Goal: Task Accomplishment & Management: Use online tool/utility

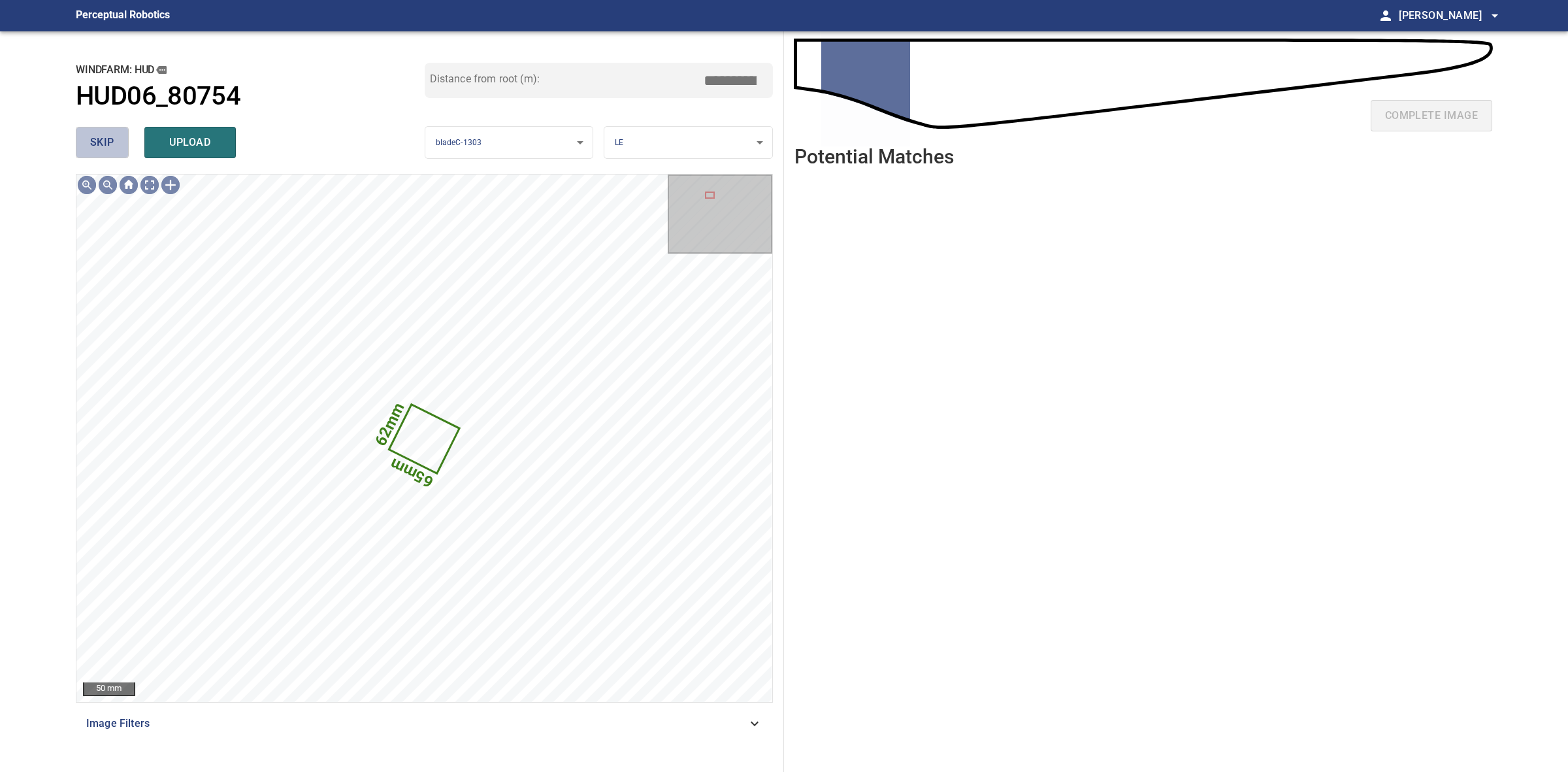
click at [91, 139] on span "skip" at bounding box center [101, 143] width 24 height 18
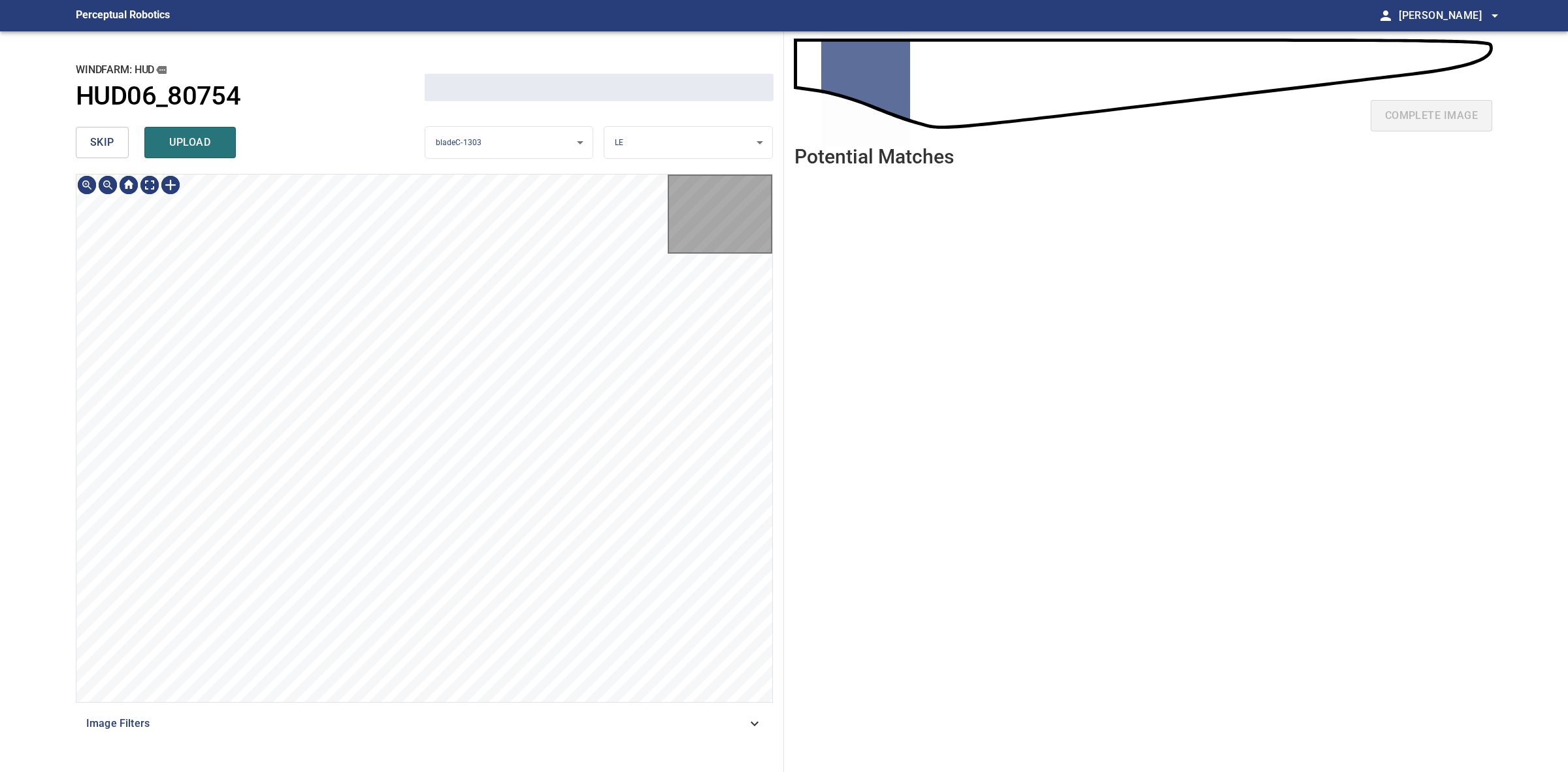
click at [91, 139] on span "skip" at bounding box center [101, 143] width 24 height 18
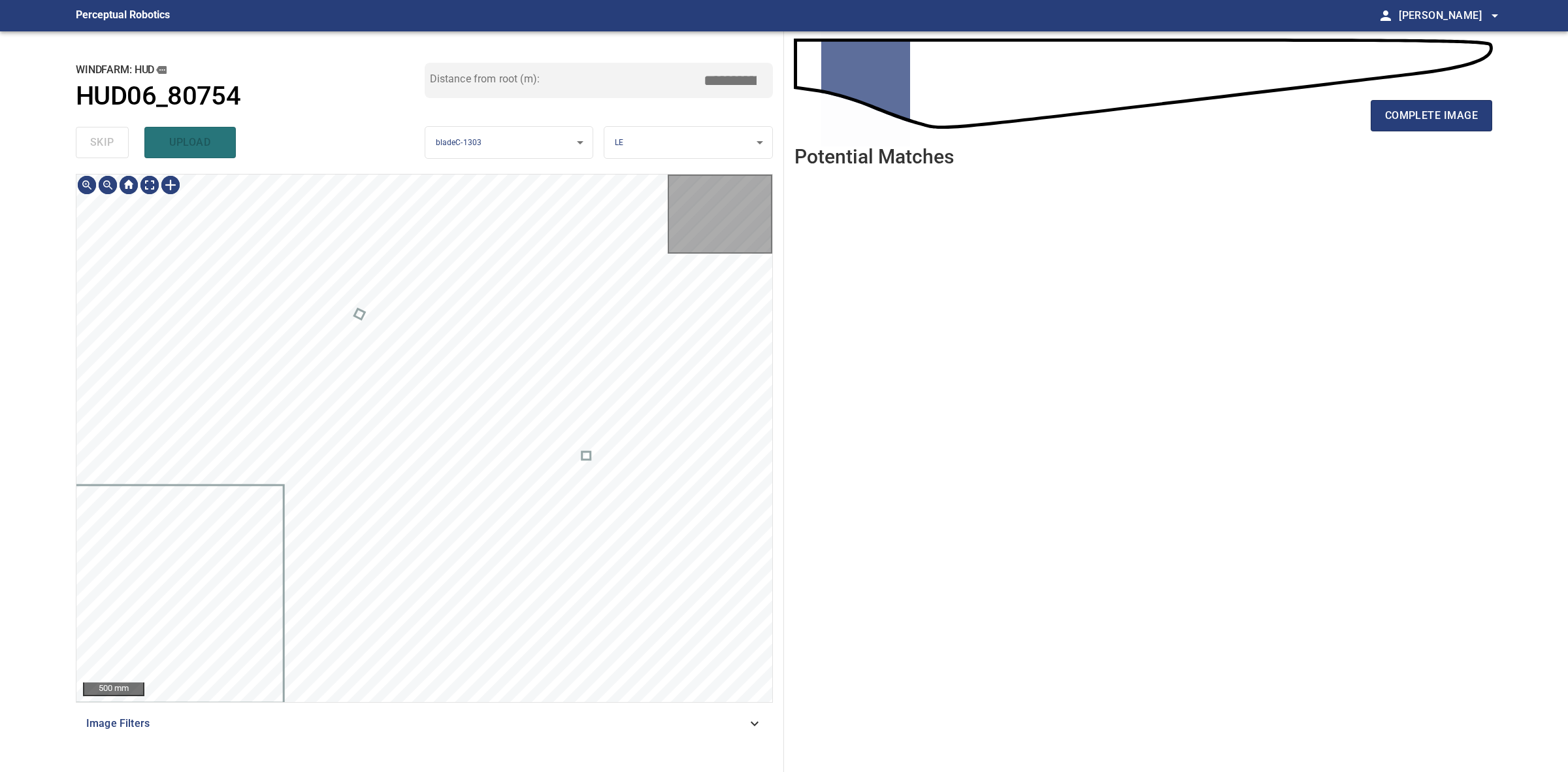
click at [91, 139] on div "skip upload" at bounding box center [250, 142] width 349 height 41
type input "****"
click at [91, 139] on div "skip upload" at bounding box center [250, 142] width 349 height 41
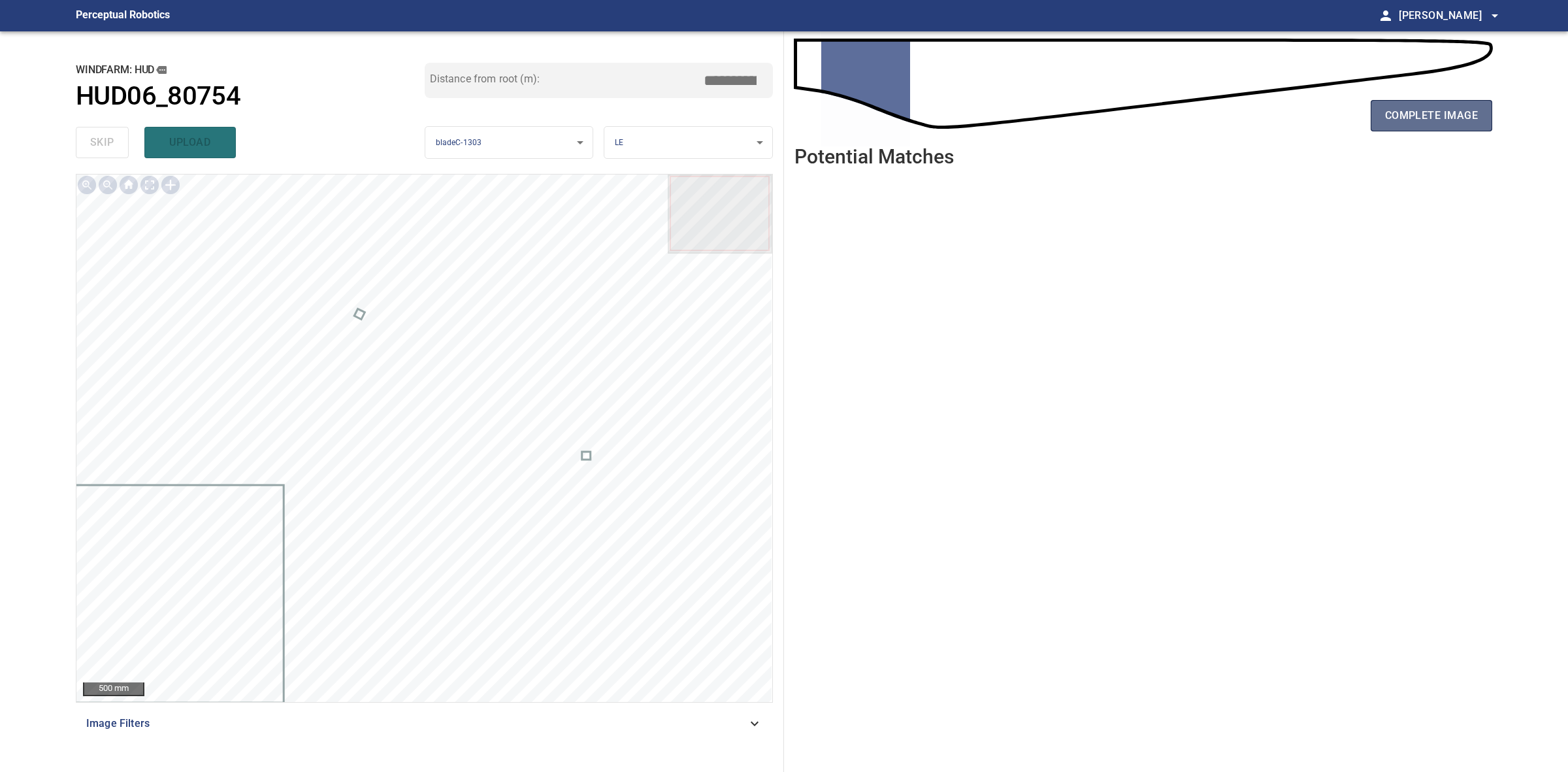
click at [1451, 118] on span "complete image" at bounding box center [1431, 116] width 93 height 18
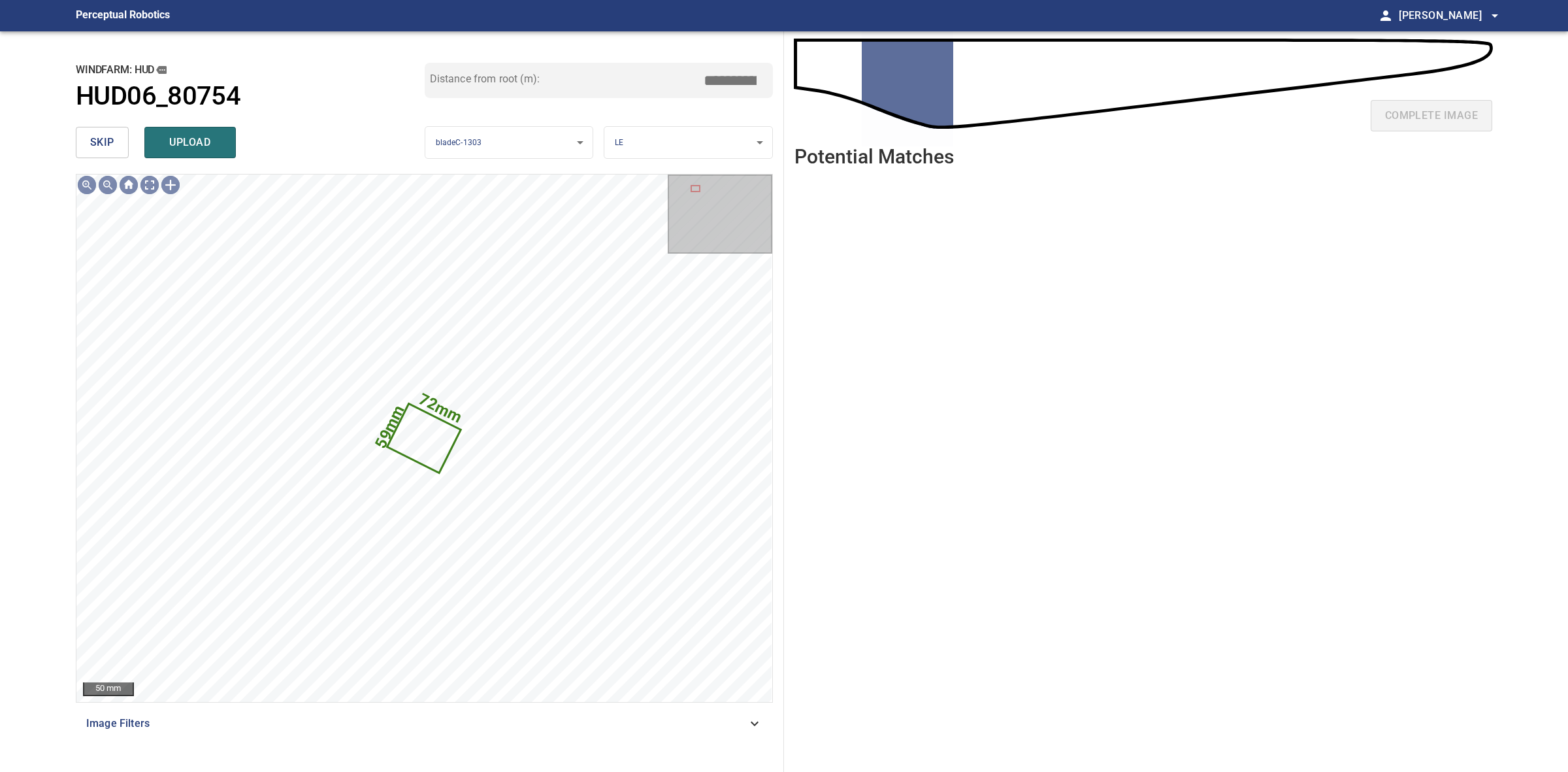
click at [90, 142] on span "skip" at bounding box center [101, 143] width 24 height 18
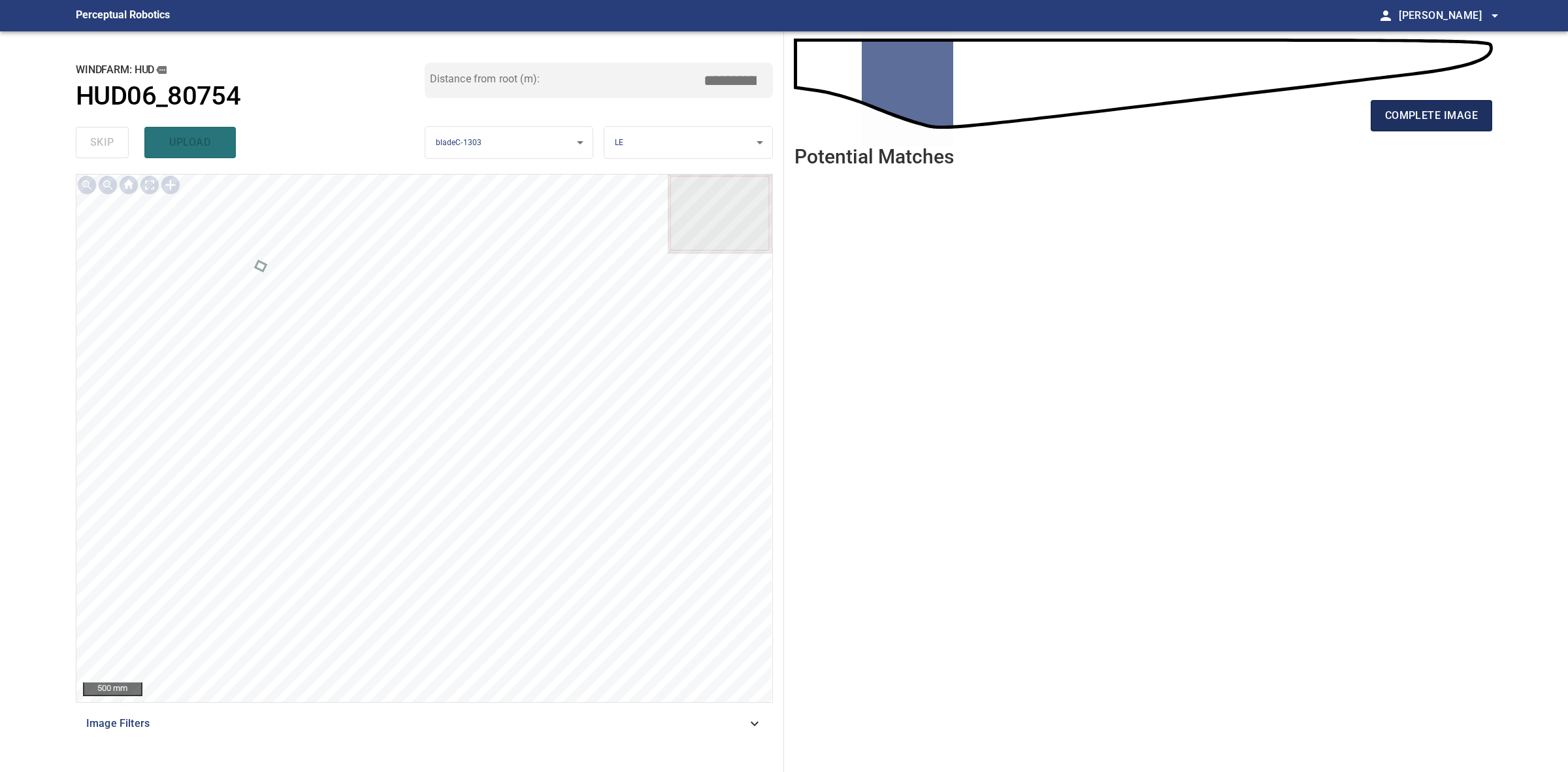
click at [1458, 122] on span "complete image" at bounding box center [1431, 116] width 93 height 18
click at [1444, 118] on span "complete image" at bounding box center [1431, 116] width 93 height 18
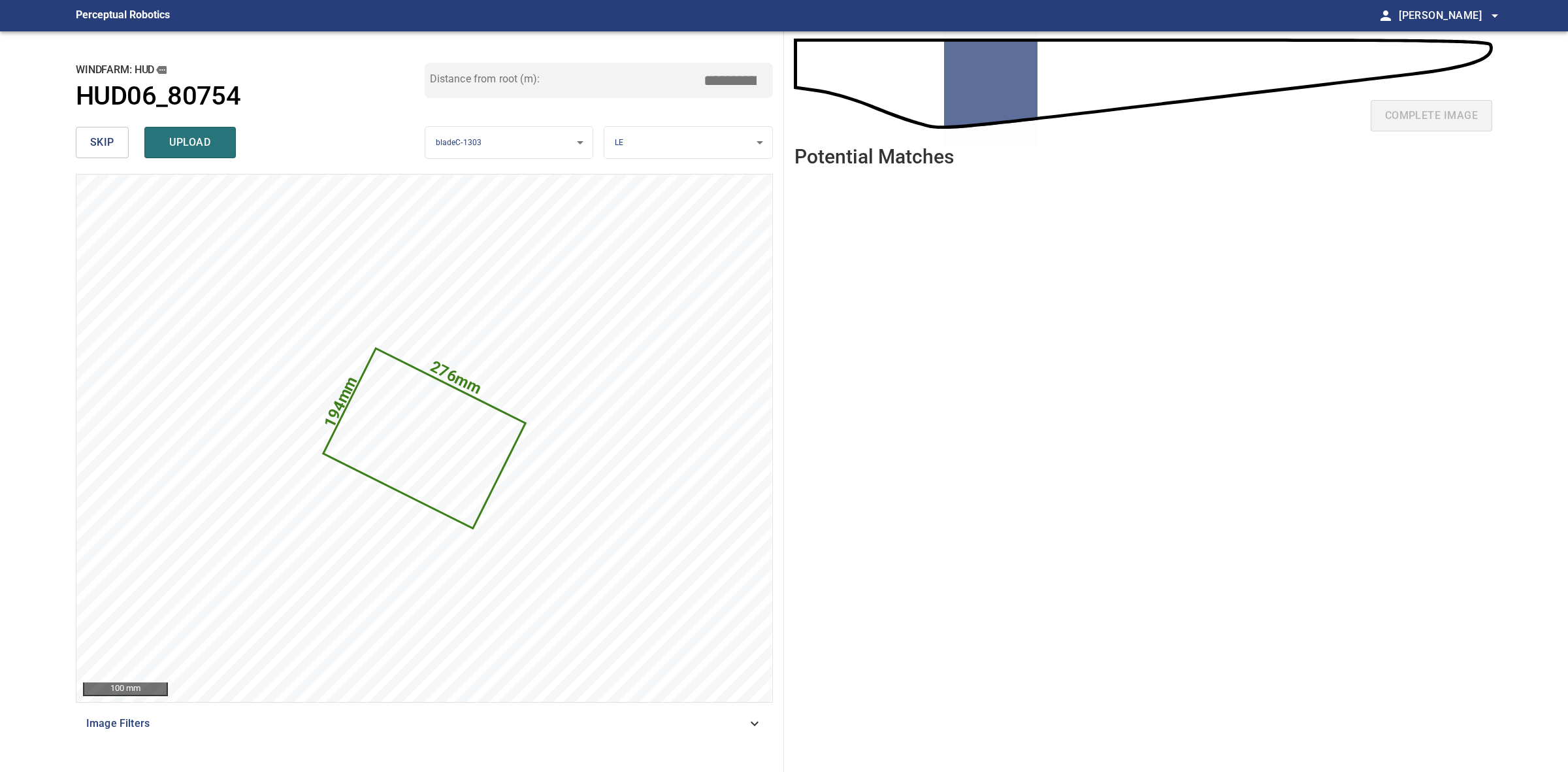
click at [79, 151] on button "skip" at bounding box center [102, 142] width 53 height 31
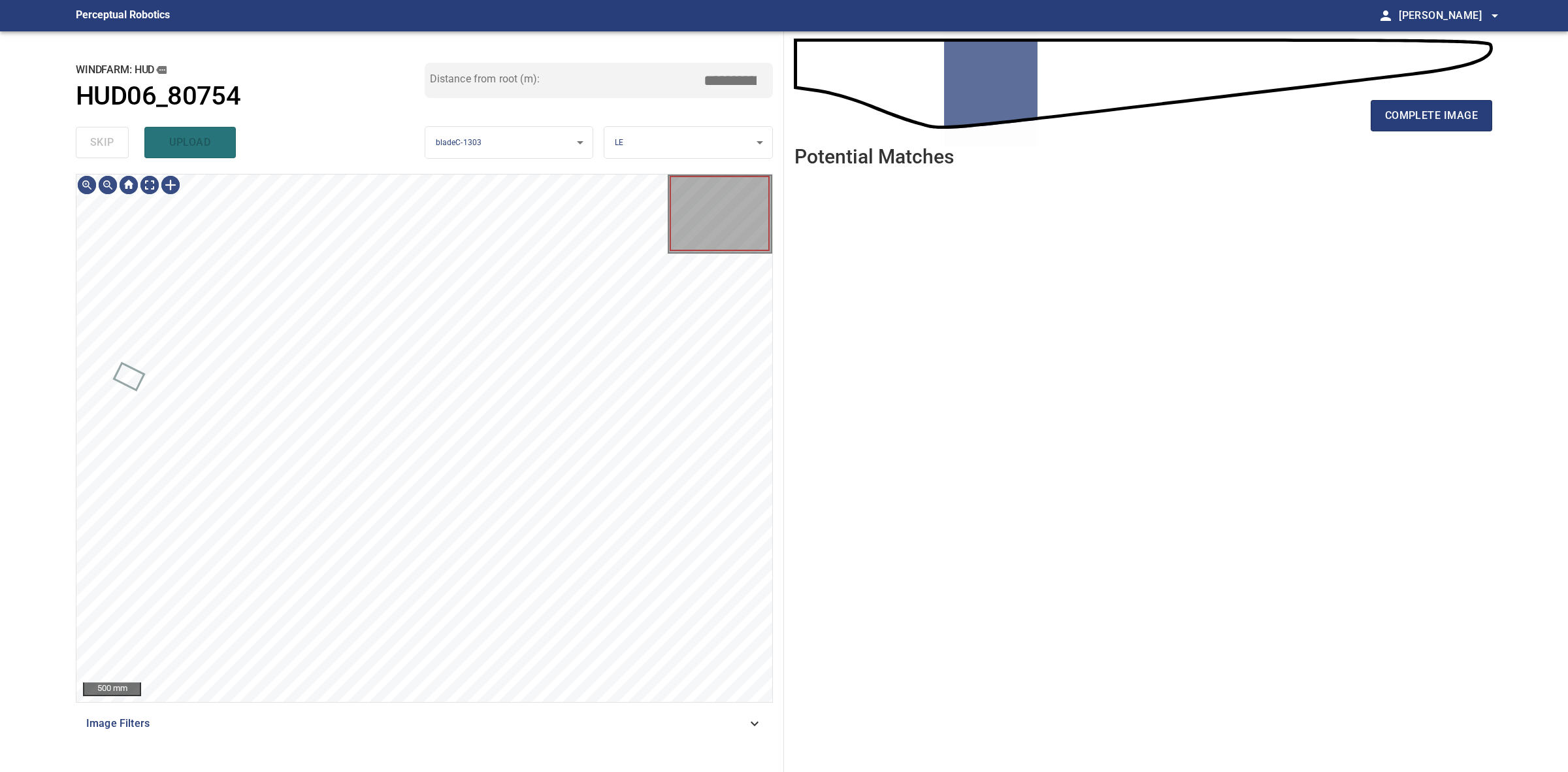
click at [79, 151] on div "skip upload" at bounding box center [250, 142] width 349 height 41
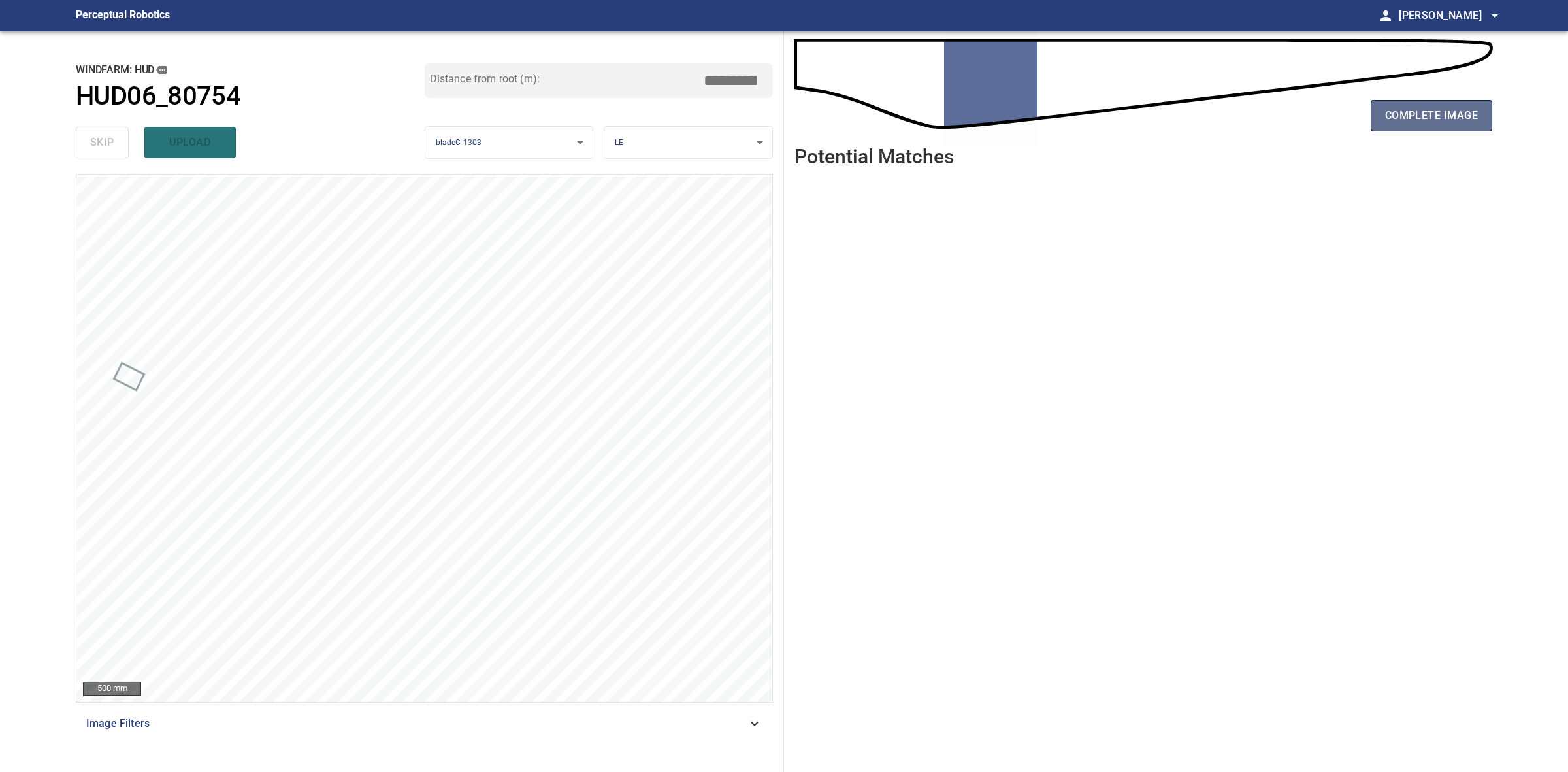
click at [1442, 116] on span "complete image" at bounding box center [1431, 116] width 93 height 18
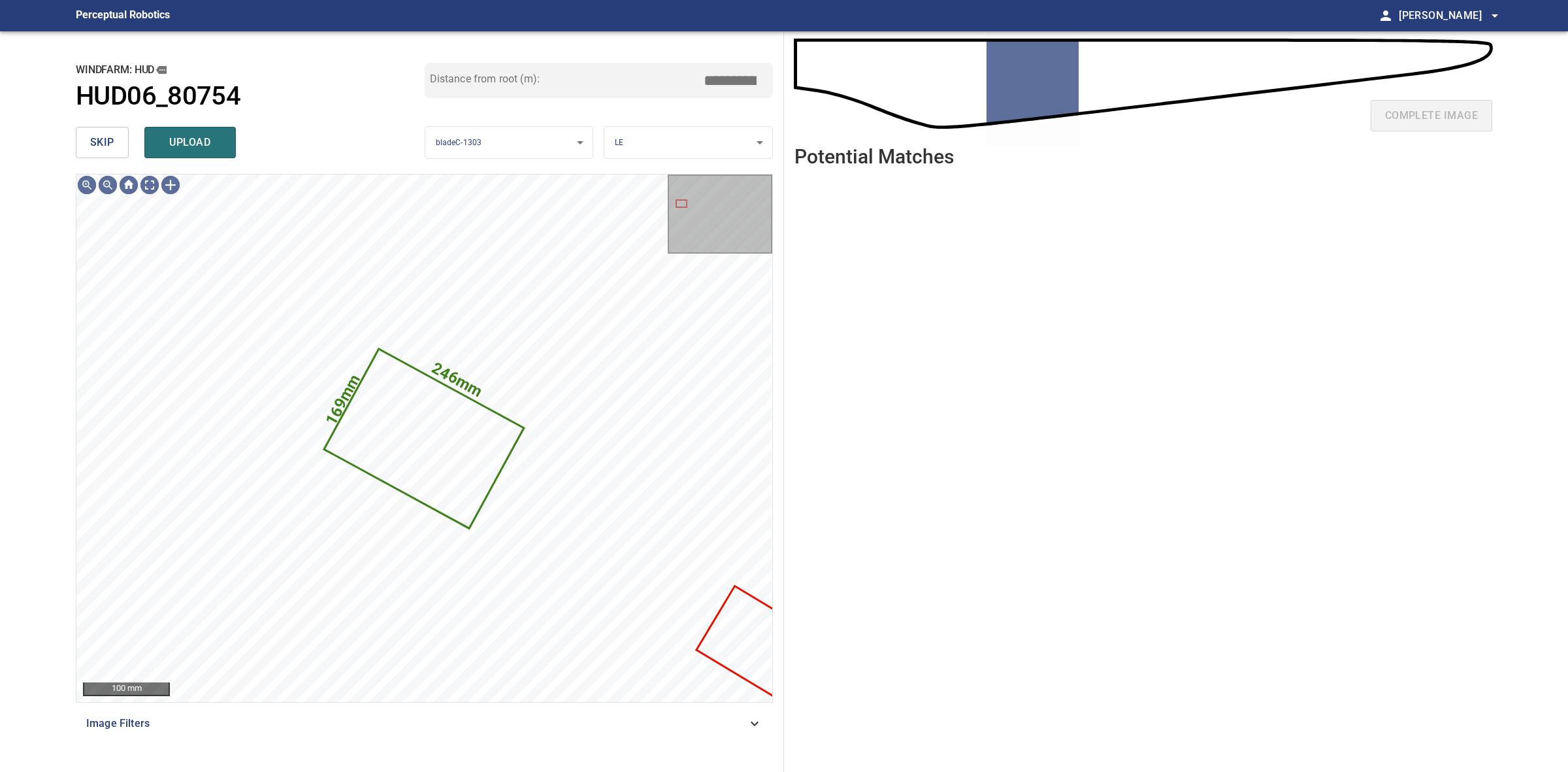
click at [94, 138] on span "skip" at bounding box center [101, 143] width 24 height 18
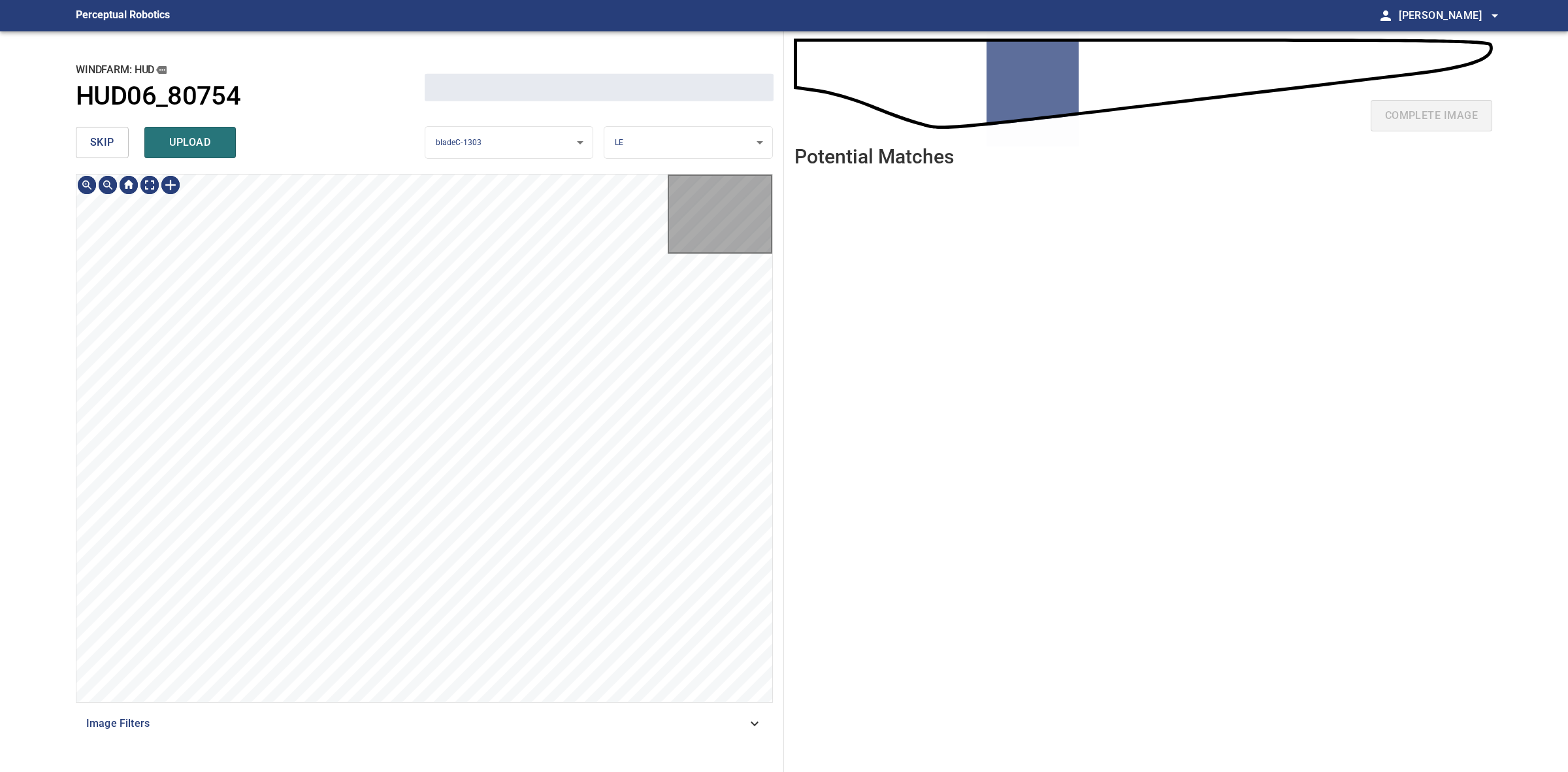
click at [94, 138] on span "skip" at bounding box center [101, 143] width 24 height 18
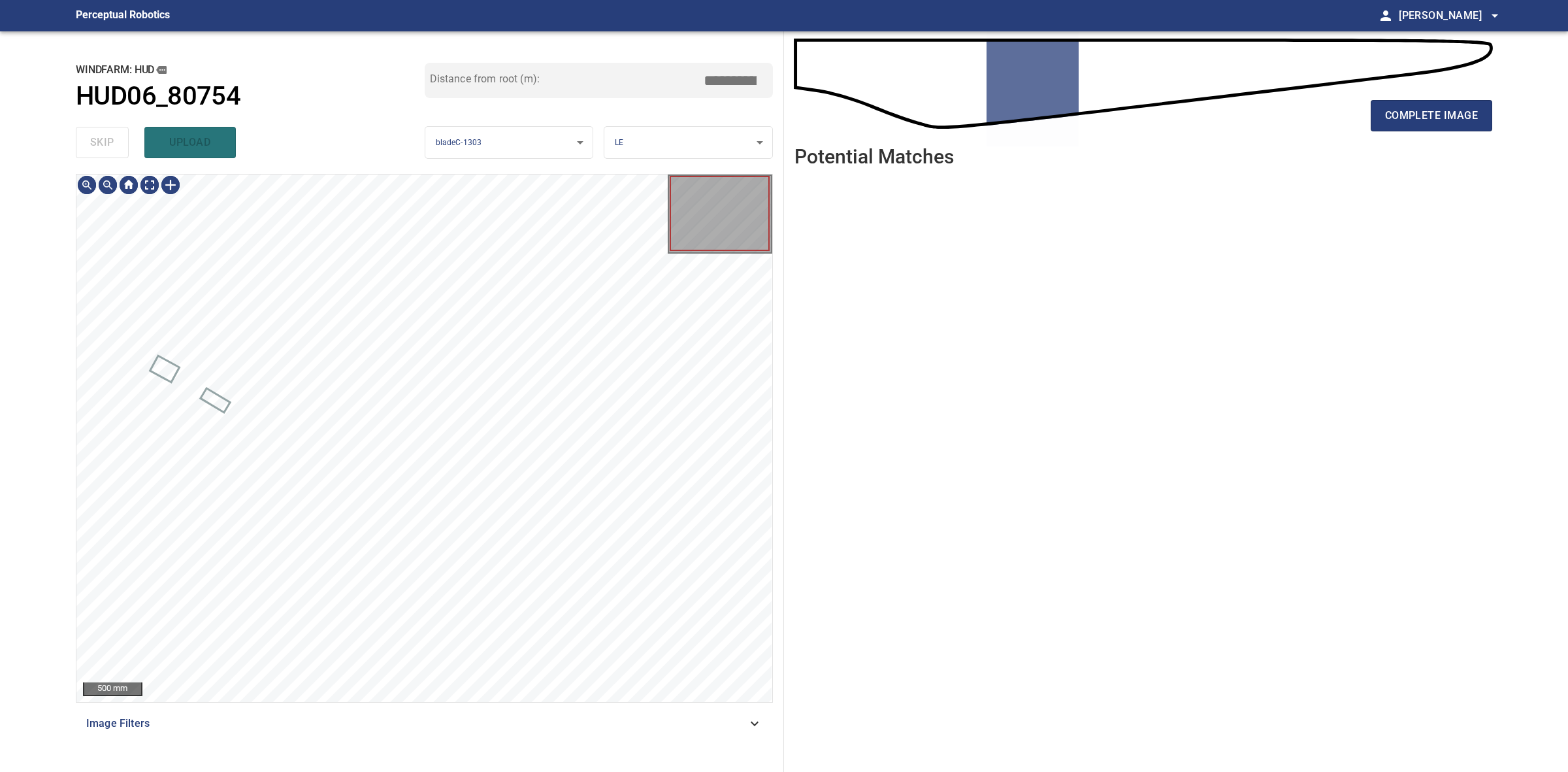
click at [94, 138] on div "skip upload" at bounding box center [250, 142] width 349 height 41
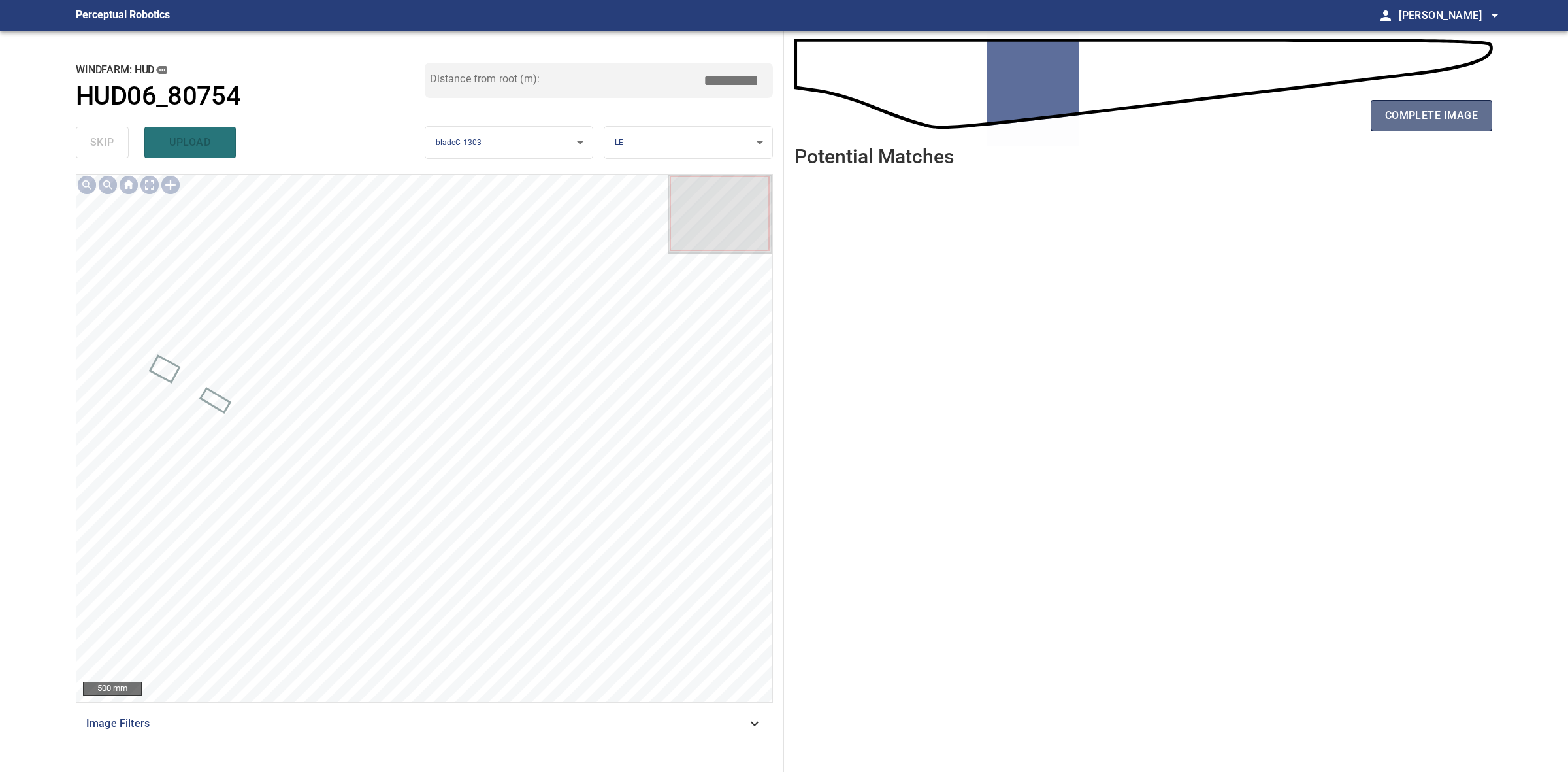
click at [1407, 121] on span "complete image" at bounding box center [1431, 116] width 93 height 18
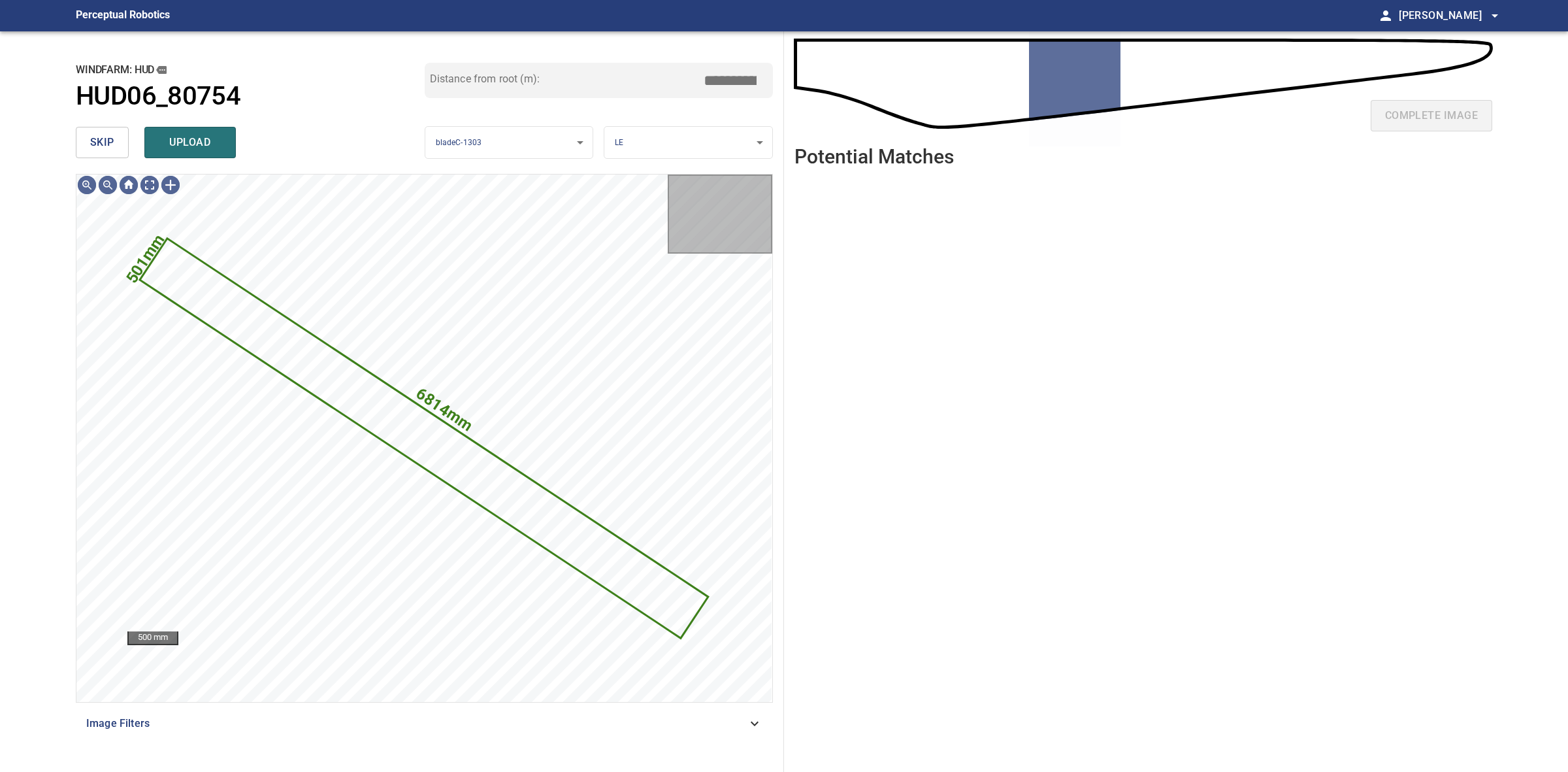
click at [111, 135] on span "skip" at bounding box center [101, 143] width 24 height 18
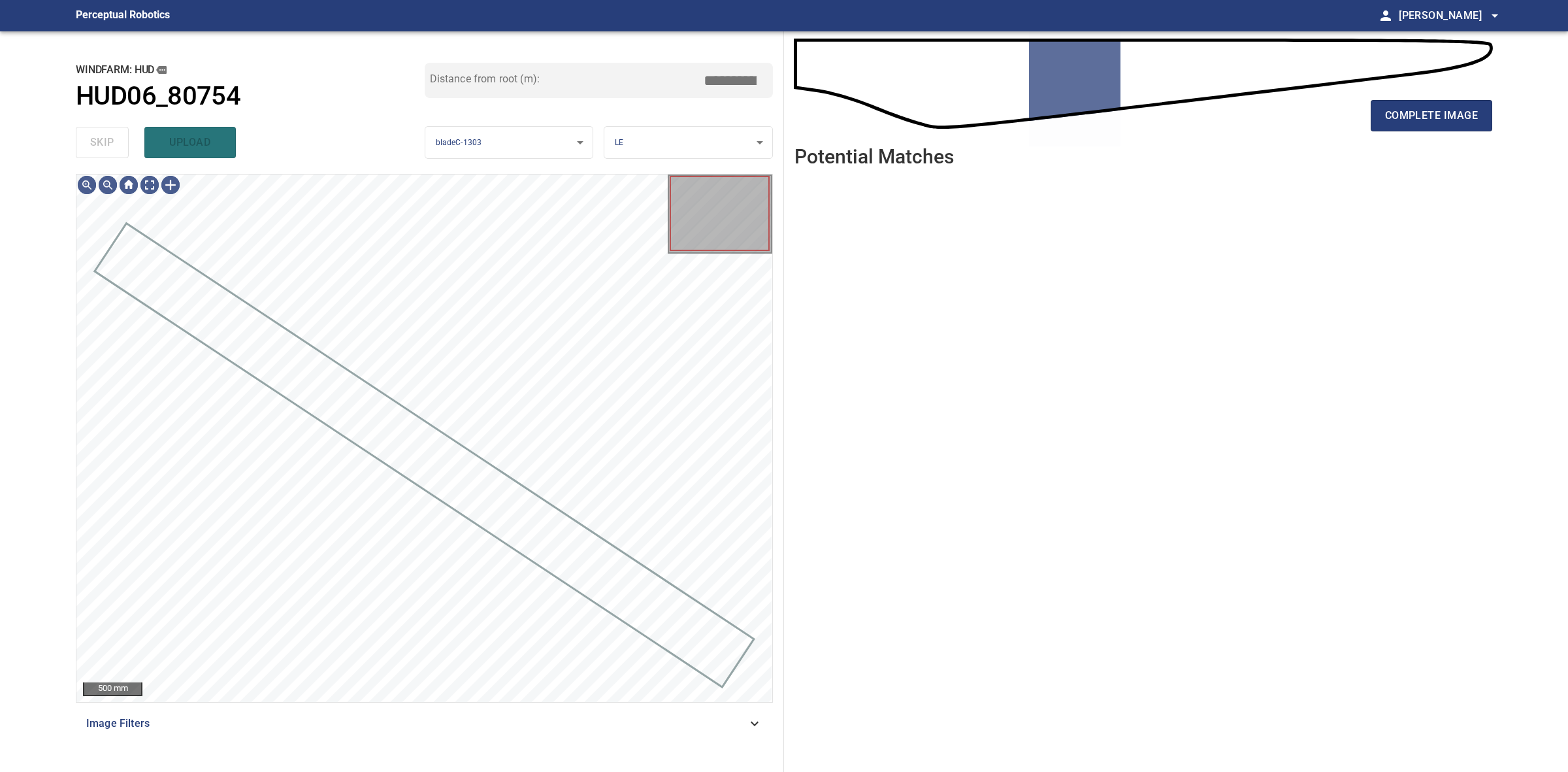
click at [111, 135] on div "skip upload" at bounding box center [250, 142] width 349 height 41
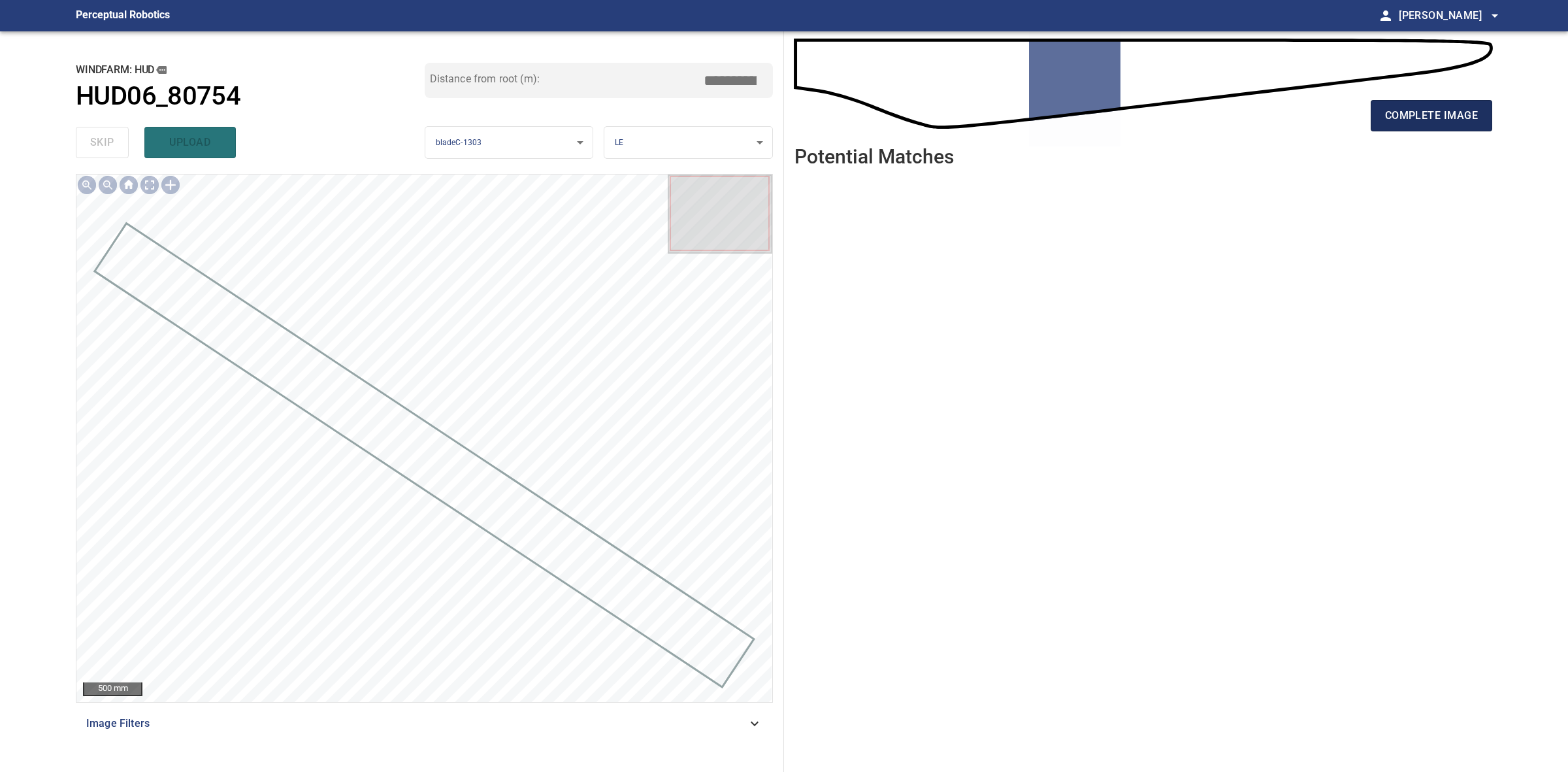
click at [1451, 129] on button "complete image" at bounding box center [1431, 115] width 121 height 31
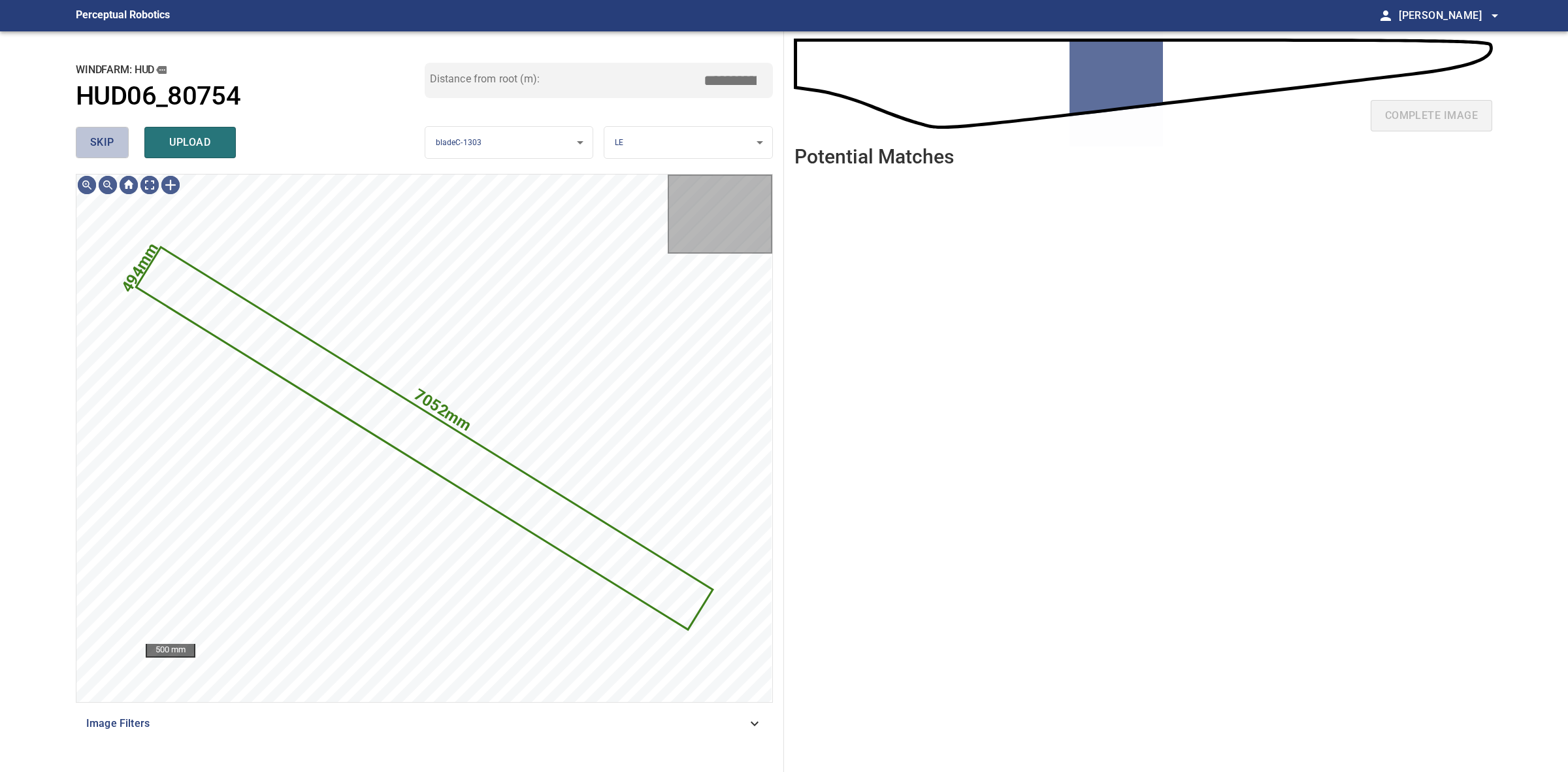
click at [104, 151] on button "skip" at bounding box center [102, 142] width 53 height 31
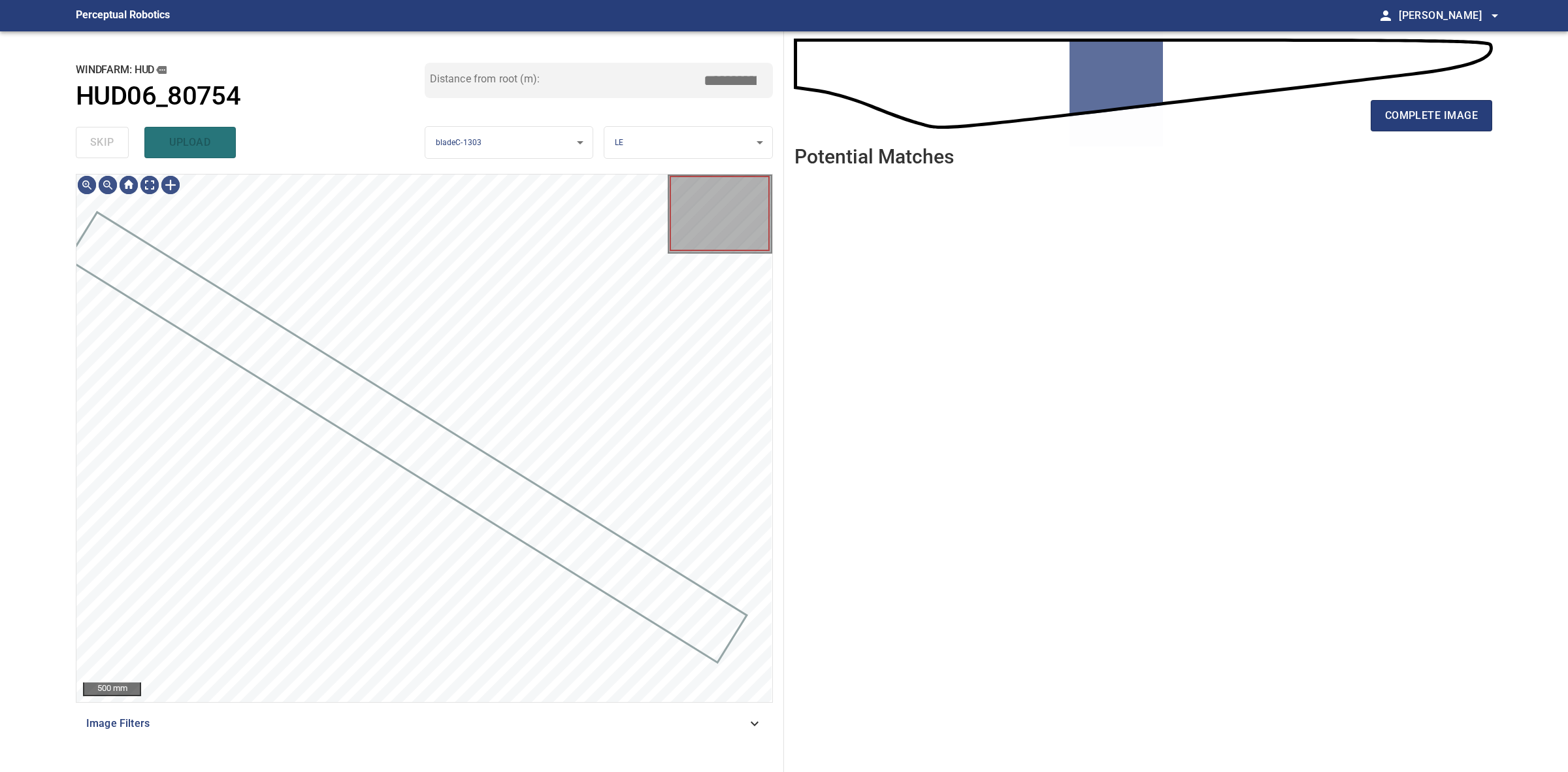
click at [104, 151] on div "skip upload" at bounding box center [250, 142] width 349 height 41
drag, startPoint x: 104, startPoint y: 151, endPoint x: 642, endPoint y: 142, distance: 538.1
click at [104, 151] on div "skip upload" at bounding box center [250, 142] width 349 height 41
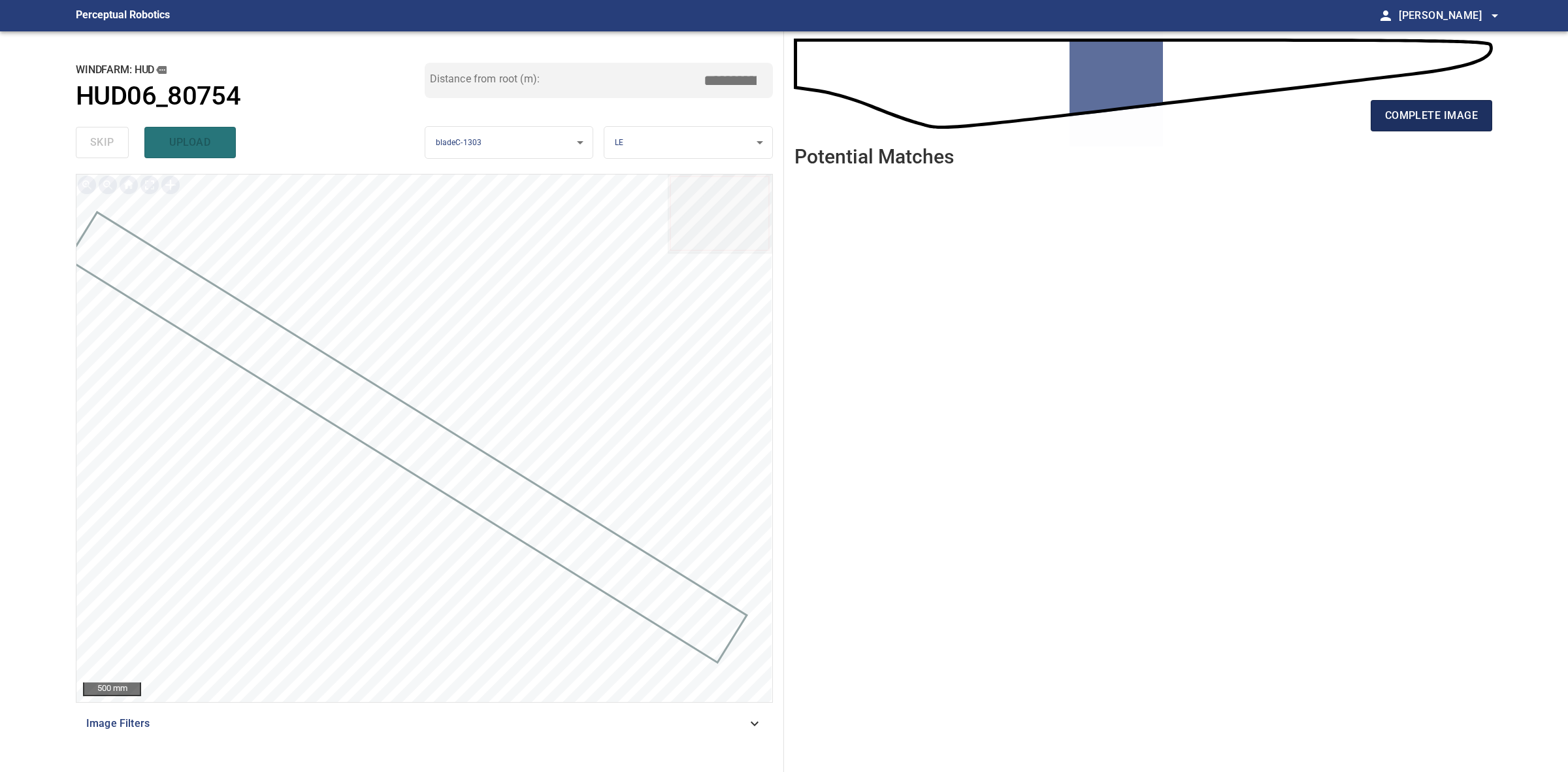
click at [1377, 115] on button "complete image" at bounding box center [1431, 115] width 121 height 31
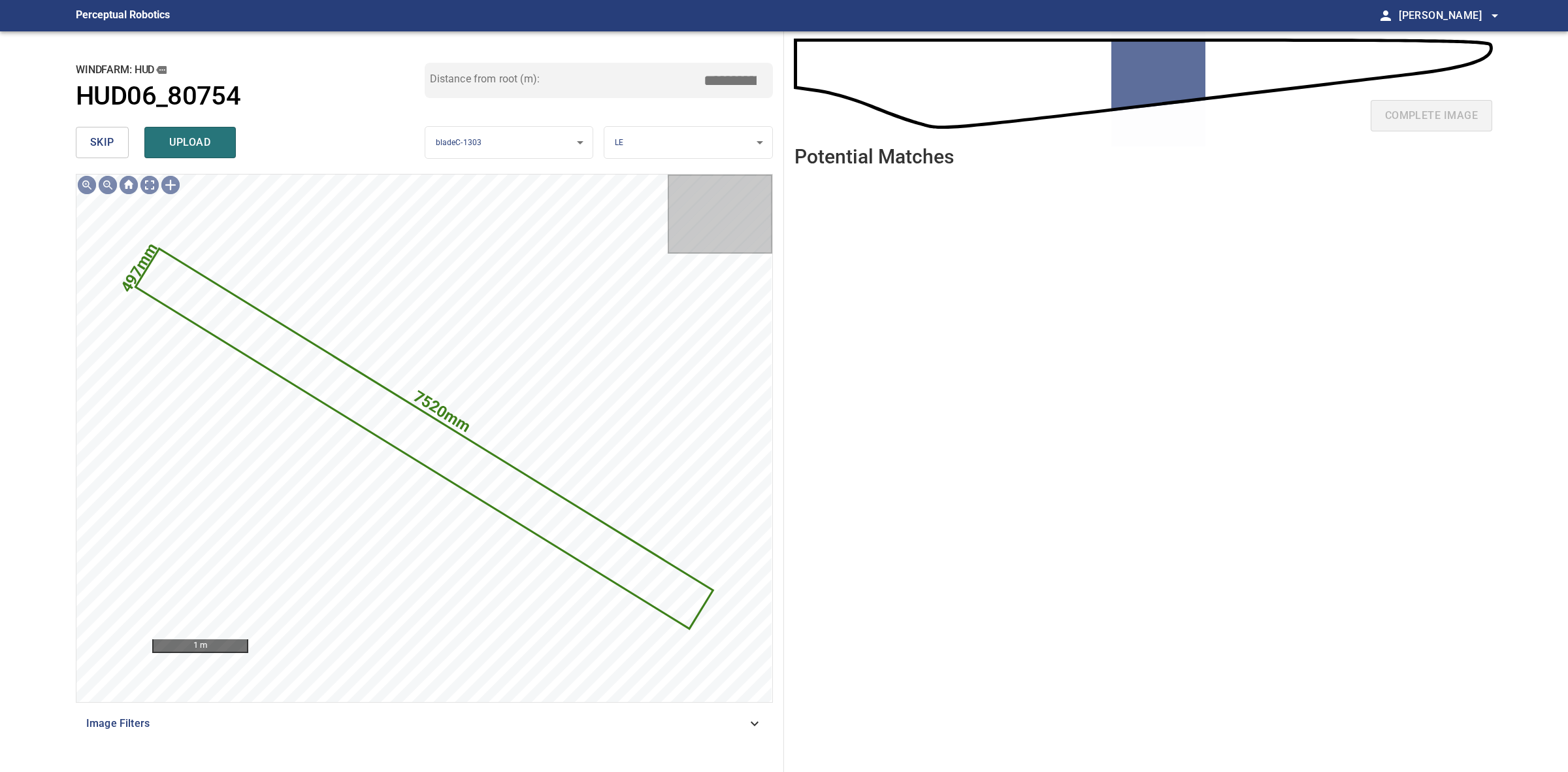
click at [98, 141] on span "skip" at bounding box center [101, 143] width 24 height 18
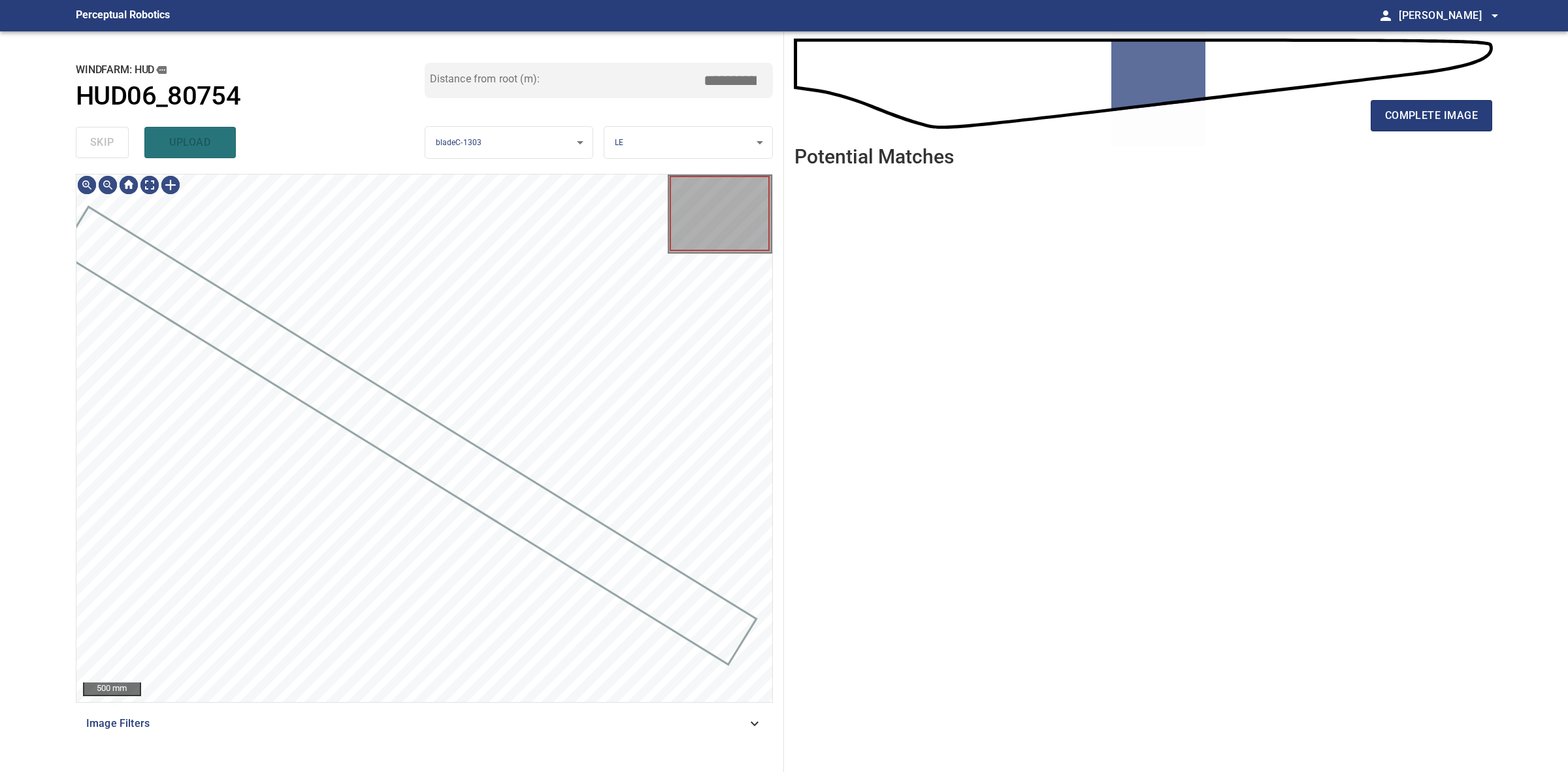
click at [99, 138] on div "skip upload" at bounding box center [250, 142] width 349 height 41
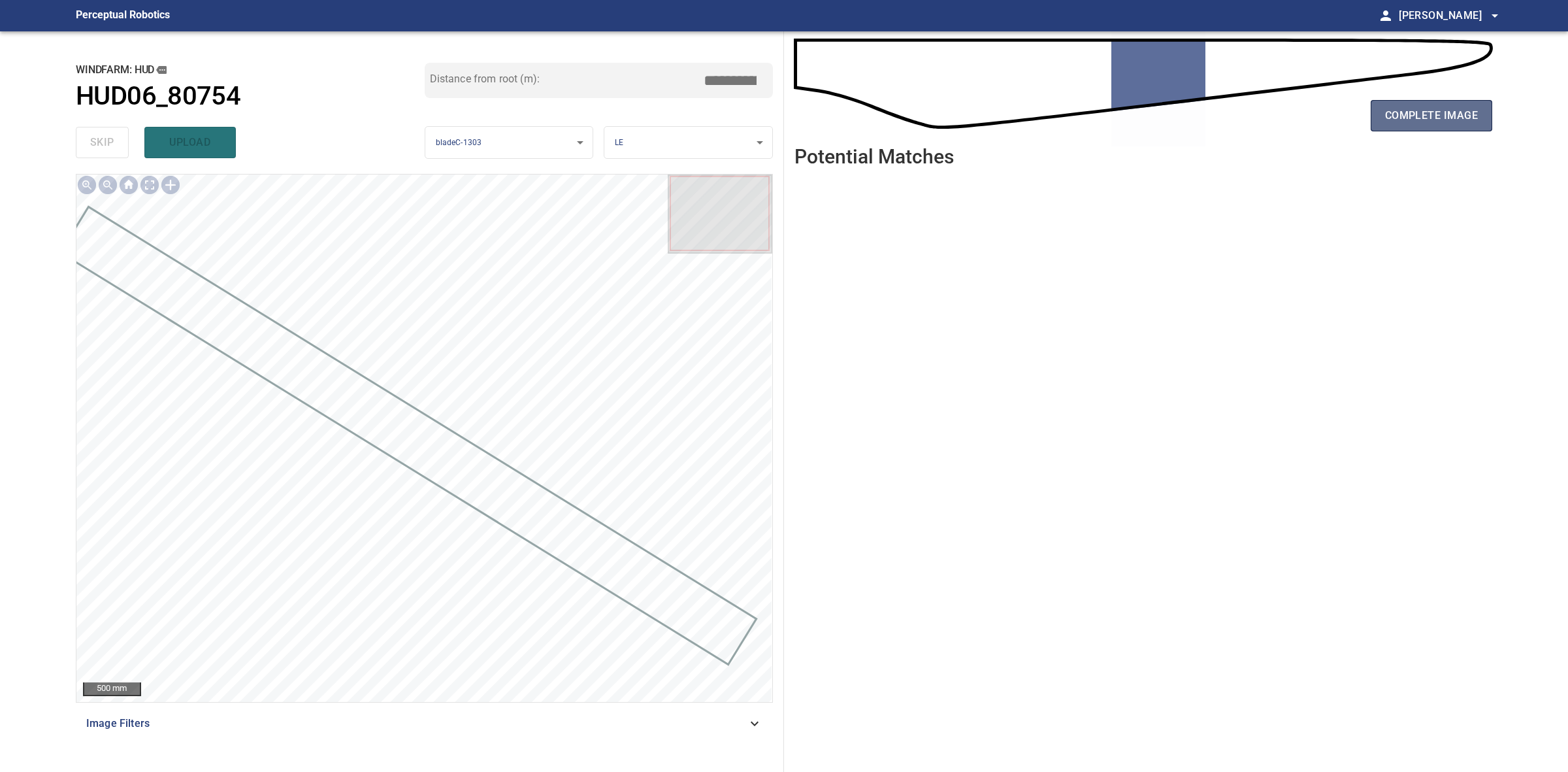
click at [1459, 118] on span "complete image" at bounding box center [1431, 116] width 93 height 18
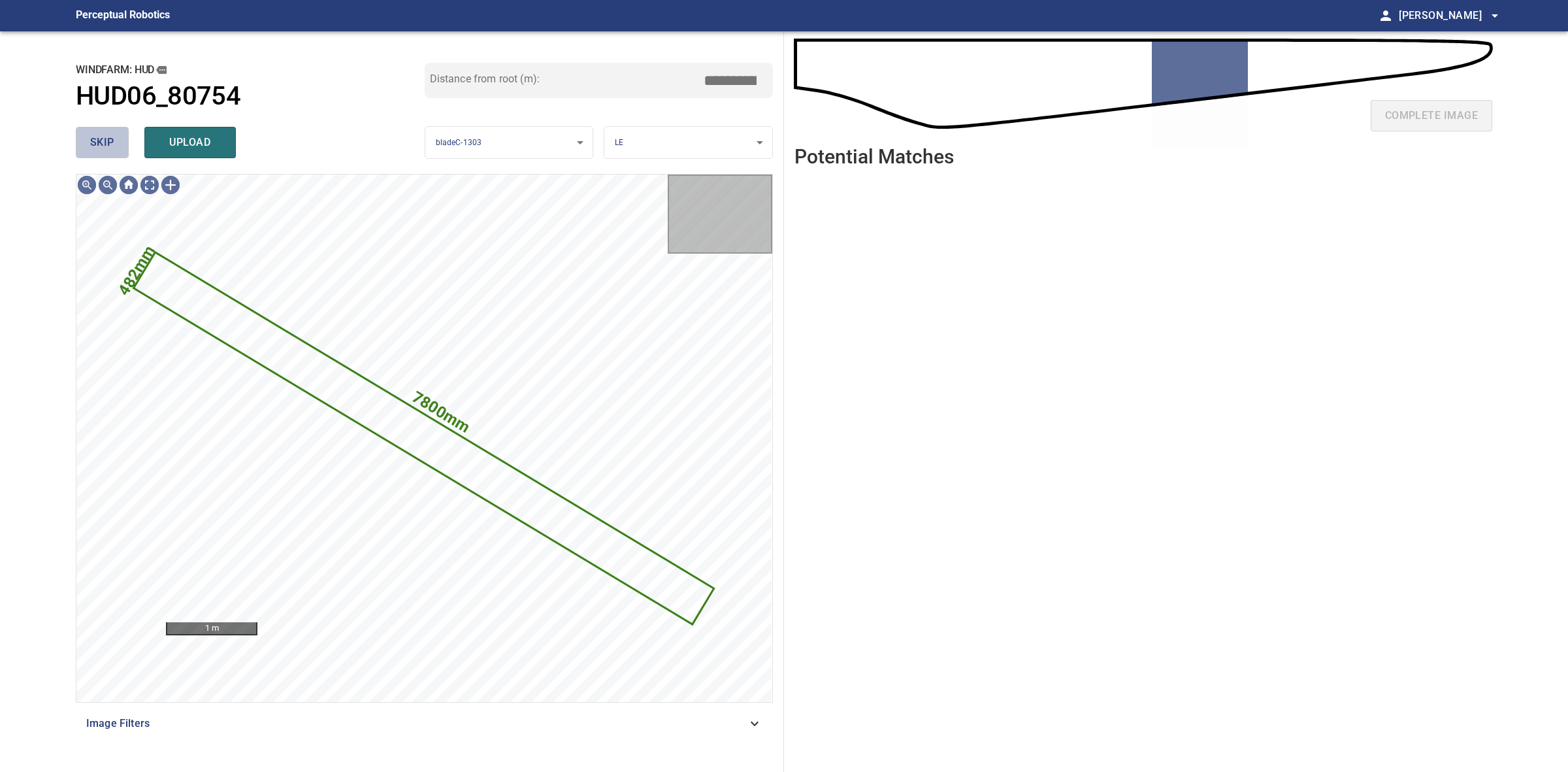
click at [84, 133] on button "skip" at bounding box center [102, 142] width 53 height 31
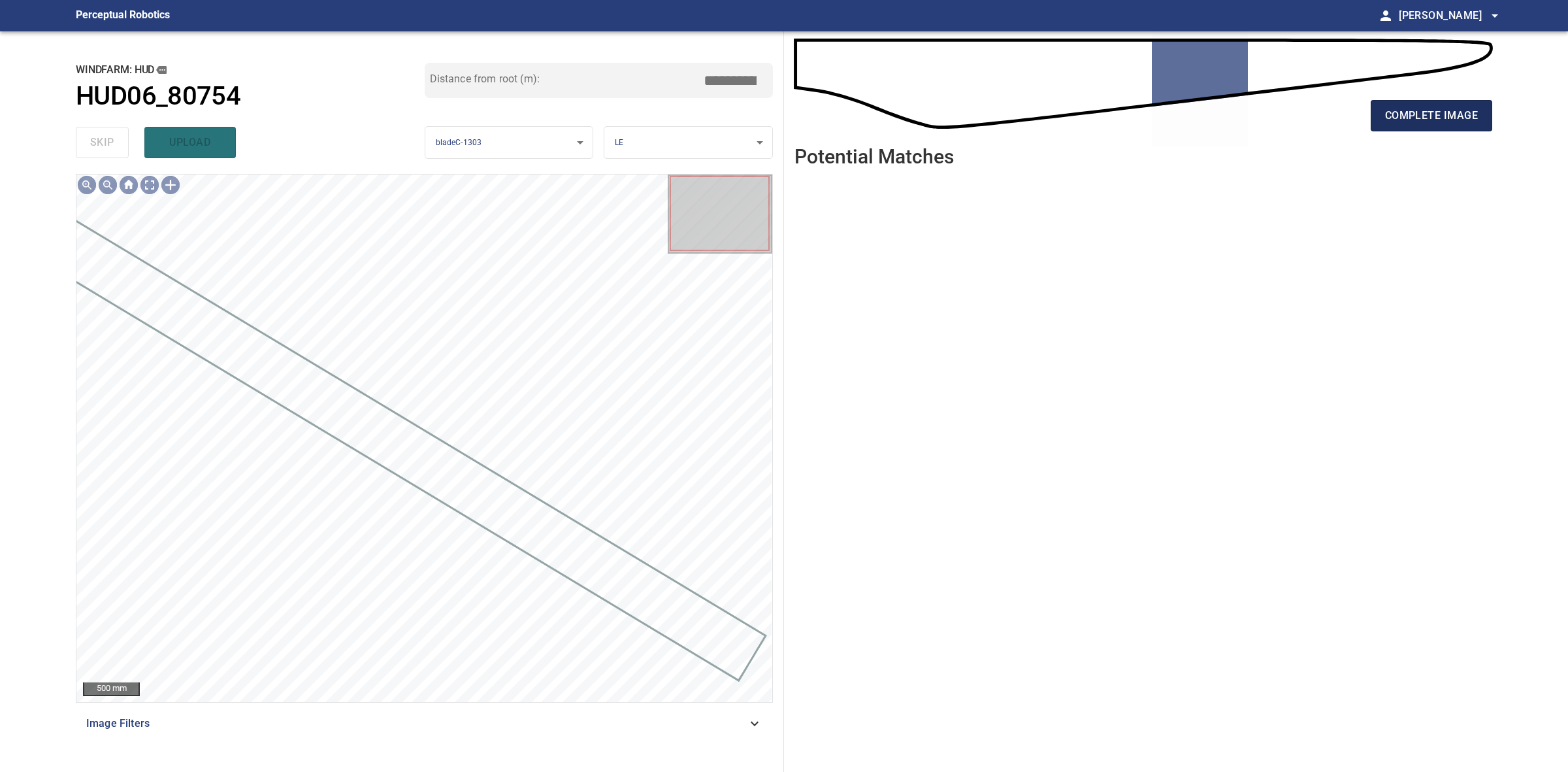
click at [1457, 118] on span "complete image" at bounding box center [1431, 116] width 93 height 18
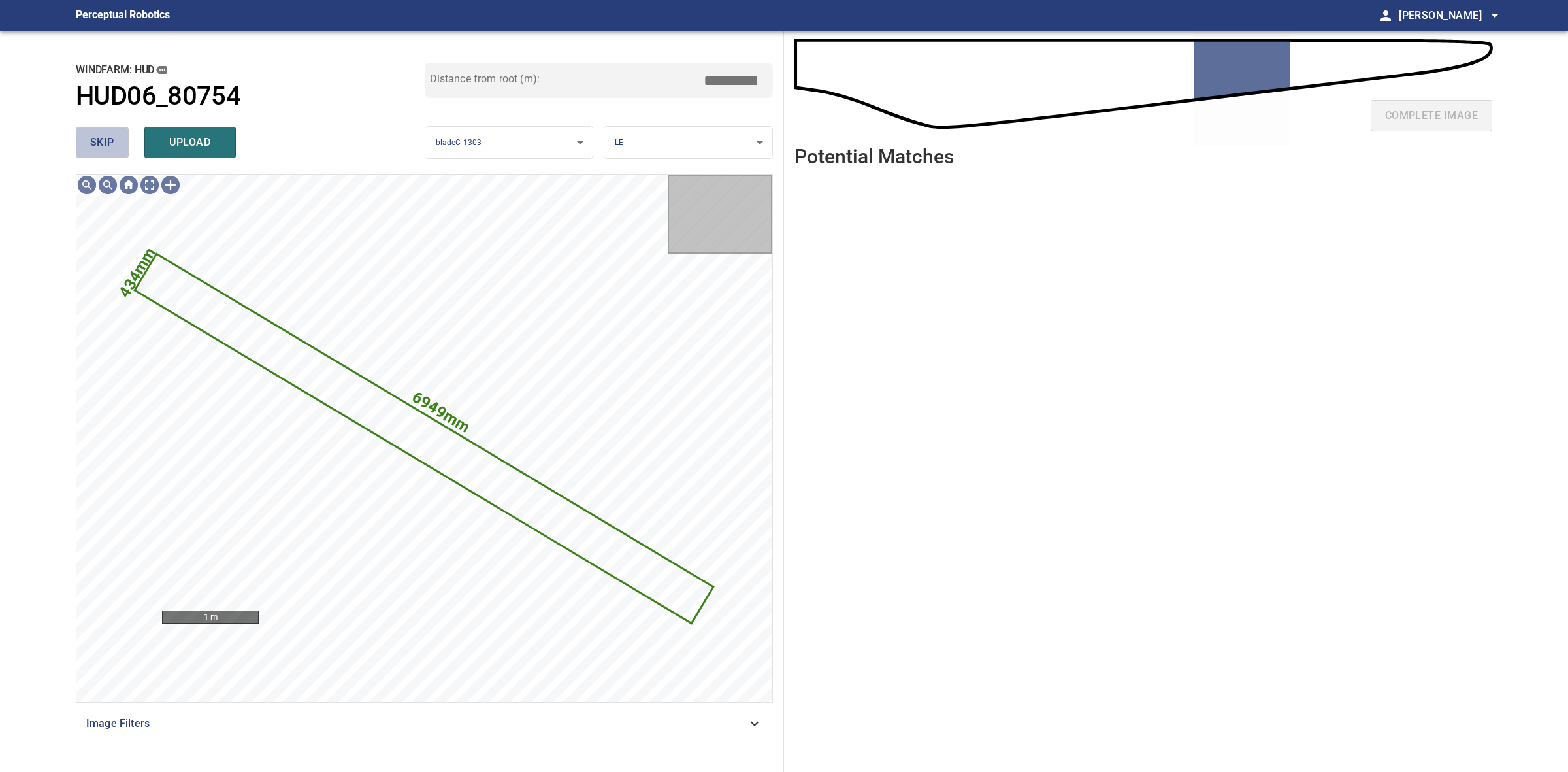
click at [91, 146] on span "skip" at bounding box center [101, 143] width 24 height 18
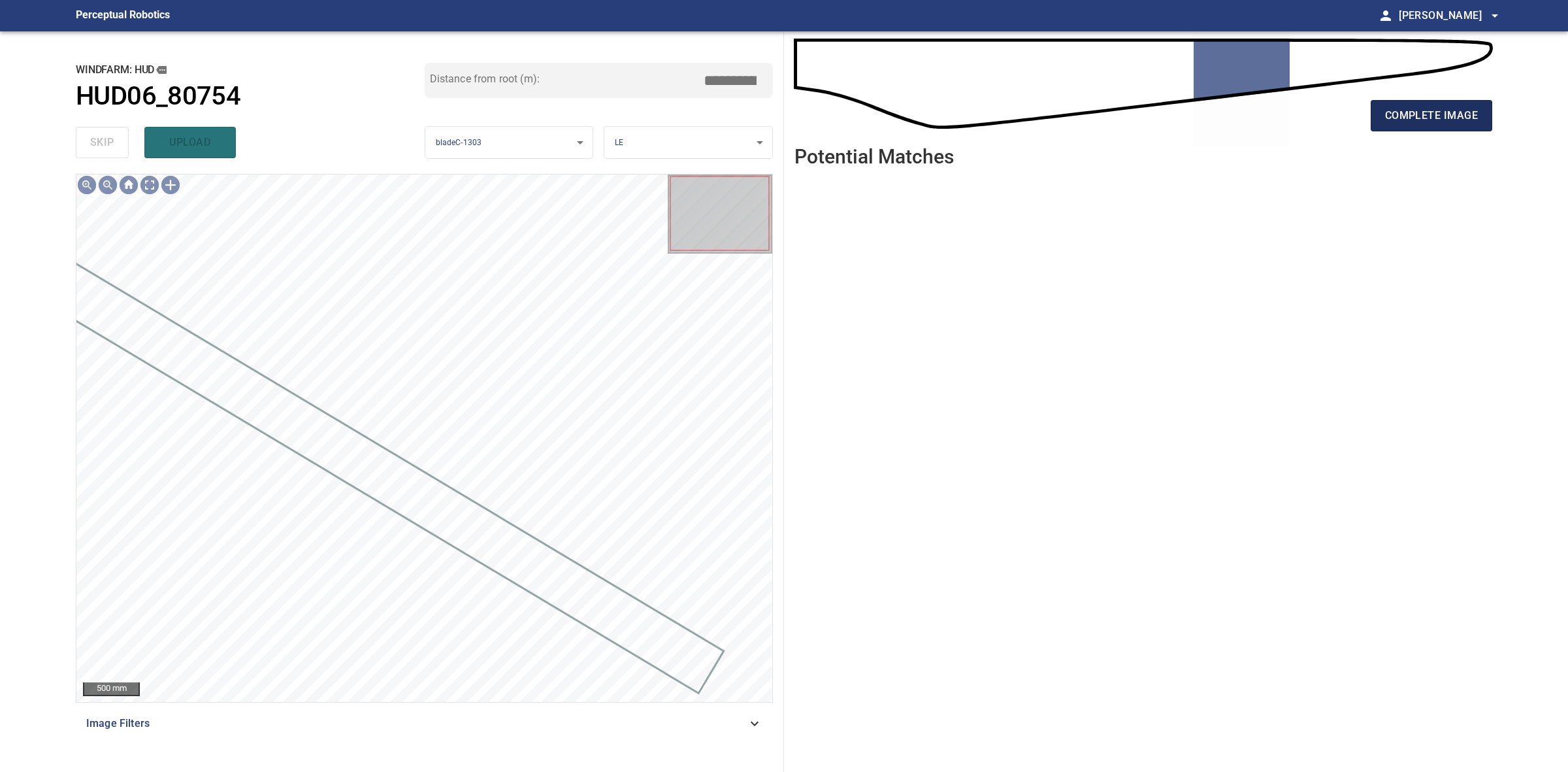
click at [1405, 112] on span "complete image" at bounding box center [1431, 116] width 93 height 18
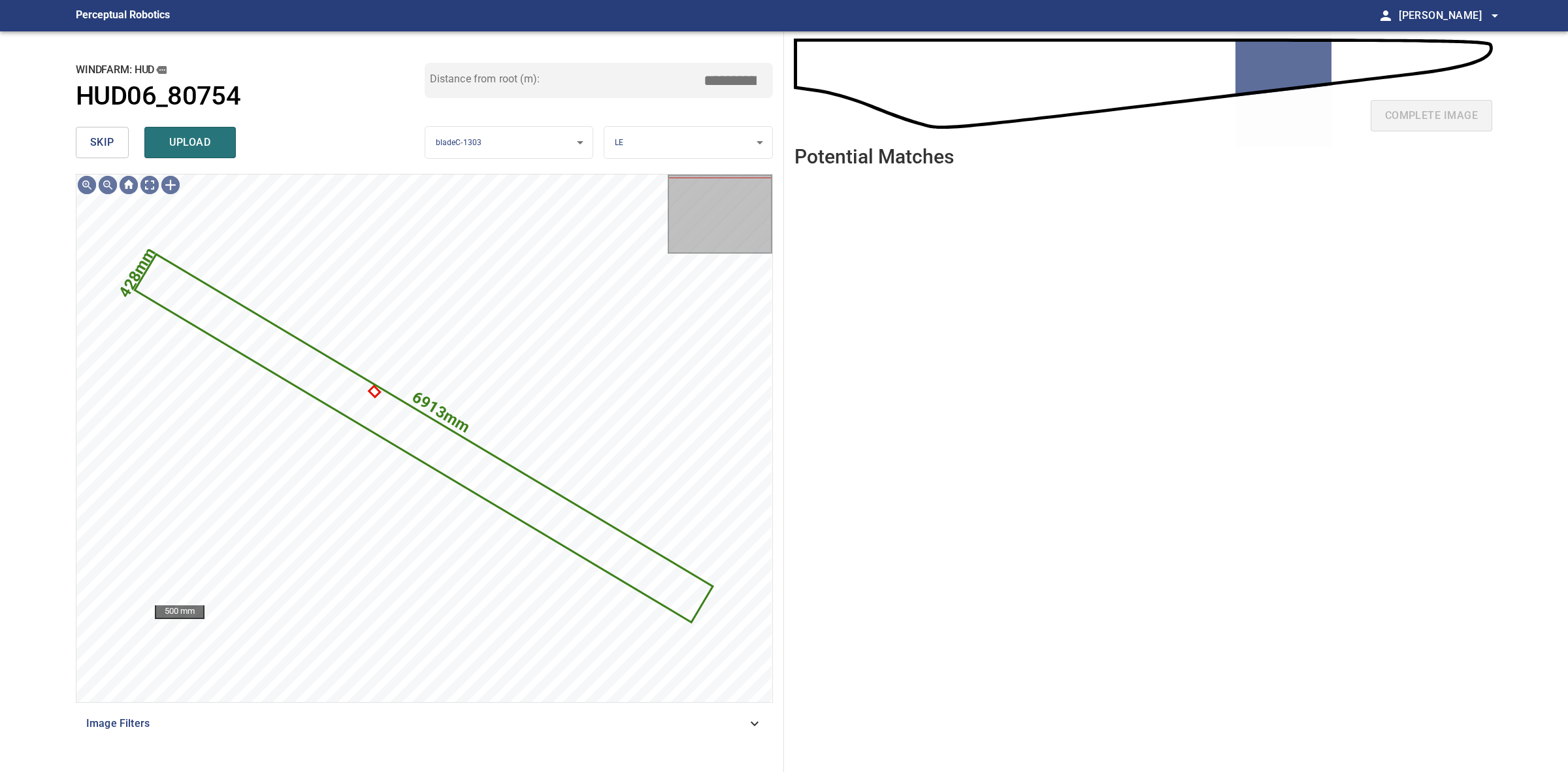
click at [113, 154] on button "skip" at bounding box center [102, 142] width 53 height 31
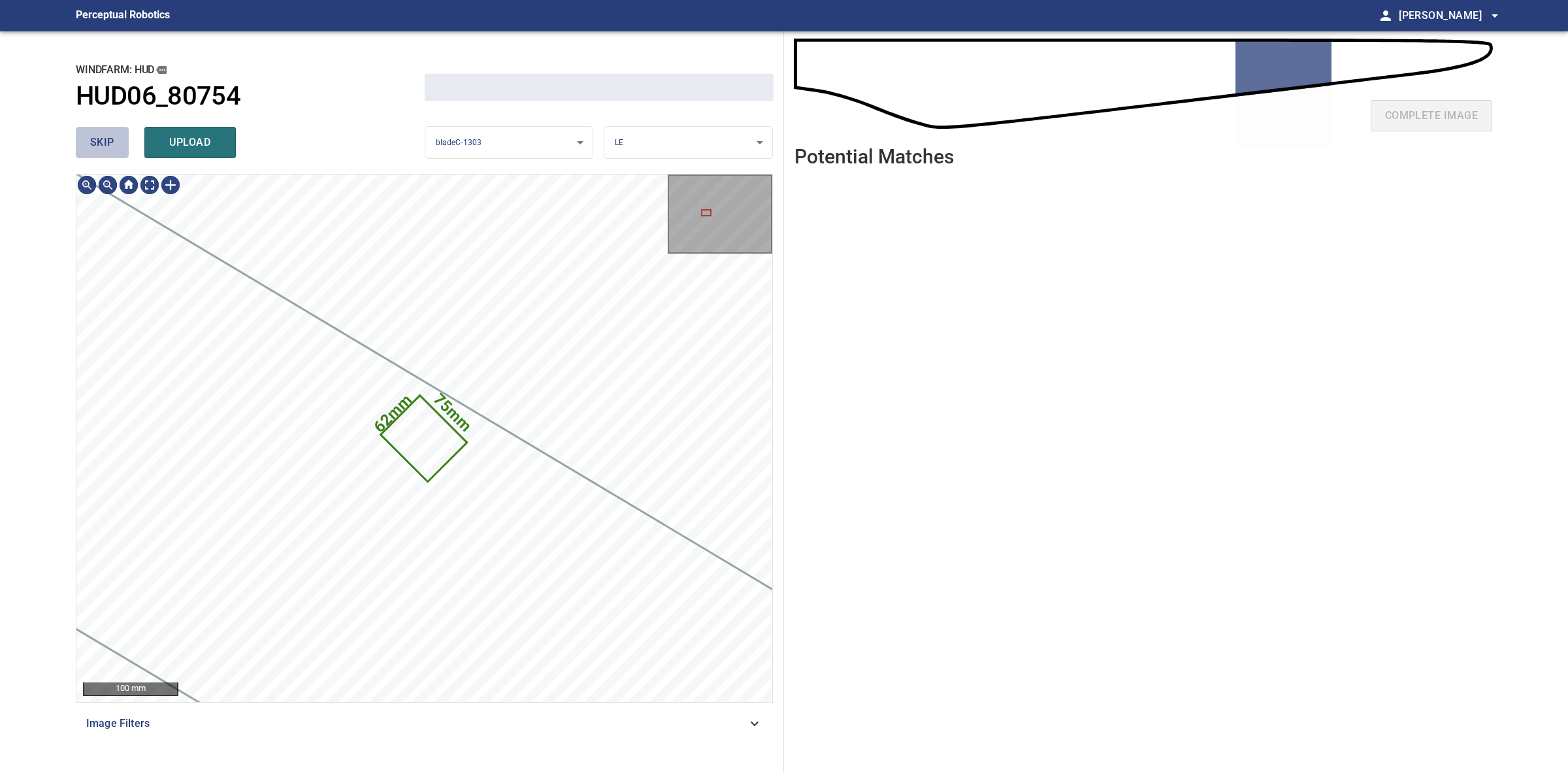
click at [113, 154] on button "skip" at bounding box center [102, 142] width 53 height 31
click at [113, 154] on div "skip upload" at bounding box center [250, 142] width 349 height 41
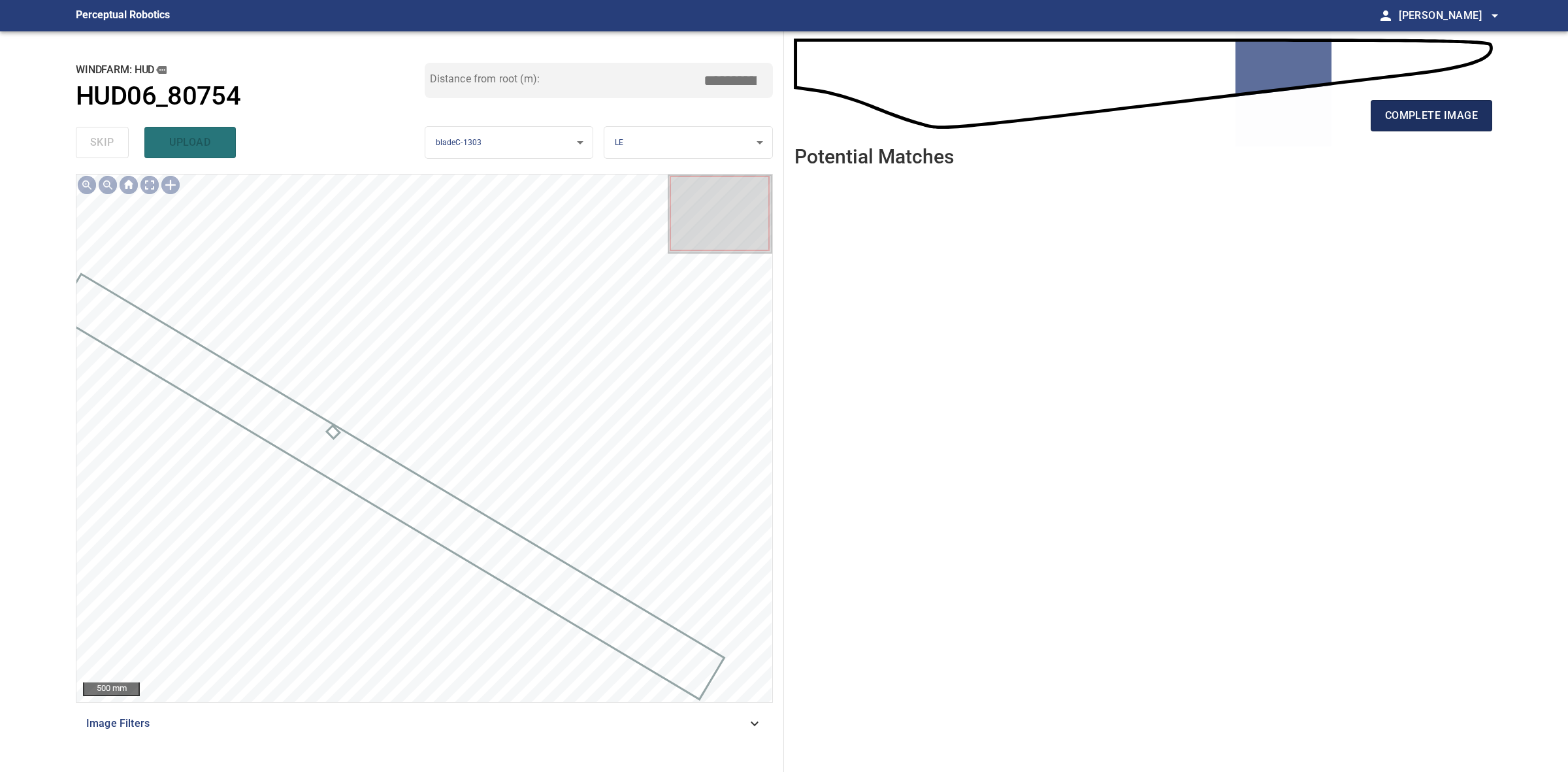
click at [1470, 110] on span "complete image" at bounding box center [1431, 116] width 93 height 18
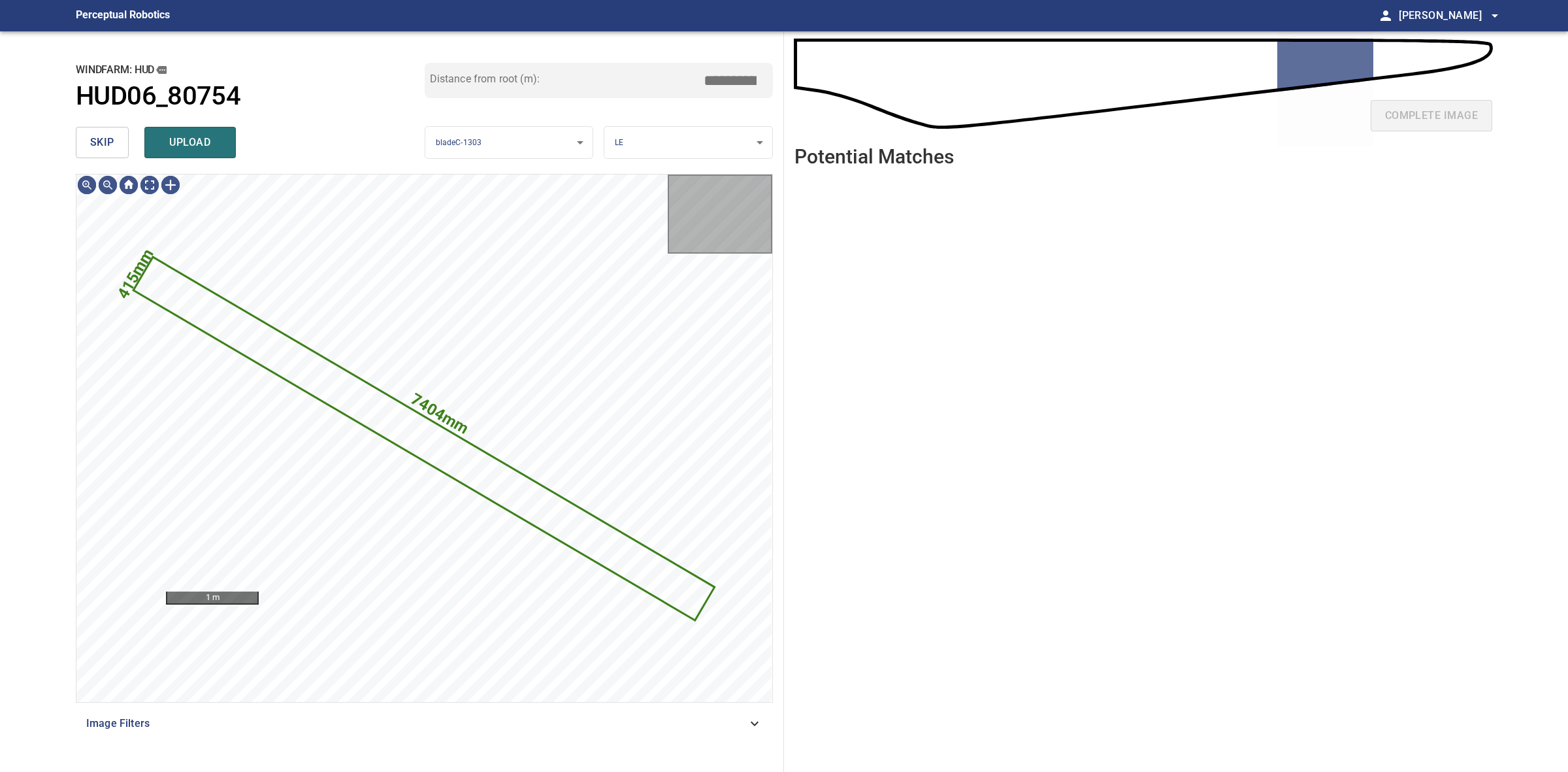
click at [97, 138] on span "skip" at bounding box center [101, 143] width 24 height 18
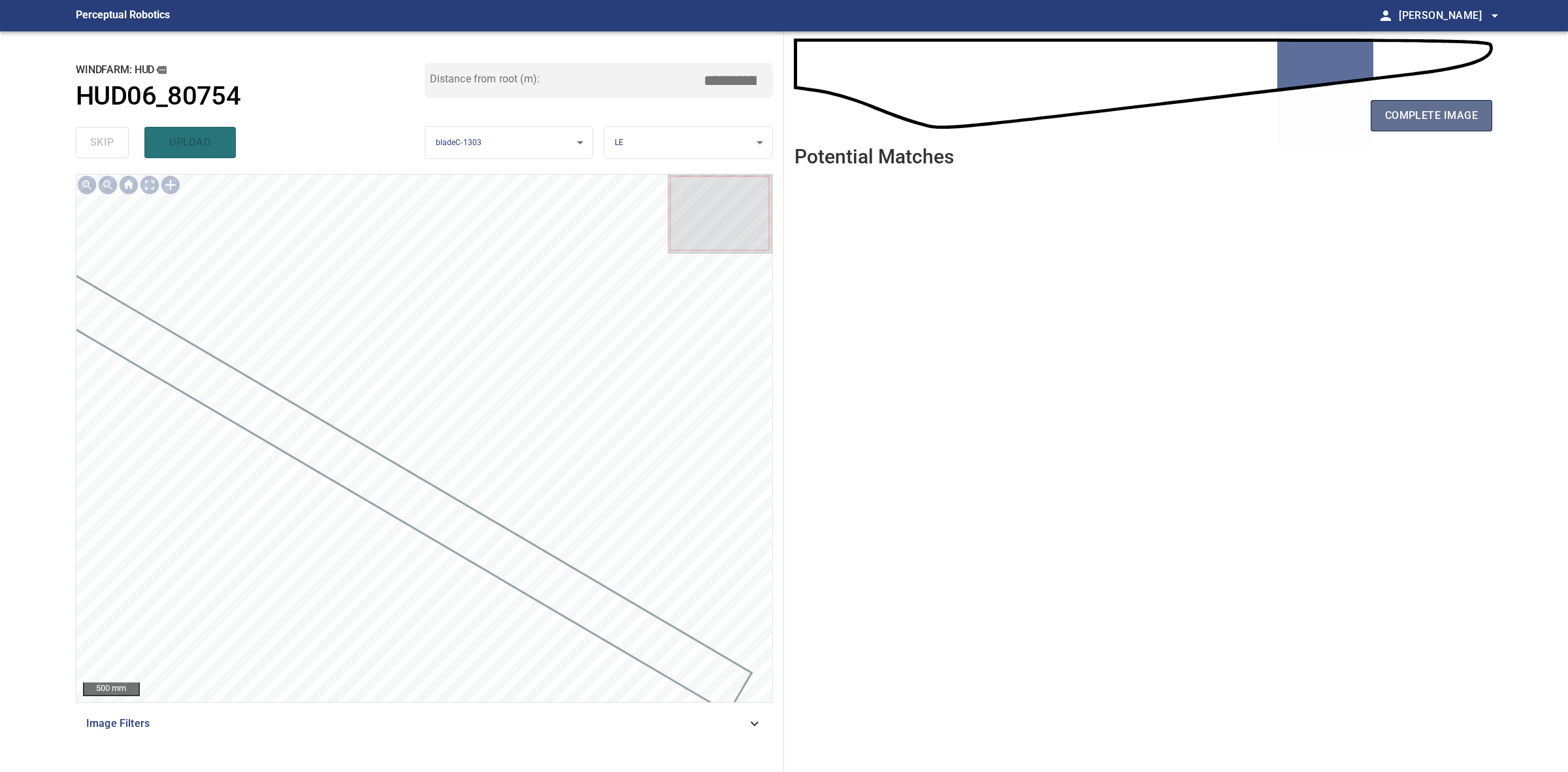
click at [1424, 121] on span "complete image" at bounding box center [1431, 116] width 93 height 18
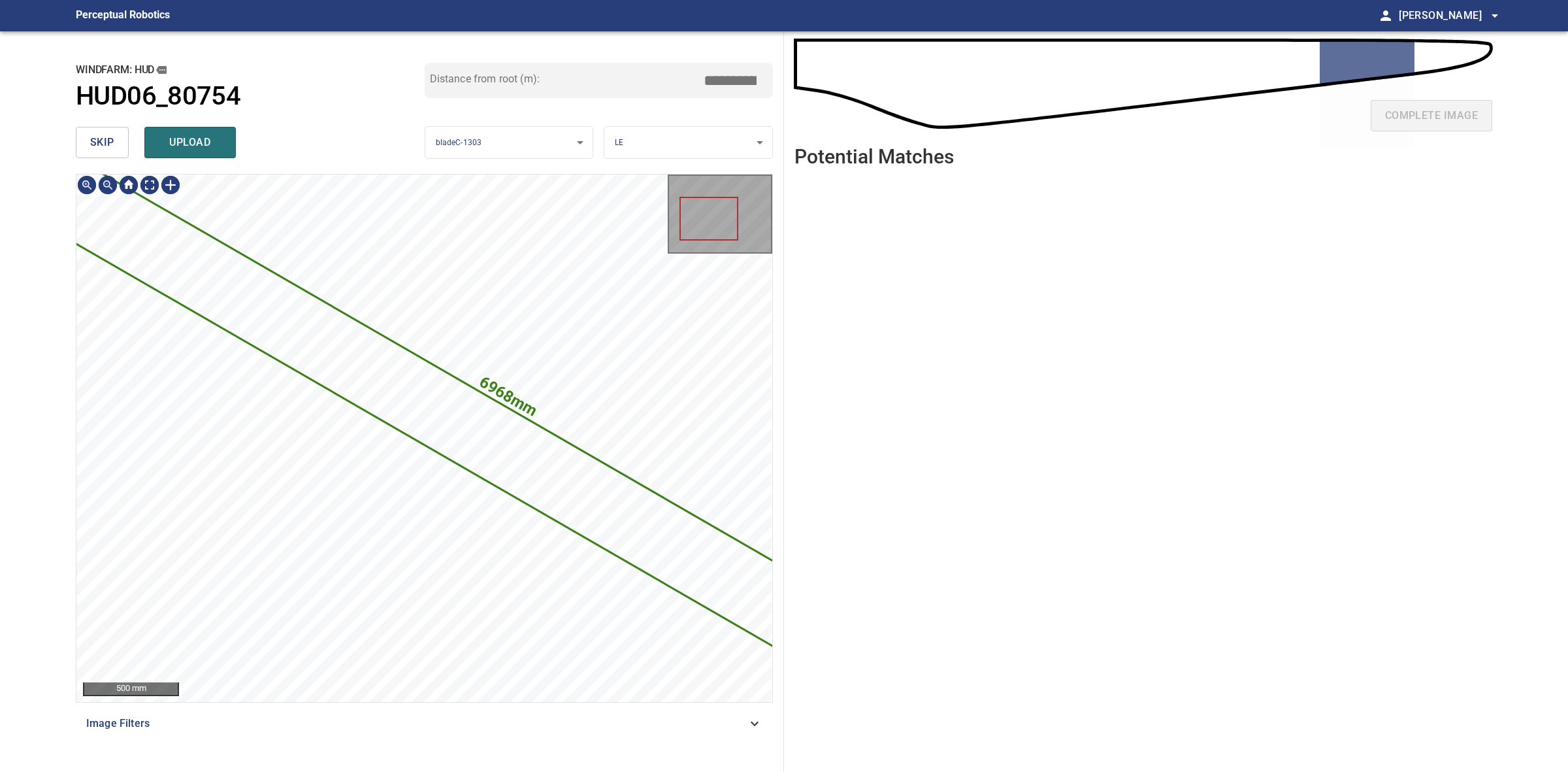
click at [117, 131] on button "skip" at bounding box center [102, 142] width 53 height 31
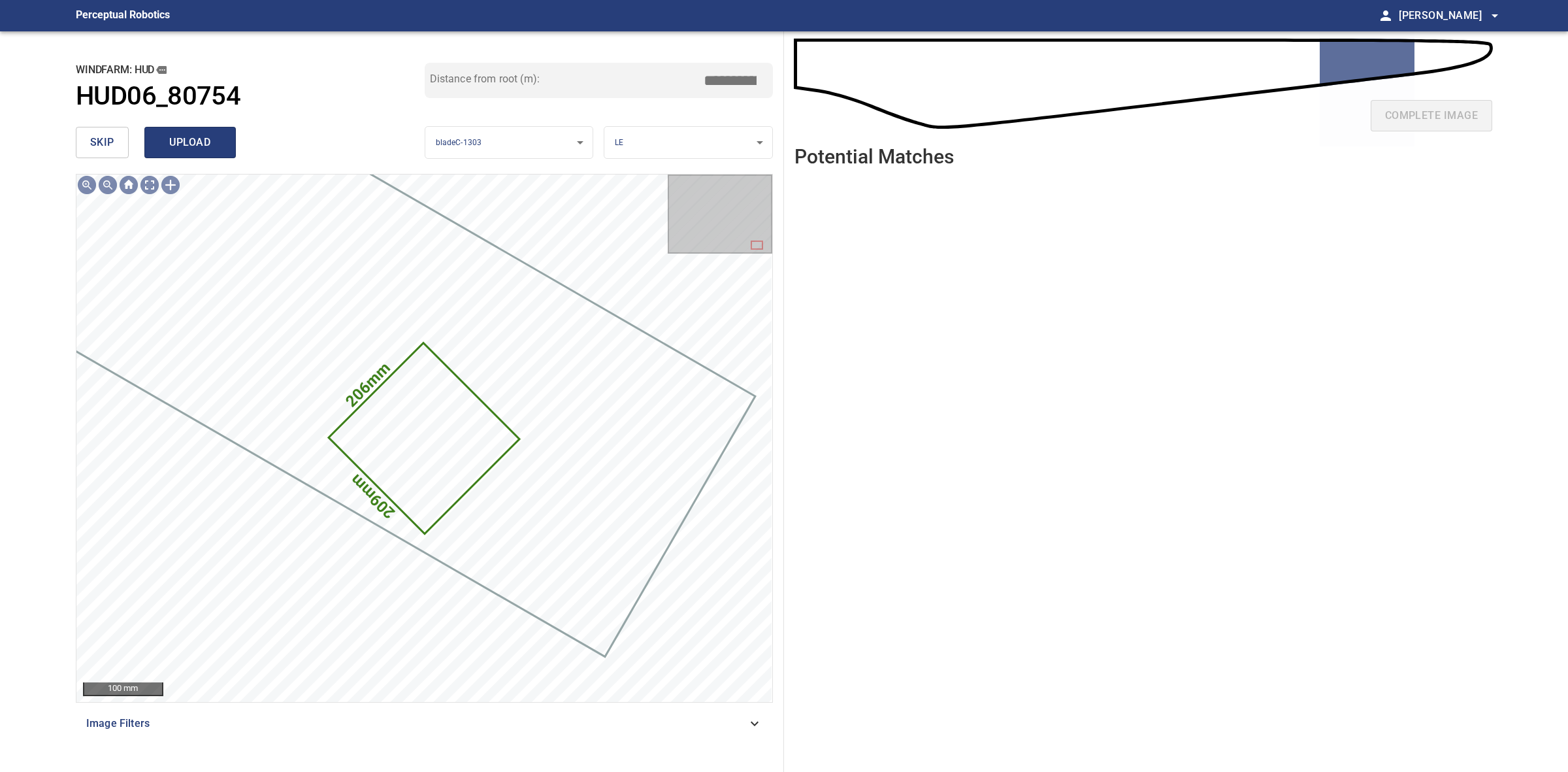
click at [172, 138] on span "upload" at bounding box center [190, 143] width 63 height 18
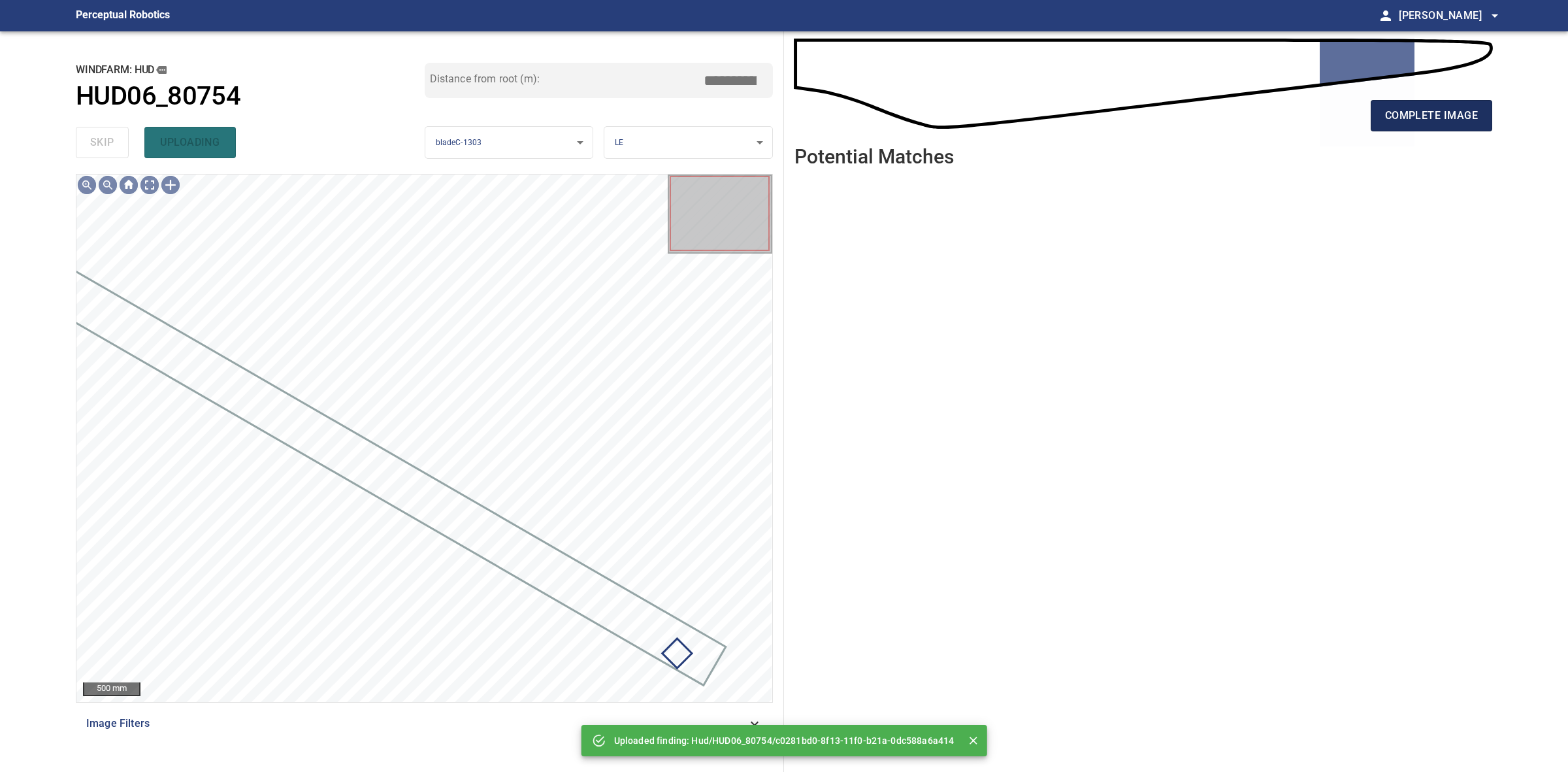
click at [1469, 115] on span "complete image" at bounding box center [1431, 116] width 93 height 18
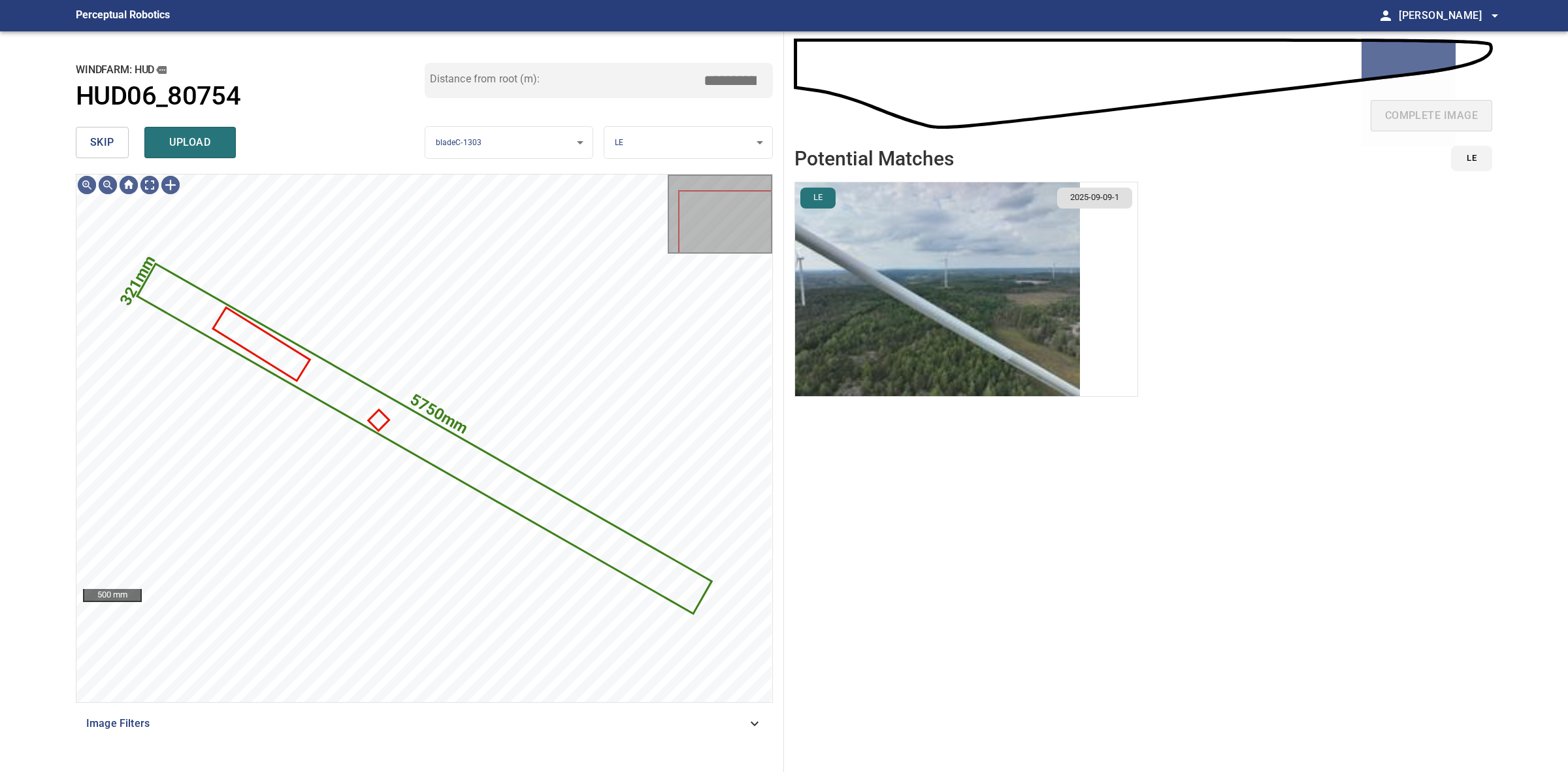
click at [991, 342] on li "LE 2025-09-09-1" at bounding box center [967, 290] width 344 height 215
click at [991, 335] on img "button" at bounding box center [937, 289] width 285 height 214
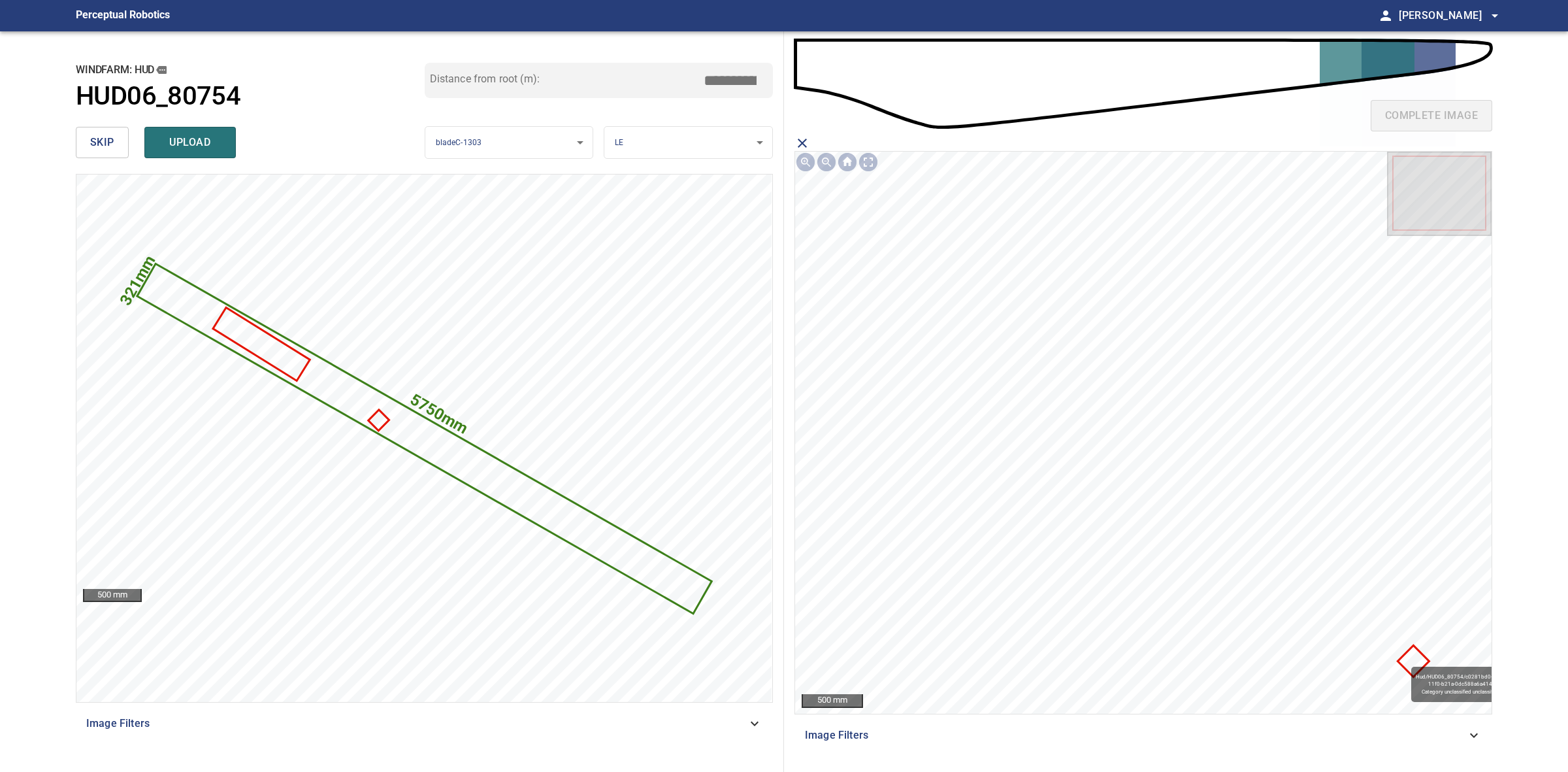
click at [1405, 661] on icon at bounding box center [1413, 661] width 28 height 28
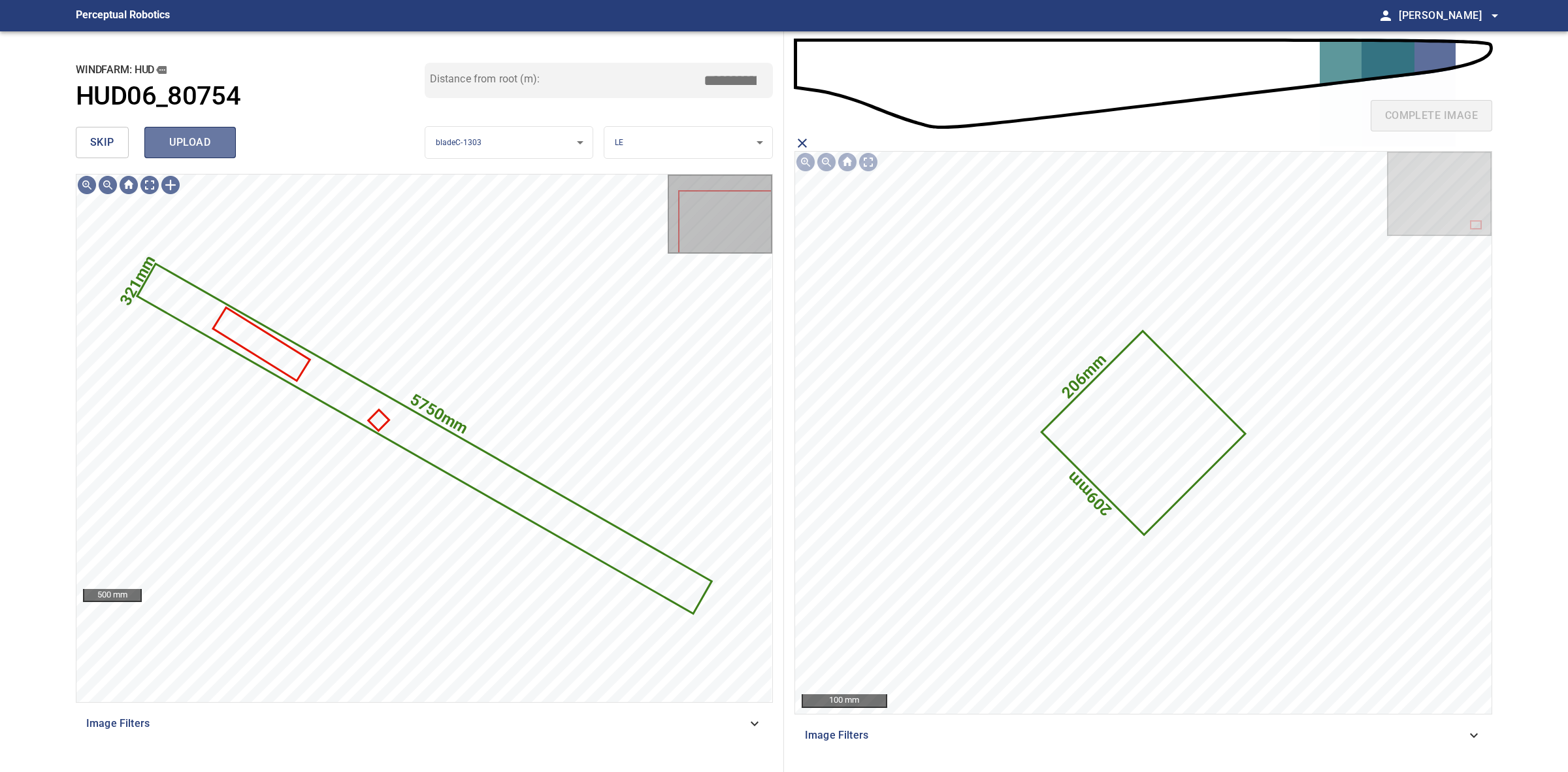
click at [200, 149] on span "upload" at bounding box center [190, 143] width 63 height 18
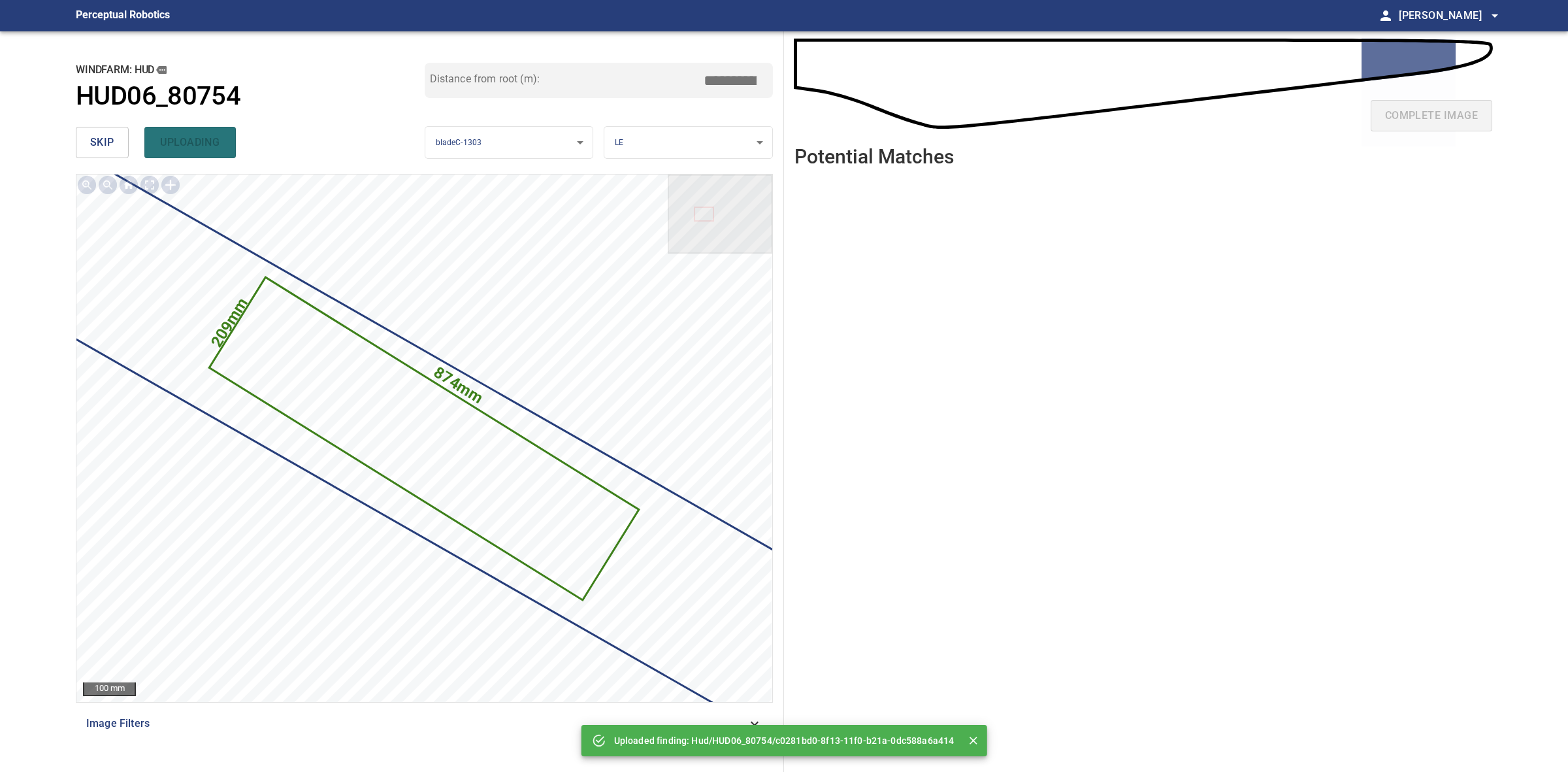
click at [104, 142] on span "skip" at bounding box center [101, 143] width 24 height 18
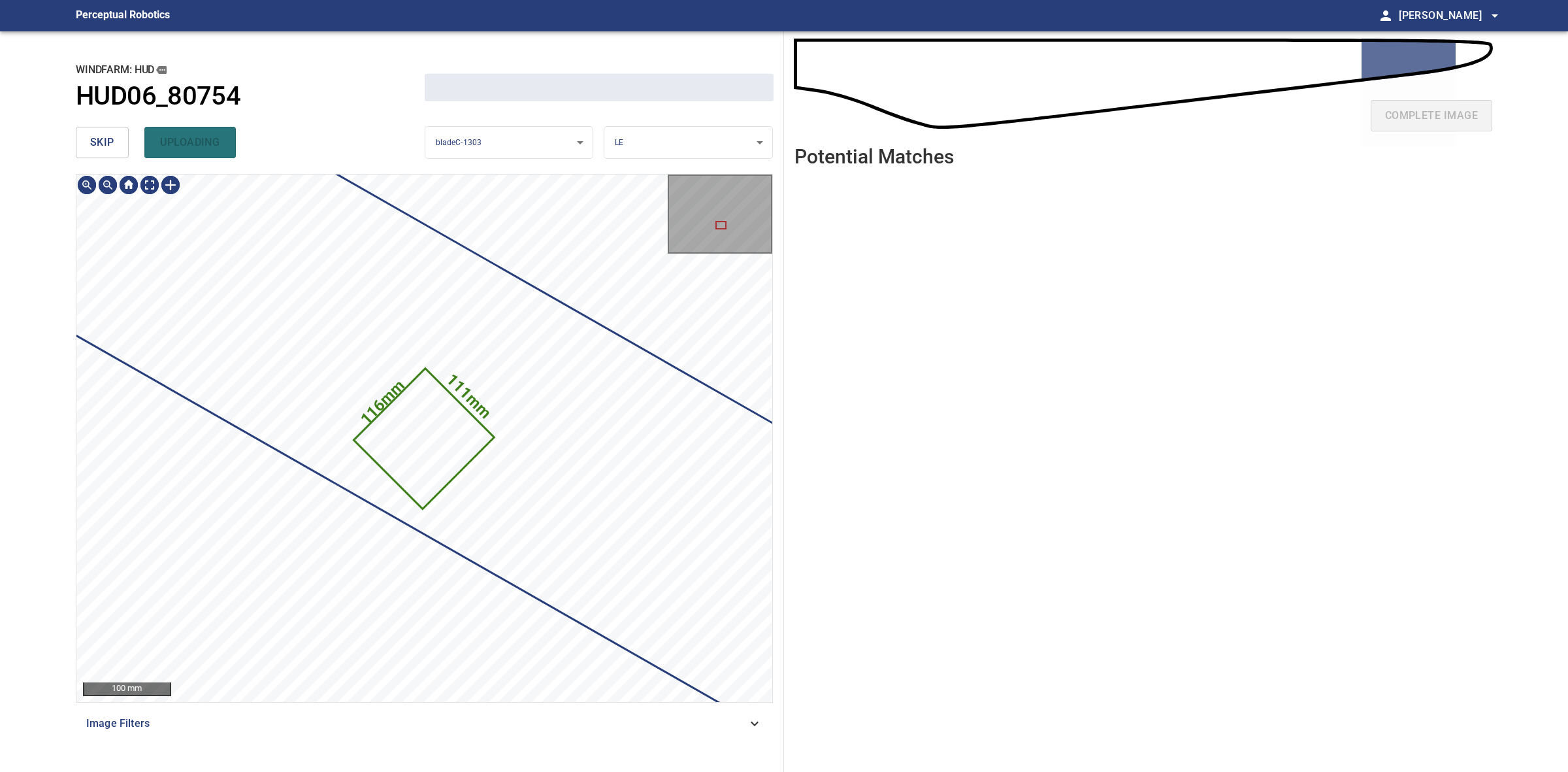
click at [104, 142] on span "skip" at bounding box center [101, 143] width 24 height 18
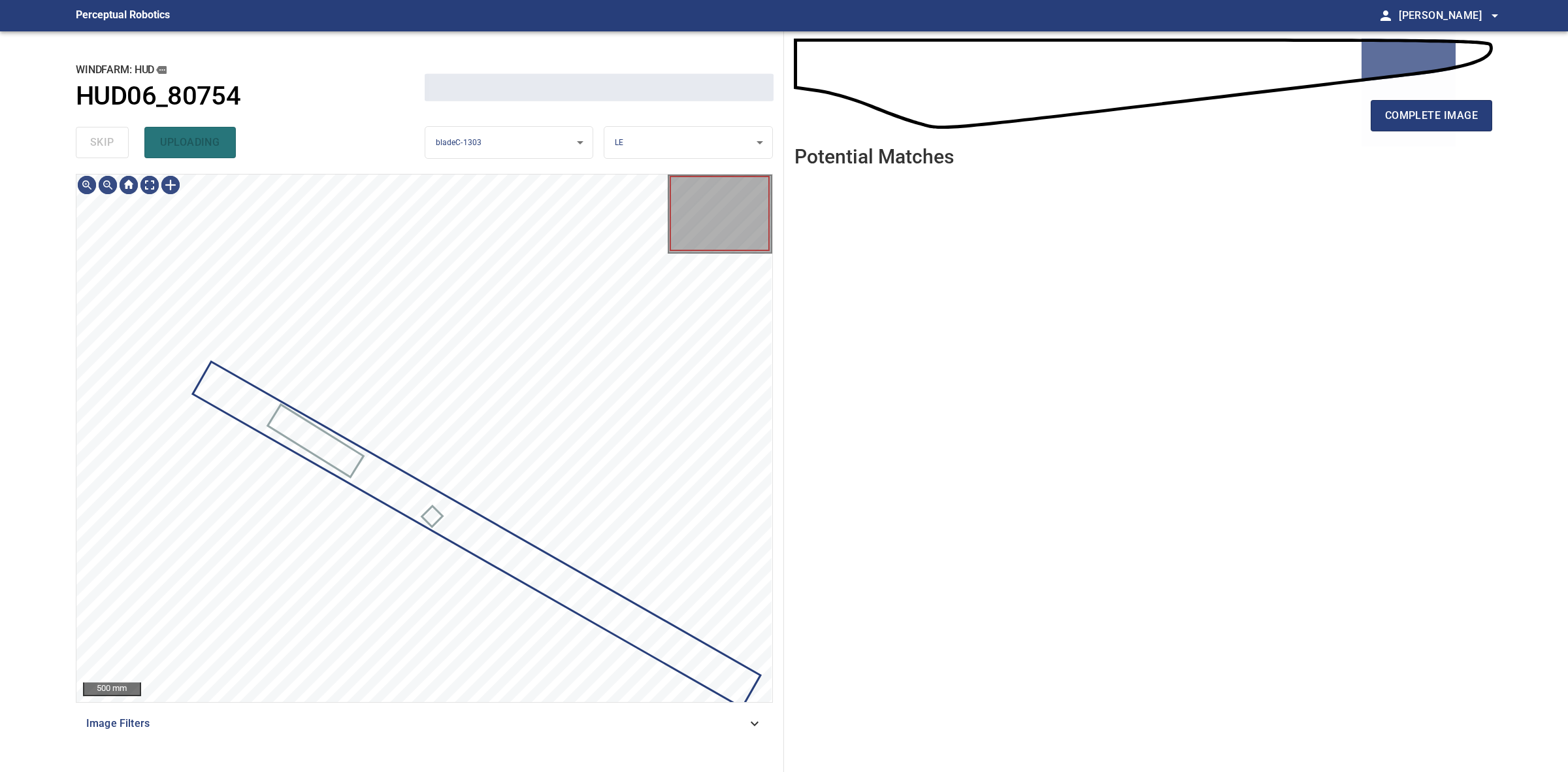
click at [104, 142] on div "skip uploading" at bounding box center [250, 142] width 349 height 41
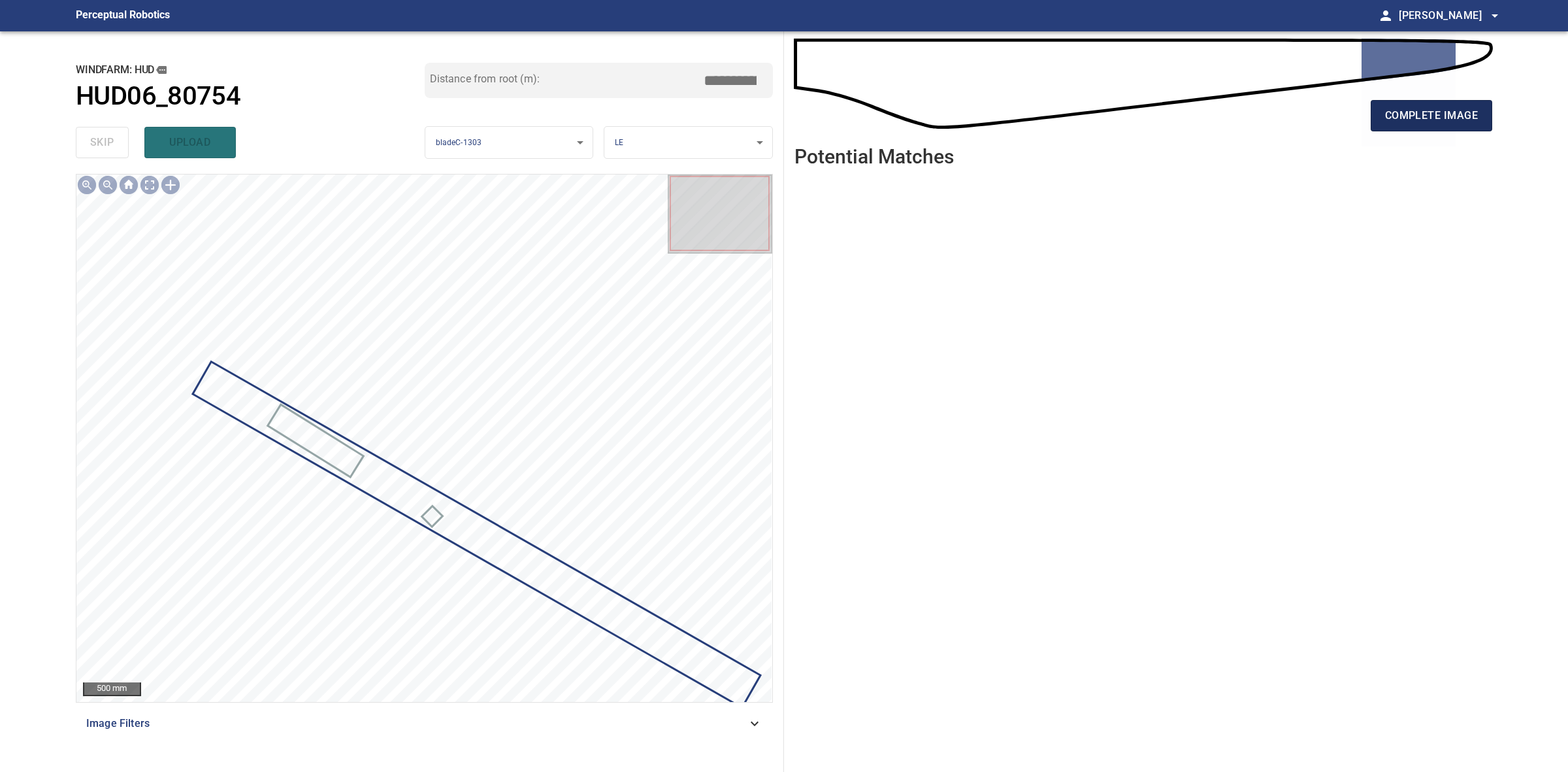
click at [1405, 125] on button "complete image" at bounding box center [1431, 115] width 121 height 31
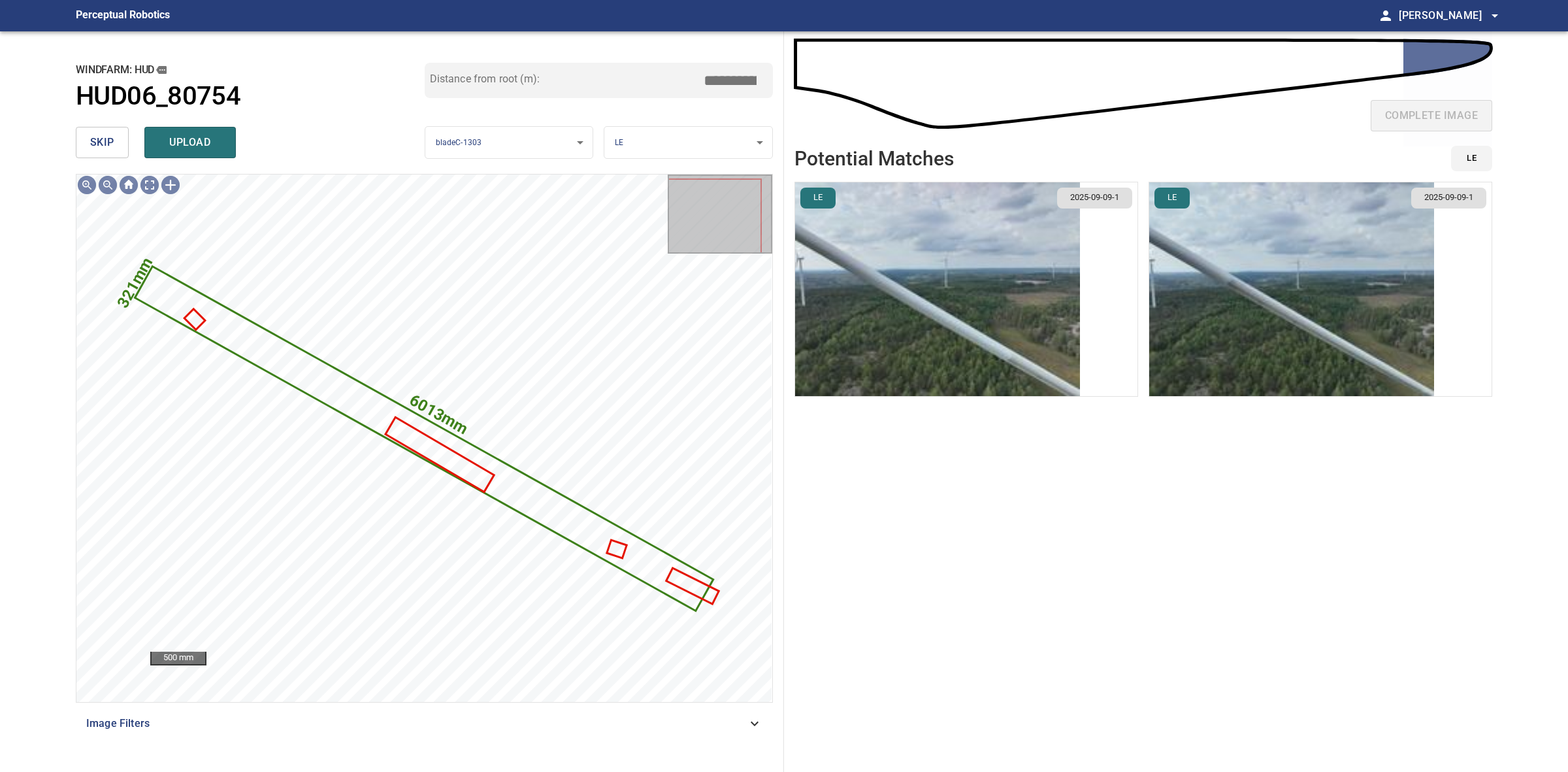
click at [1230, 277] on img "button" at bounding box center [1292, 289] width 285 height 214
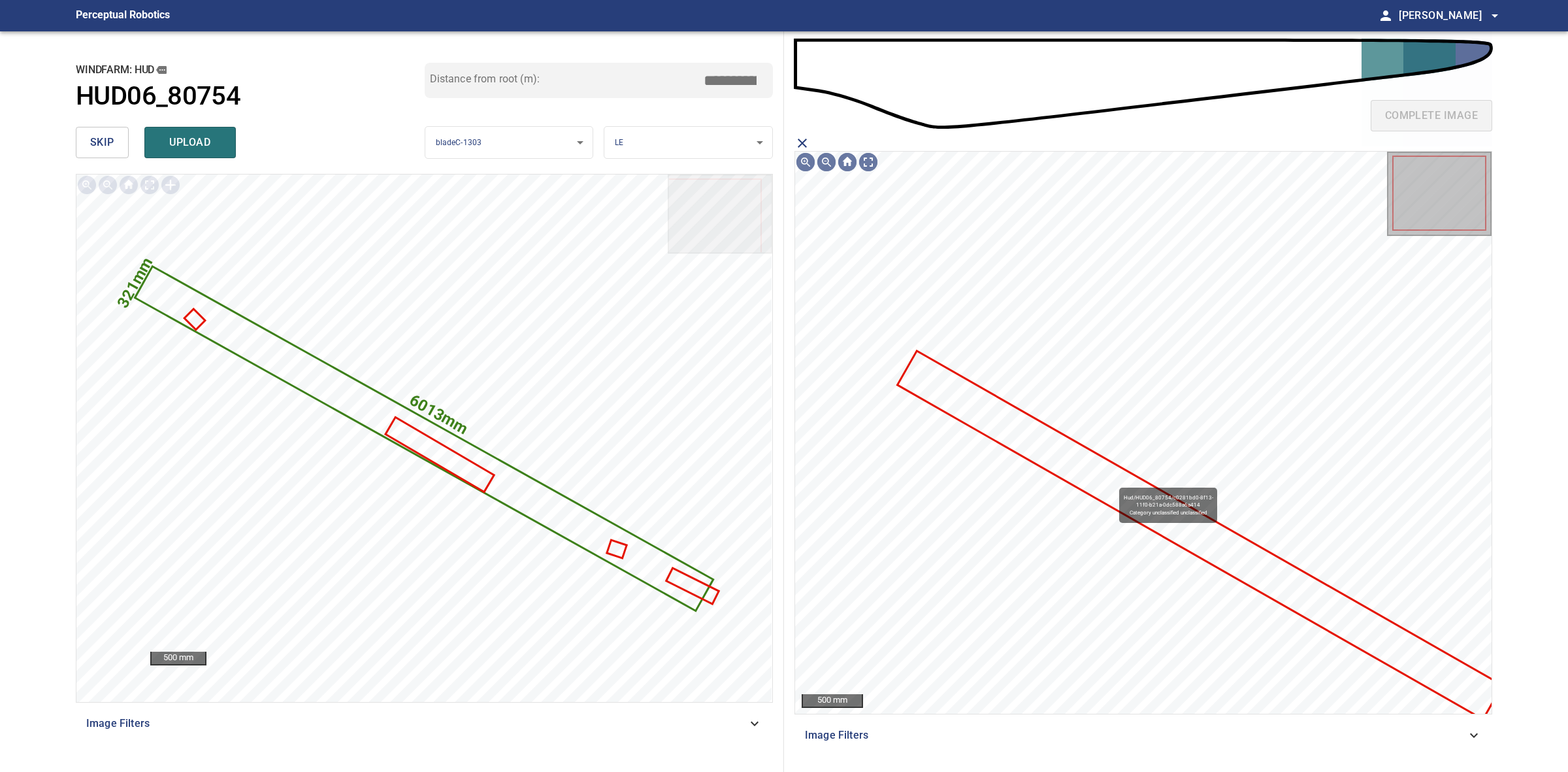
click at [1111, 489] on icon at bounding box center [1199, 535] width 602 height 366
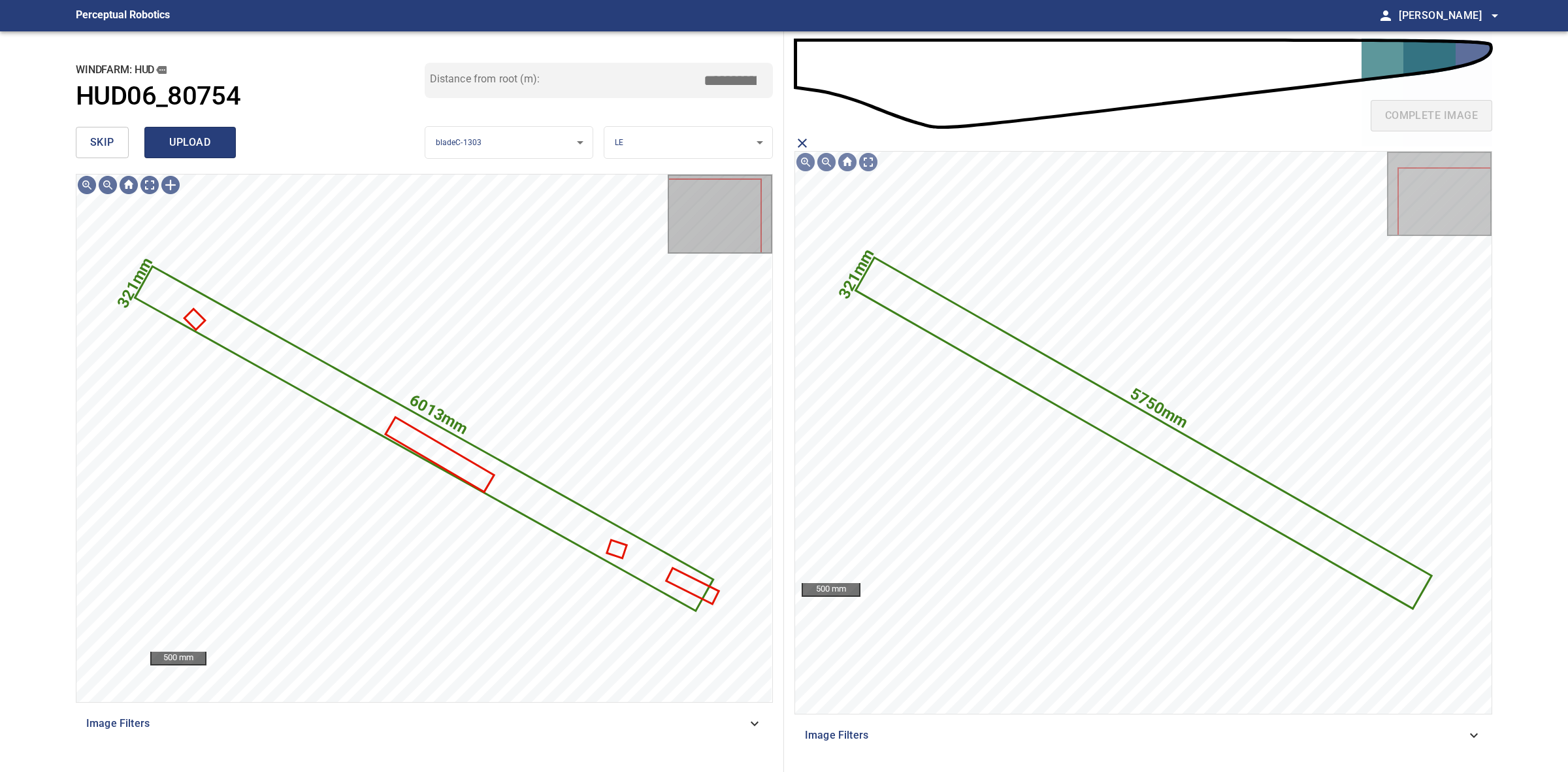
click at [188, 134] on span "upload" at bounding box center [190, 143] width 63 height 18
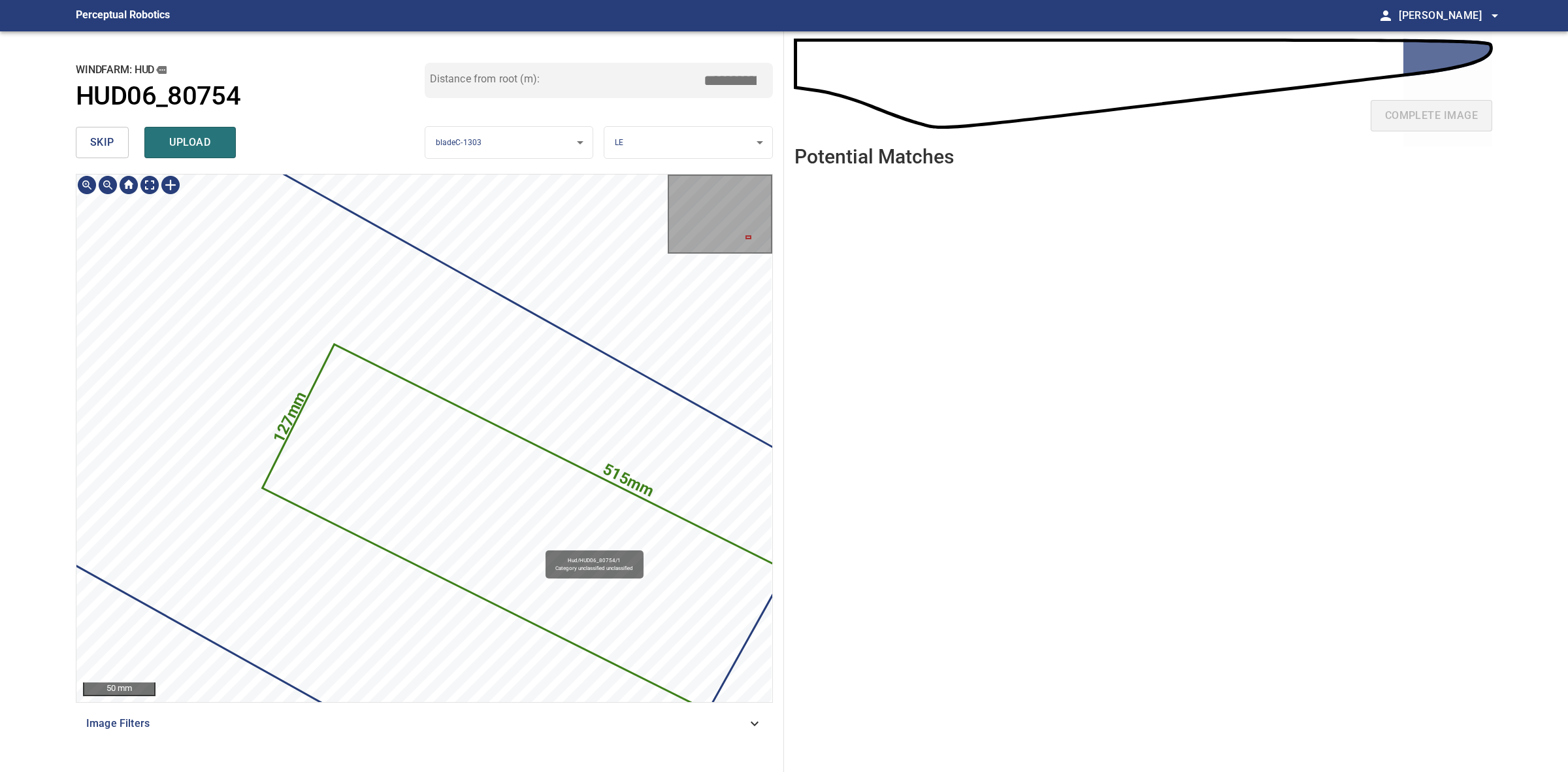
click at [520, 538] on icon at bounding box center [587, 561] width 646 height 430
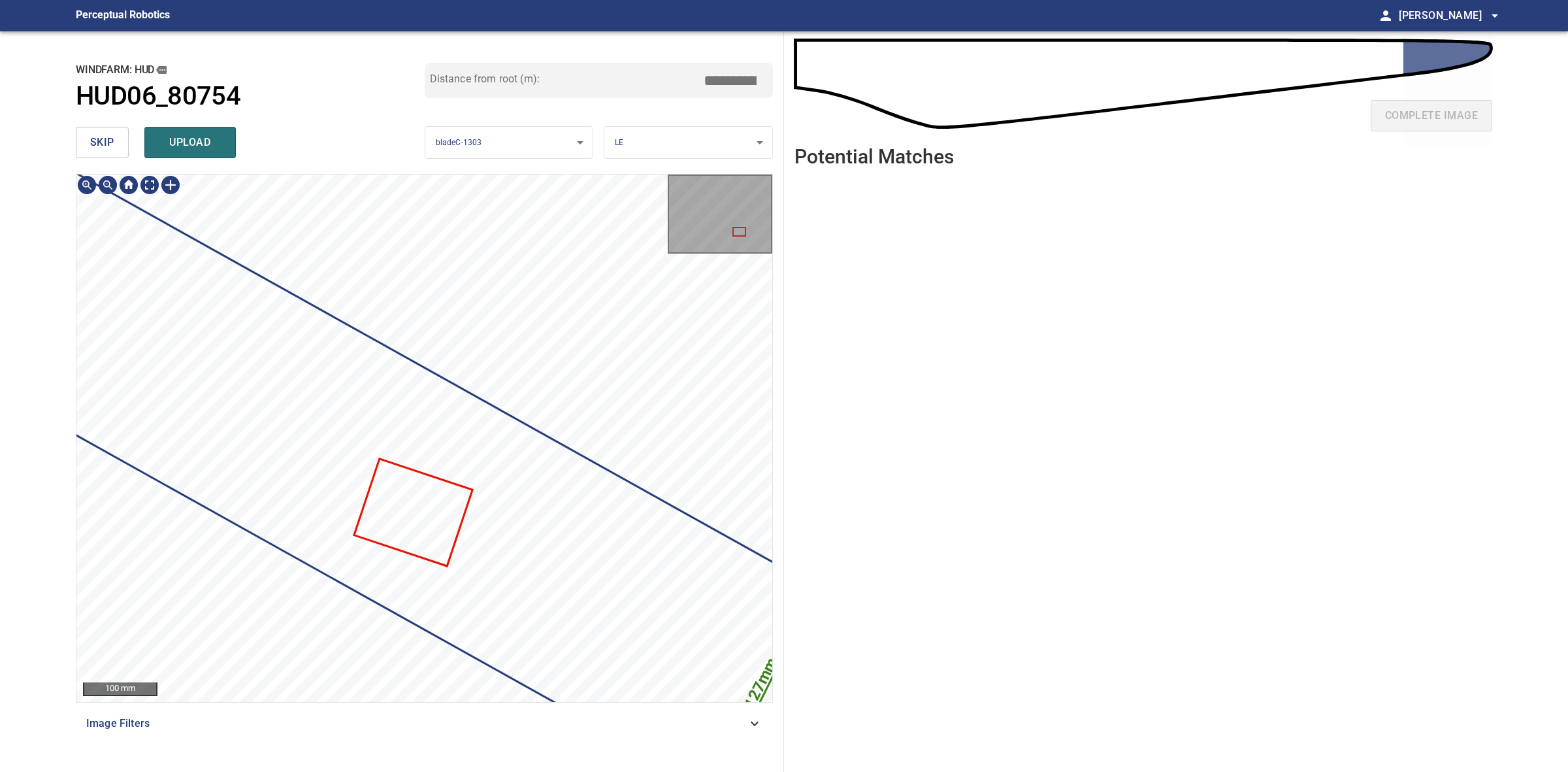
click at [557, 721] on div "515mm 127mm 100 mm Image Filters" at bounding box center [425, 467] width 697 height 588
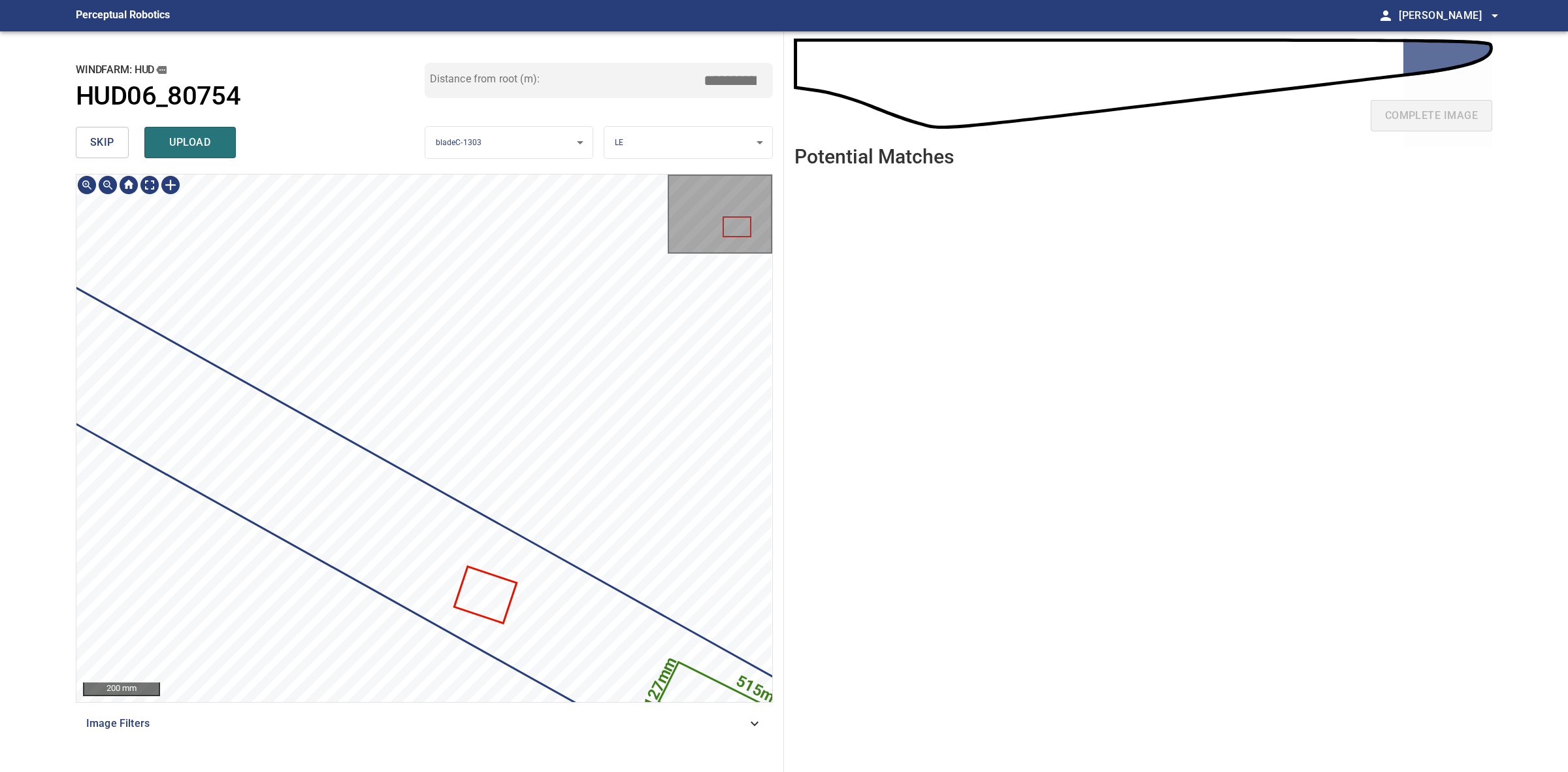
click at [663, 703] on div "515mm 127mm 200 mm Image Filters" at bounding box center [425, 467] width 697 height 588
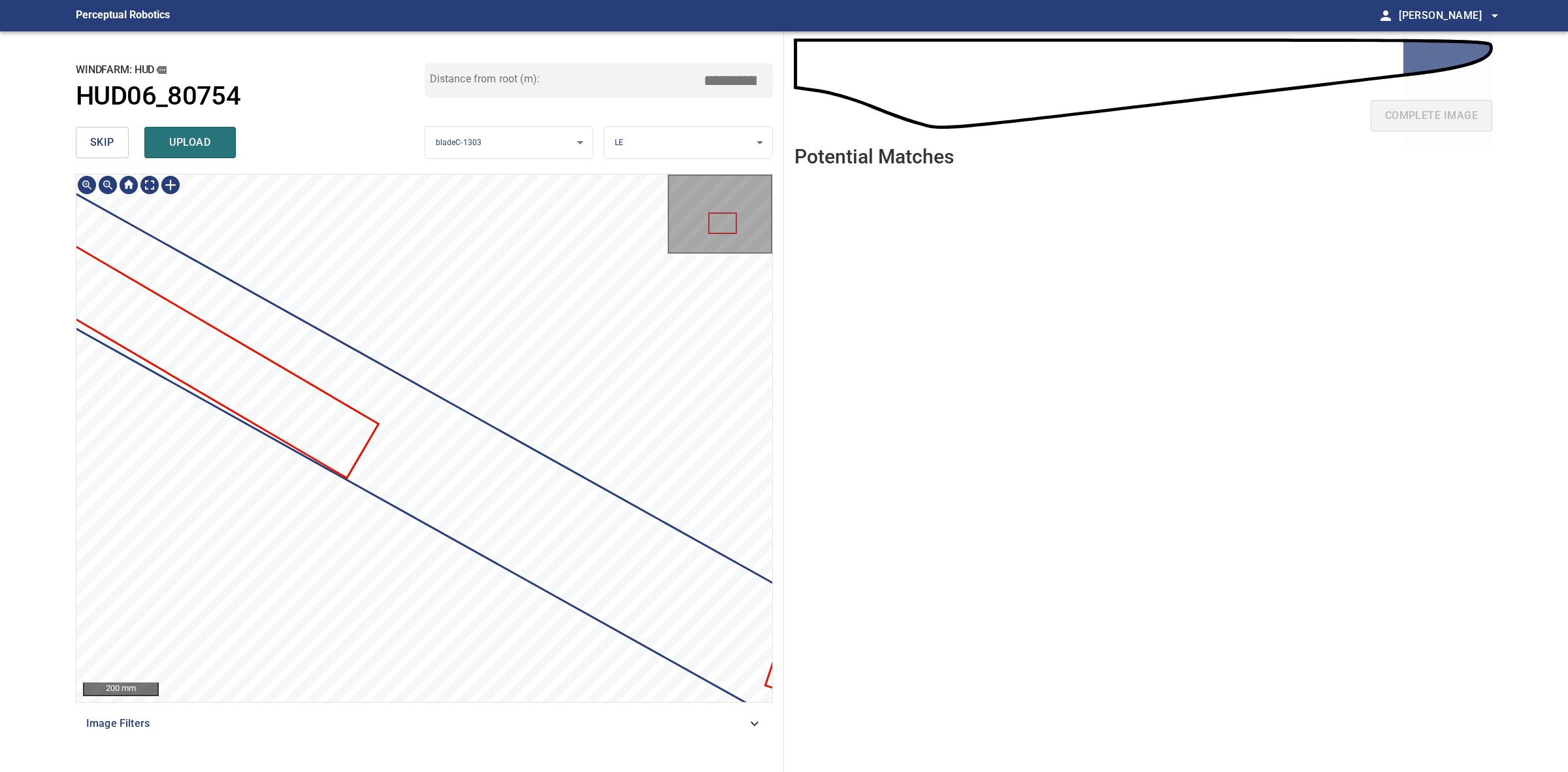
click at [26, 458] on main "**********" at bounding box center [784, 386] width 1568 height 772
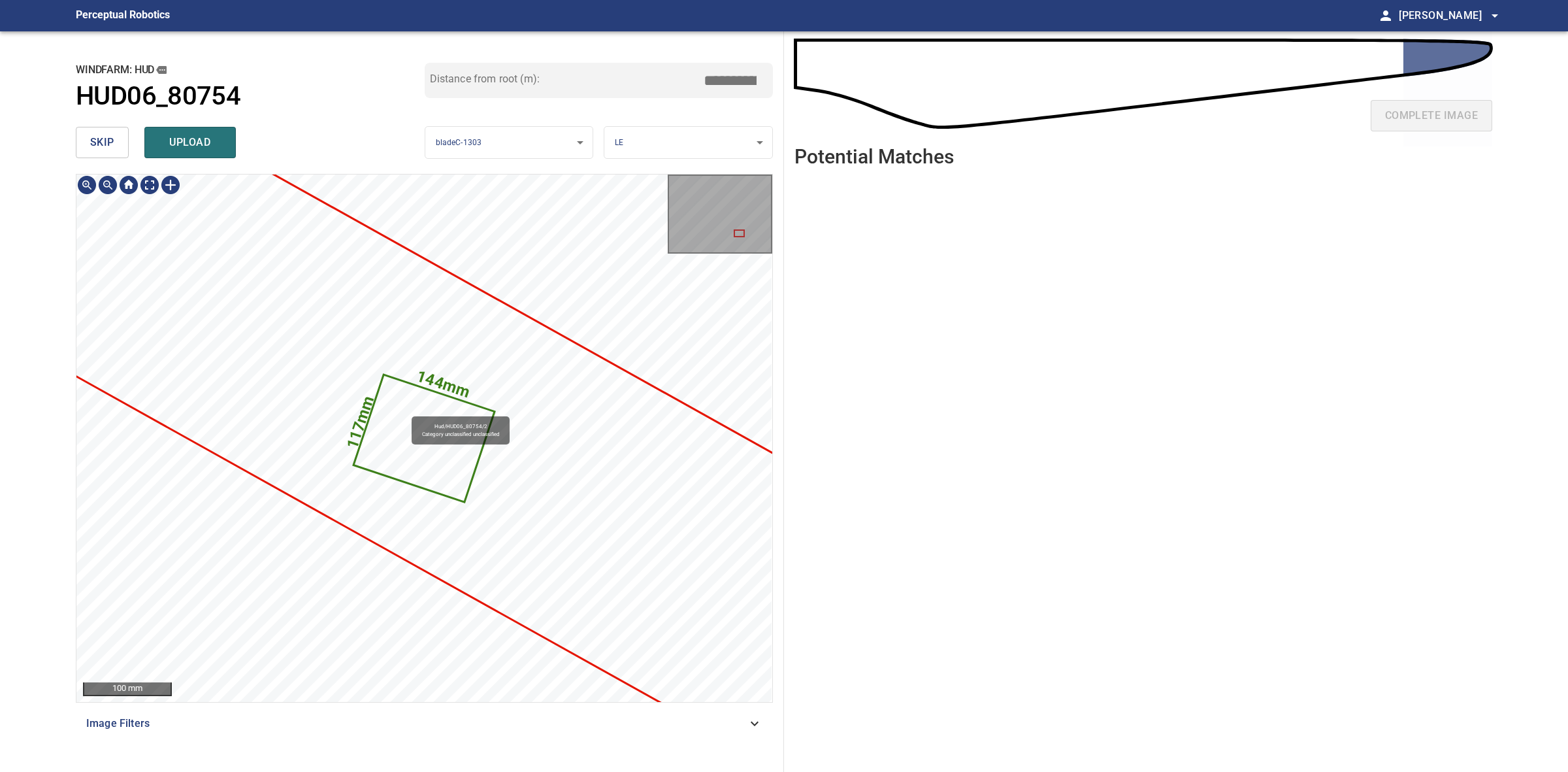
click at [405, 410] on icon at bounding box center [424, 438] width 138 height 125
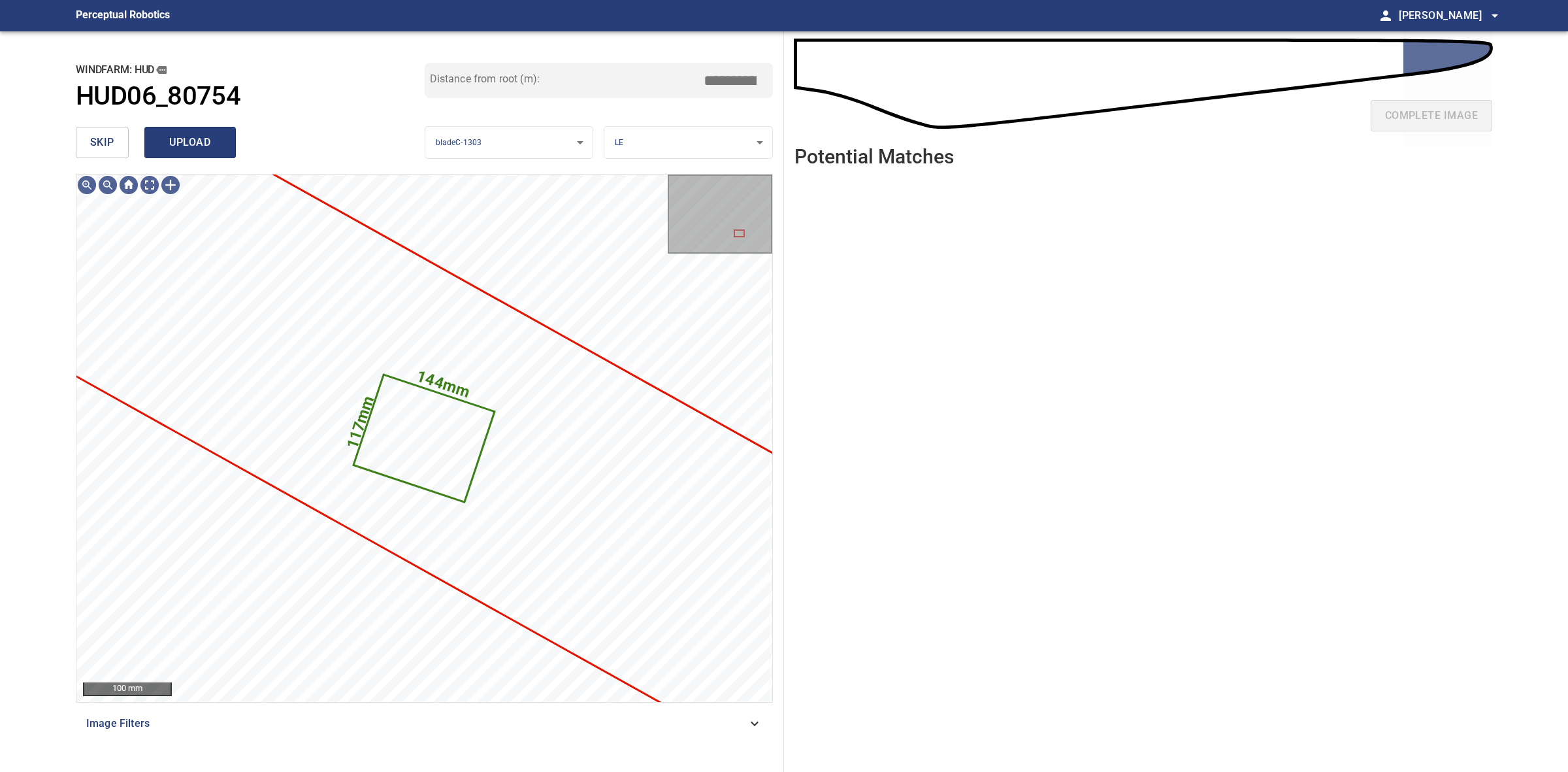
click at [178, 144] on span "upload" at bounding box center [190, 143] width 63 height 18
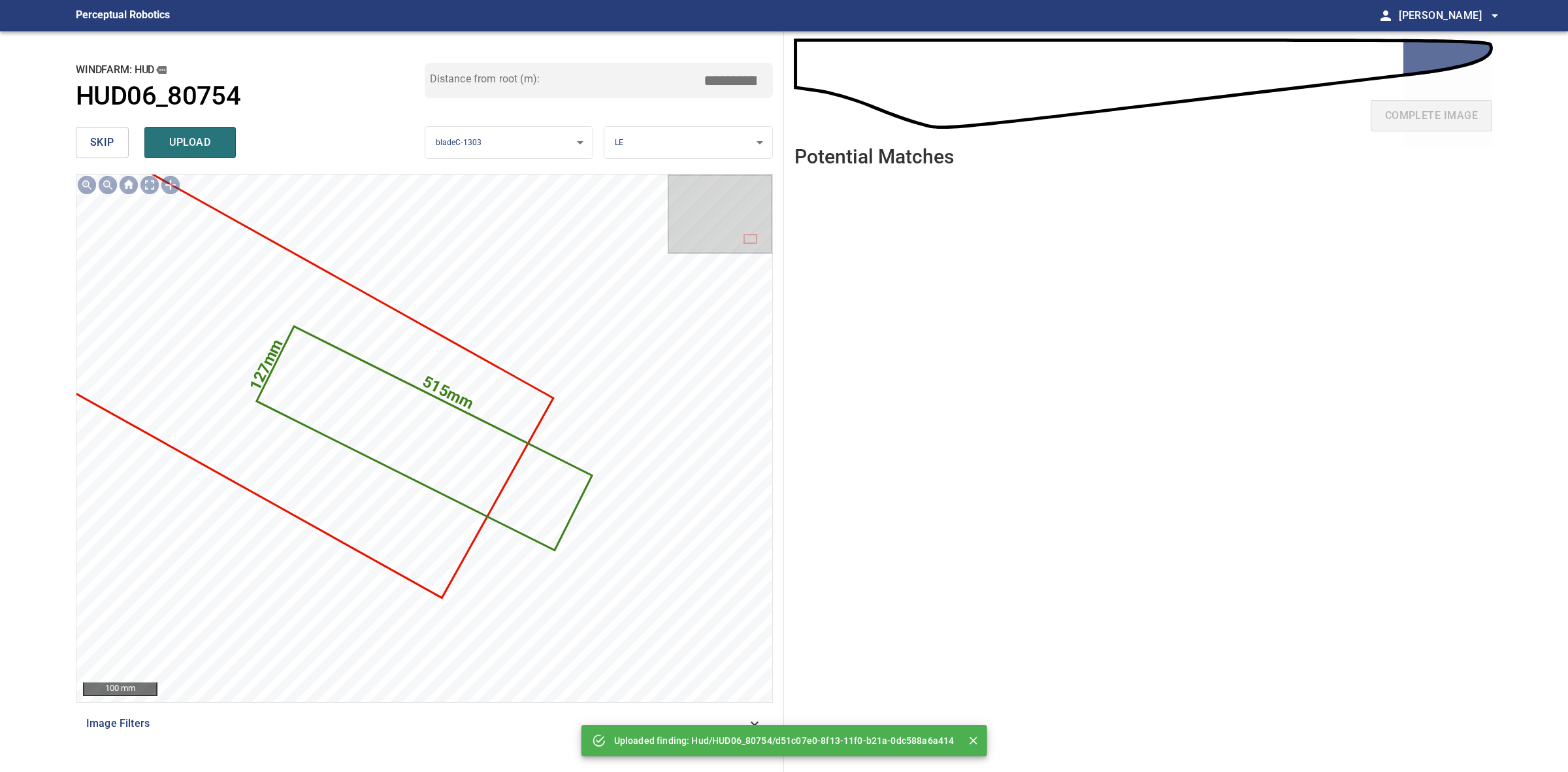
click at [88, 142] on button "skip" at bounding box center [102, 142] width 53 height 31
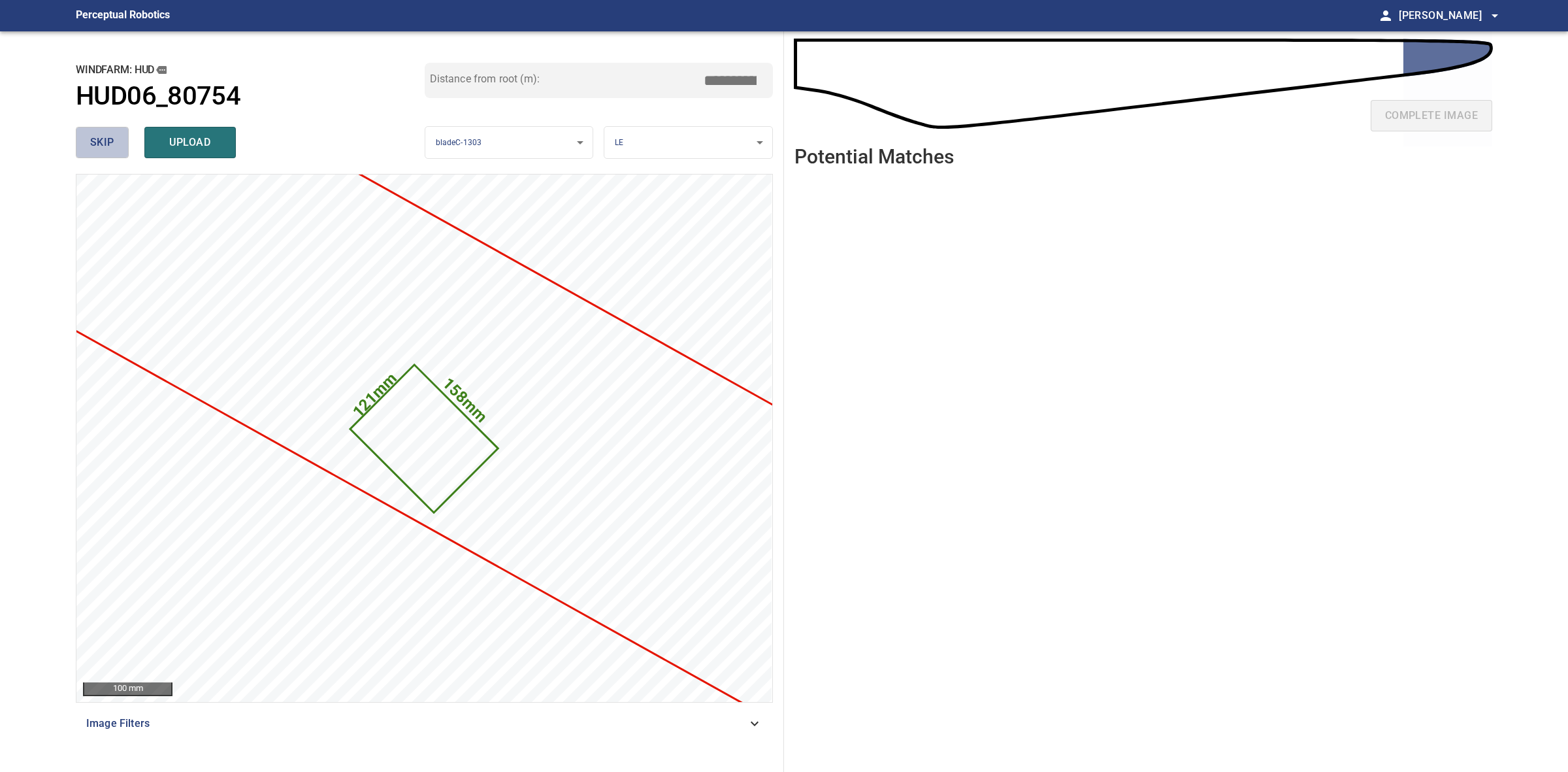
click at [125, 142] on button "skip" at bounding box center [102, 142] width 53 height 31
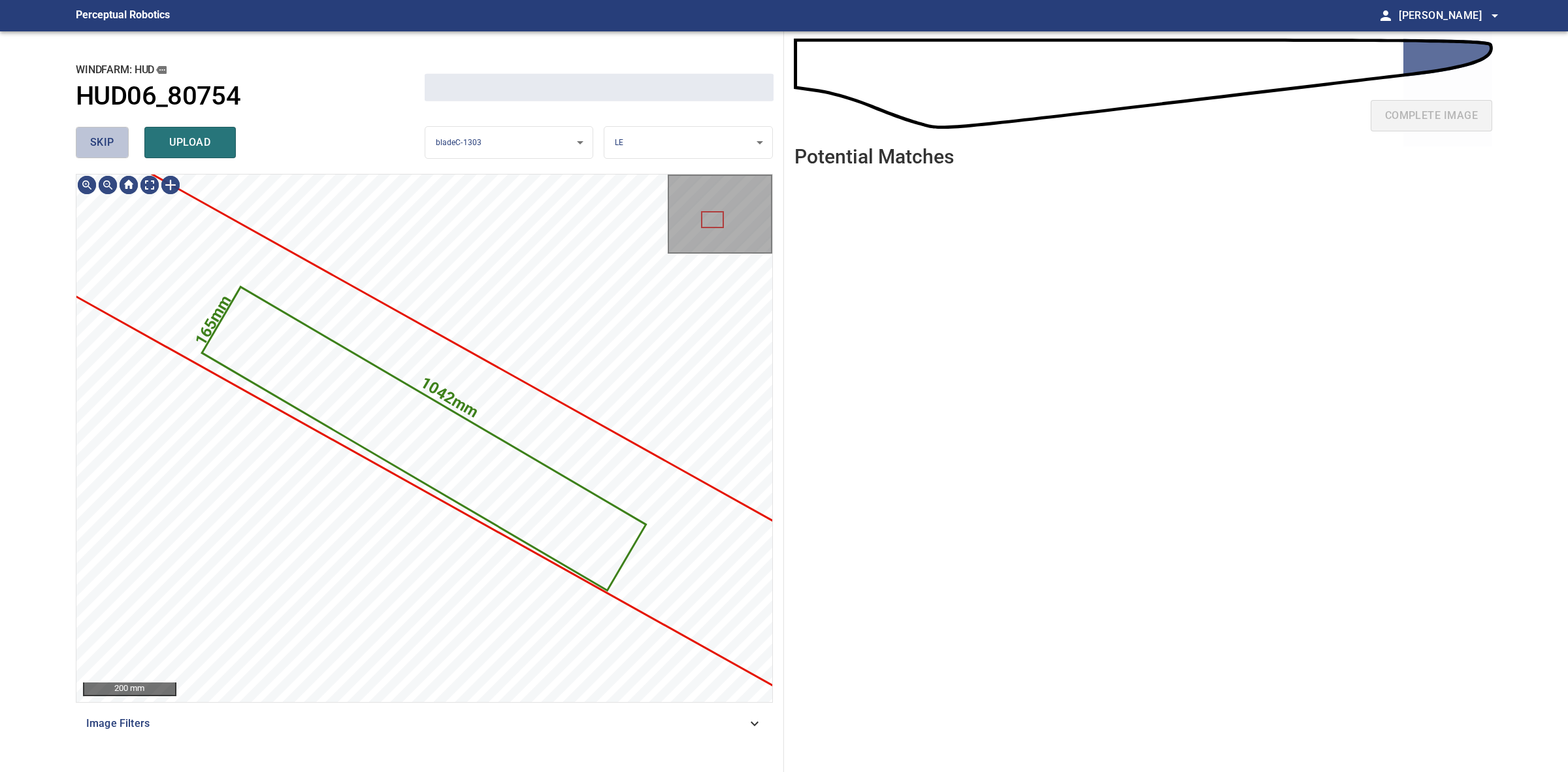
click at [125, 142] on button "skip" at bounding box center [102, 142] width 53 height 31
click at [125, 142] on div "skip upload" at bounding box center [250, 142] width 349 height 41
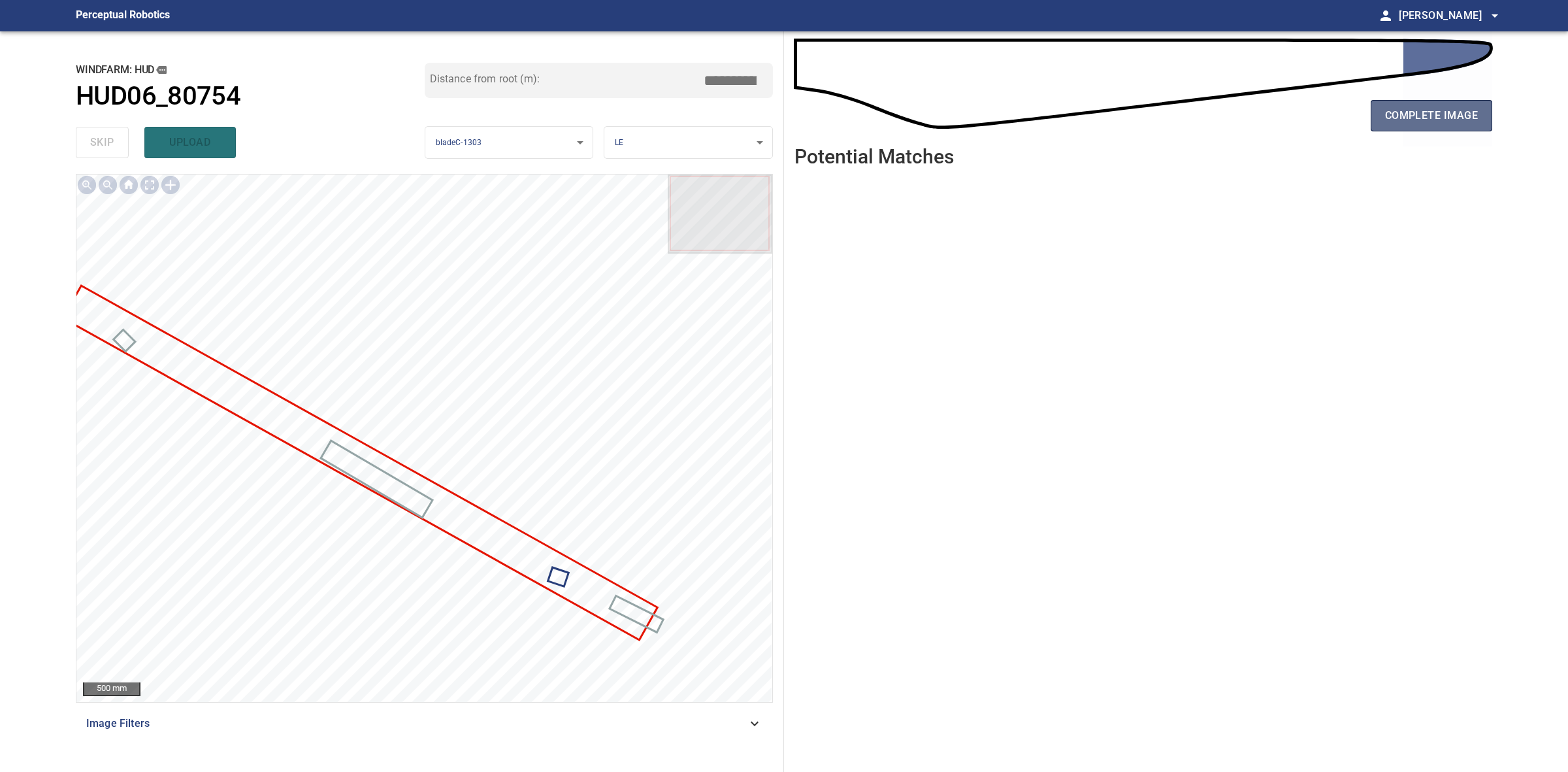
click at [1447, 116] on span "complete image" at bounding box center [1431, 116] width 93 height 18
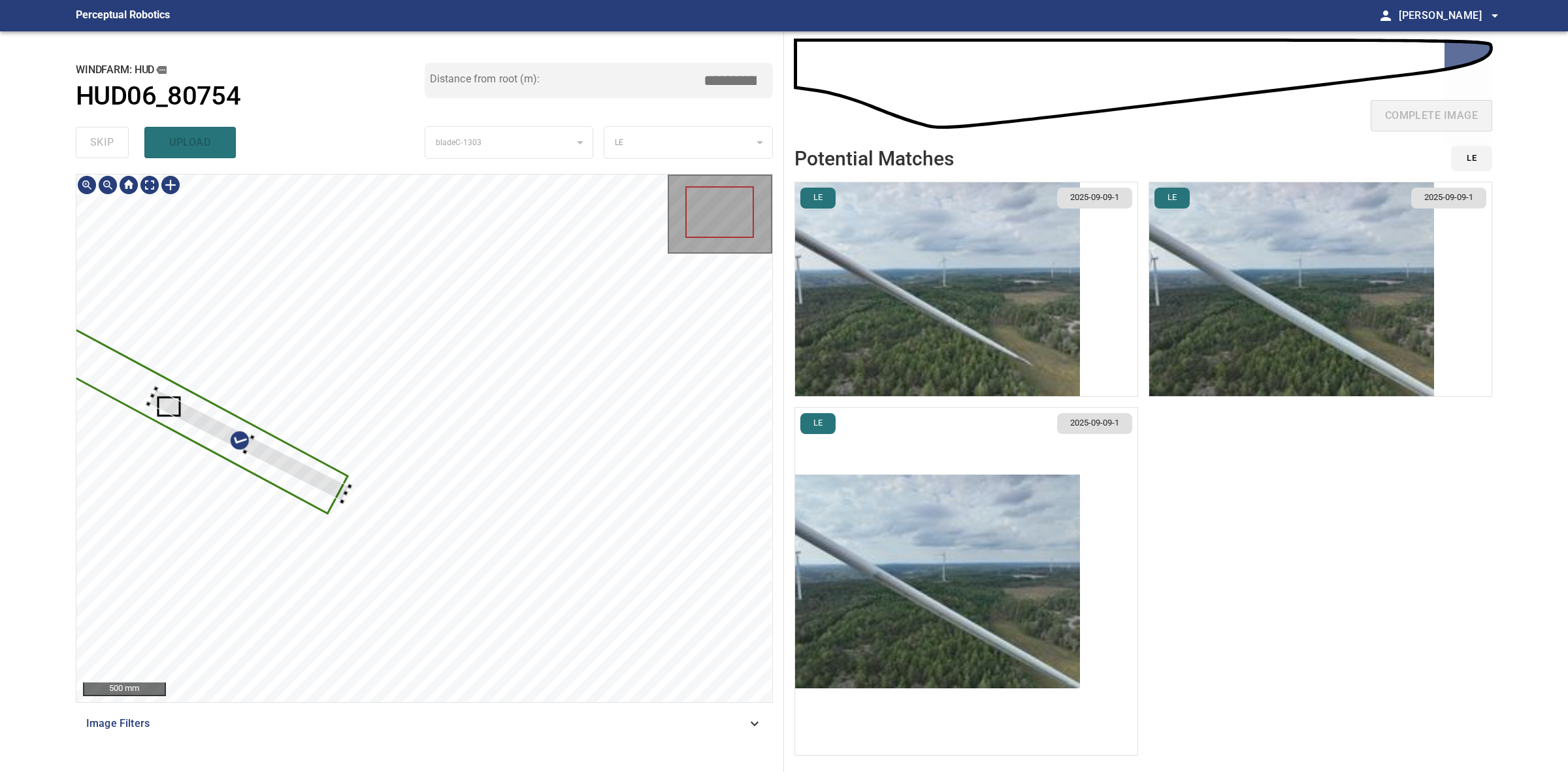
click at [151, 391] on div at bounding box center [425, 438] width 696 height 528
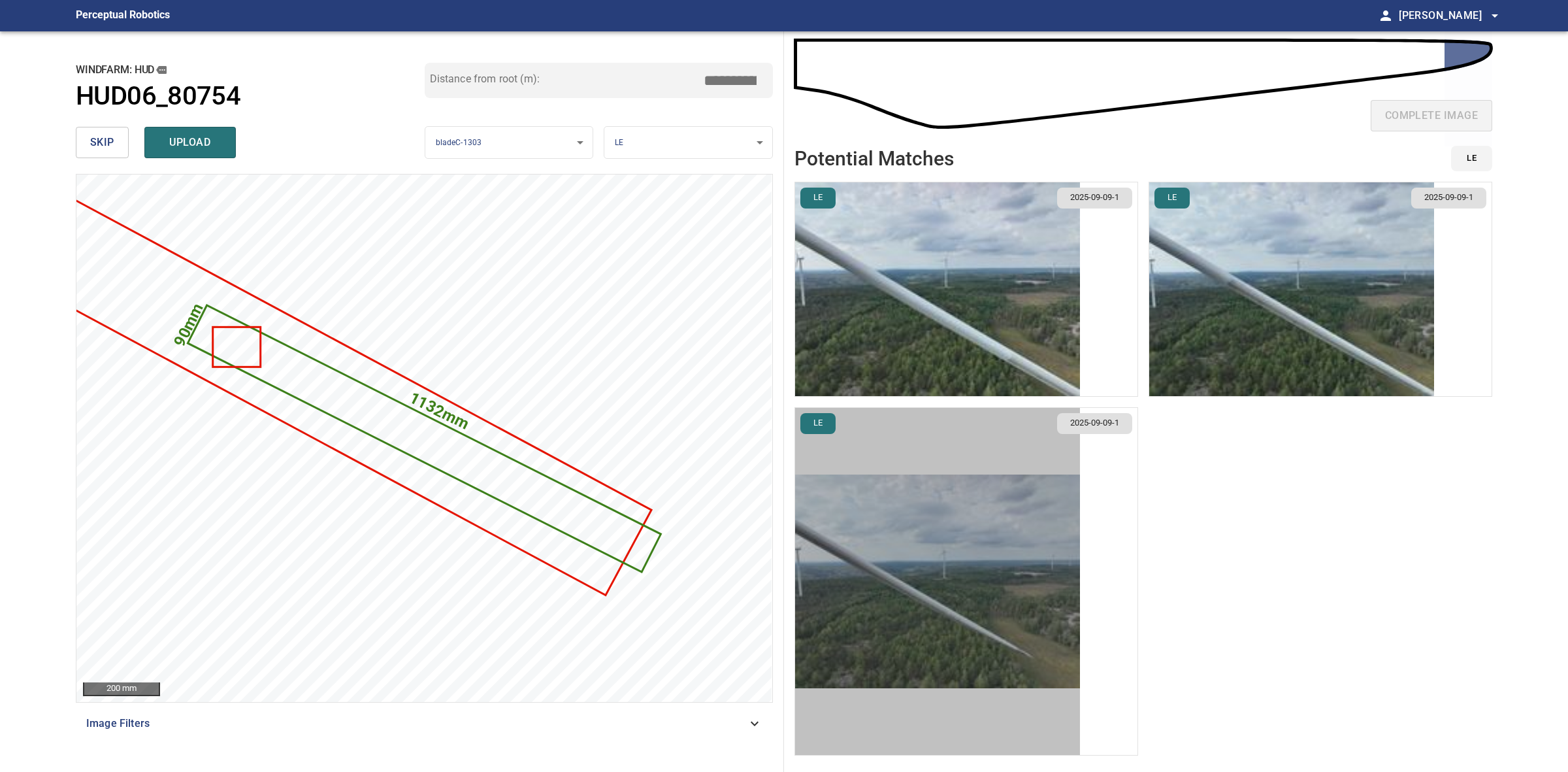
click at [1026, 541] on img "button" at bounding box center [937, 581] width 285 height 214
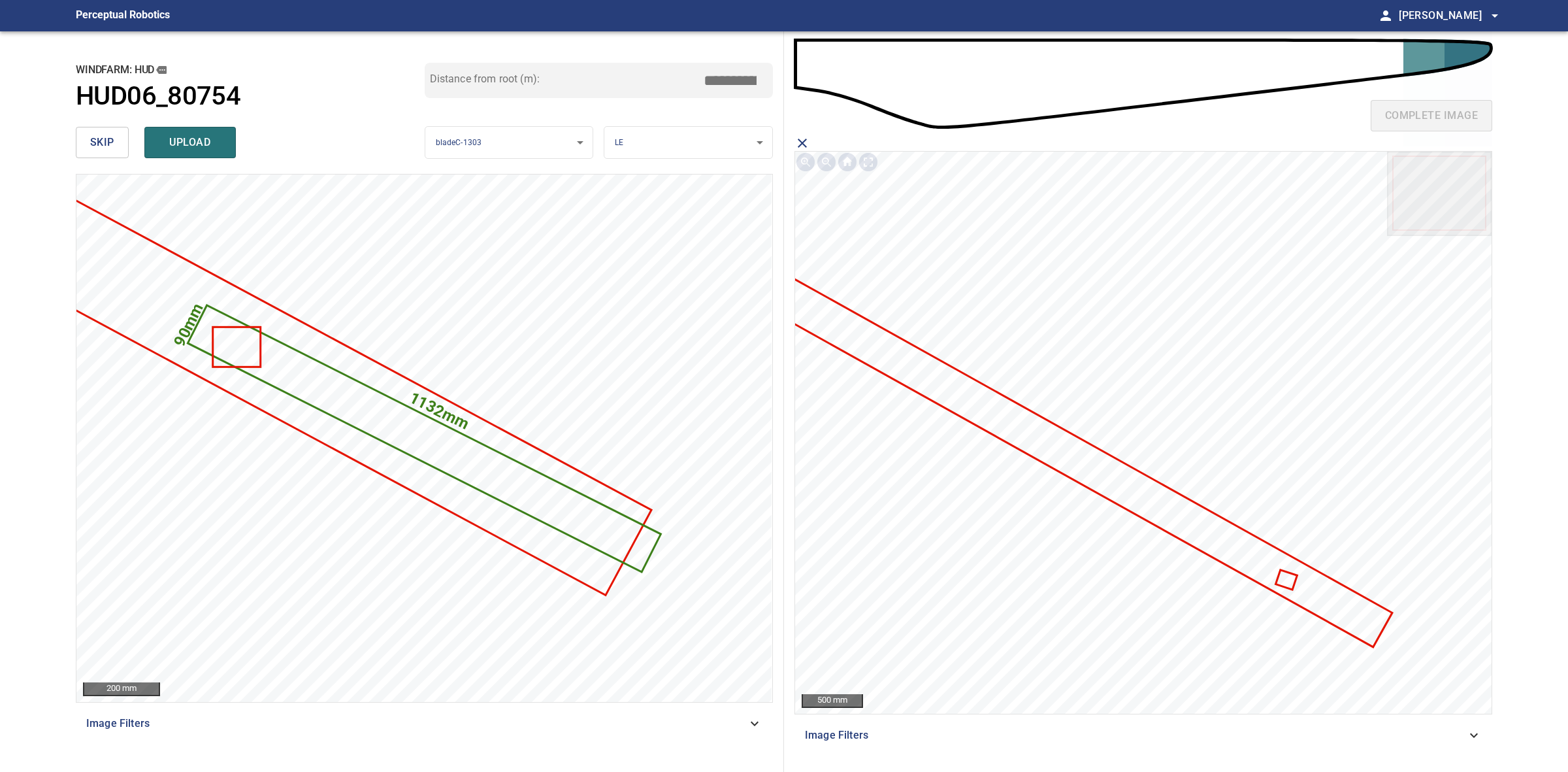
click at [1282, 576] on icon at bounding box center [1285, 580] width 19 height 17
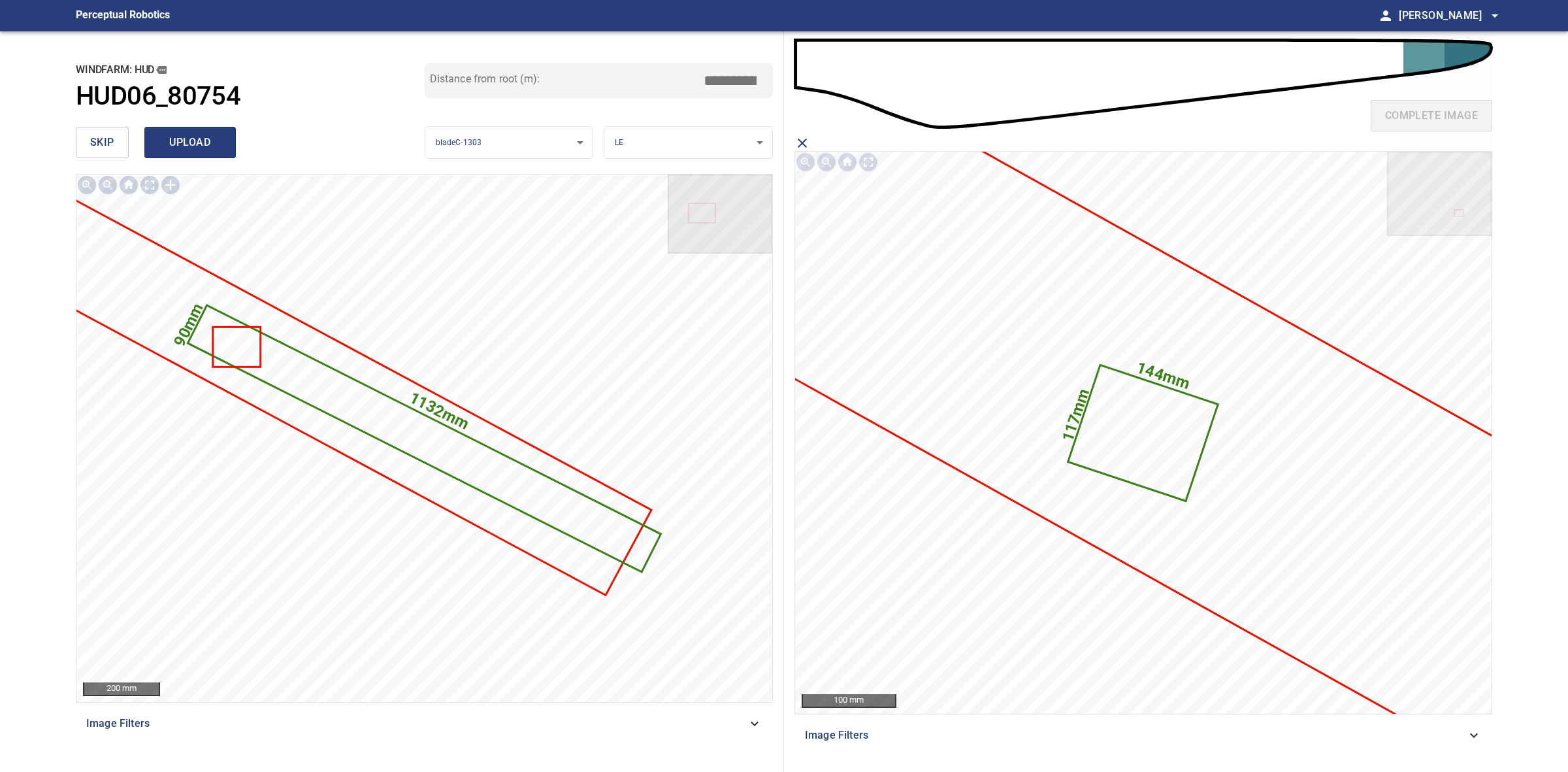
click at [196, 145] on span "upload" at bounding box center [190, 143] width 63 height 18
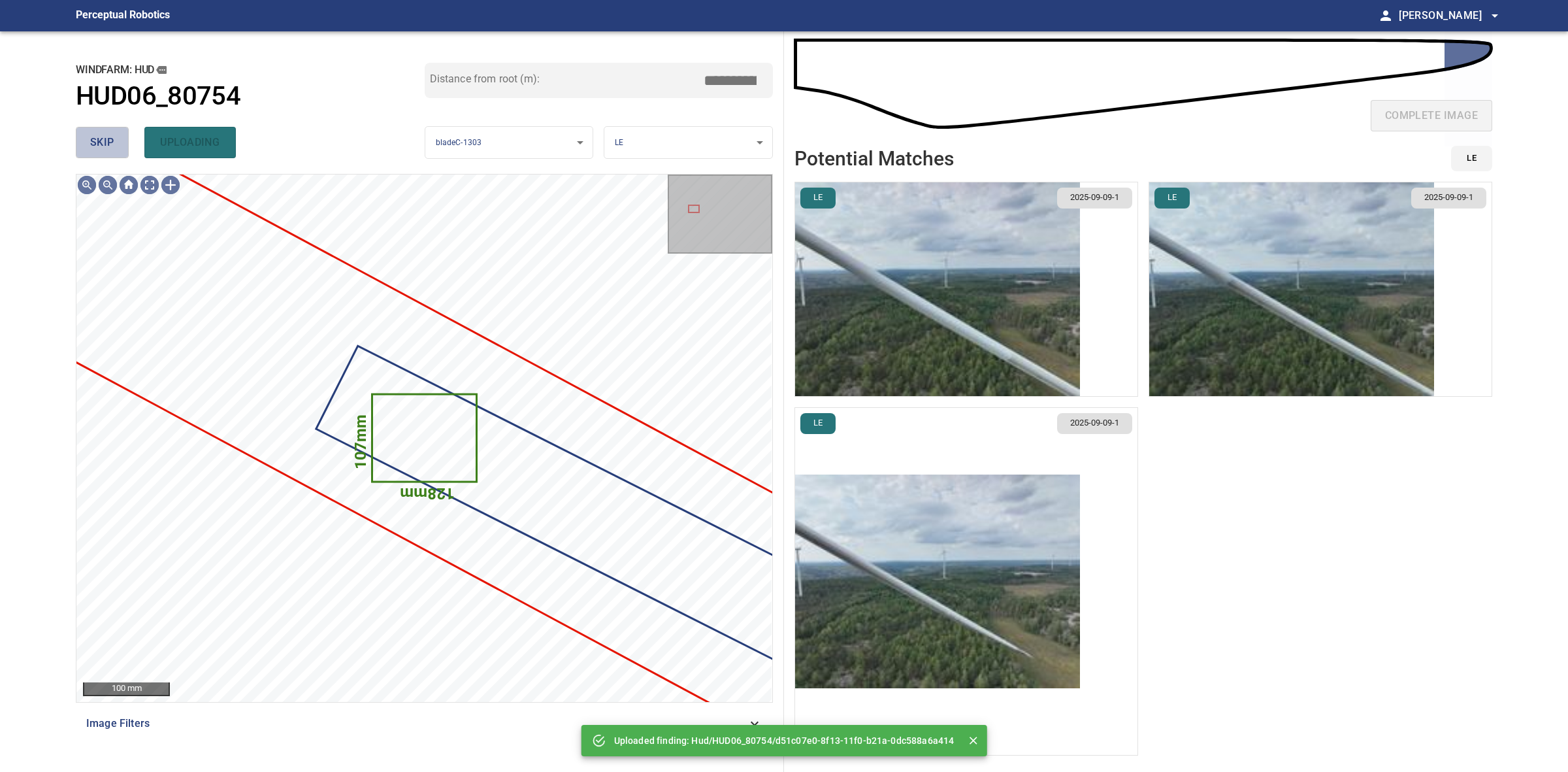
click at [111, 141] on span "skip" at bounding box center [101, 143] width 24 height 18
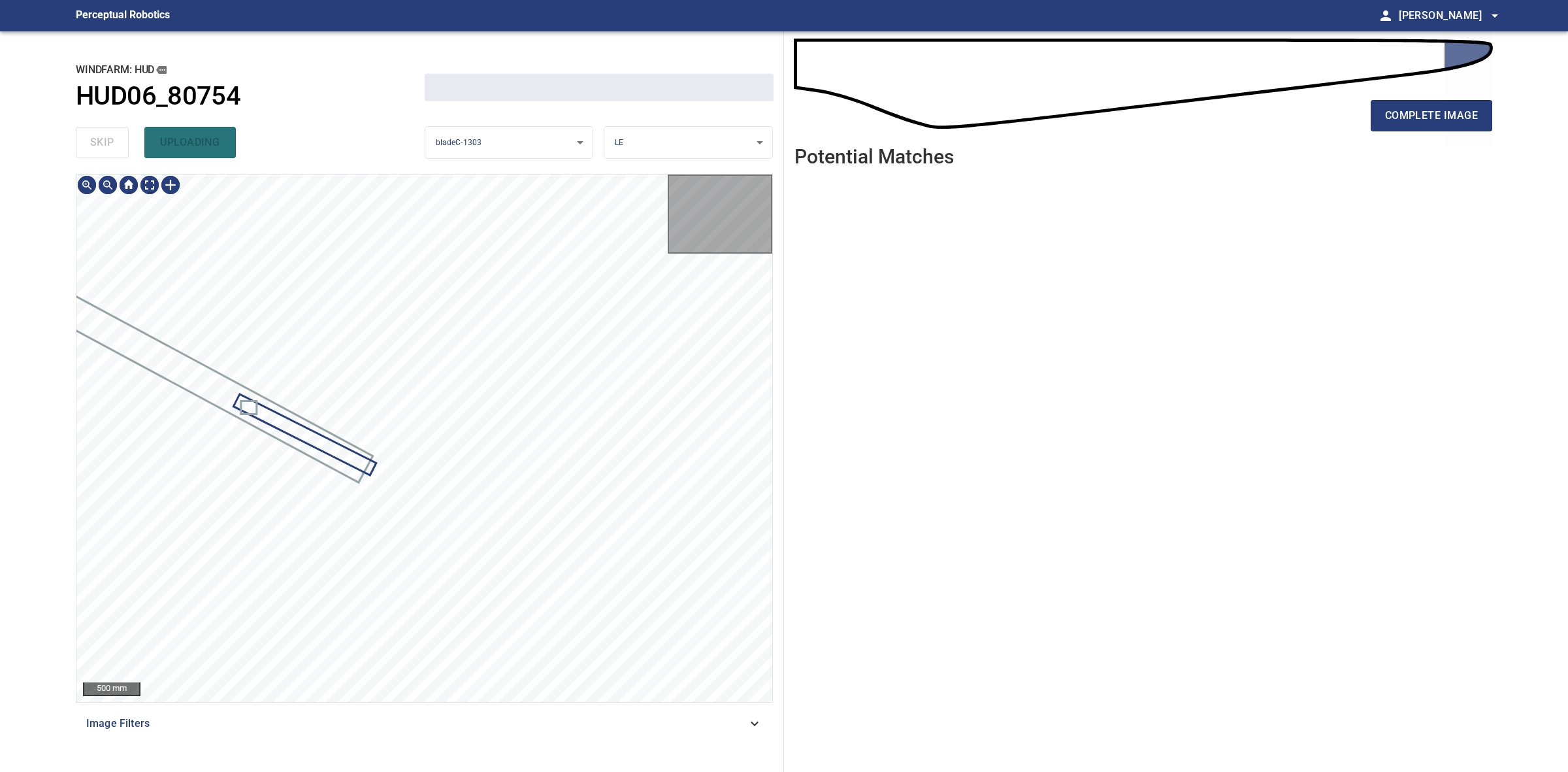
click at [111, 141] on div "skip uploading" at bounding box center [250, 142] width 349 height 41
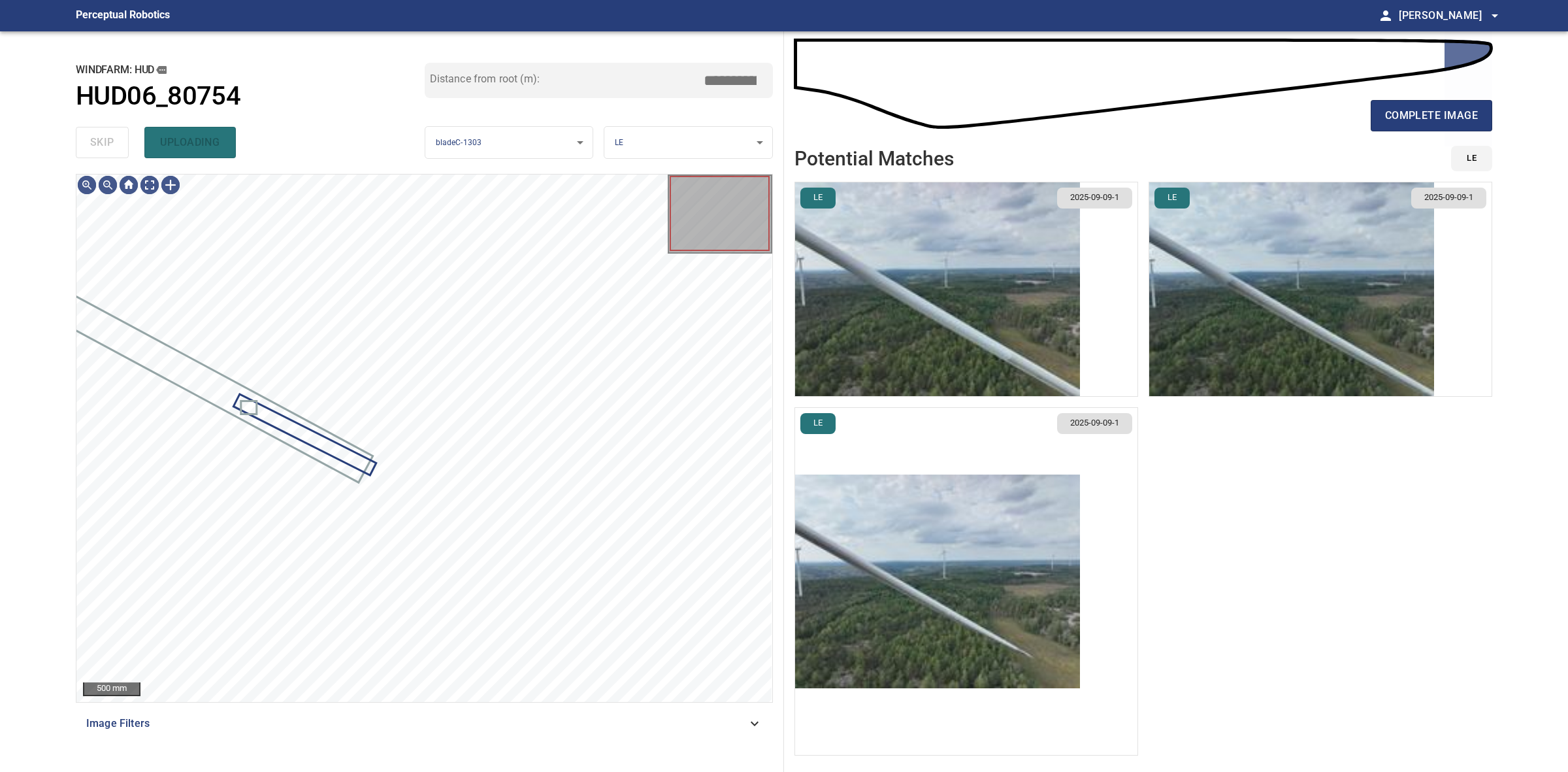
click at [111, 141] on div "skip uploading" at bounding box center [250, 142] width 349 height 41
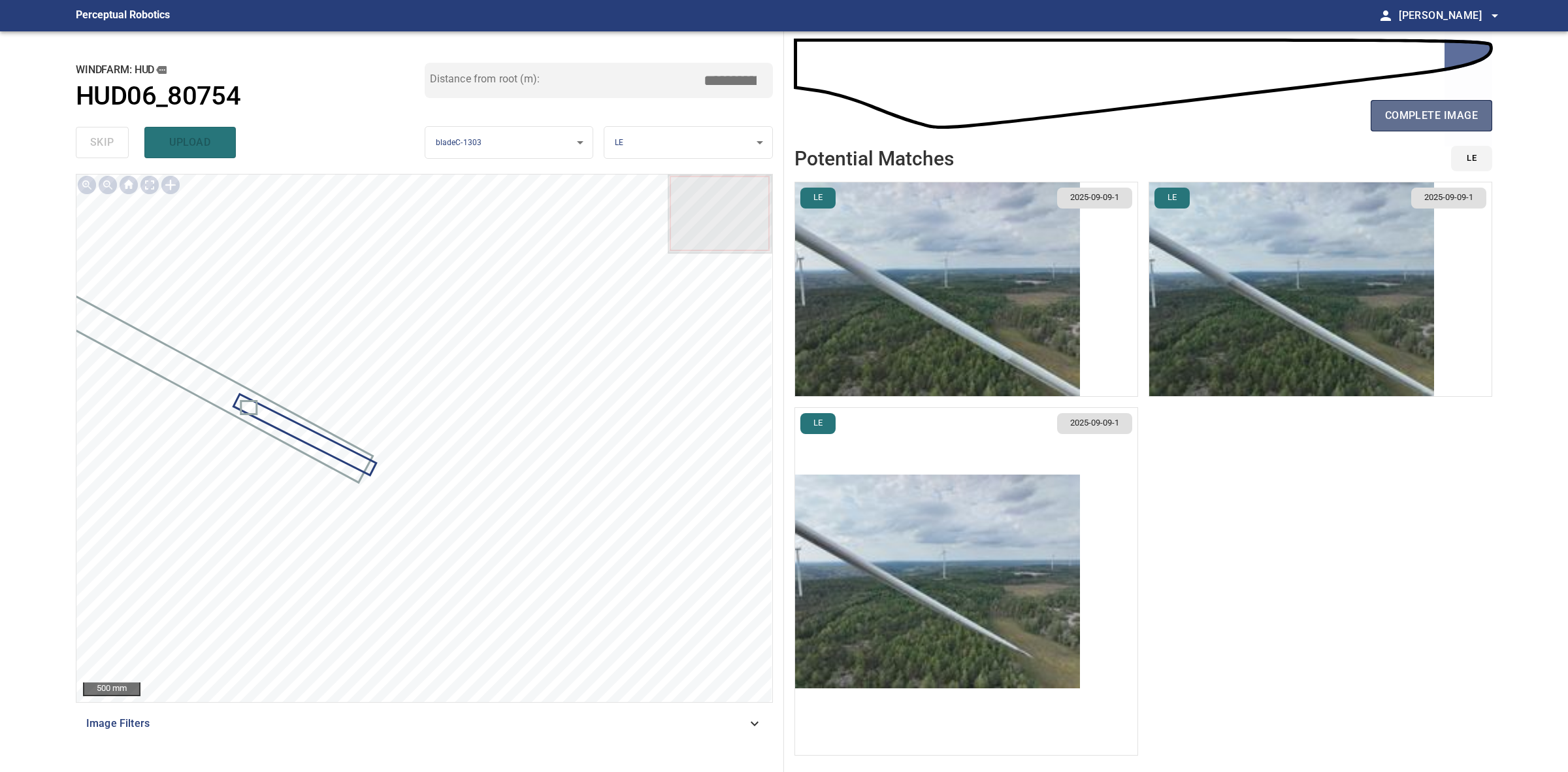
click at [1402, 111] on span "complete image" at bounding box center [1431, 116] width 93 height 18
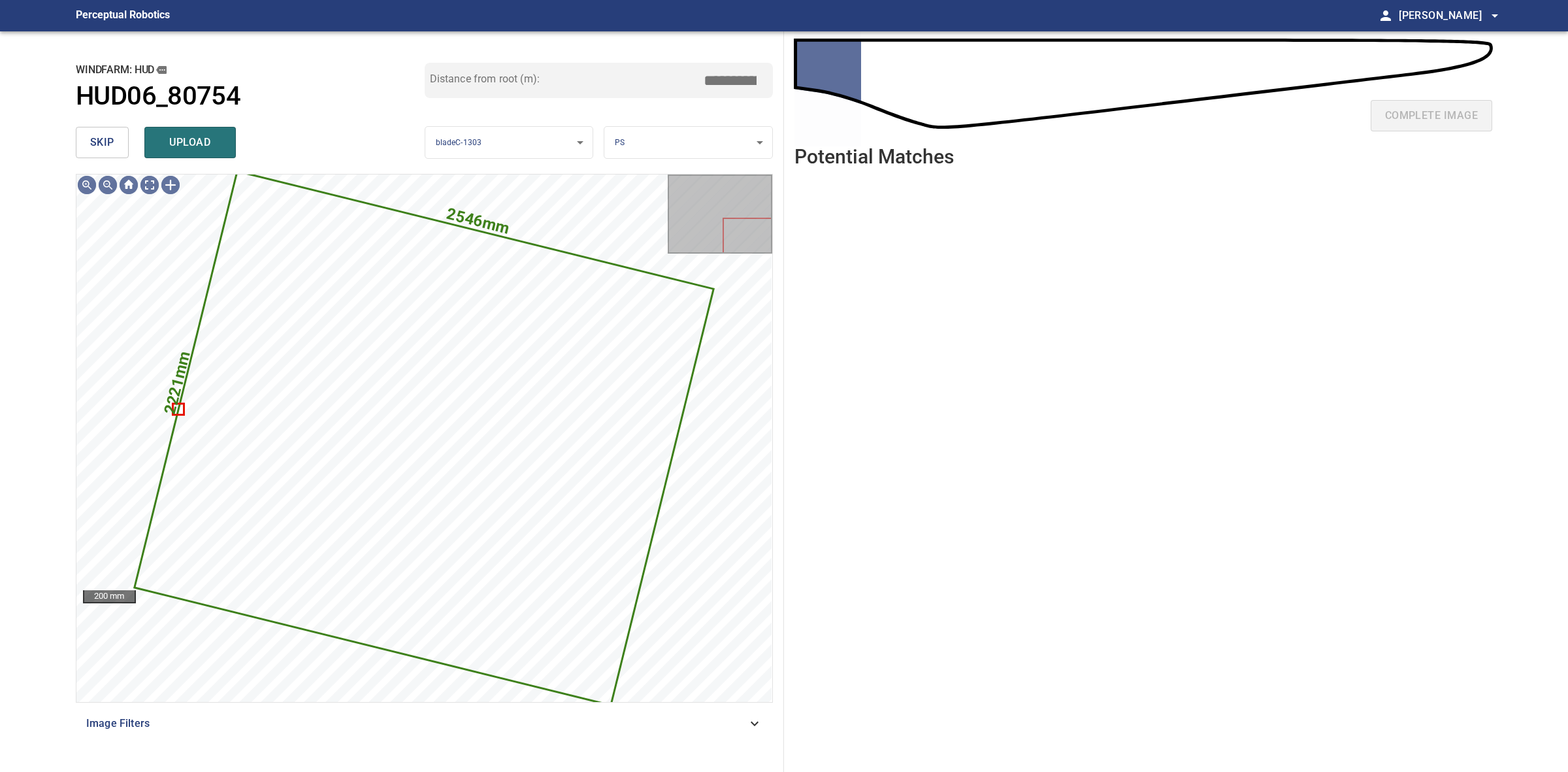
click at [90, 144] on span "skip" at bounding box center [101, 143] width 24 height 18
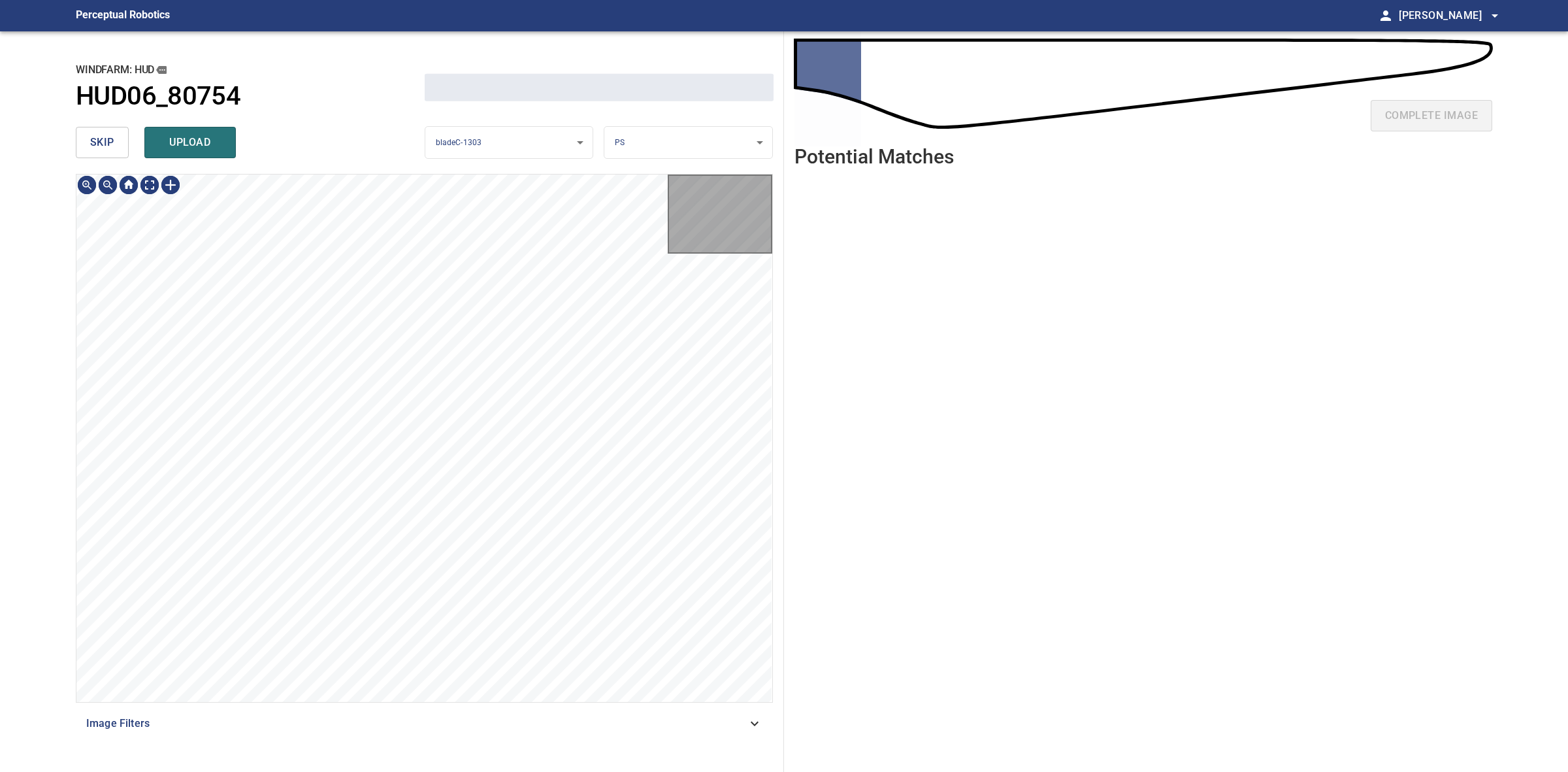
click at [90, 144] on span "skip" at bounding box center [101, 143] width 24 height 18
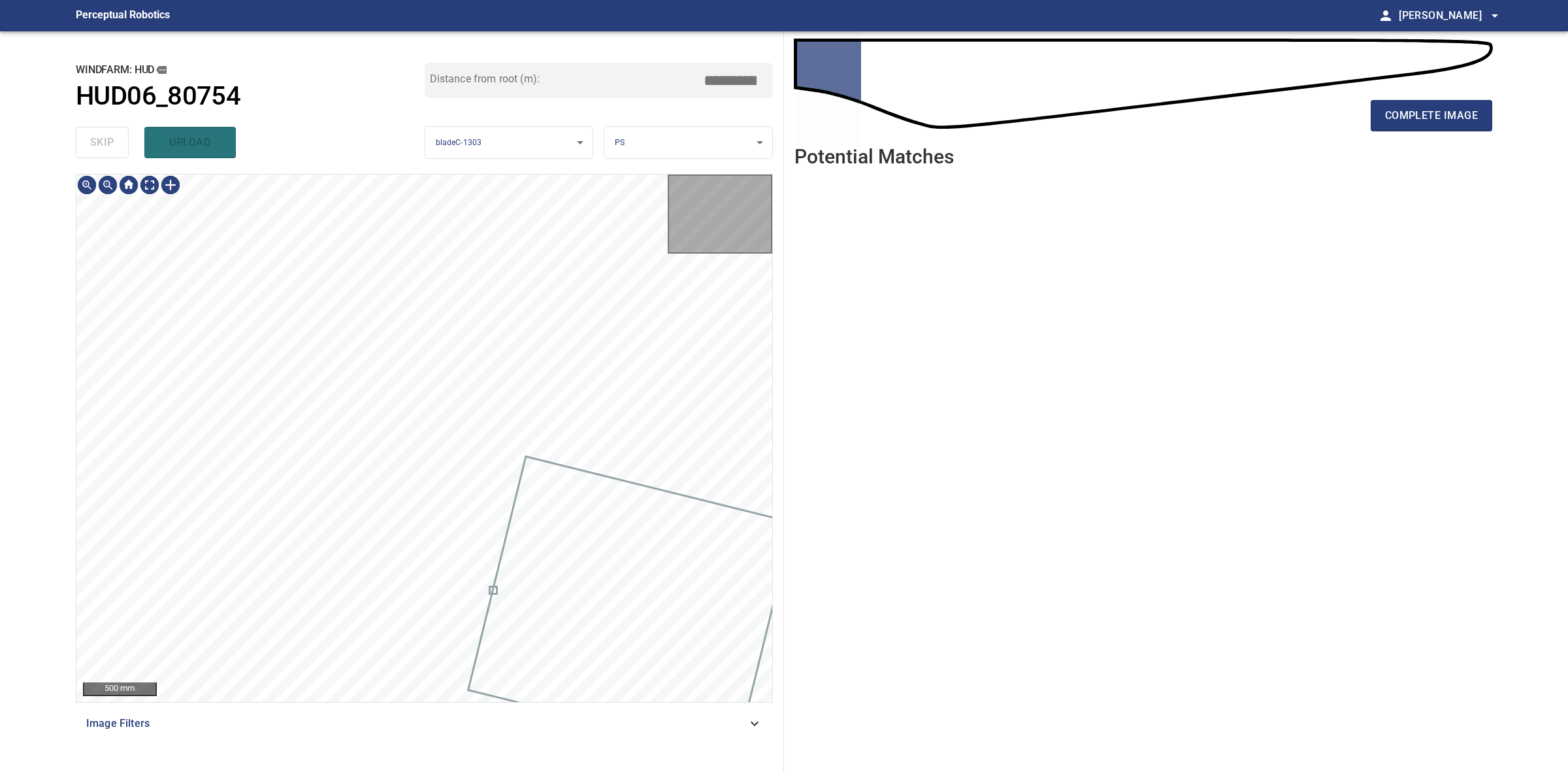
click at [90, 144] on div "skip upload" at bounding box center [250, 142] width 349 height 41
click at [90, 144] on div "skip upload" at bounding box center [250, 142] width 349 height 41
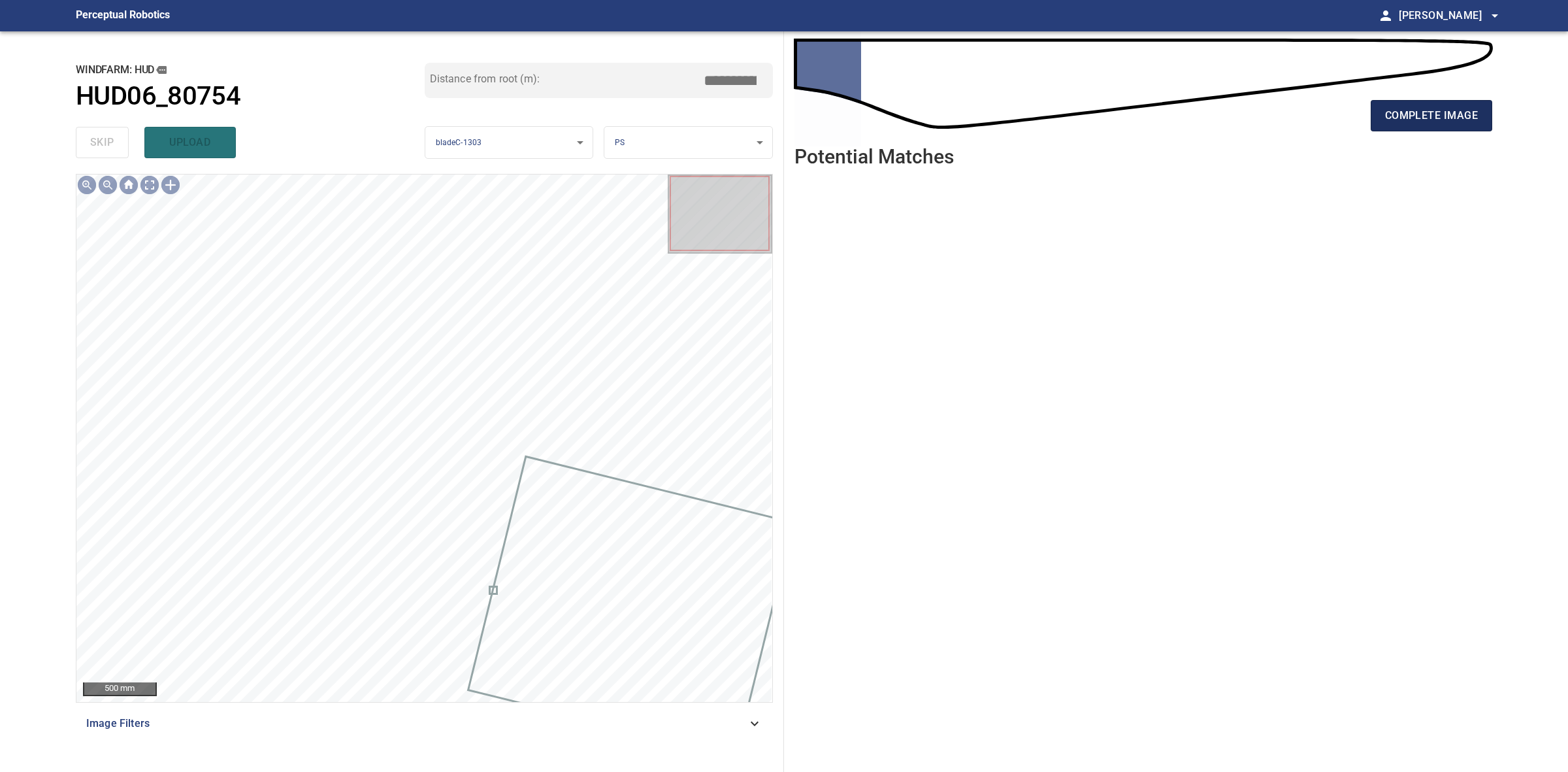
click at [1434, 115] on span "complete image" at bounding box center [1431, 116] width 93 height 18
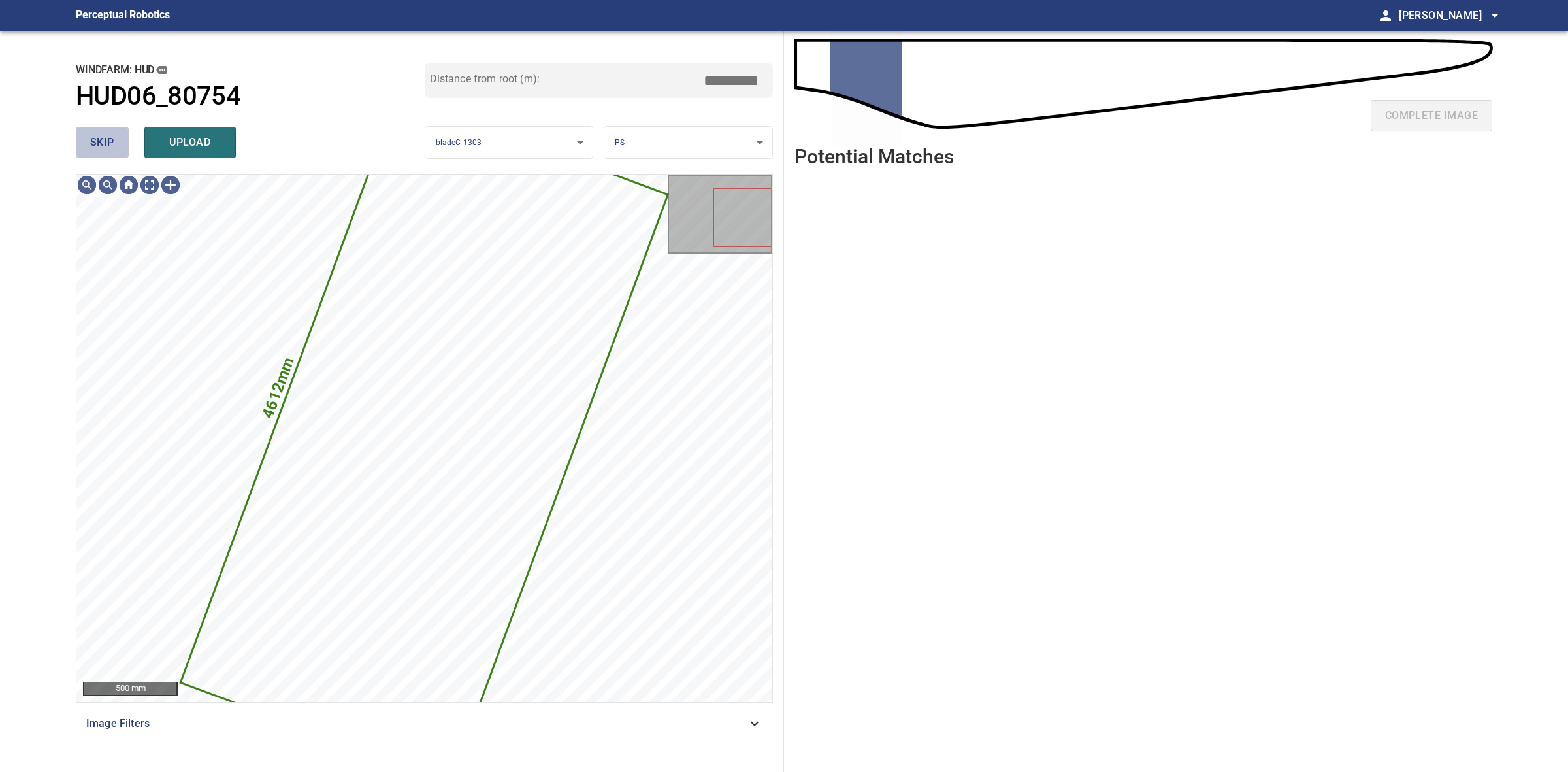
click at [117, 139] on button "skip" at bounding box center [102, 142] width 53 height 31
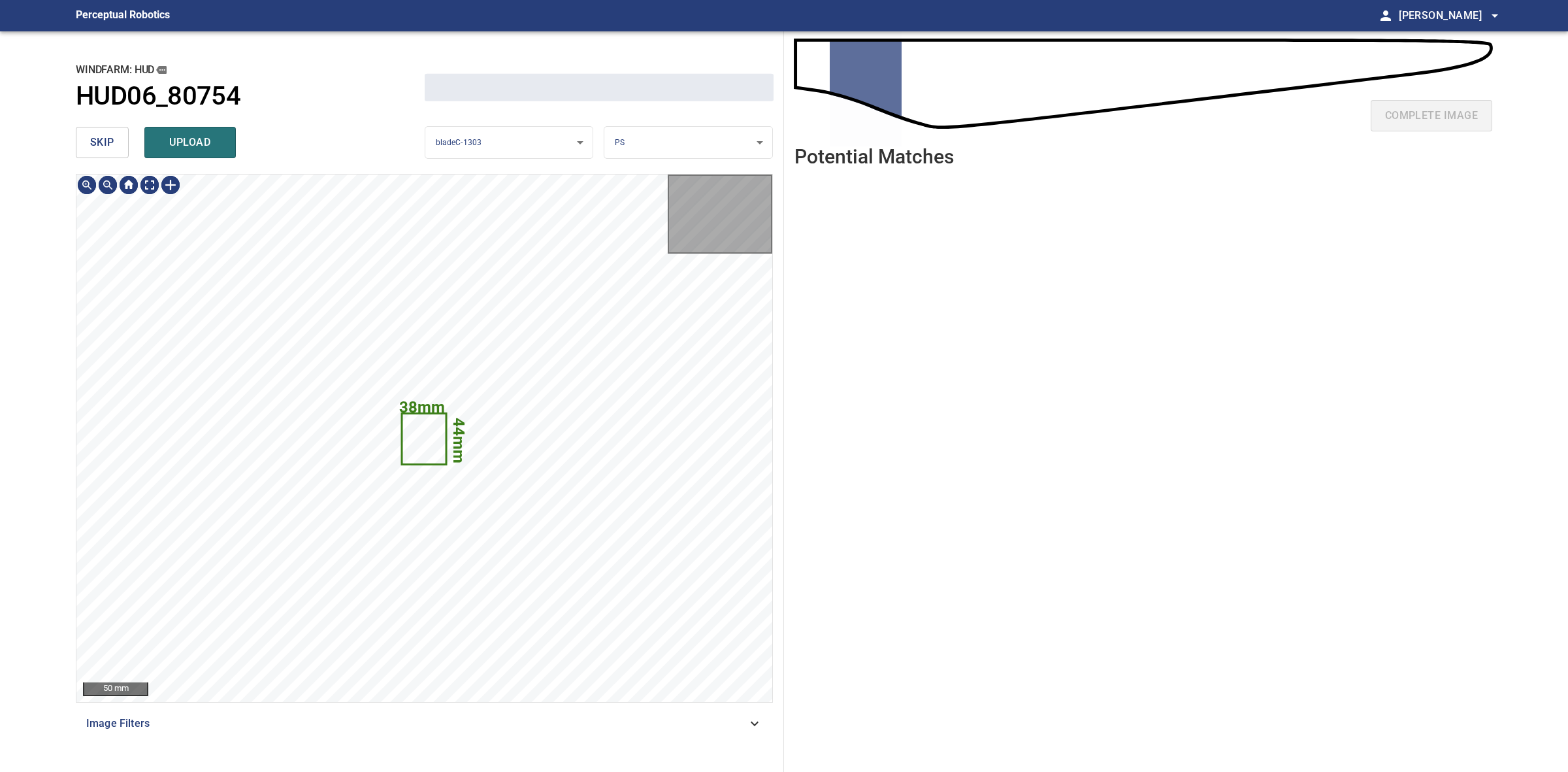
click at [117, 139] on button "skip" at bounding box center [102, 142] width 53 height 31
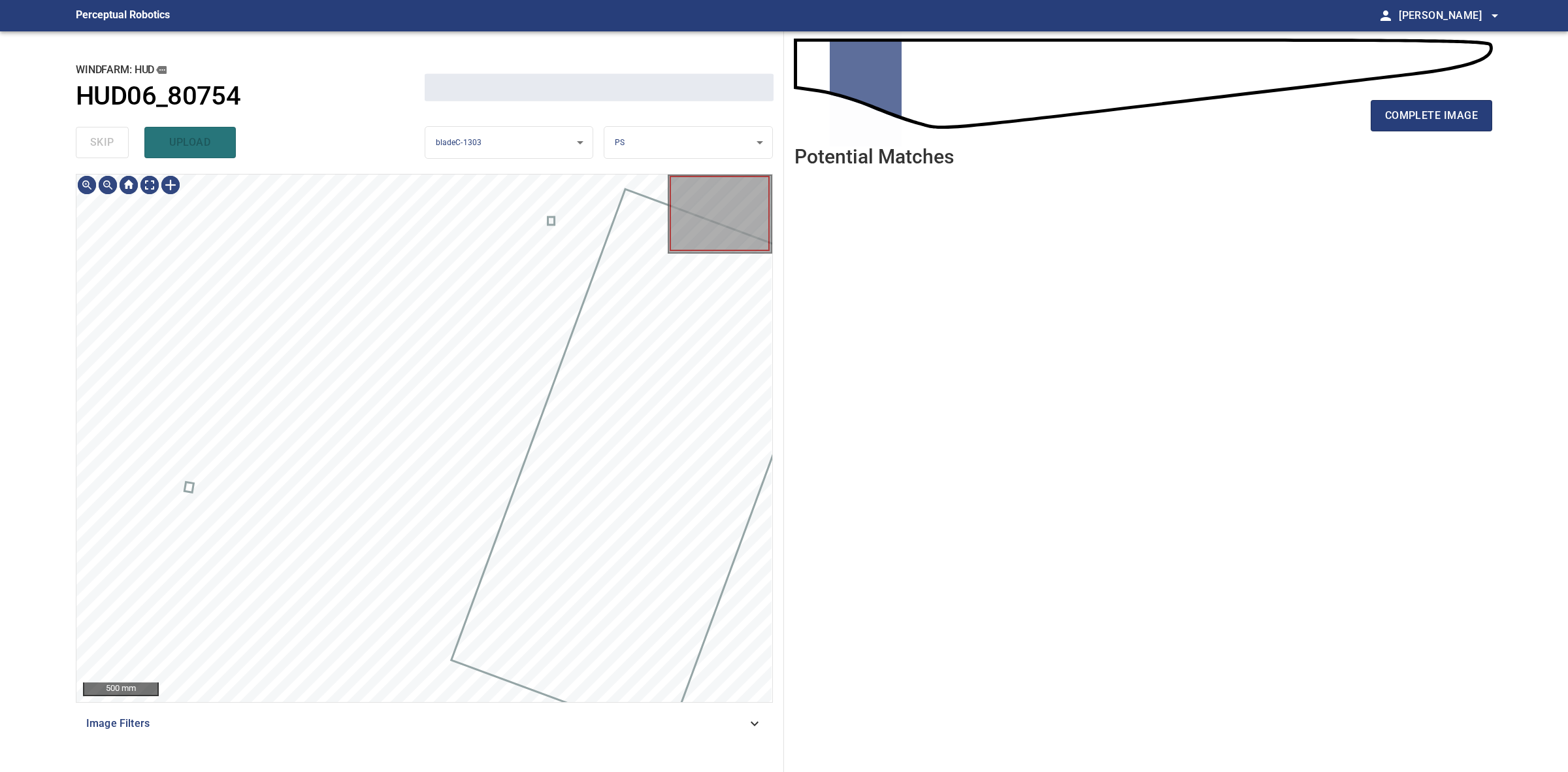
click at [117, 139] on div "skip upload" at bounding box center [250, 142] width 349 height 41
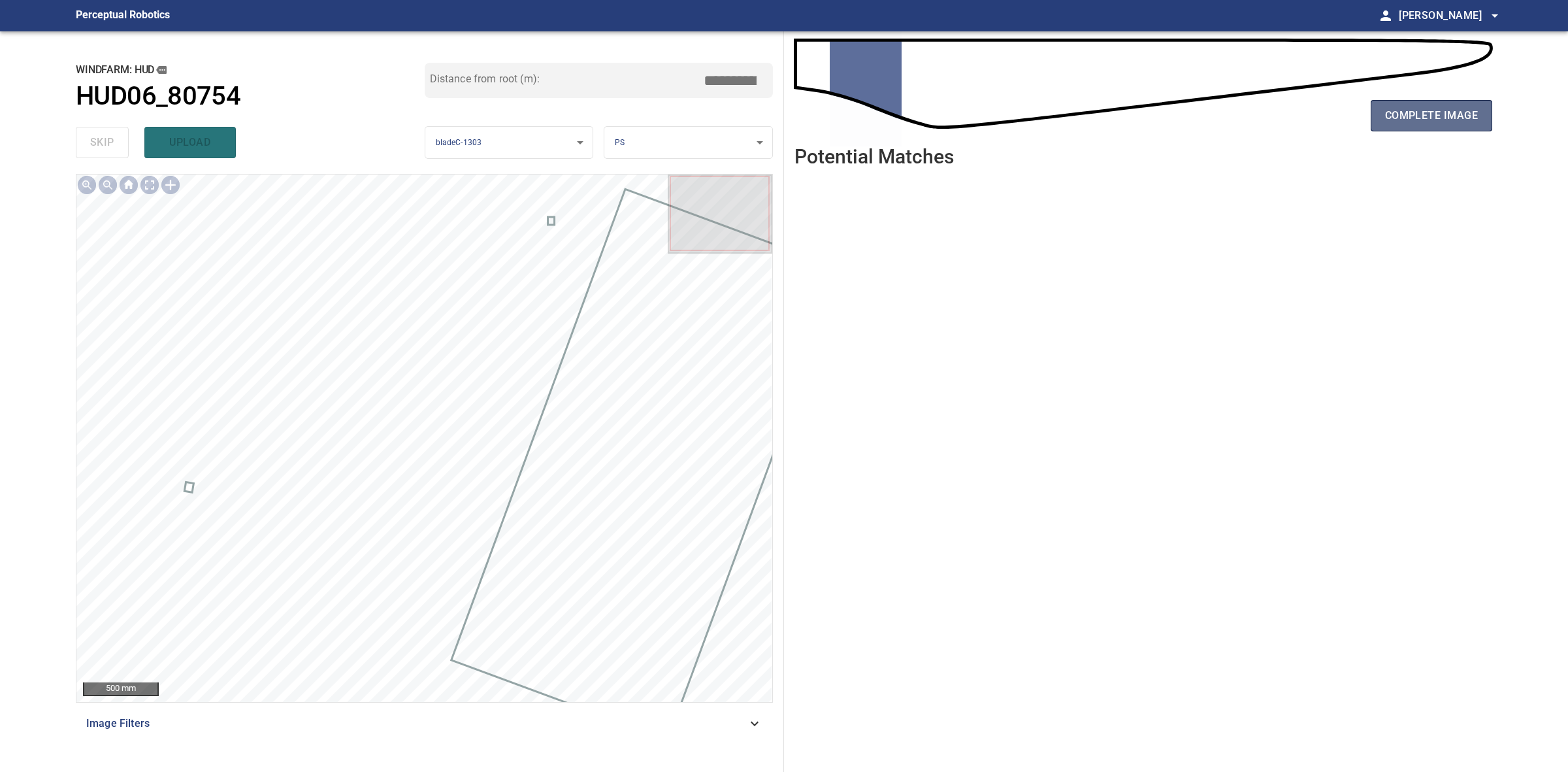
click at [1433, 125] on button "complete image" at bounding box center [1431, 115] width 121 height 31
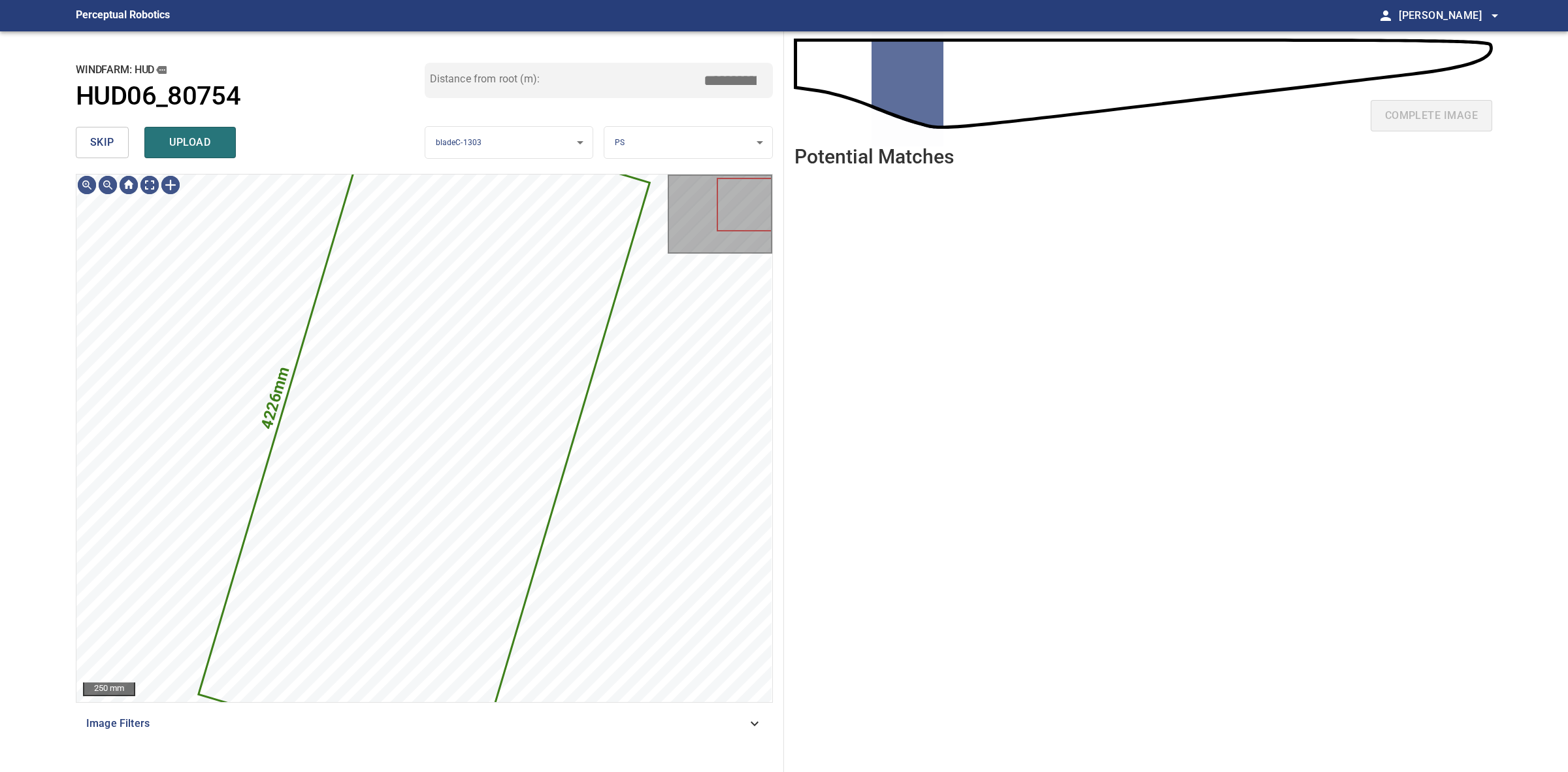
click at [133, 147] on div "skip upload" at bounding box center [250, 142] width 349 height 41
click at [126, 146] on button "skip" at bounding box center [102, 142] width 53 height 31
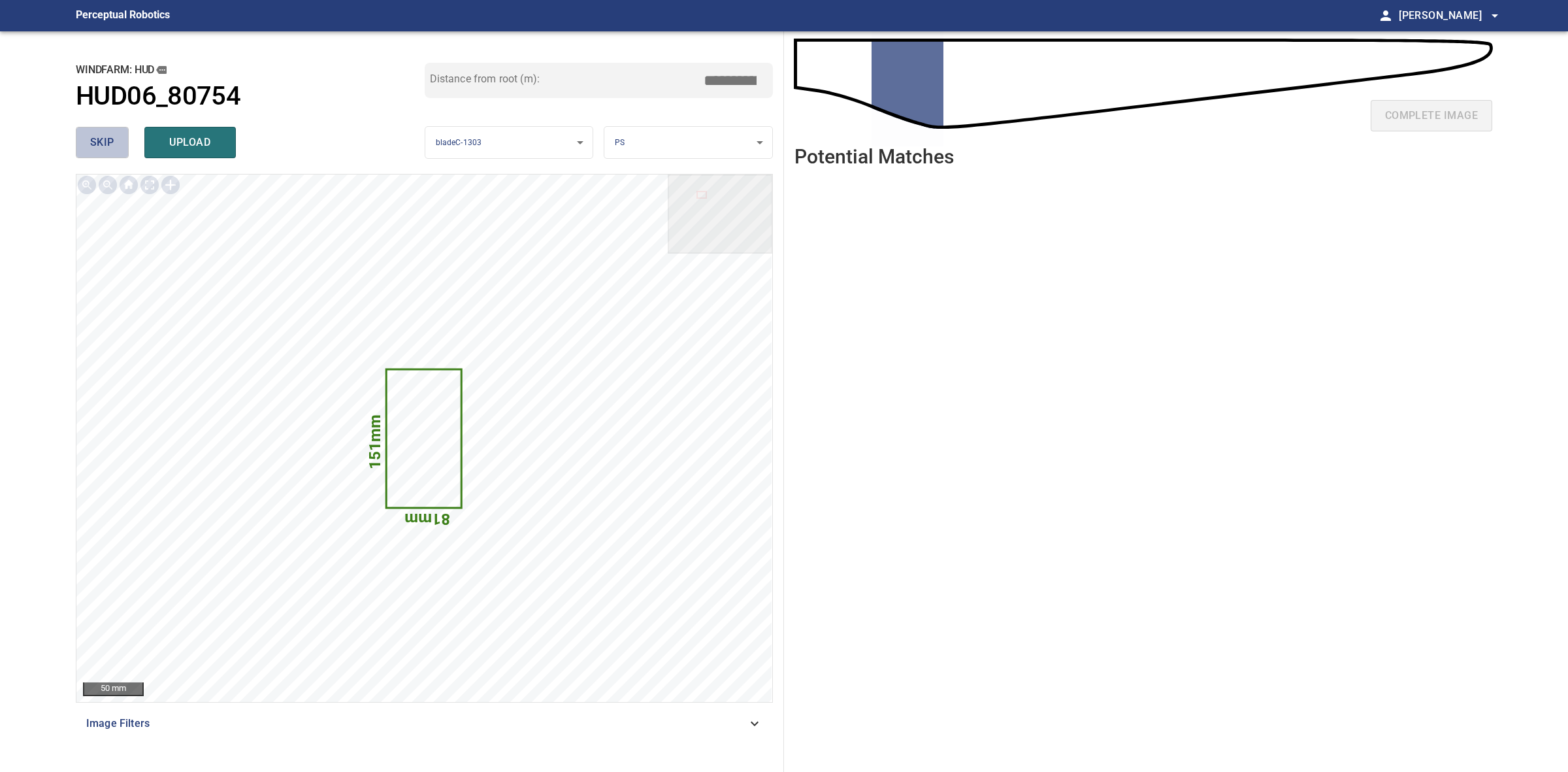
click at [120, 145] on button "skip" at bounding box center [102, 142] width 53 height 31
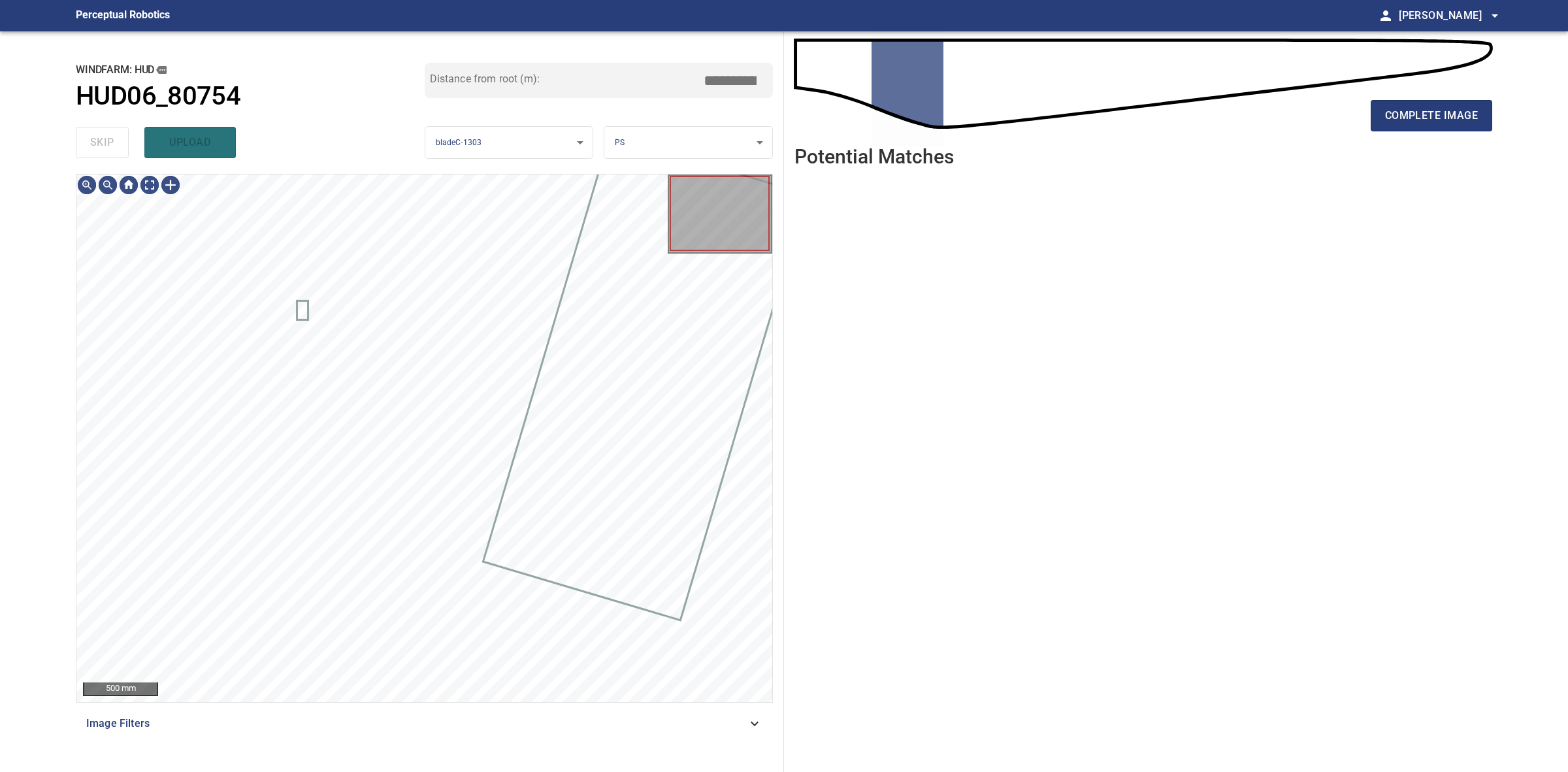
click at [120, 145] on div "skip upload" at bounding box center [250, 142] width 349 height 41
click at [1368, 115] on div "complete image" at bounding box center [1143, 121] width 698 height 52
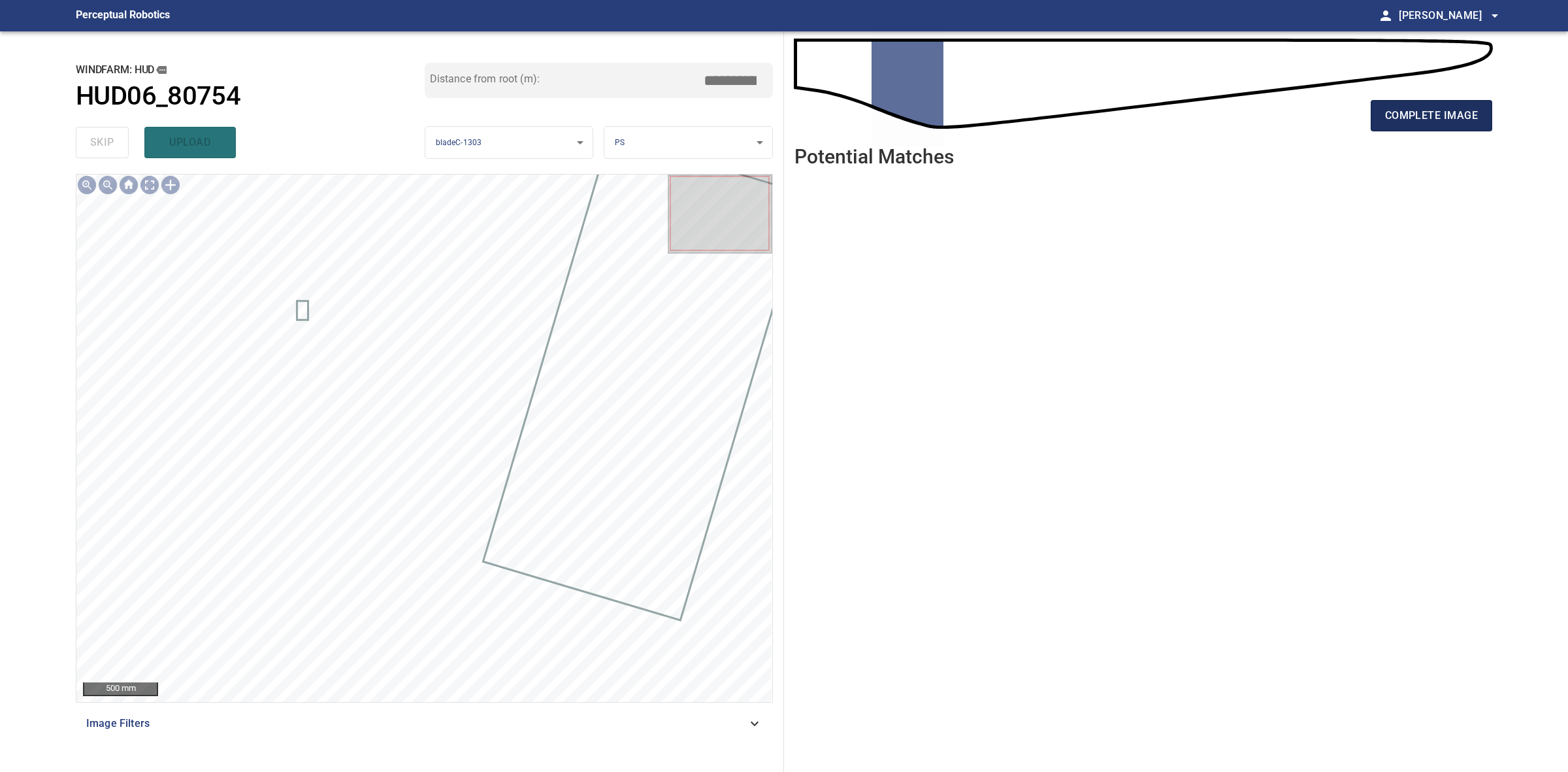
click at [1376, 114] on button "complete image" at bounding box center [1431, 115] width 121 height 31
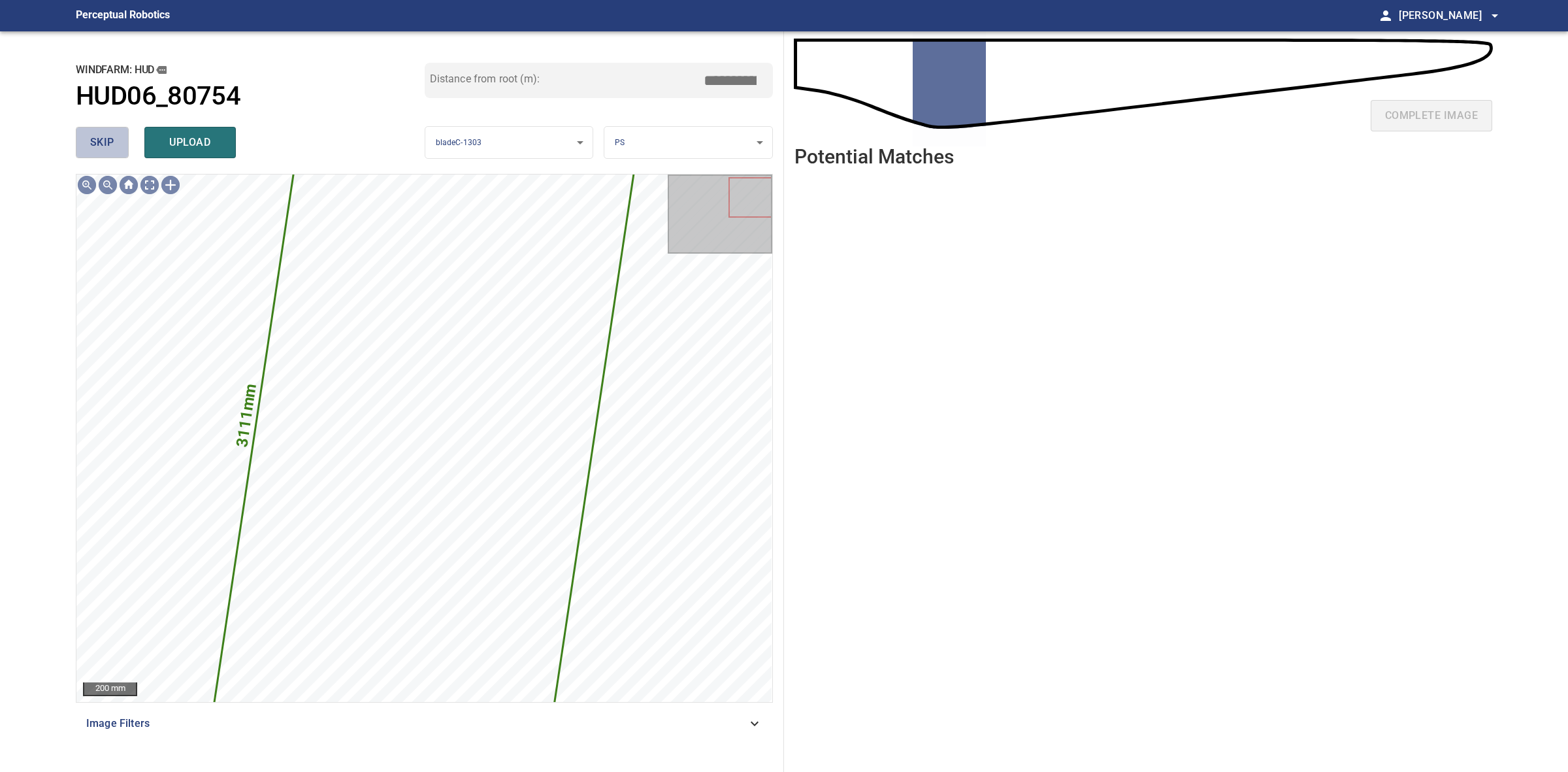
click at [100, 135] on span "skip" at bounding box center [101, 143] width 24 height 18
click at [100, 135] on div "skip upload" at bounding box center [250, 142] width 349 height 41
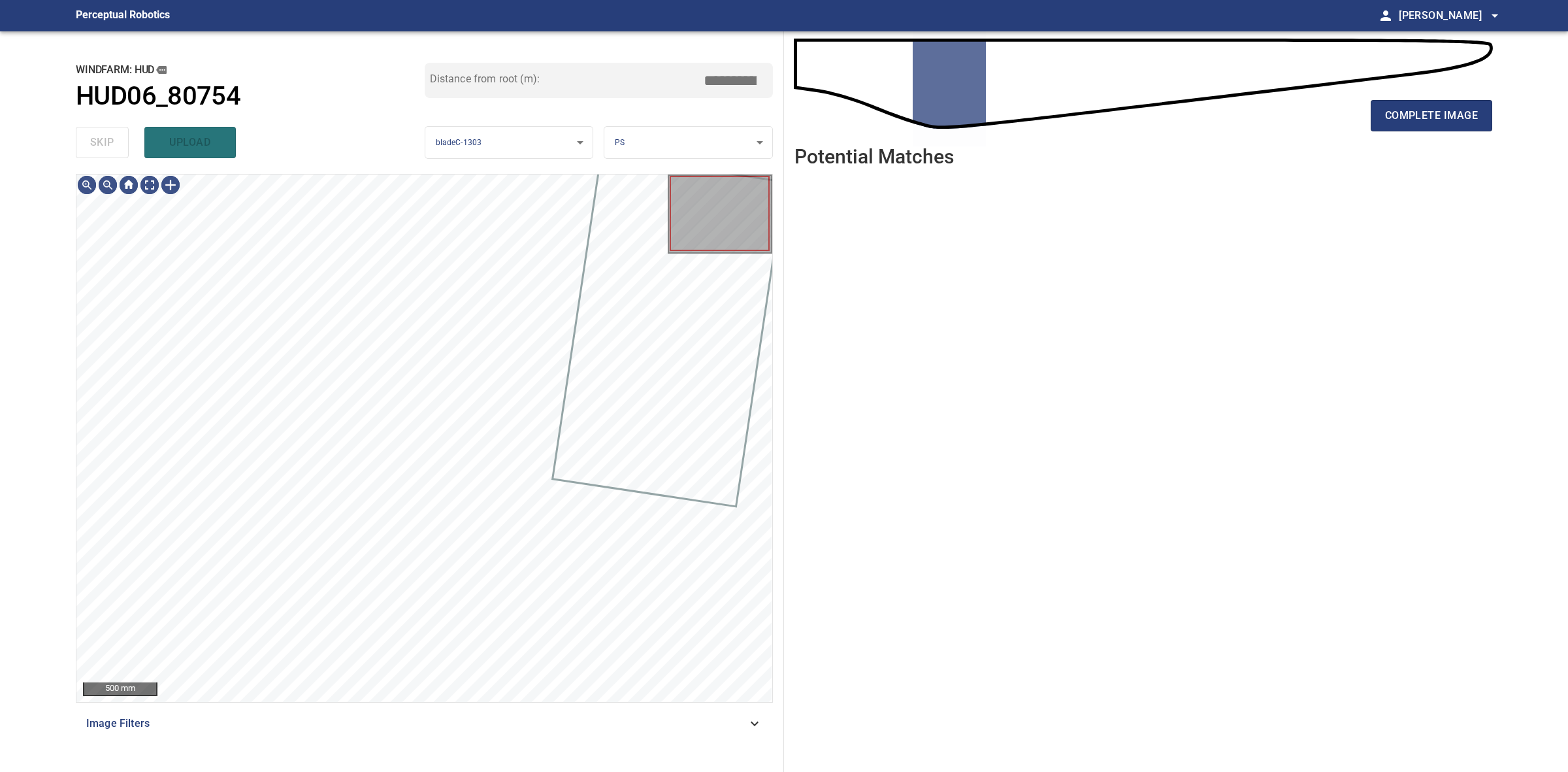
click at [100, 135] on div "skip upload" at bounding box center [250, 142] width 349 height 41
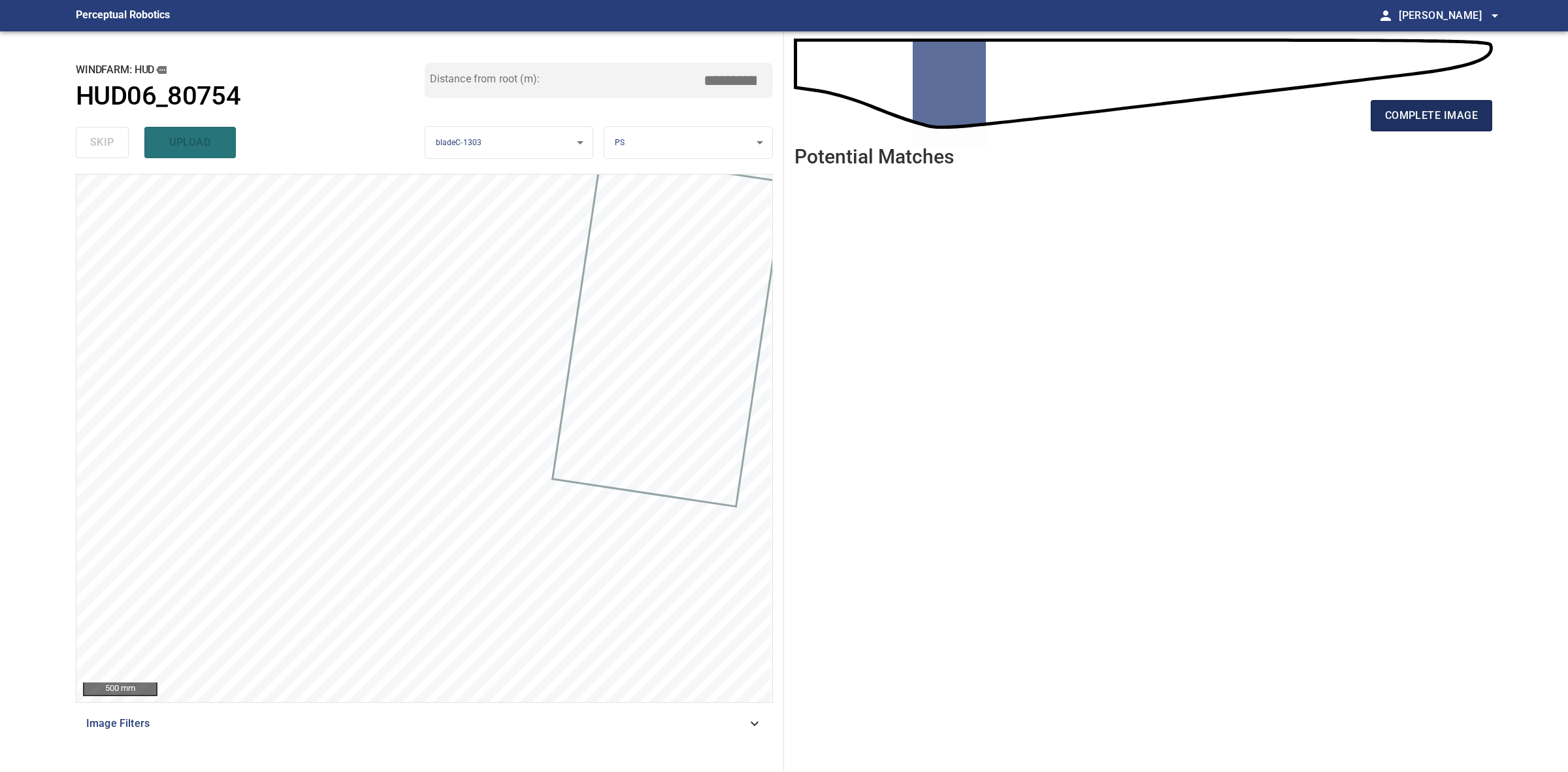
click at [1386, 118] on span "complete image" at bounding box center [1431, 116] width 93 height 18
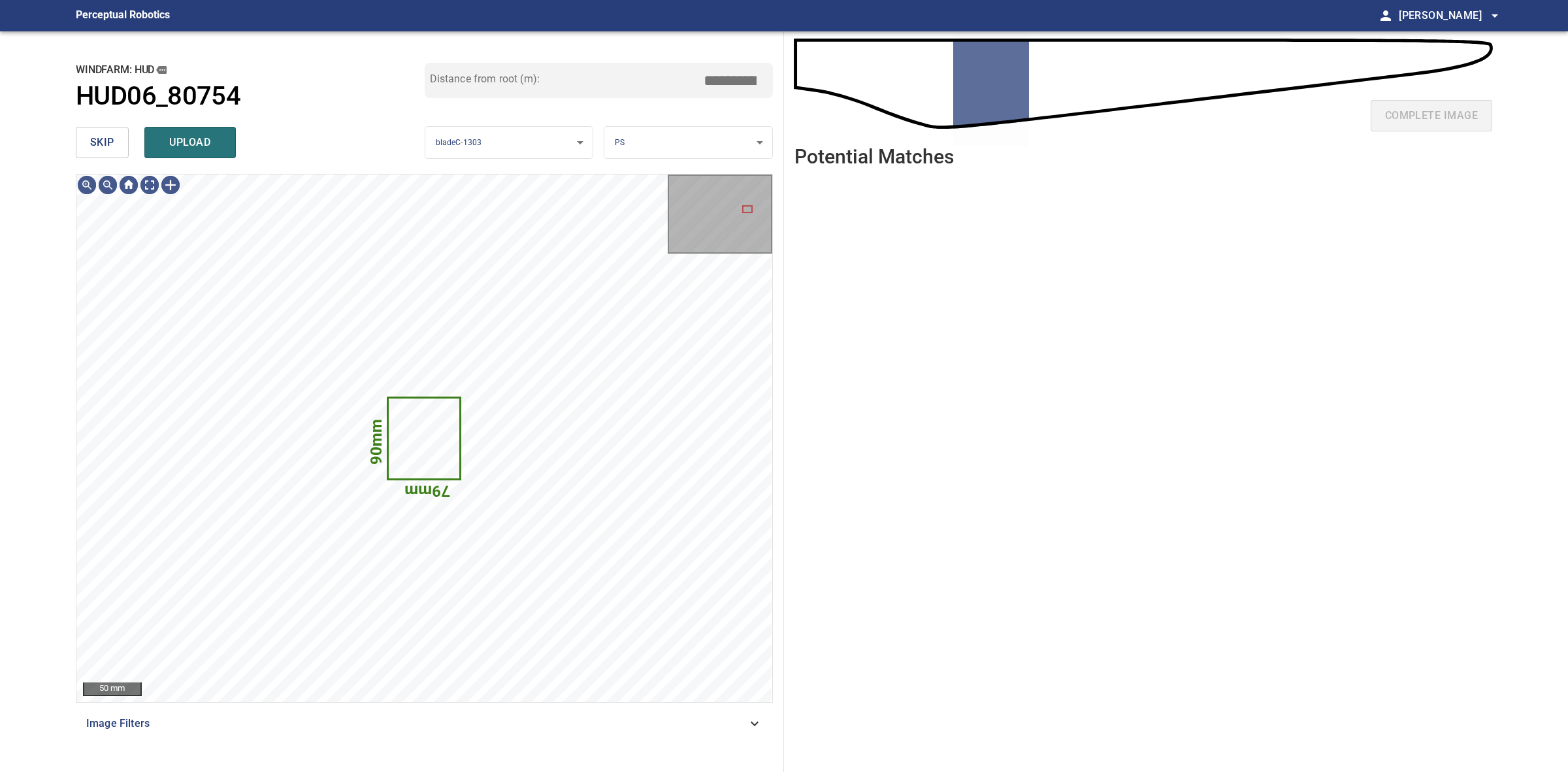
click at [99, 138] on span "skip" at bounding box center [101, 143] width 24 height 18
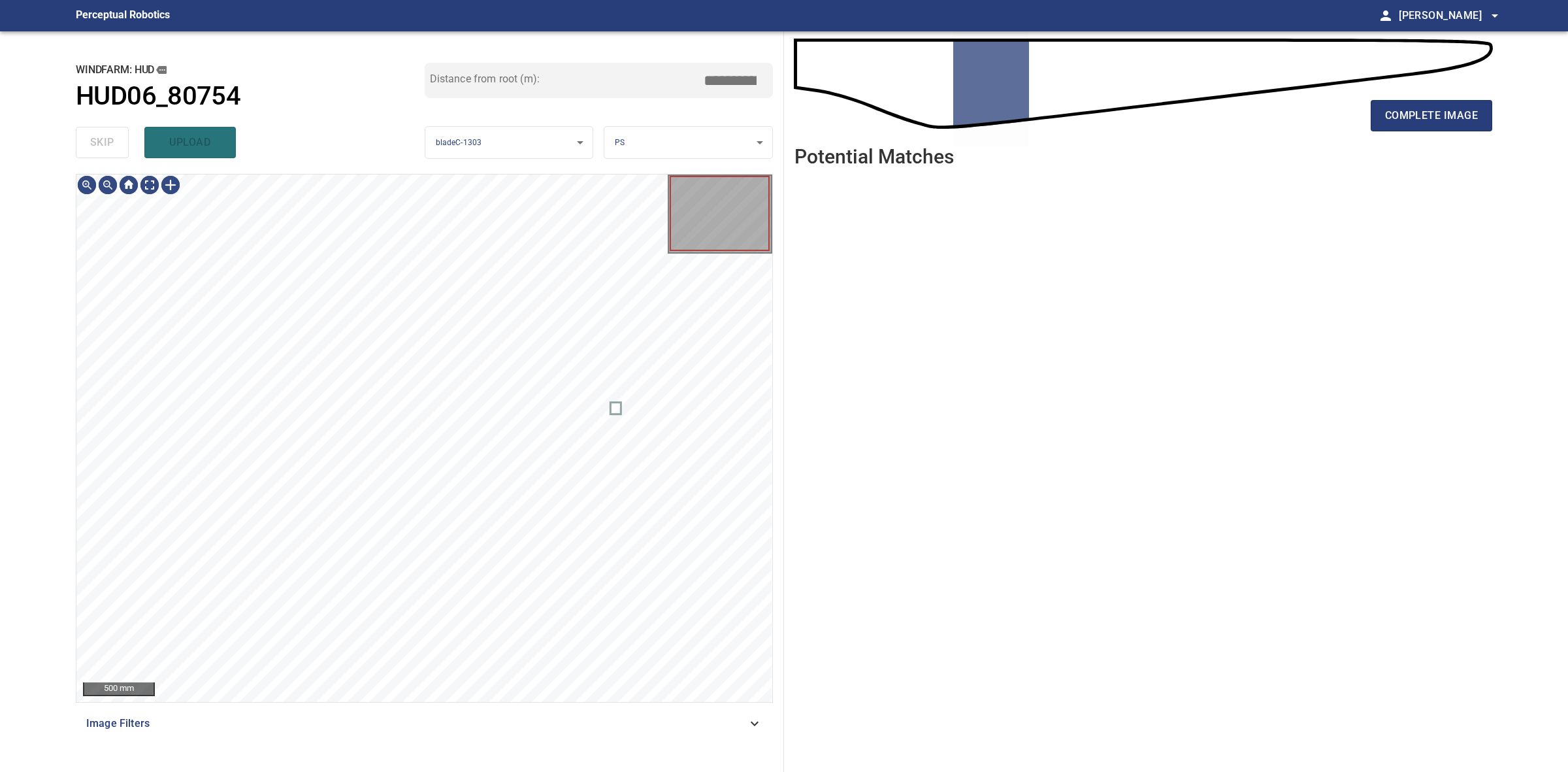
click at [99, 138] on div "skip upload" at bounding box center [250, 142] width 349 height 41
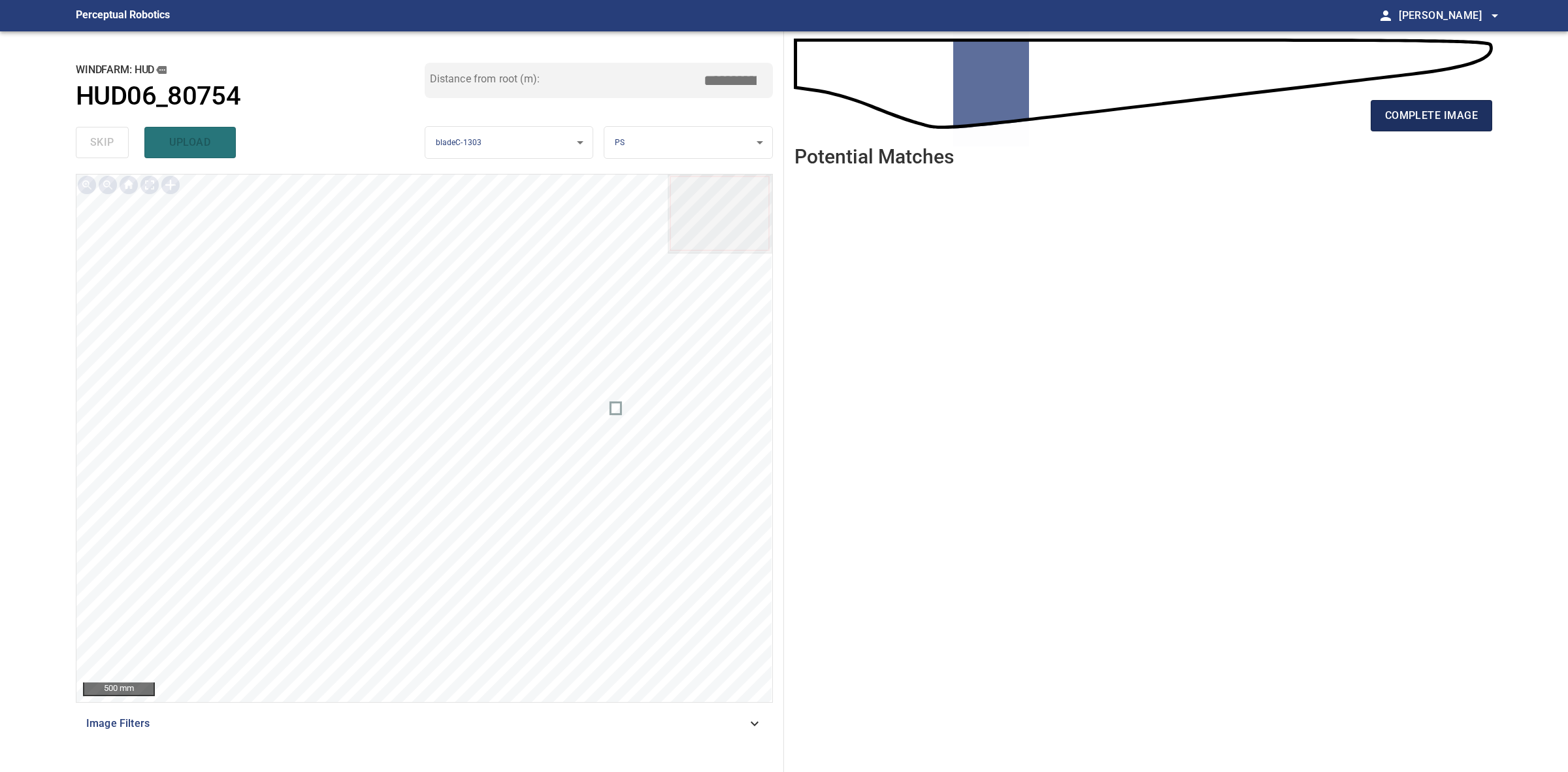
click at [1417, 113] on span "complete image" at bounding box center [1431, 116] width 93 height 18
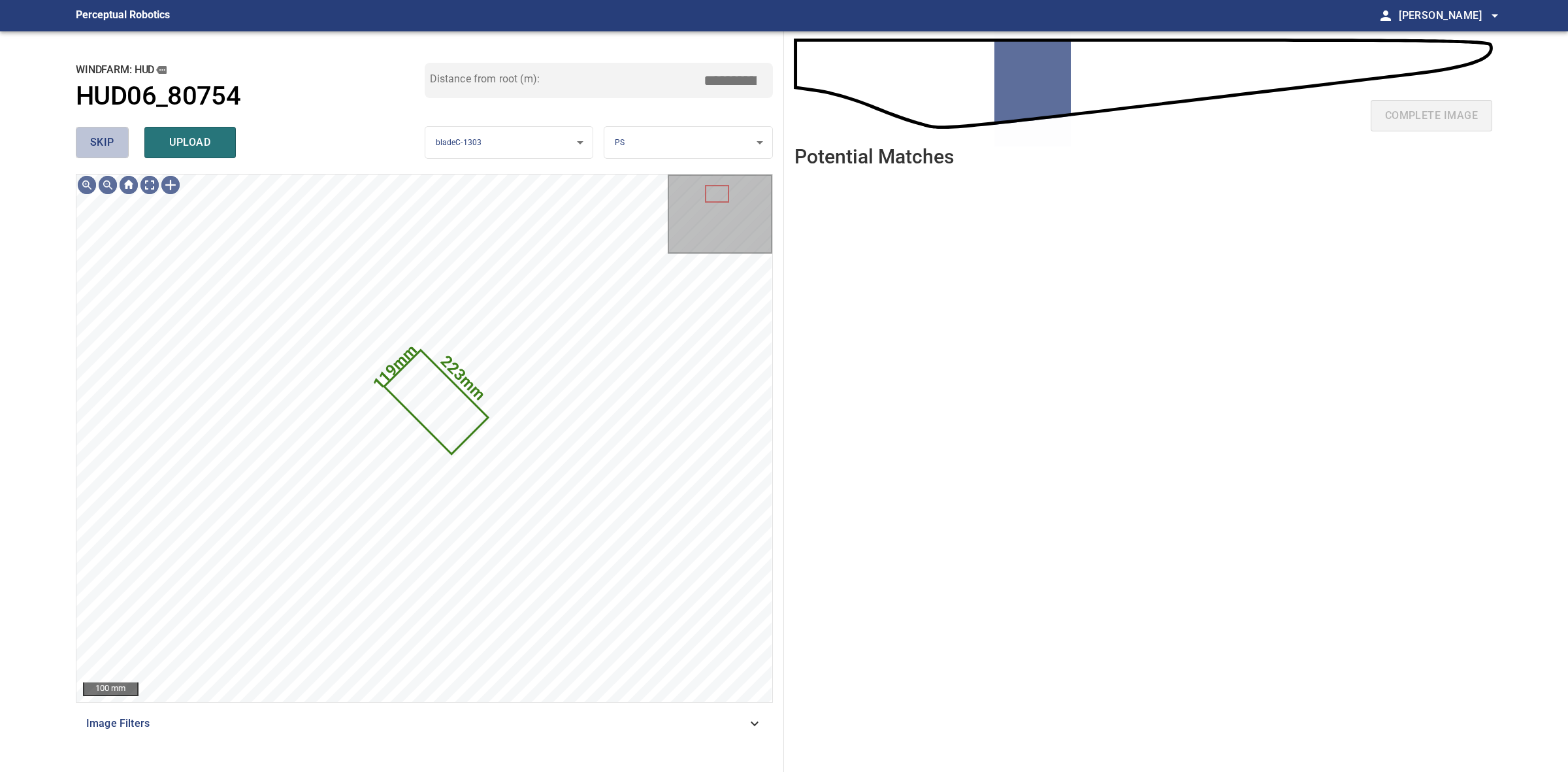
click at [102, 151] on span "skip" at bounding box center [101, 143] width 24 height 18
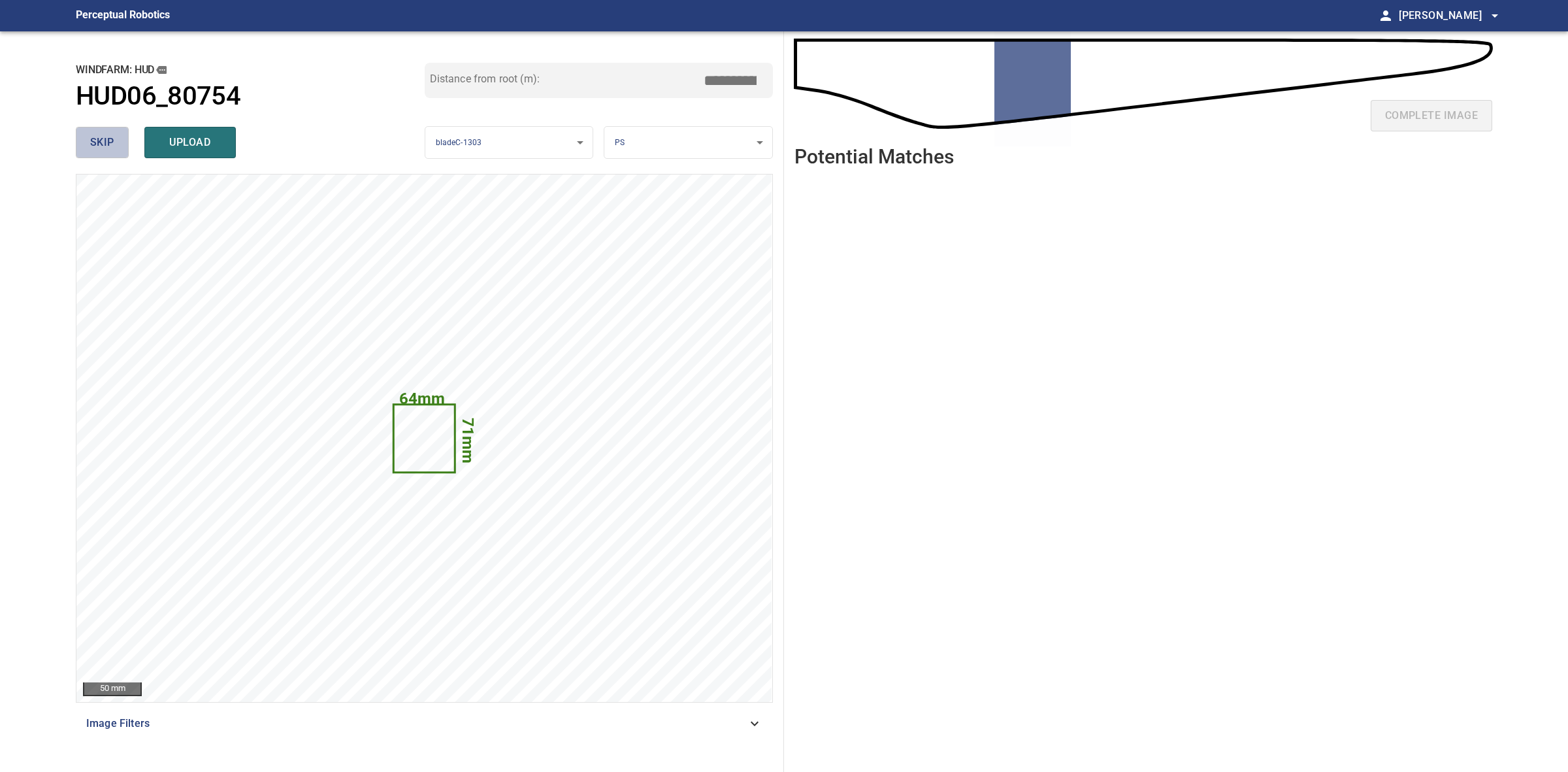
click at [102, 151] on span "skip" at bounding box center [101, 143] width 24 height 18
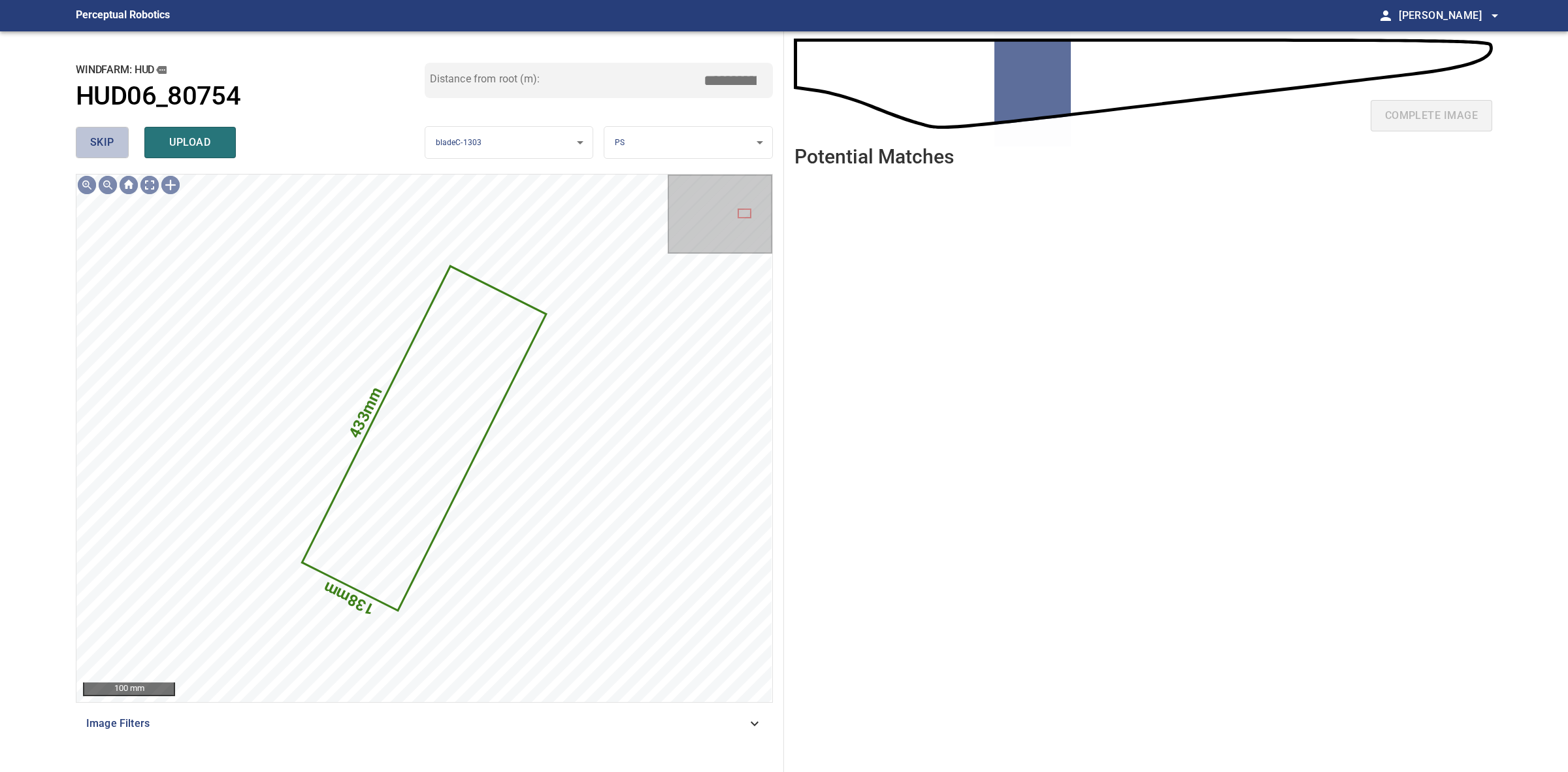
click at [103, 149] on span "skip" at bounding box center [101, 143] width 24 height 18
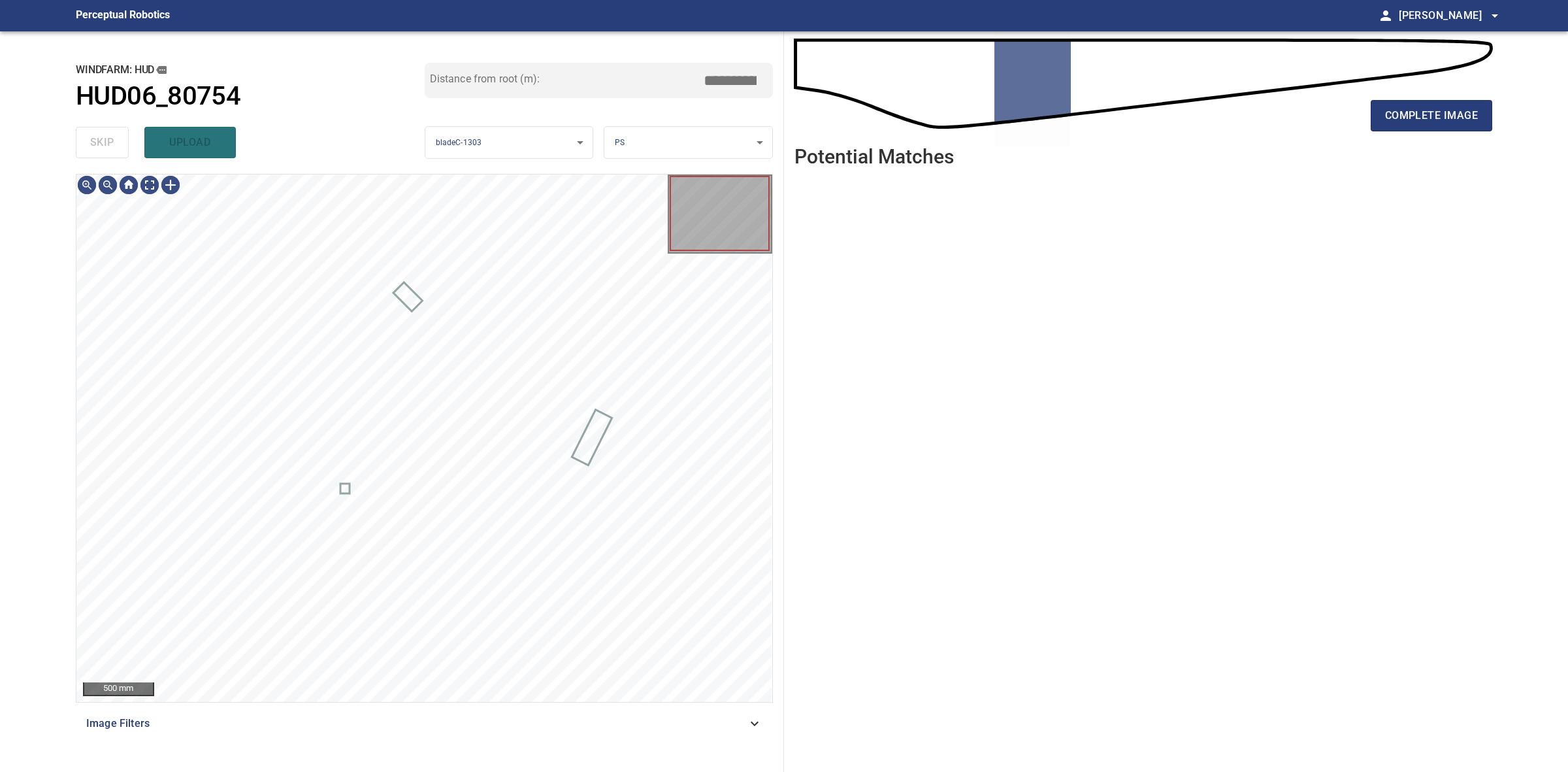
click at [103, 149] on div "skip upload" at bounding box center [250, 142] width 349 height 41
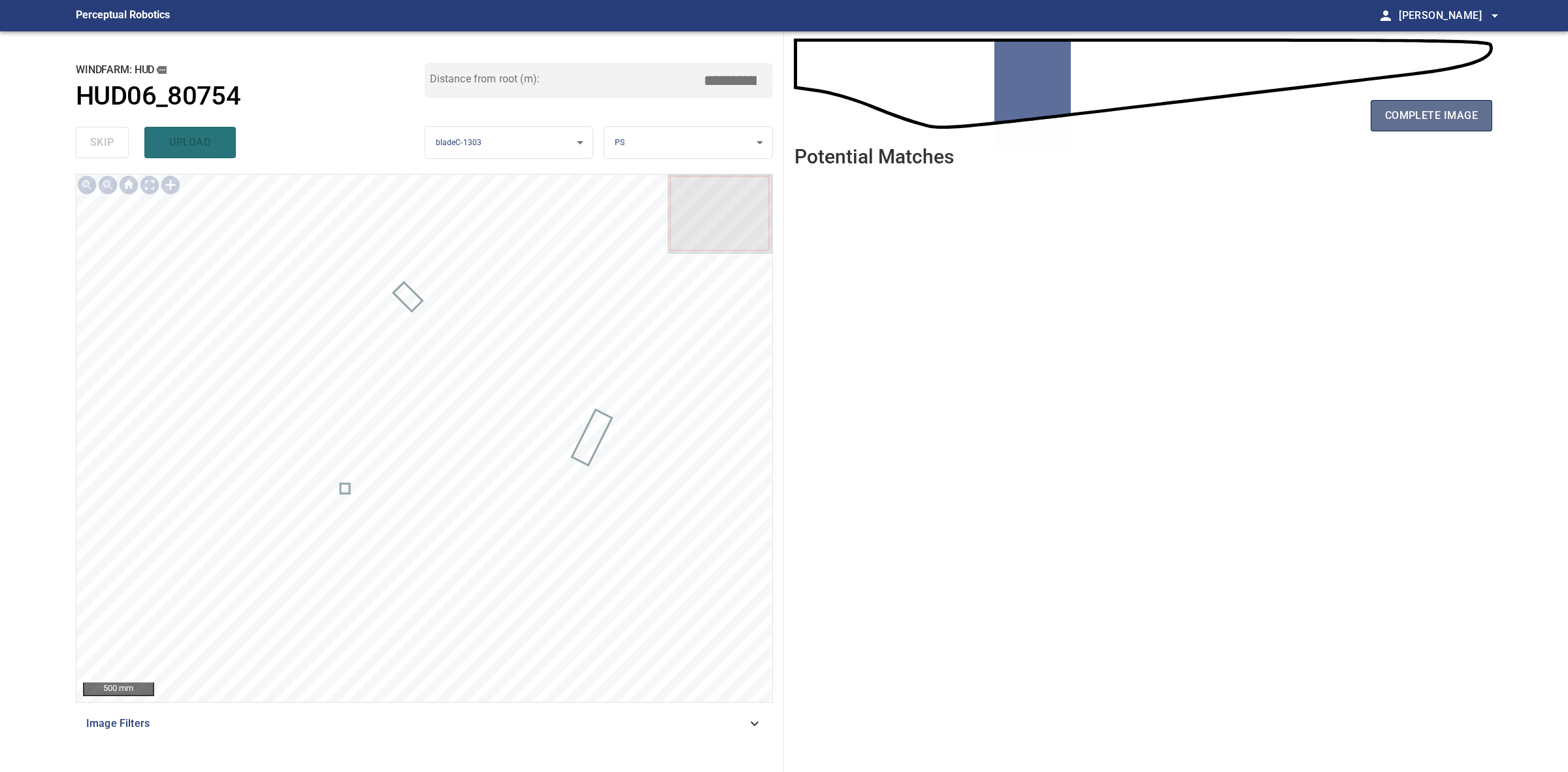
click at [1398, 111] on span "complete image" at bounding box center [1431, 116] width 93 height 18
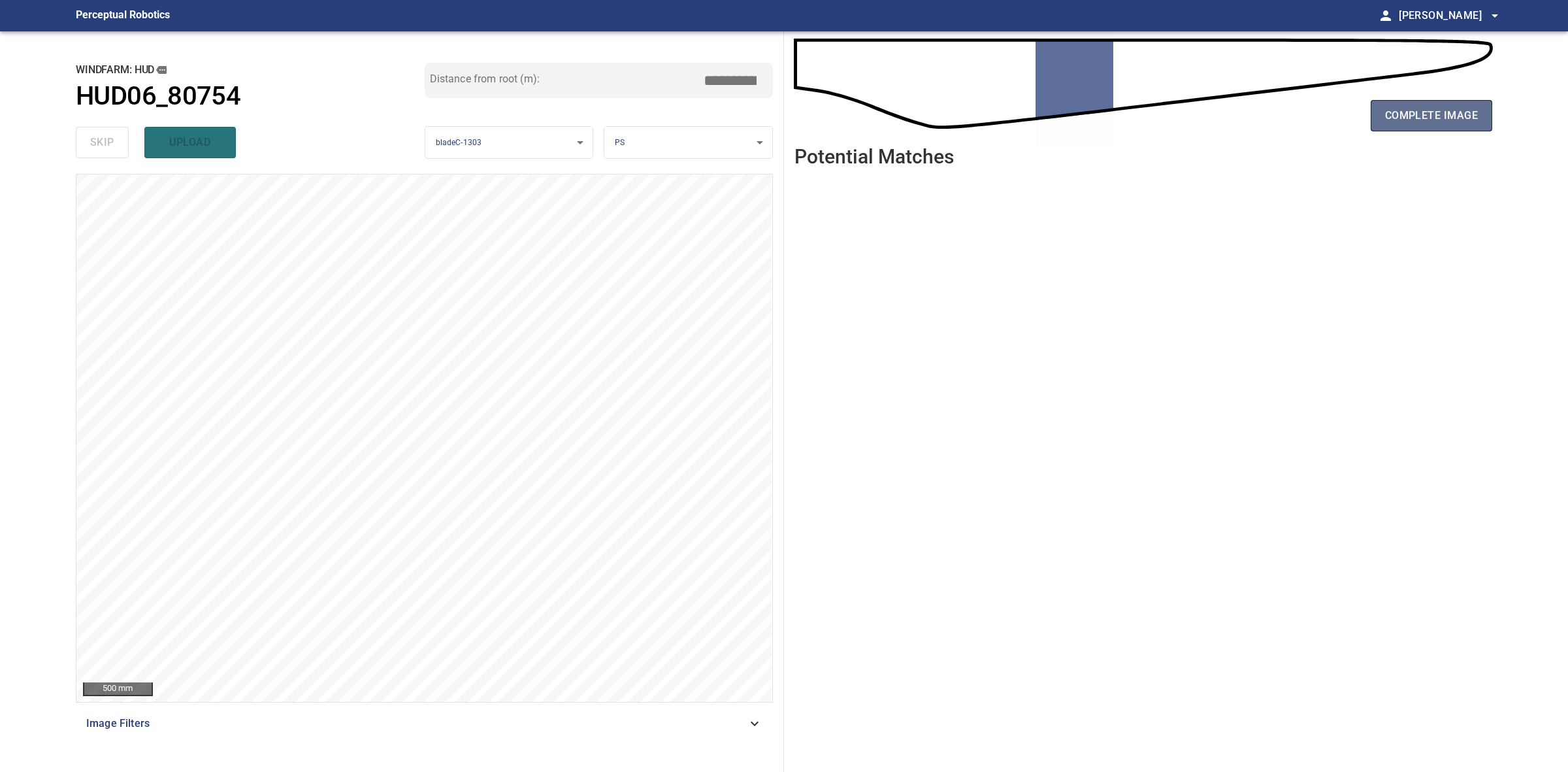
click at [1390, 104] on button "complete image" at bounding box center [1431, 115] width 121 height 31
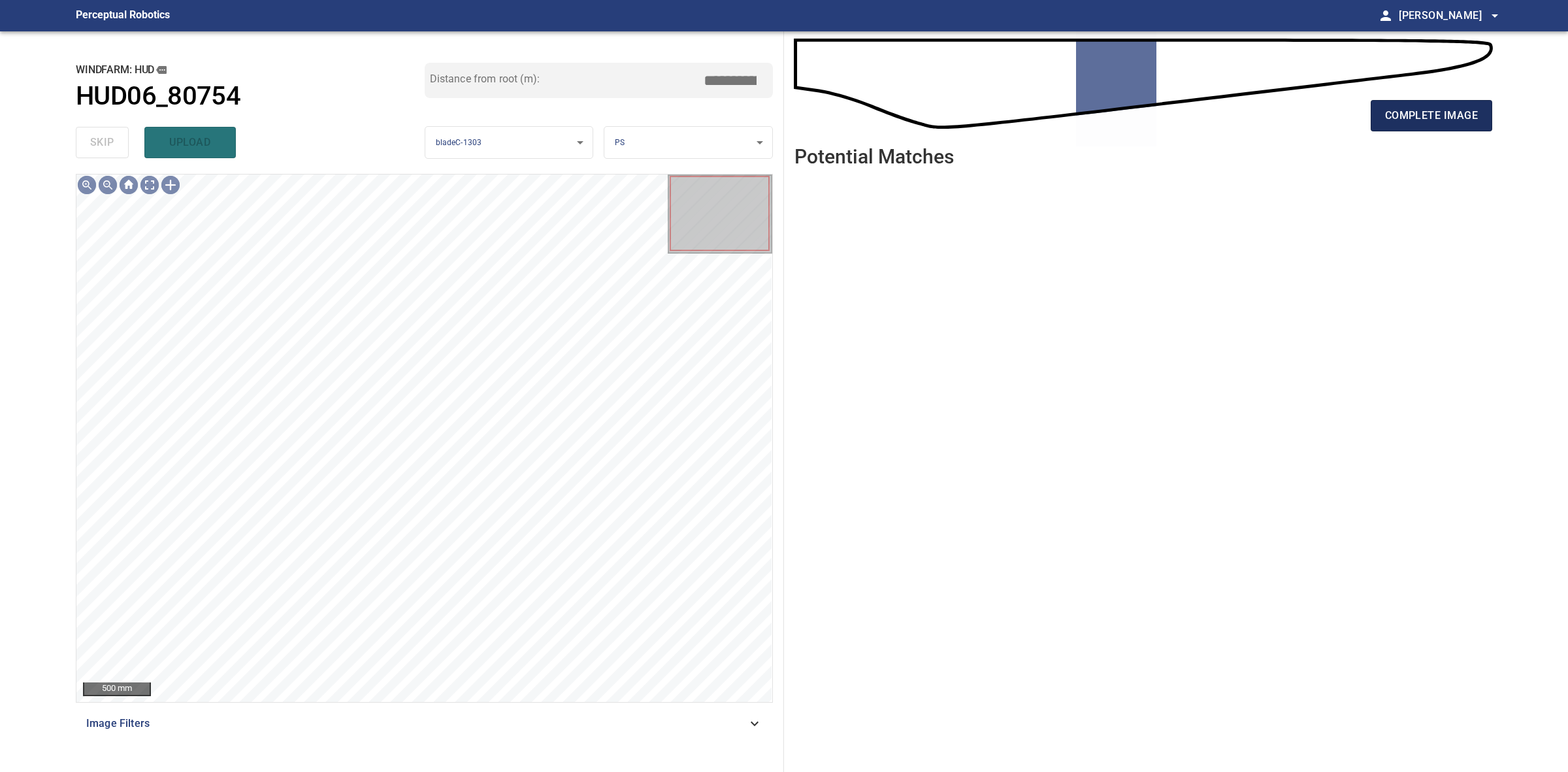
click at [1411, 128] on button "complete image" at bounding box center [1431, 115] width 121 height 31
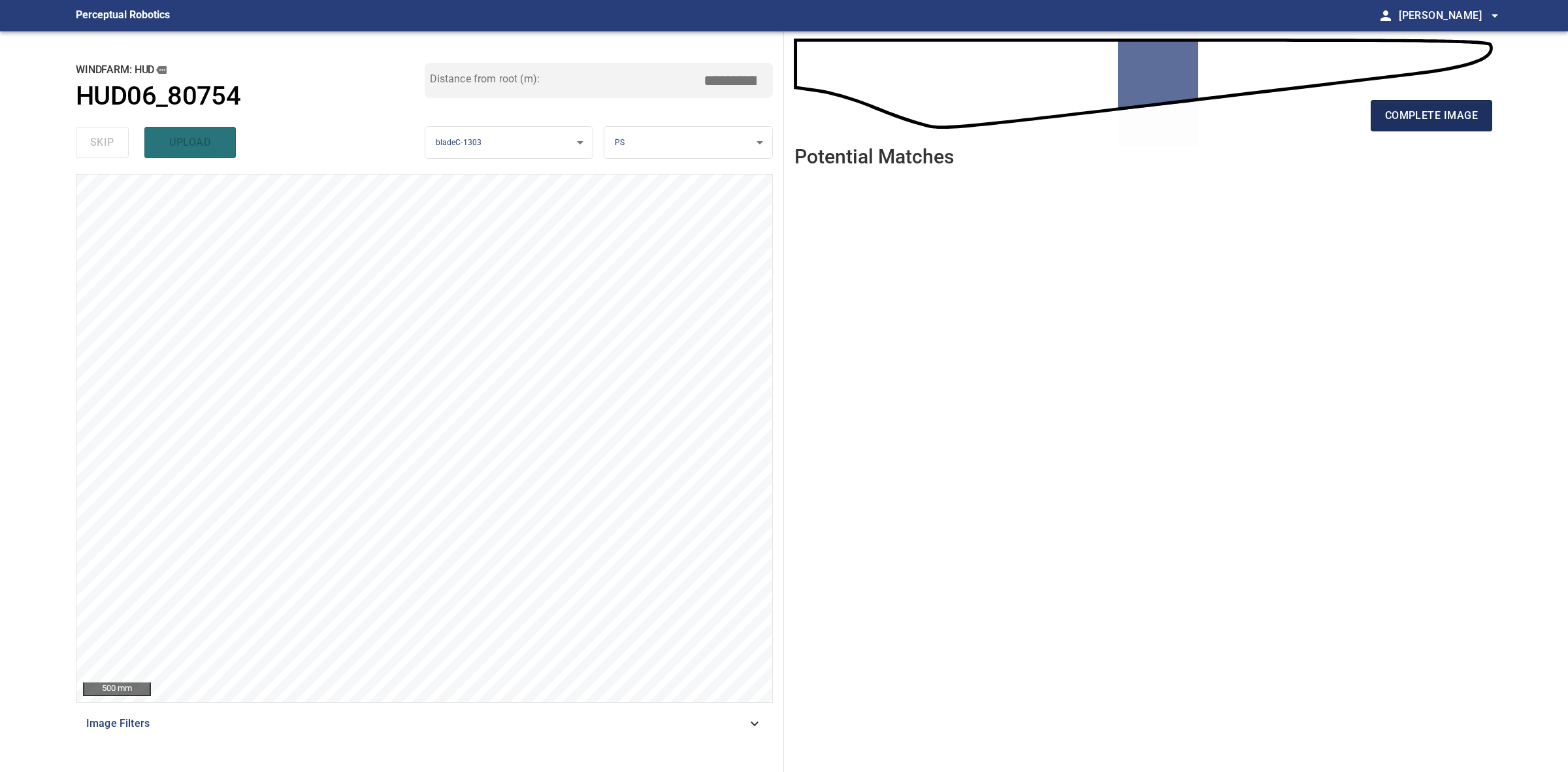
click at [1437, 118] on span "complete image" at bounding box center [1431, 116] width 93 height 18
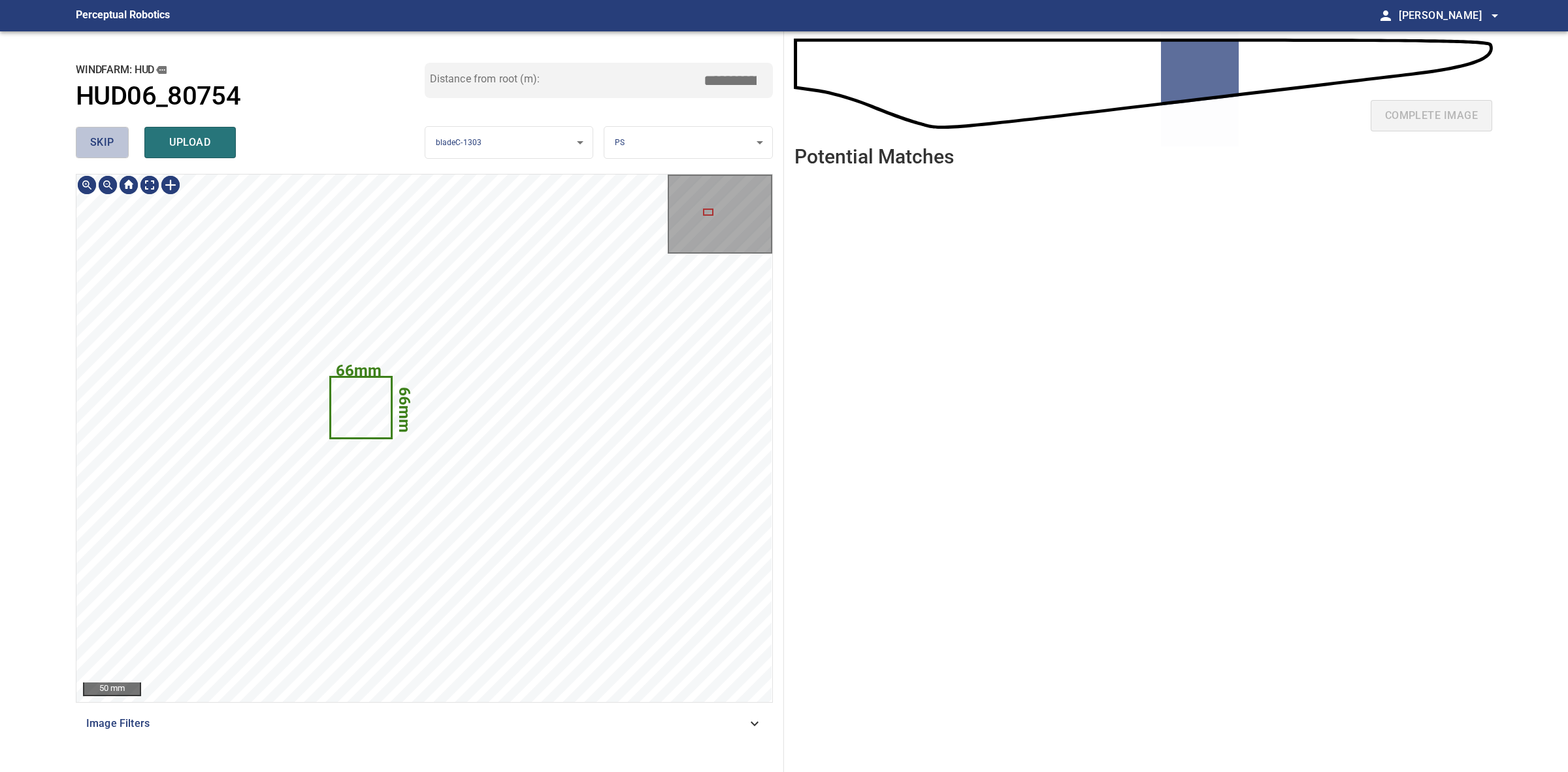
click at [116, 151] on button "skip" at bounding box center [102, 142] width 53 height 31
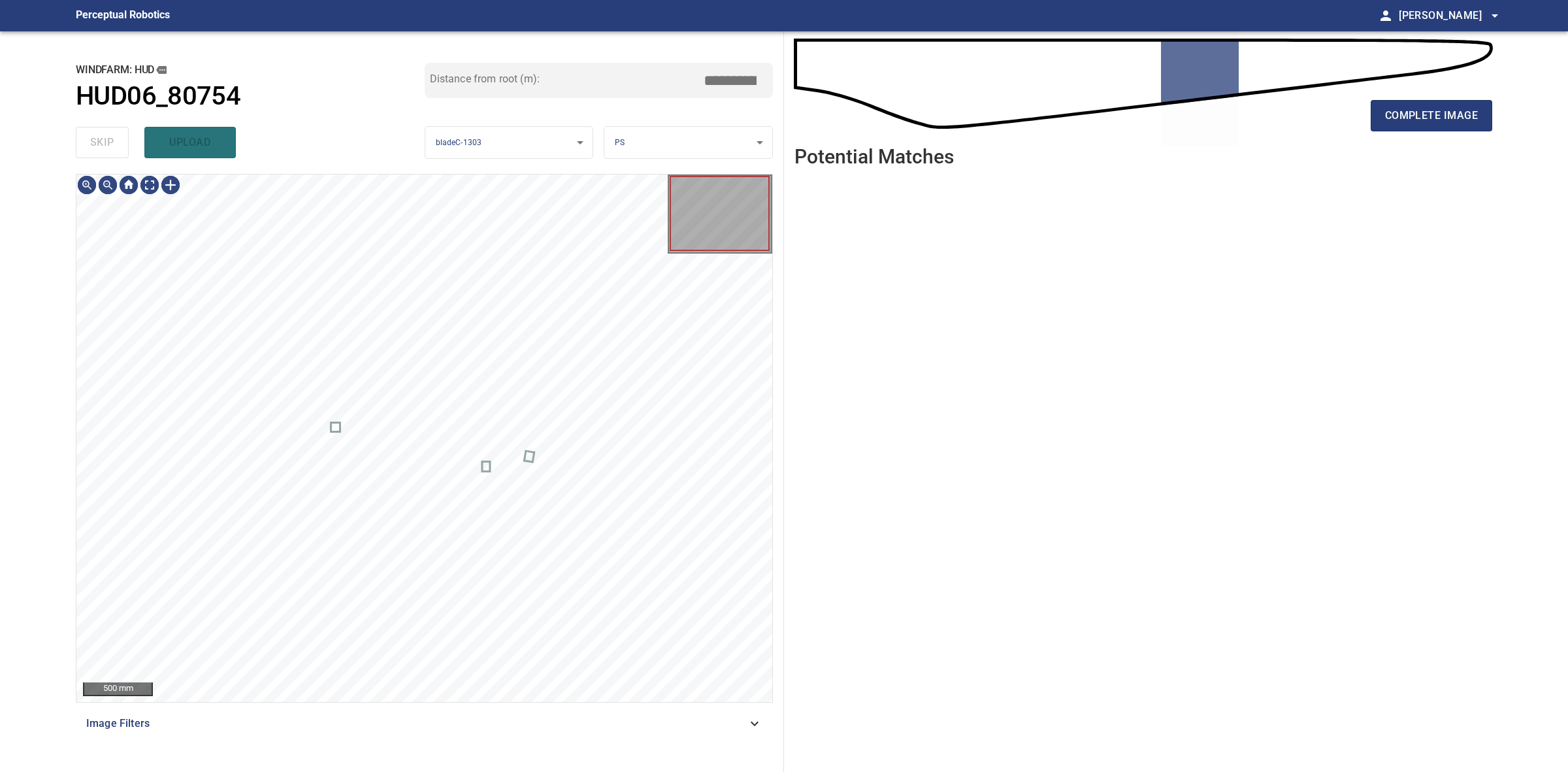
click at [116, 151] on div "skip upload" at bounding box center [250, 142] width 349 height 41
type input "*****"
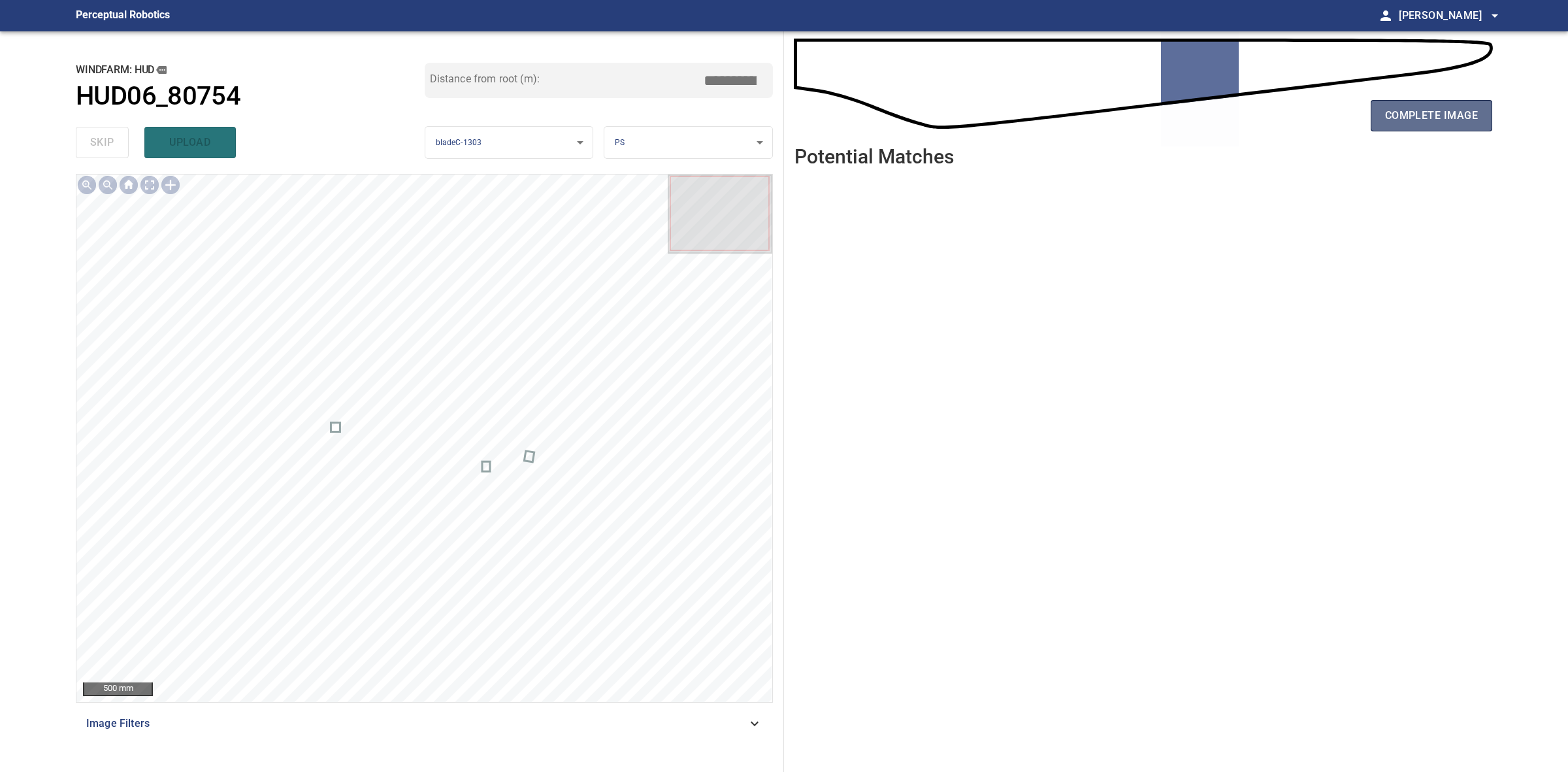
click at [1406, 121] on span "complete image" at bounding box center [1431, 116] width 93 height 18
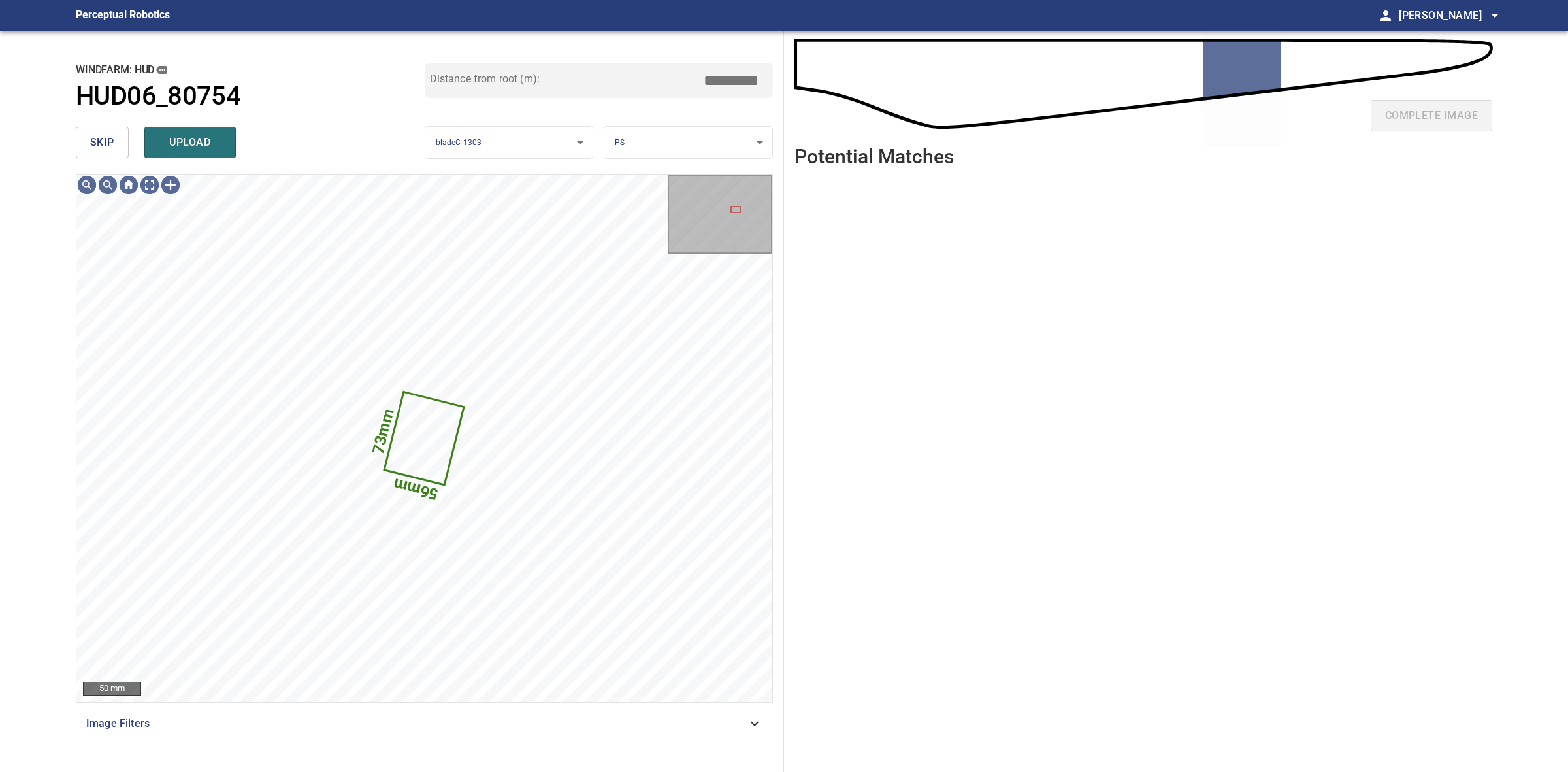
click at [116, 146] on button "skip" at bounding box center [102, 142] width 53 height 31
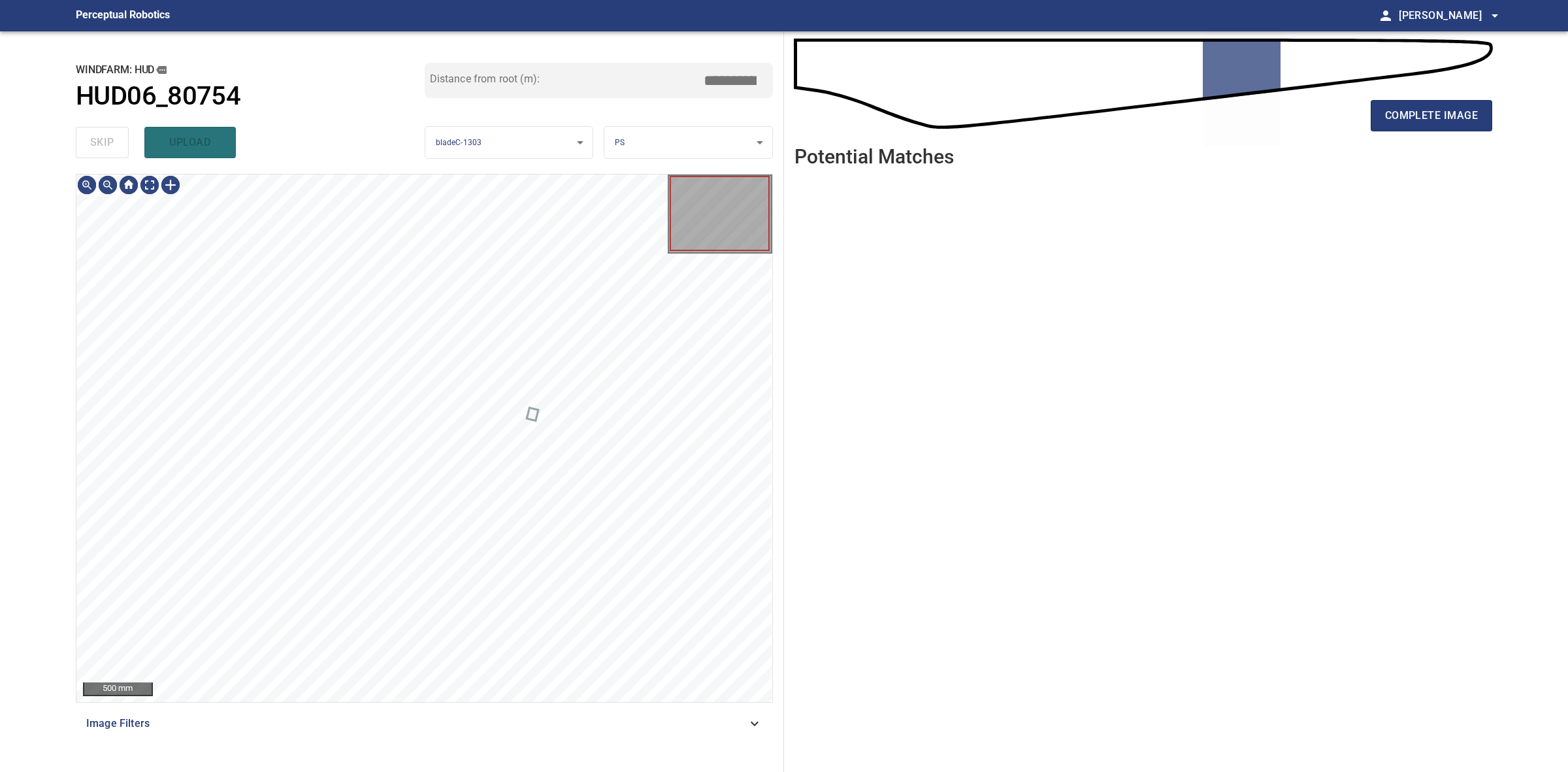
click at [116, 146] on div "skip upload" at bounding box center [250, 142] width 349 height 41
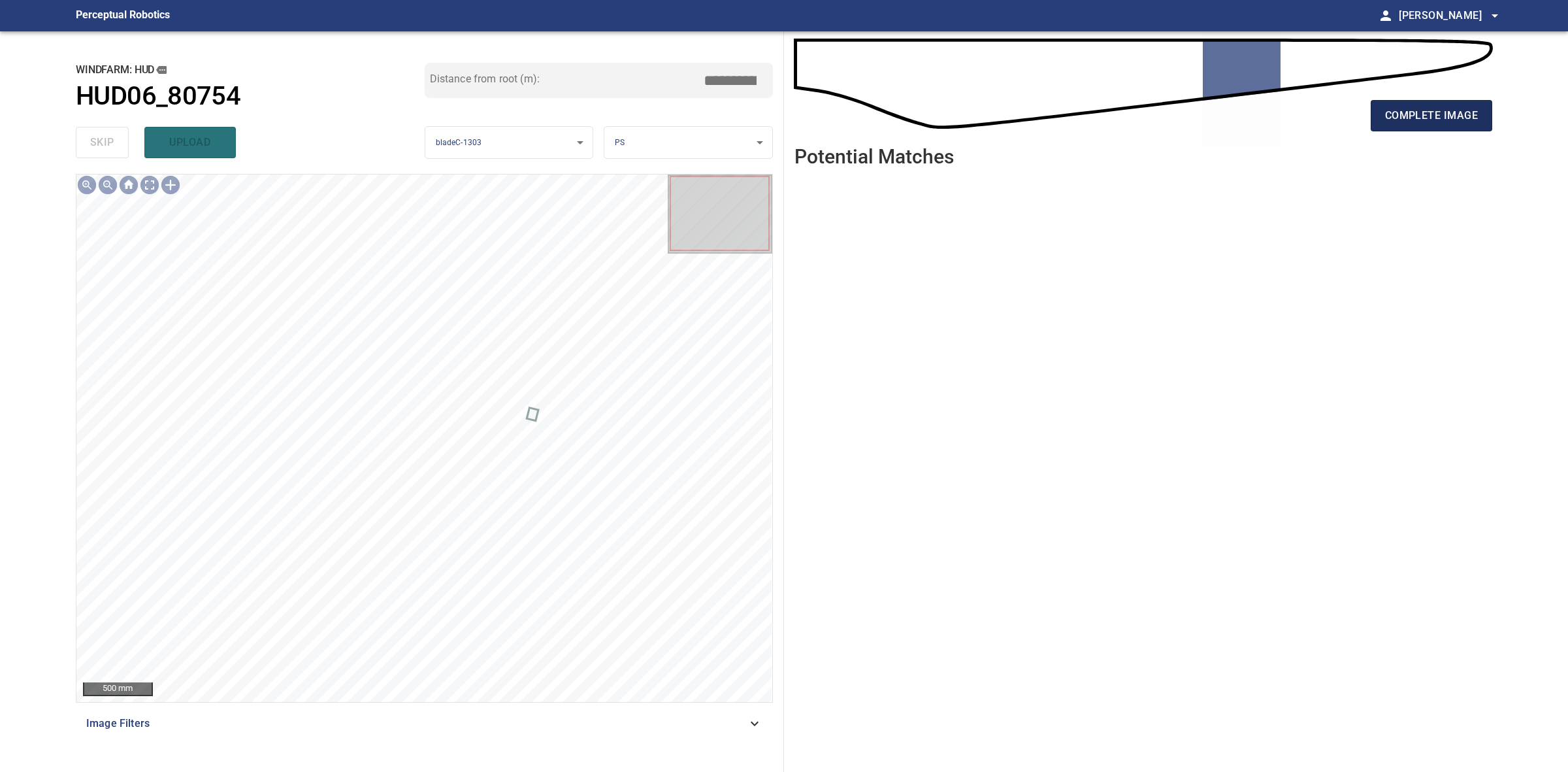
click at [1408, 128] on button "complete image" at bounding box center [1431, 115] width 121 height 31
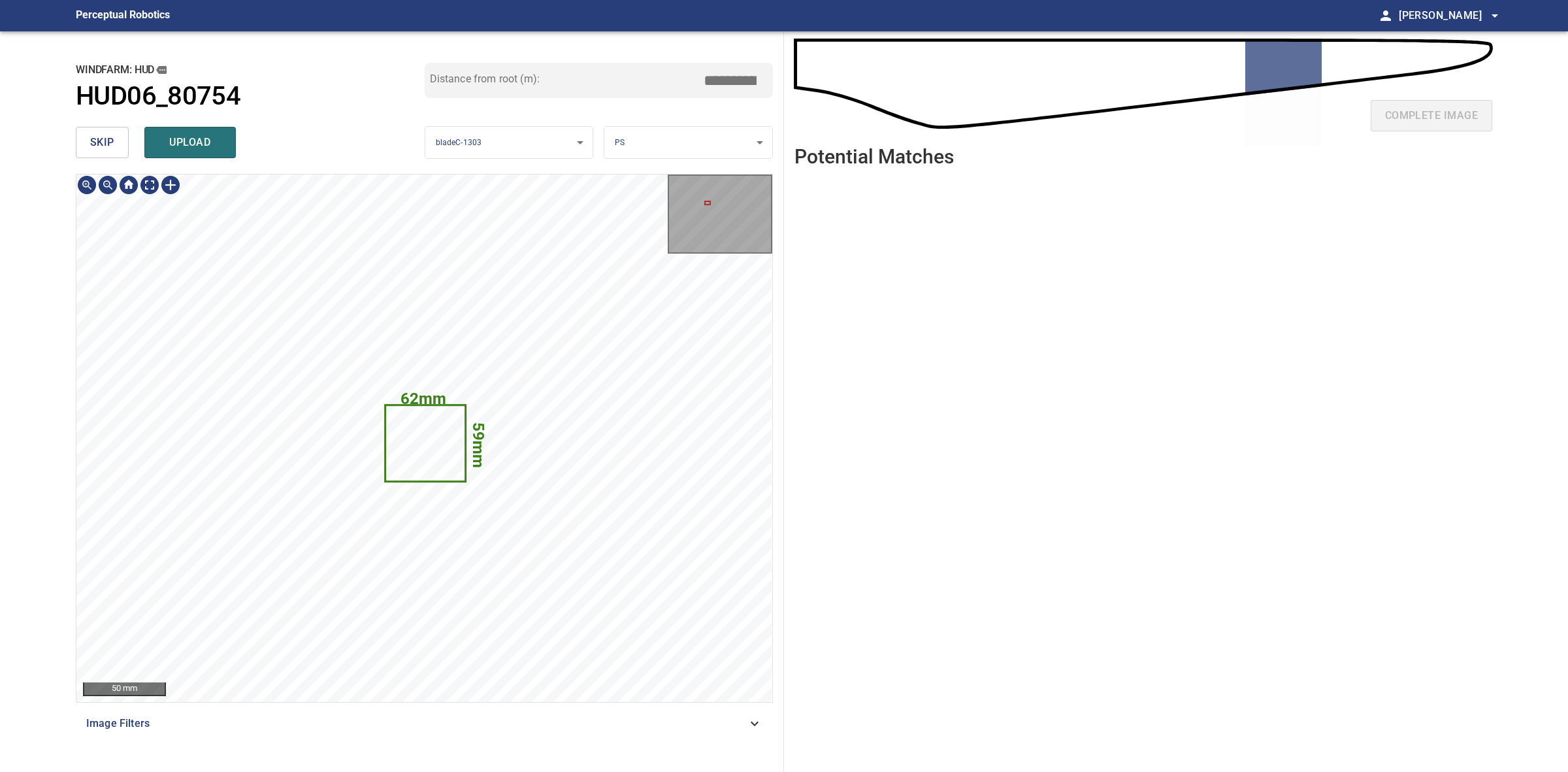
click at [402, 443] on icon at bounding box center [425, 442] width 78 height 75
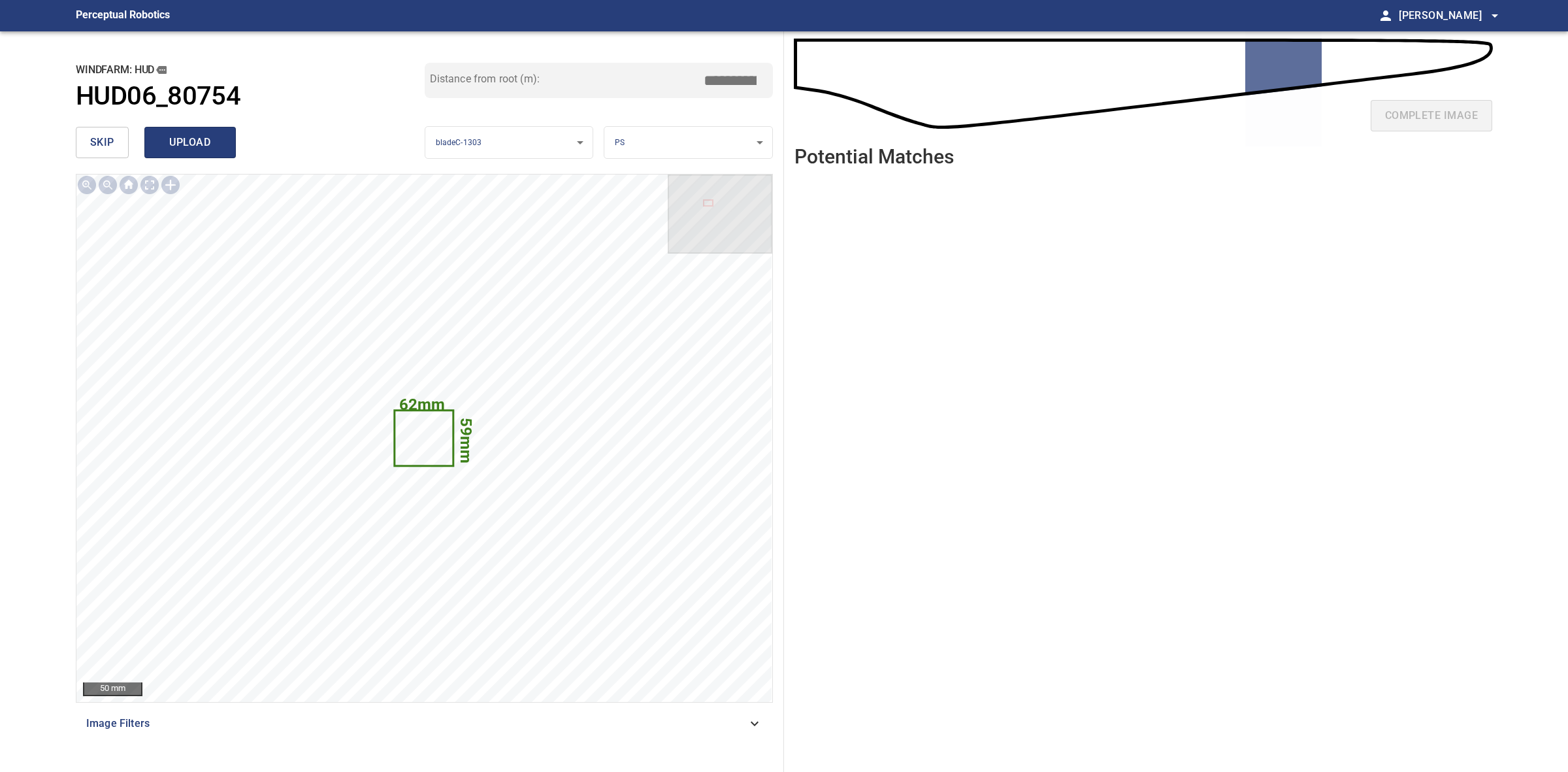
click at [210, 147] on span "upload" at bounding box center [190, 143] width 63 height 18
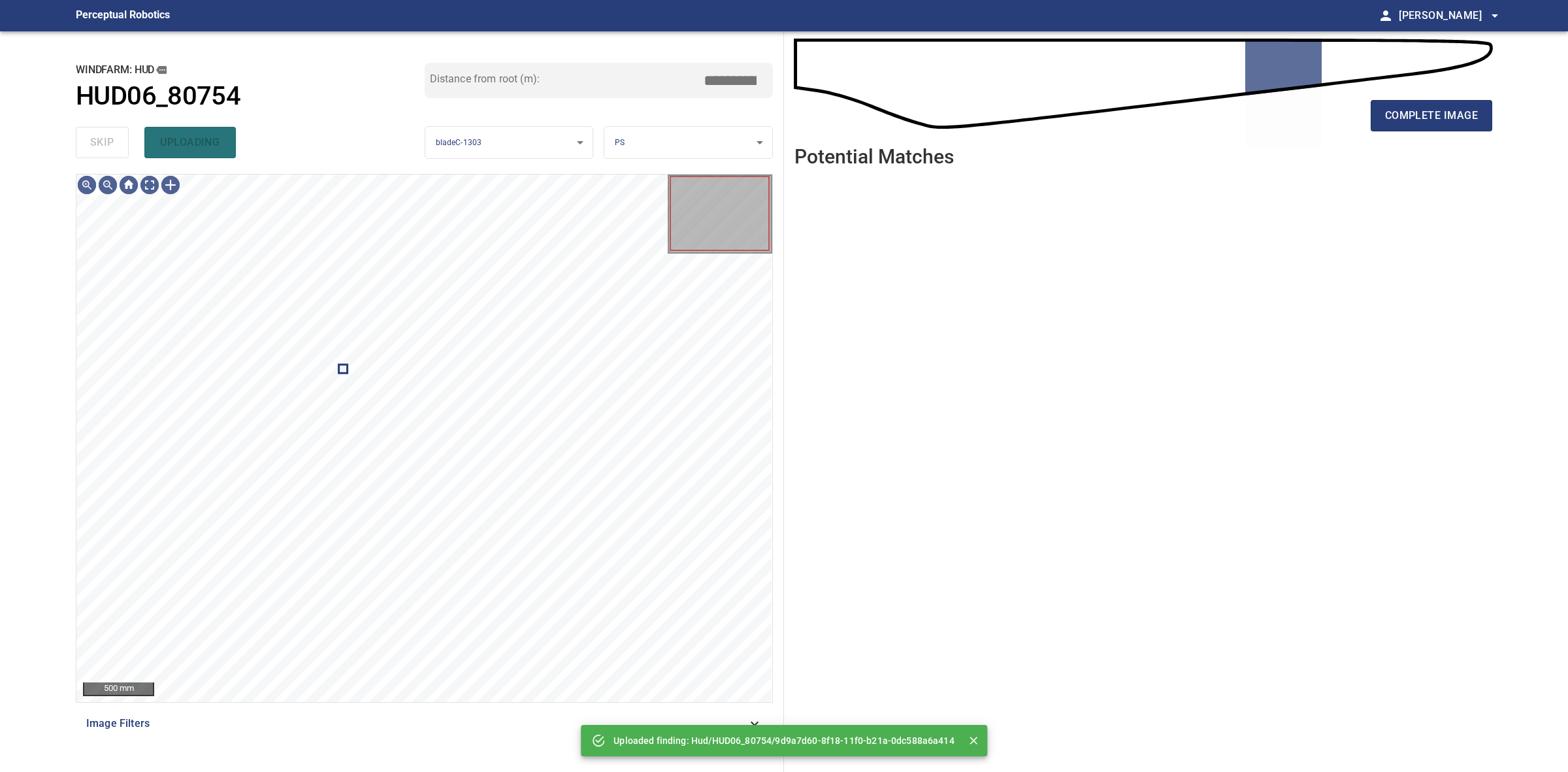
click at [1376, 136] on div "complete image" at bounding box center [1143, 121] width 698 height 52
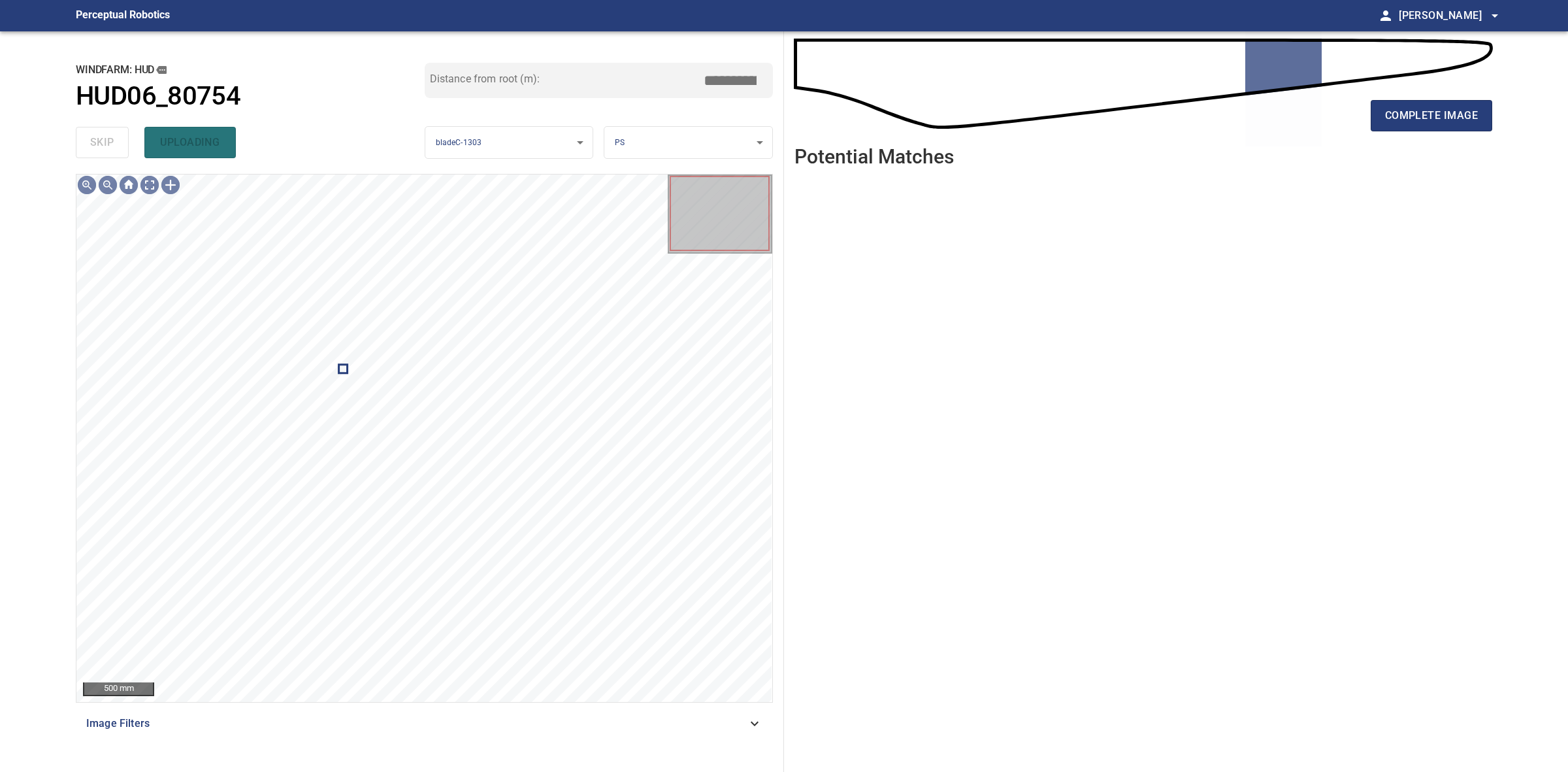
click at [1376, 133] on div "complete image" at bounding box center [1143, 121] width 698 height 52
click at [1377, 131] on div "complete image" at bounding box center [1143, 121] width 698 height 52
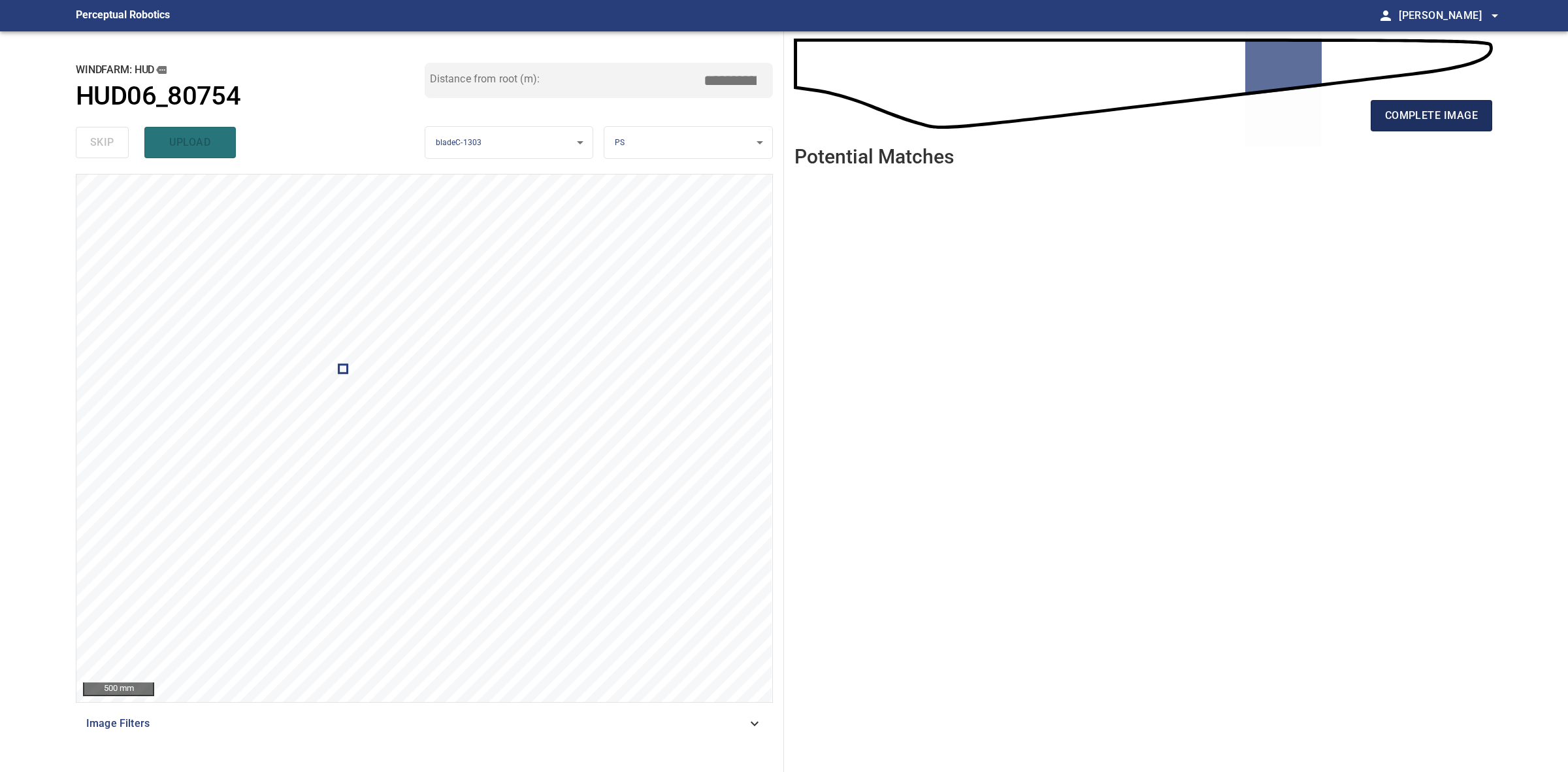
click at [1372, 120] on button "complete image" at bounding box center [1431, 115] width 121 height 31
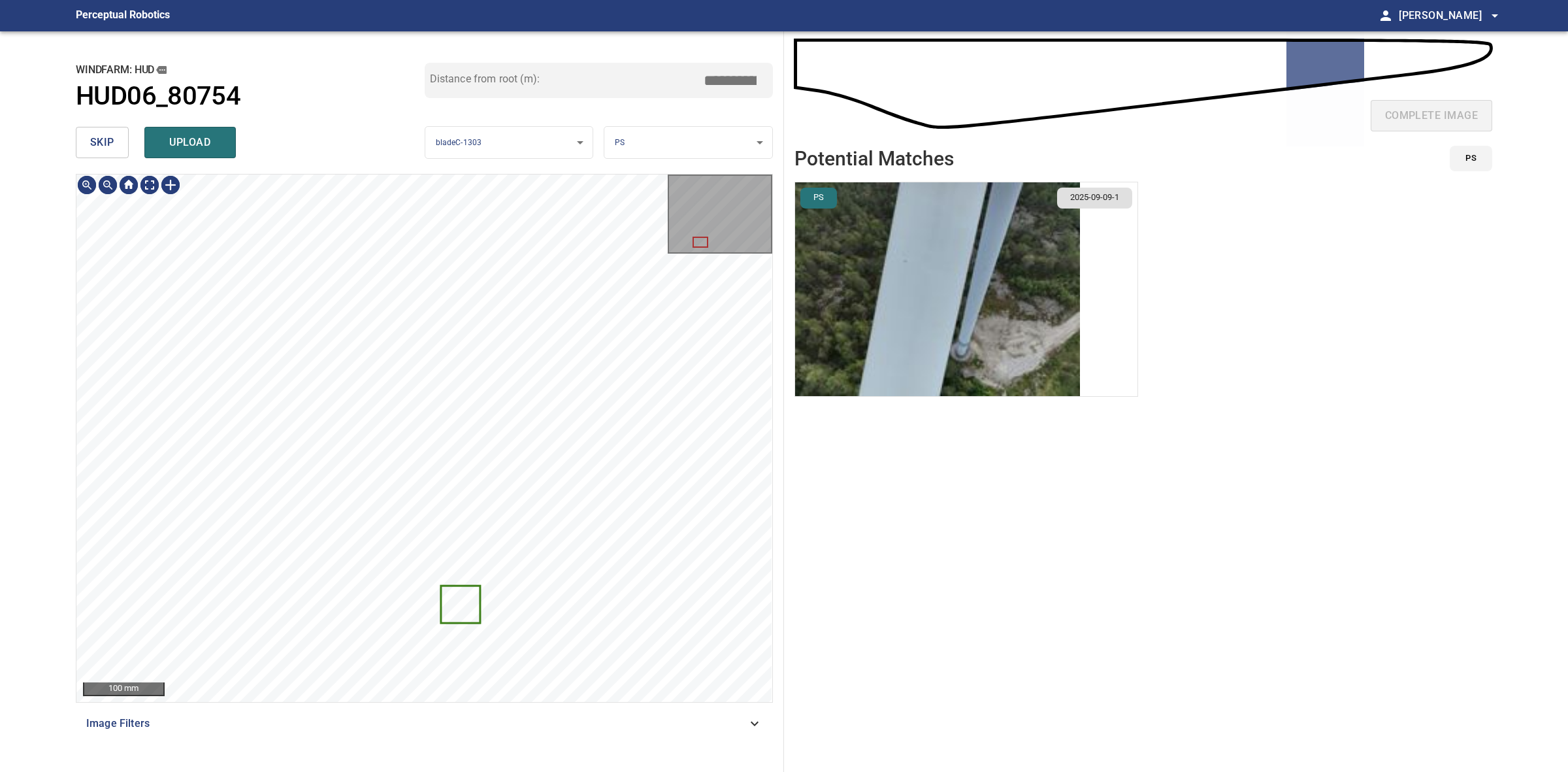
click at [84, 129] on button "skip" at bounding box center [102, 142] width 53 height 31
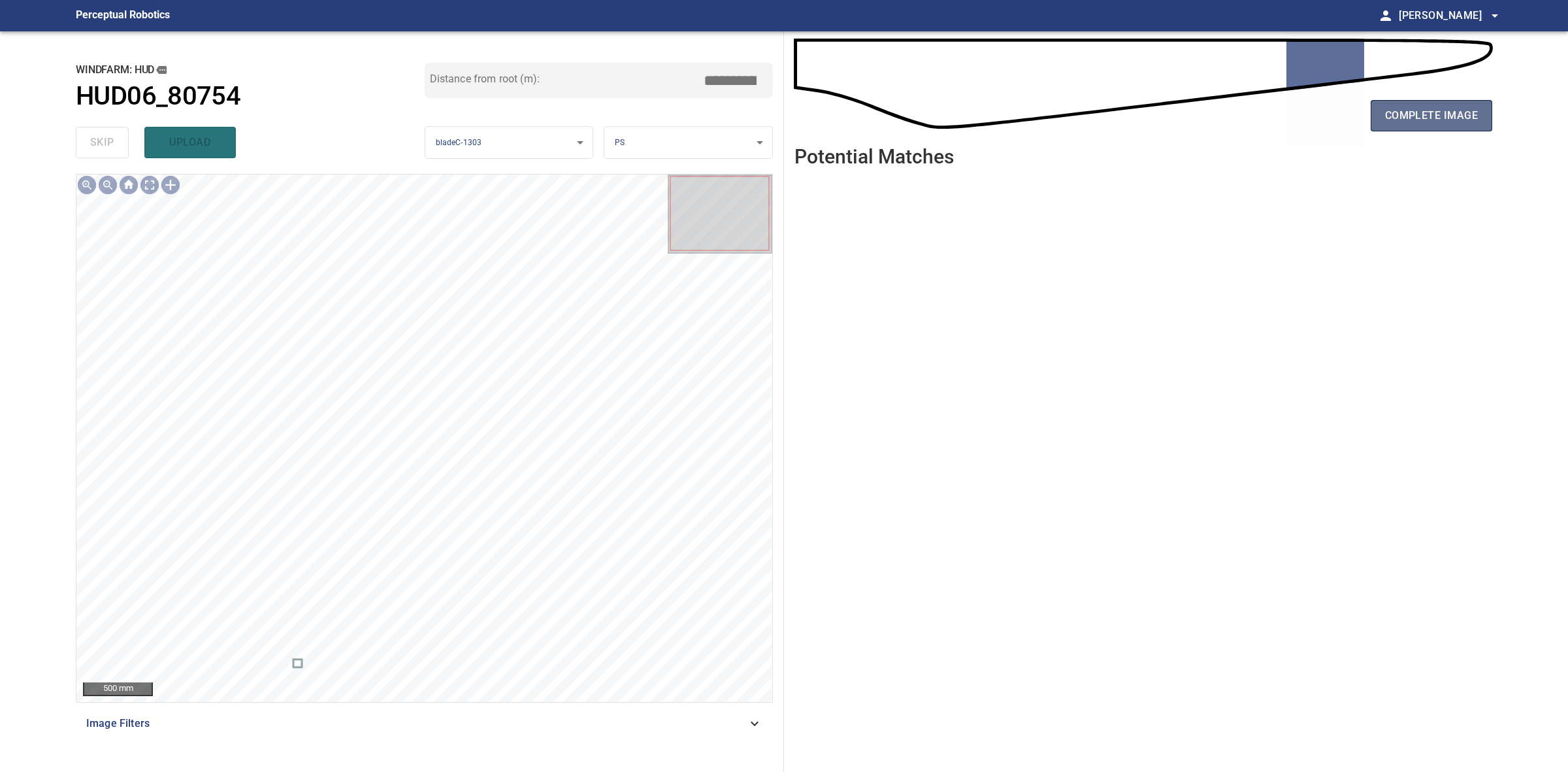
click at [1474, 113] on span "complete image" at bounding box center [1431, 116] width 93 height 18
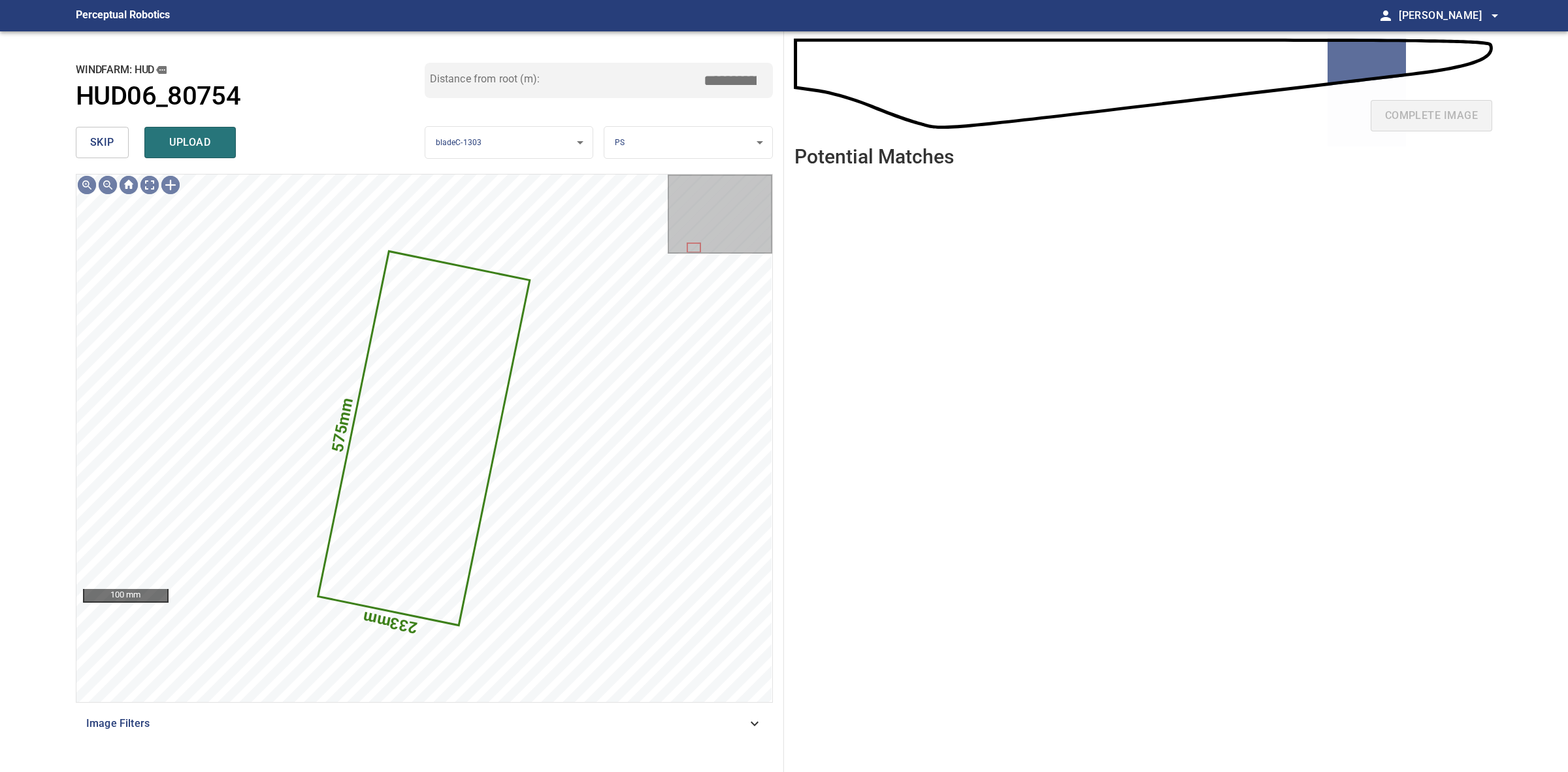
click at [125, 151] on button "skip" at bounding box center [102, 142] width 53 height 31
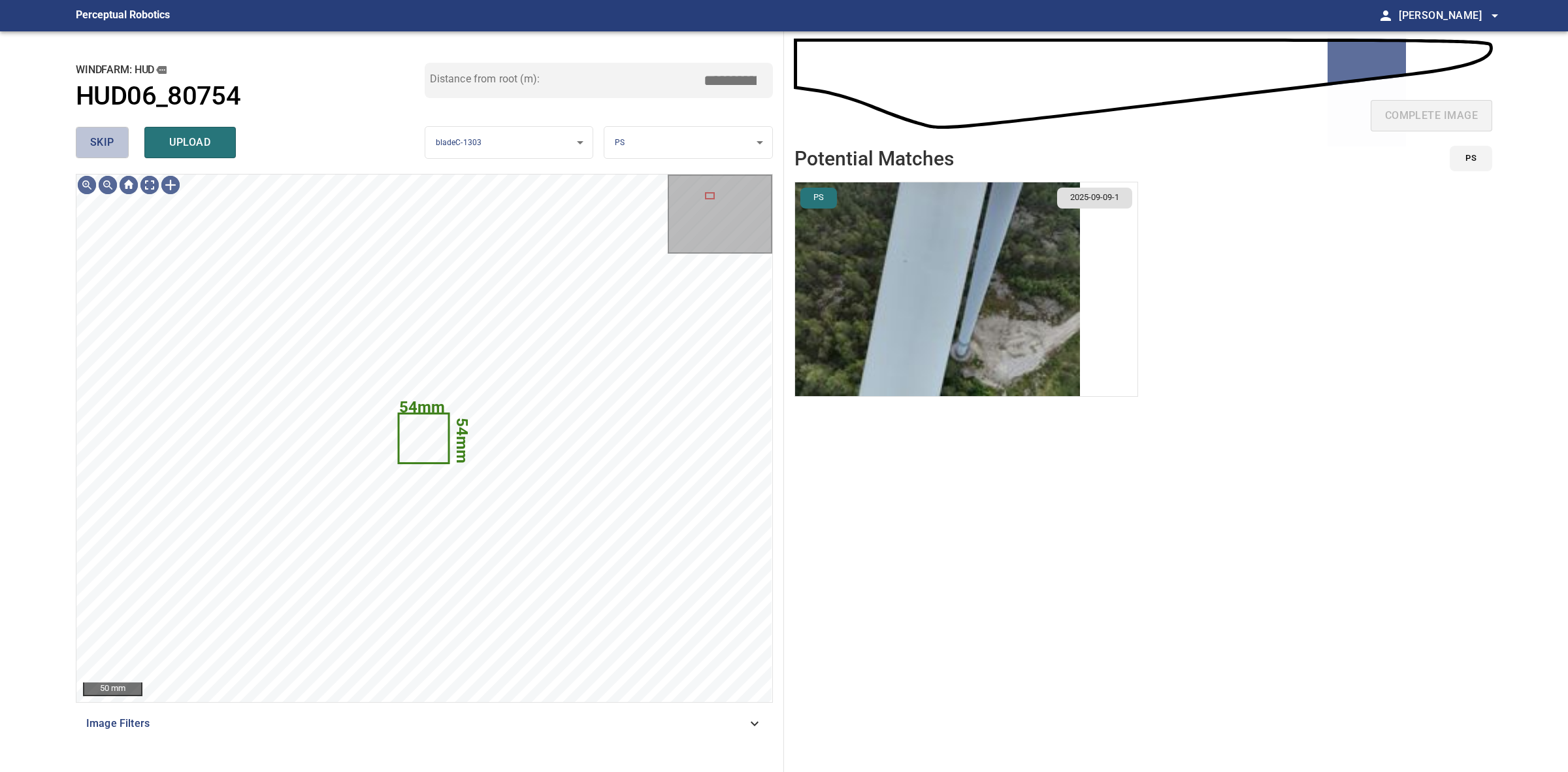
click at [116, 135] on button "skip" at bounding box center [102, 142] width 53 height 31
click at [116, 135] on div "skip upload" at bounding box center [250, 142] width 349 height 41
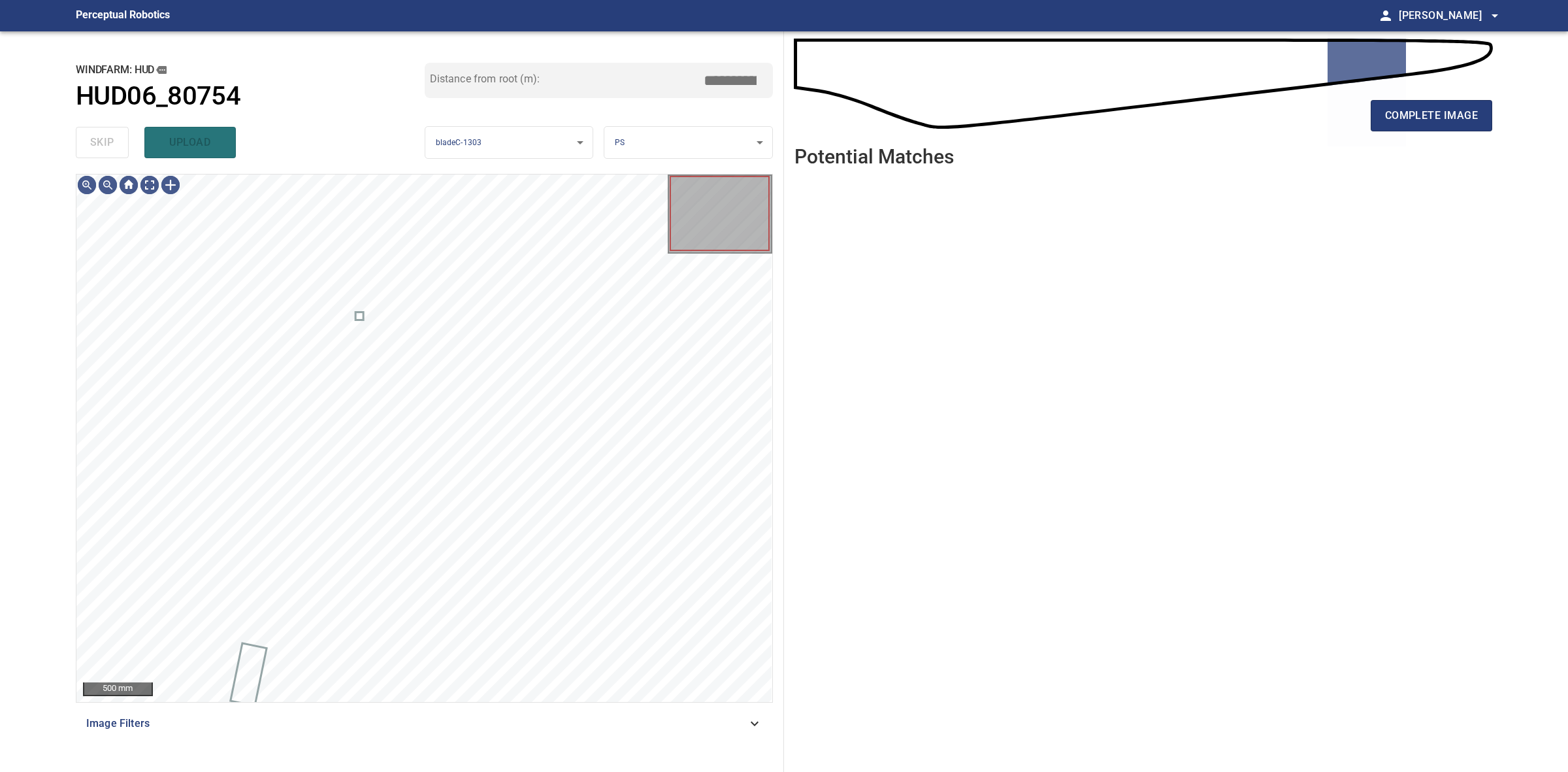
click at [116, 135] on div "skip upload" at bounding box center [250, 142] width 349 height 41
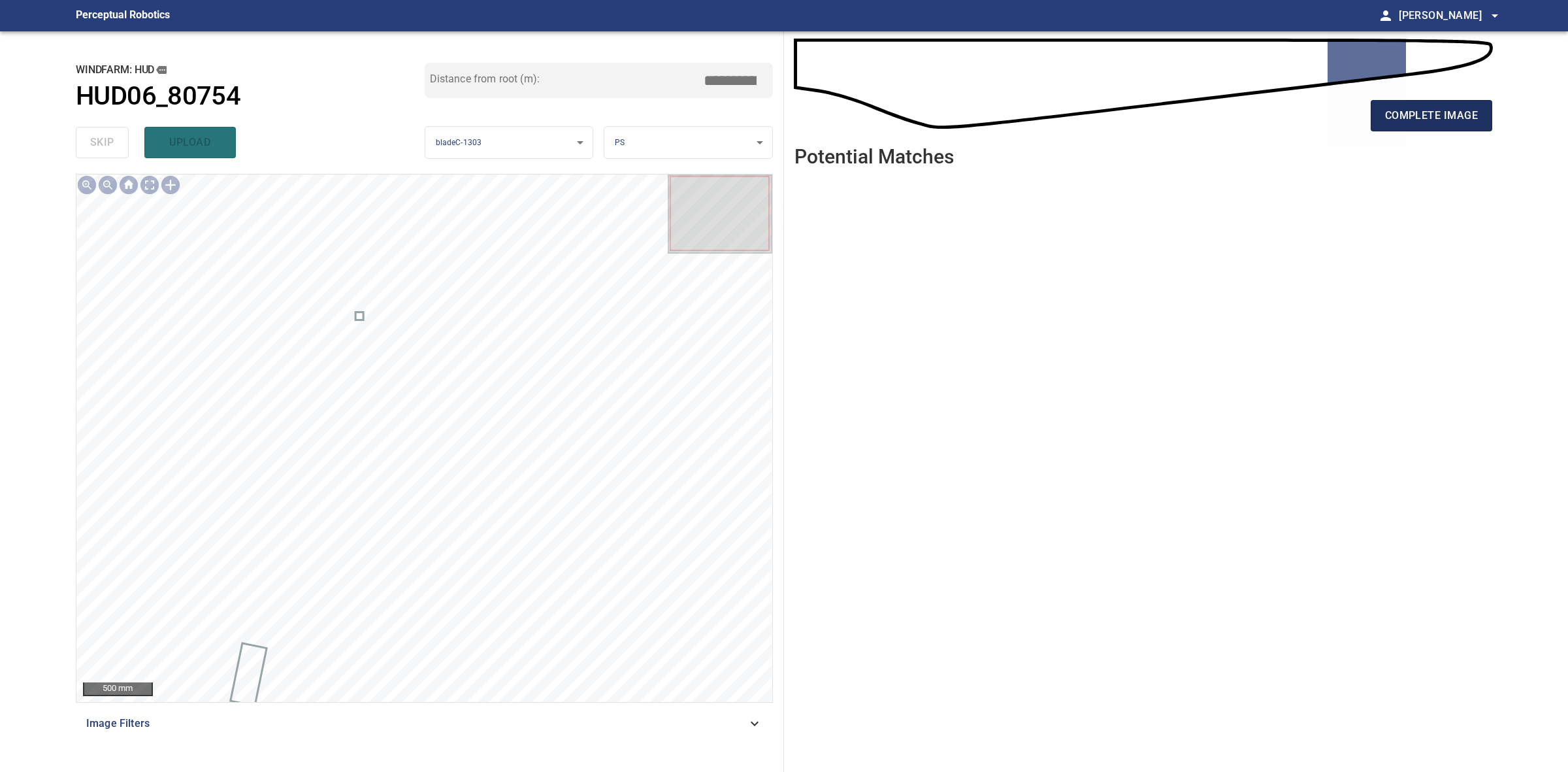
click at [1406, 128] on button "complete image" at bounding box center [1431, 115] width 121 height 31
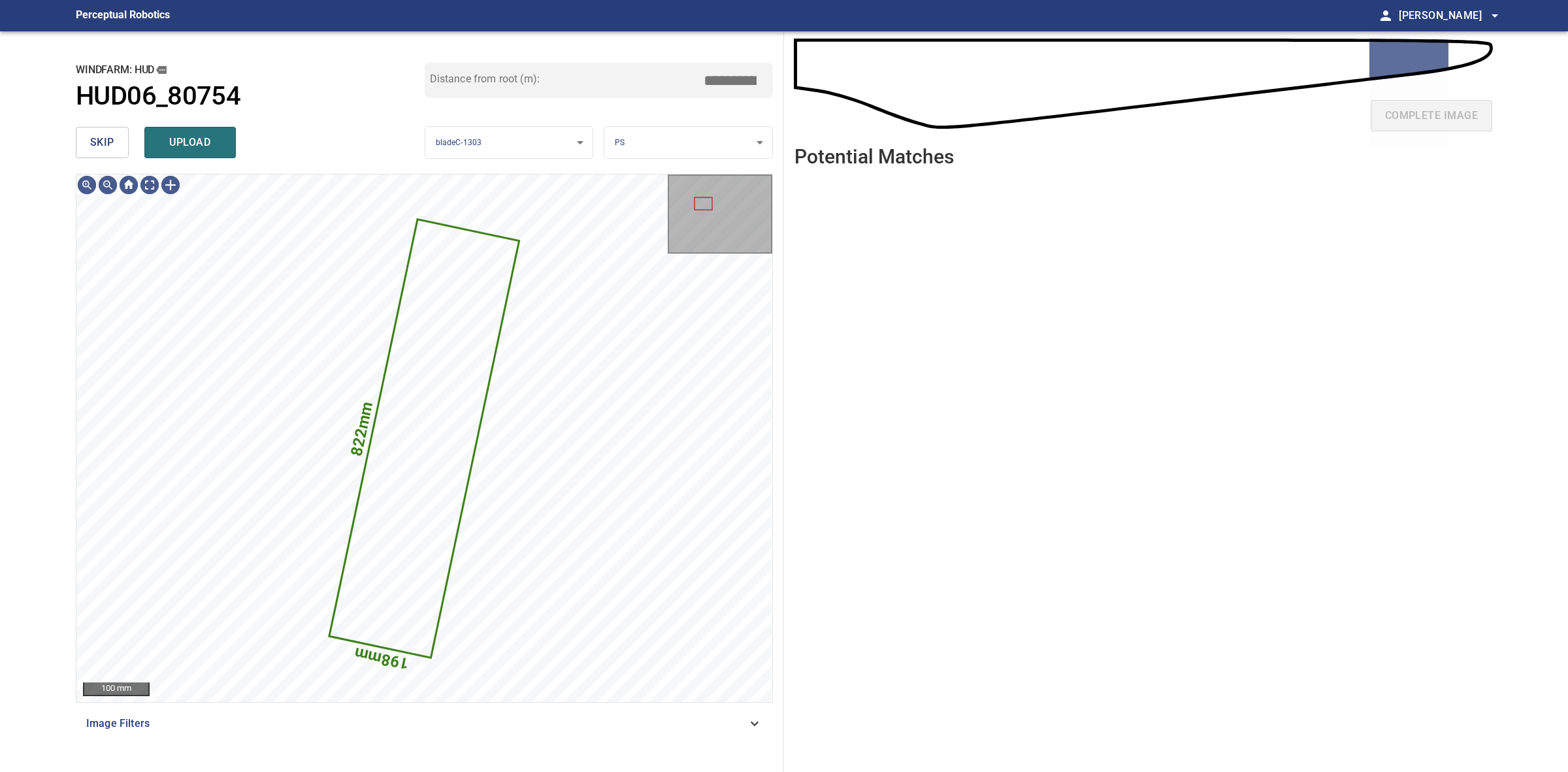
click at [641, 145] on body "**********" at bounding box center [784, 386] width 1568 height 772
click at [641, 145] on li "LE" at bounding box center [688, 143] width 167 height 22
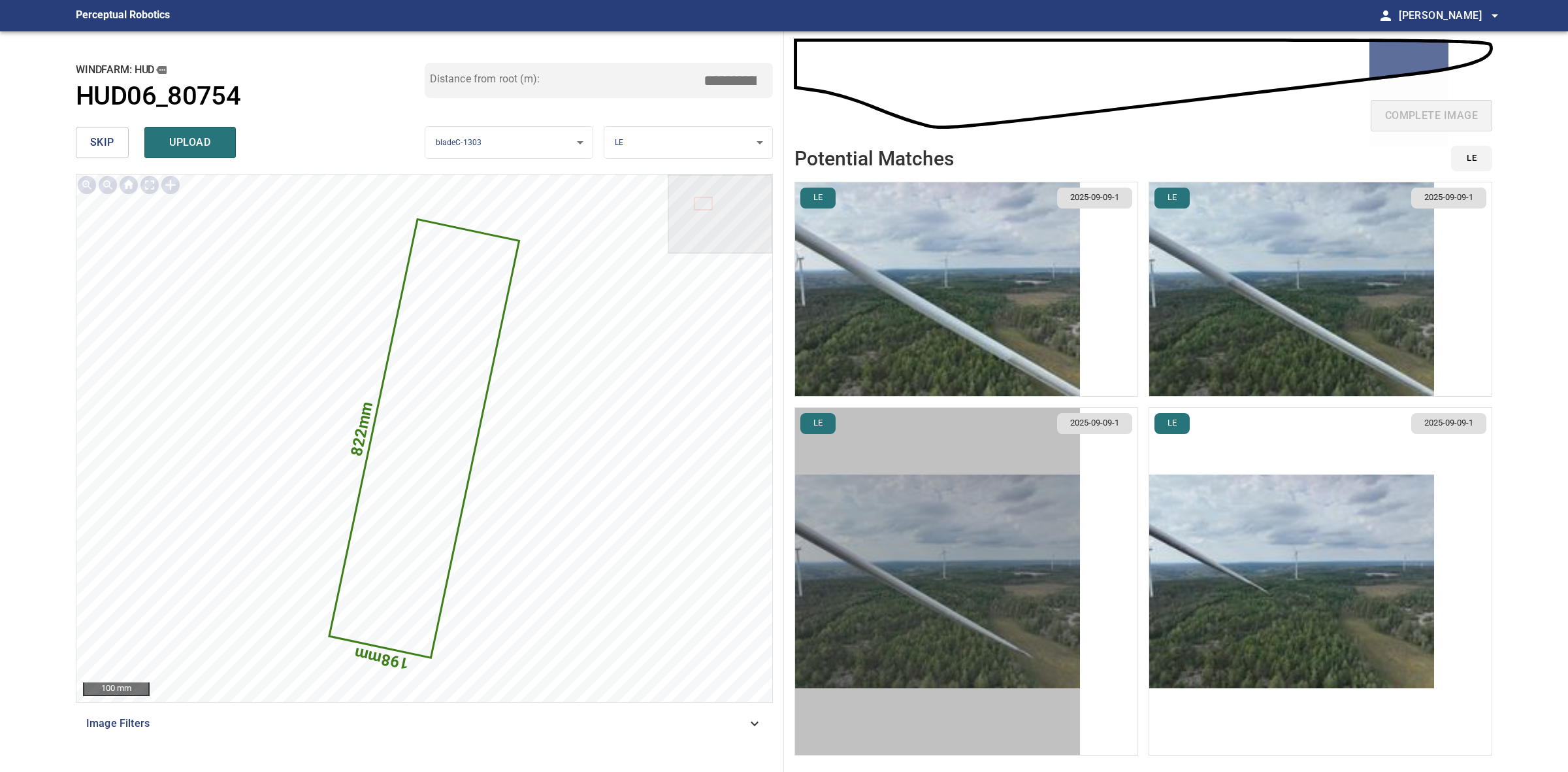
click at [1027, 584] on img "button" at bounding box center [937, 581] width 285 height 214
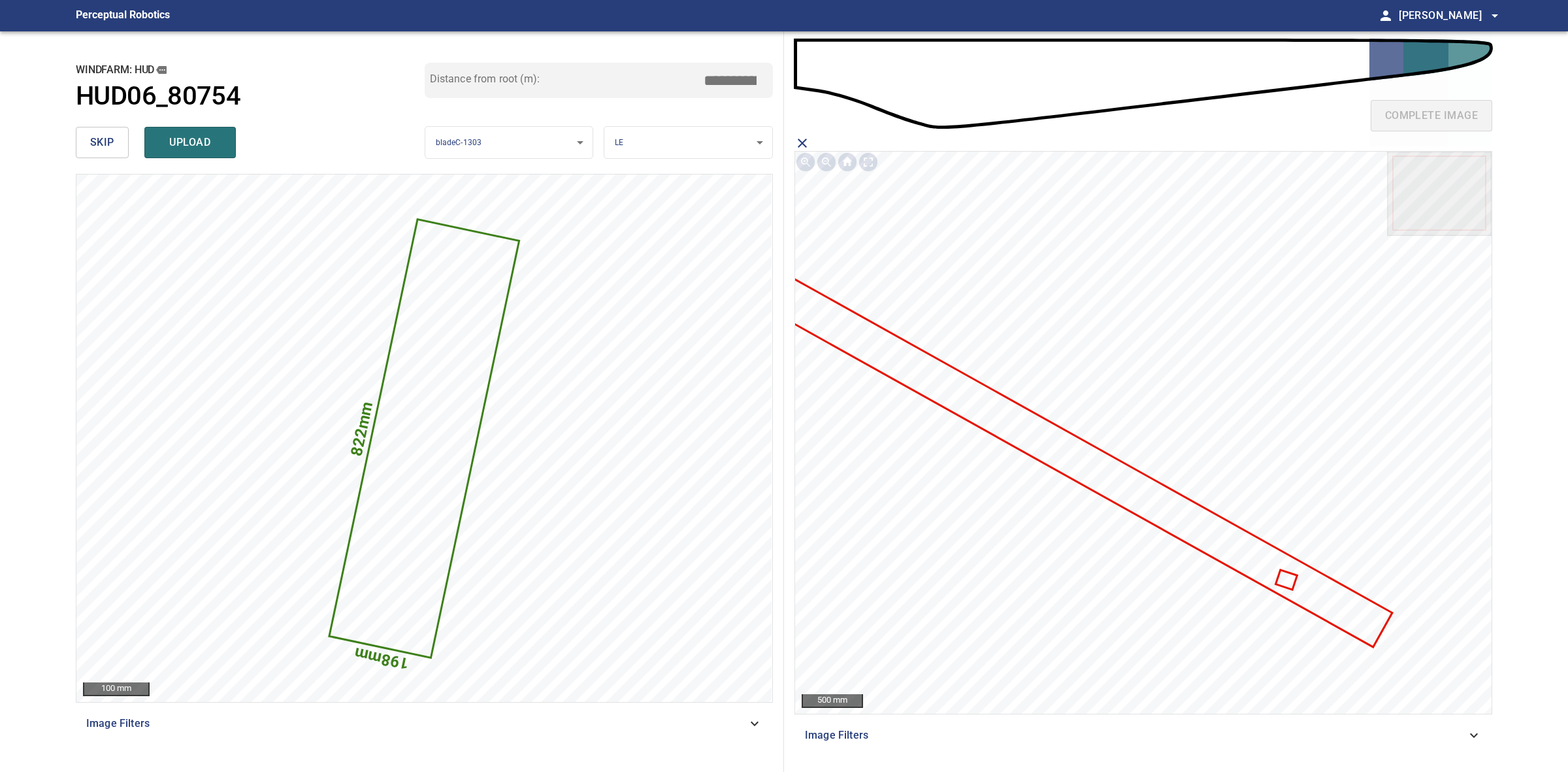
click at [1086, 471] on icon at bounding box center [1075, 459] width 630 height 375
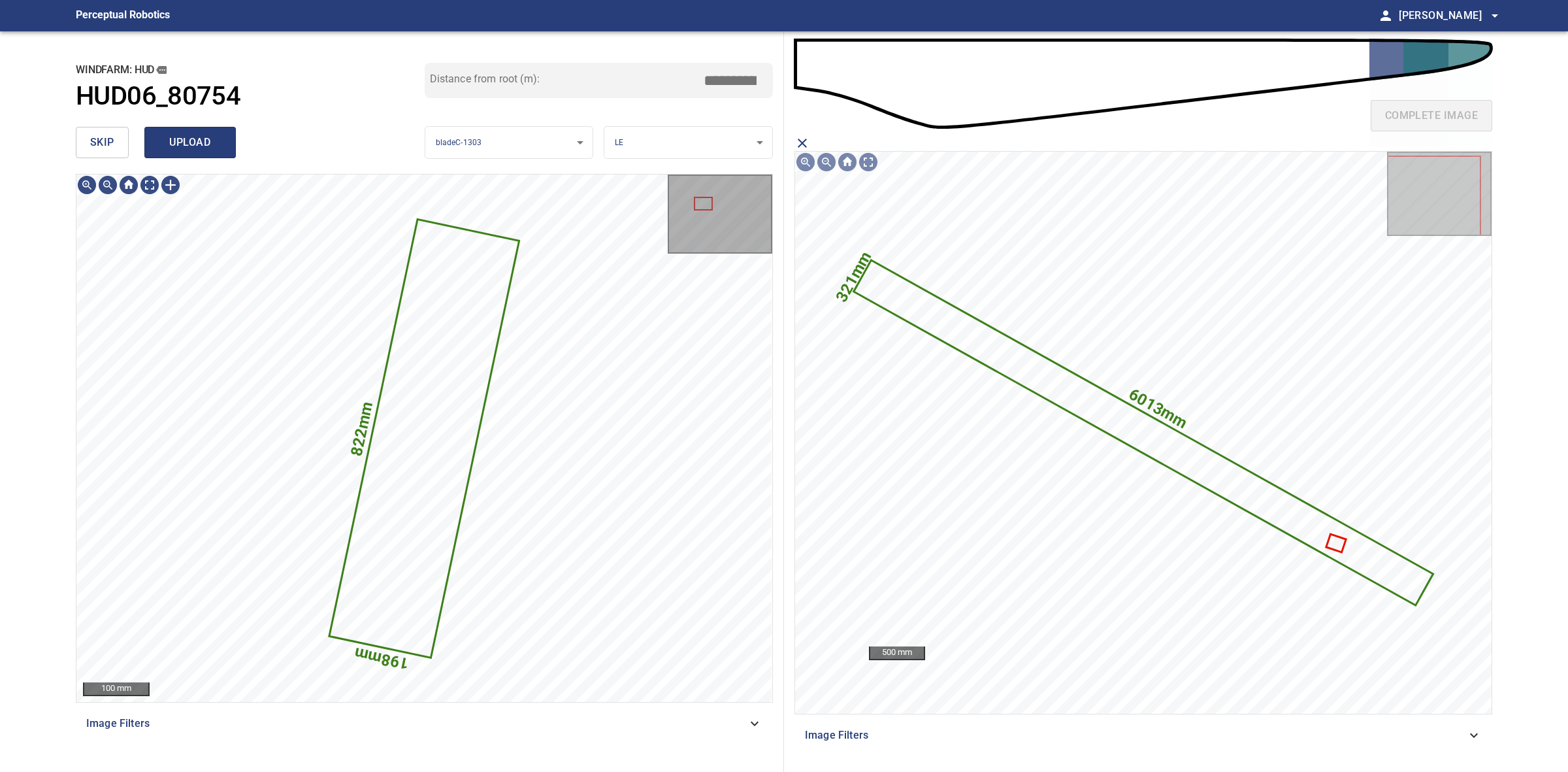
click at [184, 147] on span "upload" at bounding box center [190, 143] width 63 height 18
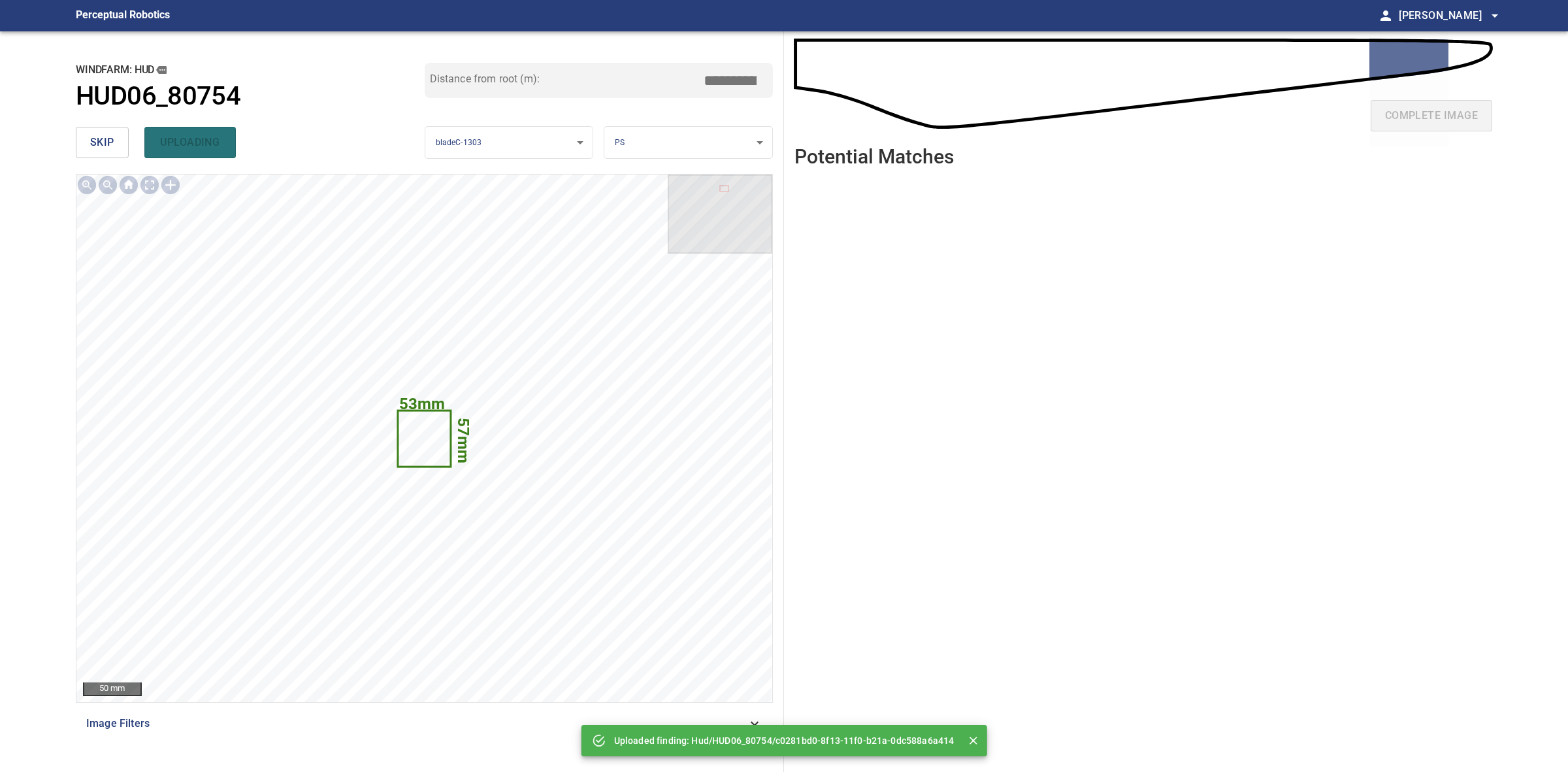
click at [112, 138] on span "skip" at bounding box center [101, 143] width 24 height 18
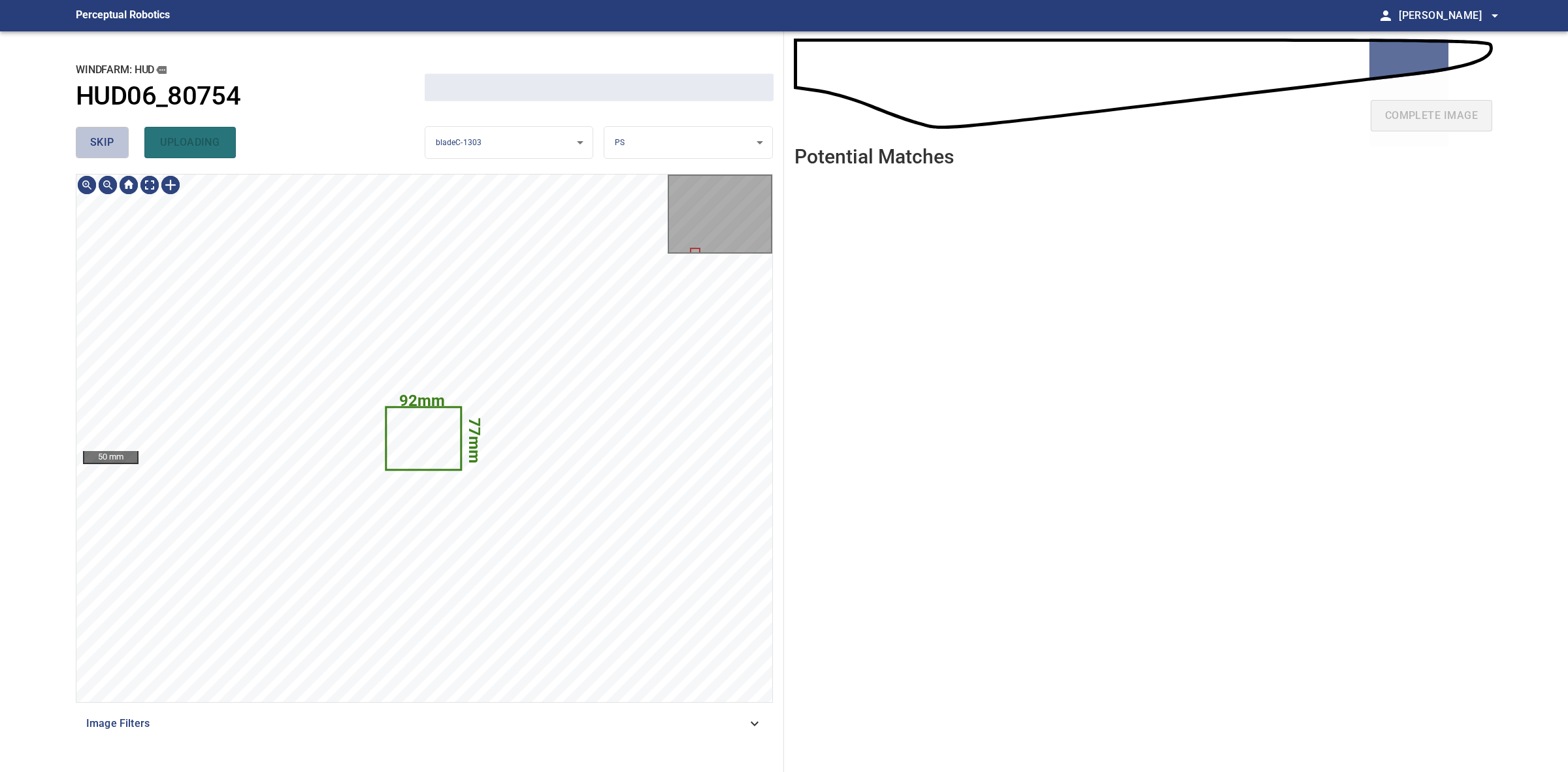
click at [112, 138] on span "skip" at bounding box center [101, 143] width 24 height 18
click at [112, 138] on div "skip uploading" at bounding box center [250, 142] width 349 height 41
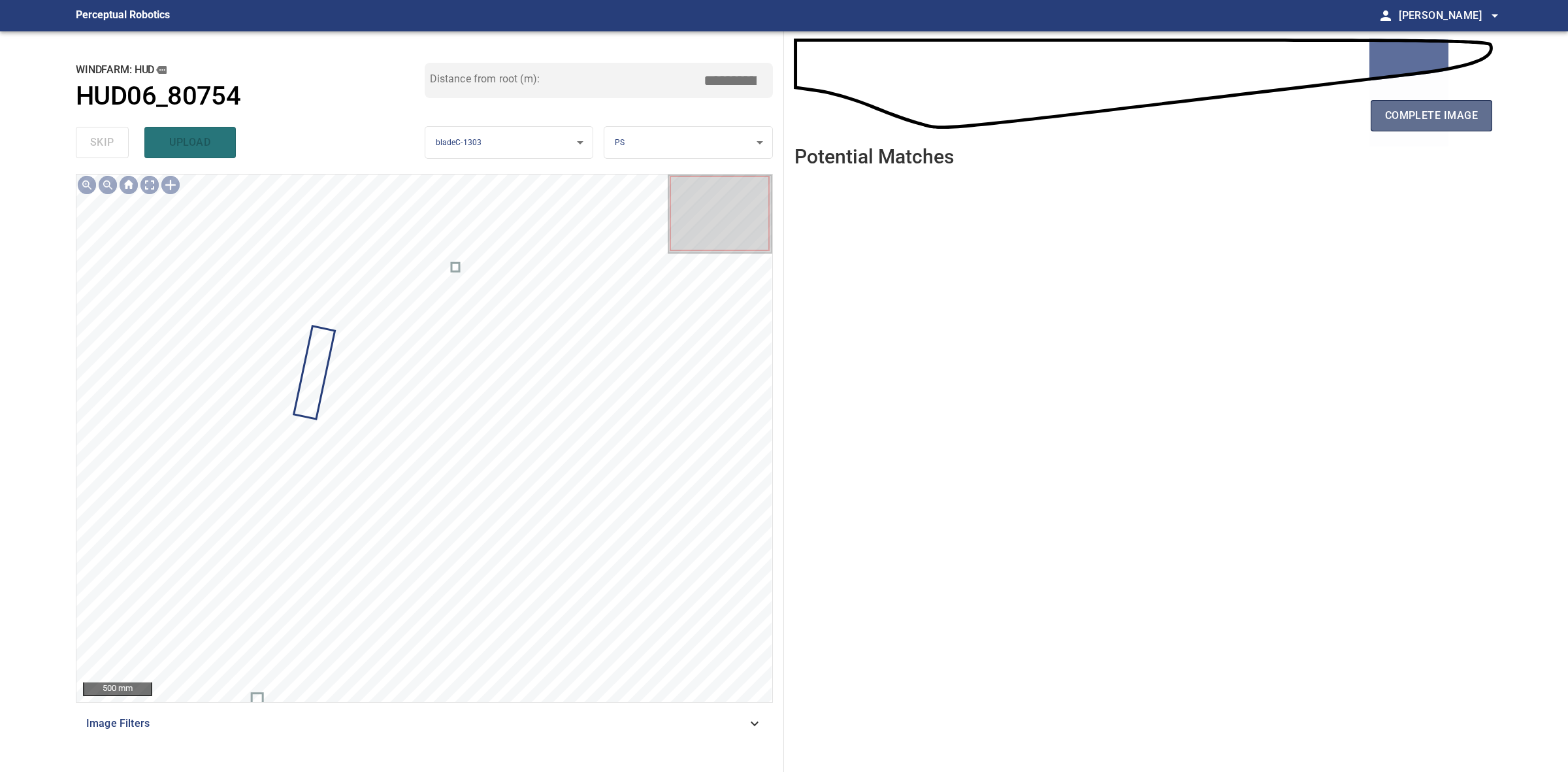
click at [1413, 101] on button "complete image" at bounding box center [1431, 115] width 121 height 31
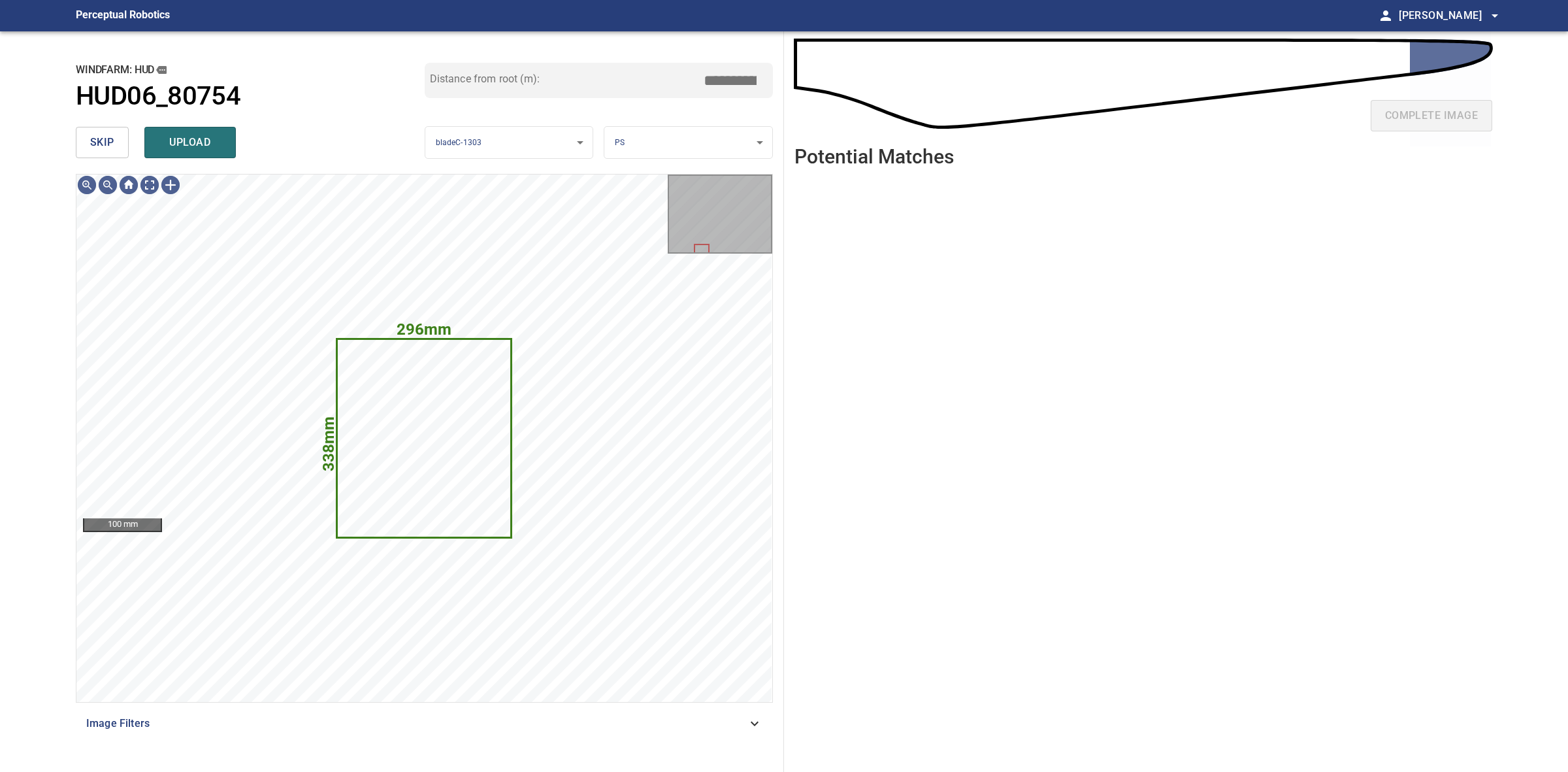
click at [739, 146] on body "**********" at bounding box center [784, 386] width 1568 height 772
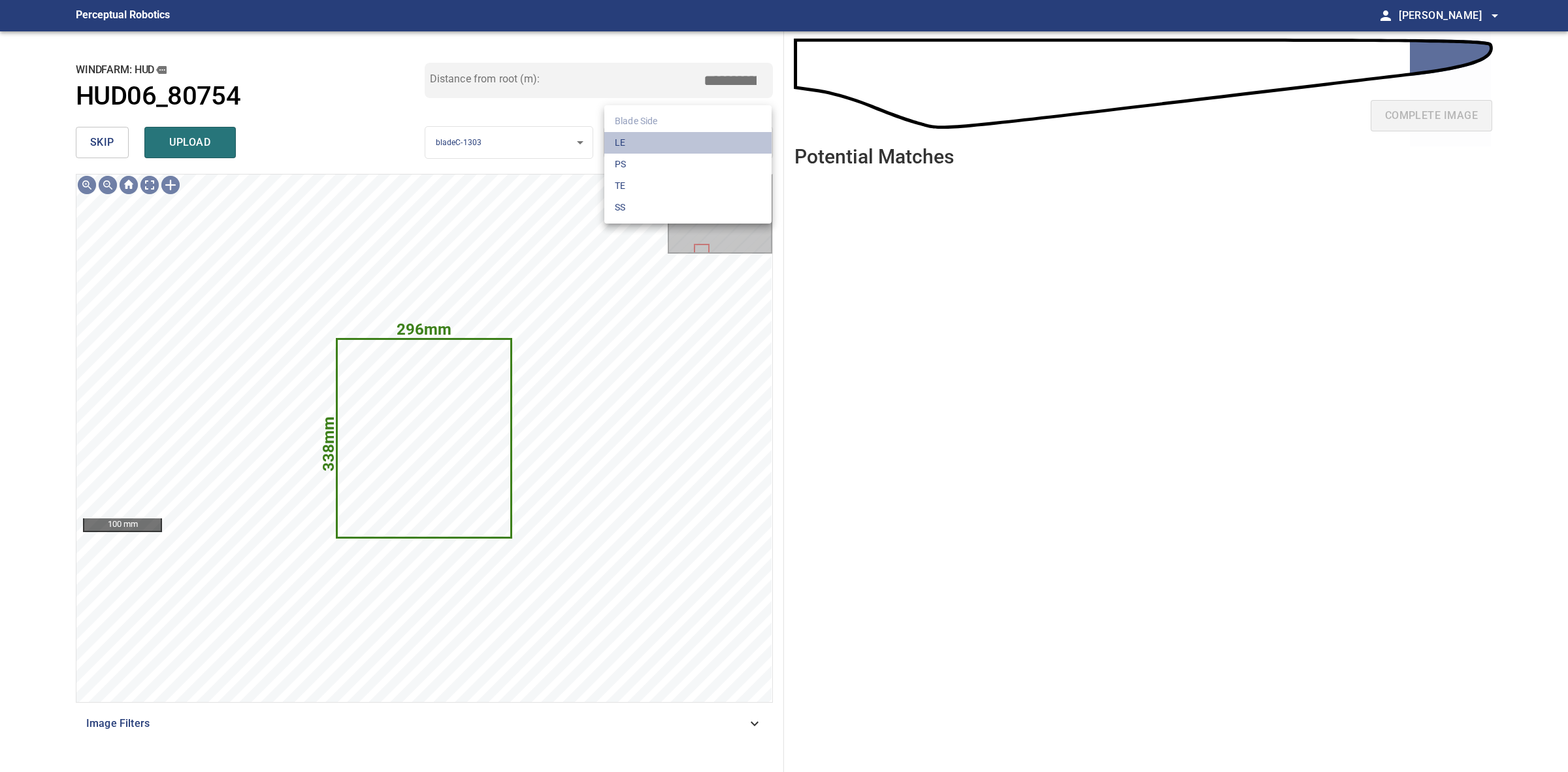
click at [738, 146] on li "LE" at bounding box center [688, 143] width 167 height 22
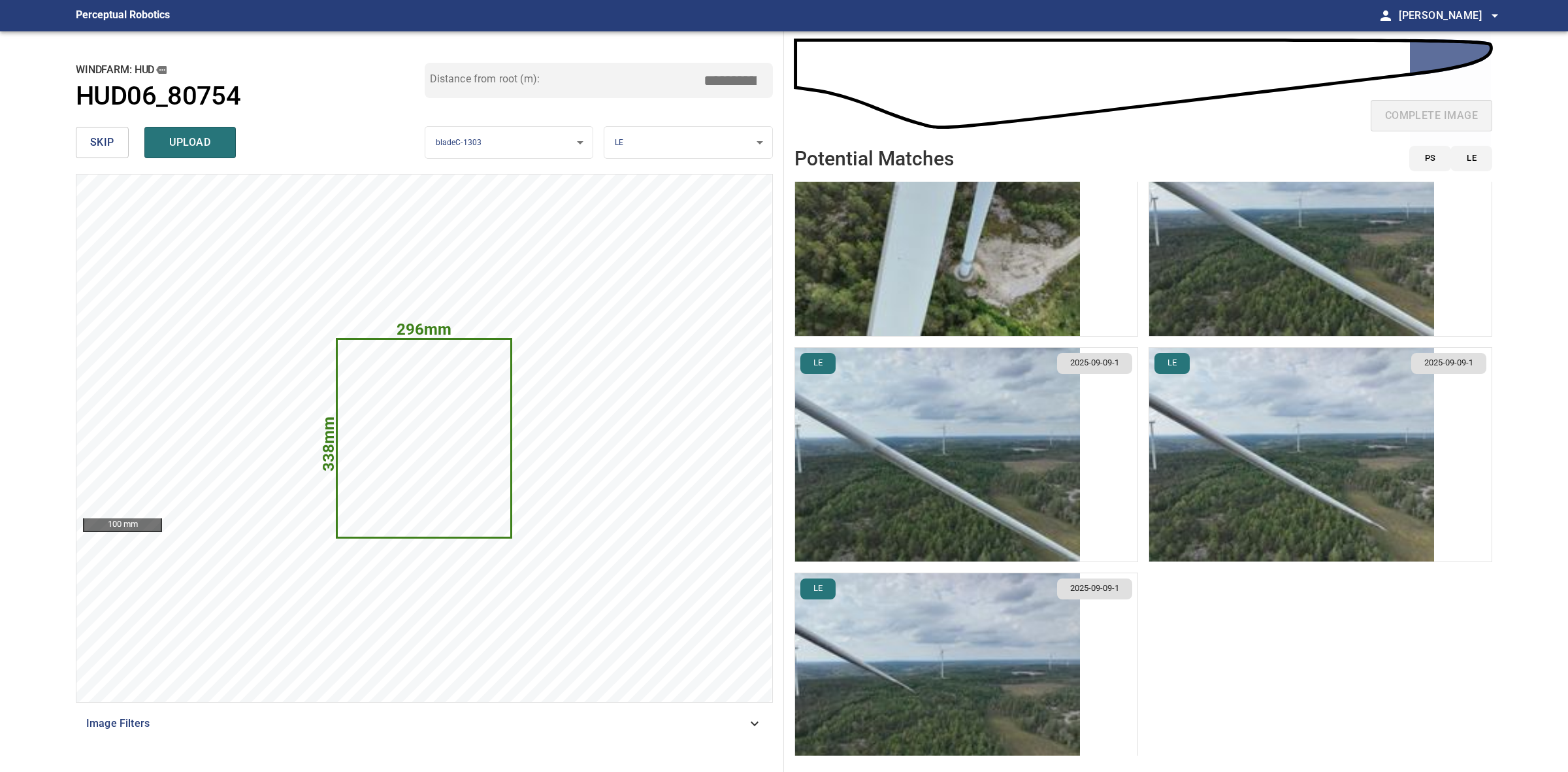
scroll to position [92, 0]
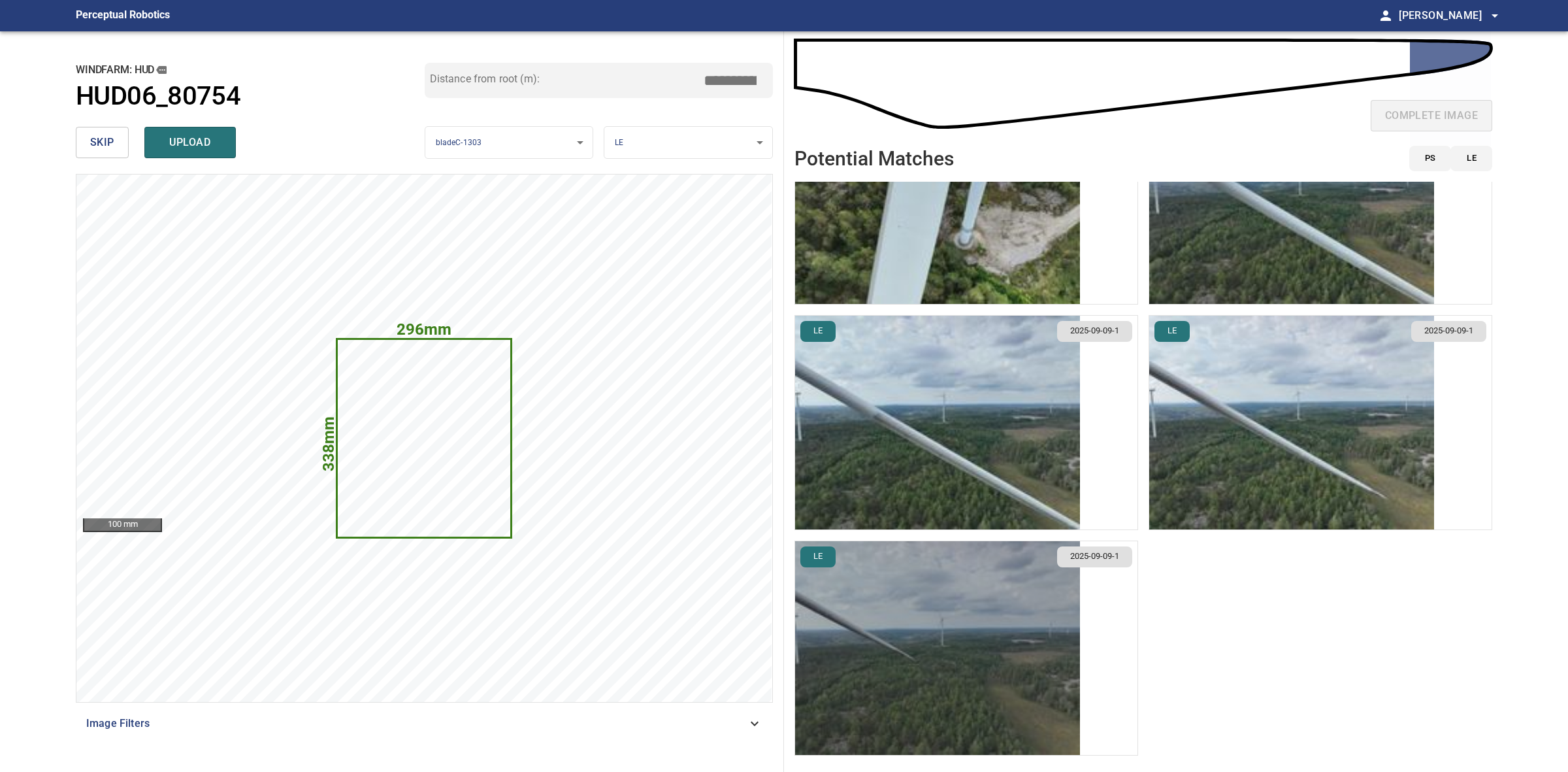
click at [975, 597] on img "button" at bounding box center [937, 648] width 285 height 214
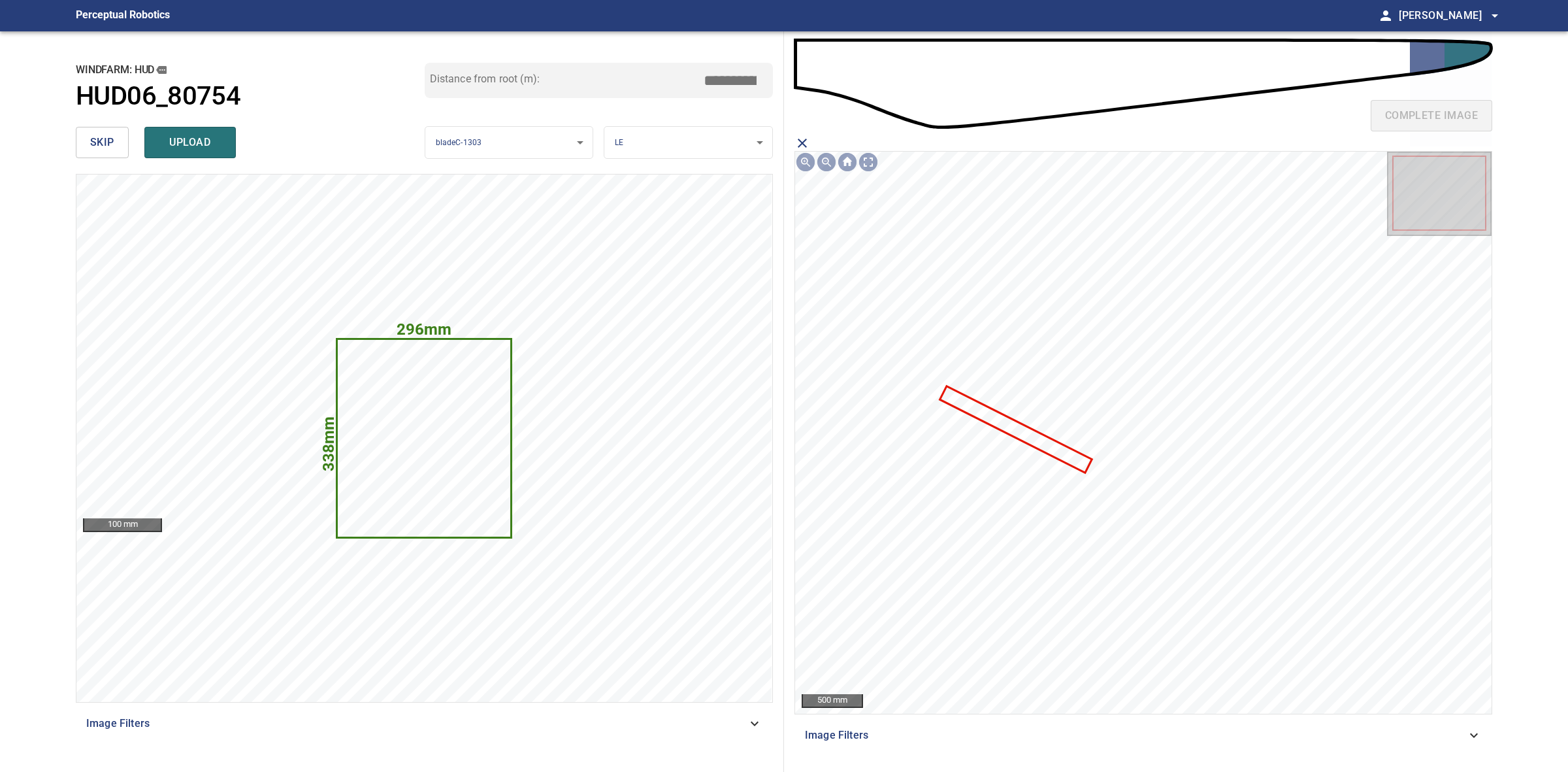
click at [1023, 432] on icon at bounding box center [1016, 429] width 150 height 84
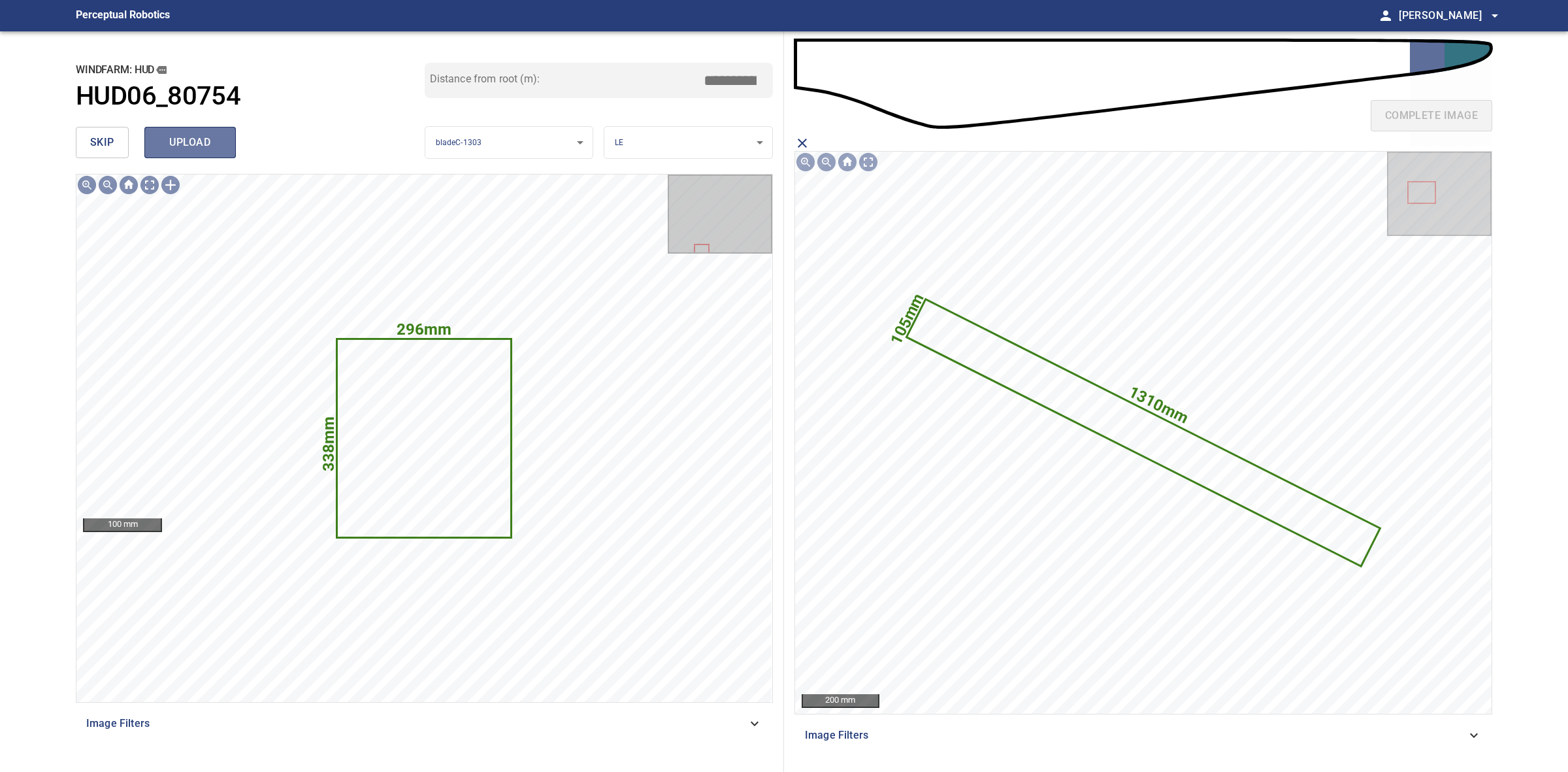
click at [167, 132] on button "upload" at bounding box center [190, 142] width 91 height 31
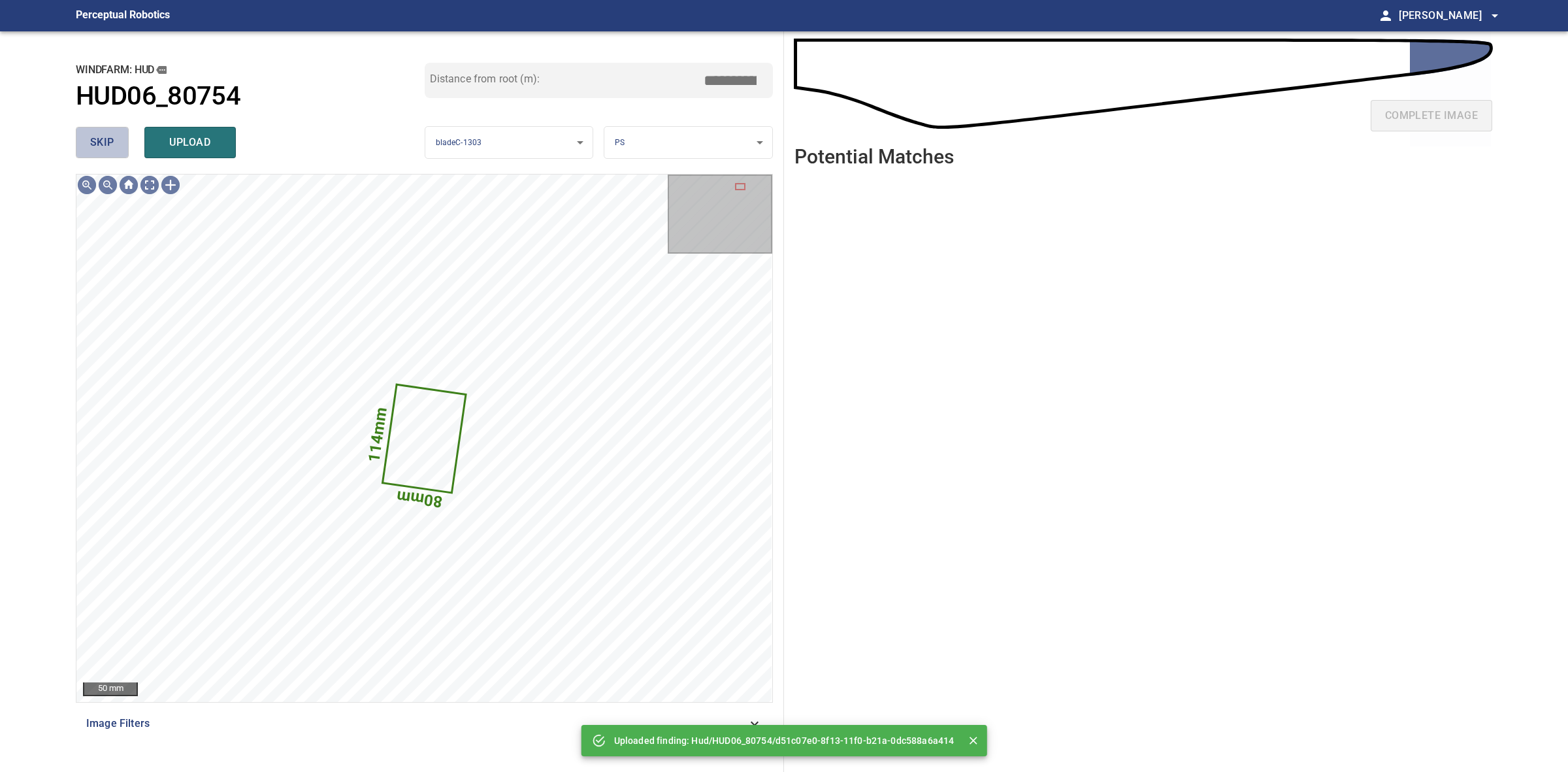
click at [111, 138] on span "skip" at bounding box center [101, 143] width 24 height 18
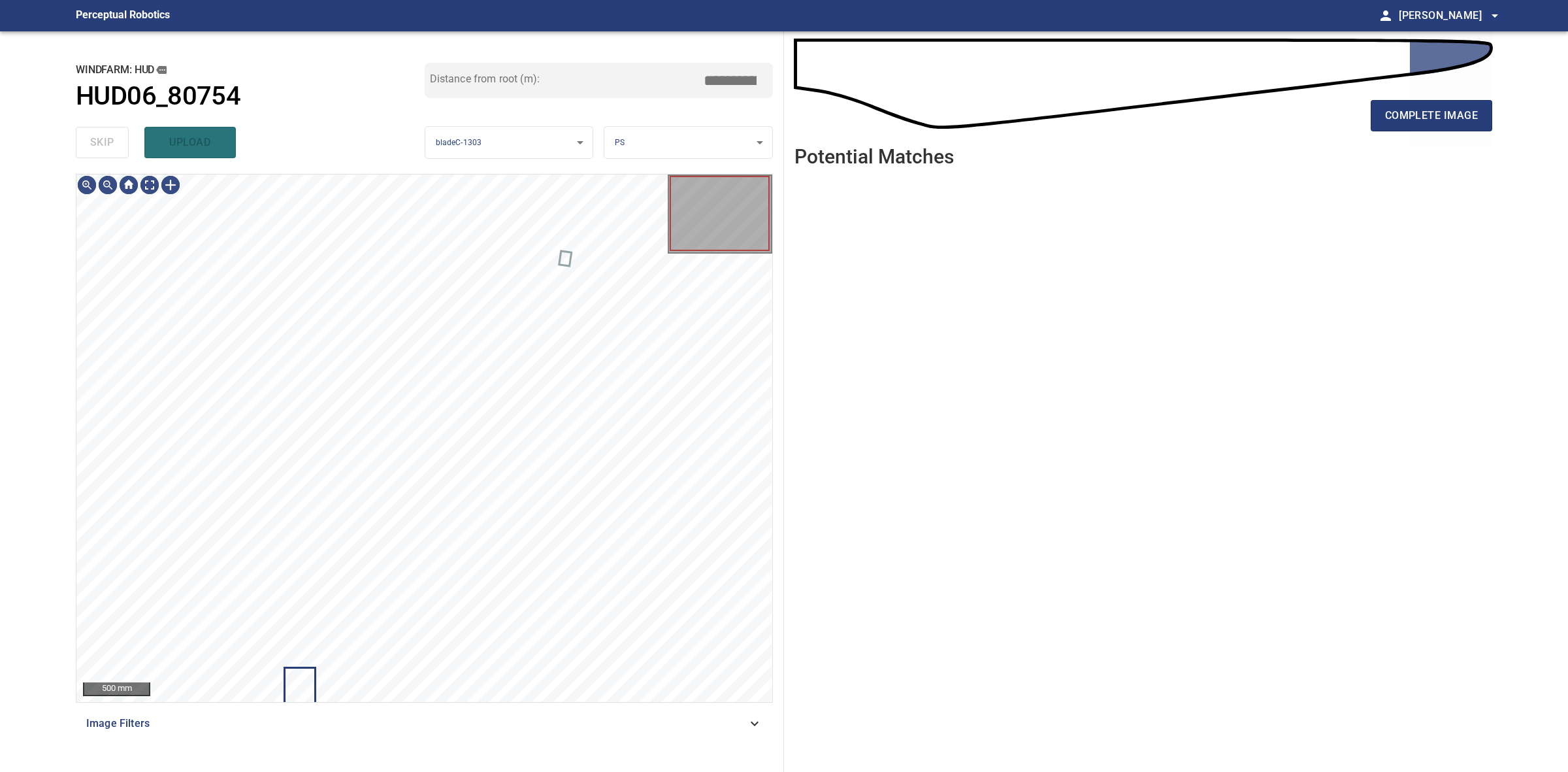
click at [111, 138] on div "skip upload" at bounding box center [250, 142] width 349 height 41
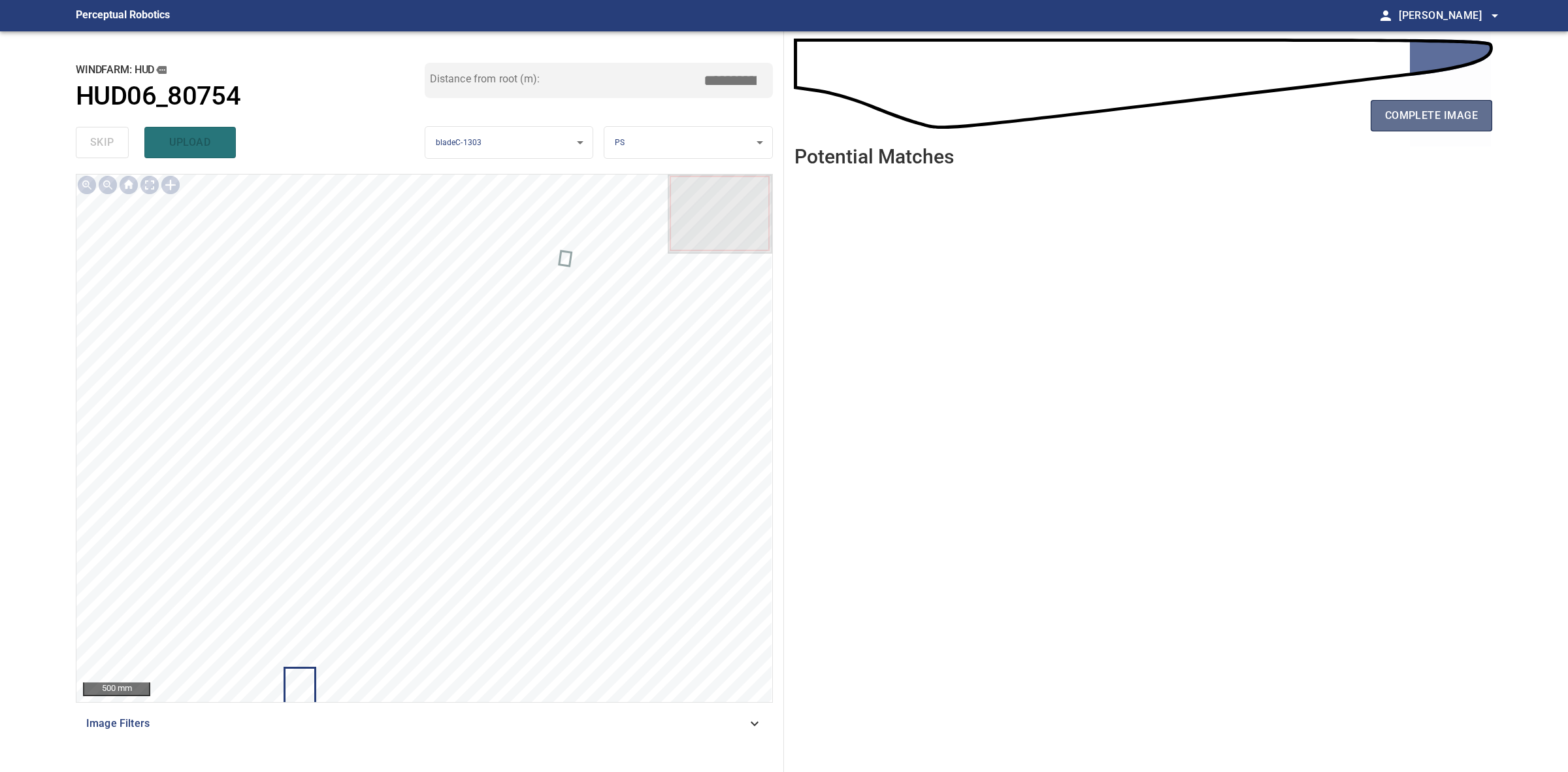
click at [1454, 108] on span "complete image" at bounding box center [1431, 116] width 93 height 18
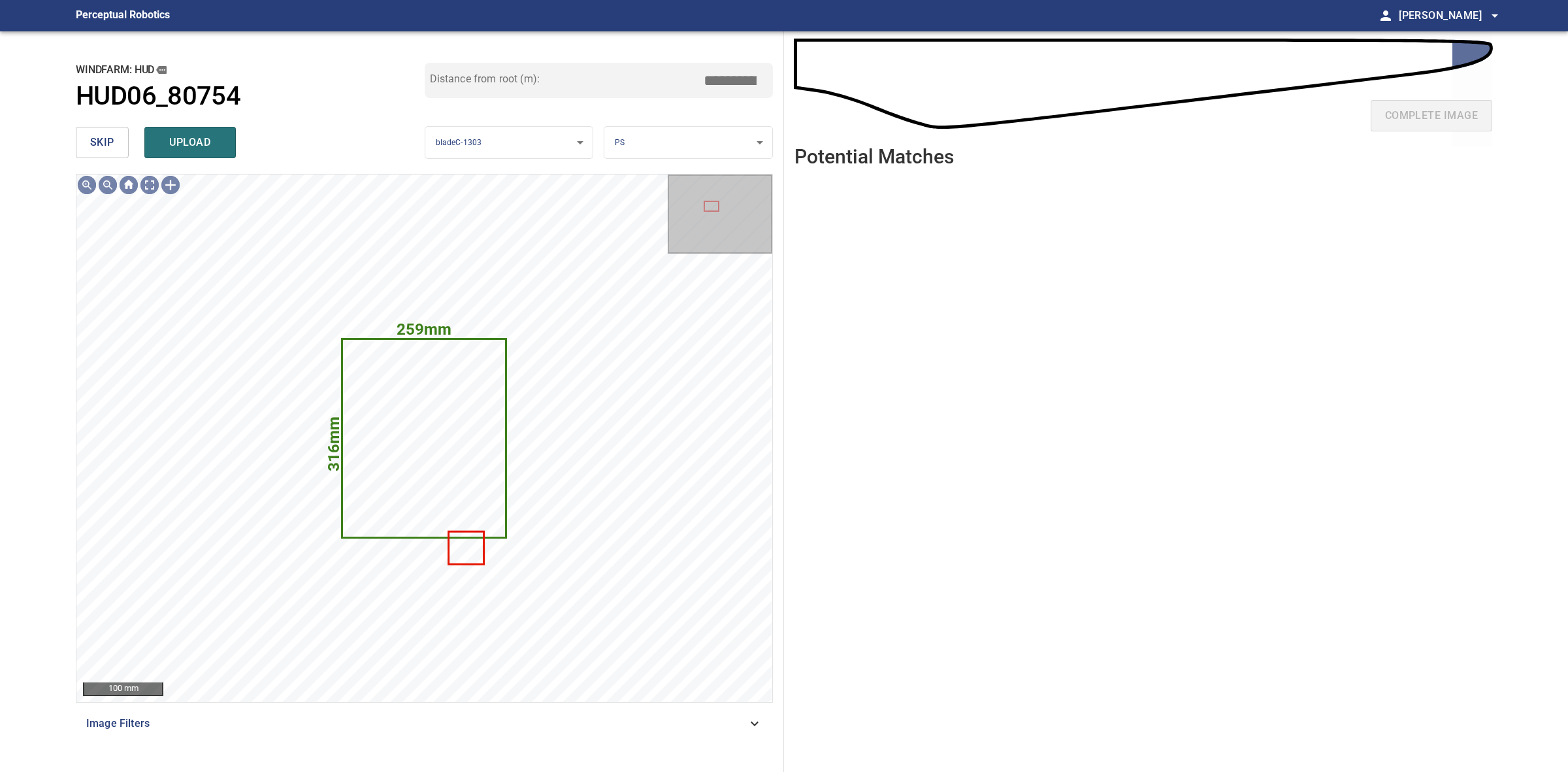
click at [103, 141] on span "skip" at bounding box center [101, 143] width 24 height 18
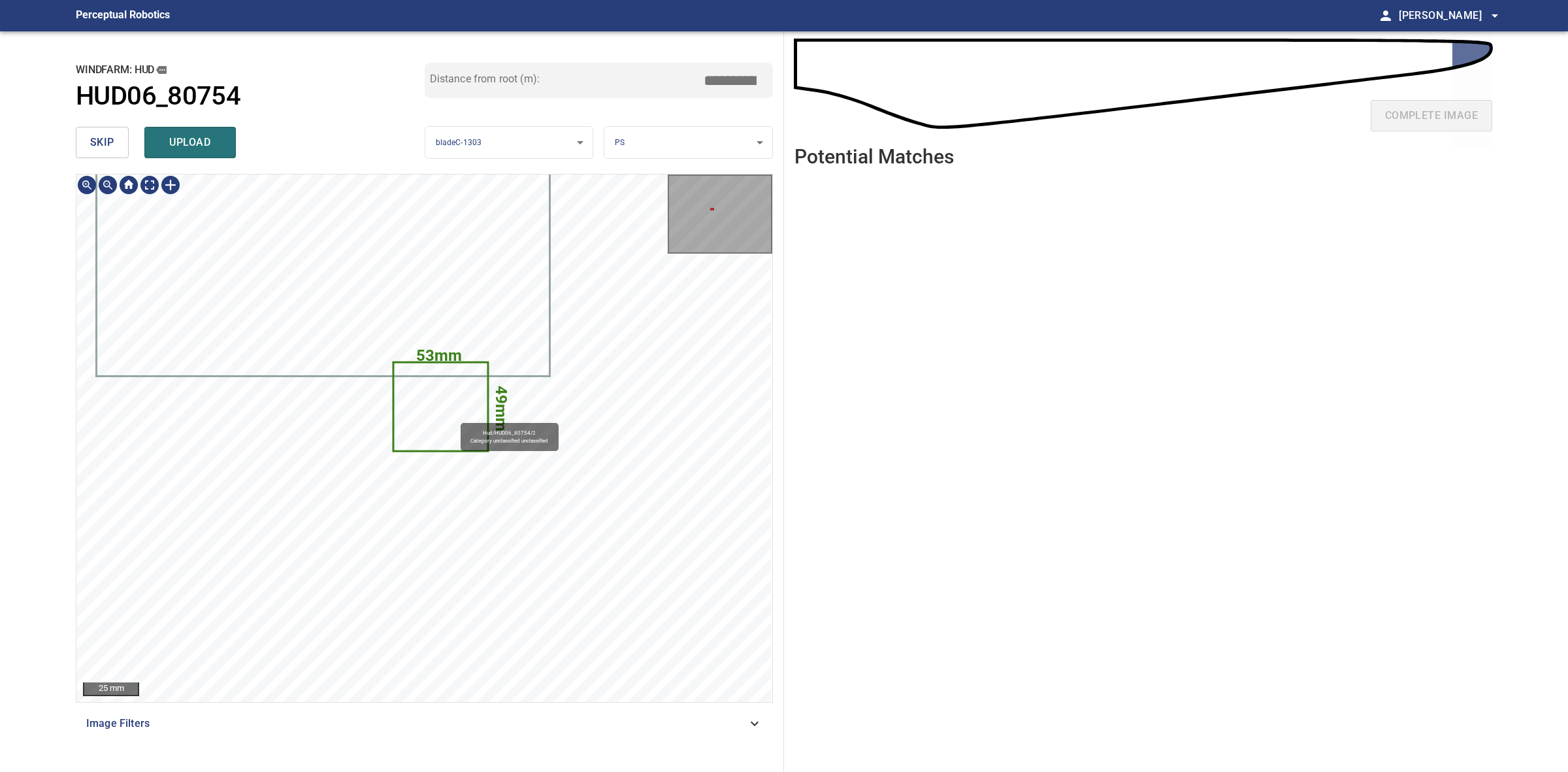
click at [455, 417] on icon at bounding box center [440, 406] width 93 height 87
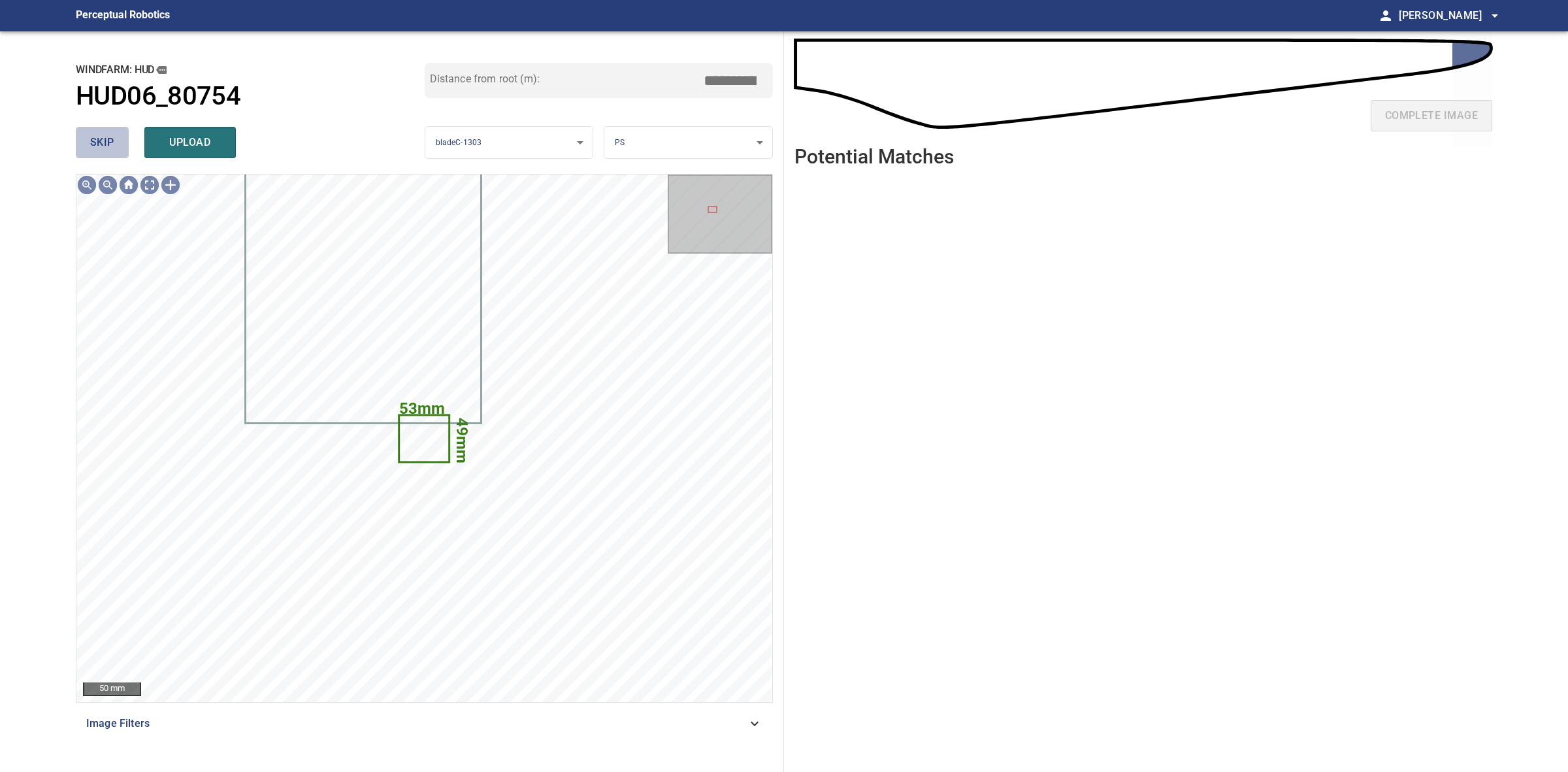
click at [123, 145] on button "skip" at bounding box center [102, 142] width 53 height 31
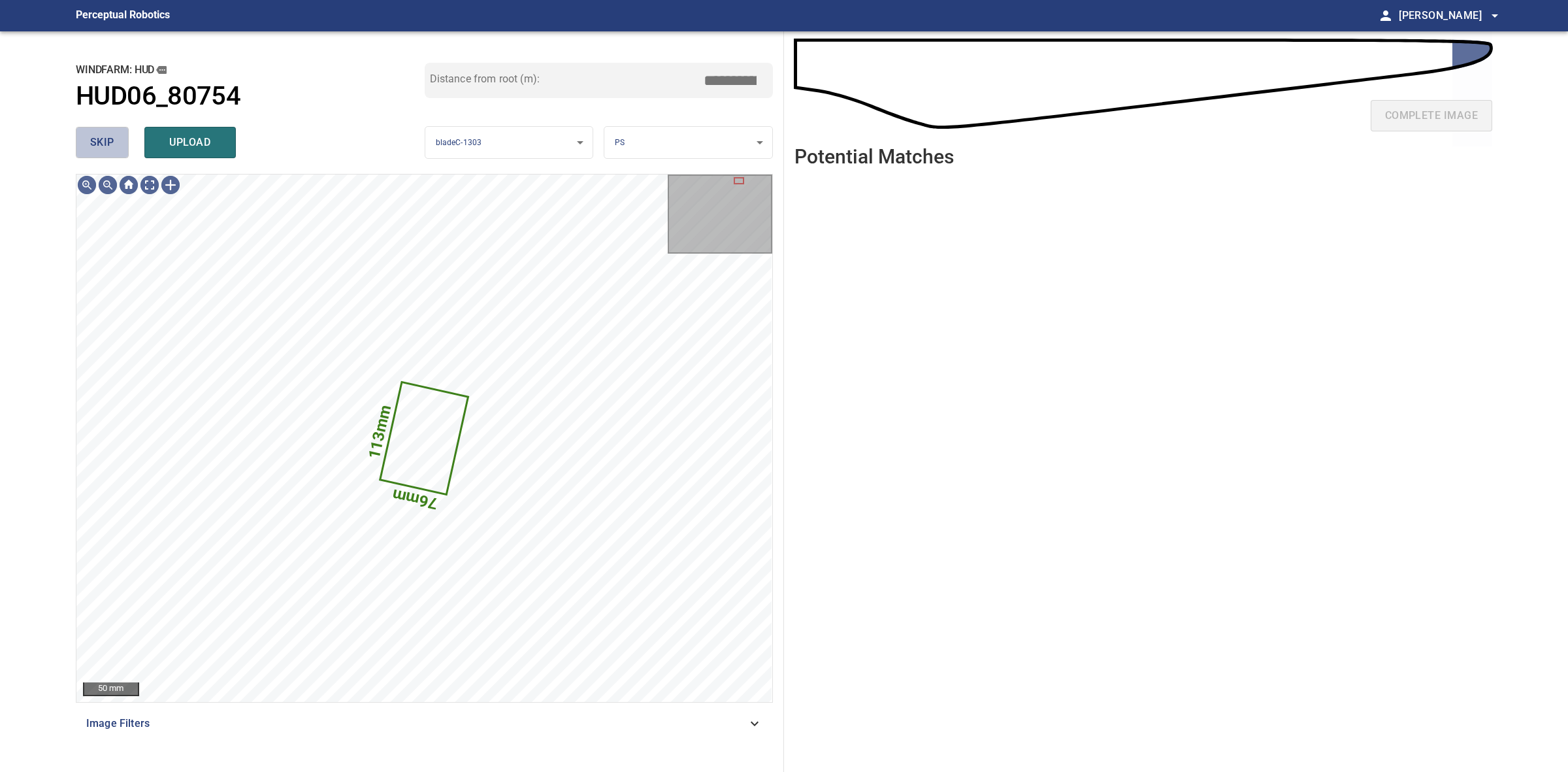
click at [93, 134] on span "skip" at bounding box center [101, 143] width 24 height 18
click at [93, 133] on div "skip upload" at bounding box center [250, 142] width 349 height 41
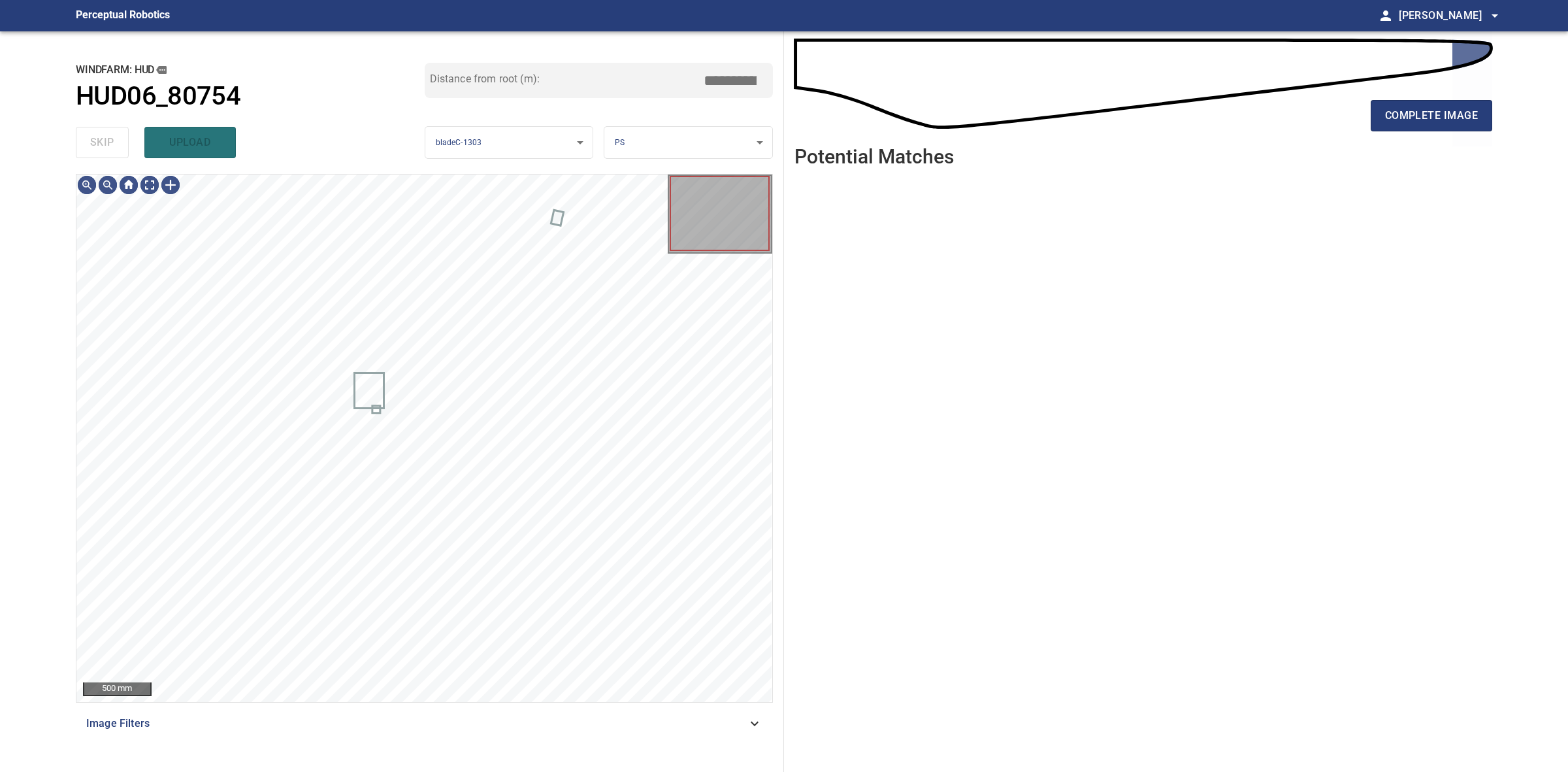
click at [93, 133] on div "skip upload" at bounding box center [250, 142] width 349 height 41
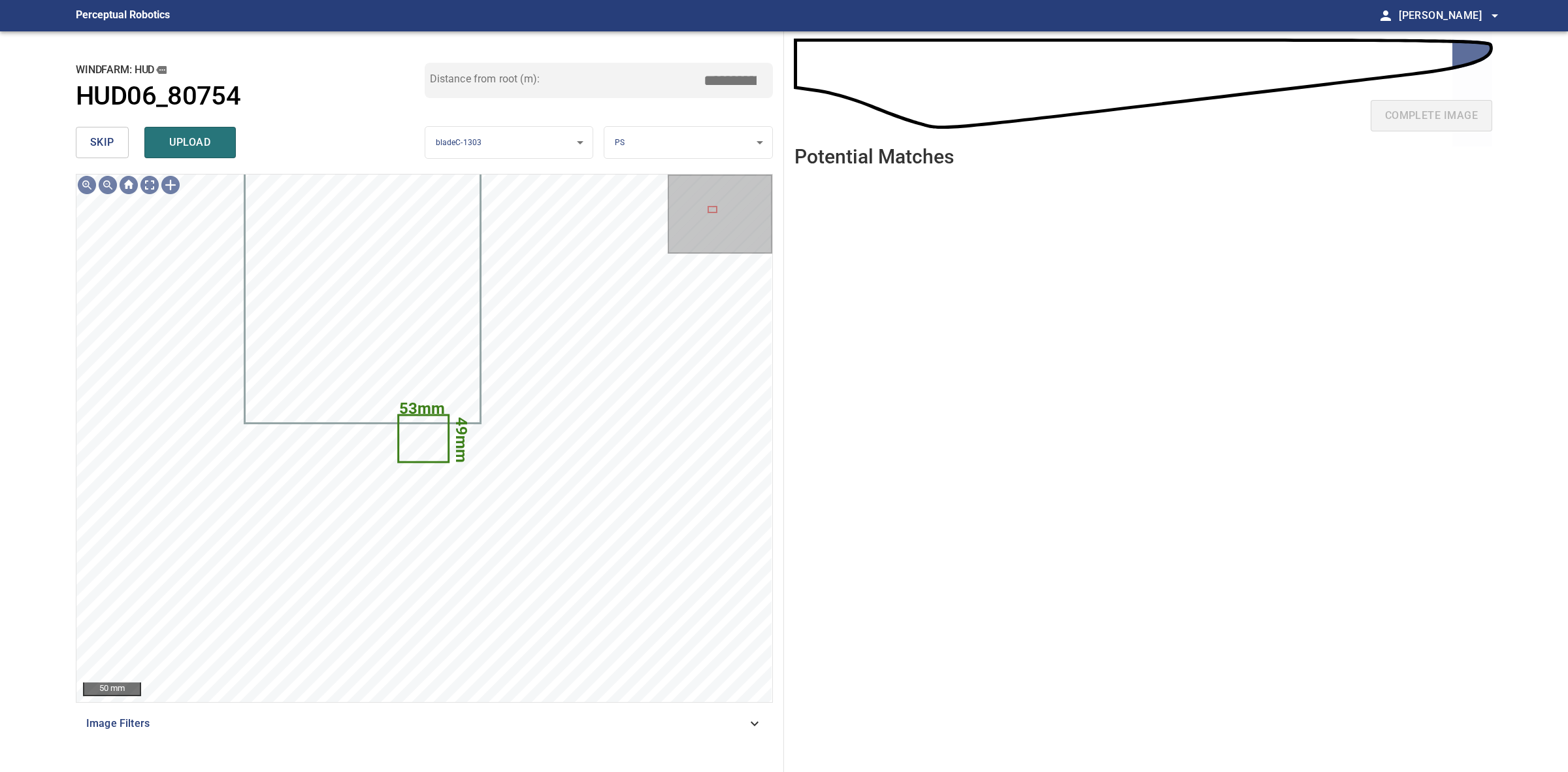
click at [120, 151] on button "skip" at bounding box center [102, 142] width 53 height 31
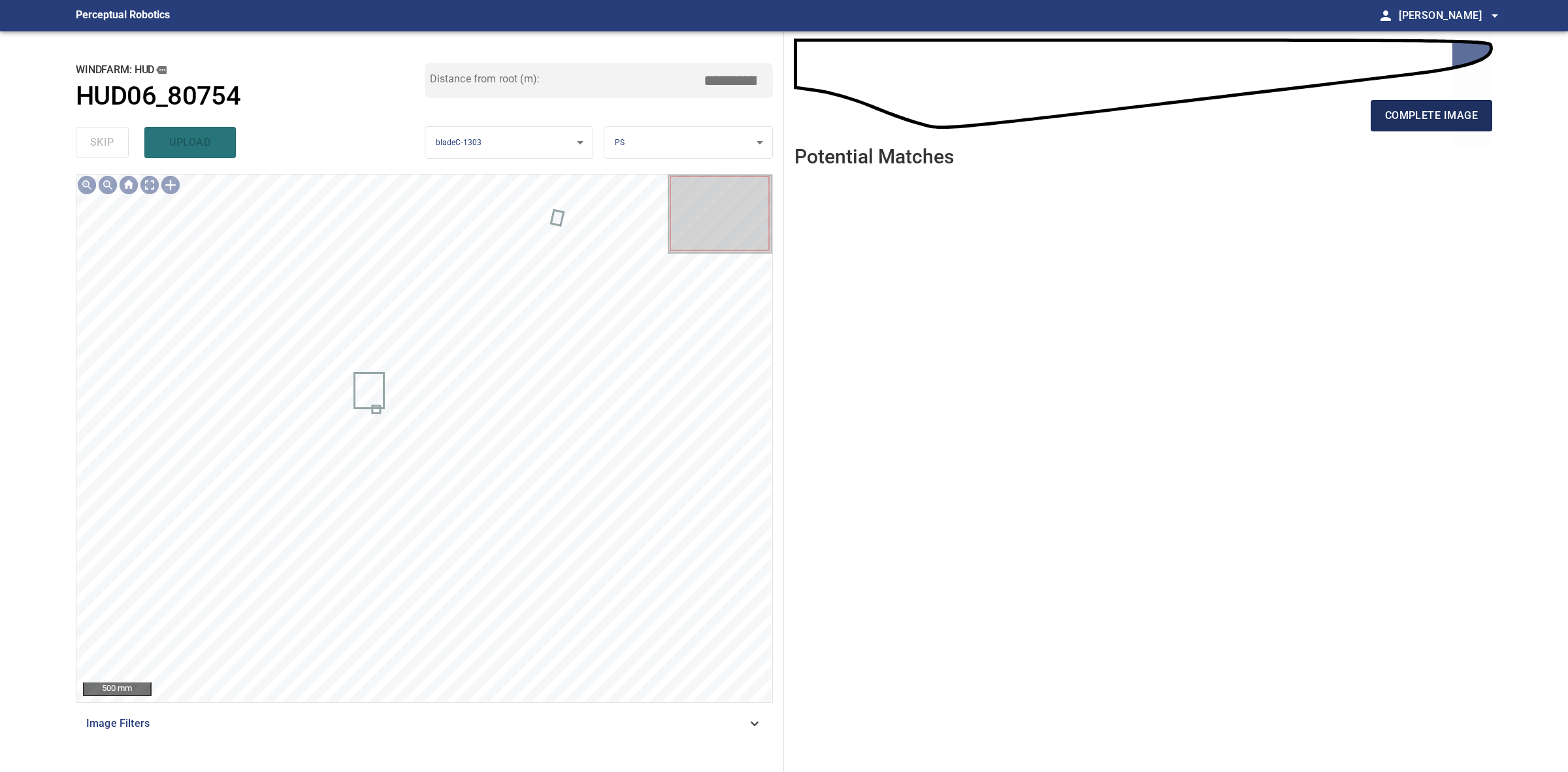
click at [1395, 129] on button "complete image" at bounding box center [1431, 115] width 121 height 31
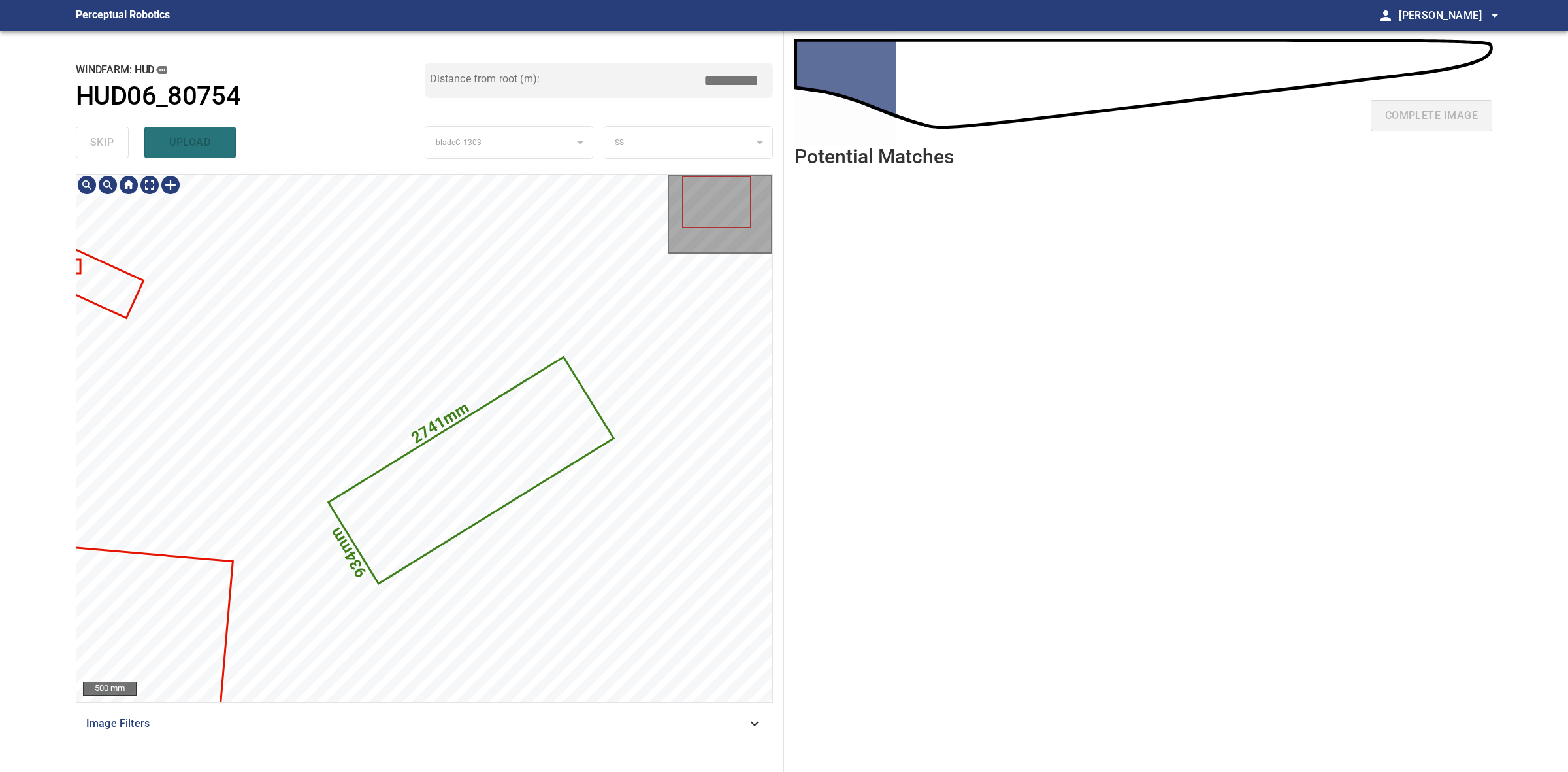
click at [465, 472] on icon at bounding box center [471, 470] width 283 height 224
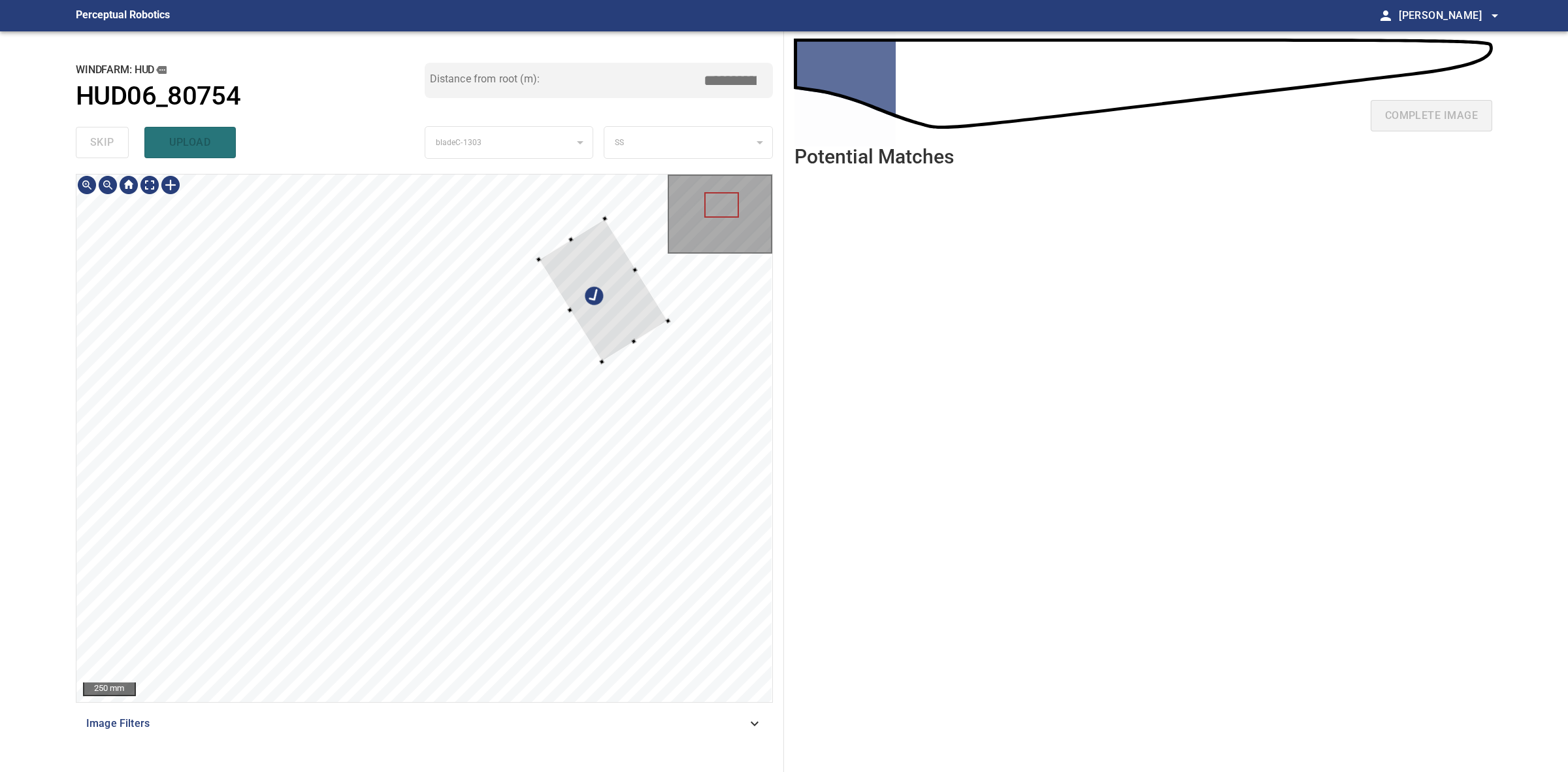
click at [607, 351] on div at bounding box center [603, 290] width 129 height 143
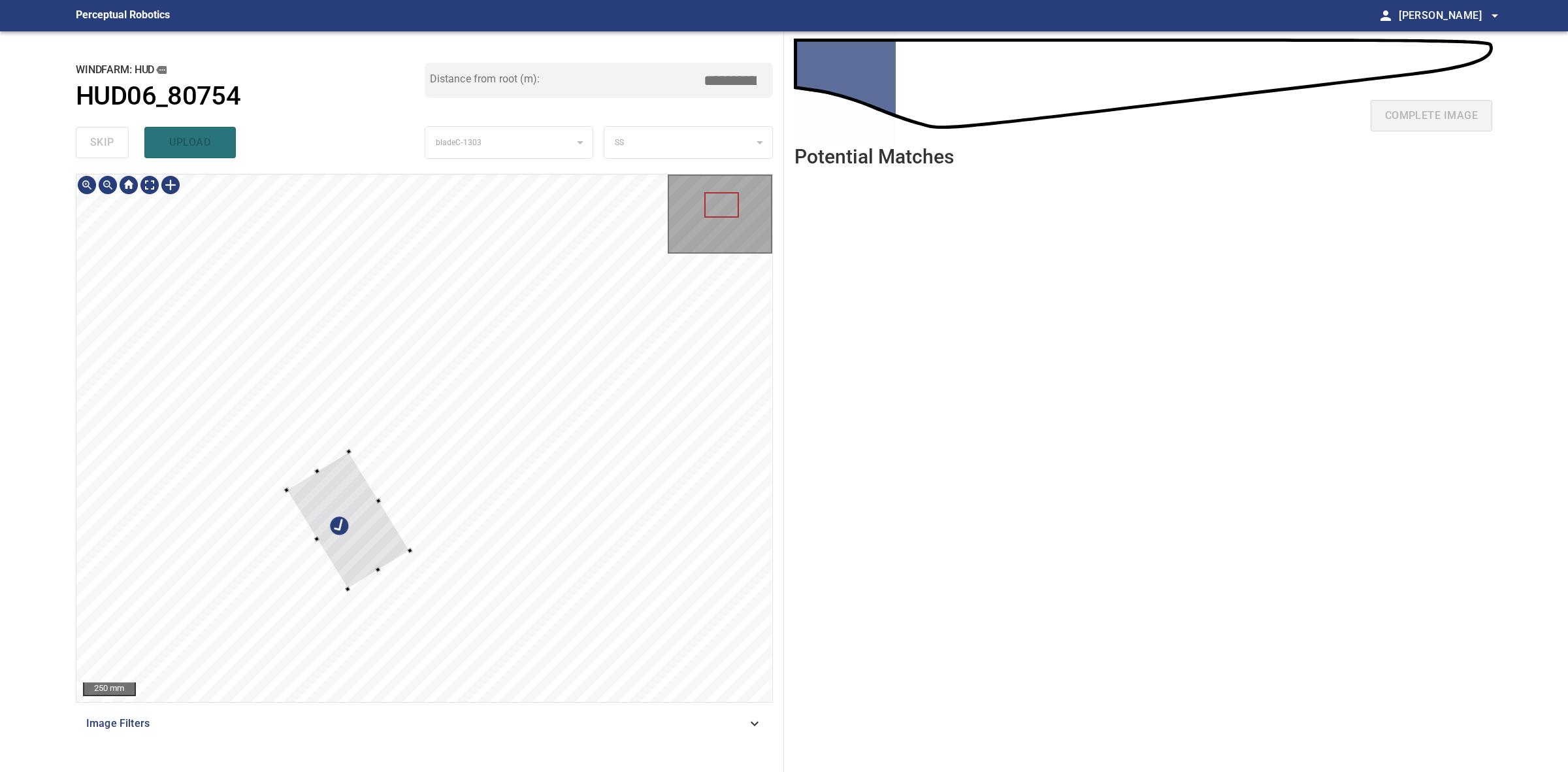
click at [336, 587] on div at bounding box center [425, 438] width 696 height 528
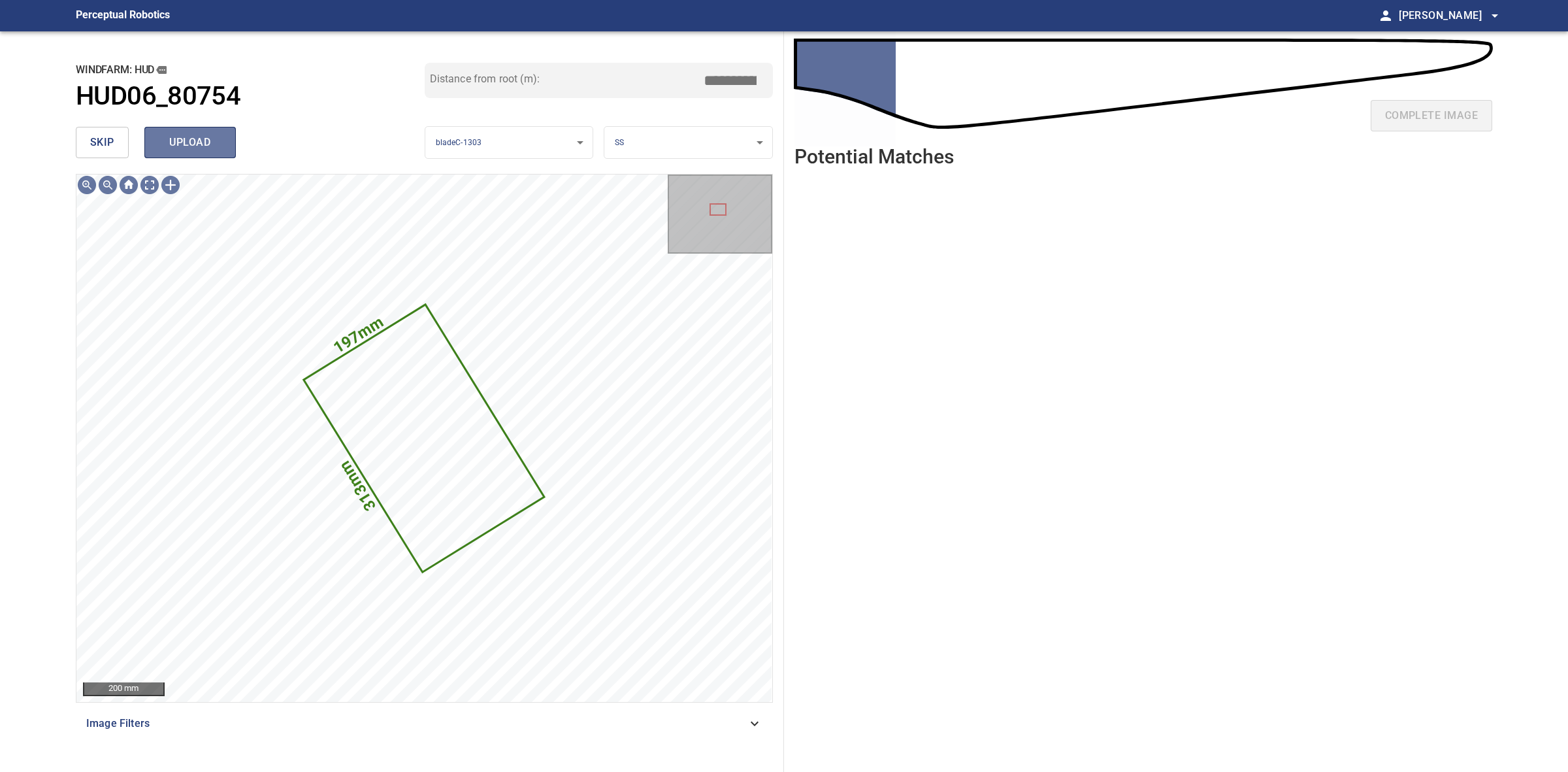
click at [181, 149] on span "upload" at bounding box center [190, 143] width 63 height 18
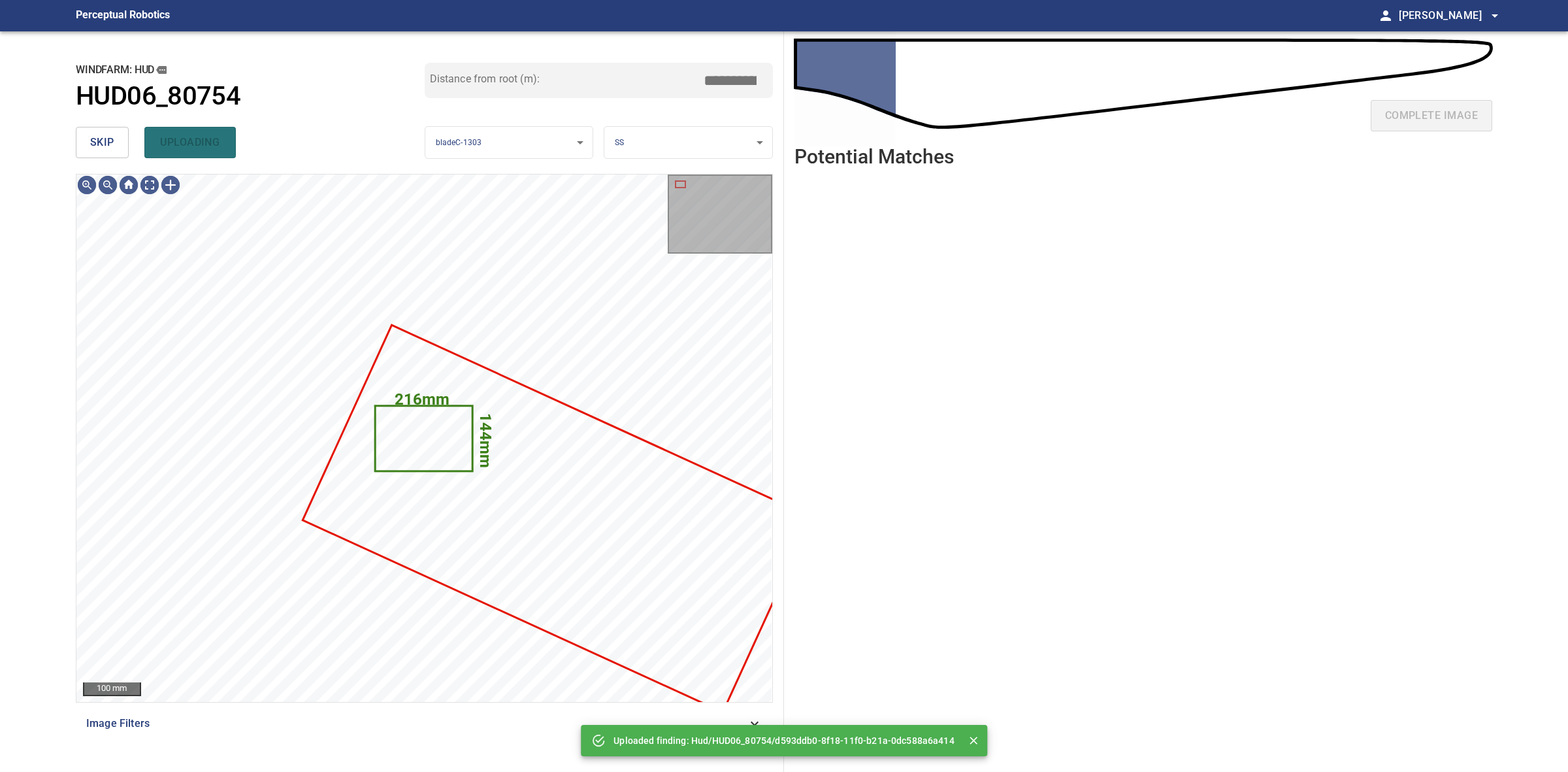
click at [111, 144] on span "skip" at bounding box center [101, 143] width 24 height 18
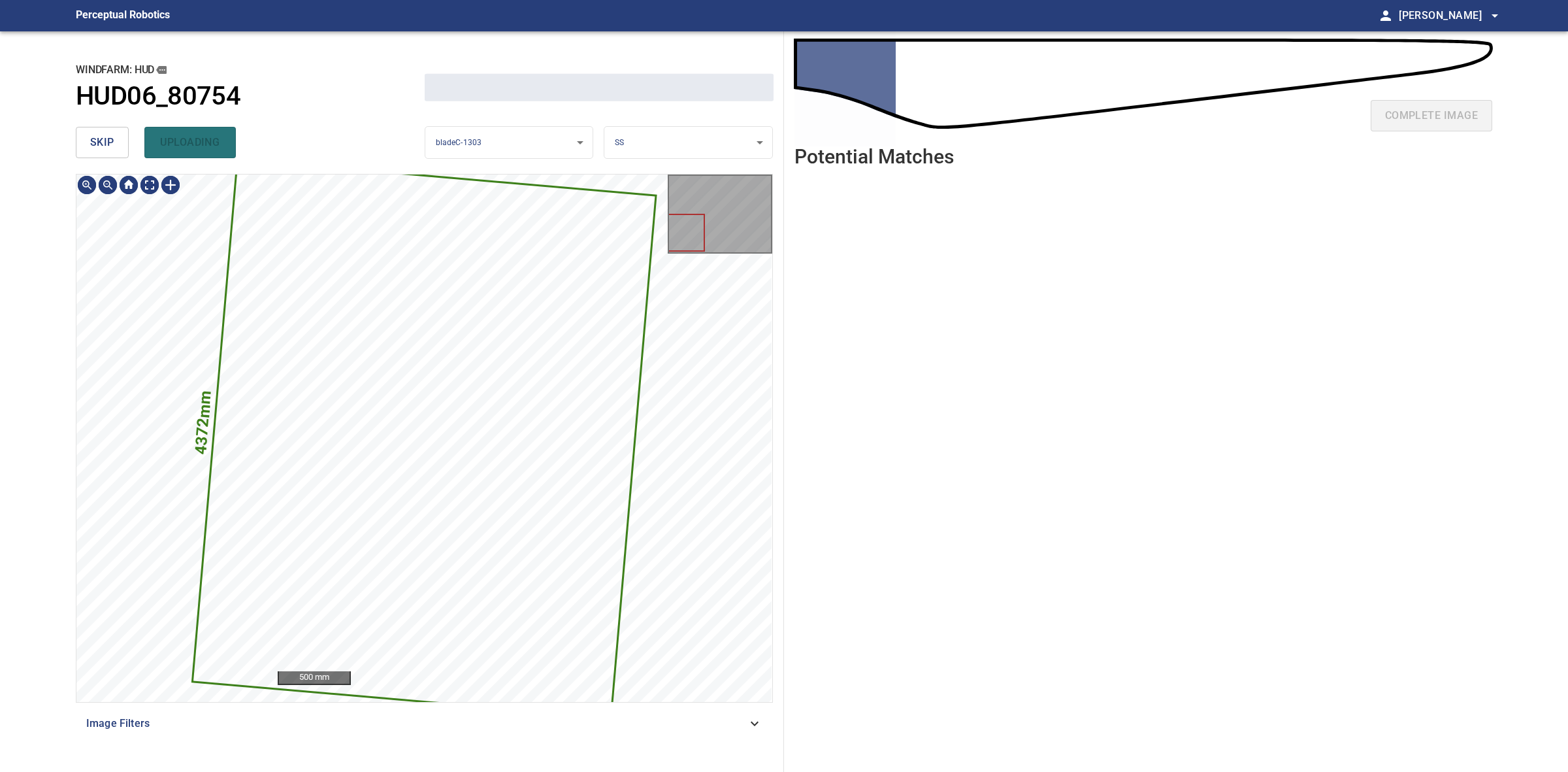
click at [111, 144] on span "skip" at bounding box center [101, 143] width 24 height 18
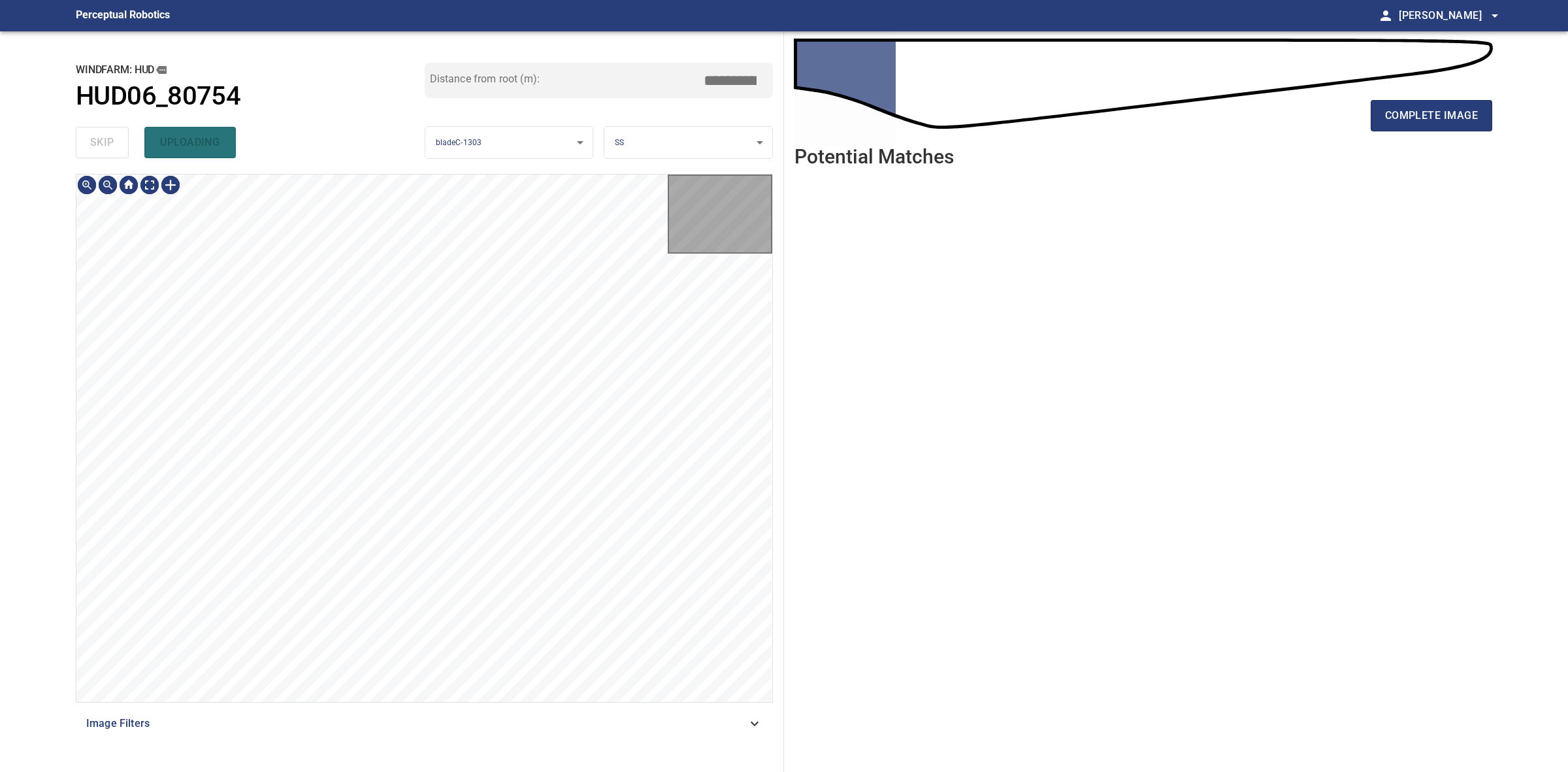
type input "****"
click at [111, 144] on div "skip uploading" at bounding box center [250, 142] width 349 height 41
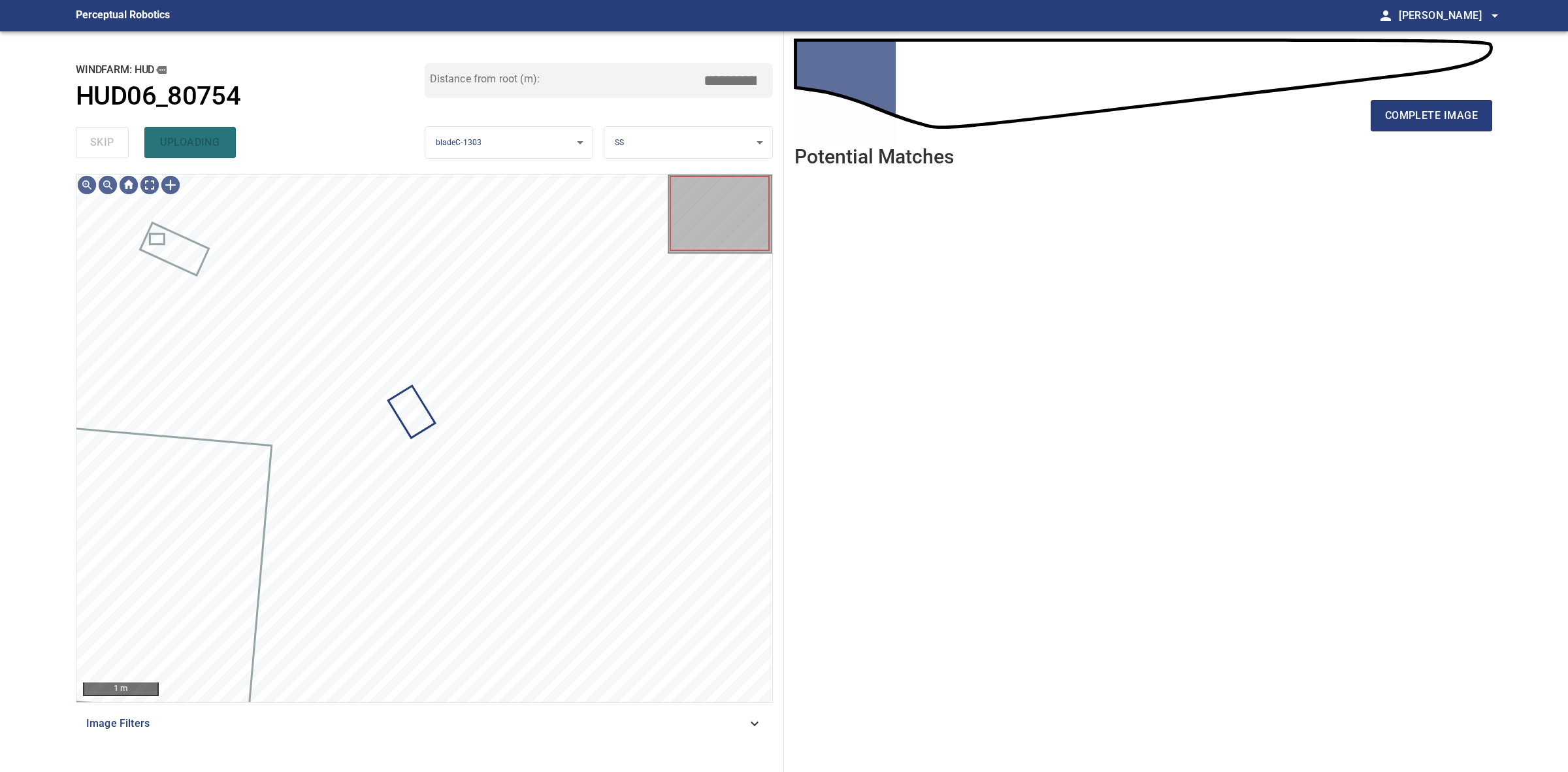
click at [111, 144] on div "skip uploading" at bounding box center [250, 142] width 349 height 41
drag, startPoint x: 111, startPoint y: 144, endPoint x: 129, endPoint y: 145, distance: 18.0
click at [118, 144] on div "skip uploading" at bounding box center [250, 142] width 349 height 41
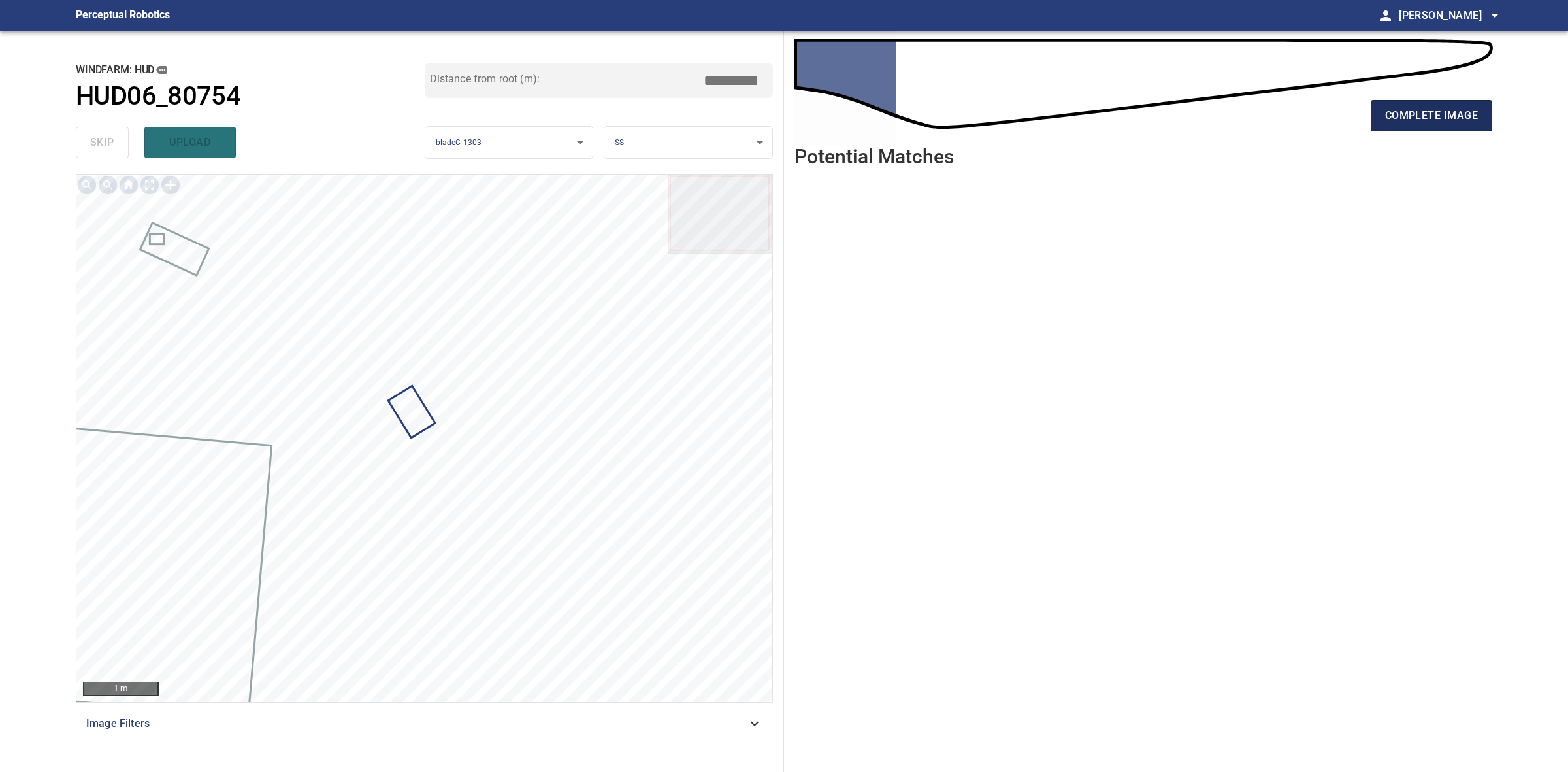
click at [1403, 115] on span "complete image" at bounding box center [1431, 116] width 93 height 18
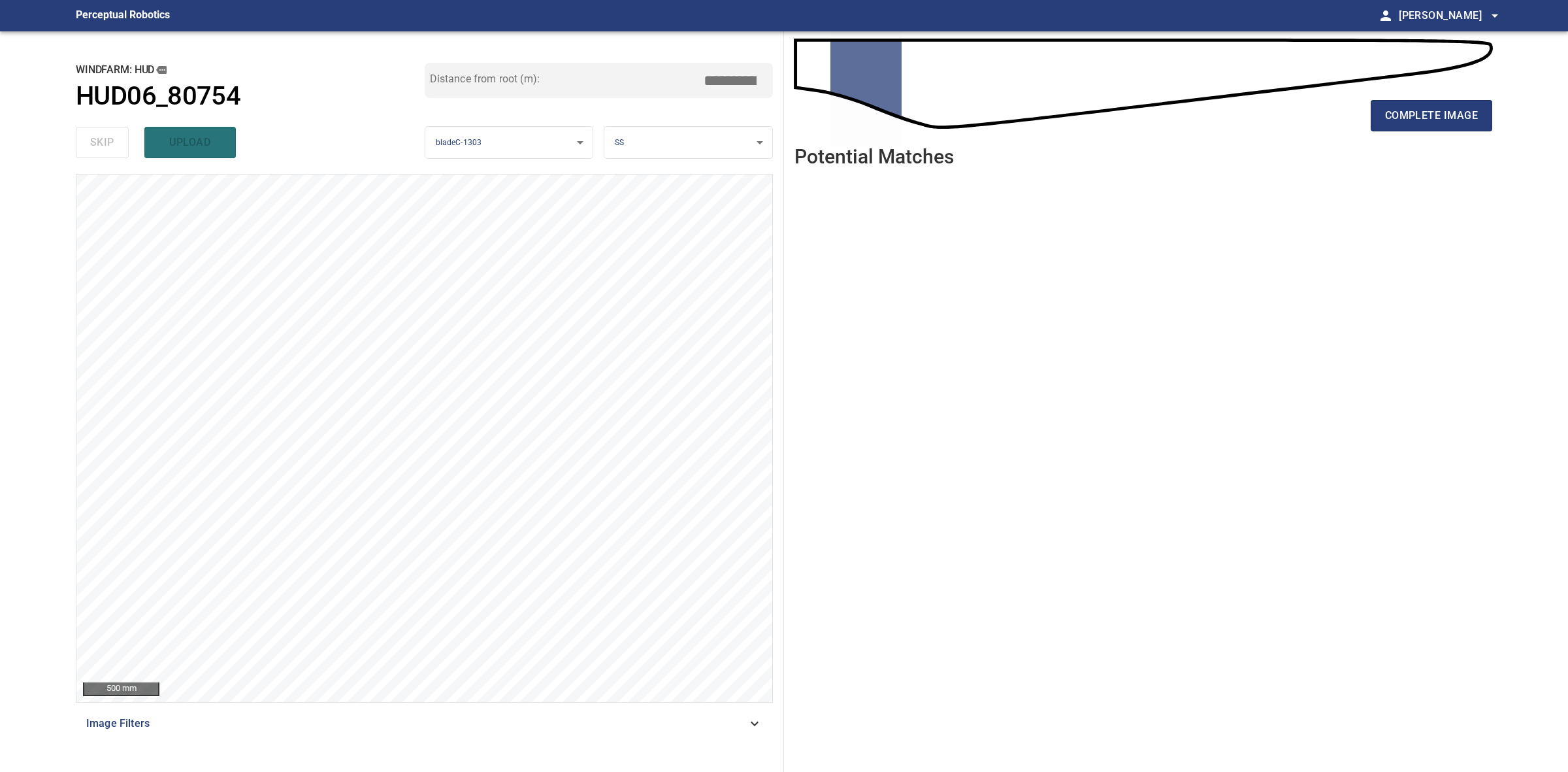
click at [1419, 98] on div "complete image" at bounding box center [1143, 121] width 698 height 52
click at [1433, 135] on div "complete image" at bounding box center [1143, 121] width 698 height 52
drag, startPoint x: 1431, startPoint y: 134, endPoint x: 1425, endPoint y: 128, distance: 8.5
click at [1430, 132] on div "complete image" at bounding box center [1143, 121] width 698 height 52
click at [1425, 128] on button "complete image" at bounding box center [1431, 115] width 121 height 31
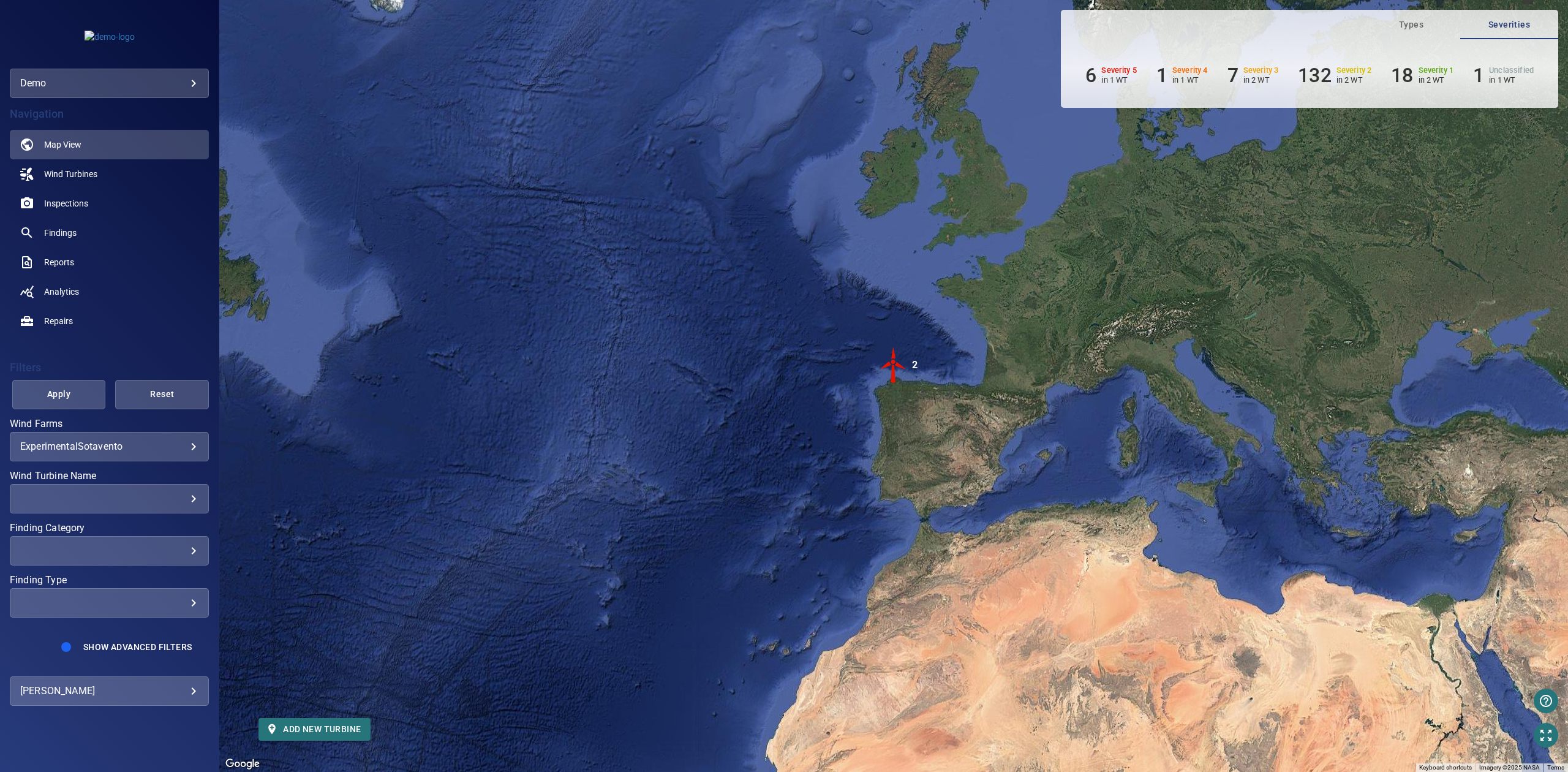
click at [150, 684] on body "**********" at bounding box center [784, 386] width 1568 height 772
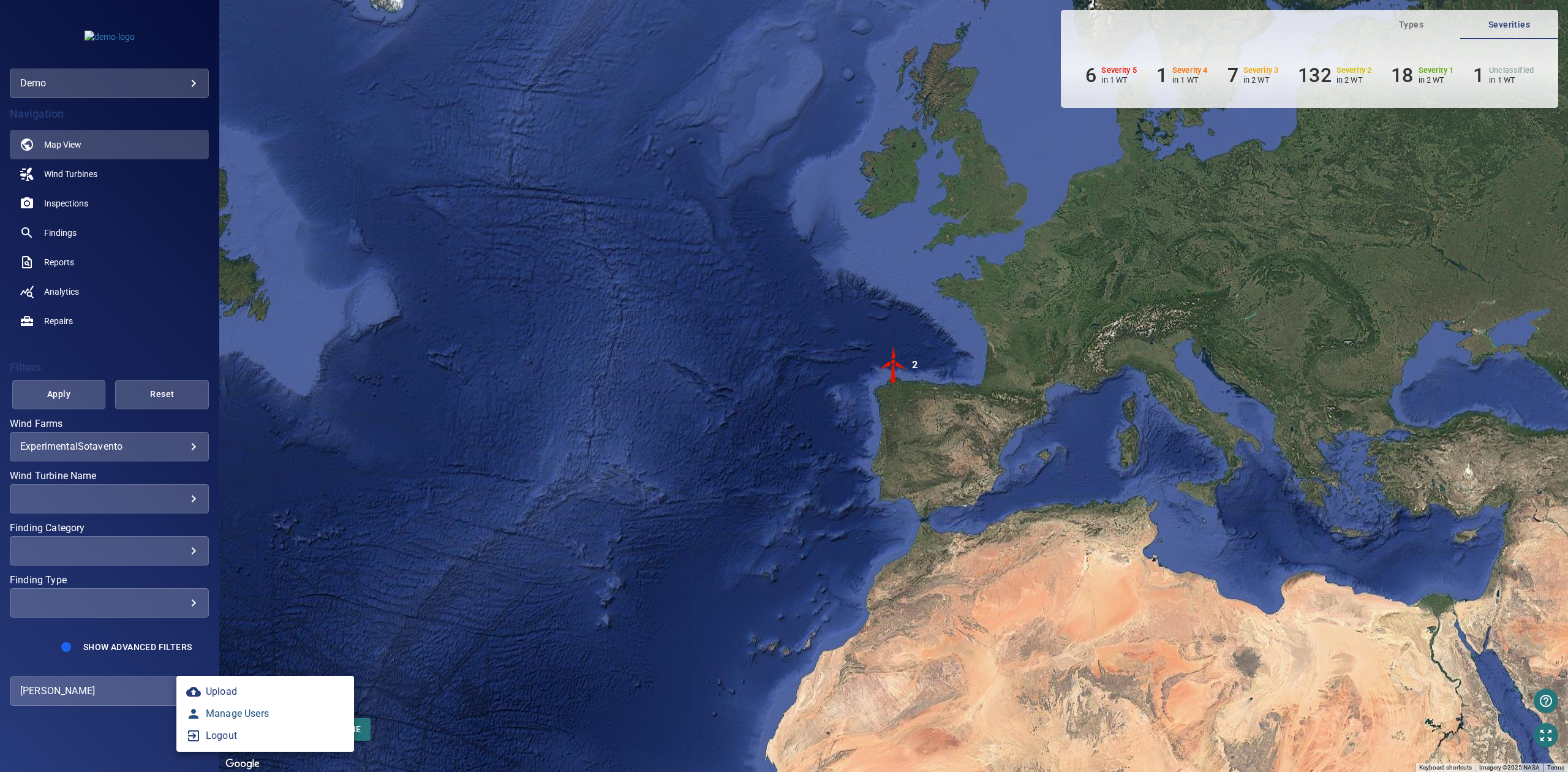
click at [273, 709] on link "Manage Users" at bounding box center [265, 714] width 178 height 22
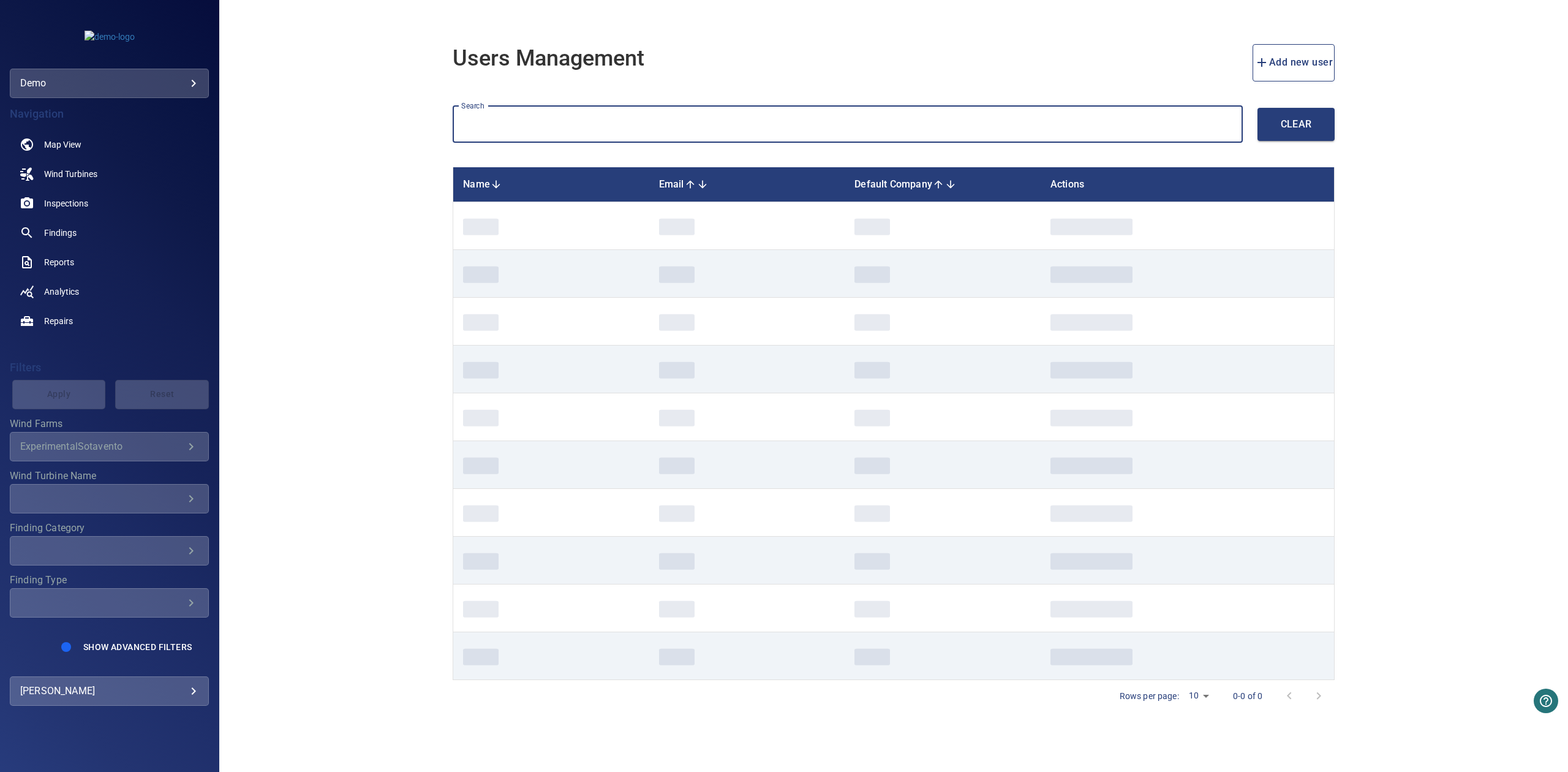
click at [581, 130] on input "text" at bounding box center [848, 125] width 790 height 37
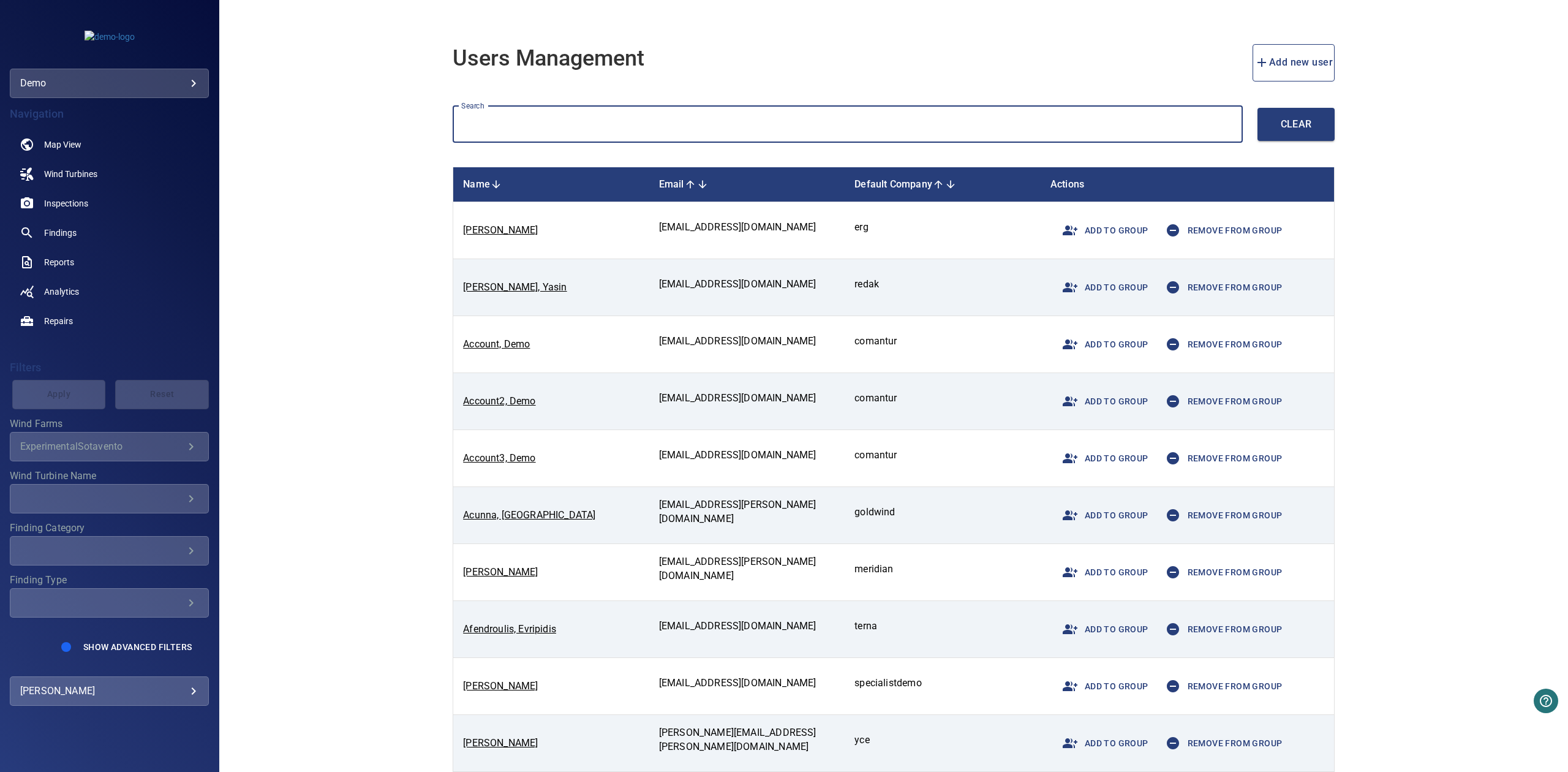
paste input "**********"
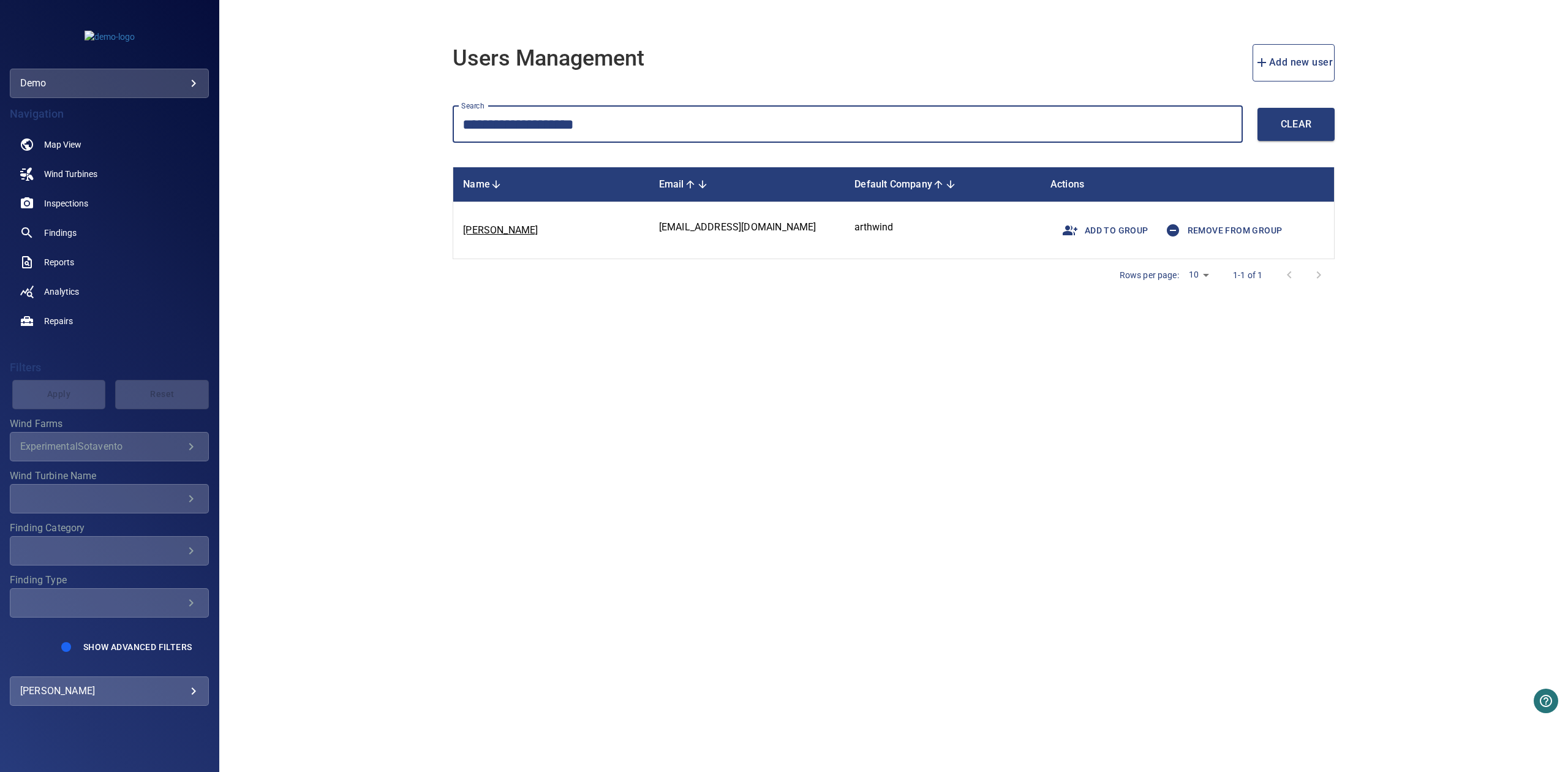
type input "**********"
click at [1206, 233] on span "Remove from group" at bounding box center [1220, 230] width 125 height 30
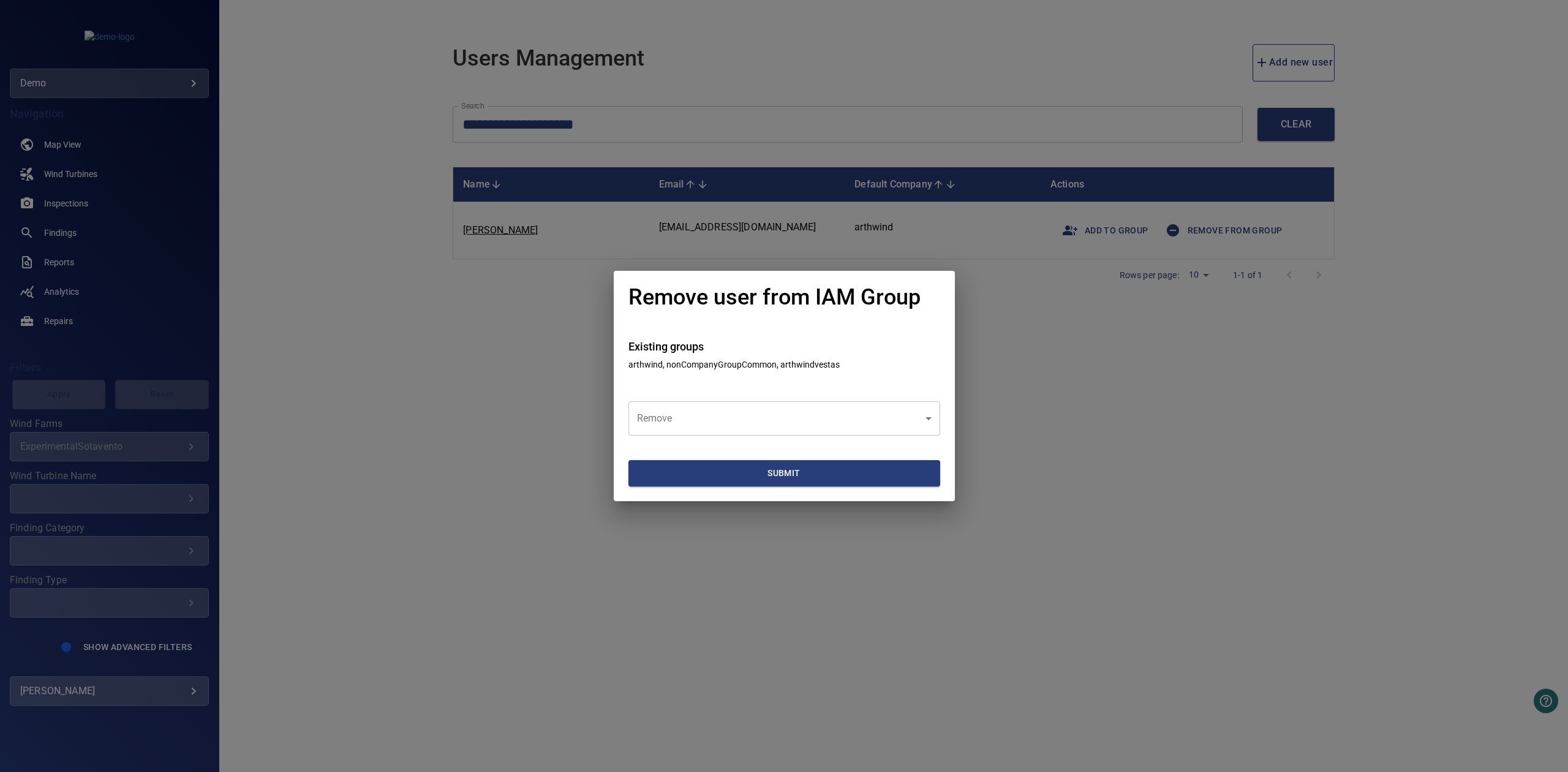
click at [842, 408] on body "**********" at bounding box center [784, 386] width 1568 height 772
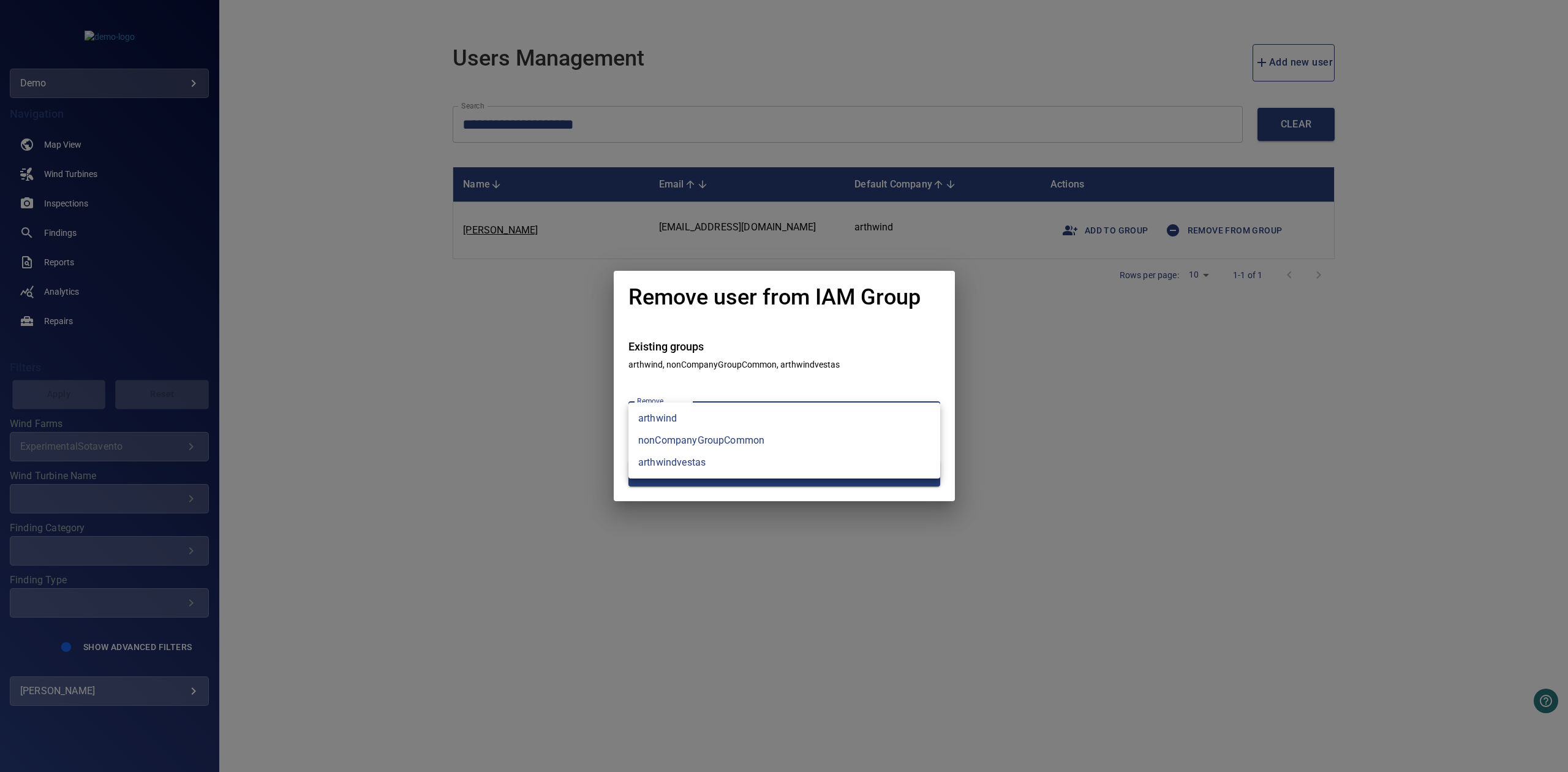
click at [667, 417] on li "arthwind" at bounding box center [784, 418] width 312 height 22
type input "********"
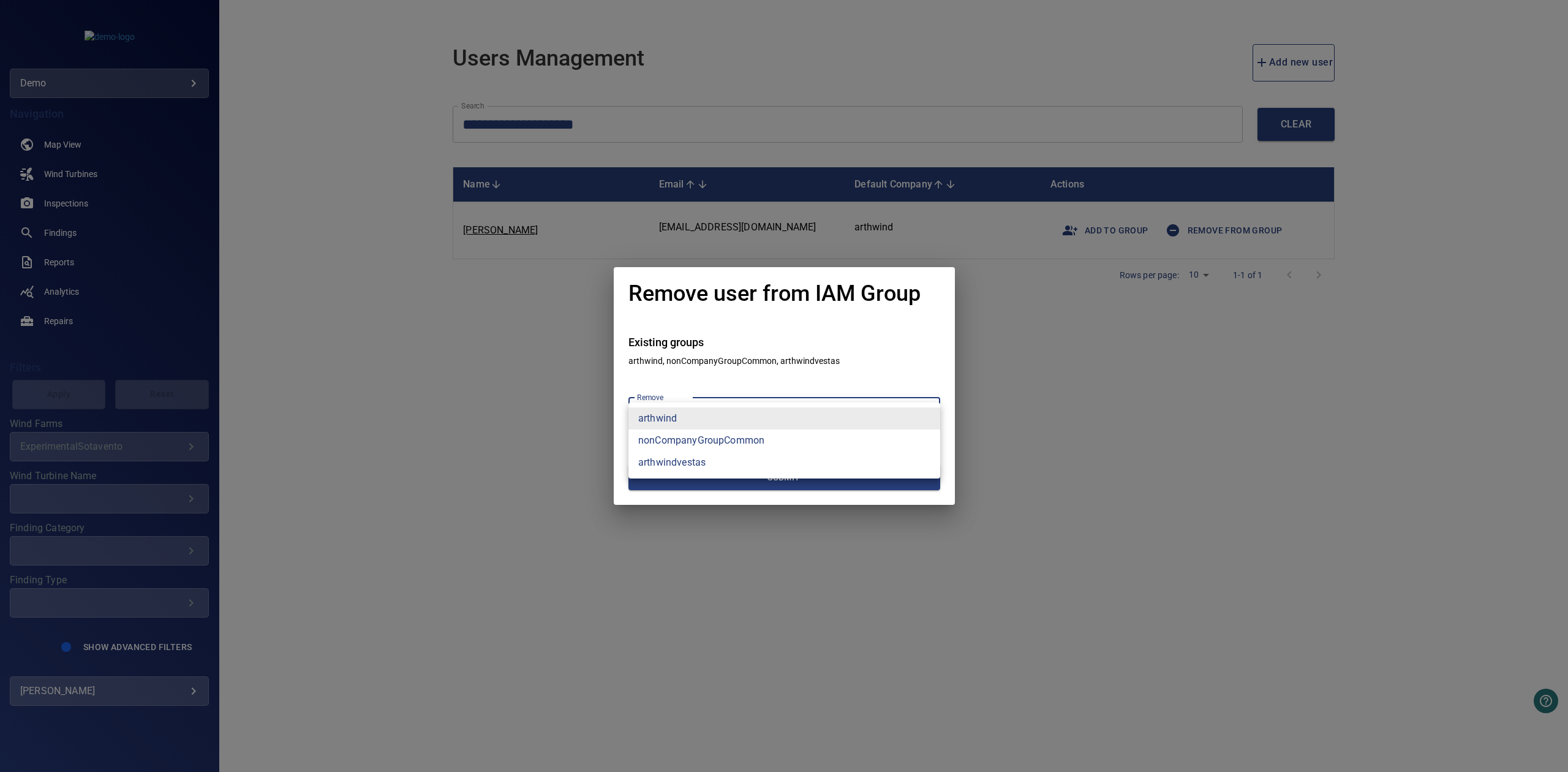
click at [1045, 388] on div at bounding box center [784, 386] width 1568 height 772
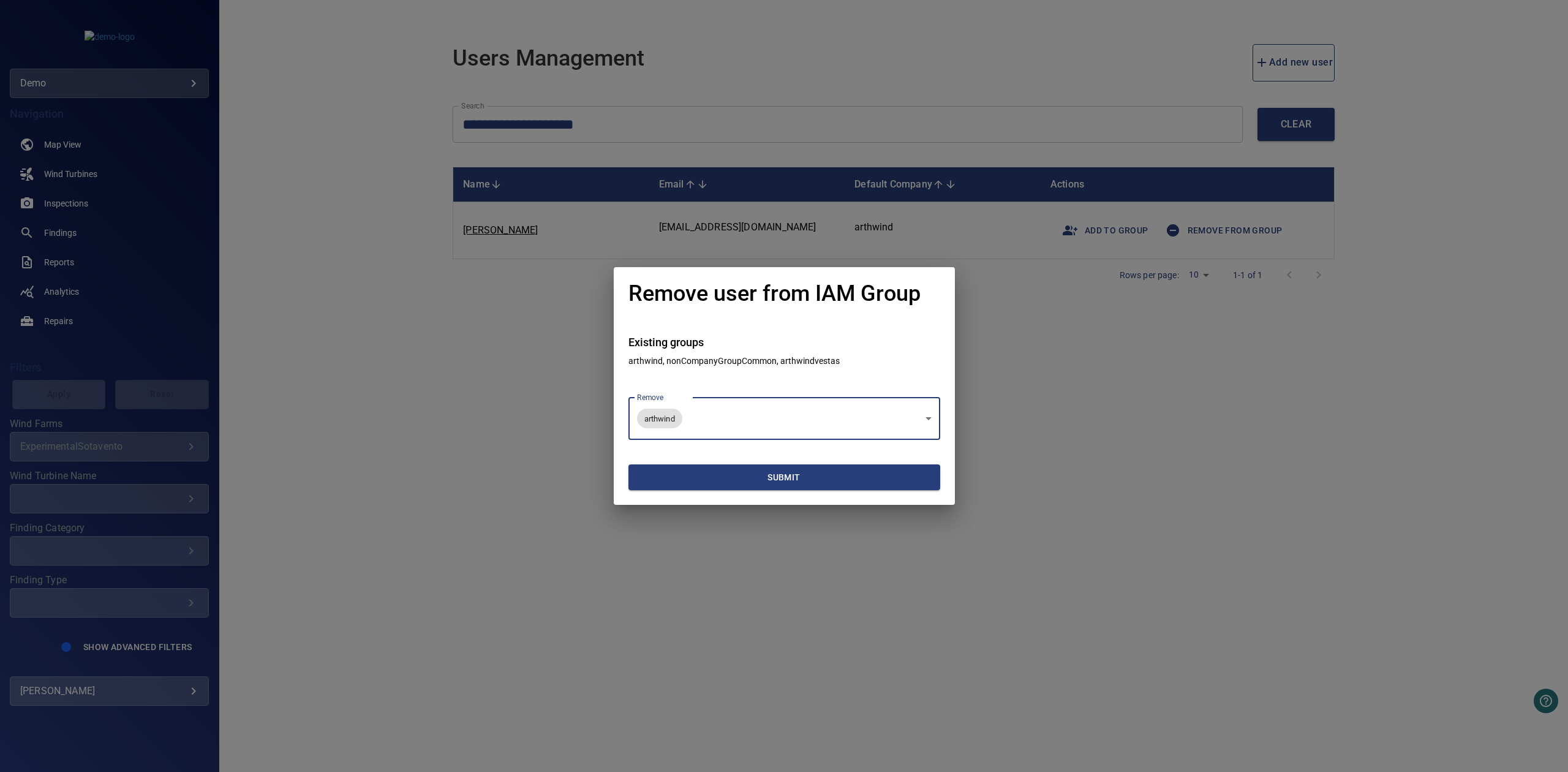
click at [785, 478] on span "Submit" at bounding box center [784, 477] width 302 height 15
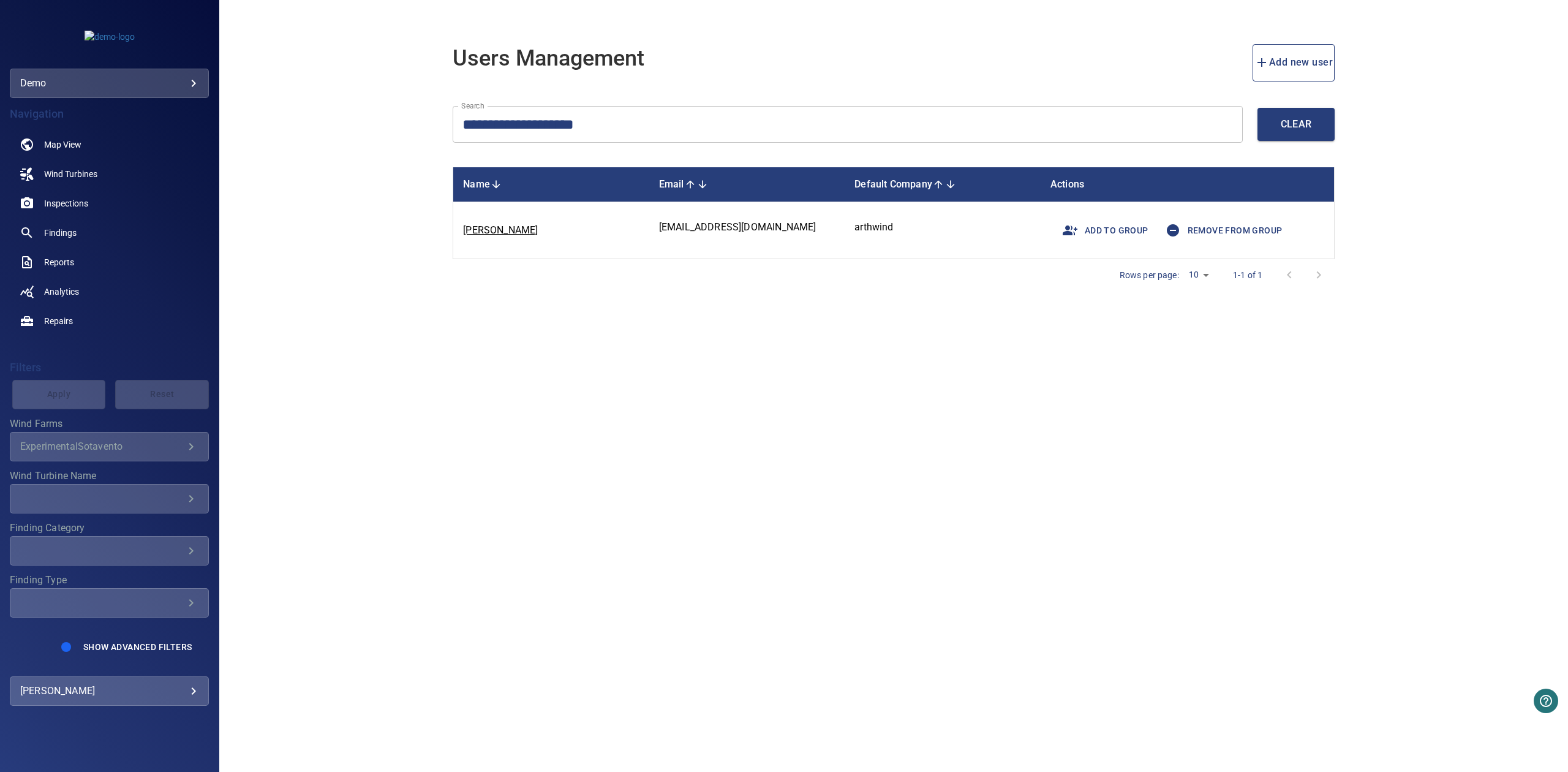
click at [1209, 223] on span "Remove from group" at bounding box center [1220, 230] width 125 height 30
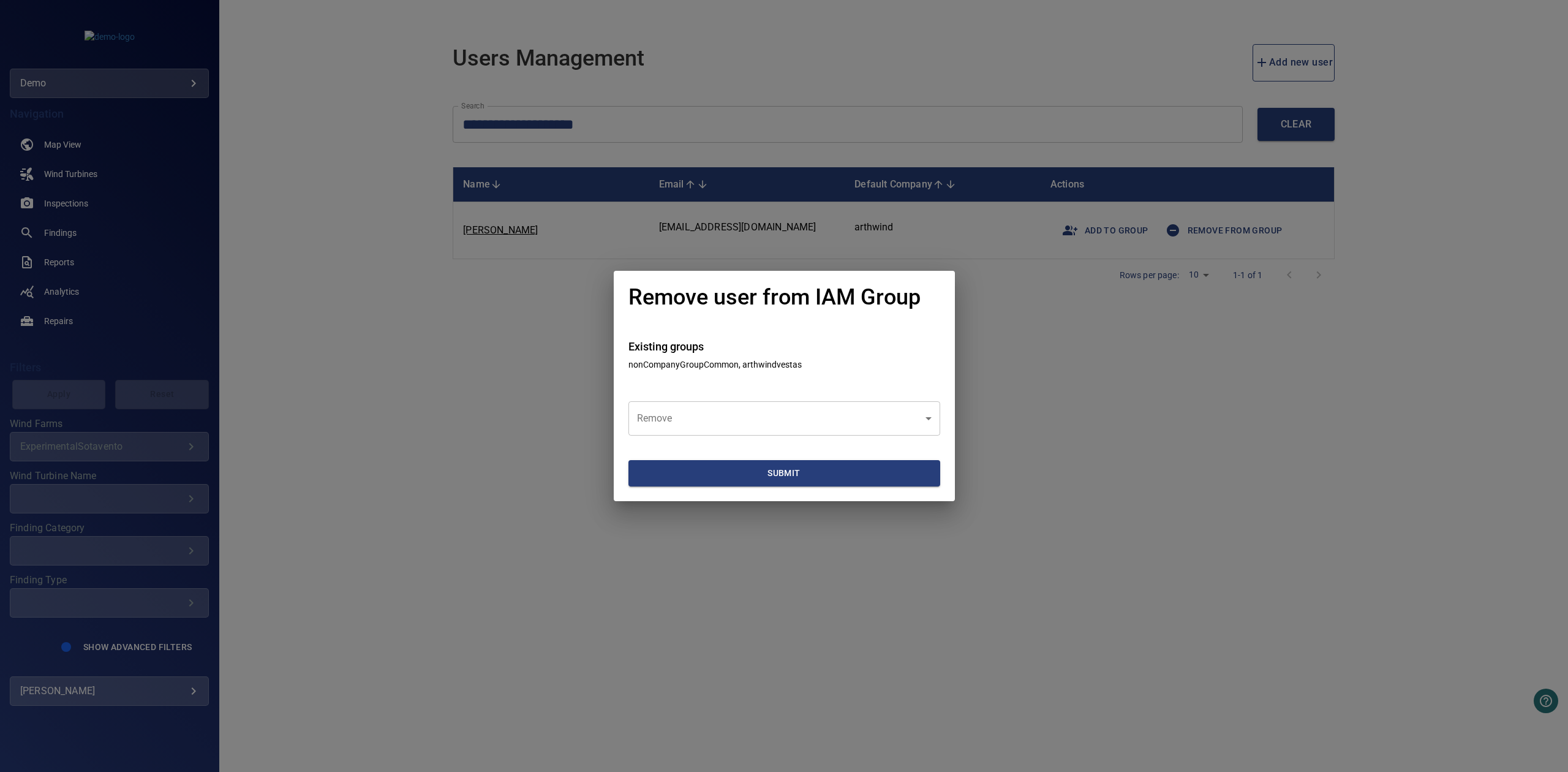
click at [1081, 413] on div "Remove user from IAM Group Existing groups nonCompanyGroupCommon, arthwindvesta…" at bounding box center [784, 386] width 1568 height 772
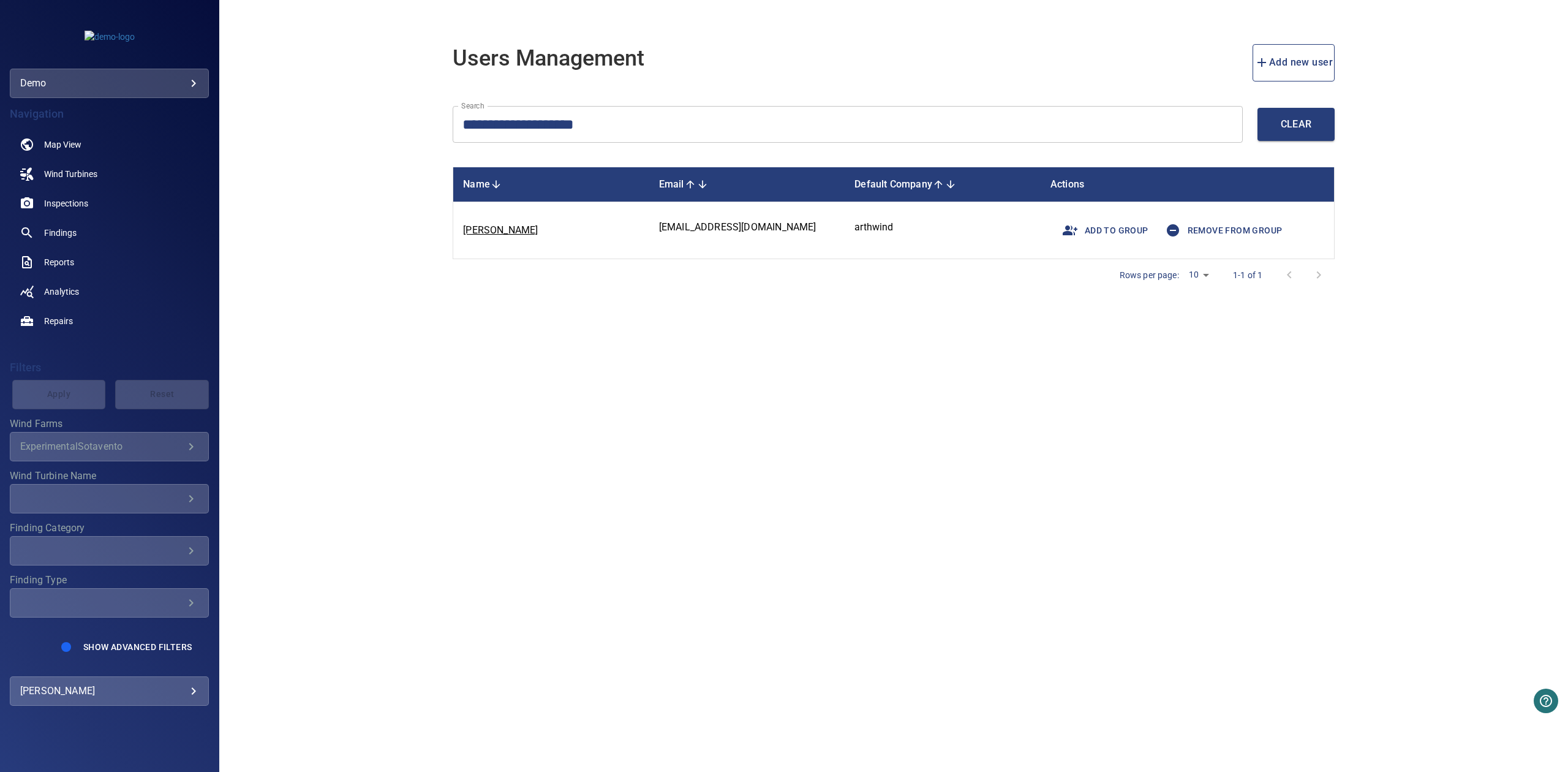
click at [1105, 220] on span "Add to group" at bounding box center [1101, 230] width 93 height 30
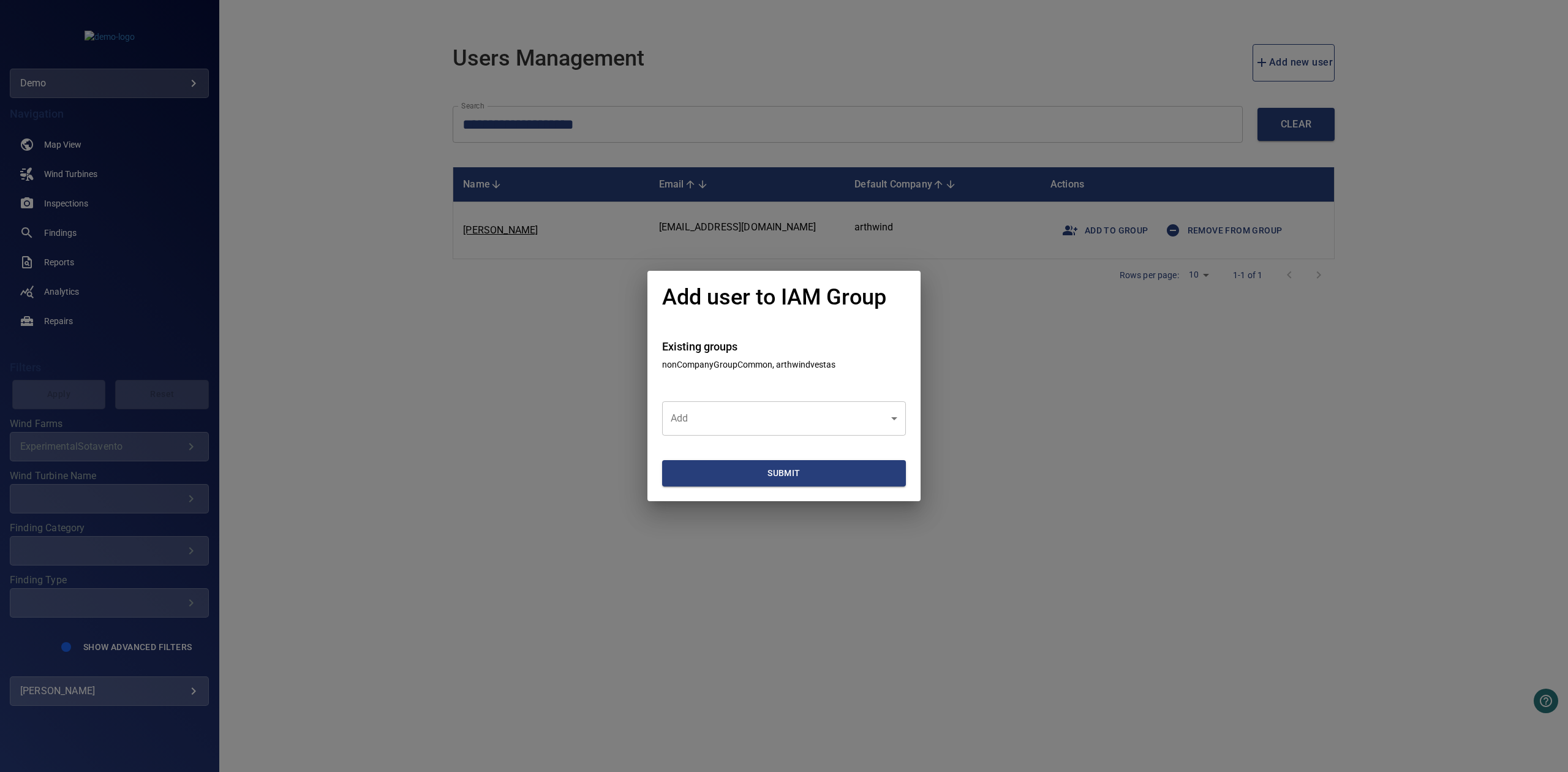
click at [1128, 387] on div "Add user to IAM Group Existing groups nonCompanyGroupCommon, arthwindvestas Add…" at bounding box center [784, 386] width 1568 height 772
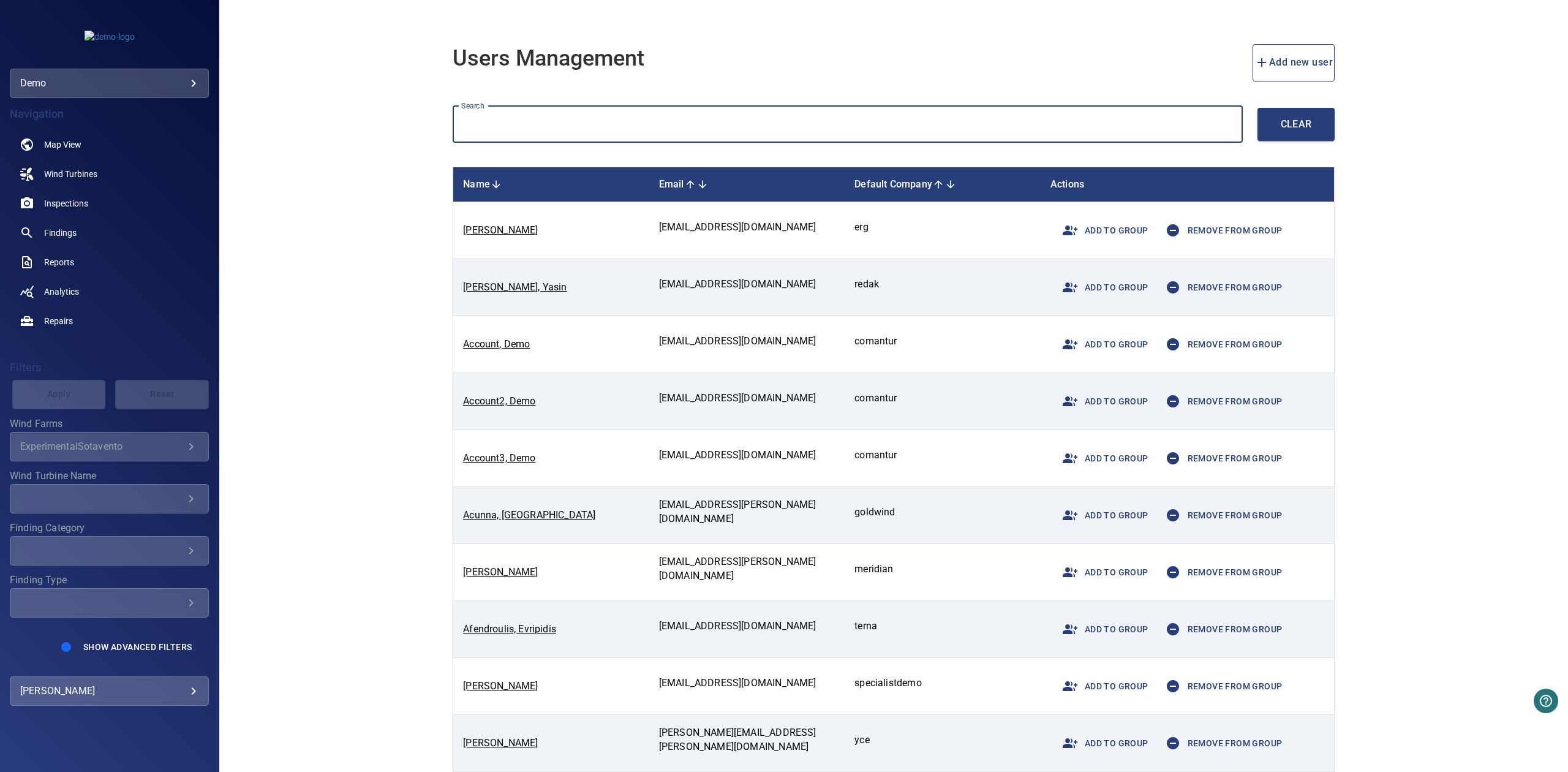
click at [716, 135] on input "text" at bounding box center [848, 125] width 790 height 37
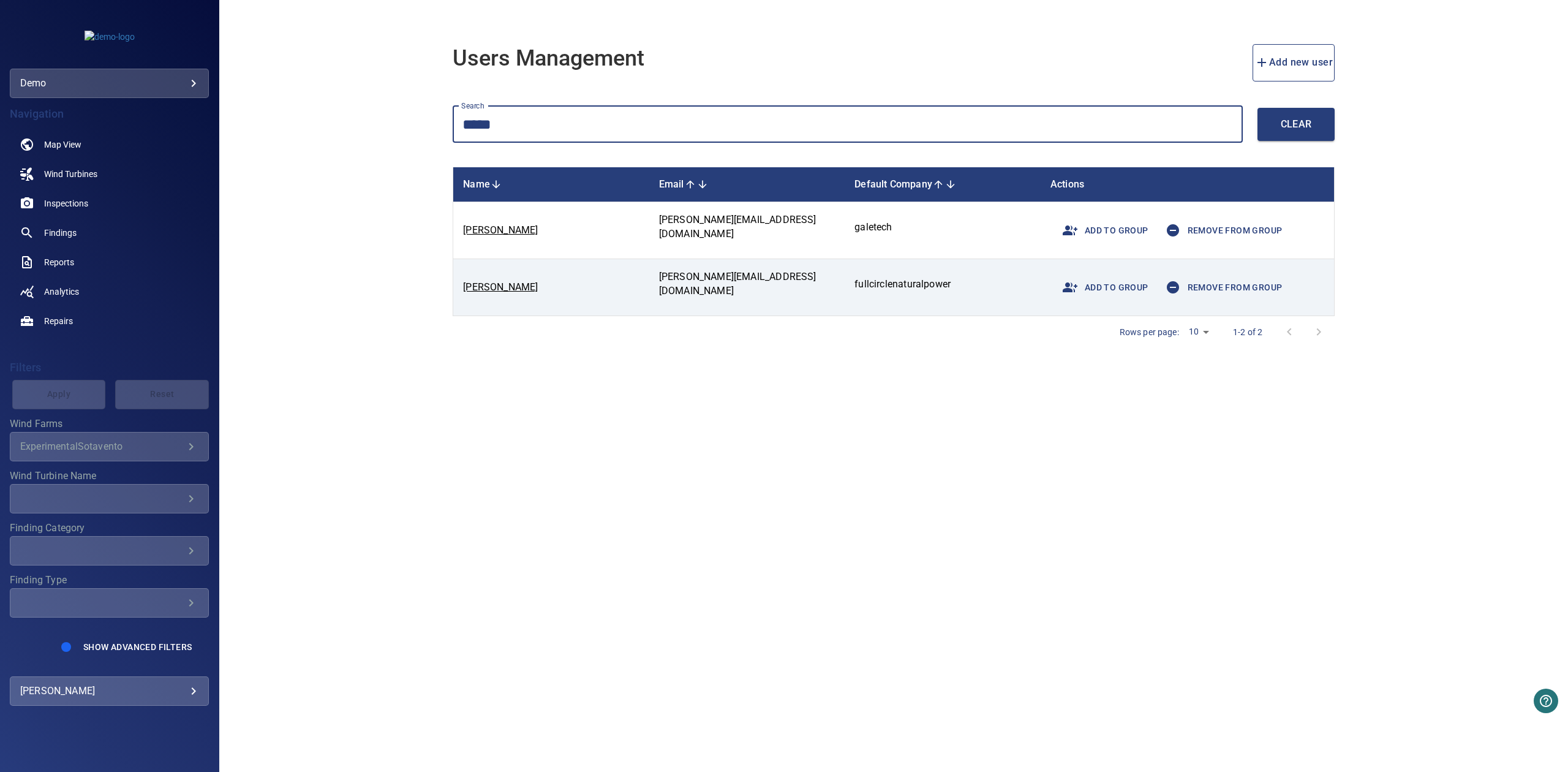
type input "*****"
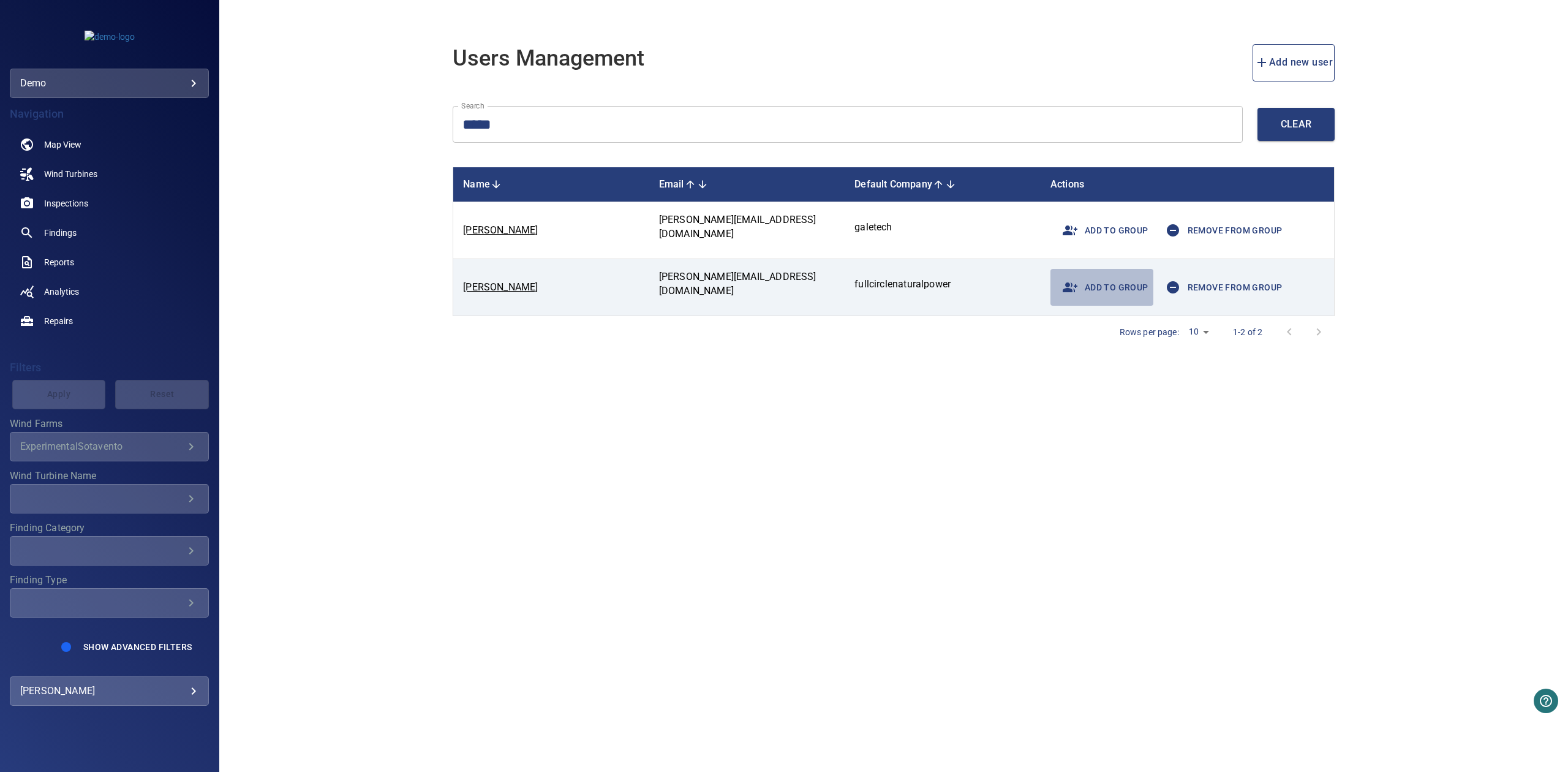
click at [1144, 288] on span "Add to group" at bounding box center [1101, 287] width 93 height 30
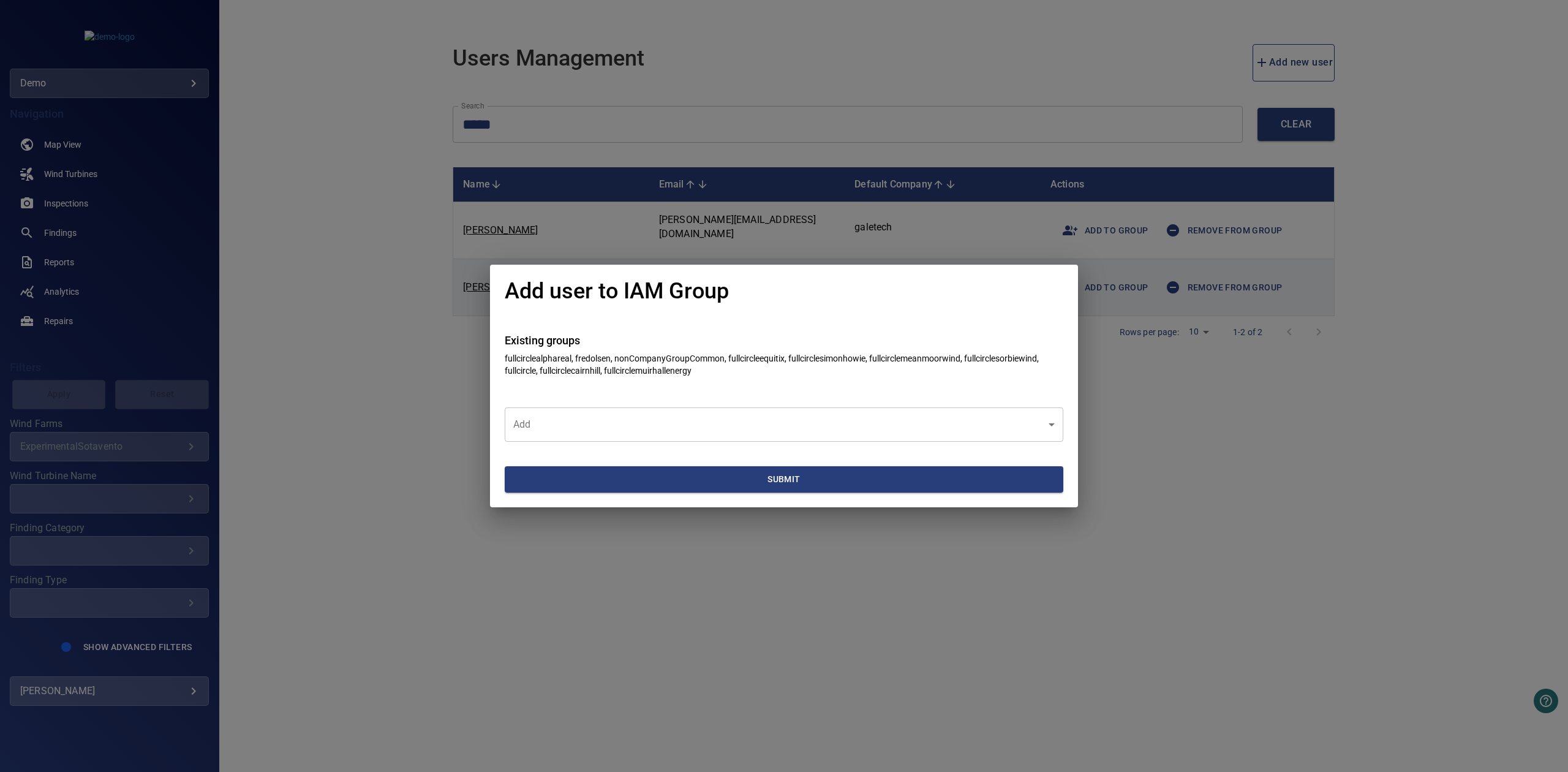
click at [1135, 410] on div "Add user to IAM Group Existing groups fullcirclealphareal, fredolsen, nonCompan…" at bounding box center [784, 386] width 1568 height 772
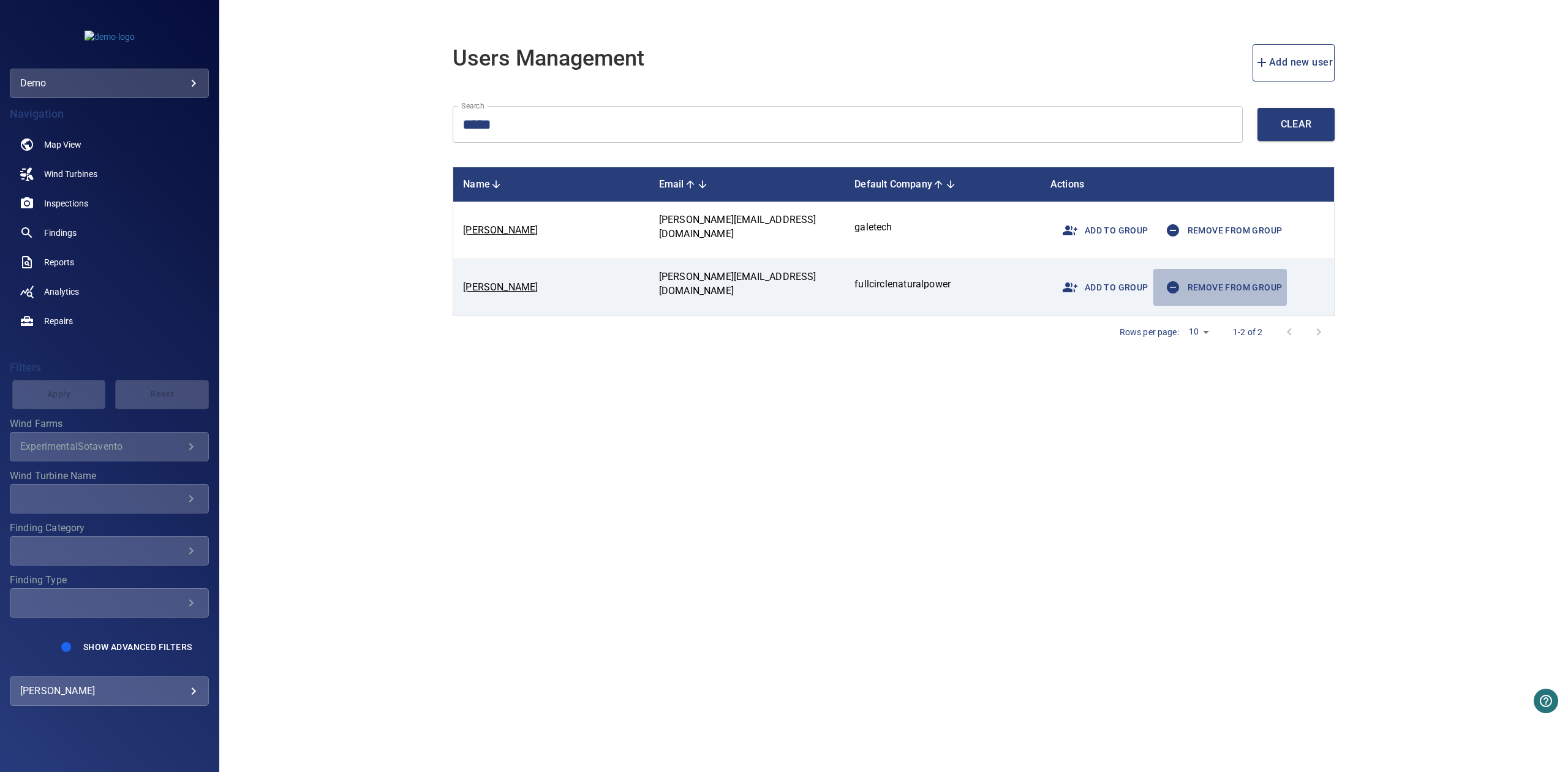
click at [1208, 290] on span "Remove from group" at bounding box center [1220, 287] width 125 height 30
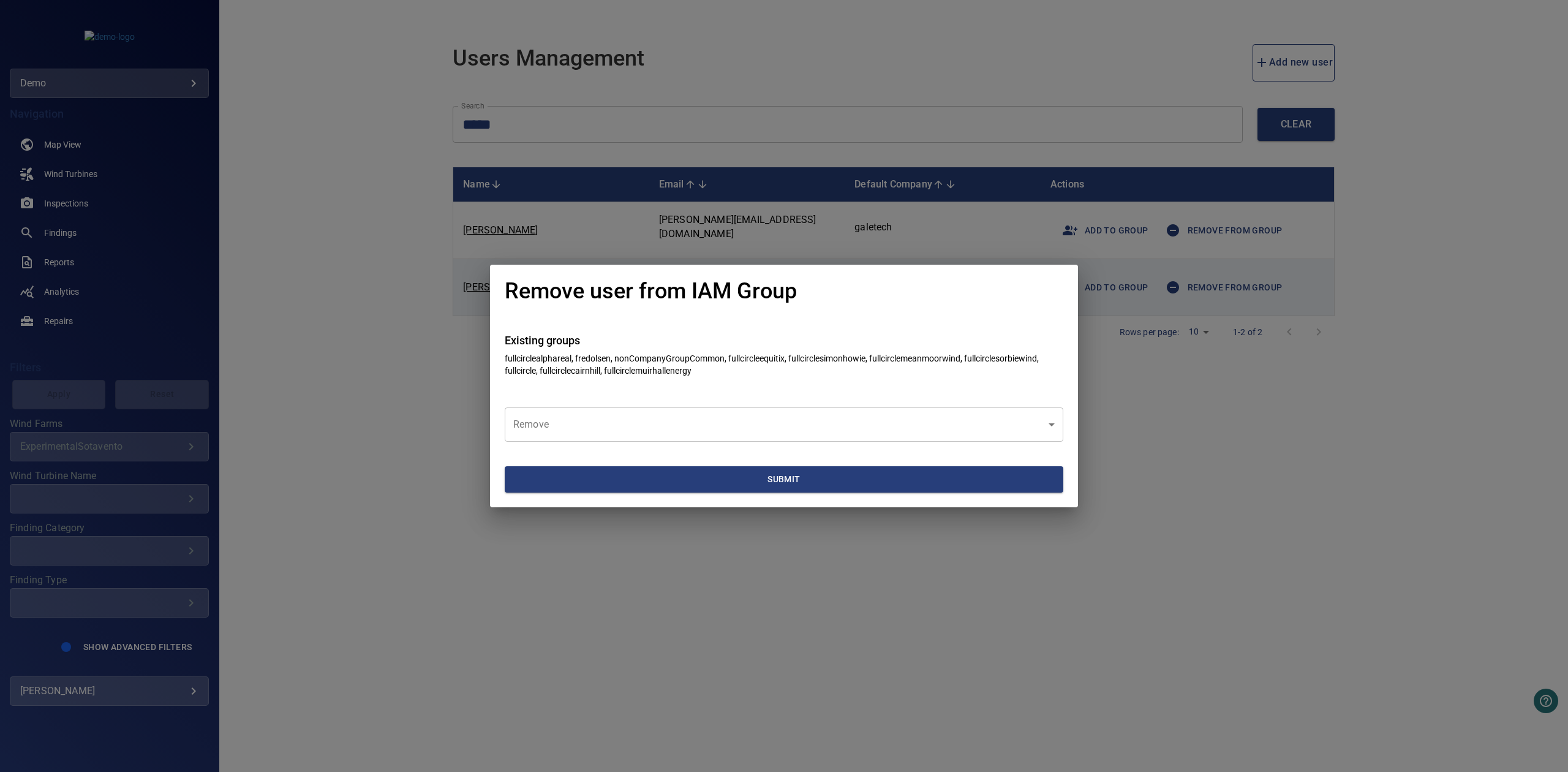
click at [690, 423] on body "**********" at bounding box center [784, 386] width 1568 height 772
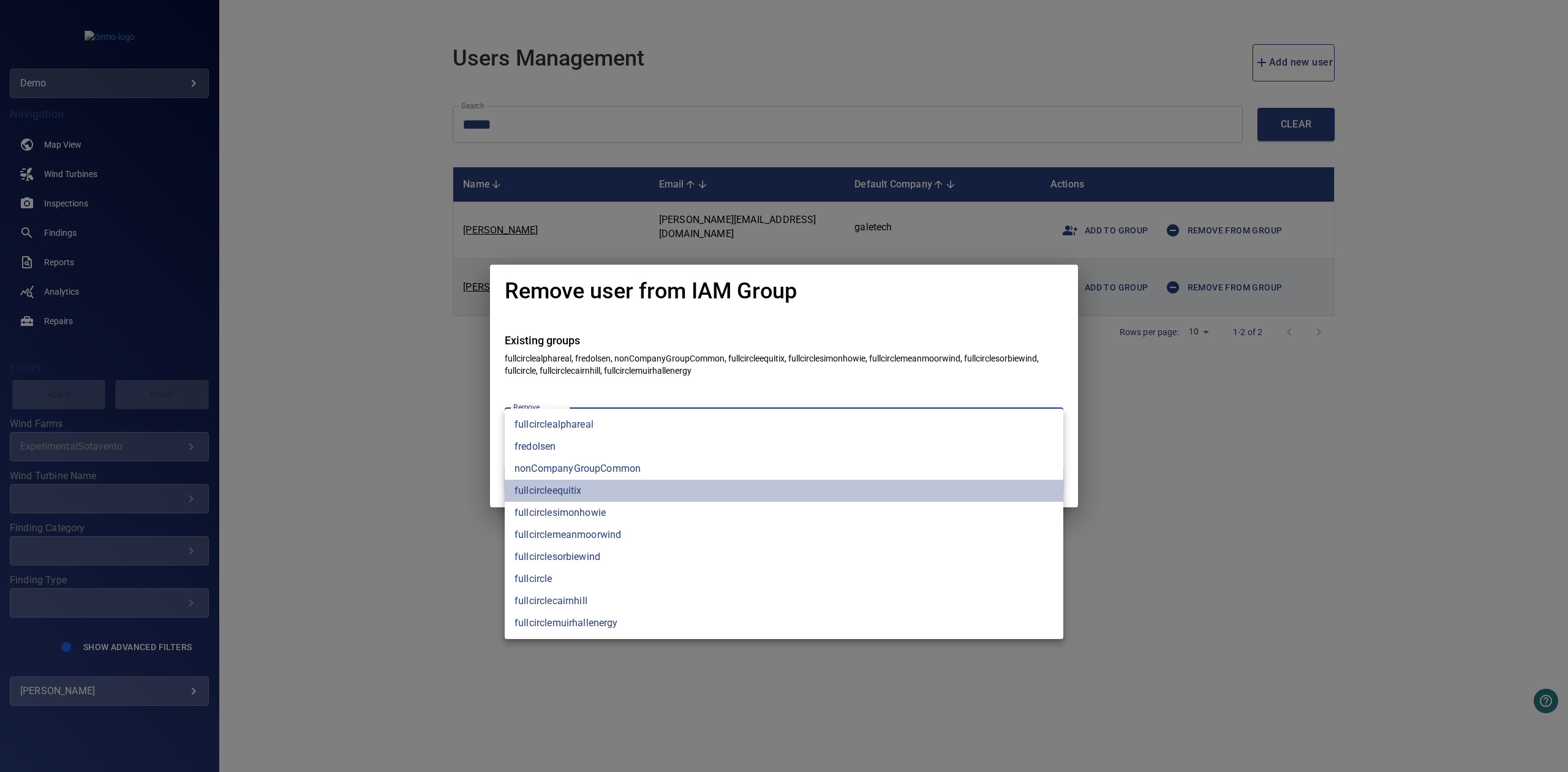
click at [632, 491] on li "fullcircleequitix" at bounding box center [784, 490] width 559 height 22
type input "**********"
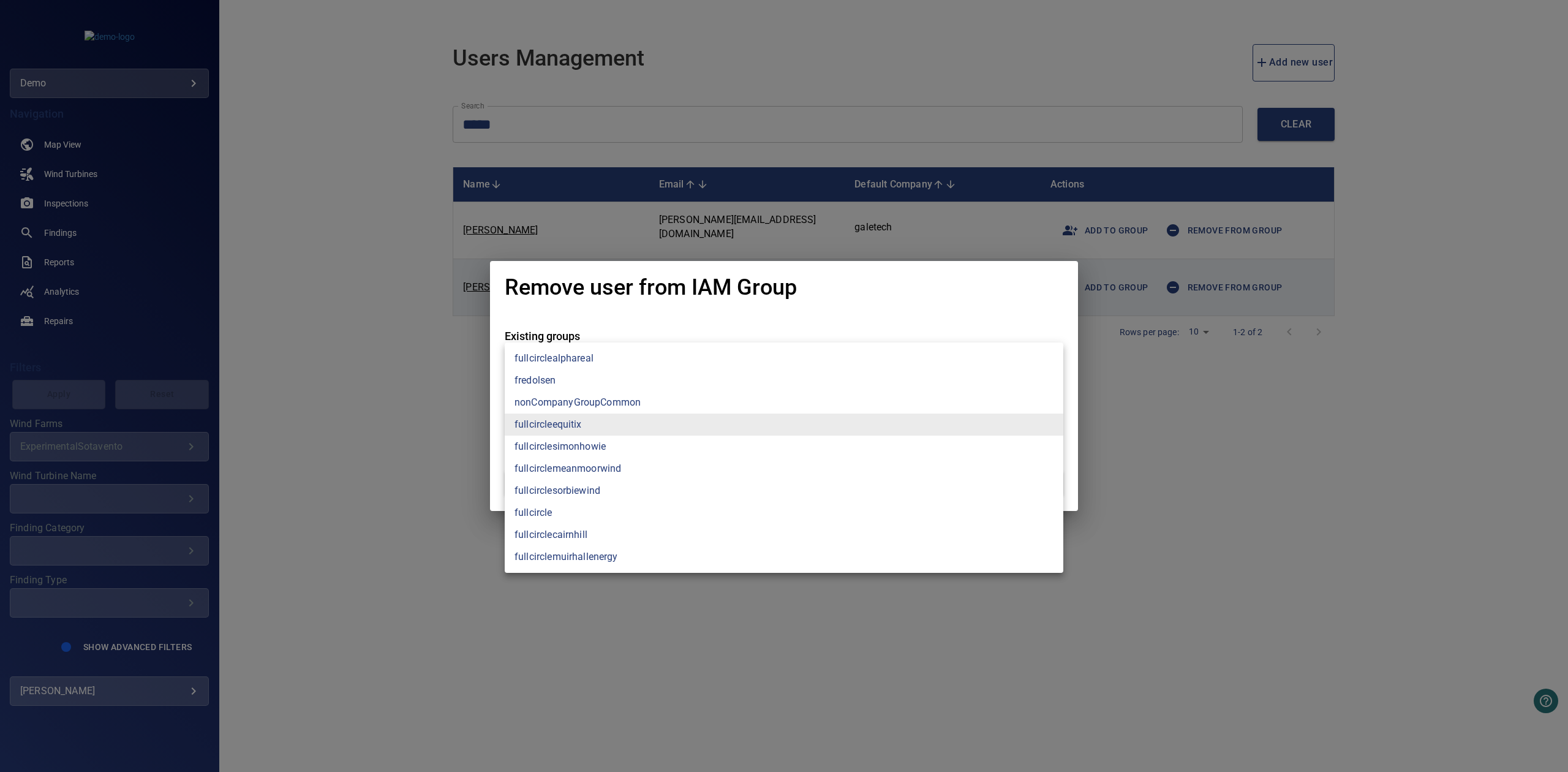
click at [1235, 506] on div at bounding box center [784, 386] width 1568 height 772
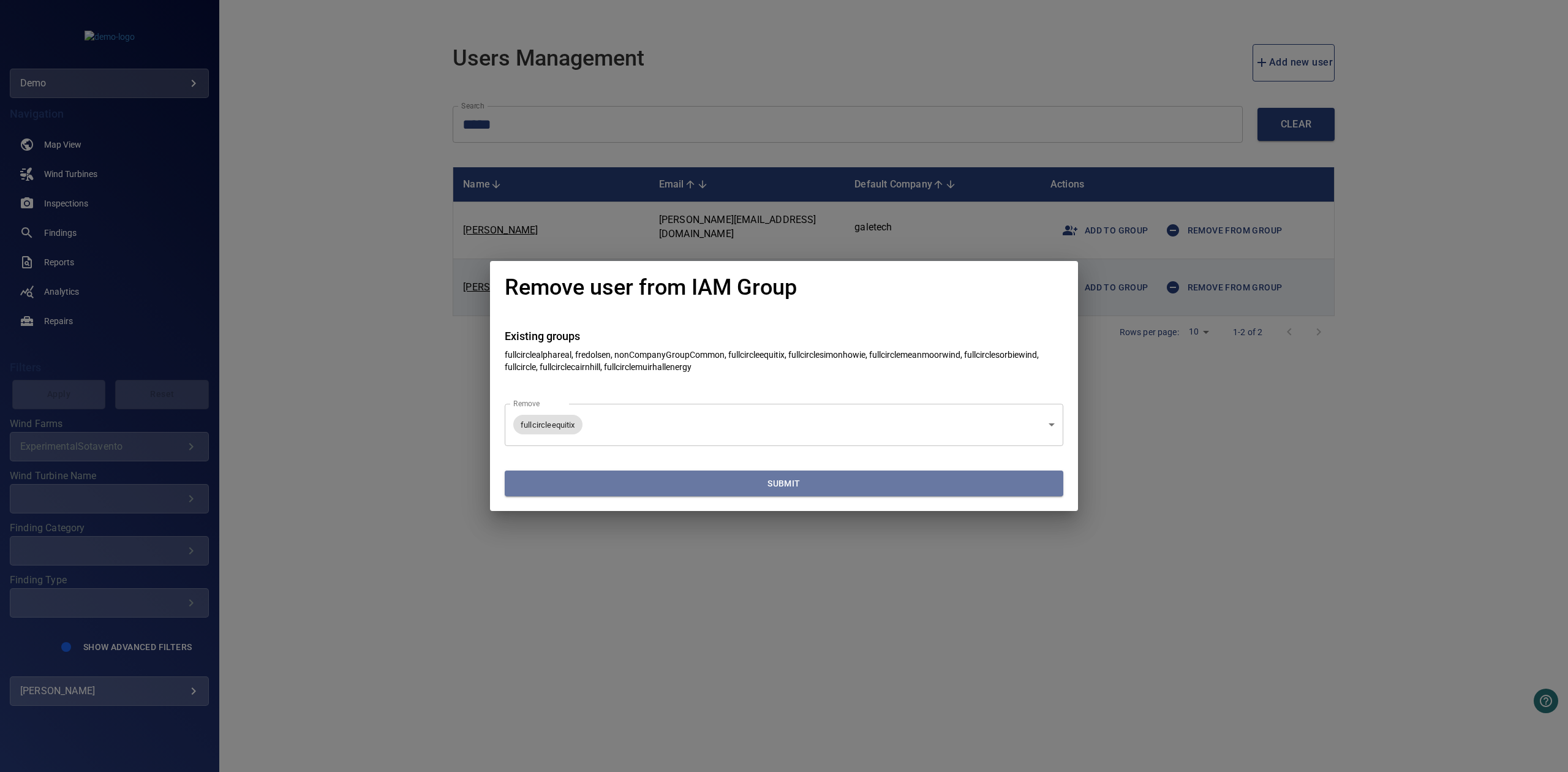
click at [915, 478] on span "Submit" at bounding box center [784, 483] width 549 height 15
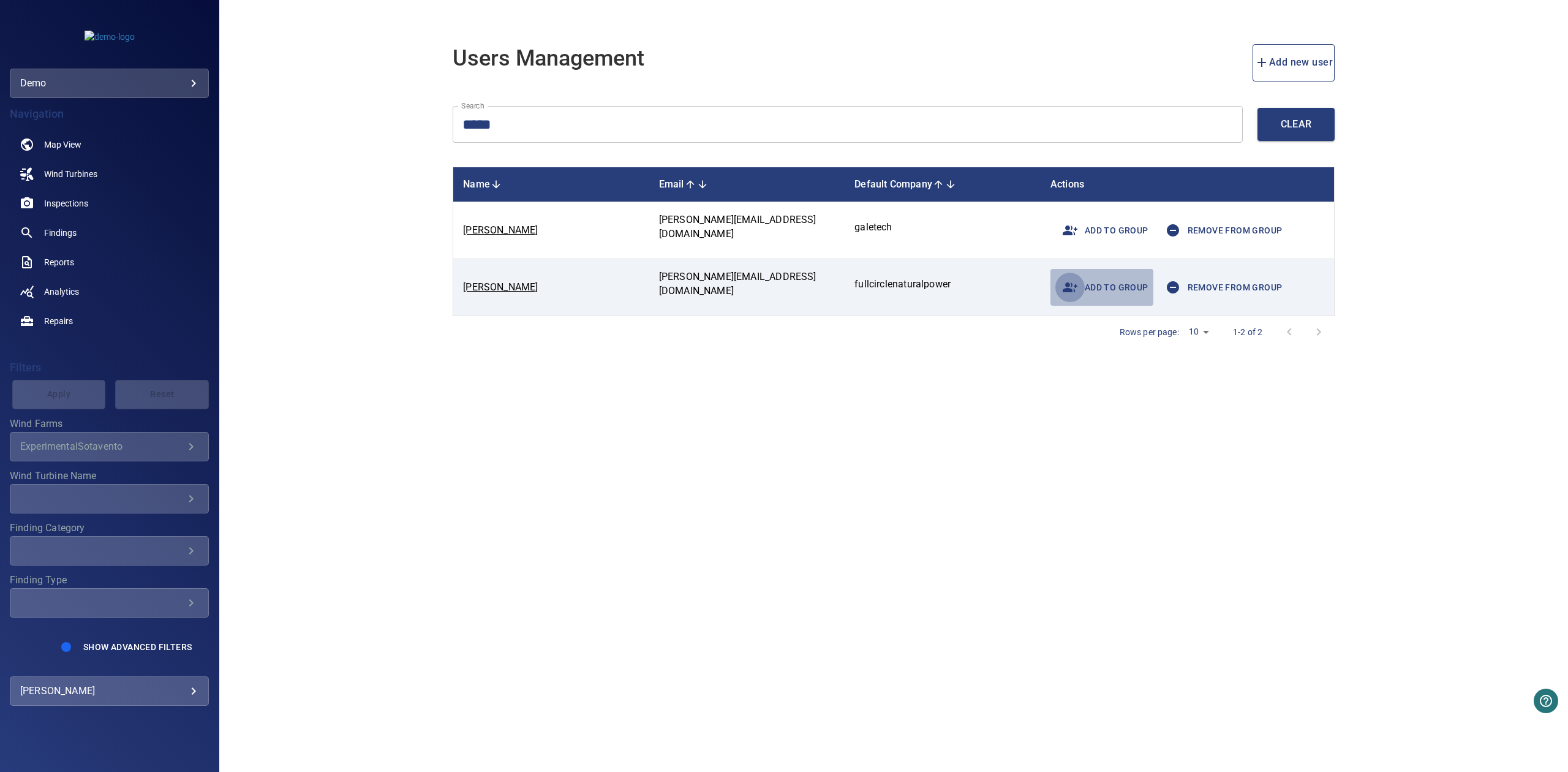
click at [1076, 281] on icon "button" at bounding box center [1070, 287] width 14 height 14
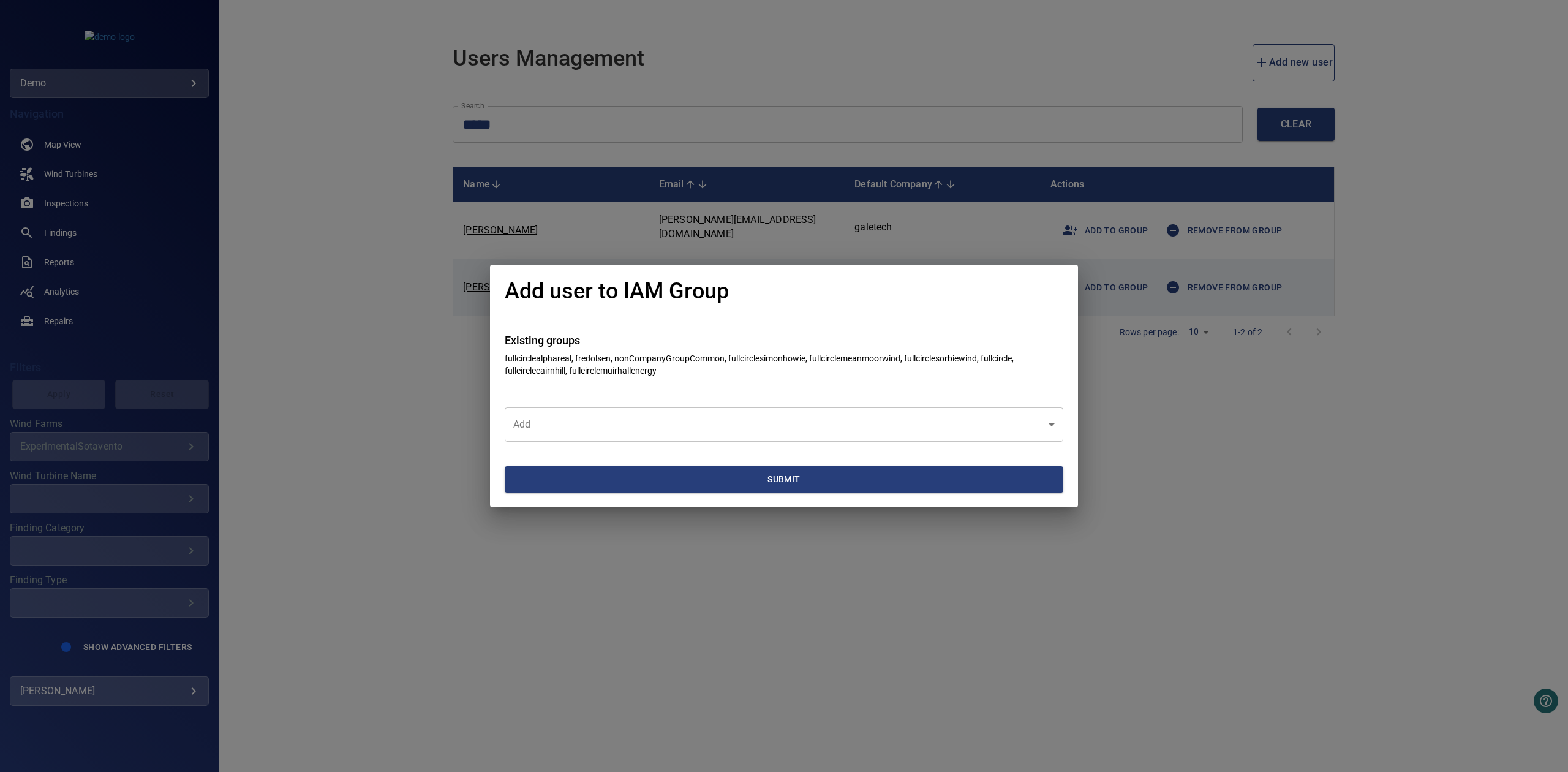
click at [688, 441] on body "**********" at bounding box center [784, 386] width 1568 height 772
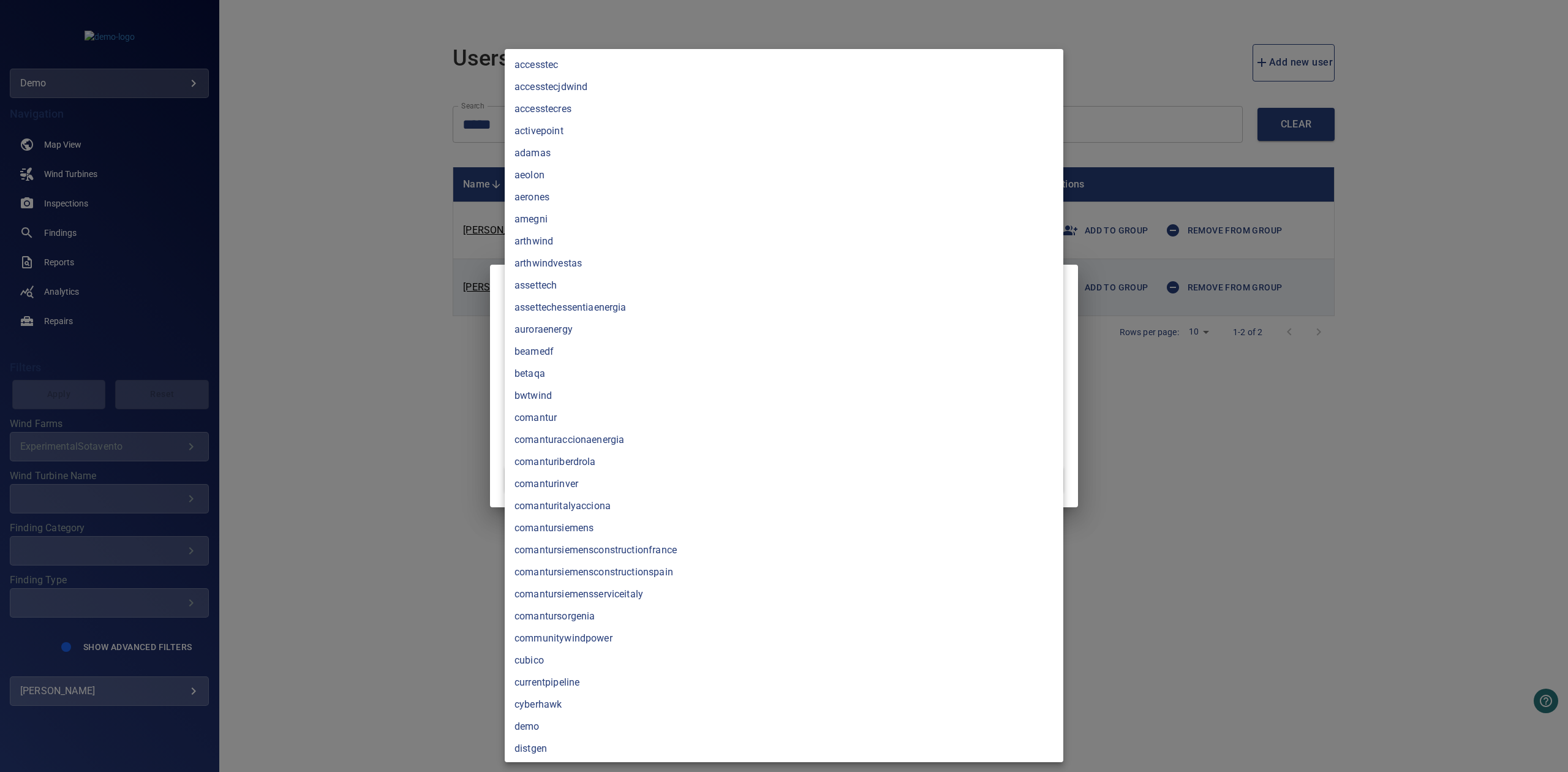
scroll to position [850, 0]
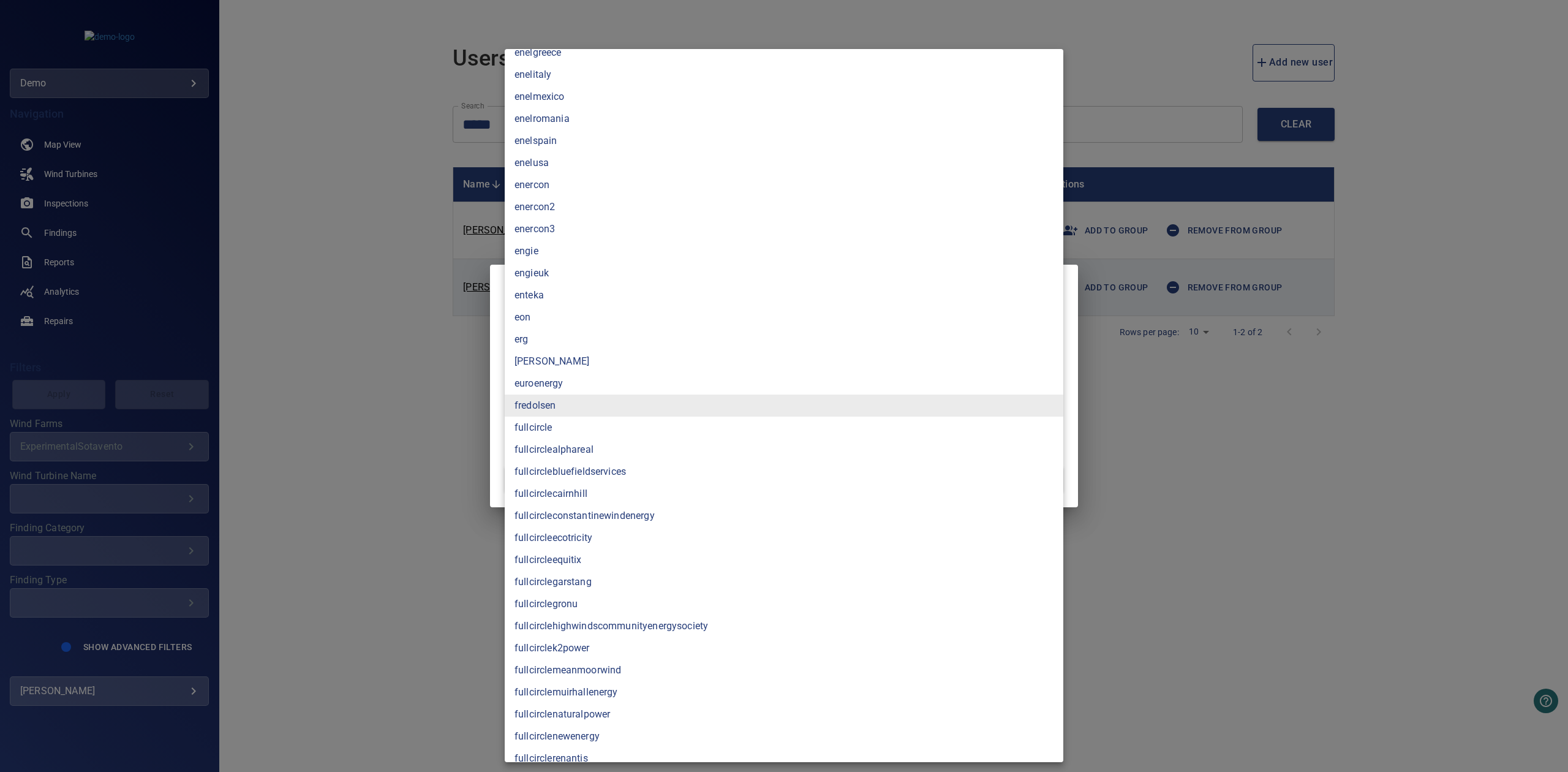
click at [614, 576] on li "fullcirclegarstang" at bounding box center [784, 582] width 559 height 22
type input "**********"
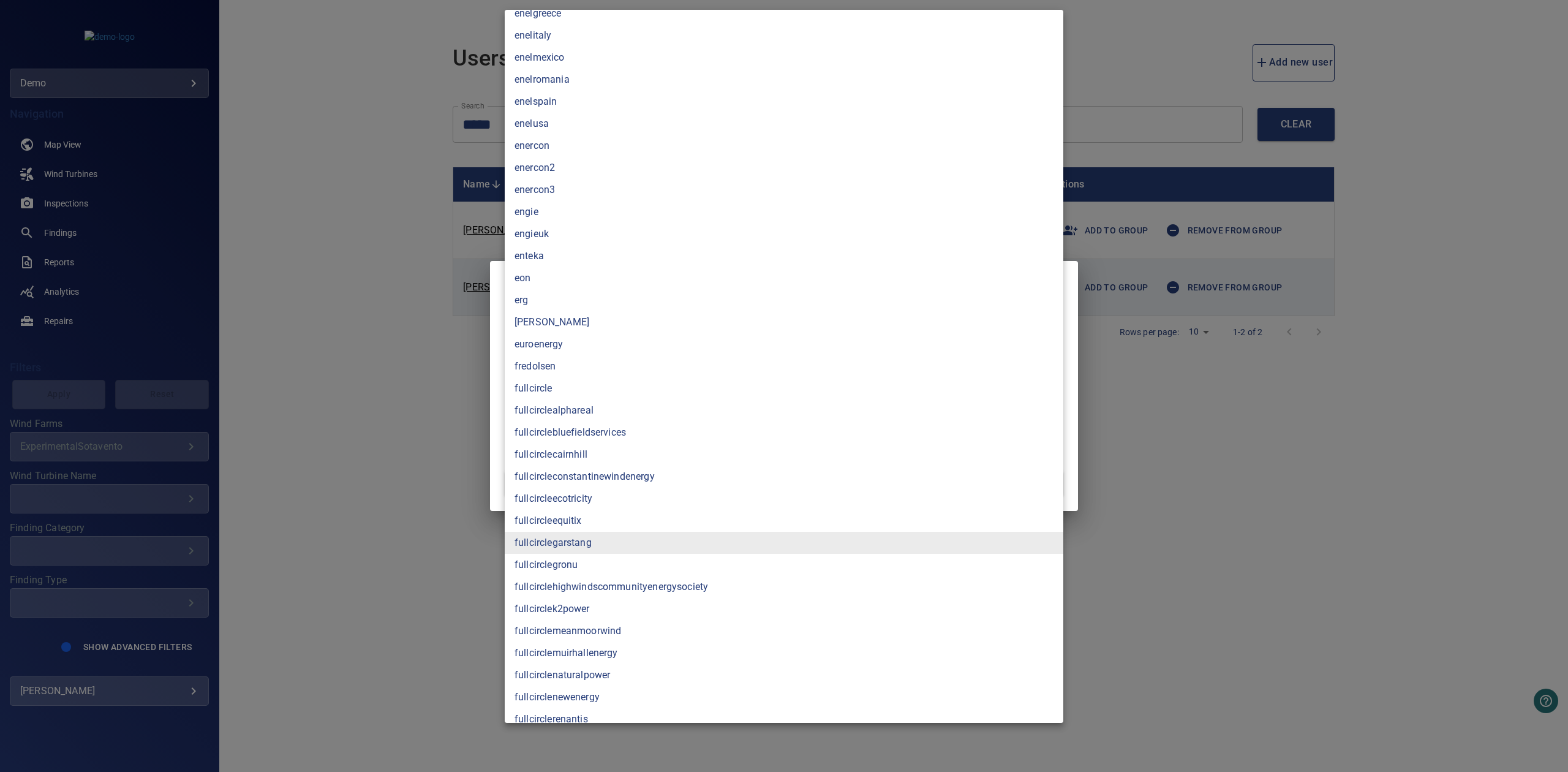
click at [381, 543] on div at bounding box center [784, 386] width 1568 height 772
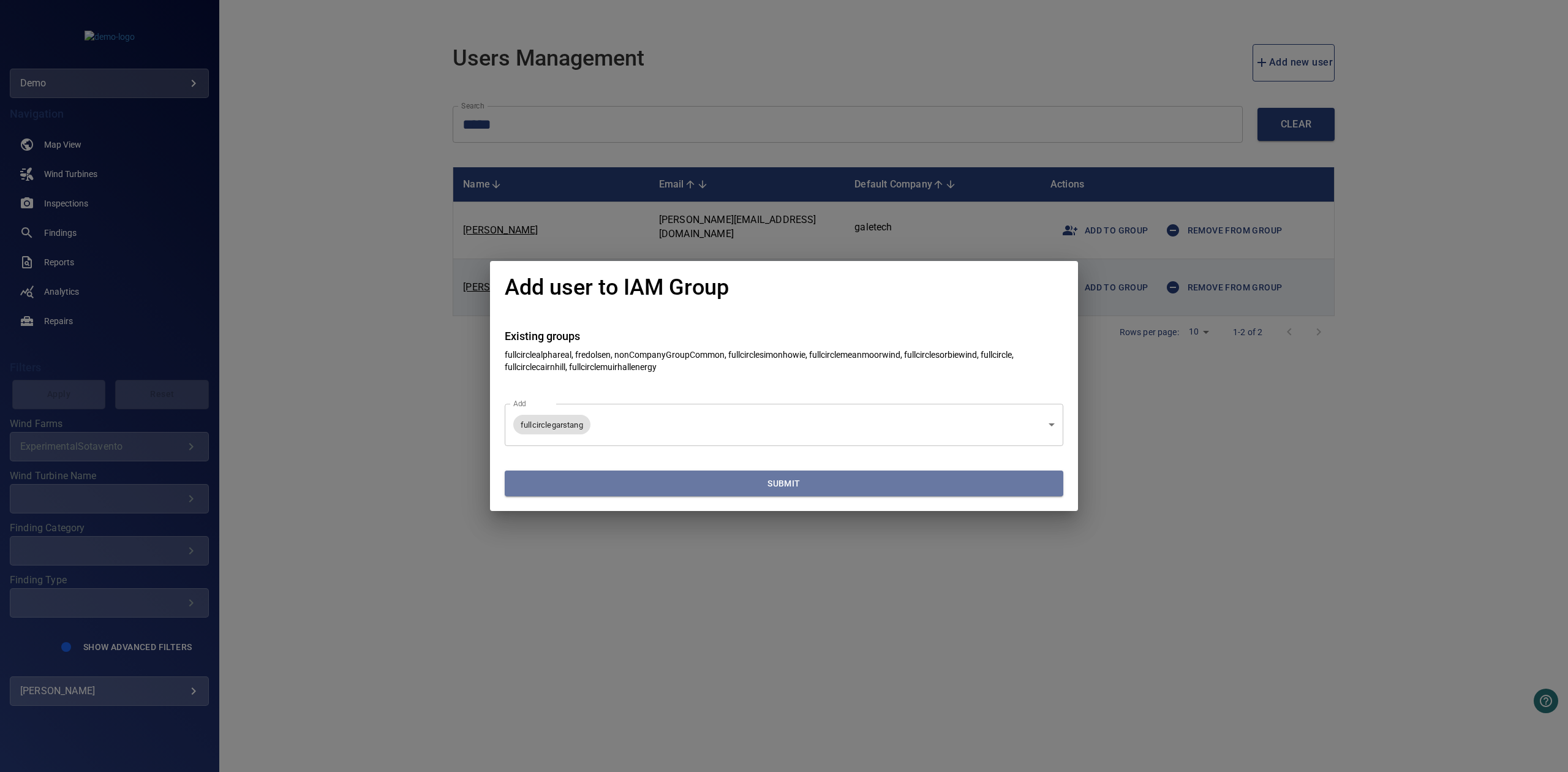
click at [593, 483] on span "Submit" at bounding box center [784, 483] width 549 height 15
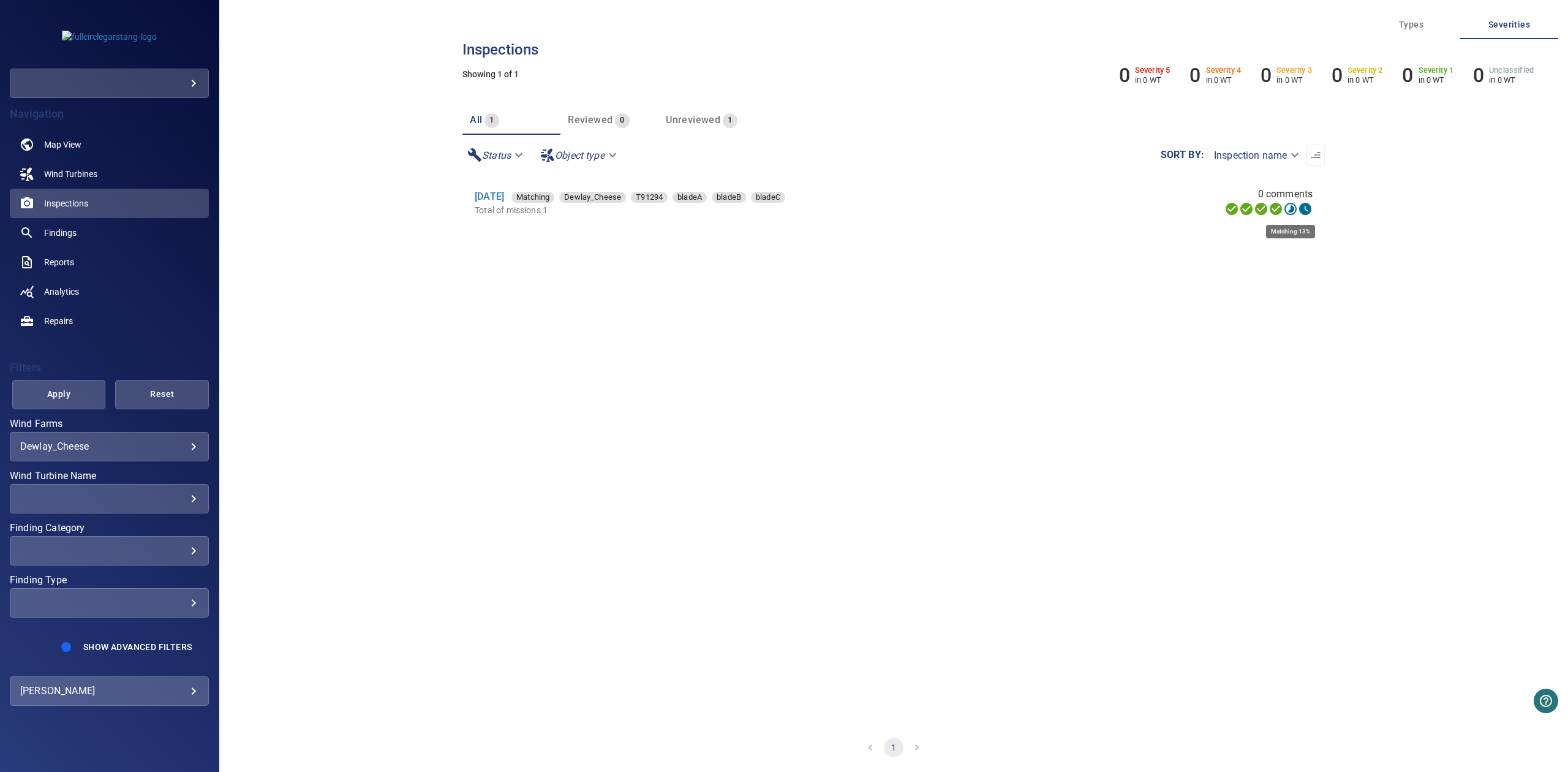
click at [1292, 207] on icon at bounding box center [1290, 209] width 12 height 12
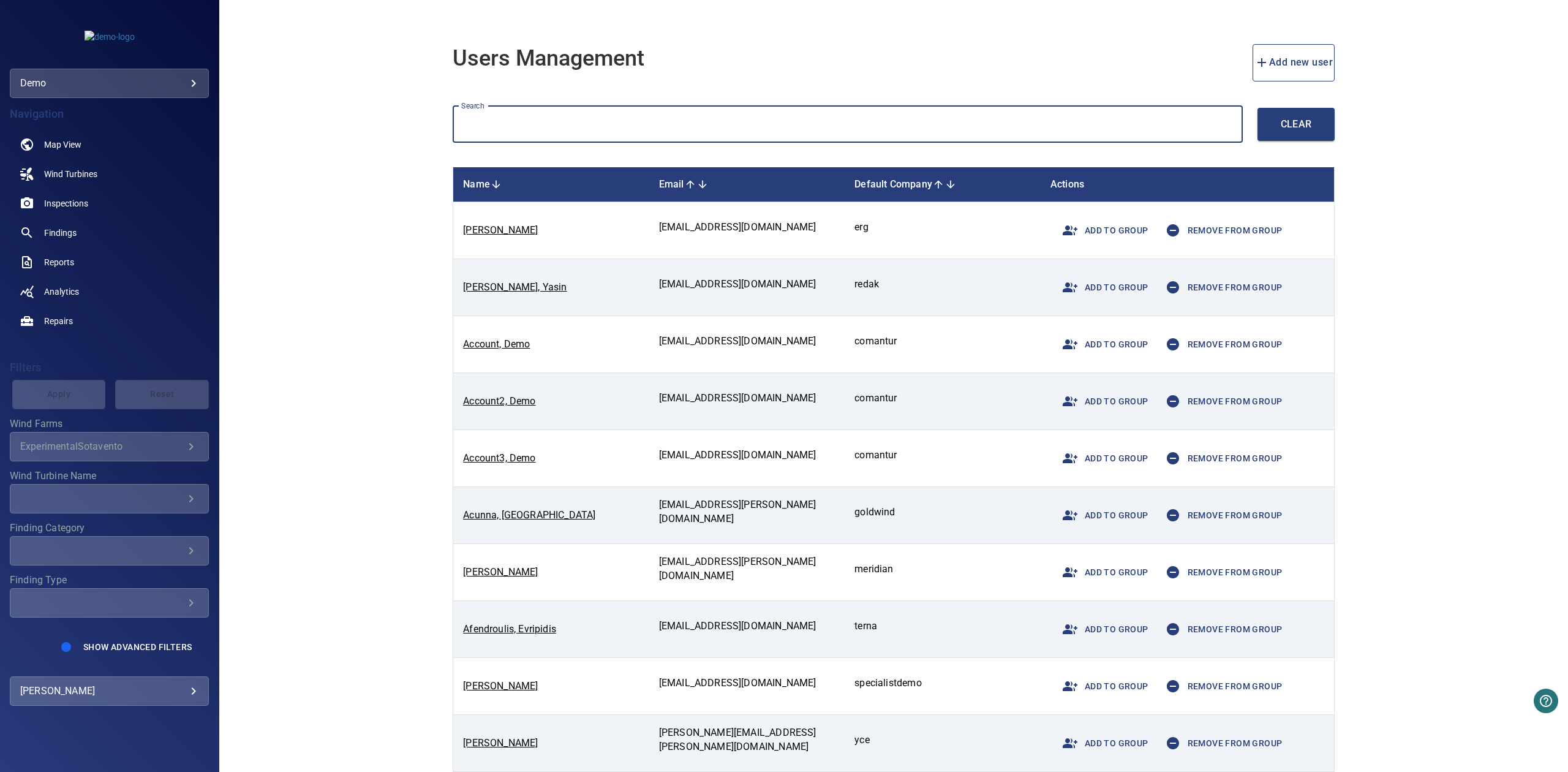
click at [790, 135] on input "text" at bounding box center [848, 125] width 790 height 37
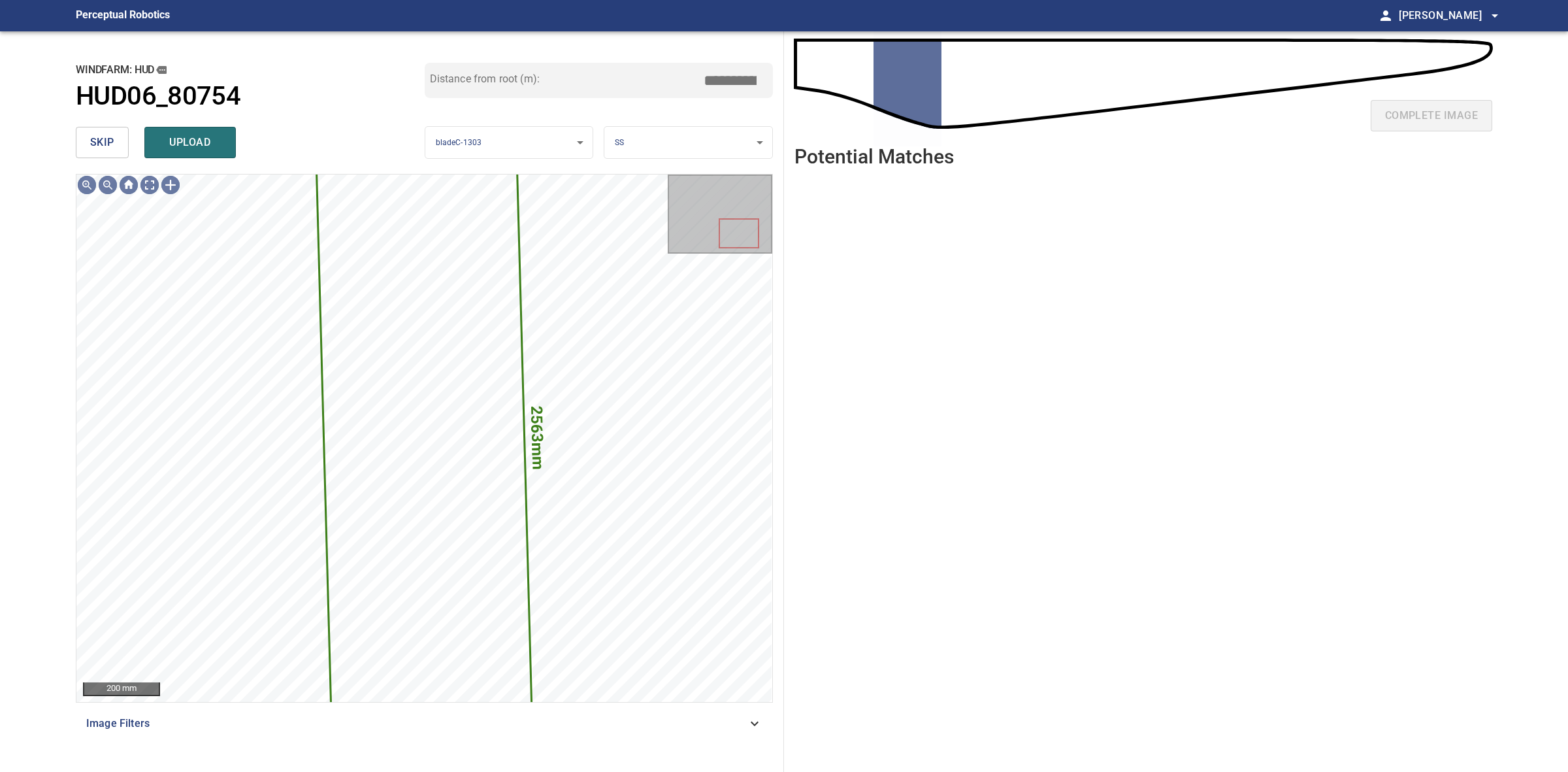
click at [103, 154] on button "skip" at bounding box center [102, 142] width 53 height 31
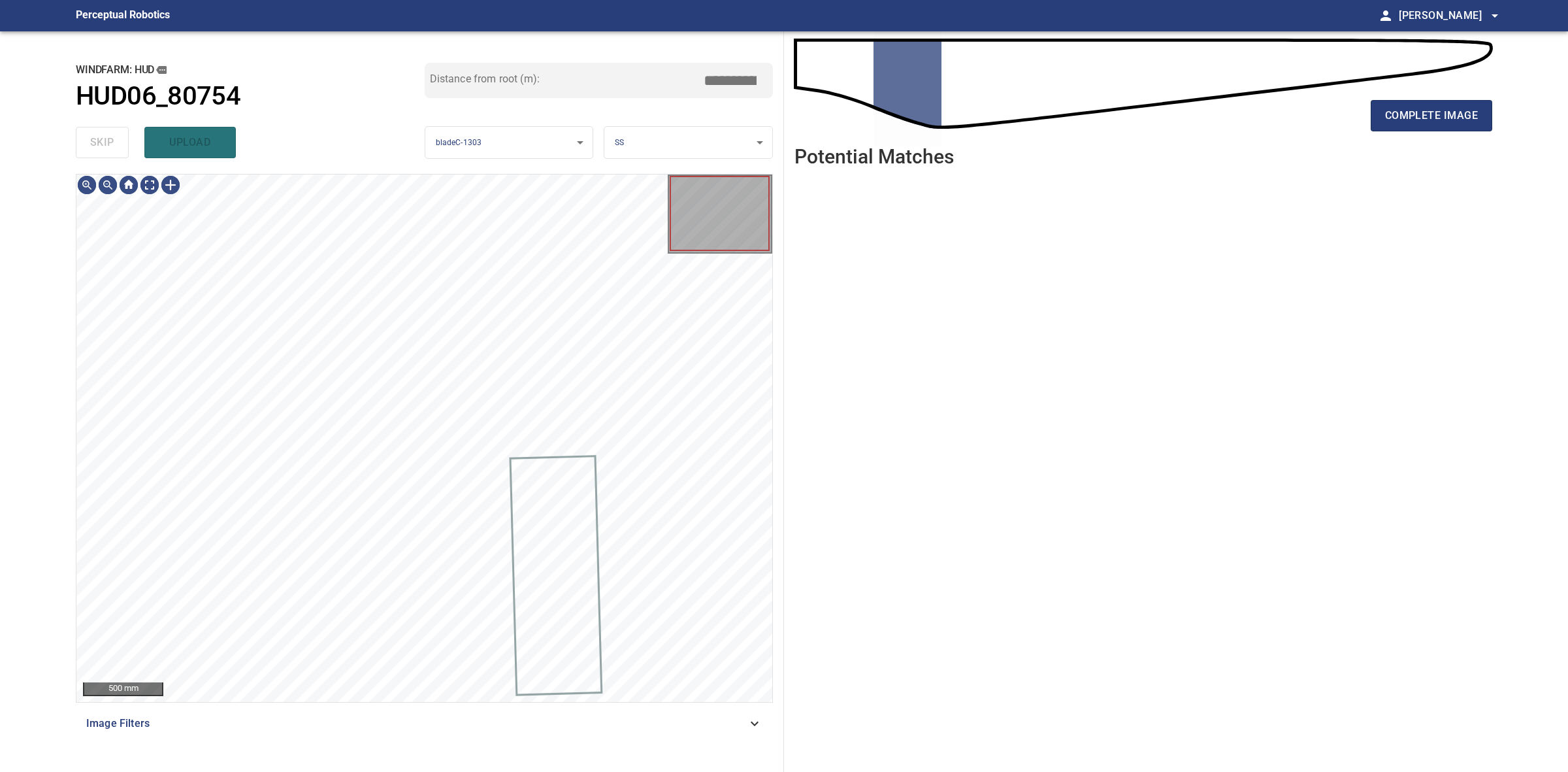
click at [103, 154] on div "skip upload" at bounding box center [250, 142] width 349 height 41
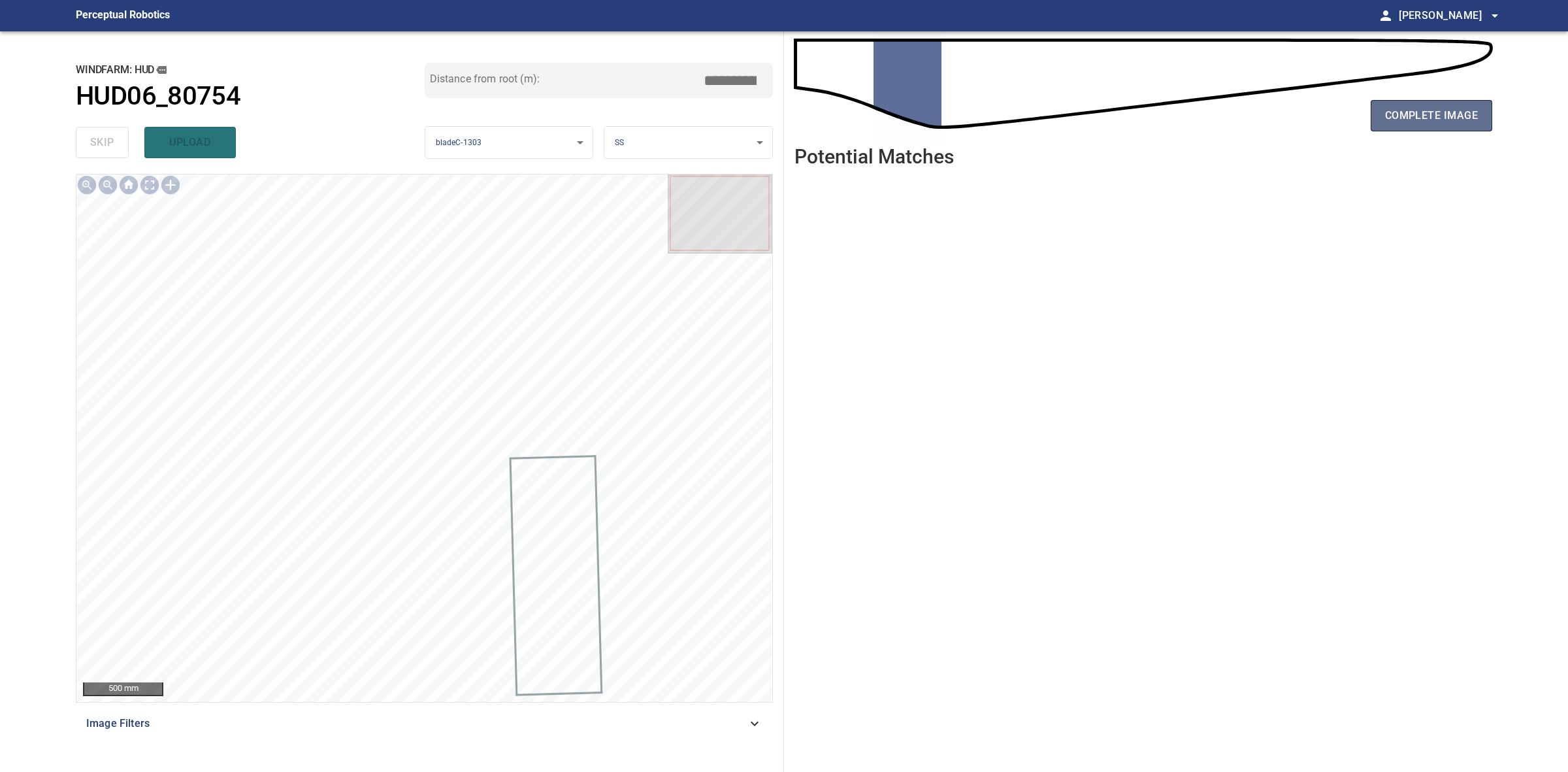
click at [1404, 111] on span "complete image" at bounding box center [1431, 116] width 93 height 18
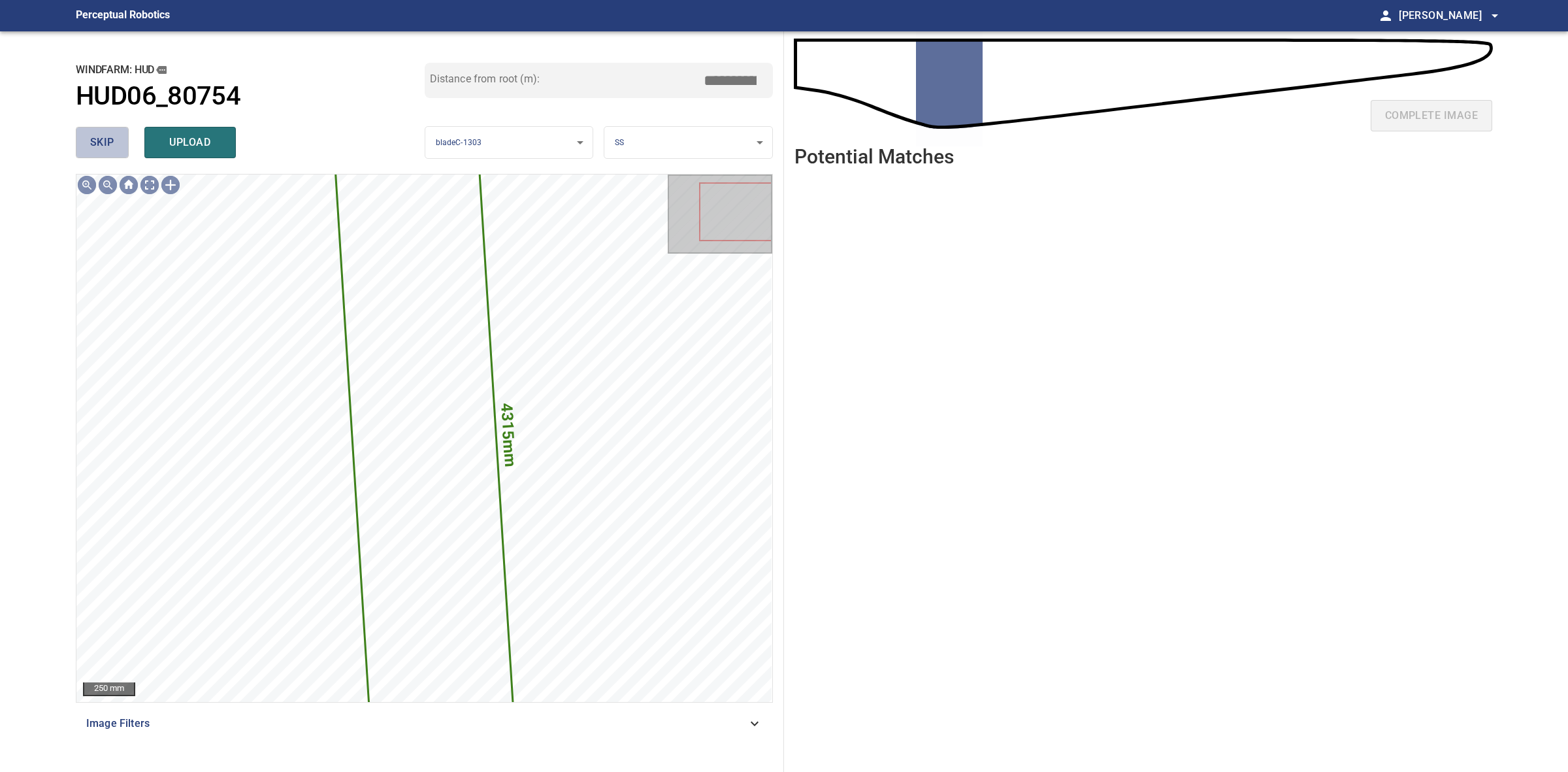
click at [90, 142] on span "skip" at bounding box center [101, 143] width 24 height 18
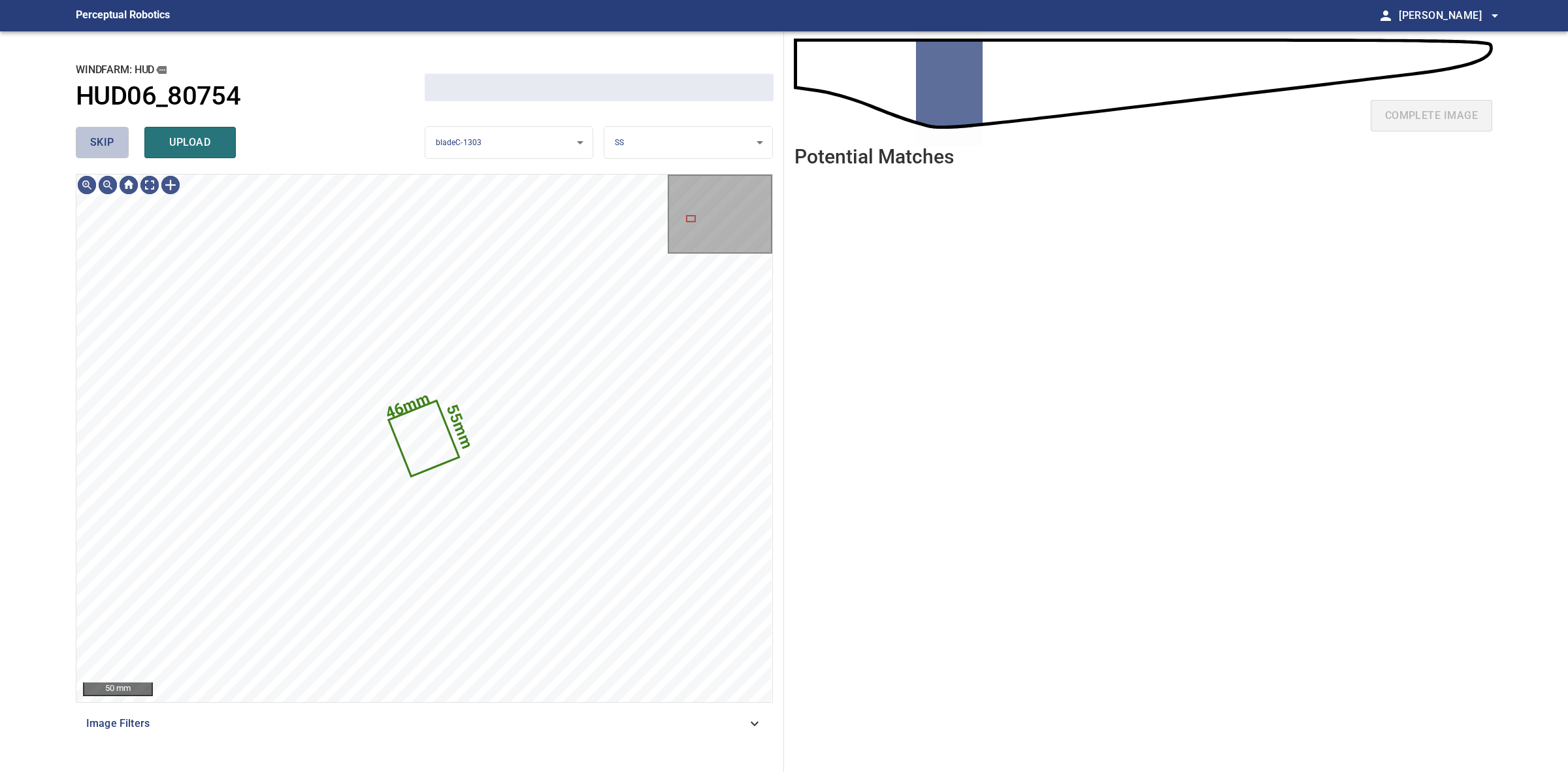
click at [90, 142] on span "skip" at bounding box center [101, 143] width 24 height 18
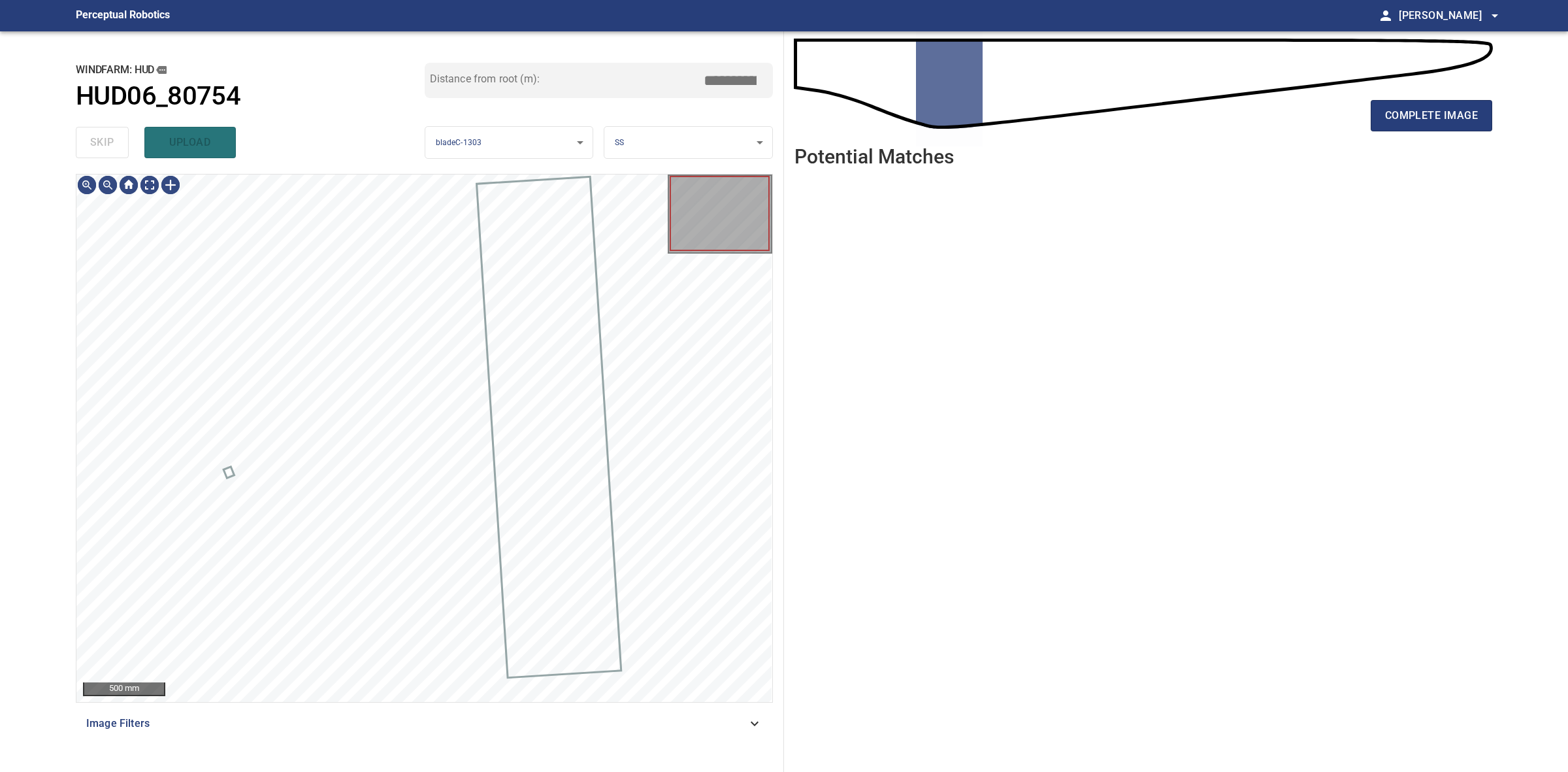
click at [90, 142] on div "skip upload" at bounding box center [250, 142] width 349 height 41
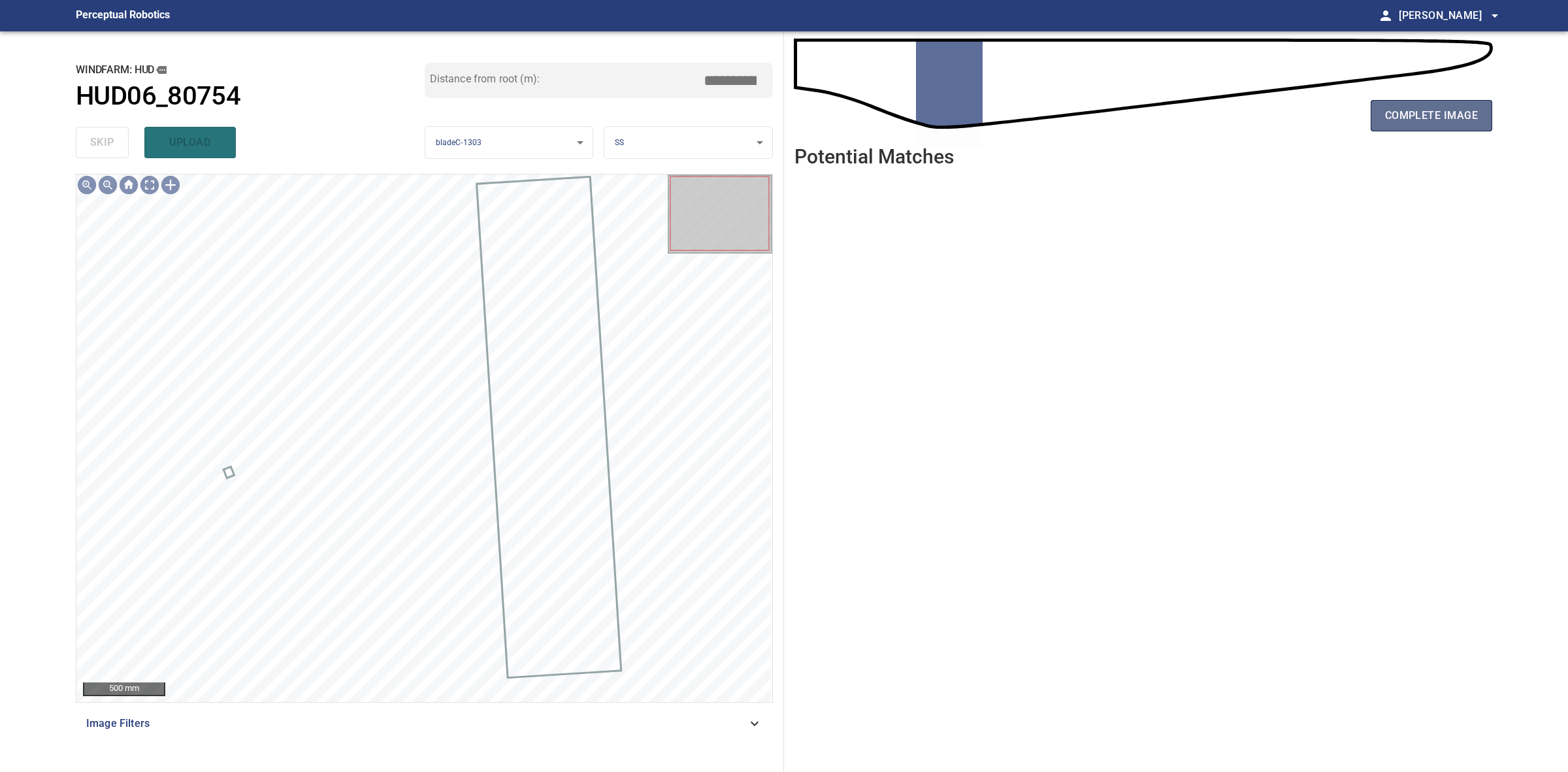
click at [1415, 126] on button "complete image" at bounding box center [1431, 115] width 121 height 31
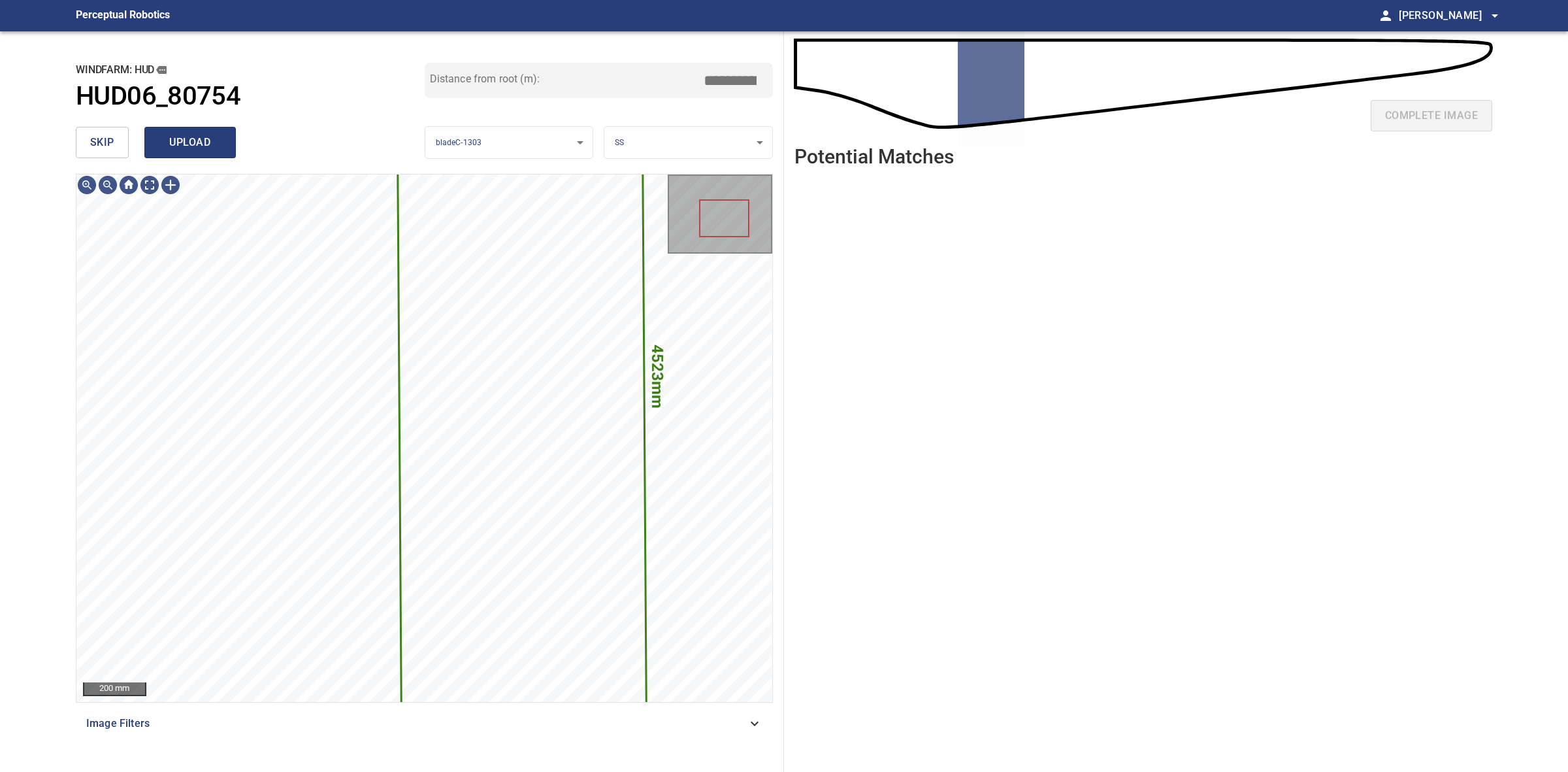
click at [227, 148] on button "upload" at bounding box center [190, 142] width 91 height 31
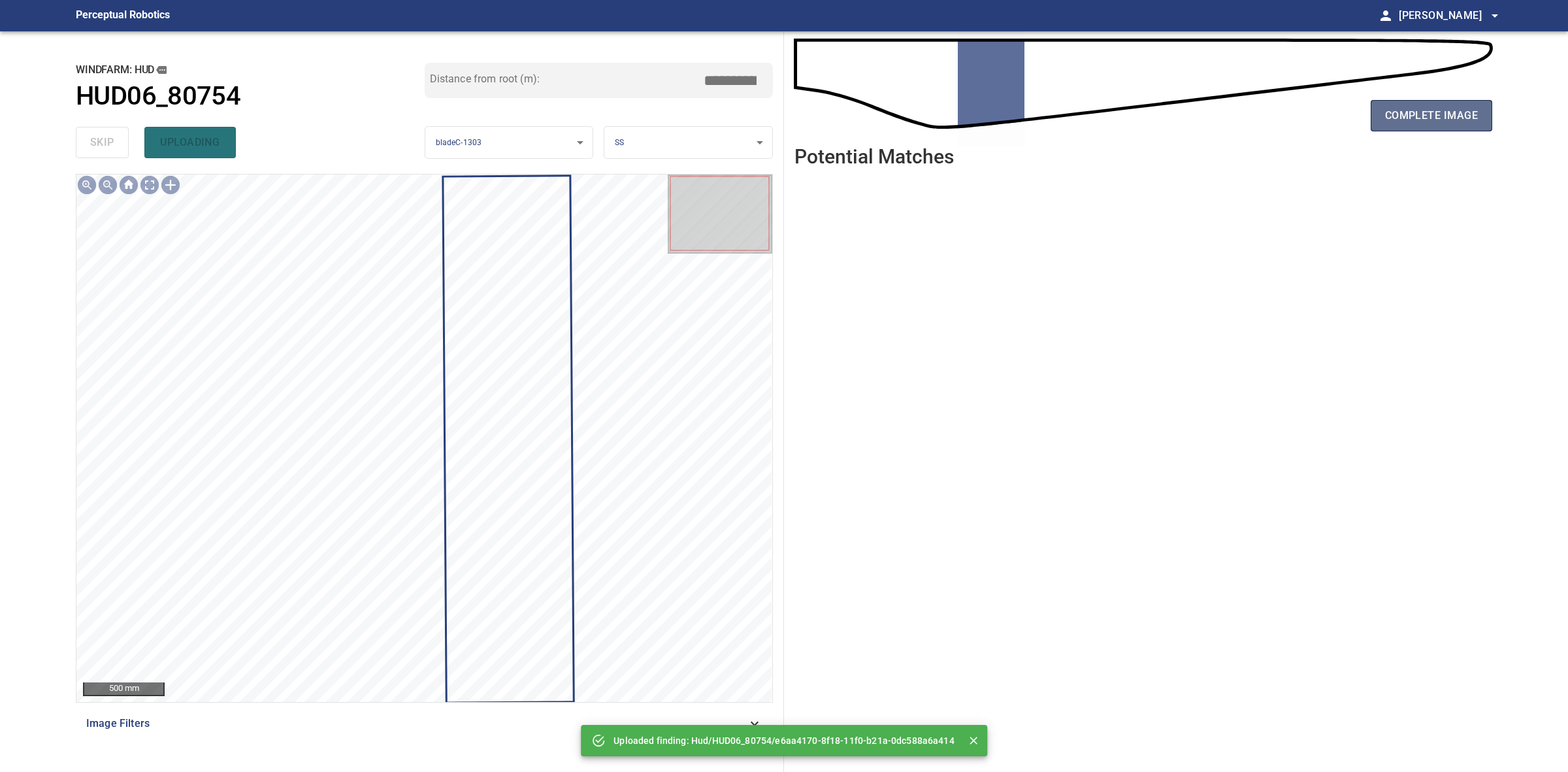
click at [1437, 125] on button "complete image" at bounding box center [1431, 115] width 121 height 31
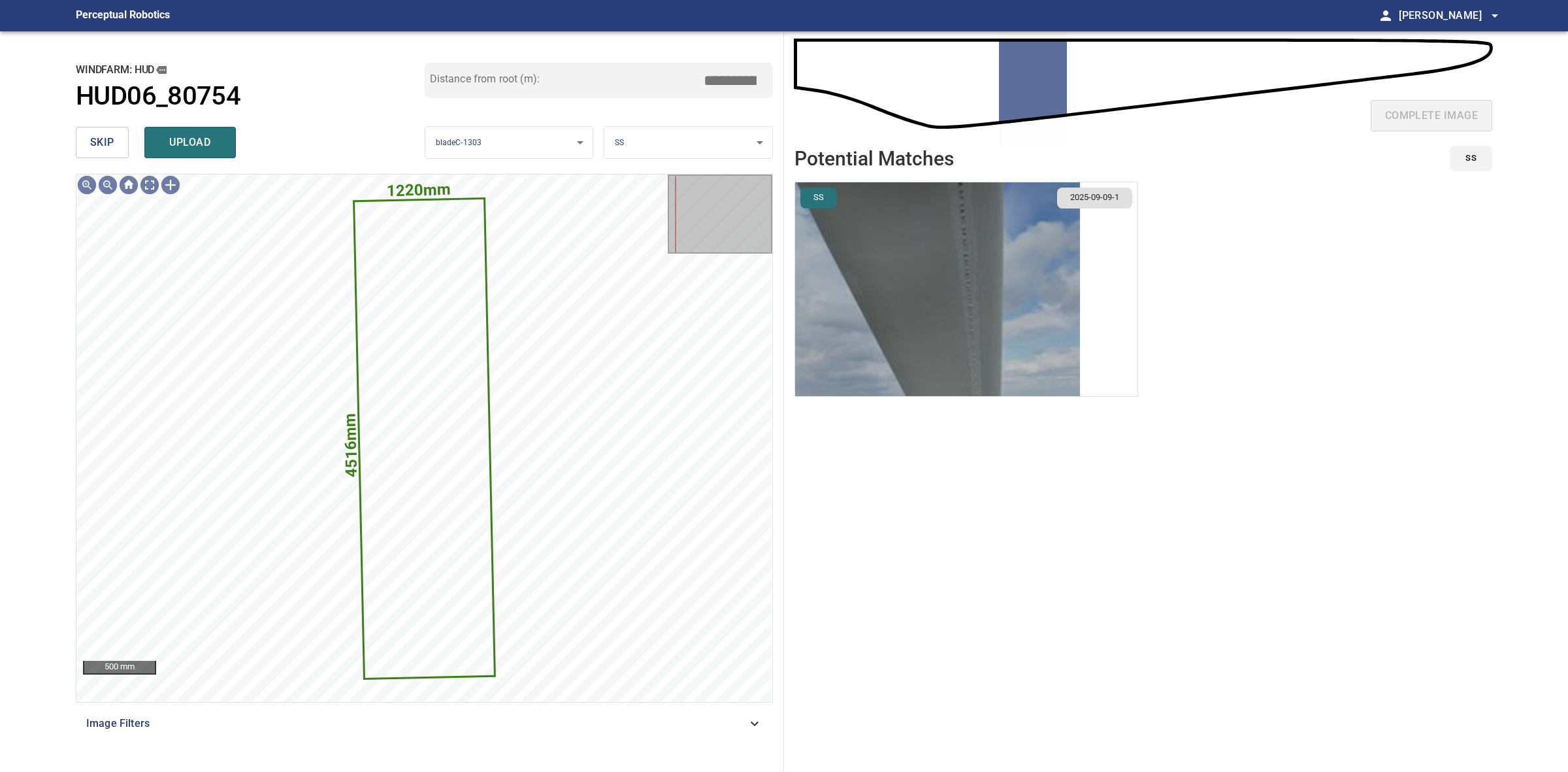
click at [951, 328] on img "button" at bounding box center [937, 289] width 285 height 214
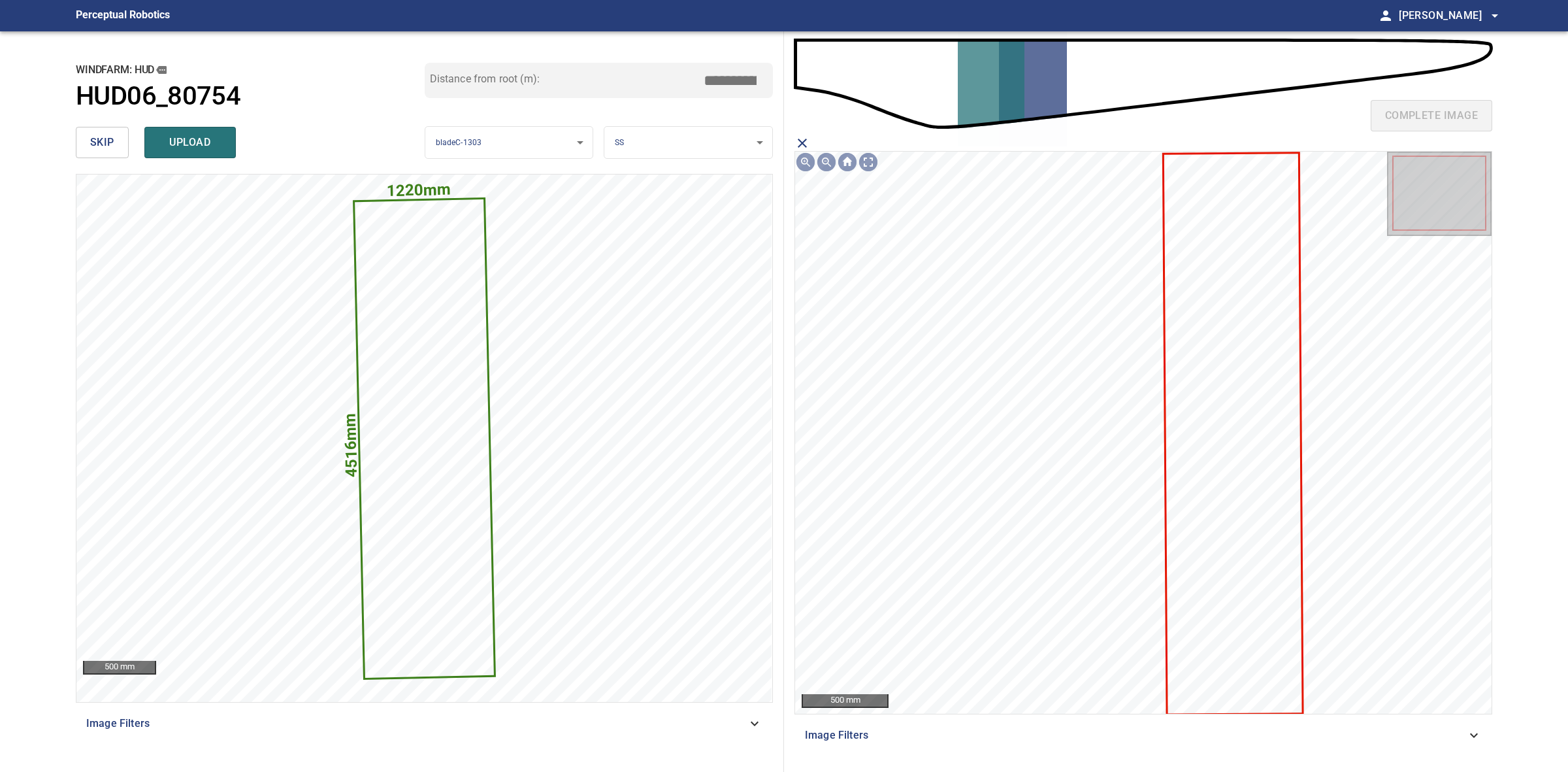
click at [1210, 472] on icon at bounding box center [1232, 433] width 137 height 559
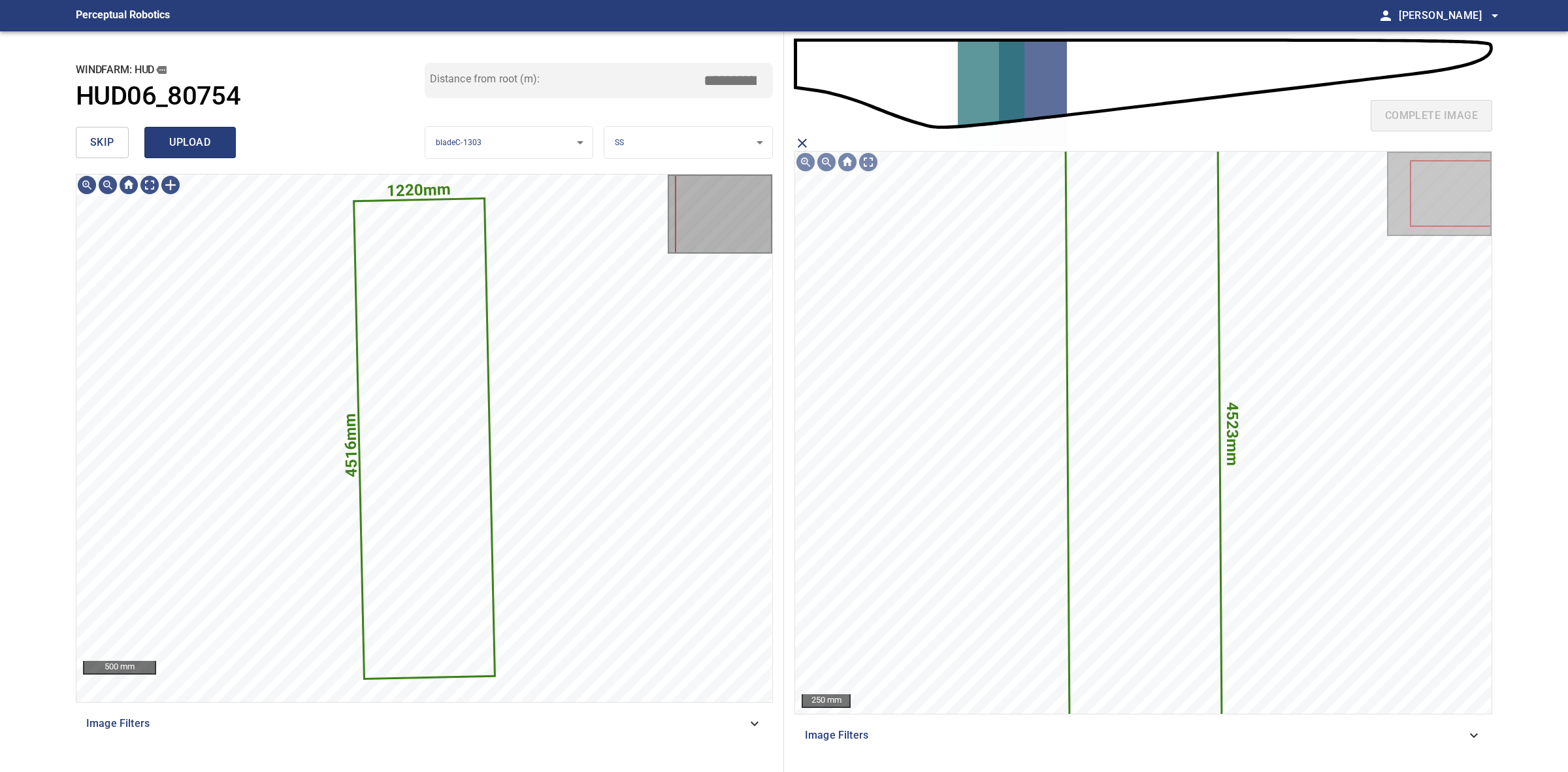
click at [190, 139] on span "upload" at bounding box center [190, 143] width 63 height 18
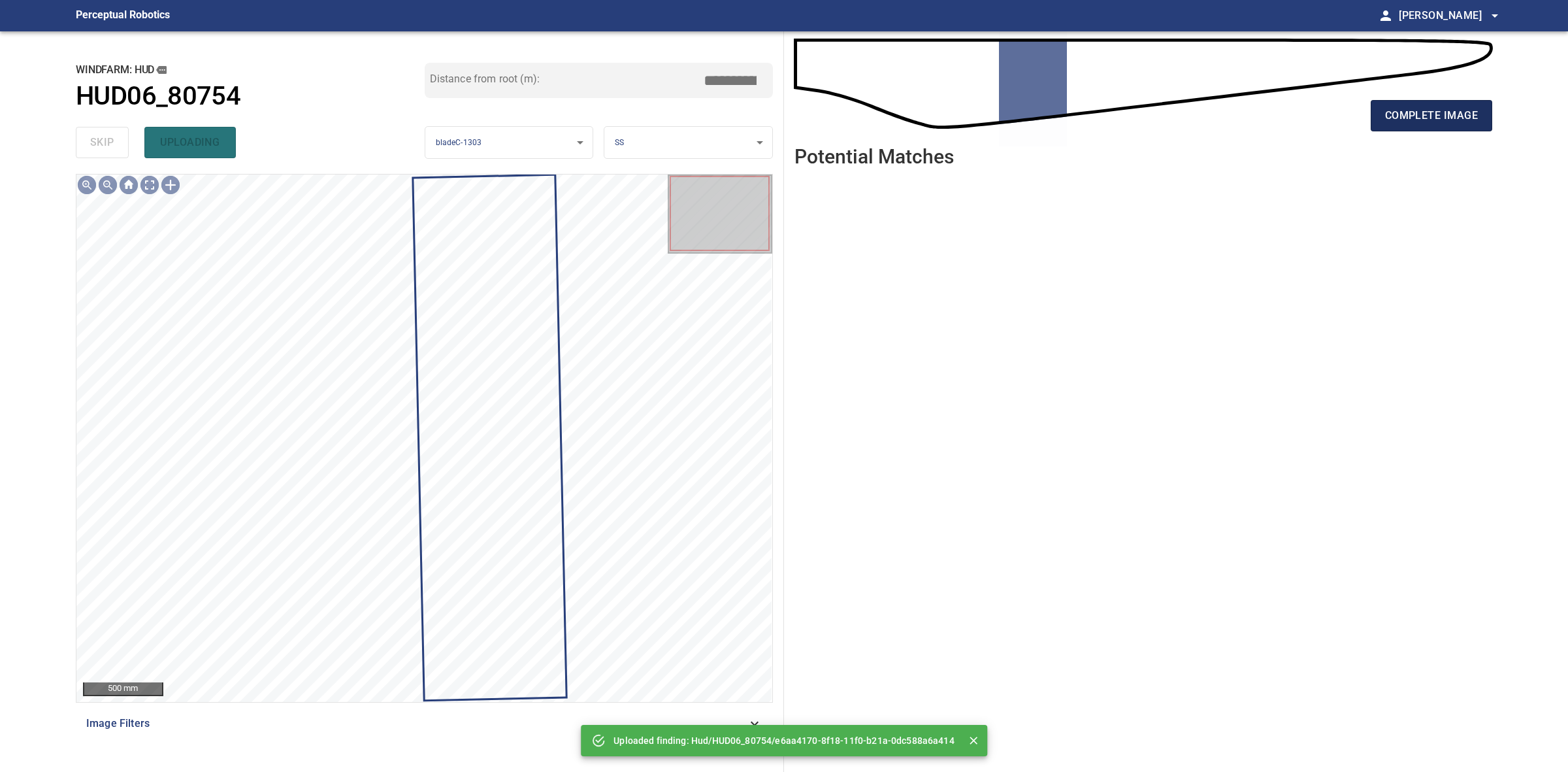
click at [1445, 118] on span "complete image" at bounding box center [1431, 116] width 93 height 18
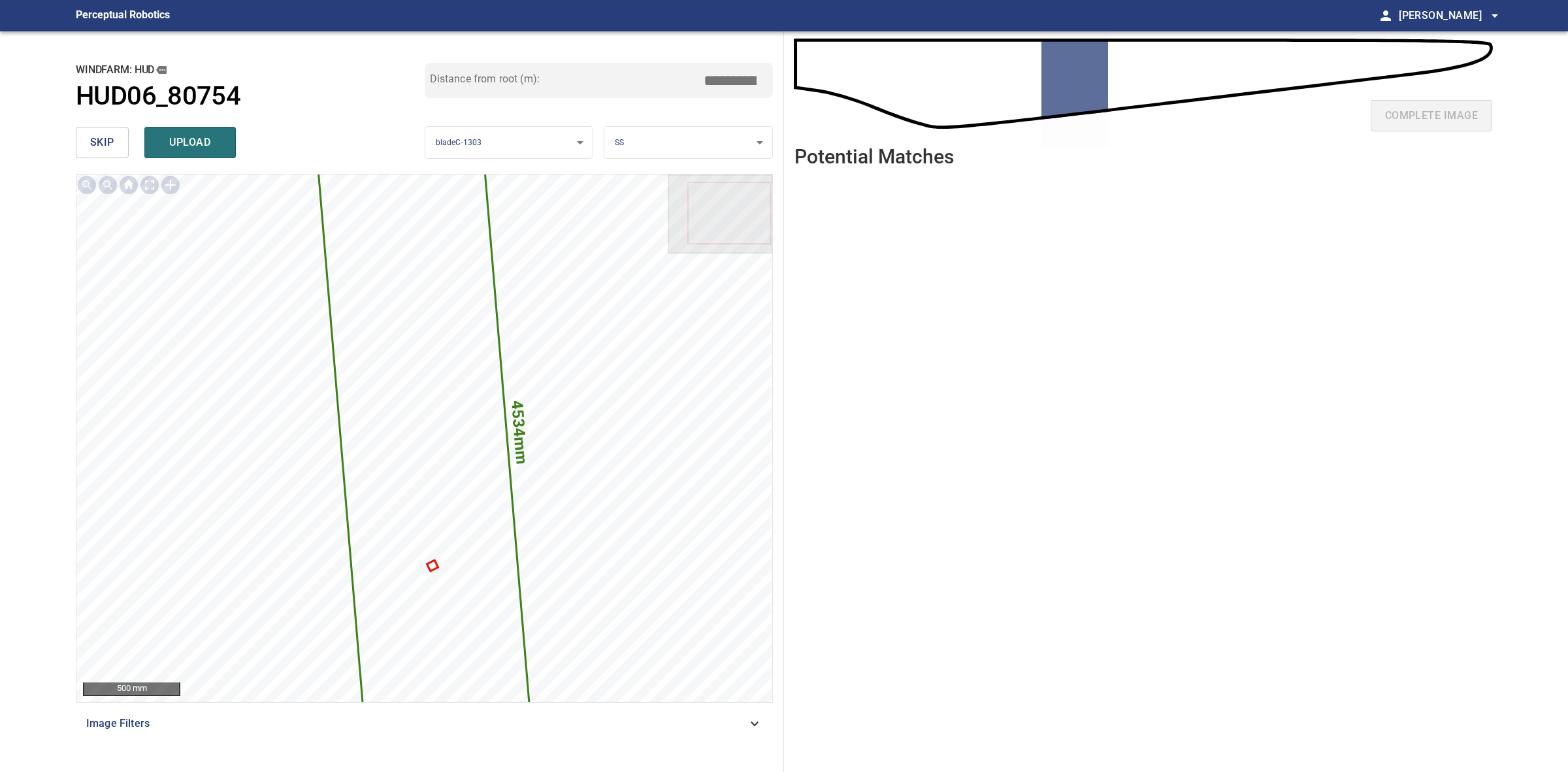
drag, startPoint x: 732, startPoint y: 78, endPoint x: 723, endPoint y: 77, distance: 9.1
click at [723, 77] on input "*****" at bounding box center [735, 80] width 65 height 25
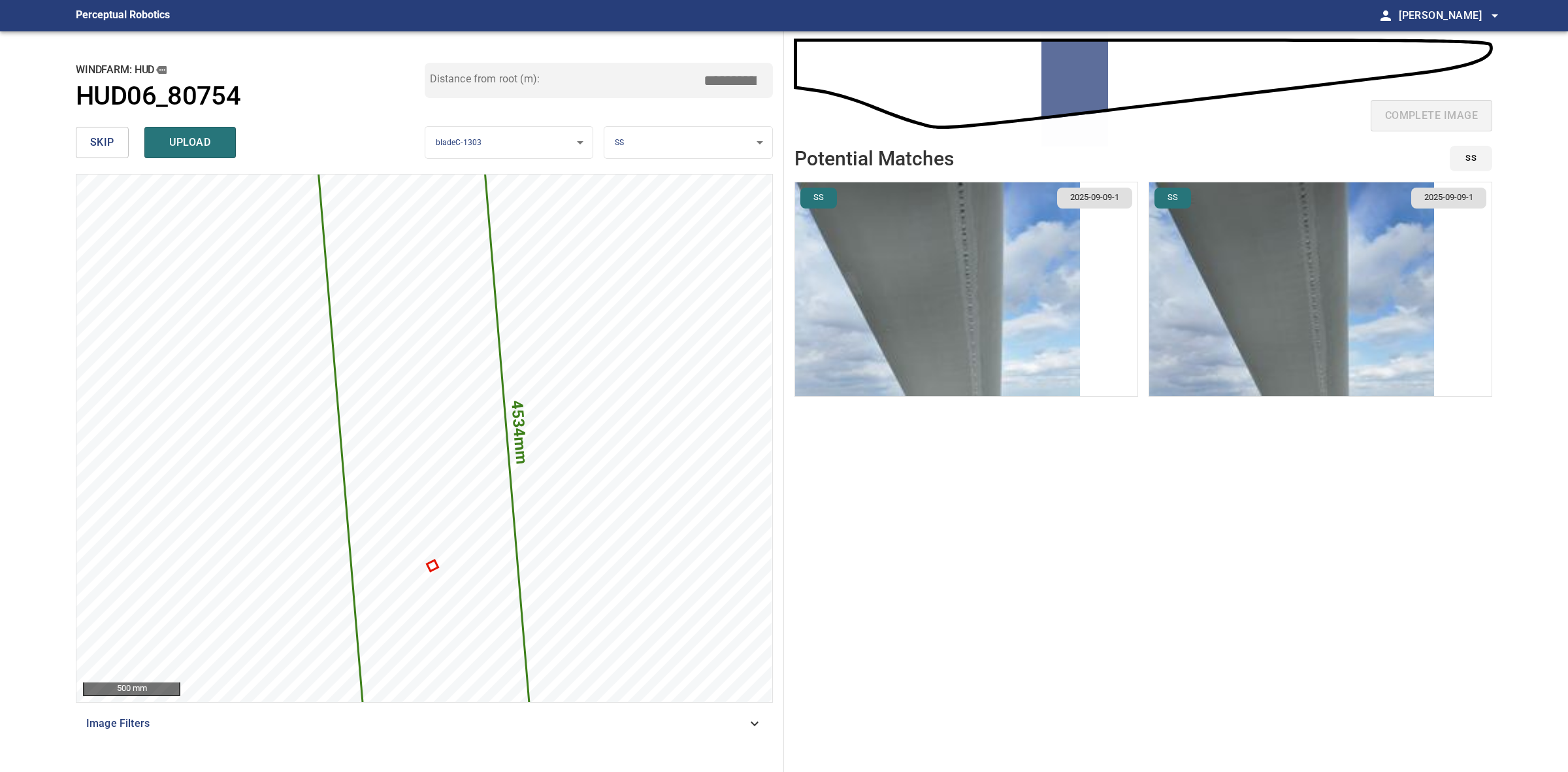
type input "*****"
click at [1232, 243] on img "button" at bounding box center [1292, 289] width 285 height 214
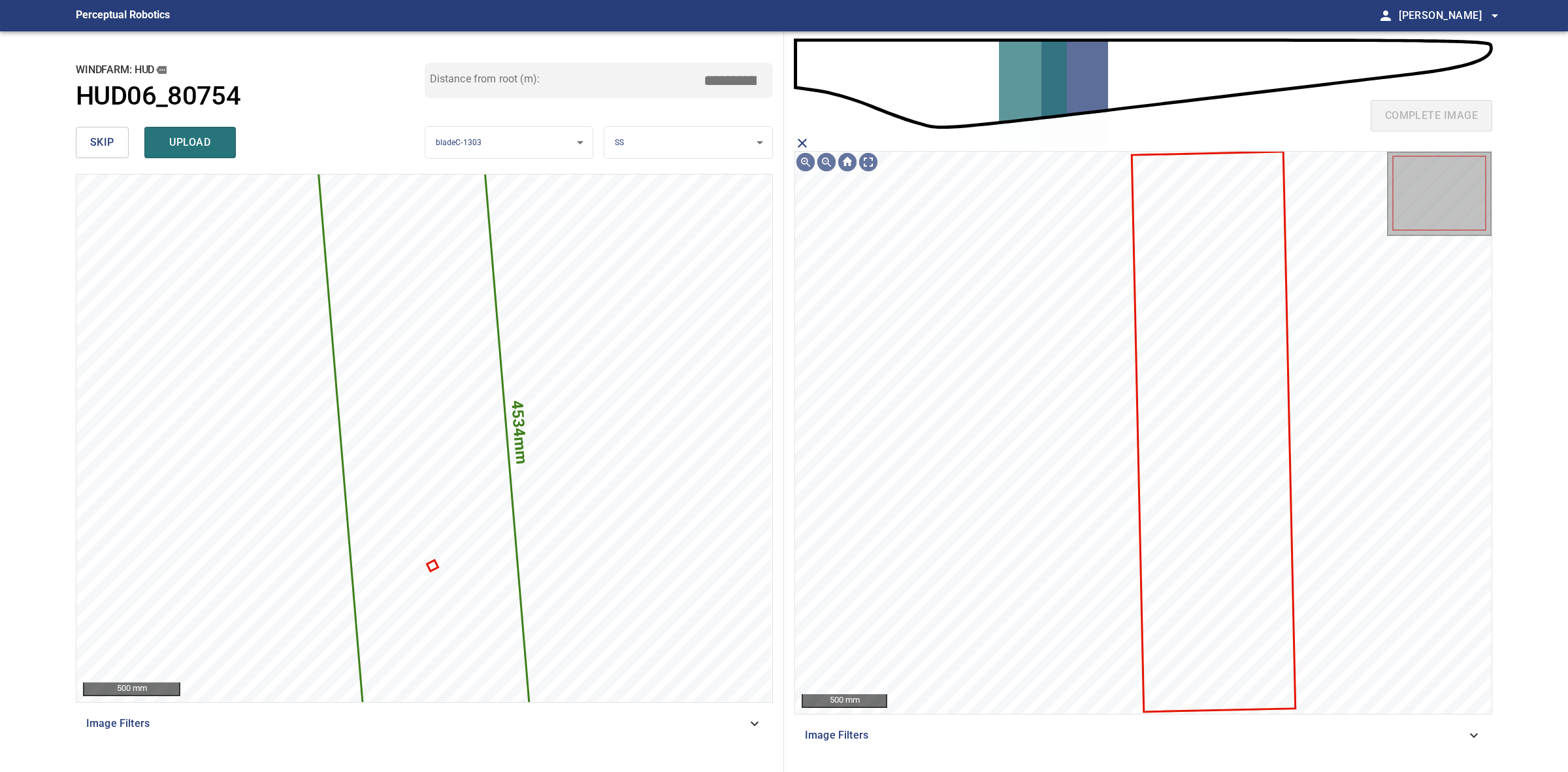
click at [1185, 331] on icon at bounding box center [1213, 431] width 162 height 558
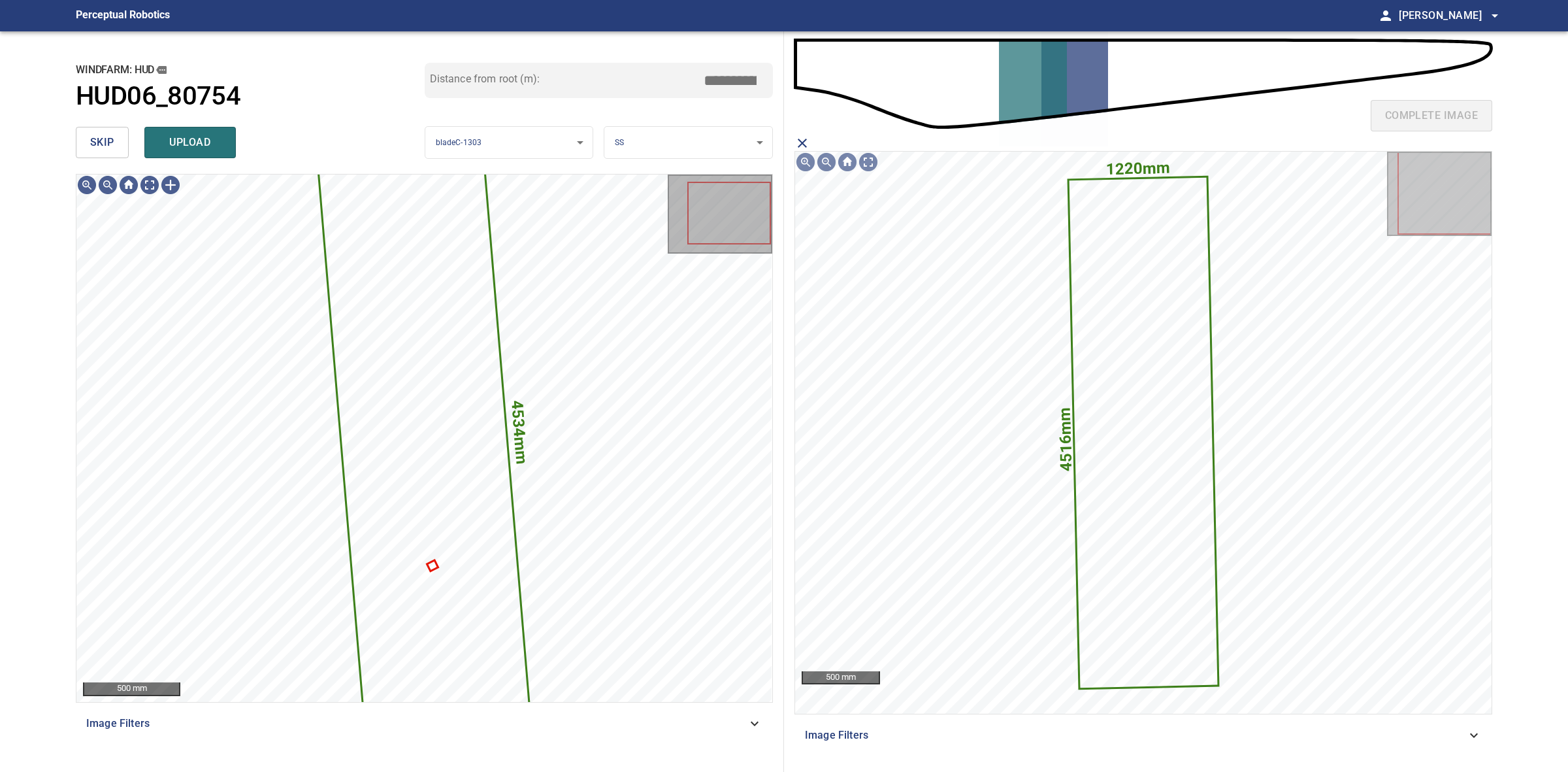
click at [236, 138] on div "skip upload" at bounding box center [250, 142] width 349 height 41
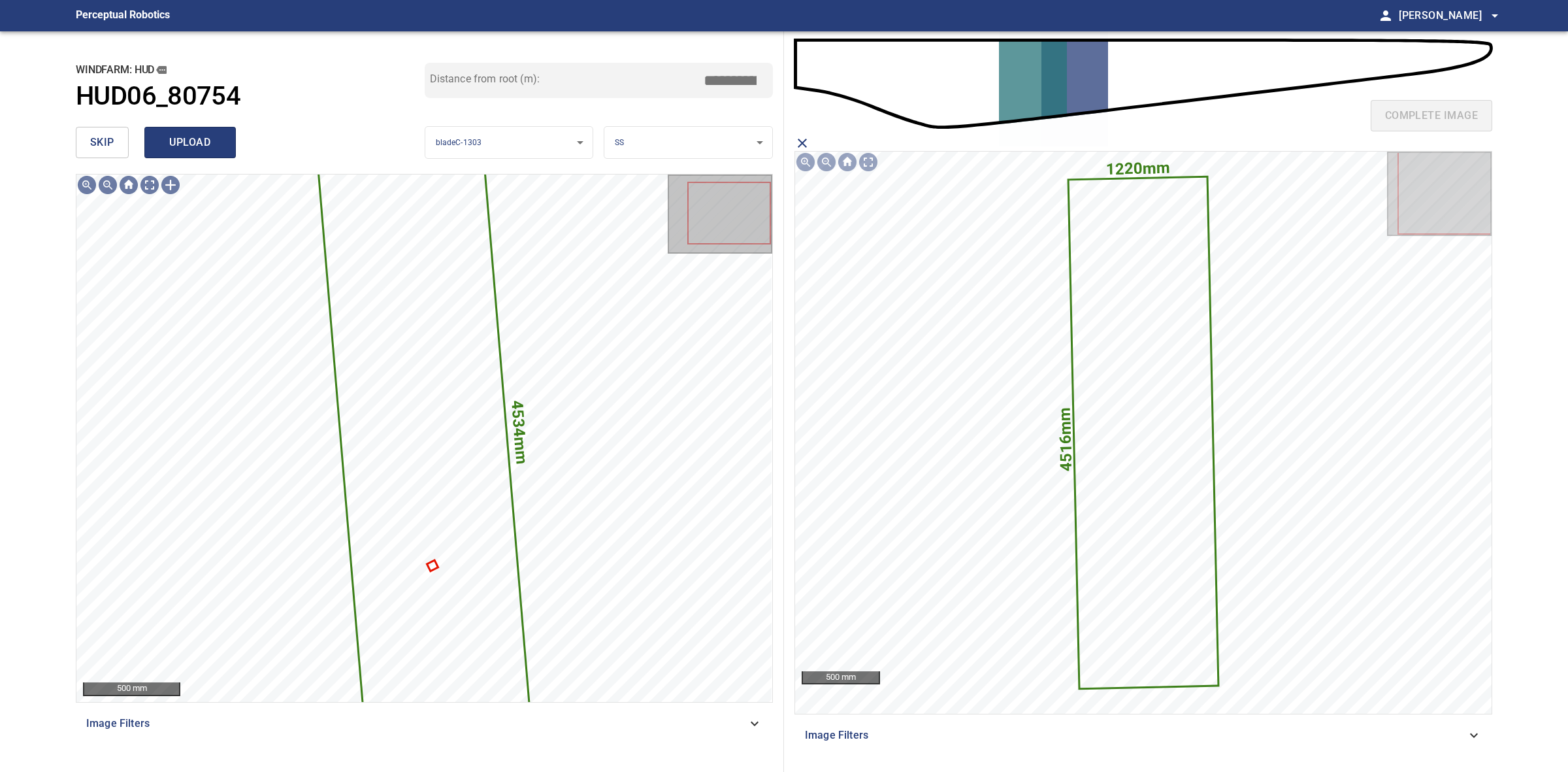
click at [220, 138] on span "upload" at bounding box center [190, 143] width 63 height 18
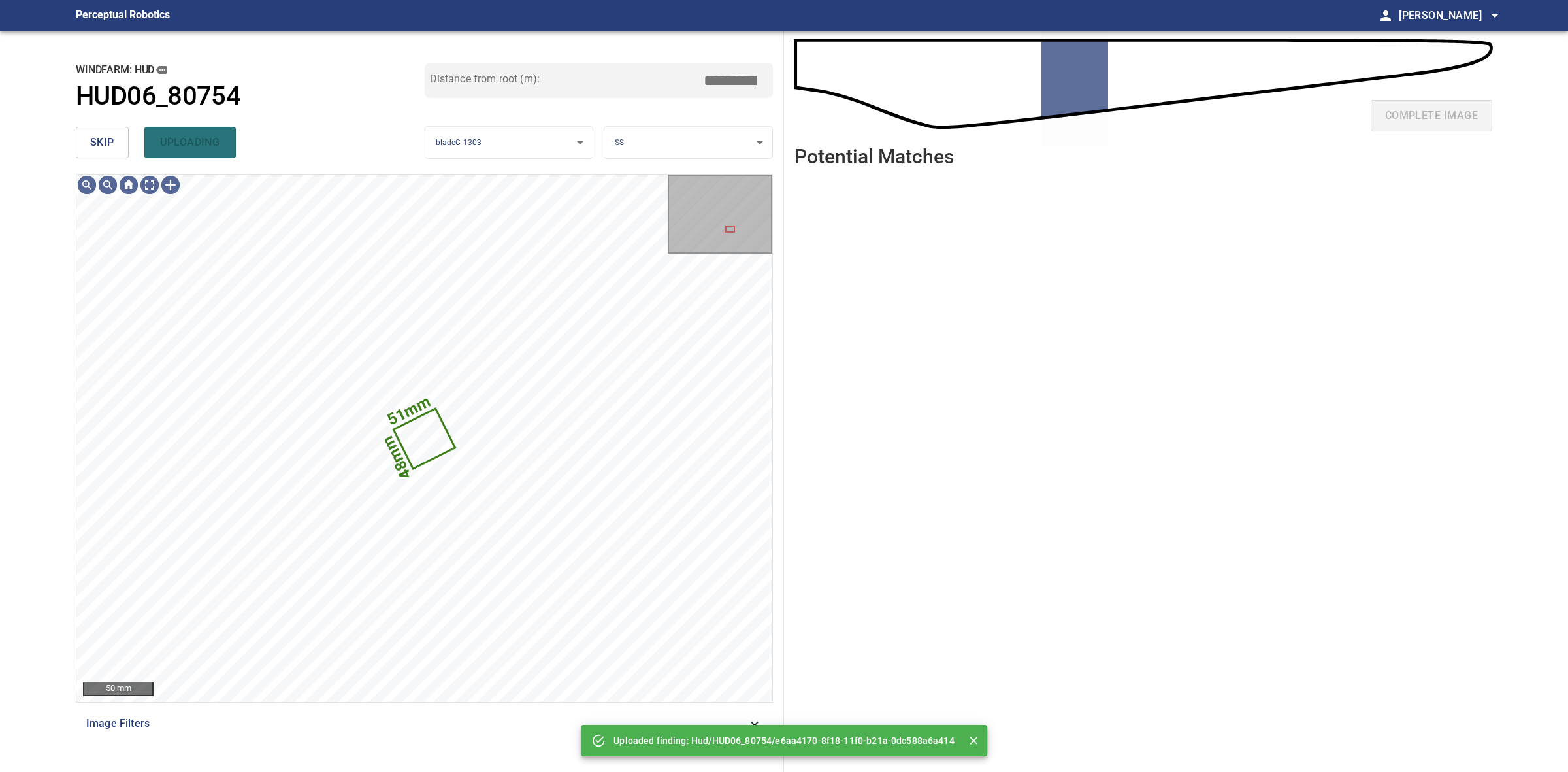
click at [105, 134] on span "skip" at bounding box center [101, 143] width 24 height 18
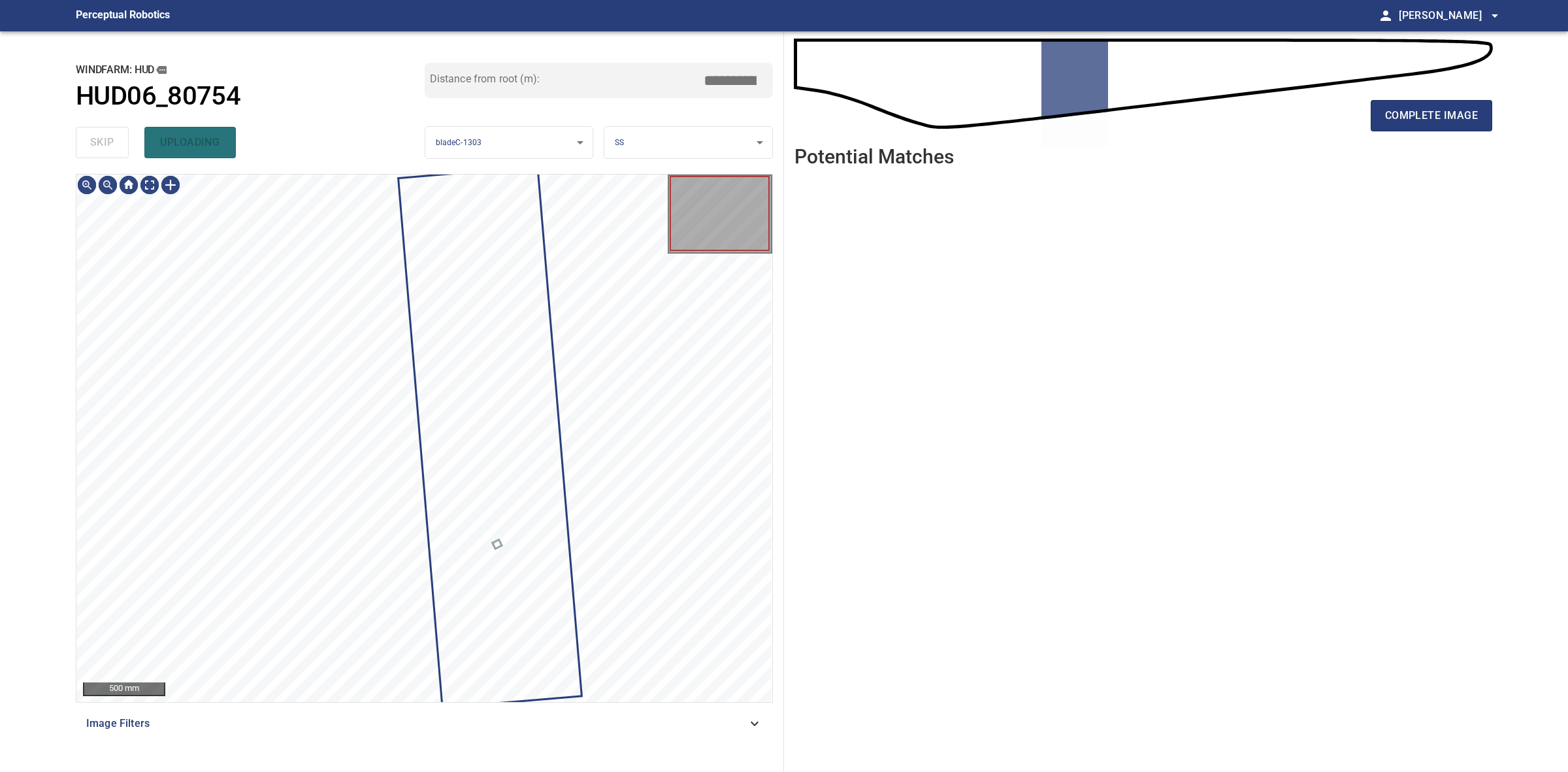
click at [105, 134] on div "skip uploading" at bounding box center [250, 142] width 349 height 41
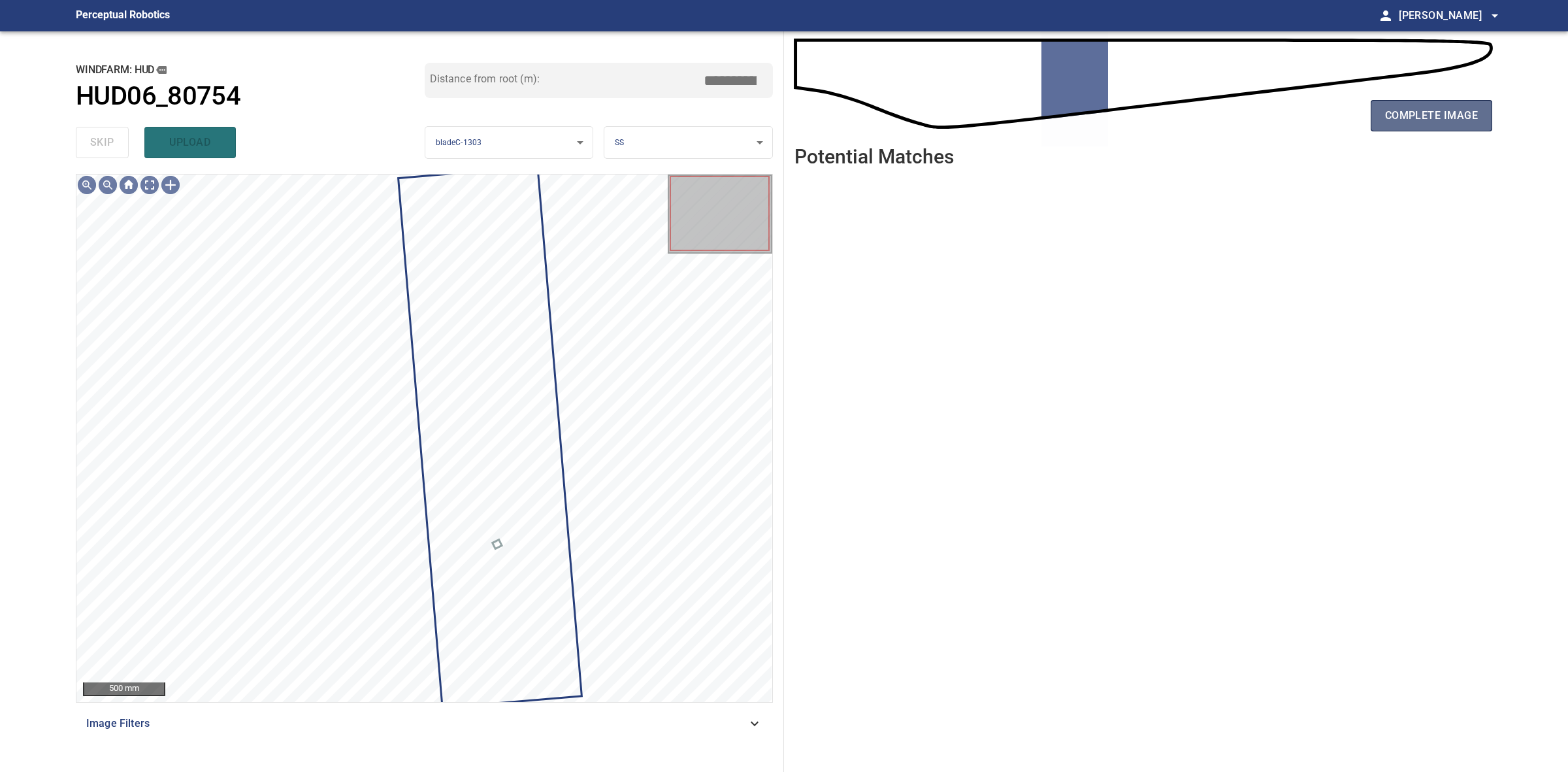
click at [1464, 116] on span "complete image" at bounding box center [1431, 116] width 93 height 18
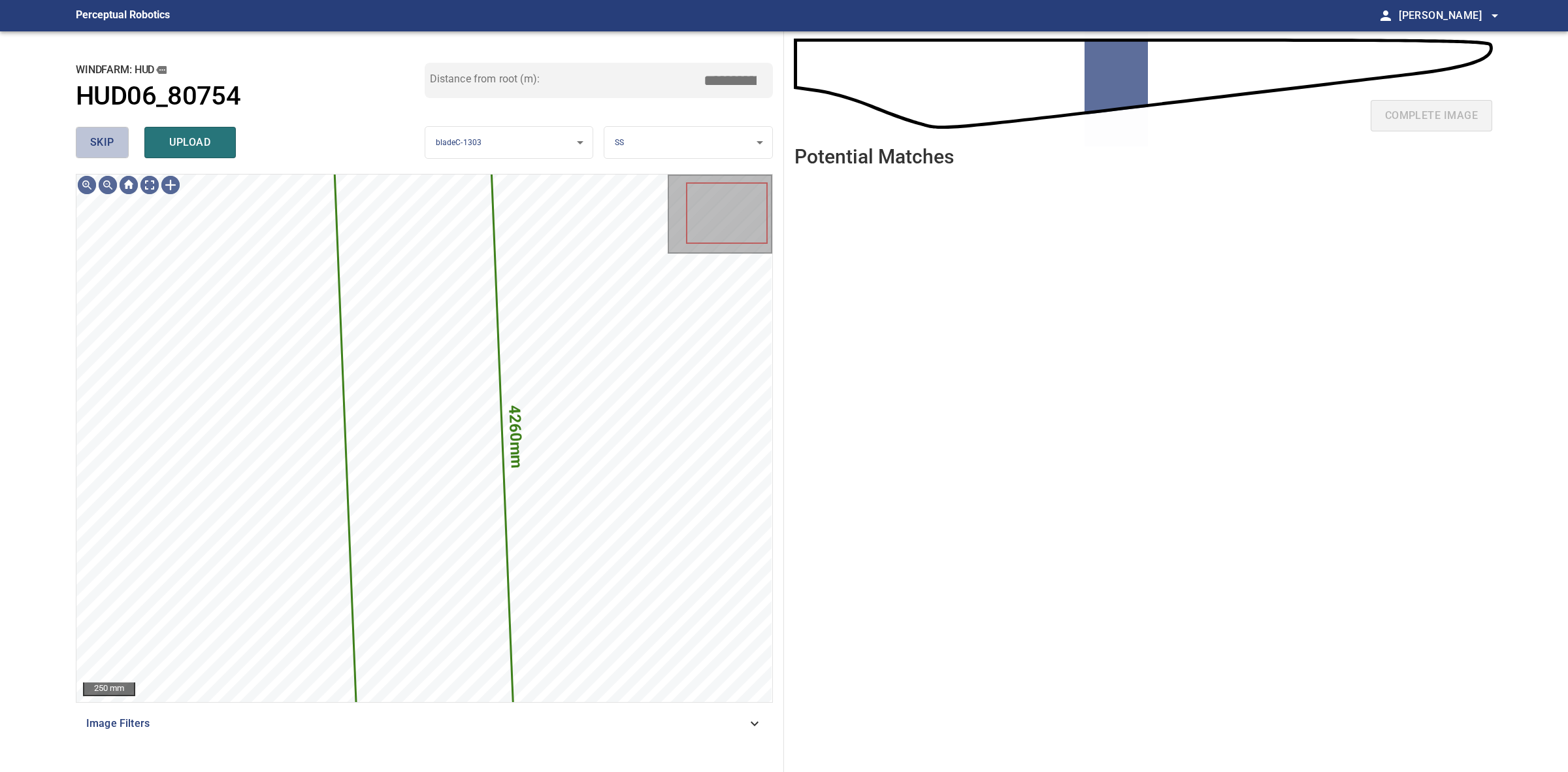
click at [98, 144] on span "skip" at bounding box center [101, 143] width 24 height 18
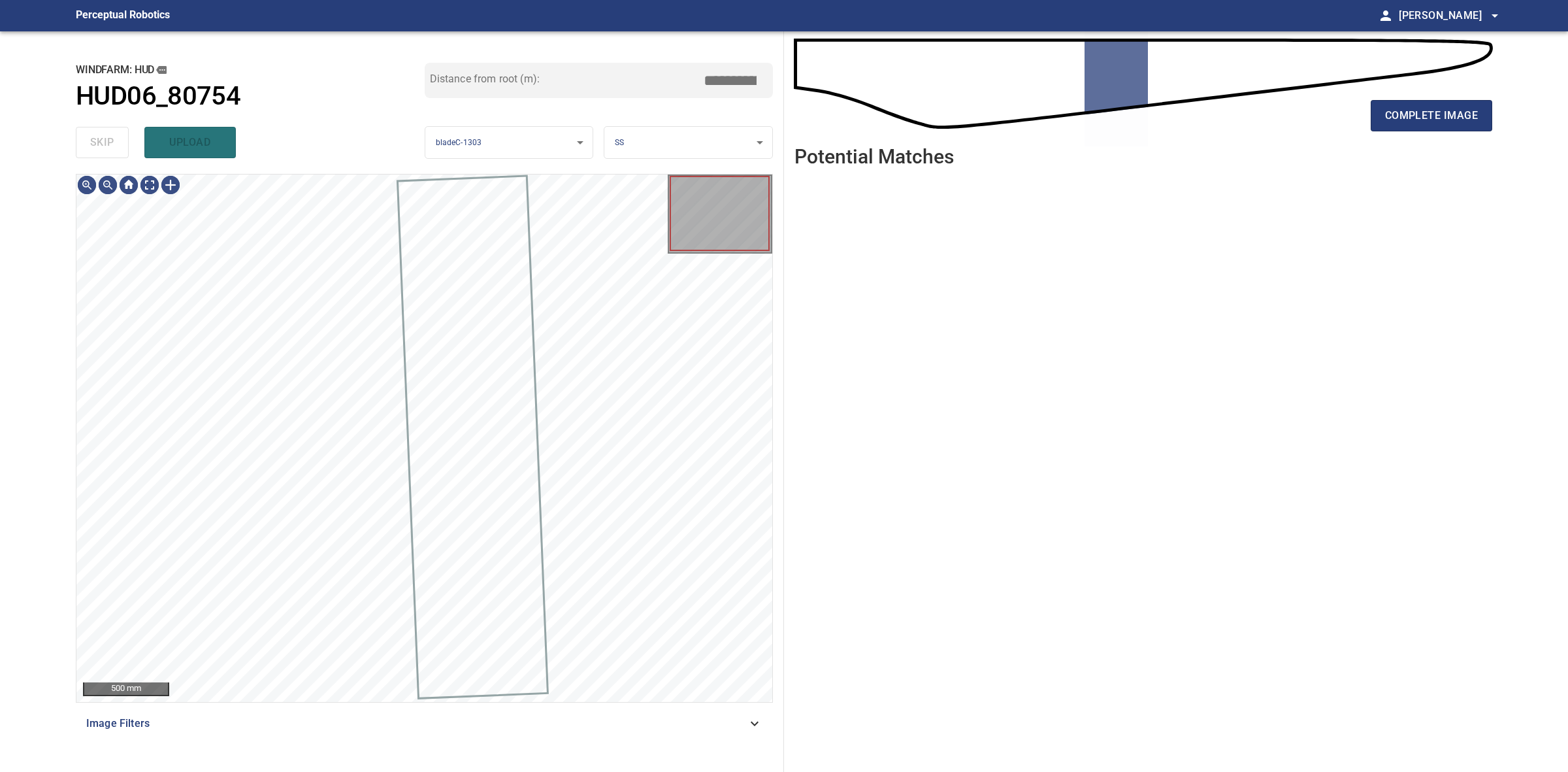
click at [98, 144] on div "skip upload" at bounding box center [250, 142] width 349 height 41
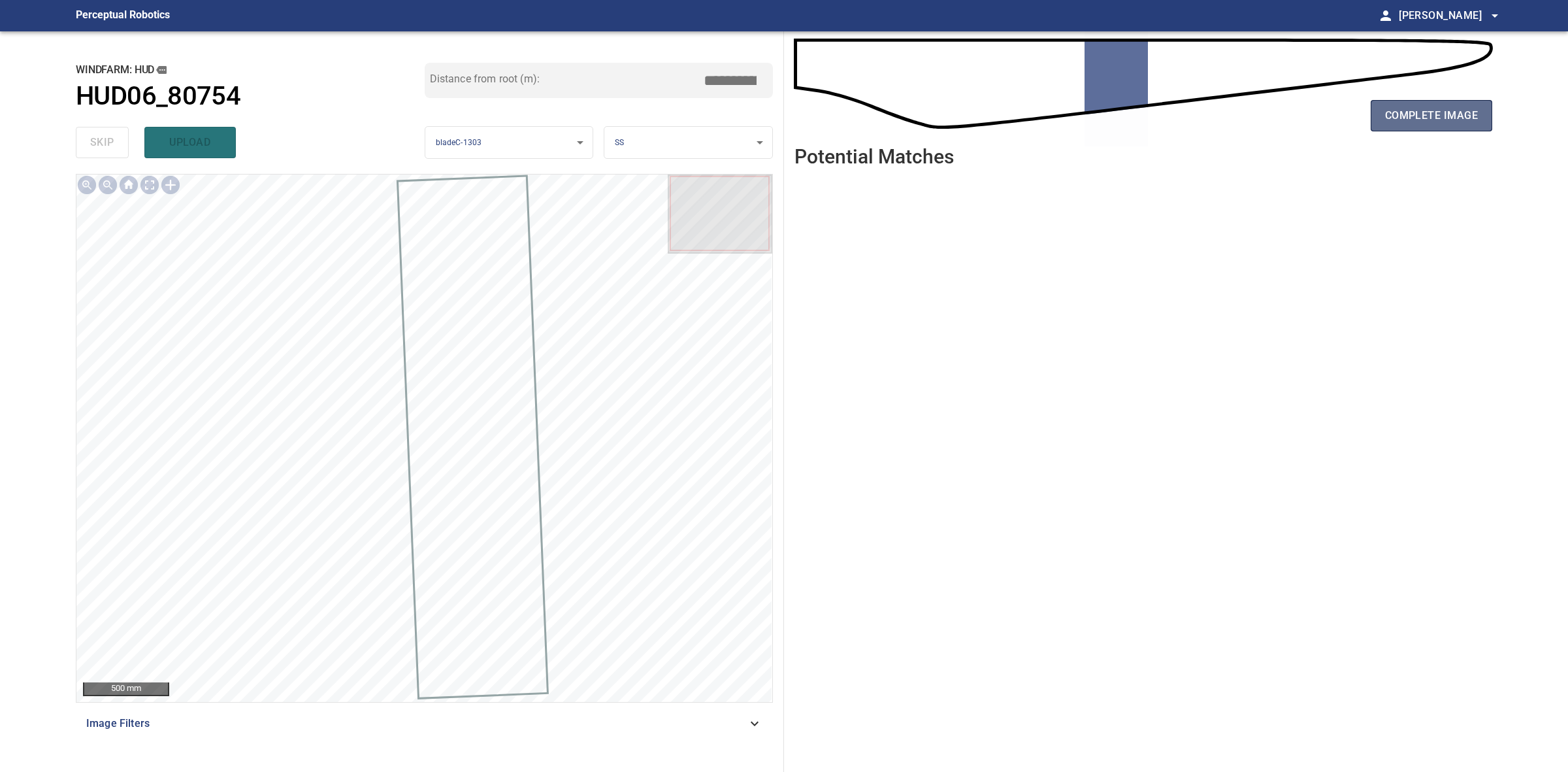
click at [1467, 124] on span "complete image" at bounding box center [1431, 116] width 93 height 18
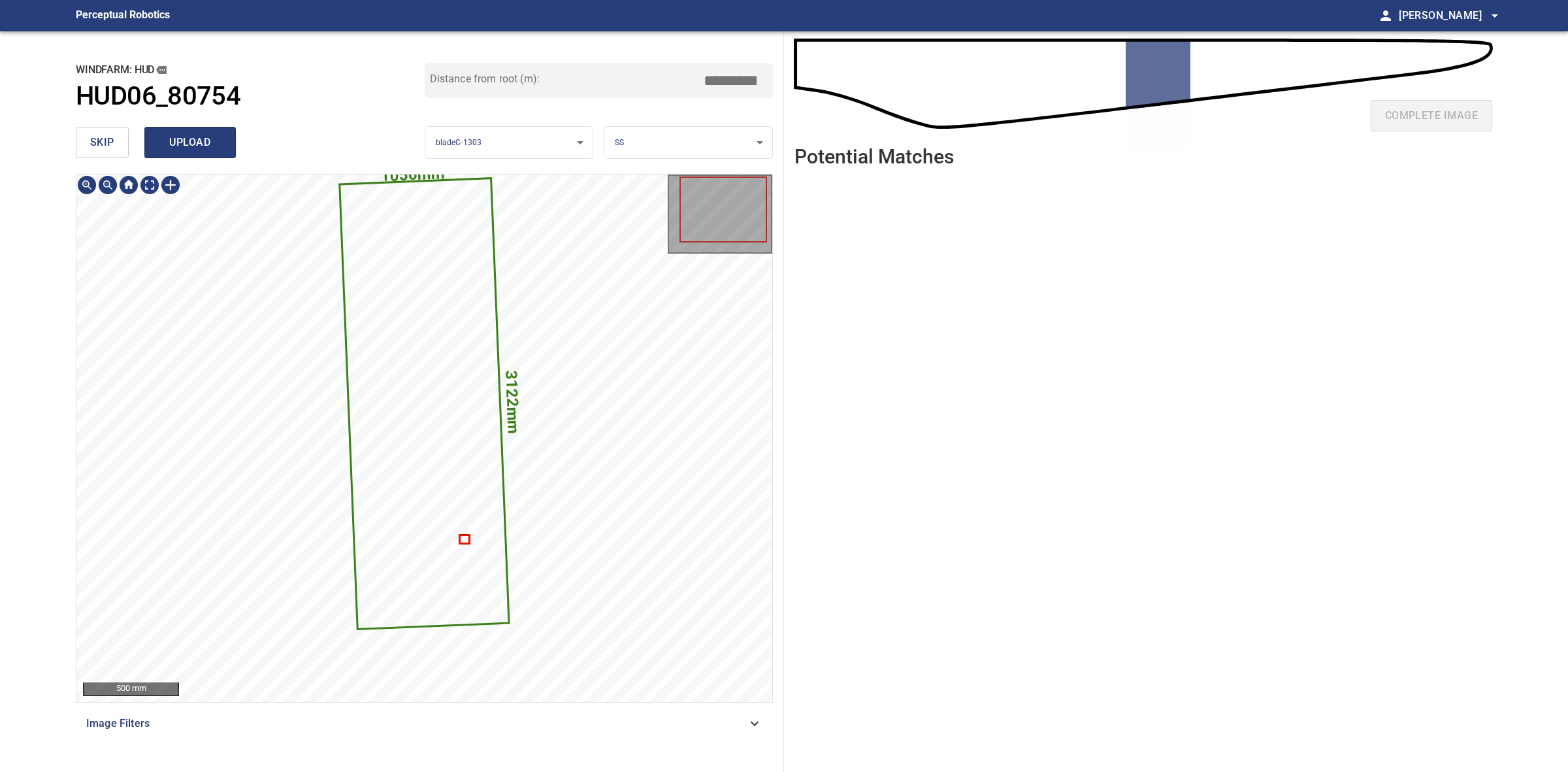
click at [206, 134] on span "upload" at bounding box center [190, 143] width 63 height 18
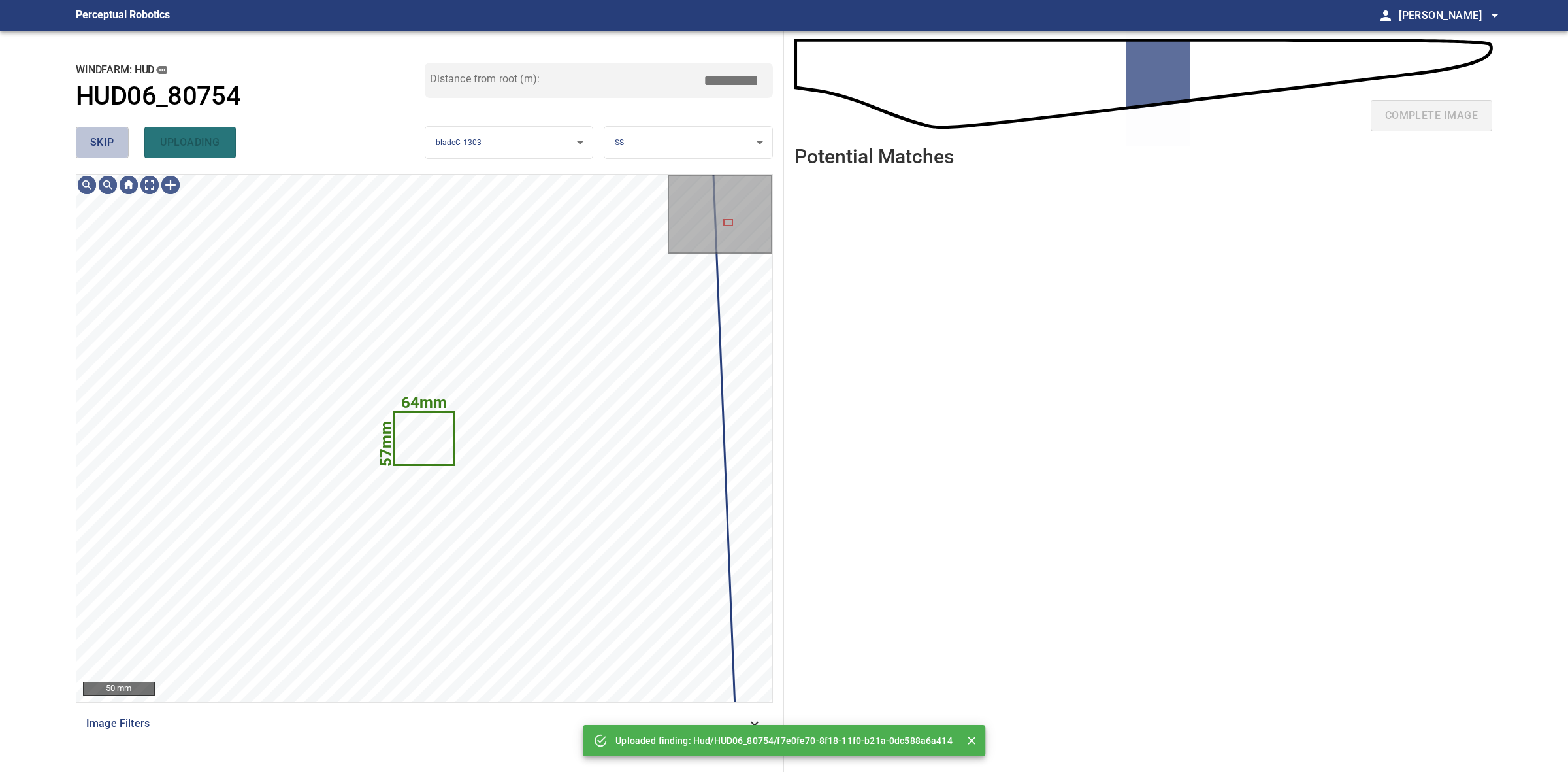
click at [116, 147] on button "skip" at bounding box center [102, 142] width 53 height 31
click at [116, 147] on div "skip uploading" at bounding box center [250, 142] width 349 height 41
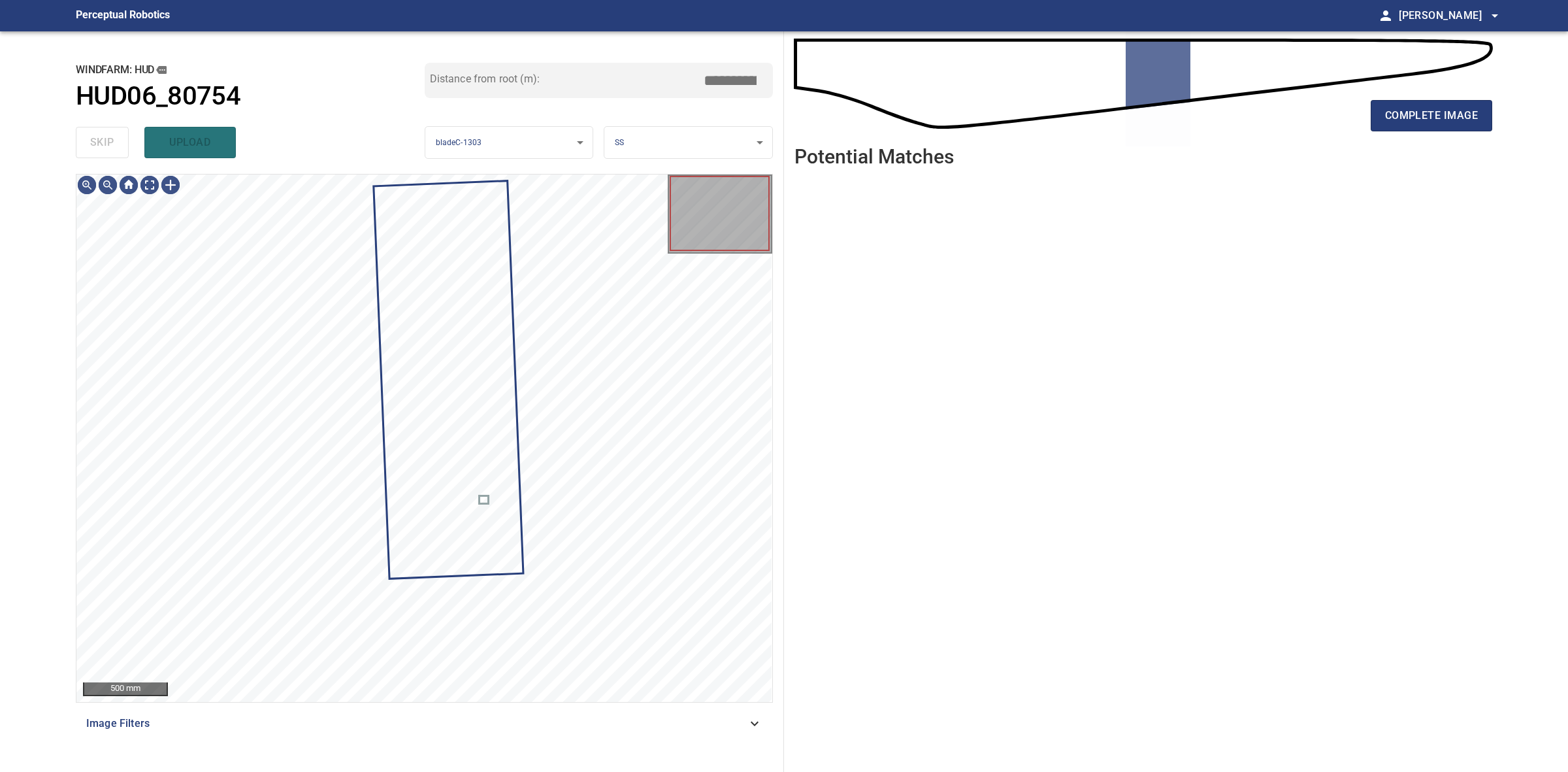
click at [116, 147] on div "skip upload" at bounding box center [250, 142] width 349 height 41
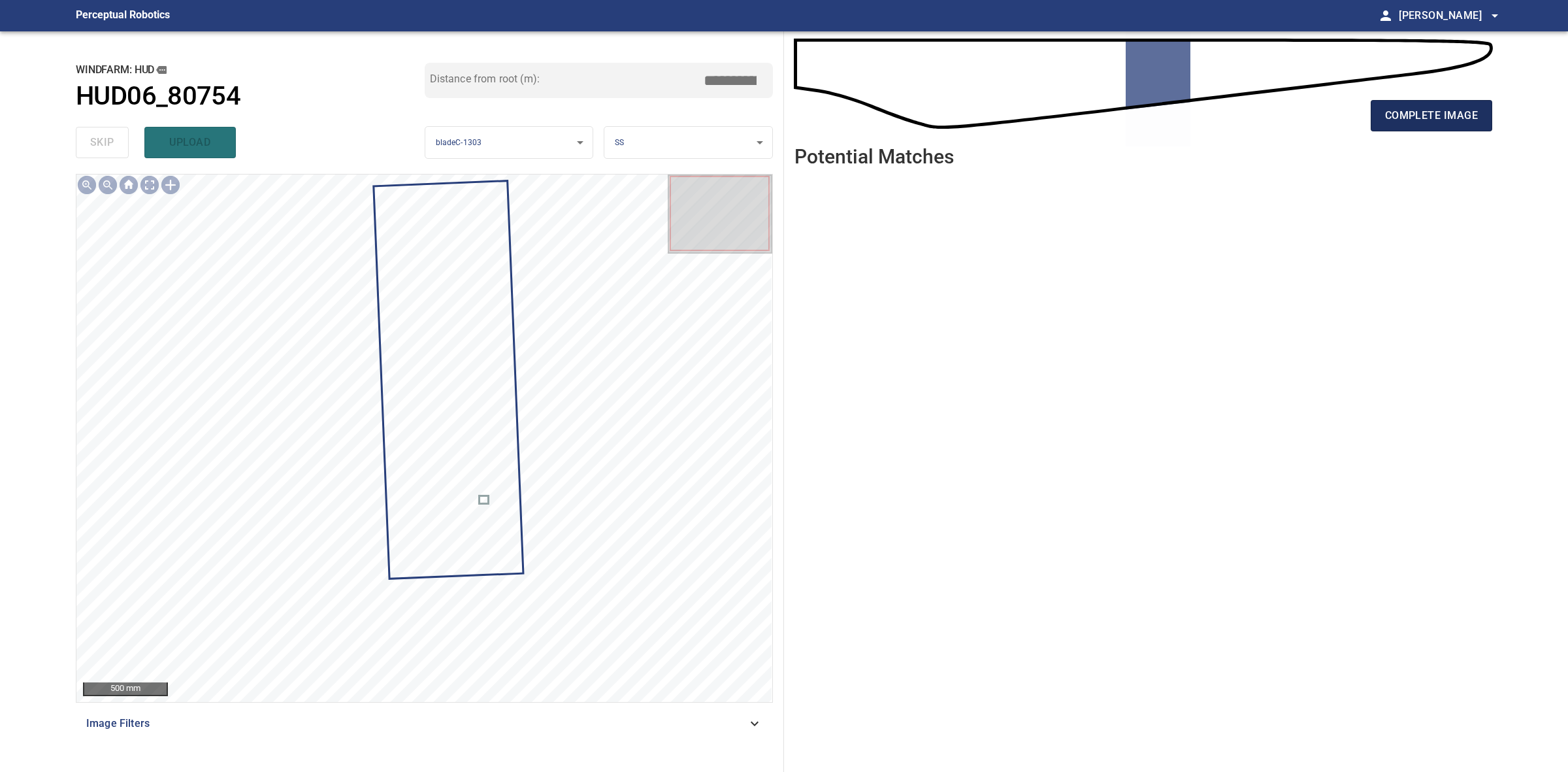
click at [1475, 118] on span "complete image" at bounding box center [1431, 116] width 93 height 18
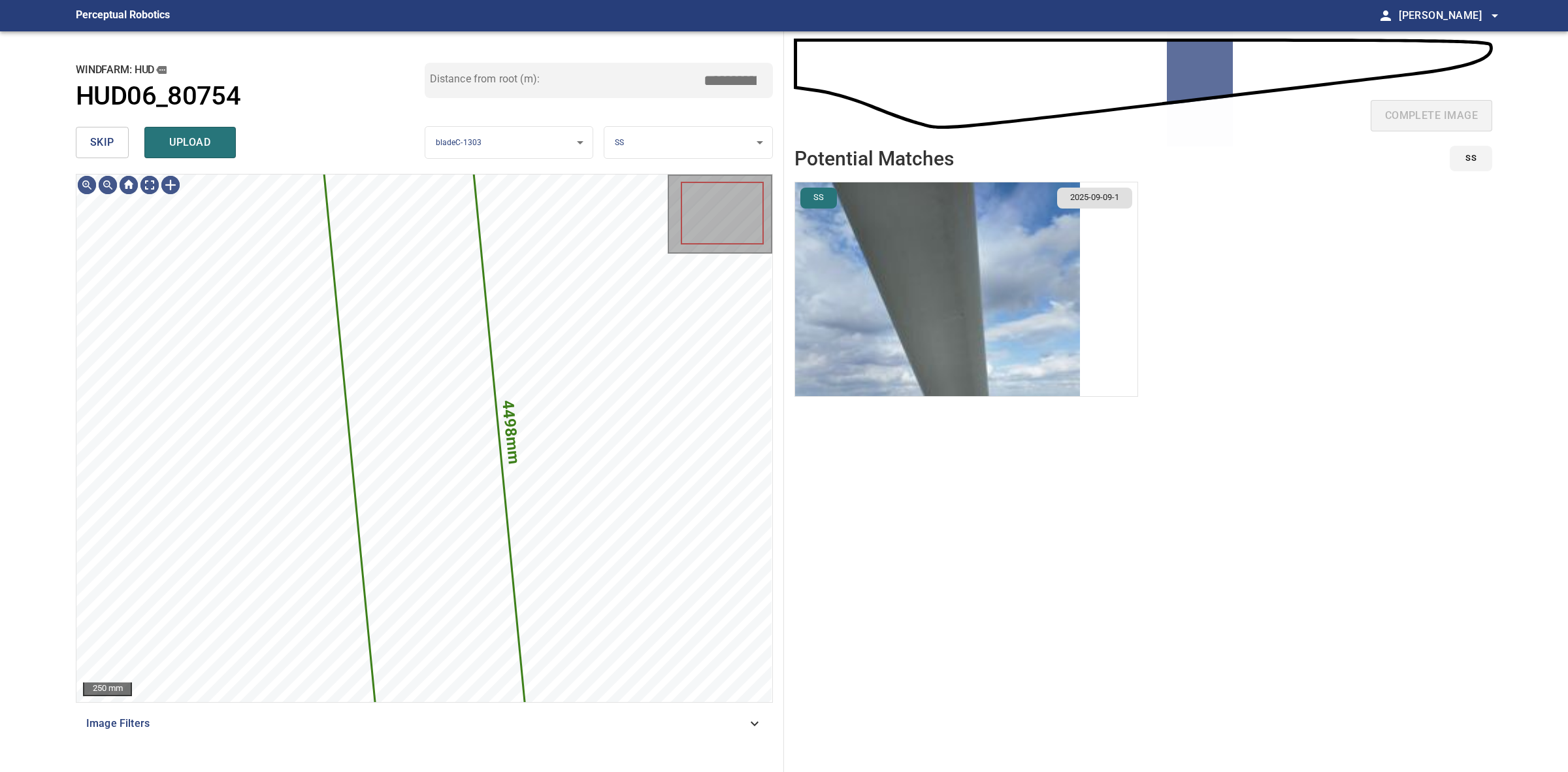
click at [108, 138] on span "skip" at bounding box center [101, 143] width 24 height 18
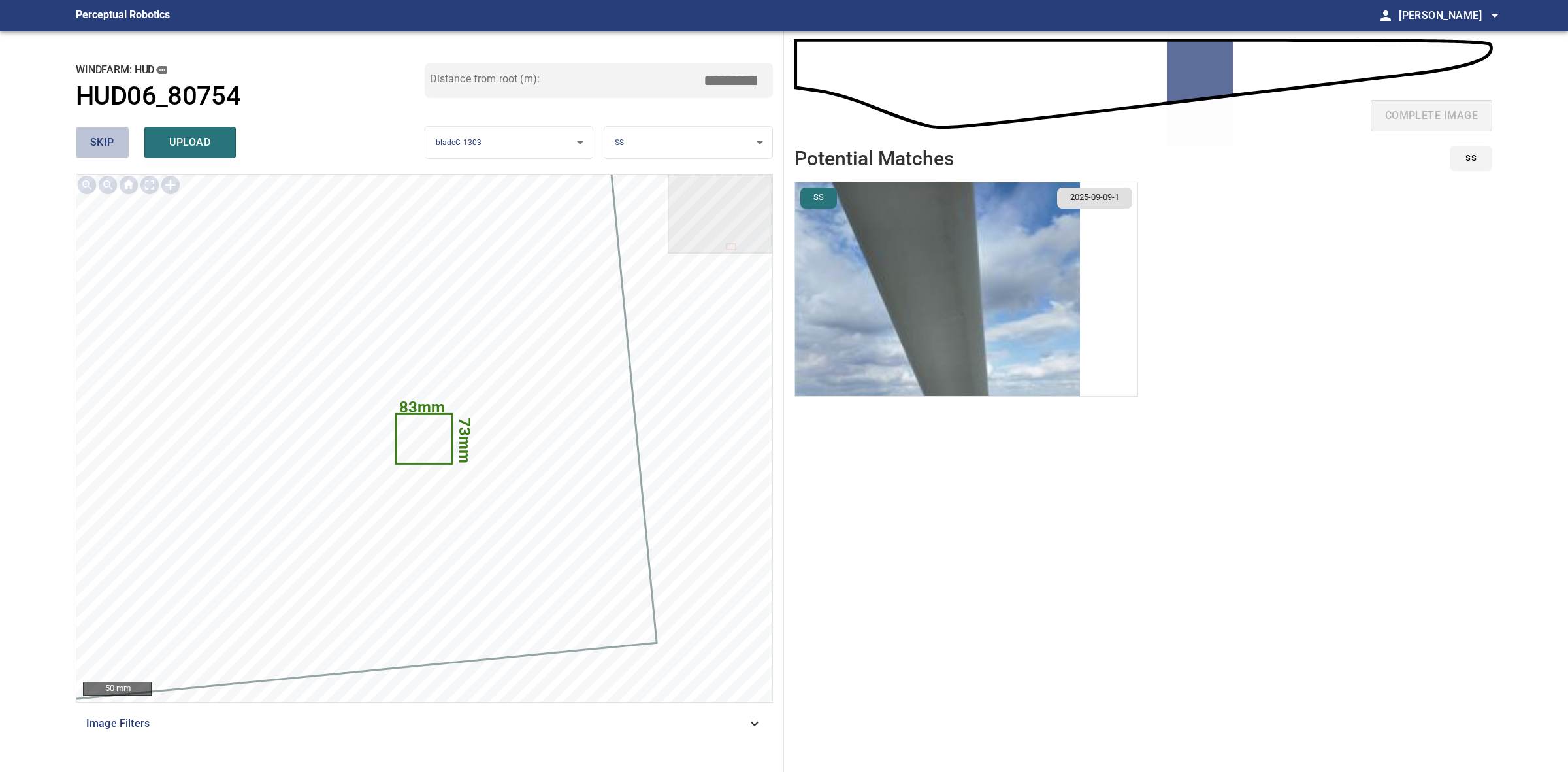
click at [108, 138] on span "skip" at bounding box center [101, 143] width 24 height 18
click at [108, 138] on div "skip upload" at bounding box center [250, 142] width 349 height 41
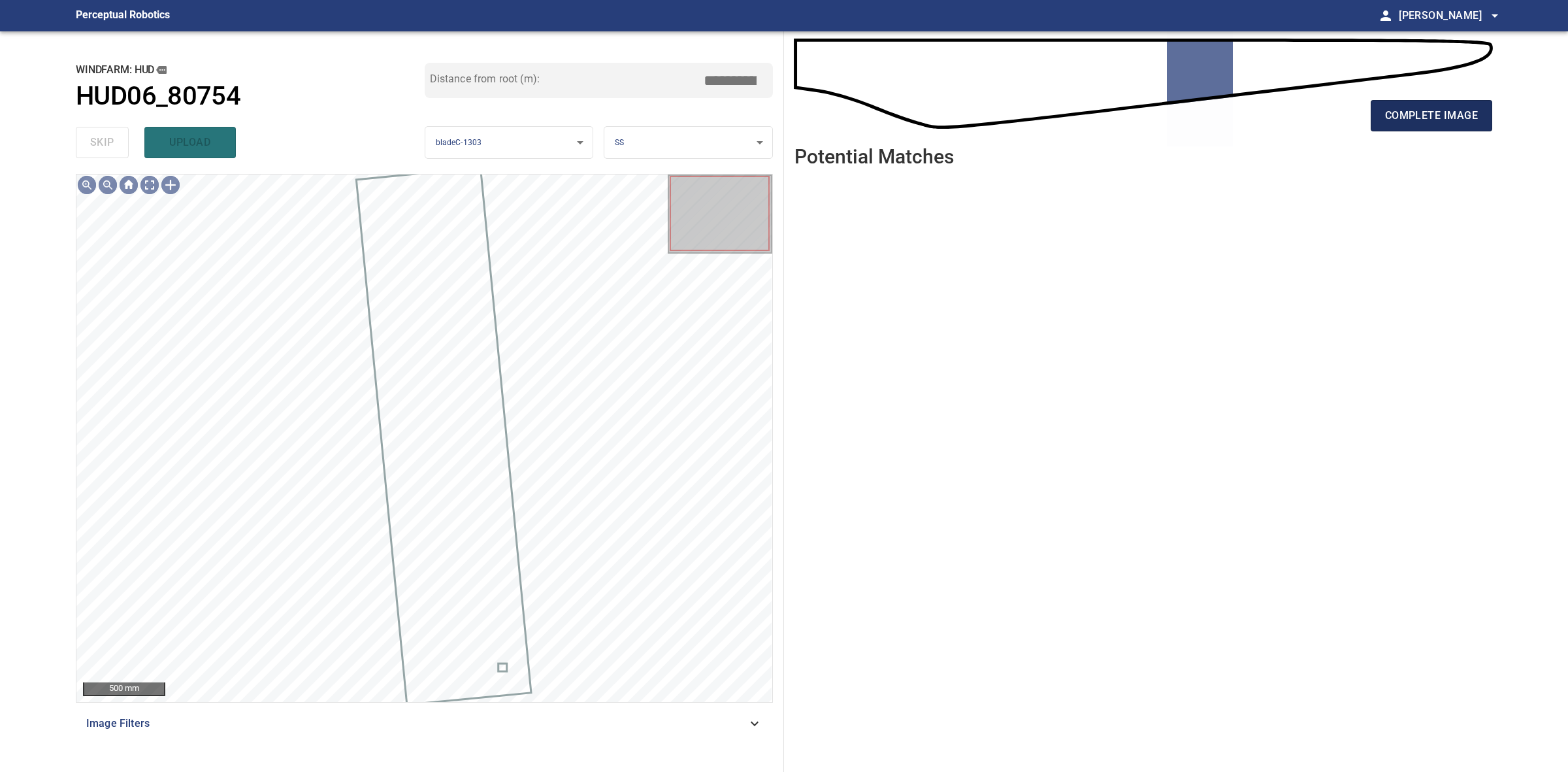
click at [1431, 121] on span "complete image" at bounding box center [1431, 116] width 93 height 18
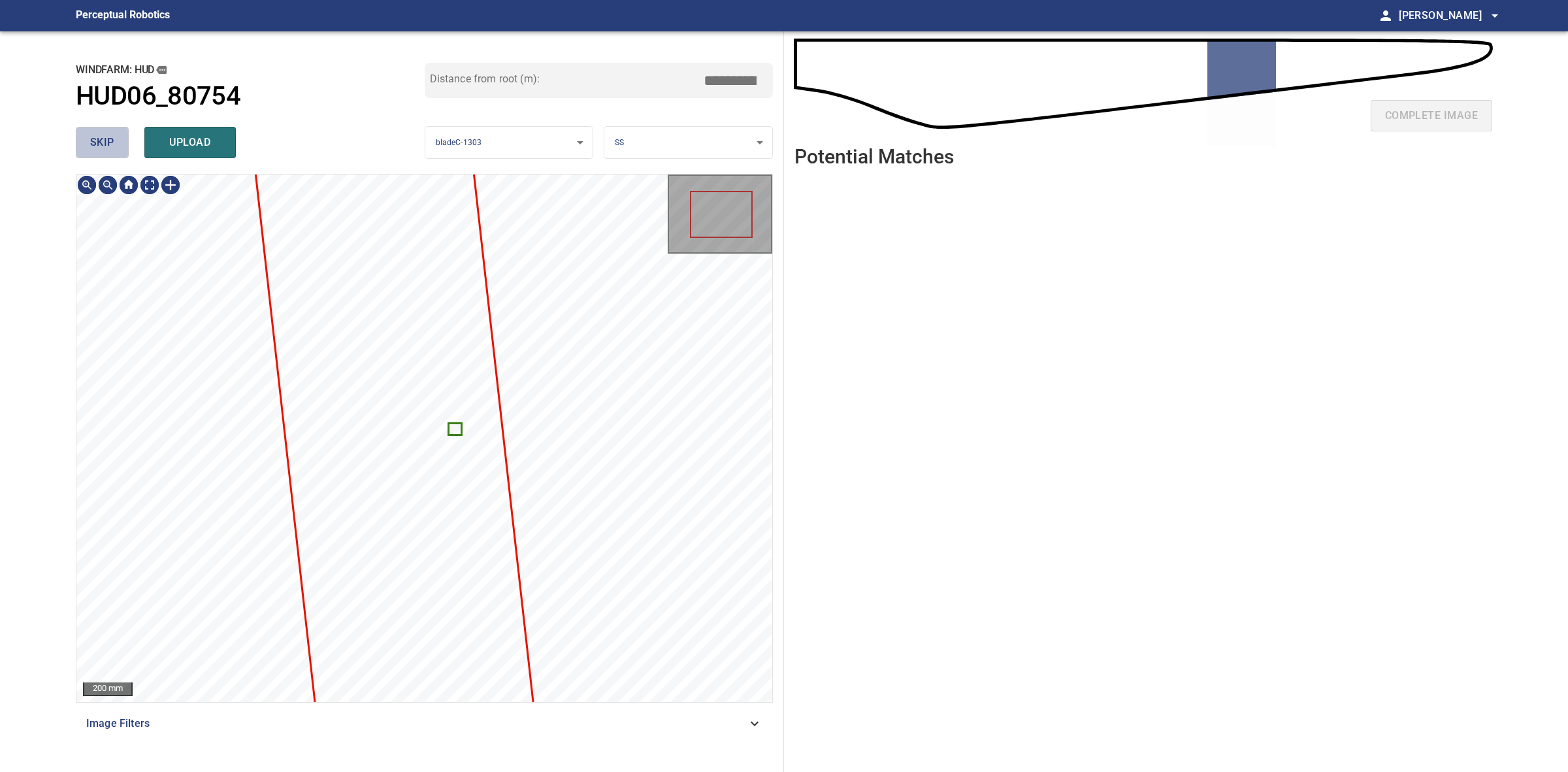
click at [108, 147] on span "skip" at bounding box center [101, 143] width 24 height 18
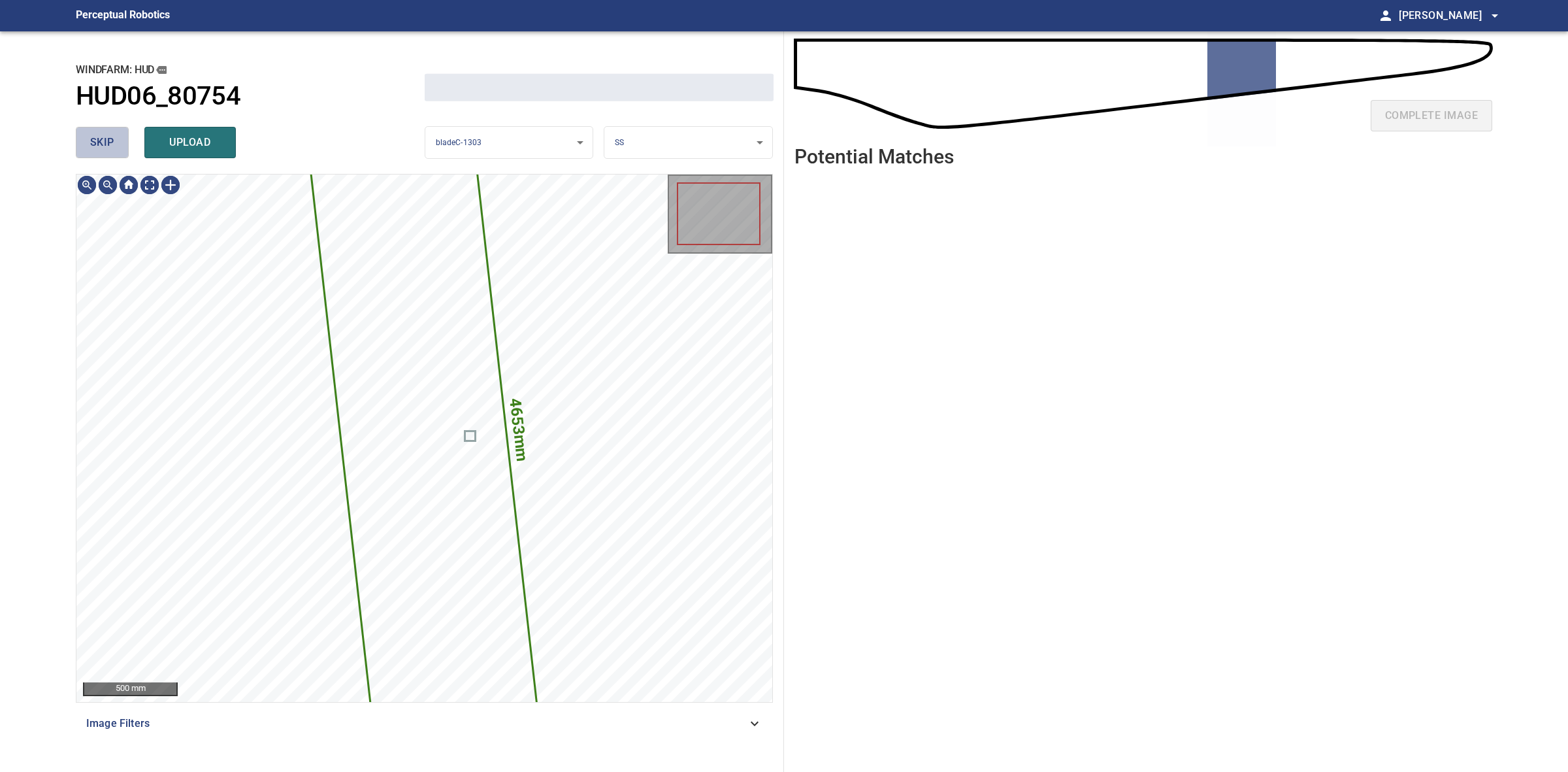
click at [108, 147] on span "skip" at bounding box center [101, 143] width 24 height 18
click at [108, 147] on div "skip upload" at bounding box center [250, 142] width 349 height 41
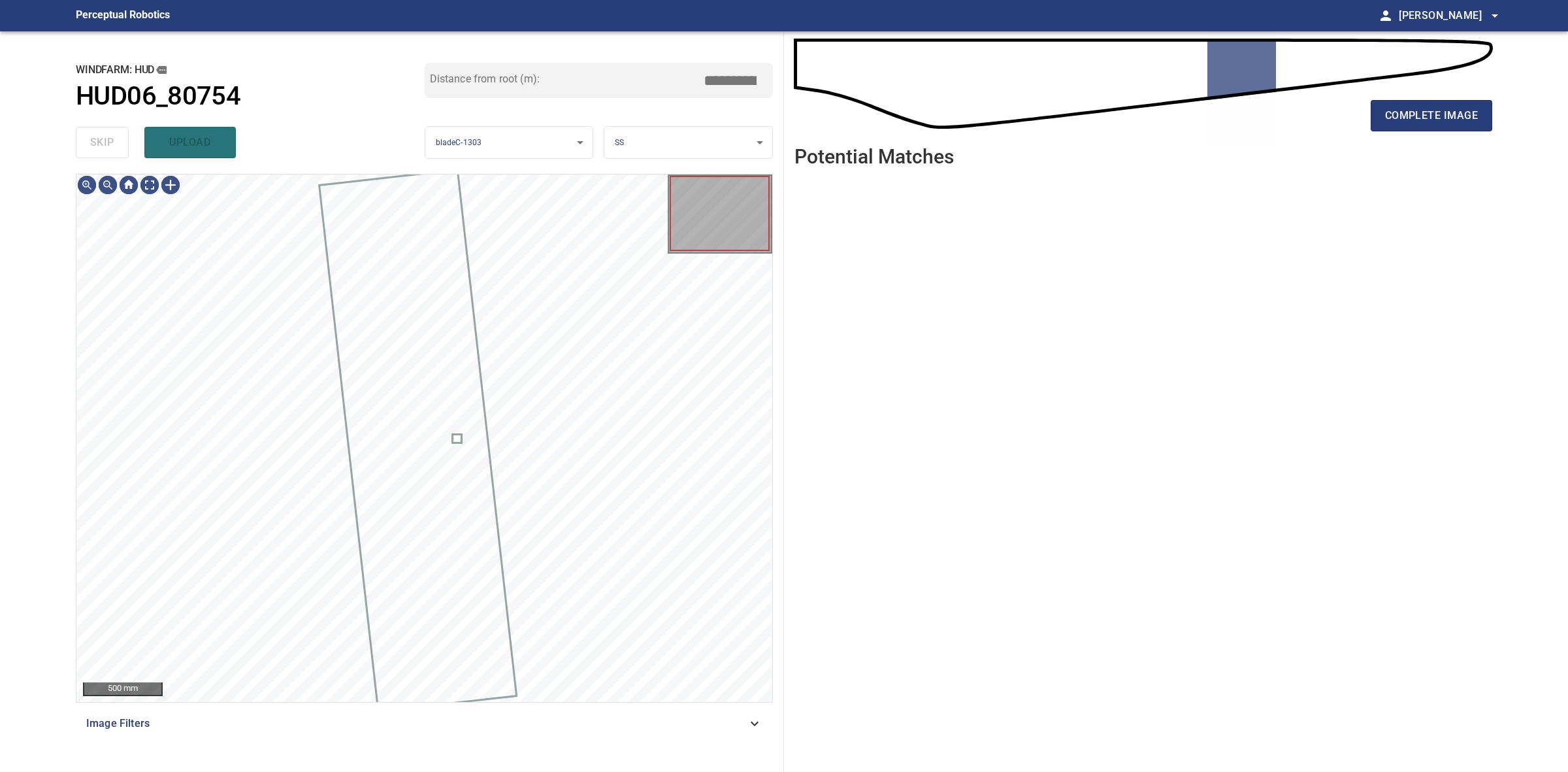
click at [108, 144] on div "skip upload" at bounding box center [250, 142] width 349 height 41
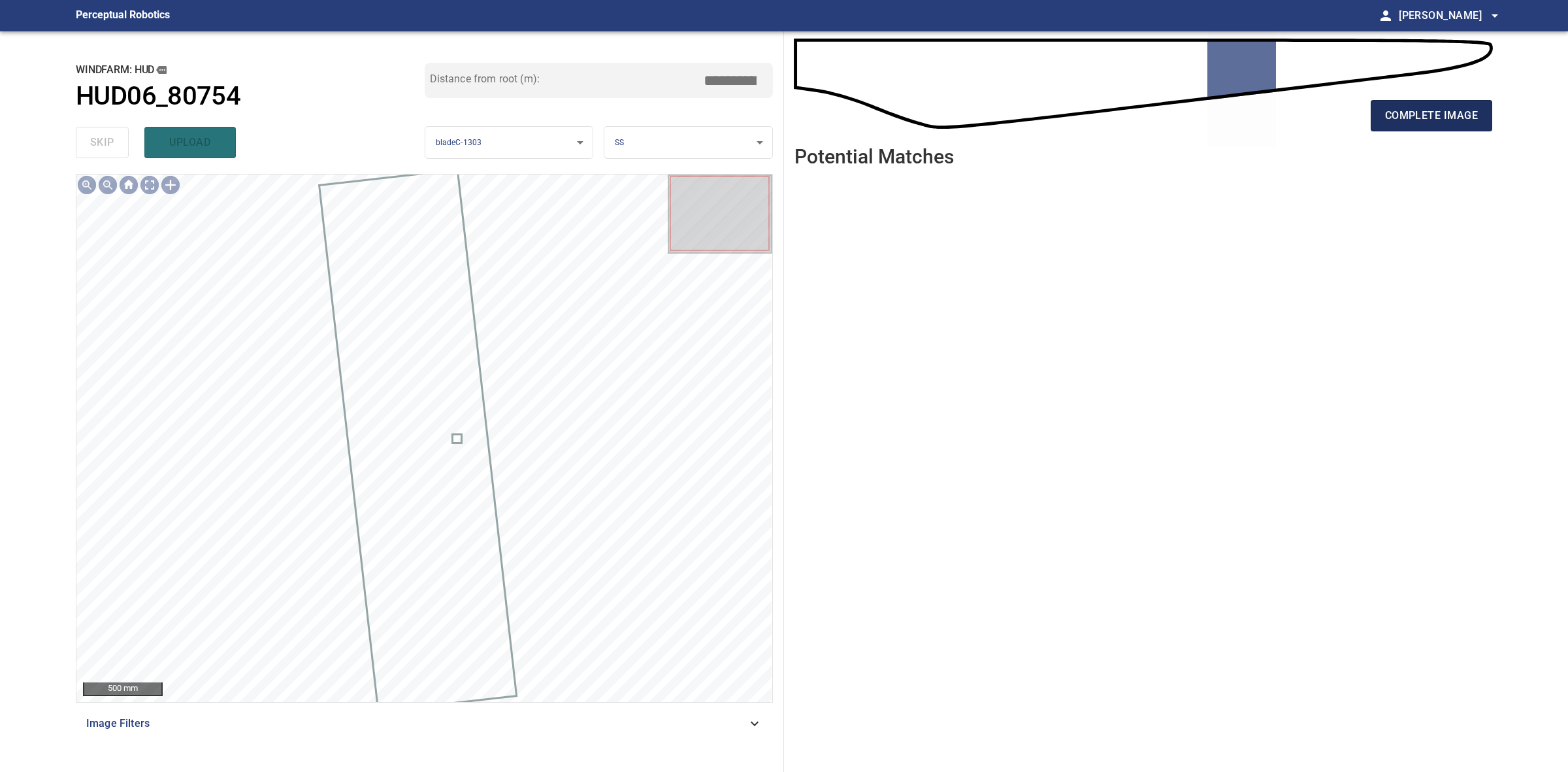
click at [1454, 115] on span "complete image" at bounding box center [1431, 116] width 93 height 18
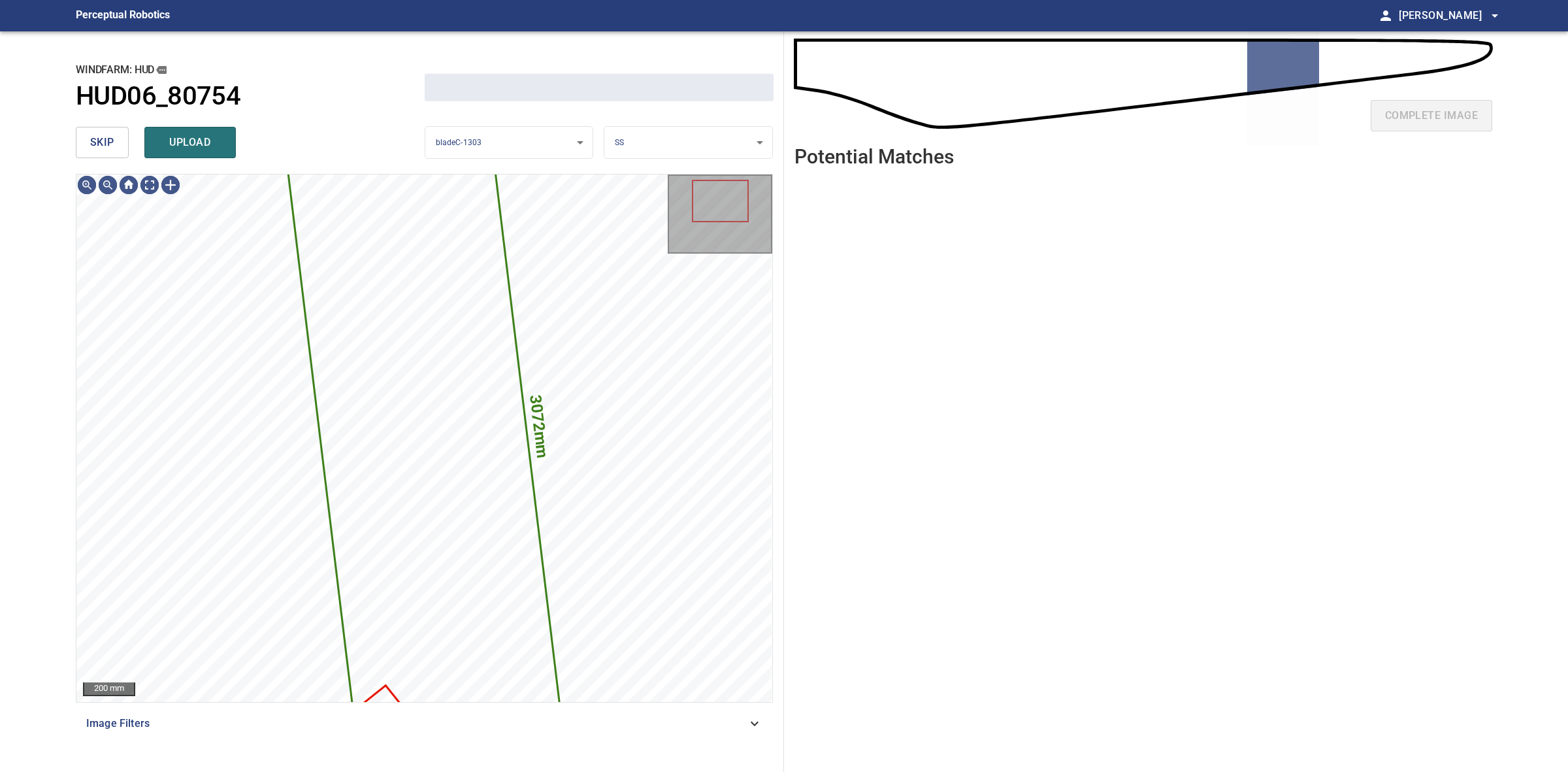
click at [116, 135] on button "skip" at bounding box center [102, 142] width 53 height 31
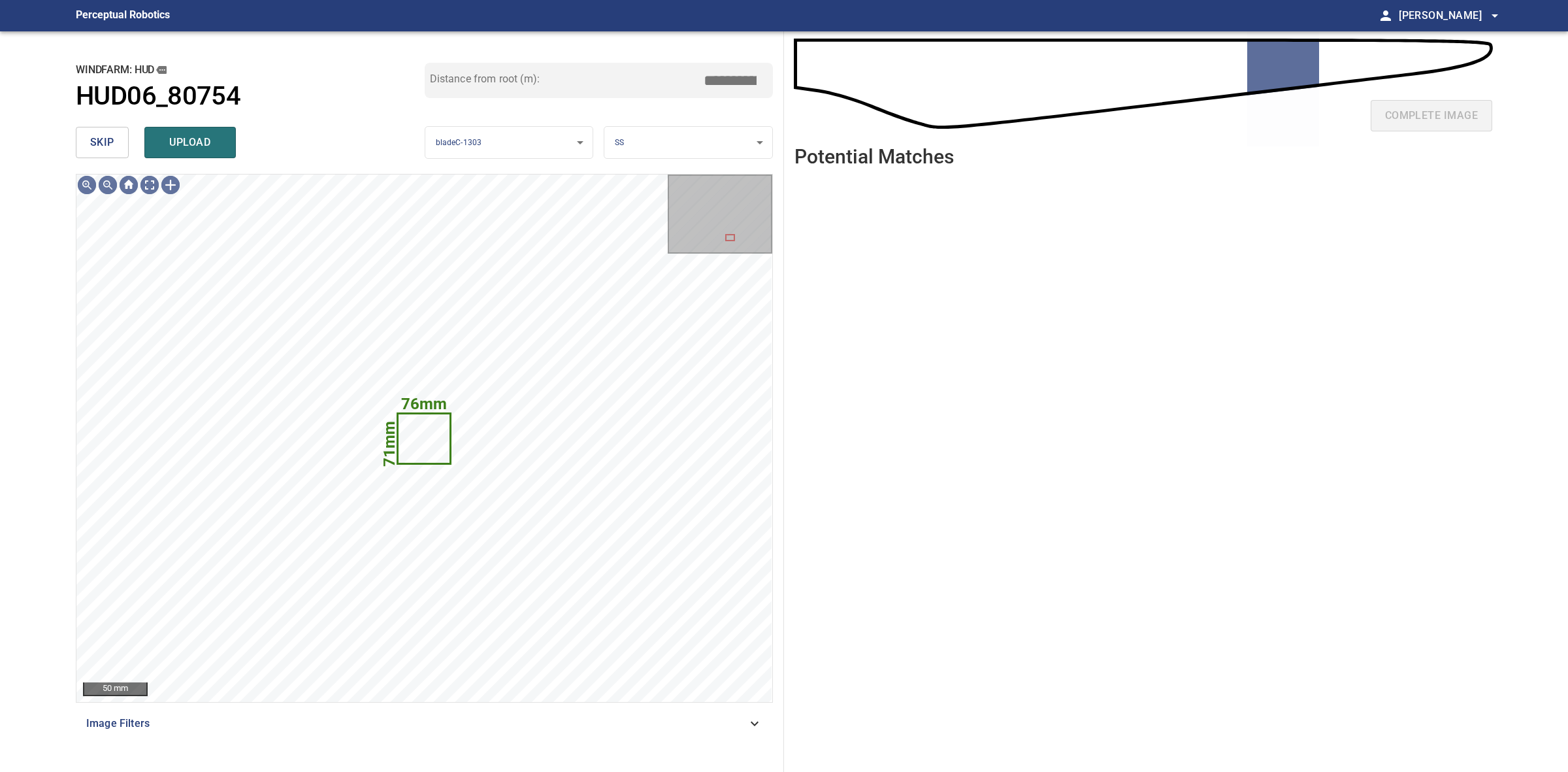
type input "*****"
click at [116, 135] on button "skip" at bounding box center [102, 142] width 53 height 31
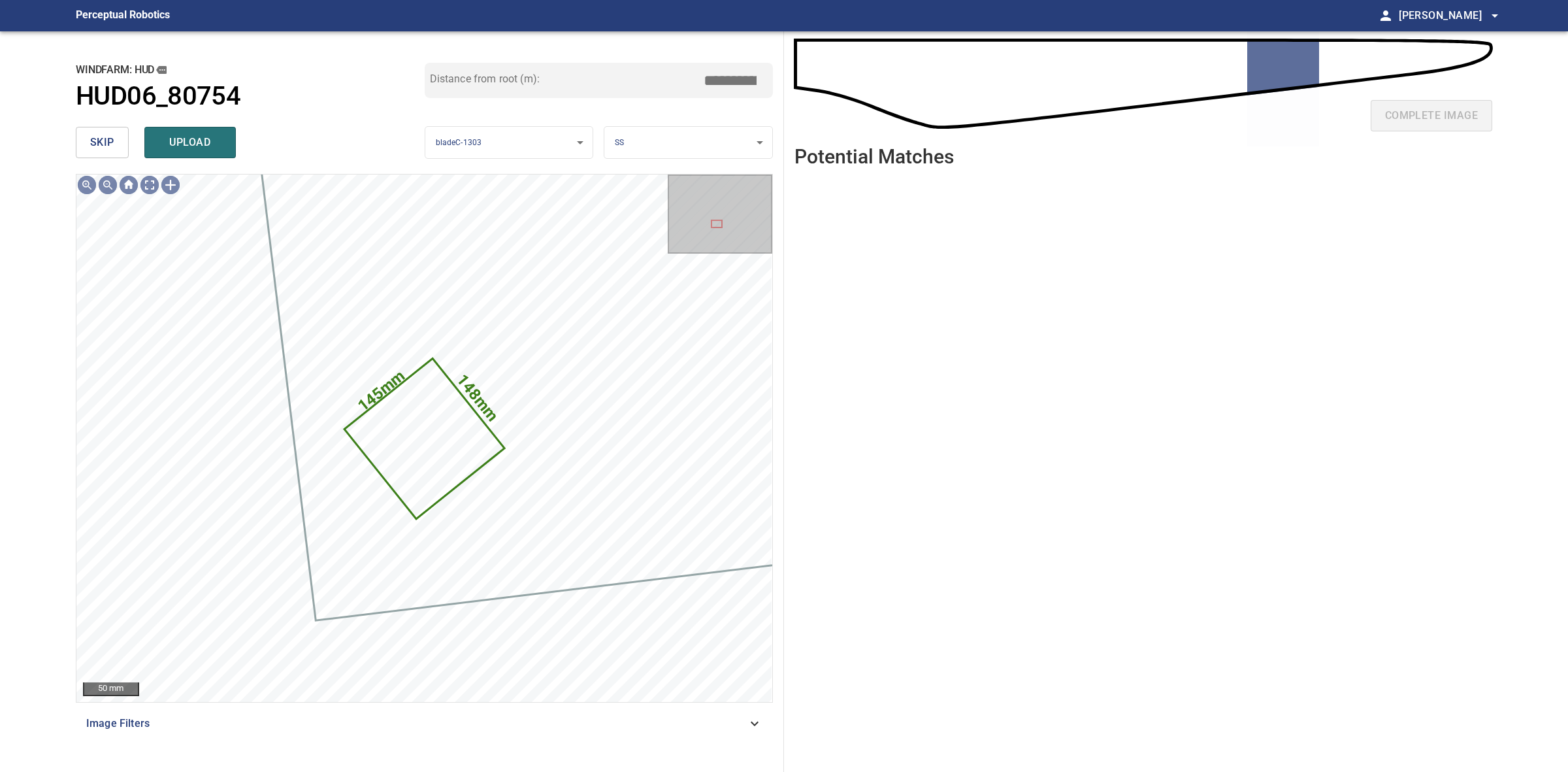
click at [116, 135] on button "skip" at bounding box center [102, 142] width 53 height 31
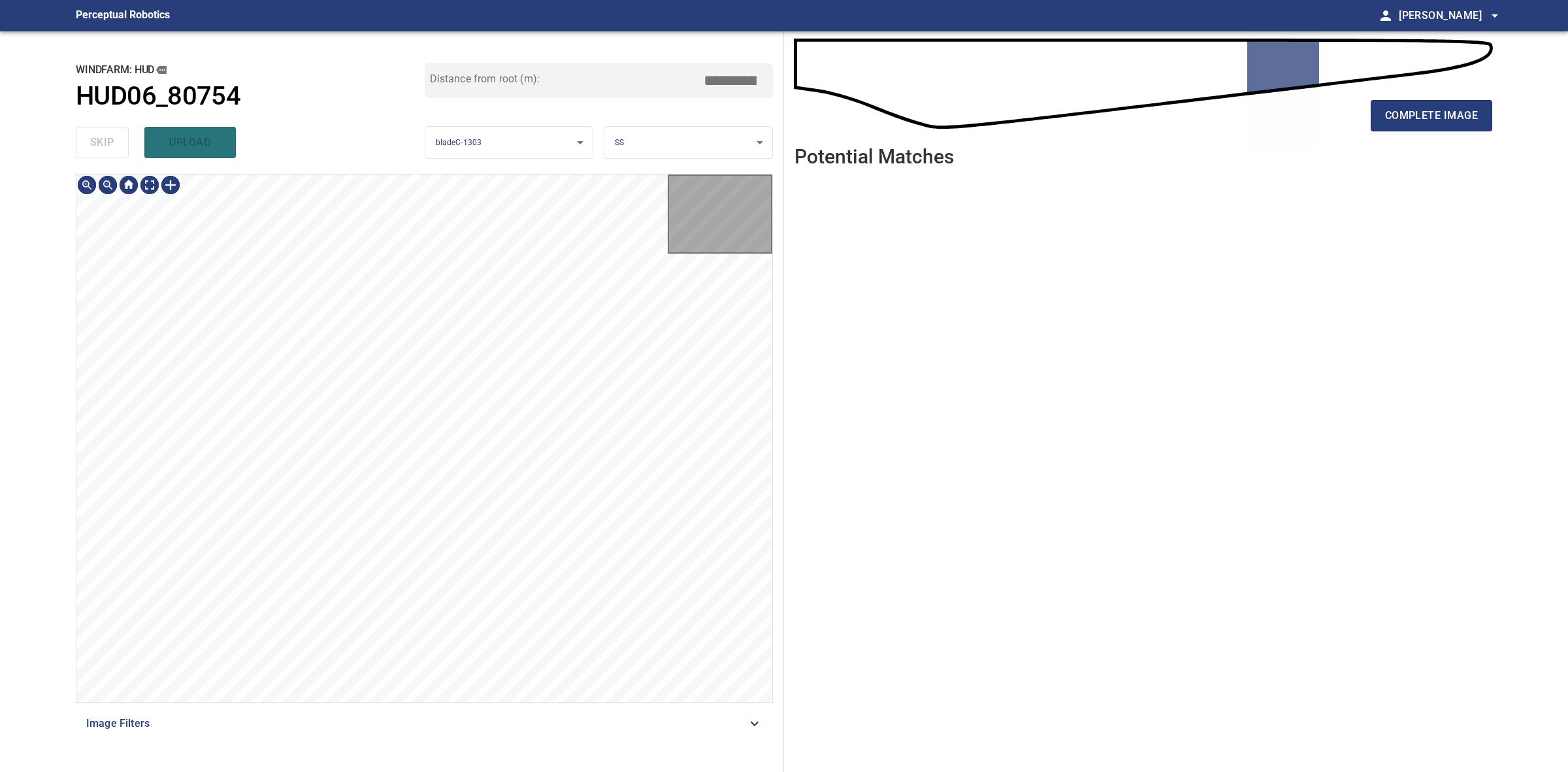
click at [116, 135] on div "skip upload" at bounding box center [250, 142] width 349 height 41
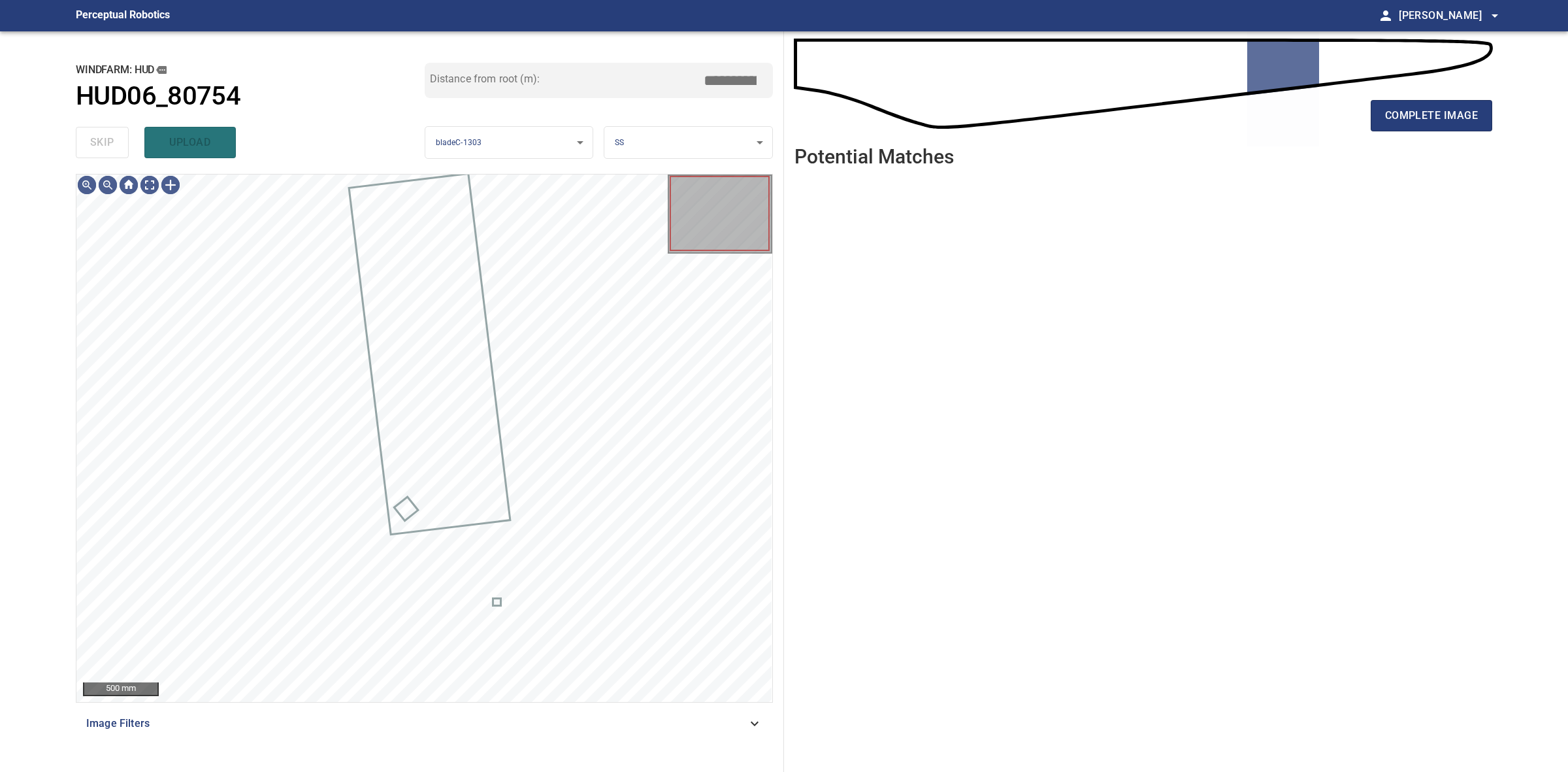
click at [116, 135] on div "skip upload" at bounding box center [250, 142] width 349 height 41
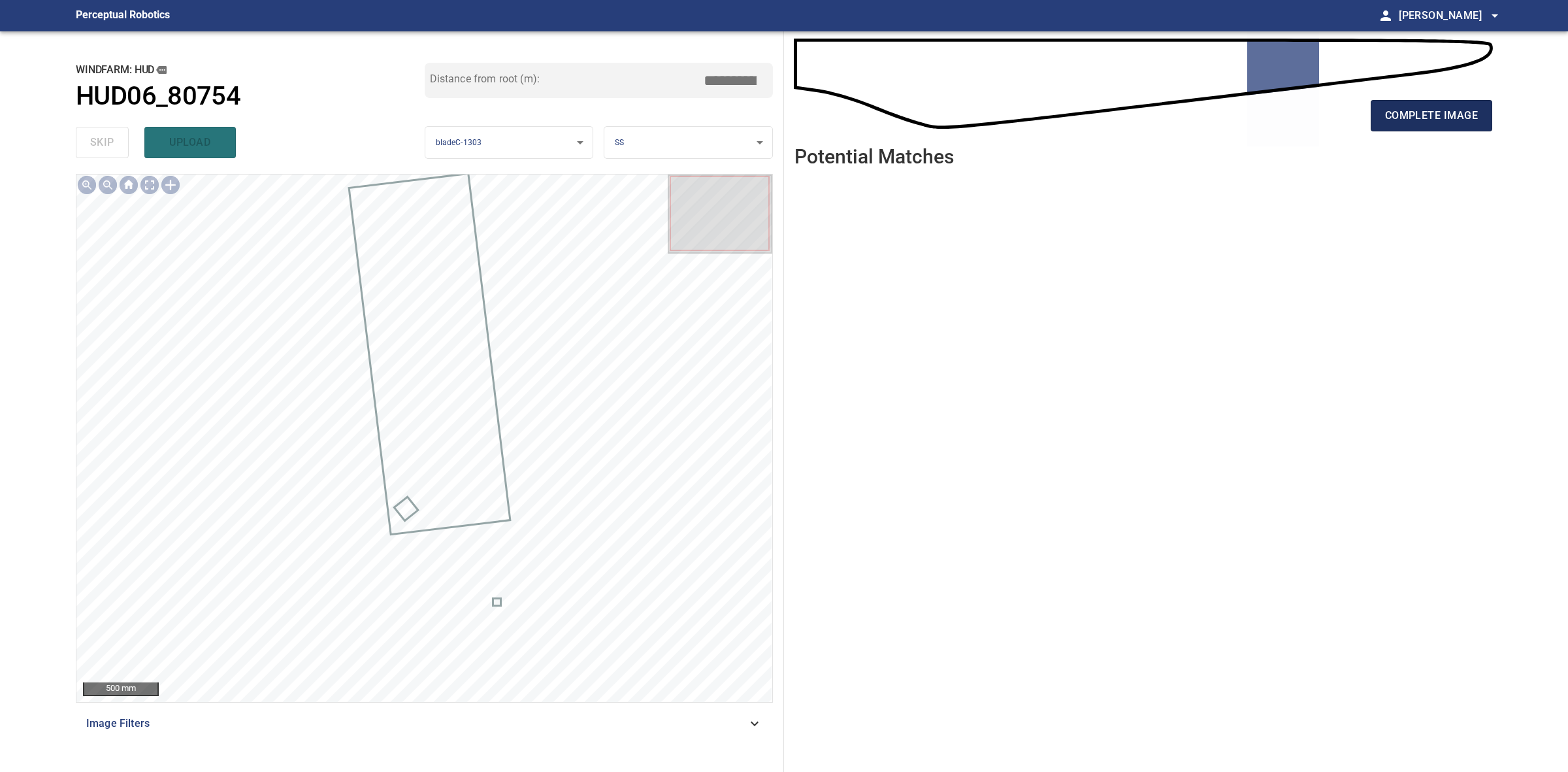
click at [1451, 121] on span "complete image" at bounding box center [1431, 116] width 93 height 18
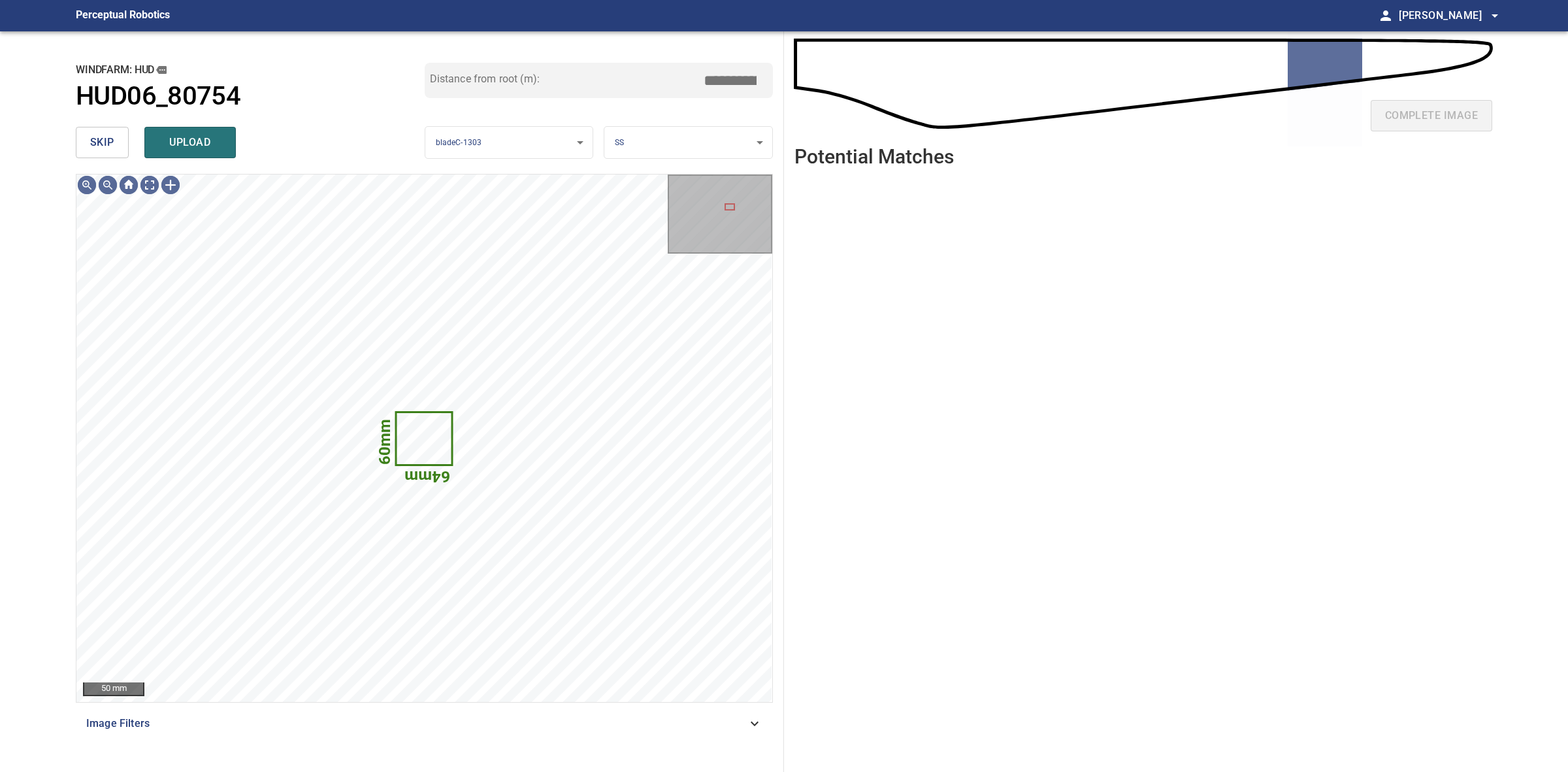
click at [120, 142] on button "skip" at bounding box center [102, 142] width 53 height 31
click at [118, 141] on button "skip" at bounding box center [102, 142] width 53 height 31
click at [118, 141] on div "skip upload" at bounding box center [250, 142] width 349 height 41
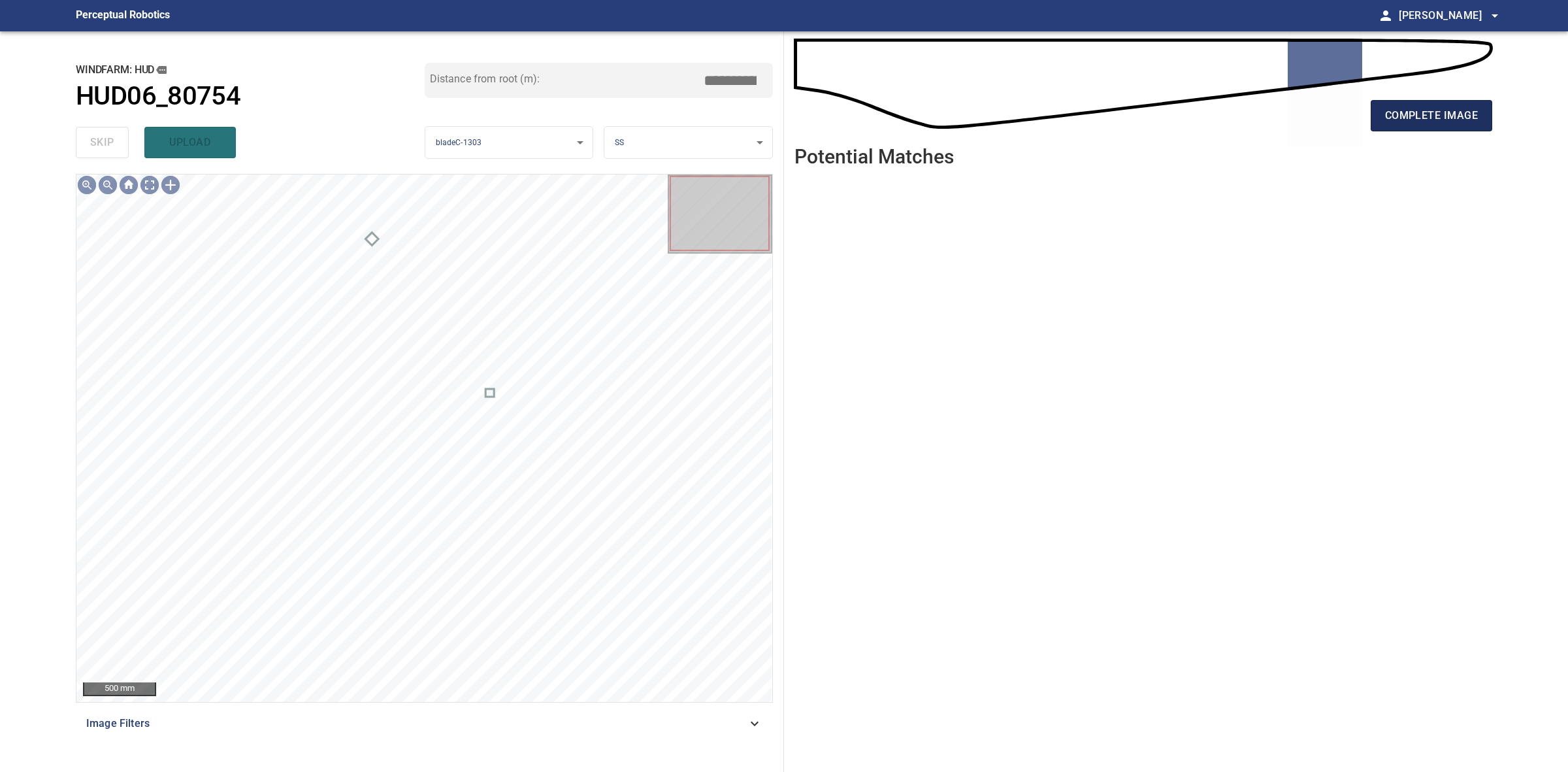
click at [1431, 122] on span "complete image" at bounding box center [1431, 116] width 93 height 18
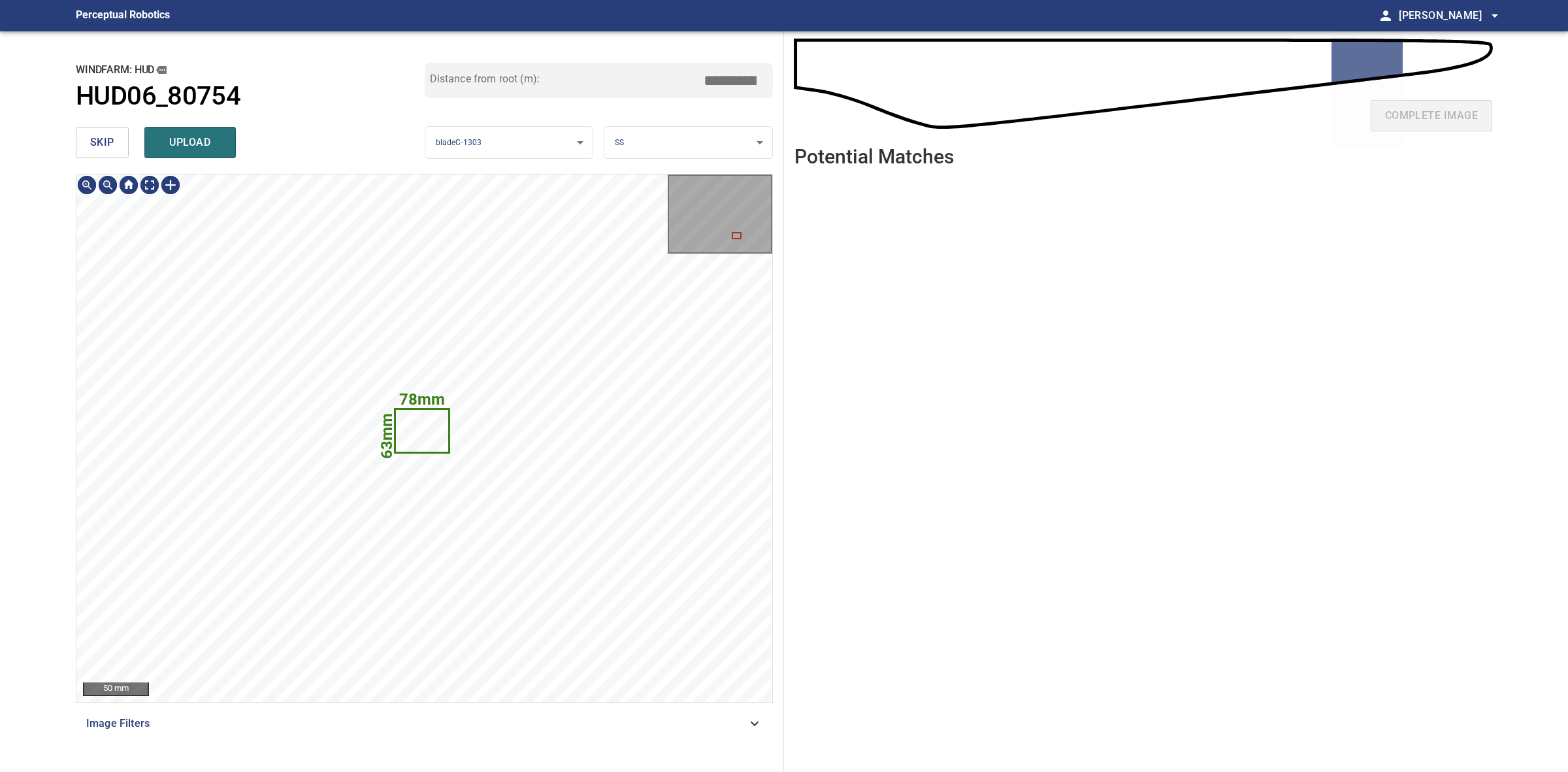
click at [104, 142] on span "skip" at bounding box center [101, 143] width 24 height 18
click at [104, 142] on div "skip upload" at bounding box center [250, 142] width 349 height 41
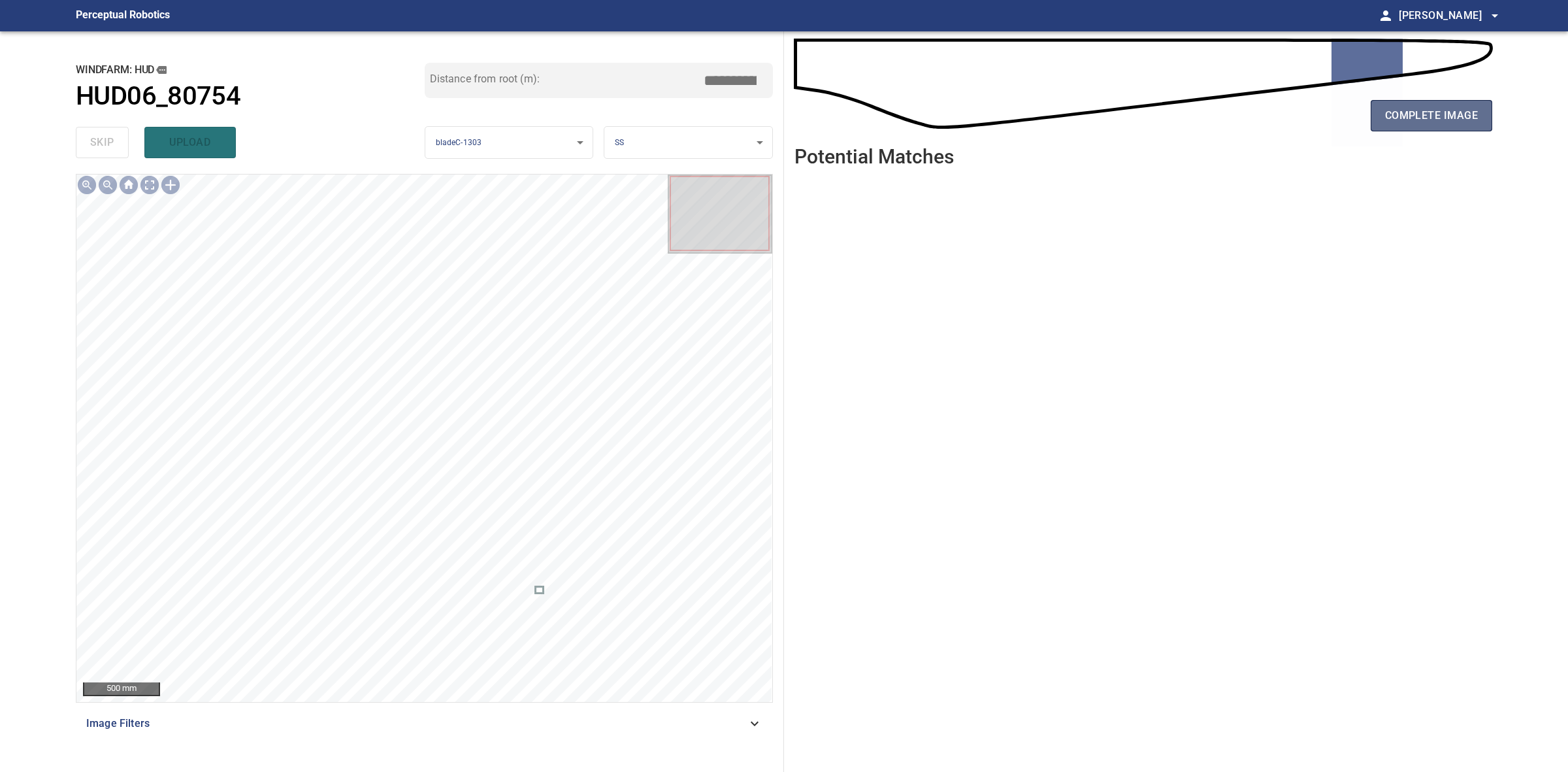
click at [1487, 116] on button "complete image" at bounding box center [1431, 115] width 121 height 31
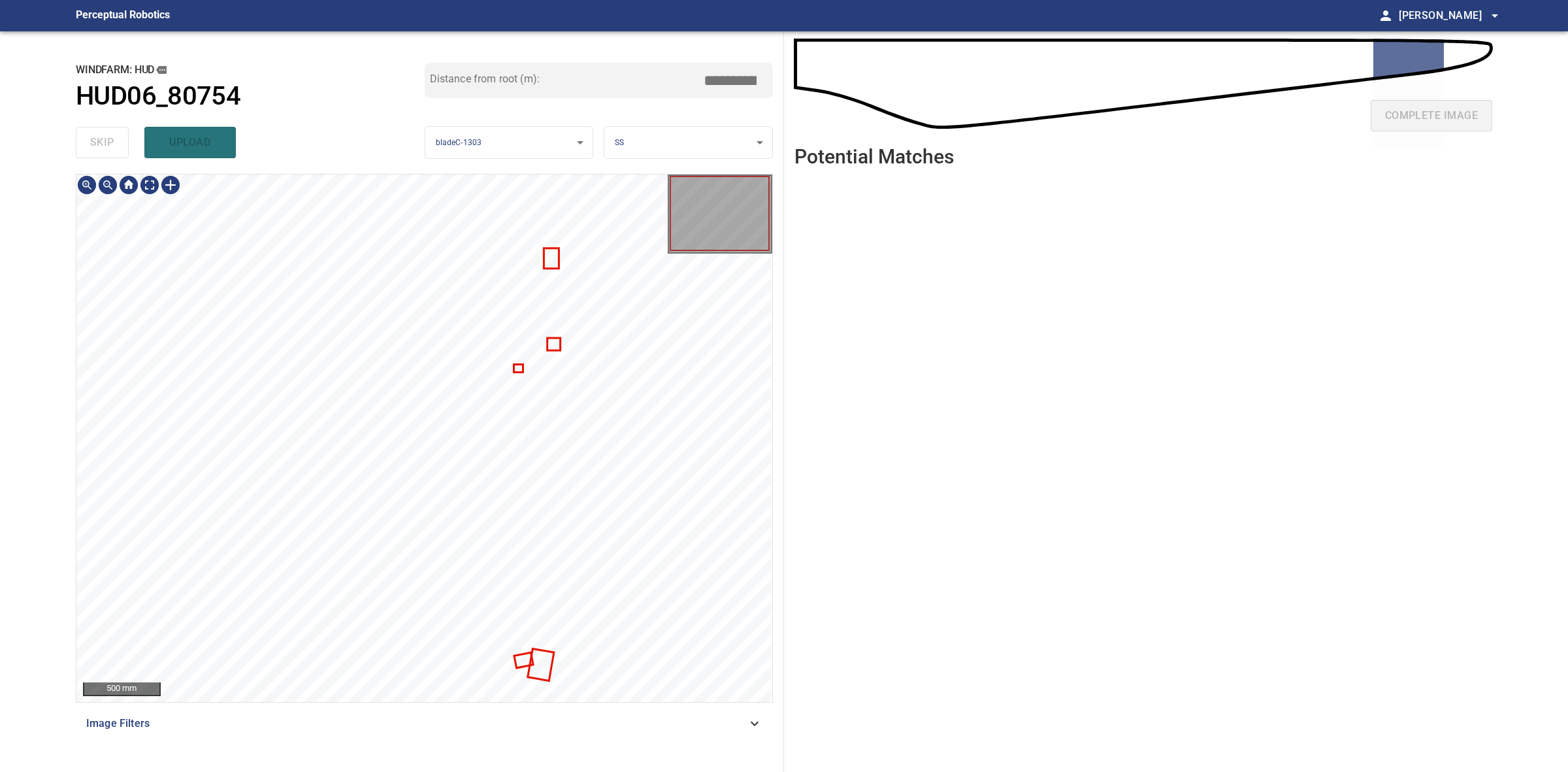
click at [521, 366] on div at bounding box center [425, 438] width 696 height 528
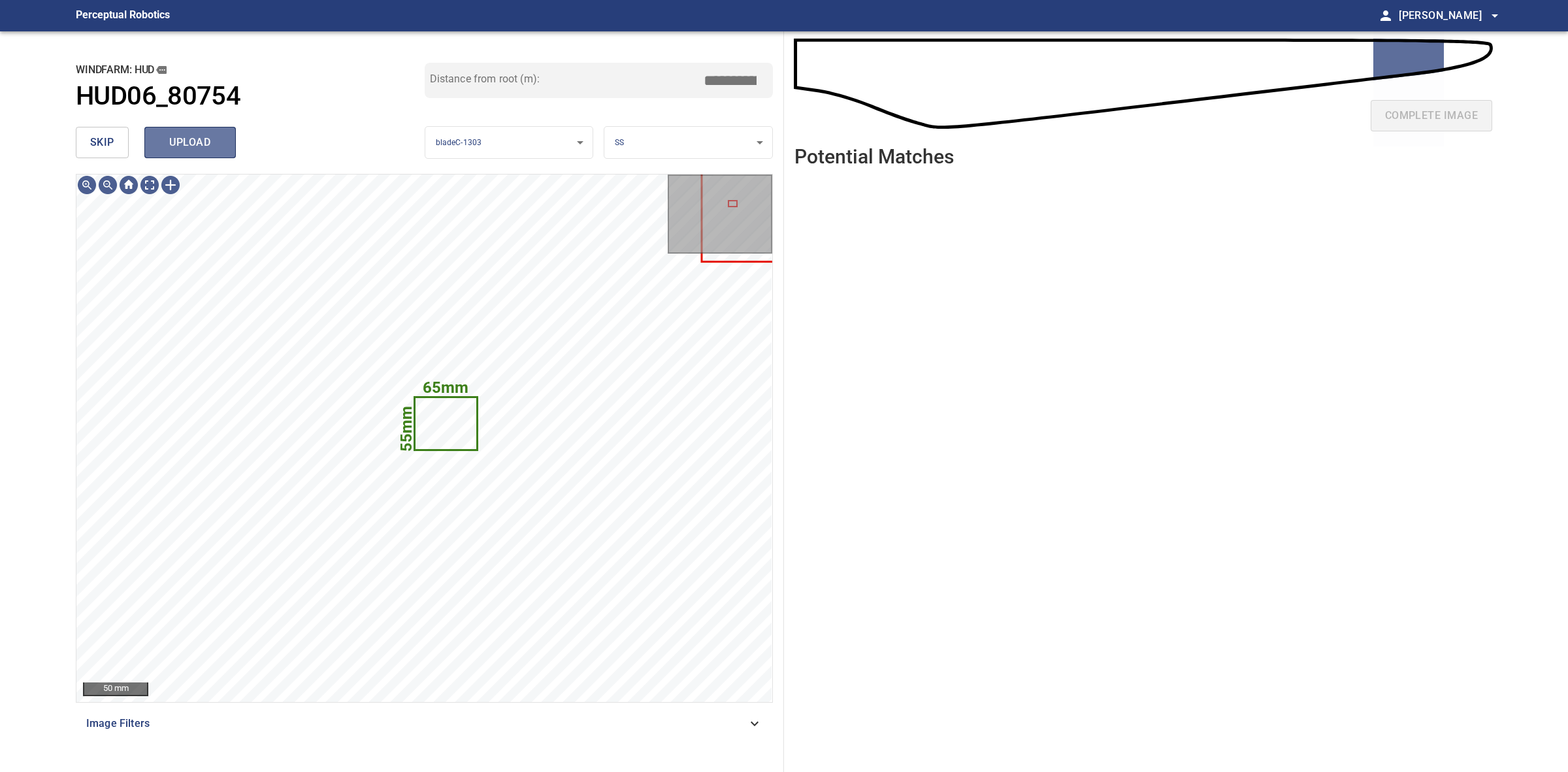
click at [200, 135] on span "upload" at bounding box center [190, 143] width 63 height 18
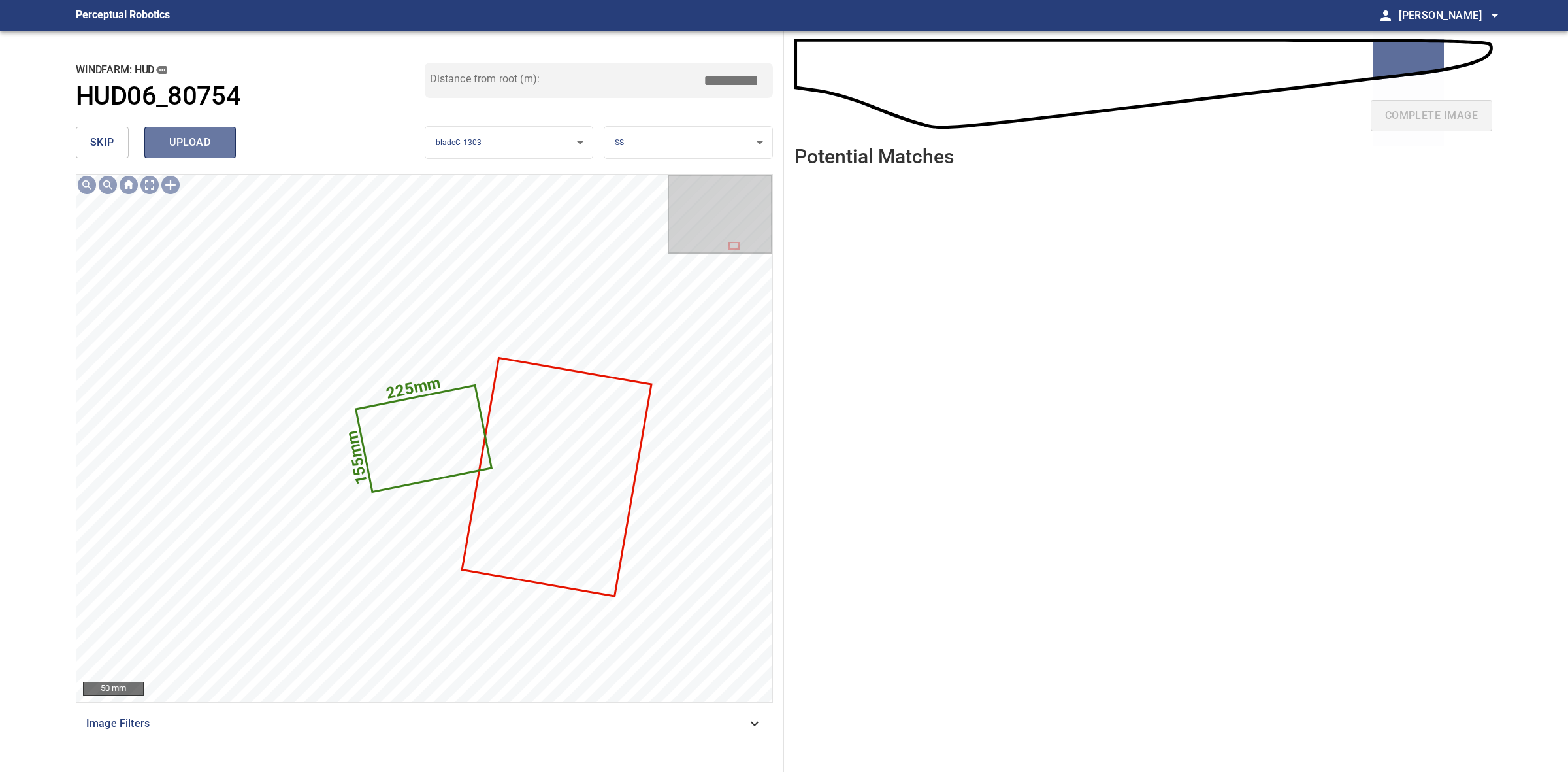
click at [199, 141] on span "upload" at bounding box center [190, 143] width 63 height 18
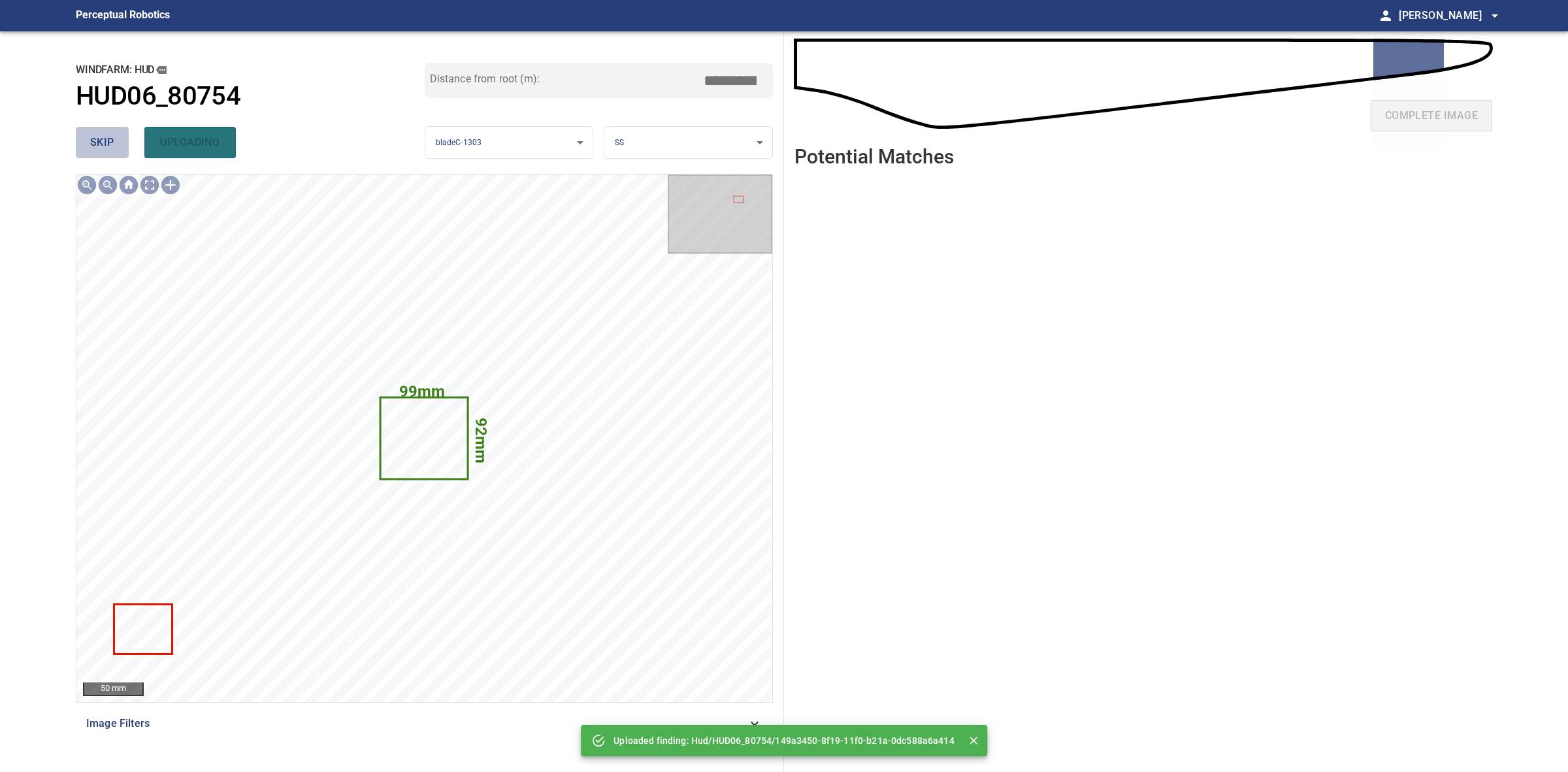
click at [110, 142] on span "skip" at bounding box center [101, 143] width 24 height 18
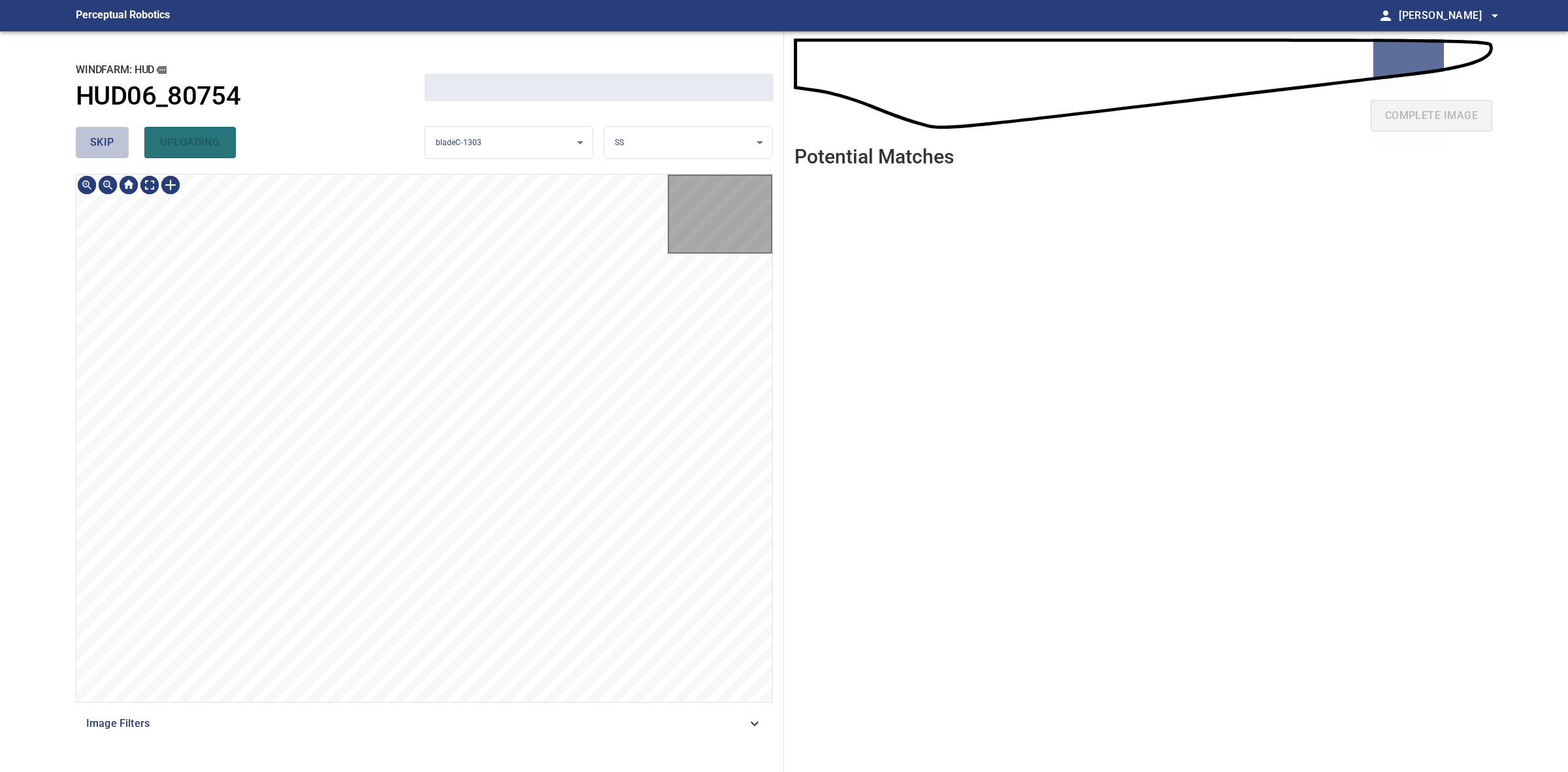
click at [110, 142] on span "skip" at bounding box center [101, 143] width 24 height 18
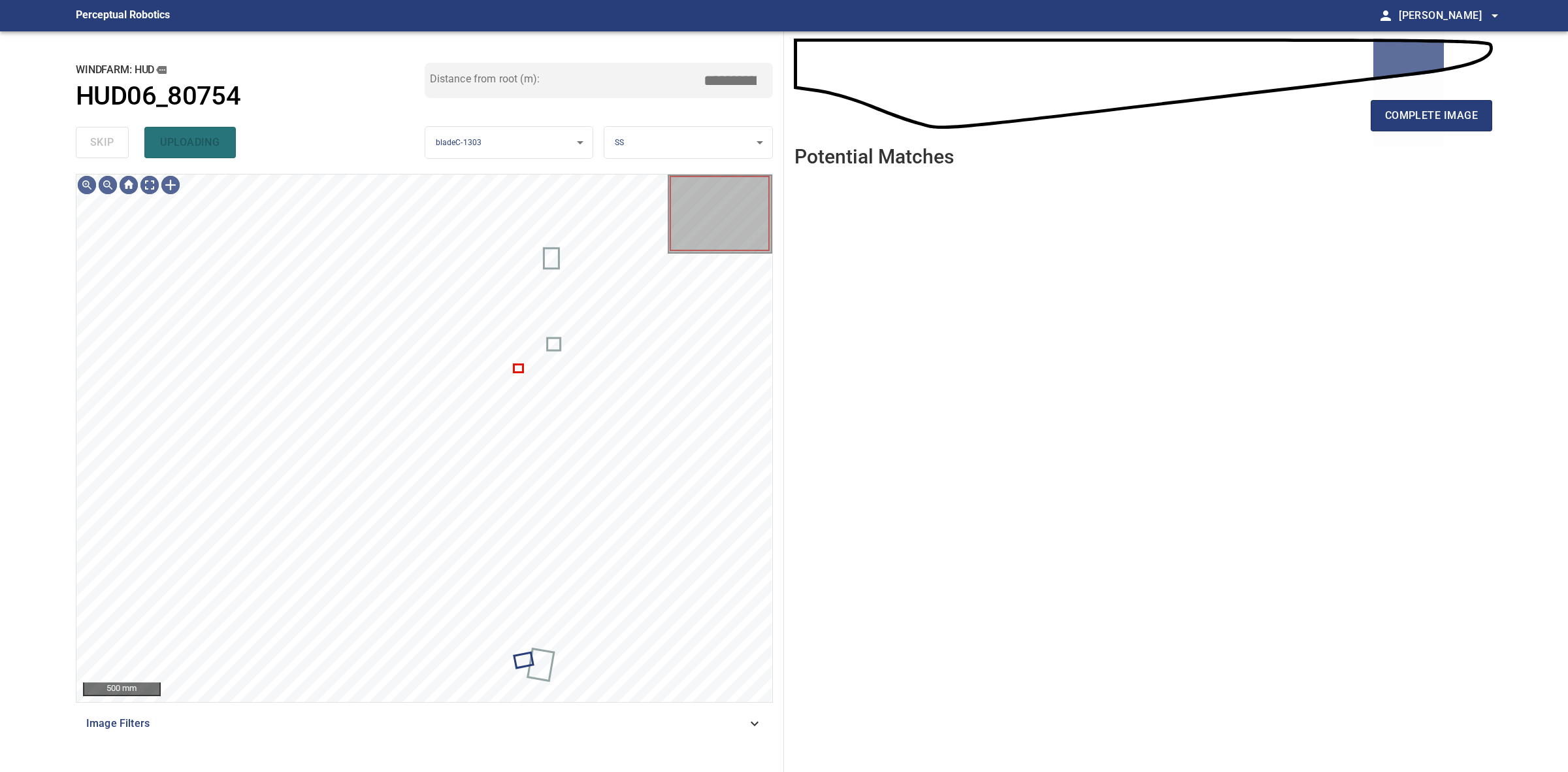
type input "*****"
click at [1414, 111] on span "complete image" at bounding box center [1431, 116] width 93 height 18
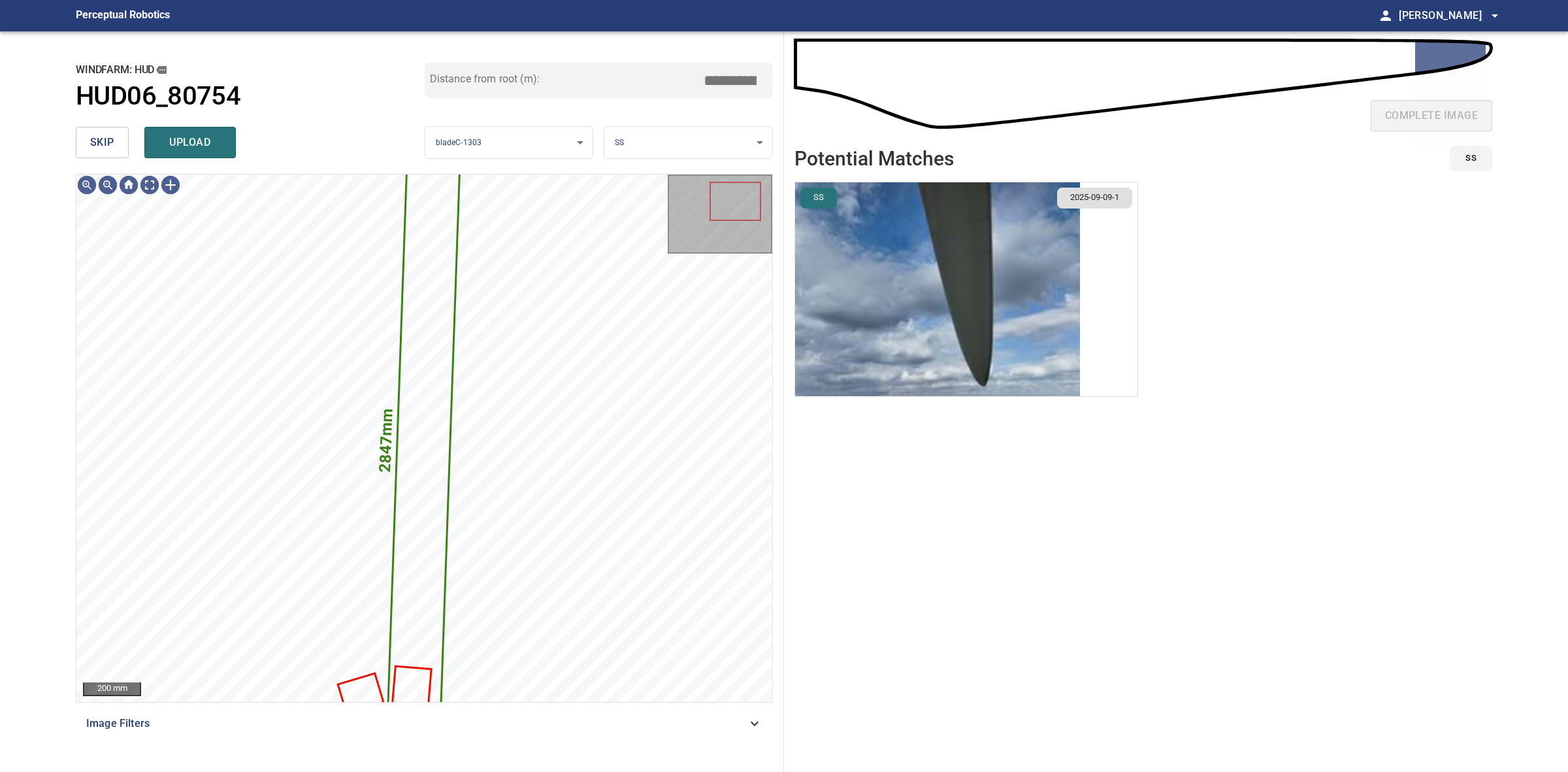
click at [680, 147] on body "**********" at bounding box center [784, 386] width 1568 height 772
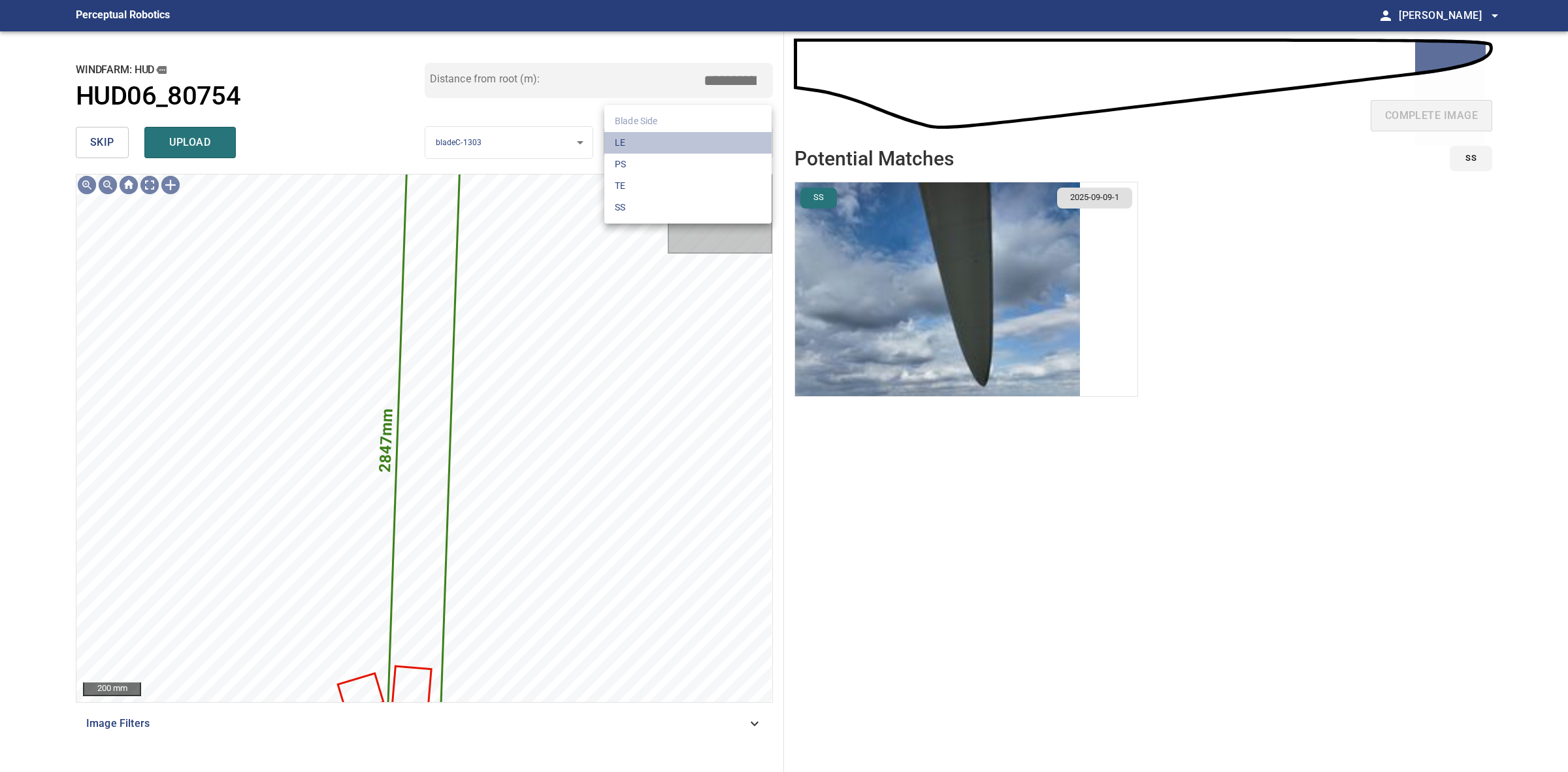
click at [680, 147] on li "LE" at bounding box center [688, 143] width 167 height 22
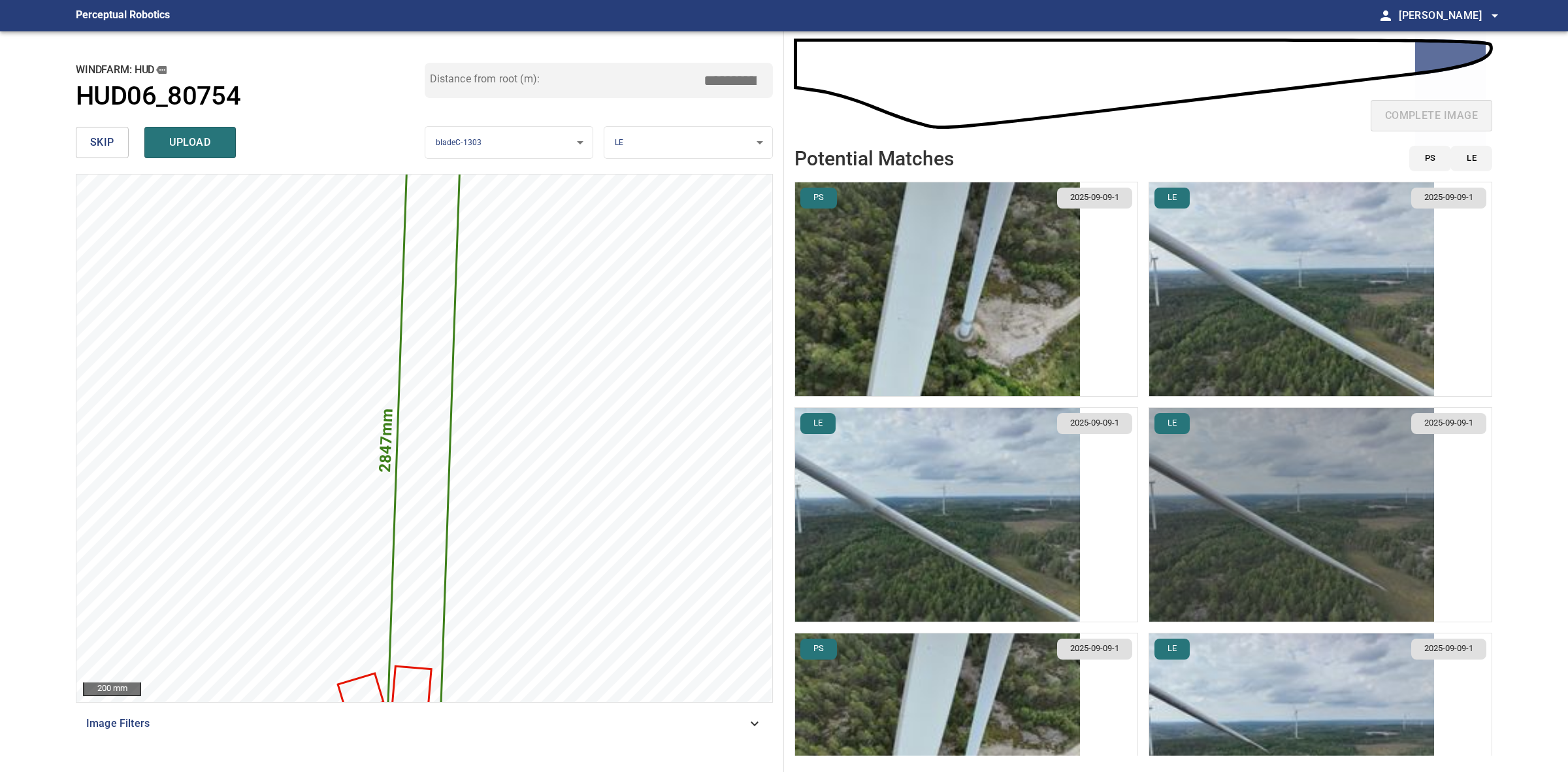
click at [1230, 515] on img "button" at bounding box center [1292, 515] width 285 height 214
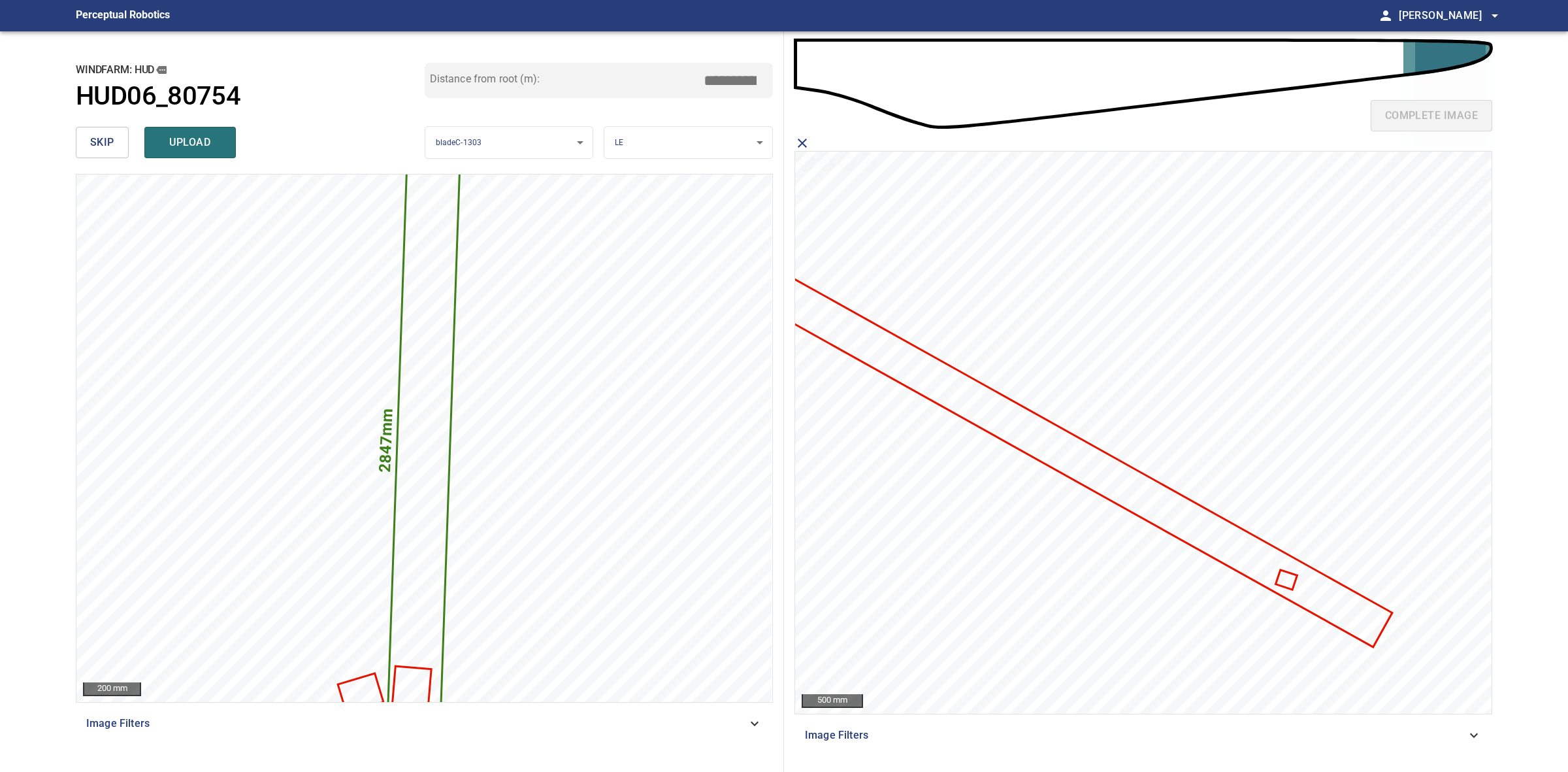
click at [1115, 488] on icon at bounding box center [1075, 459] width 630 height 375
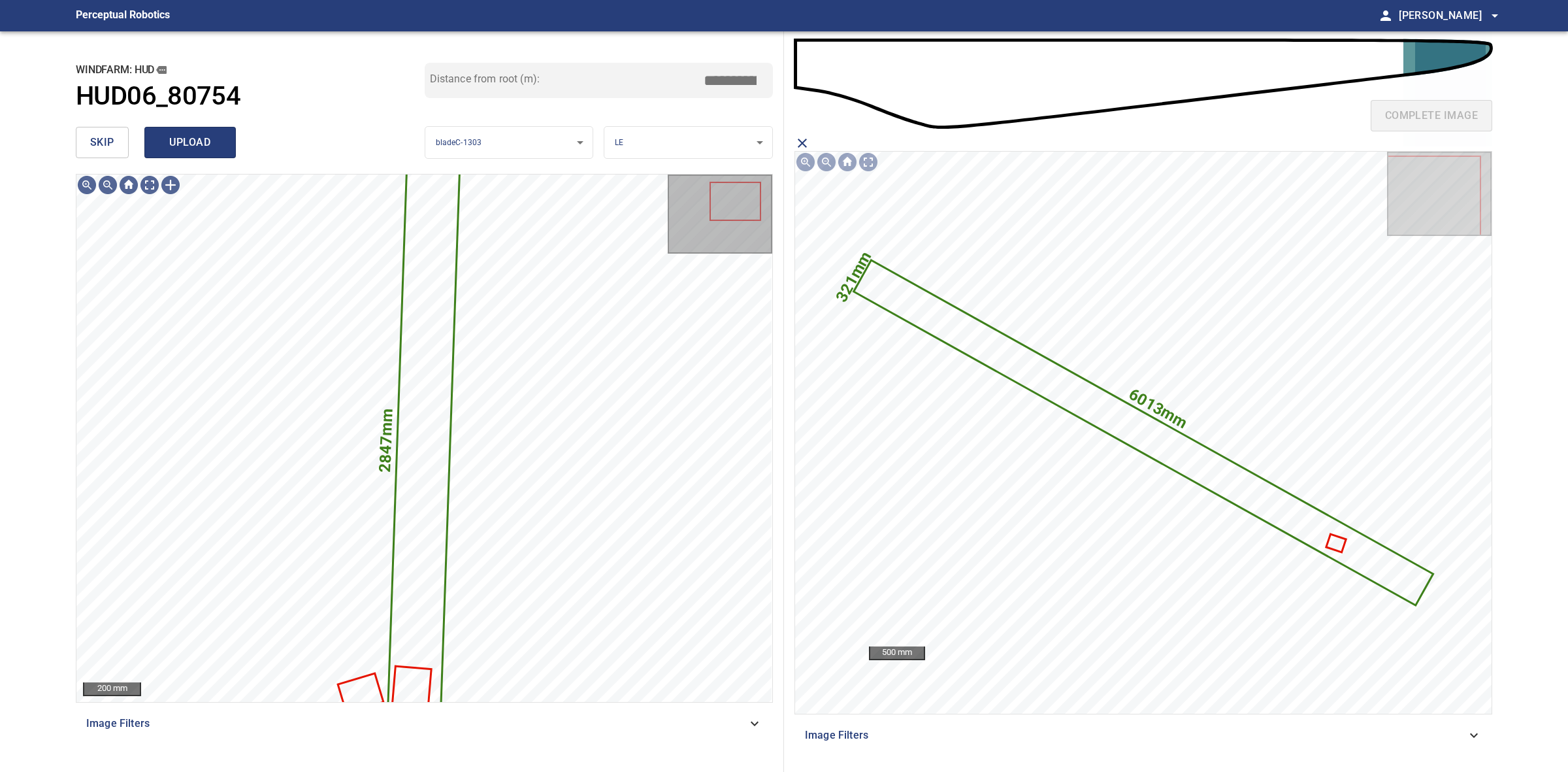
click at [219, 151] on span "upload" at bounding box center [190, 143] width 63 height 18
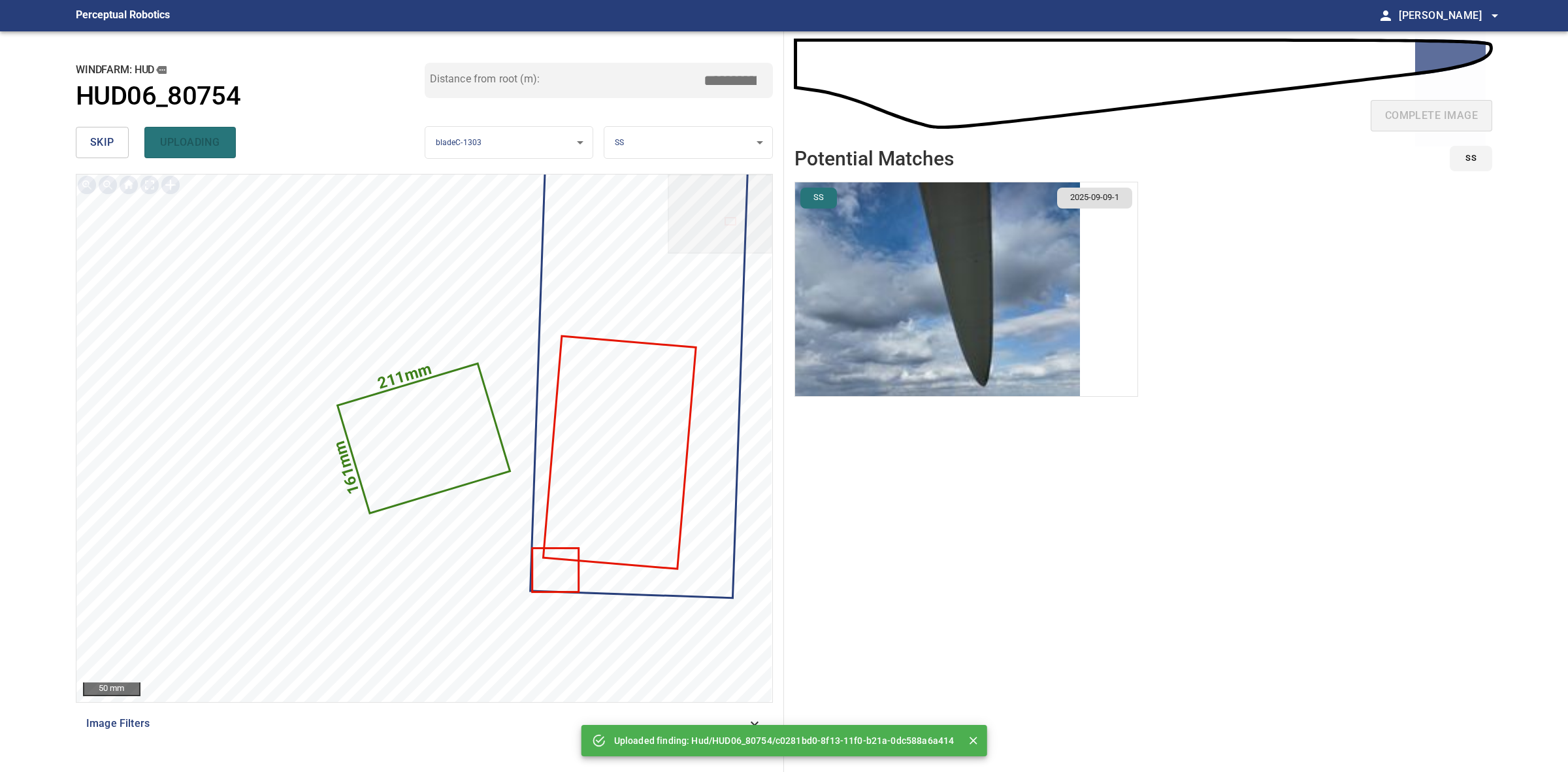
click at [122, 135] on button "skip" at bounding box center [102, 142] width 53 height 31
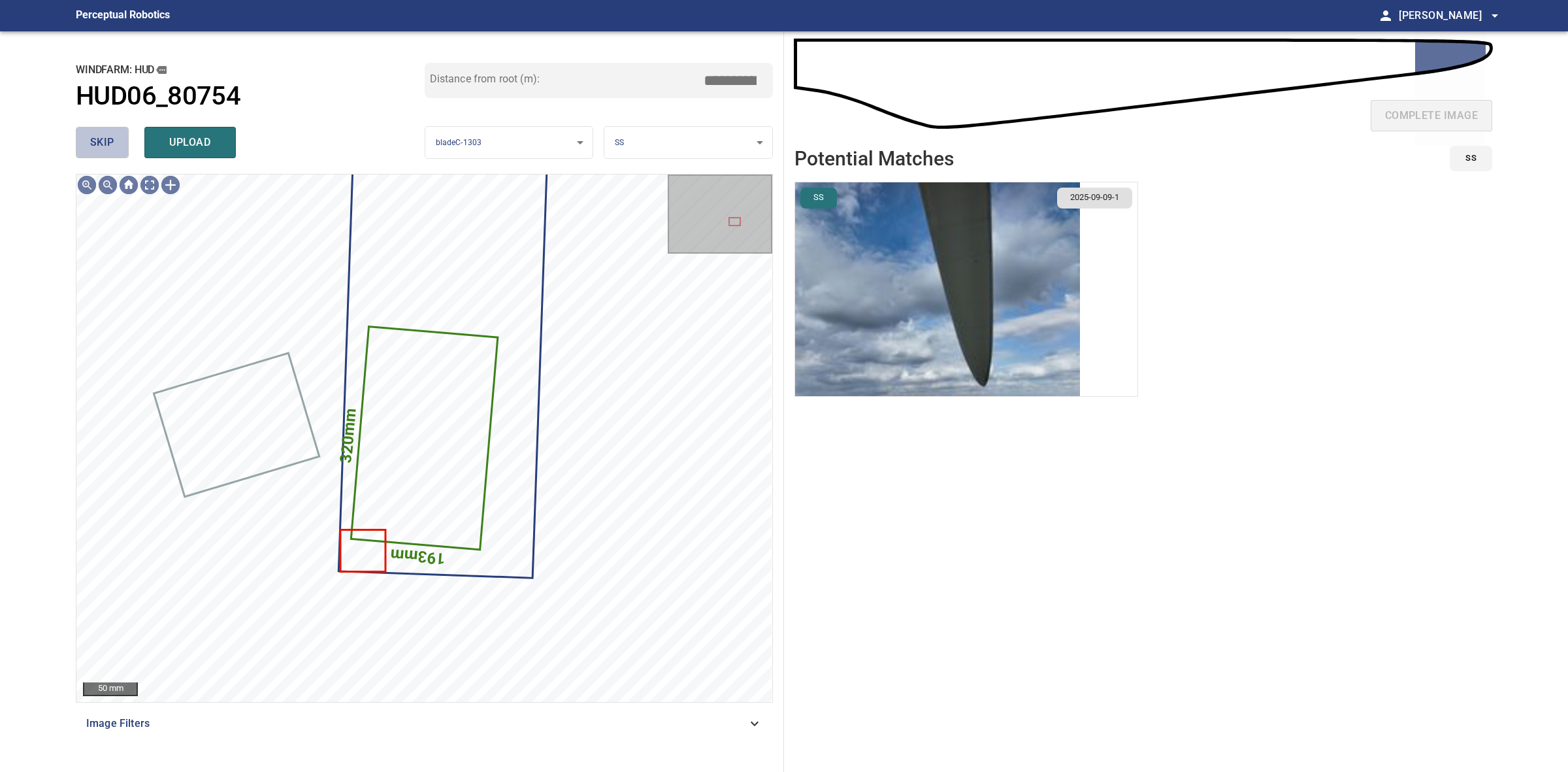
click at [121, 135] on button "skip" at bounding box center [102, 142] width 53 height 31
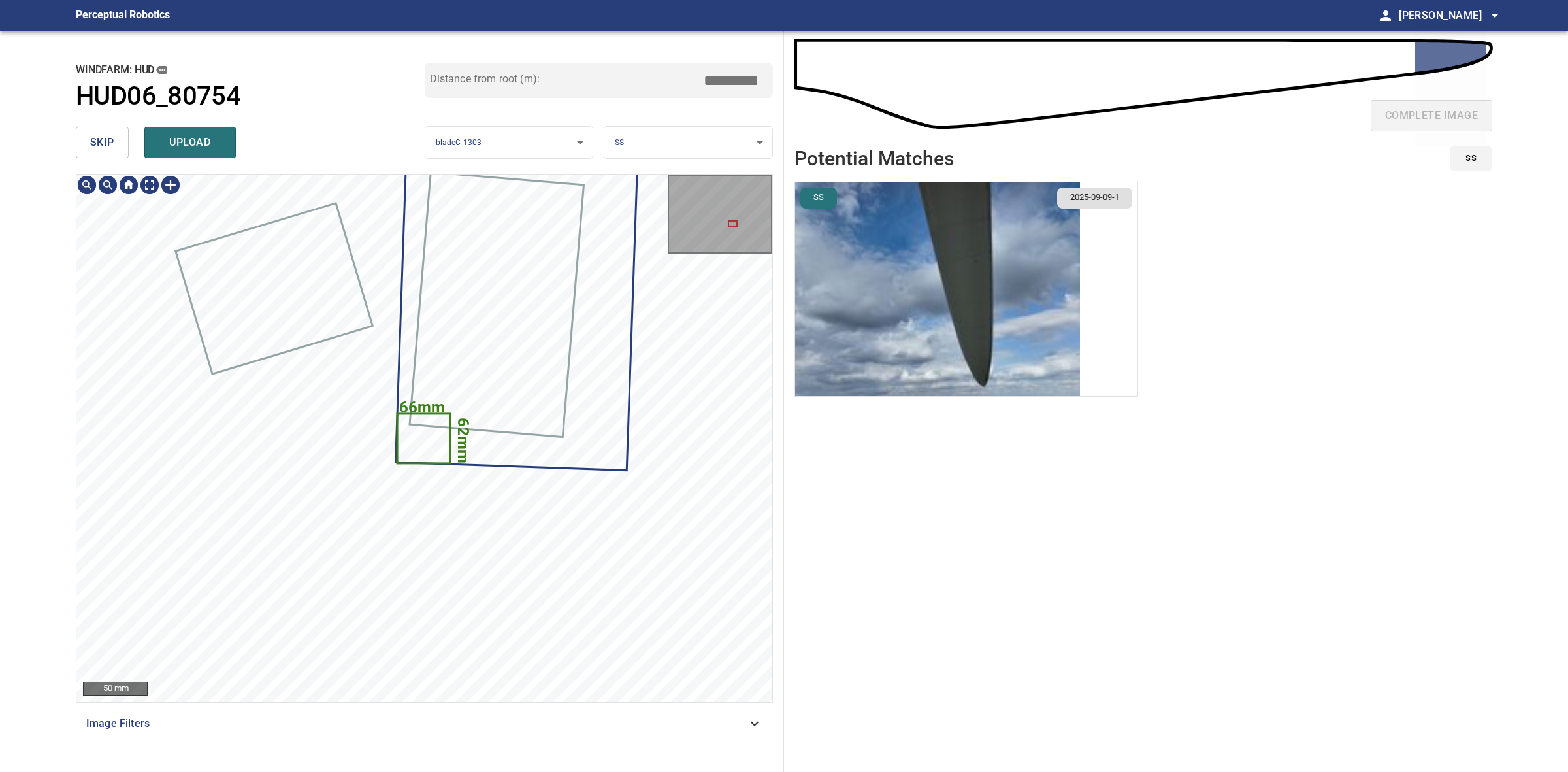
click at [415, 441] on icon at bounding box center [424, 438] width 51 height 48
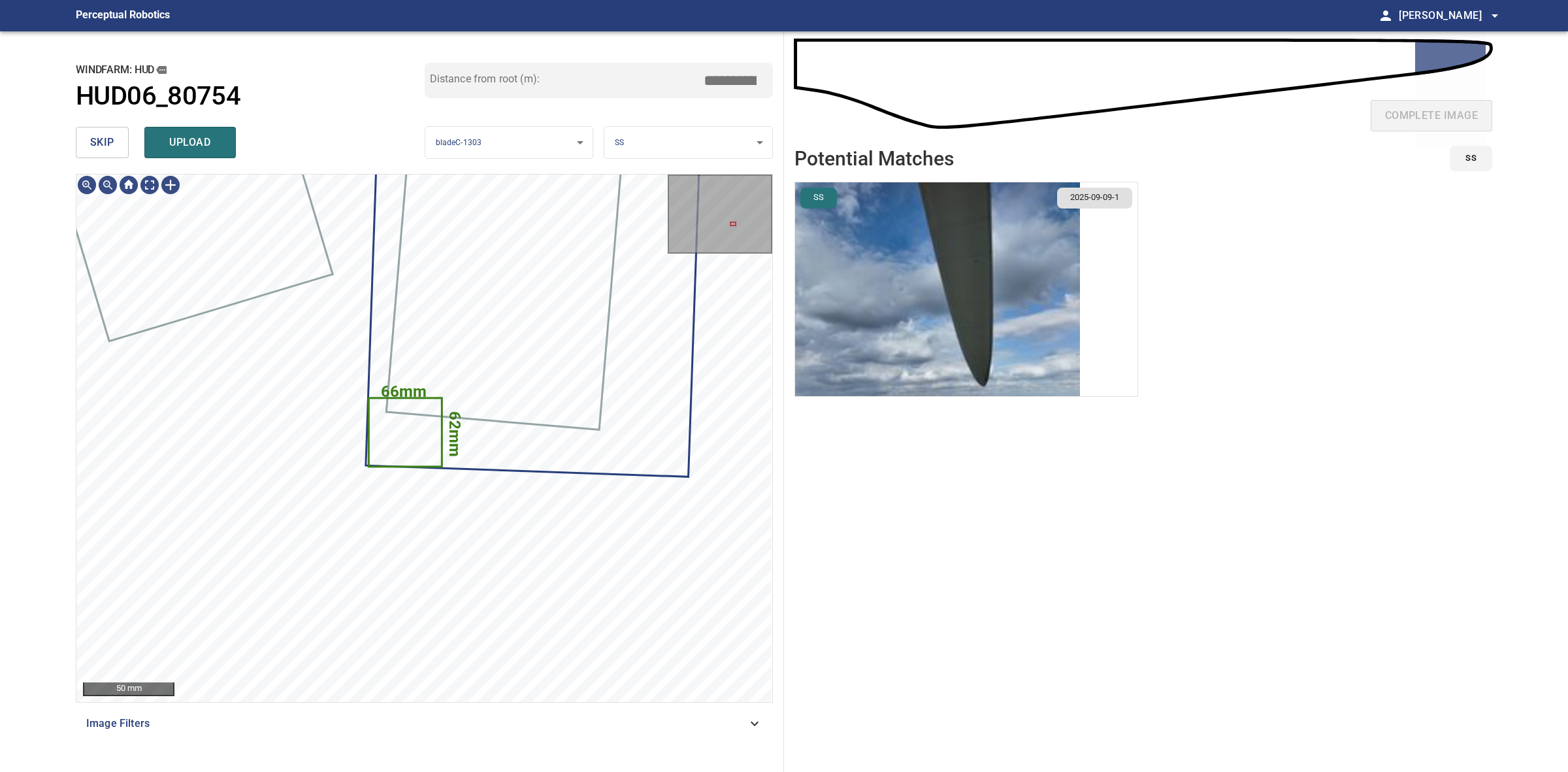
click at [112, 144] on span "skip" at bounding box center [101, 143] width 24 height 18
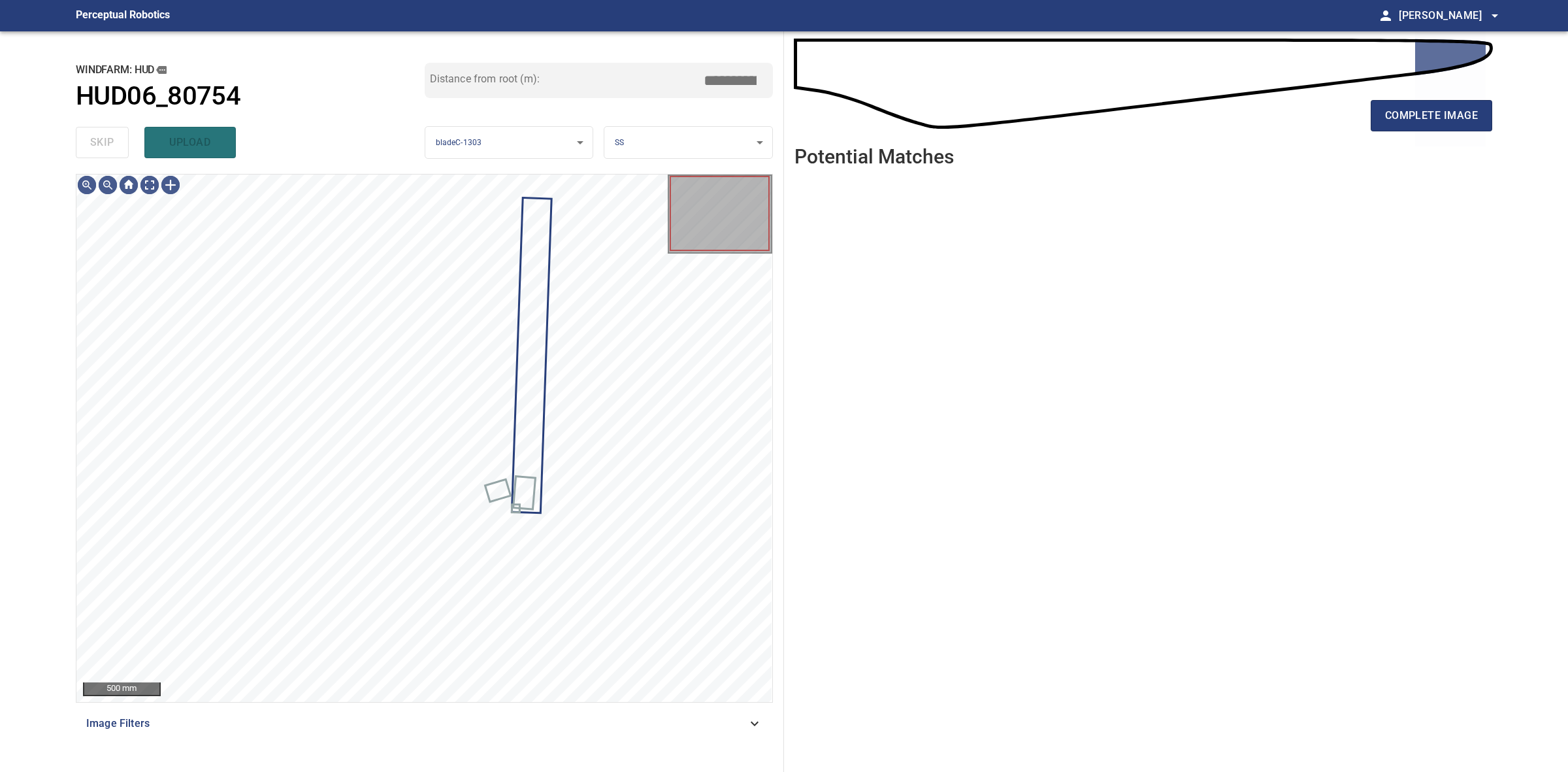
click at [112, 144] on div "skip upload" at bounding box center [250, 142] width 349 height 41
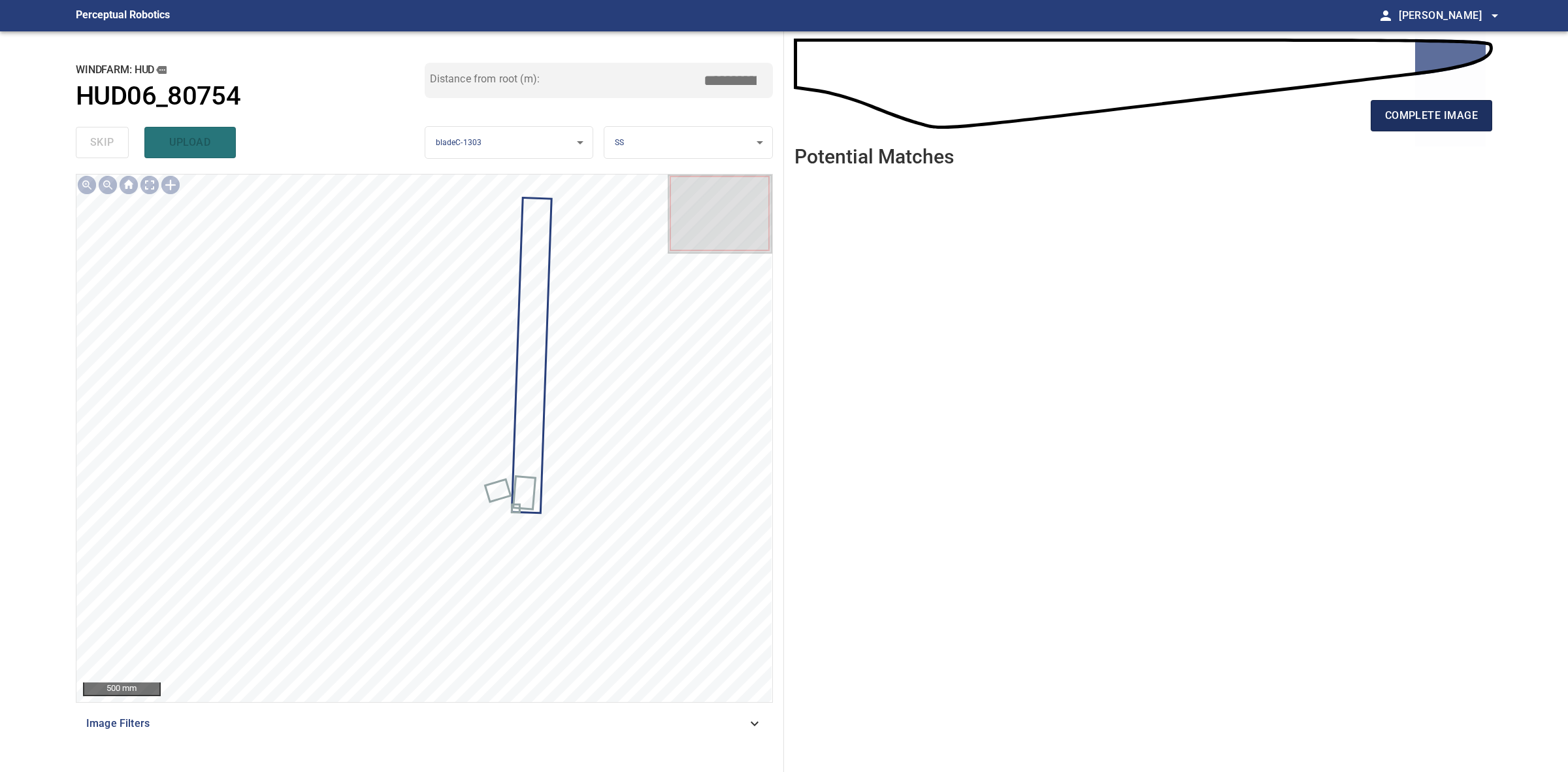
click at [1480, 121] on button "complete image" at bounding box center [1431, 115] width 121 height 31
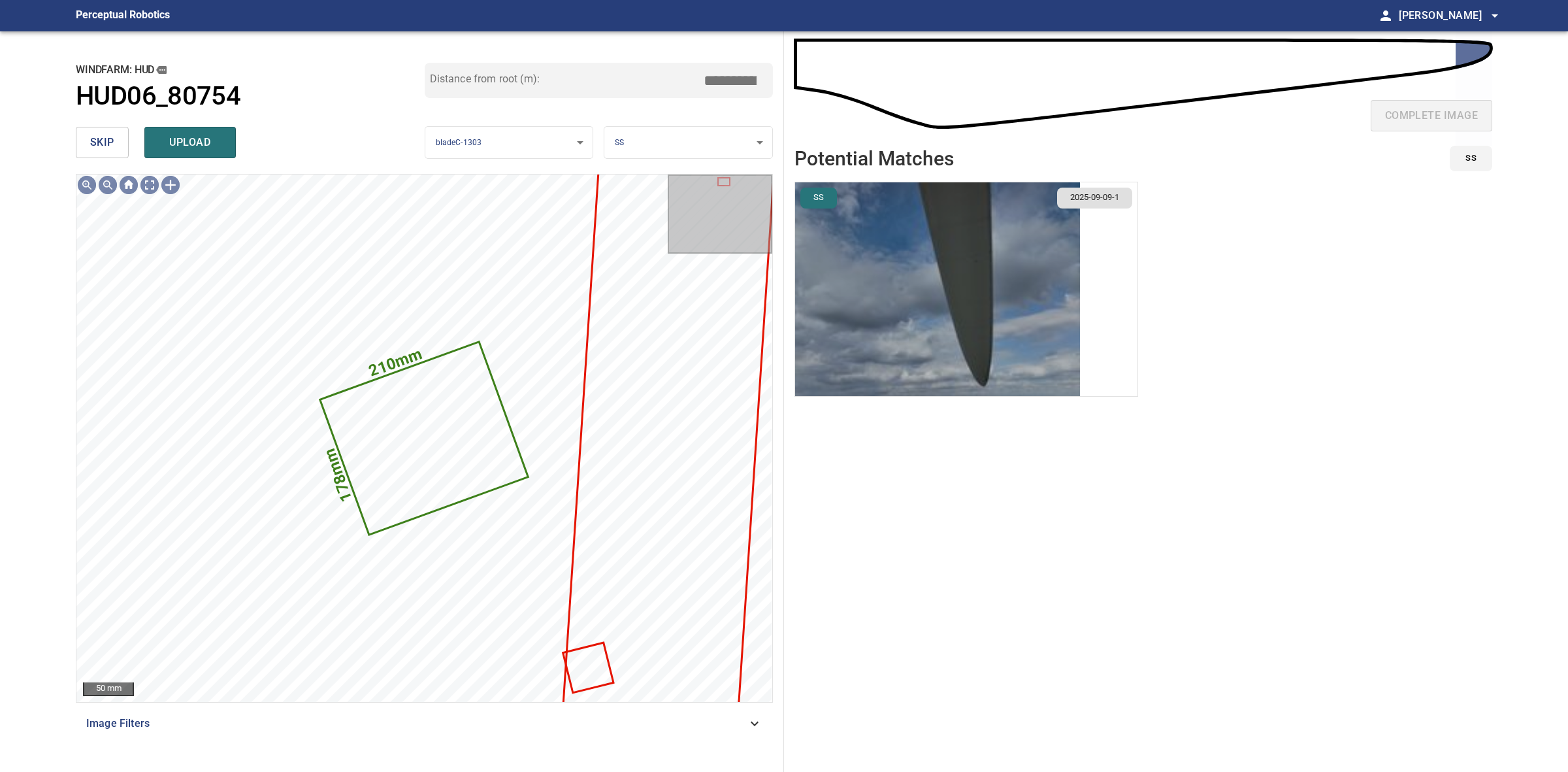
click at [944, 286] on img "button" at bounding box center [937, 289] width 285 height 214
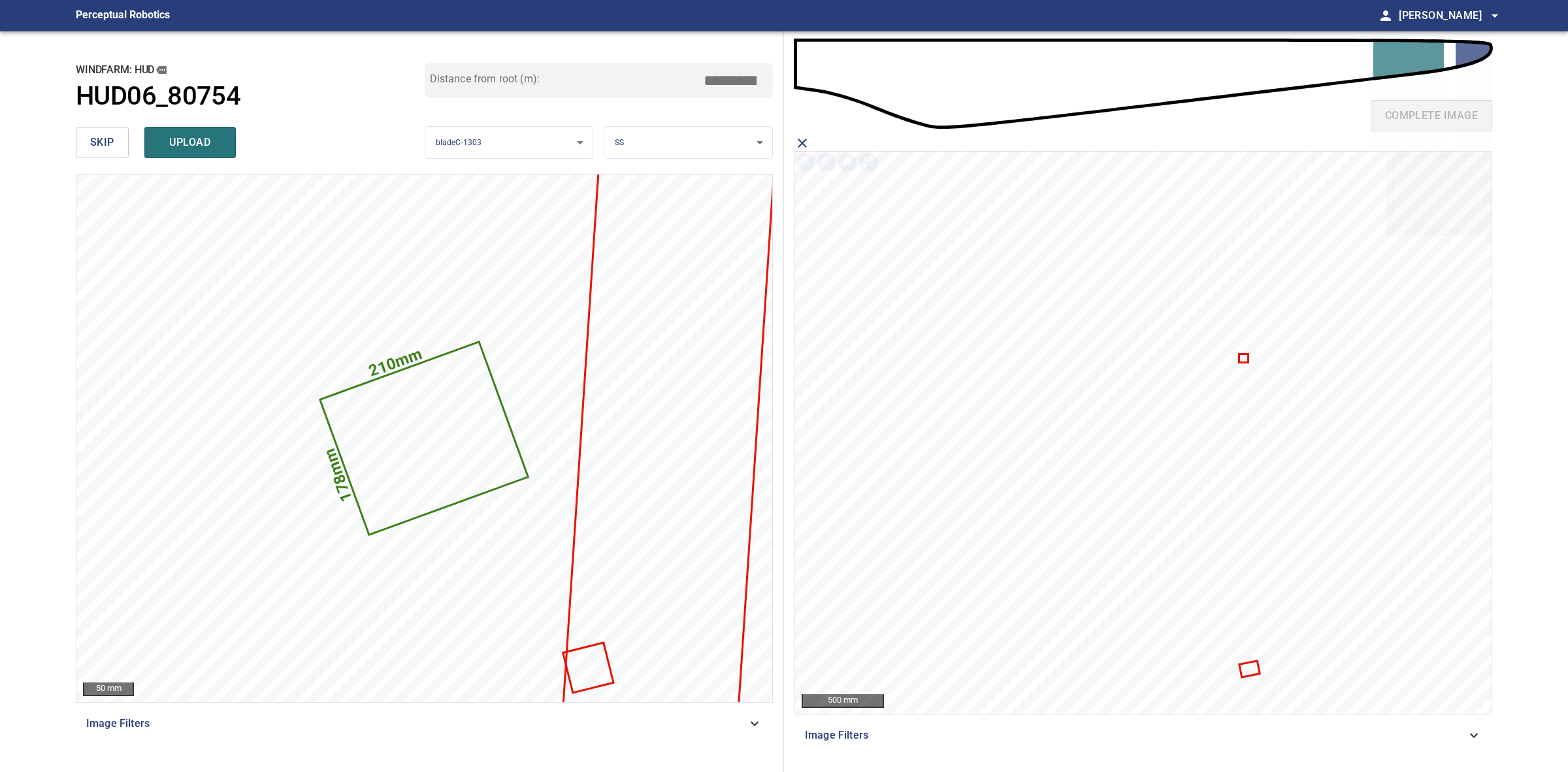
click at [1250, 672] on icon at bounding box center [1250, 668] width 18 height 15
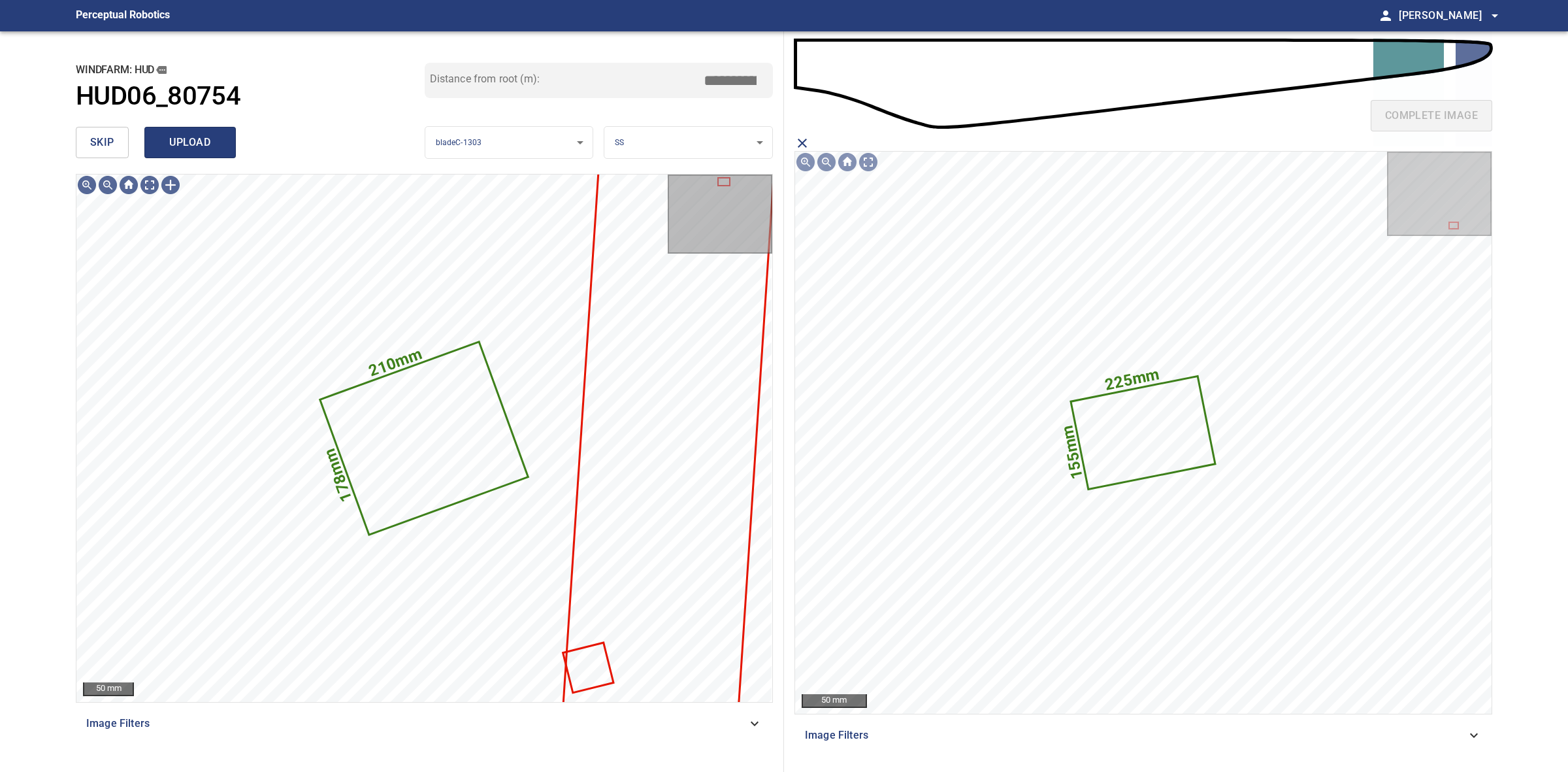
click at [227, 138] on button "upload" at bounding box center [190, 142] width 91 height 31
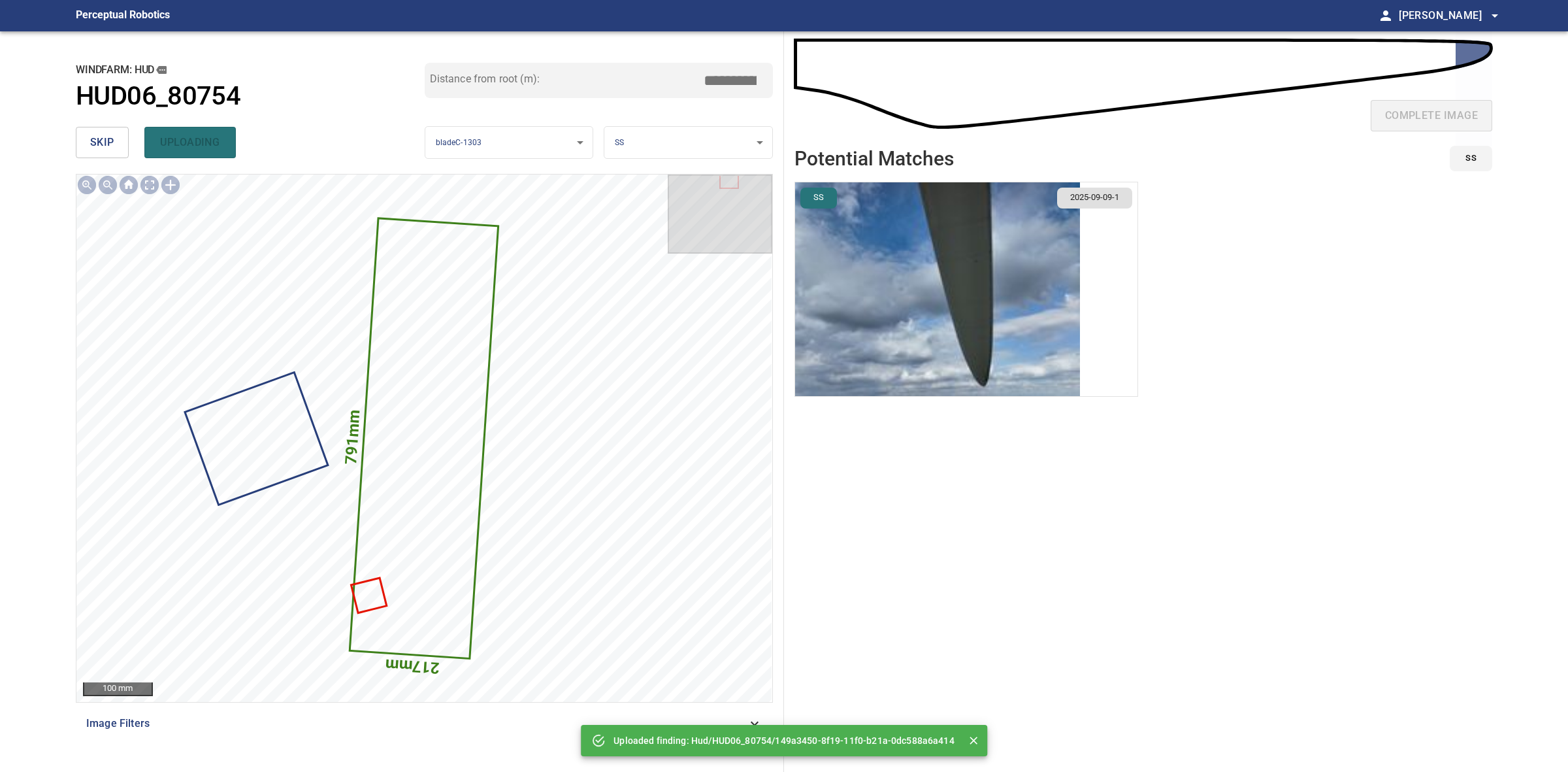
click at [129, 141] on div "skip uploading" at bounding box center [250, 142] width 349 height 41
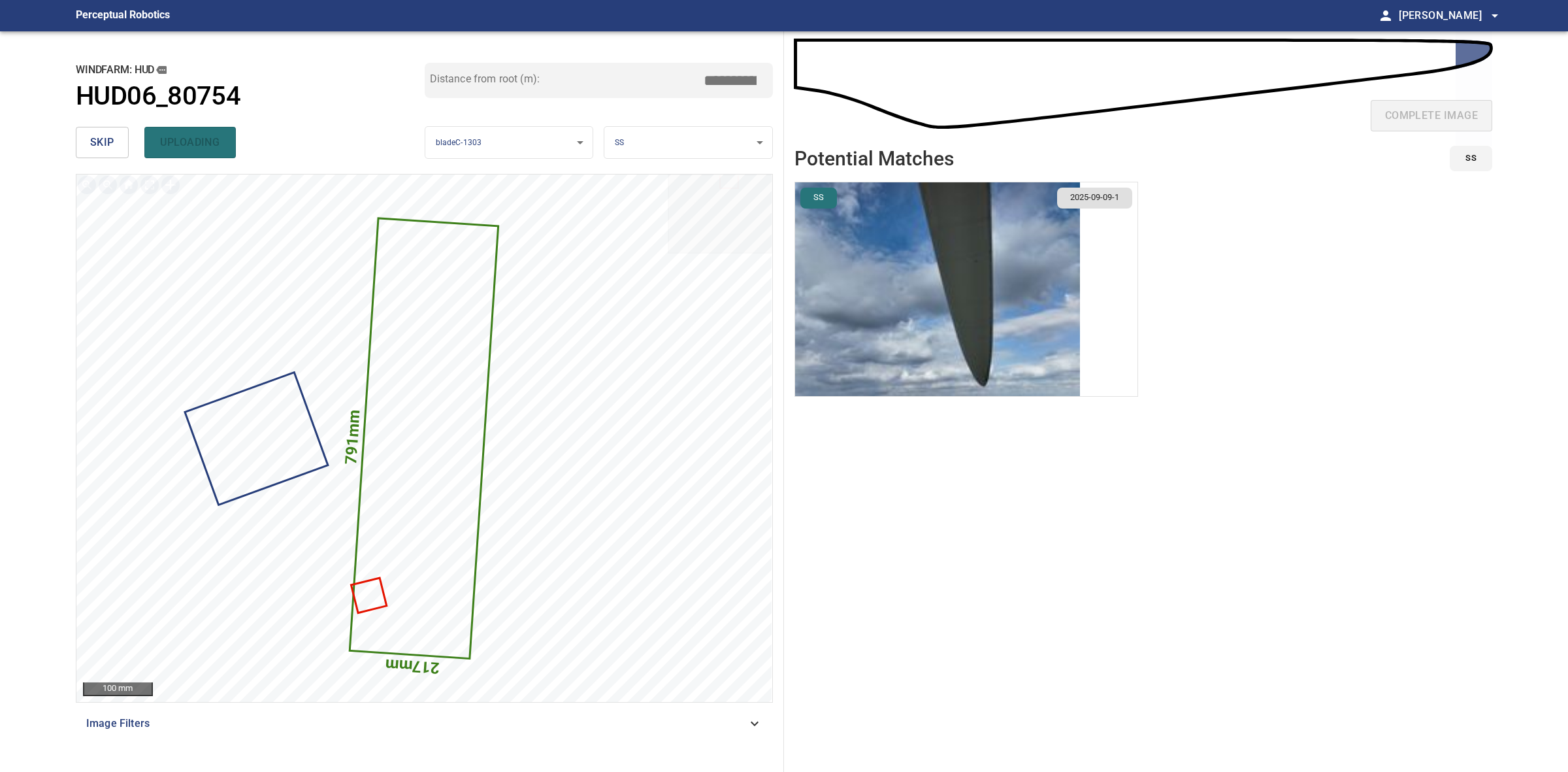
click at [129, 141] on div "skip uploading" at bounding box center [250, 142] width 349 height 41
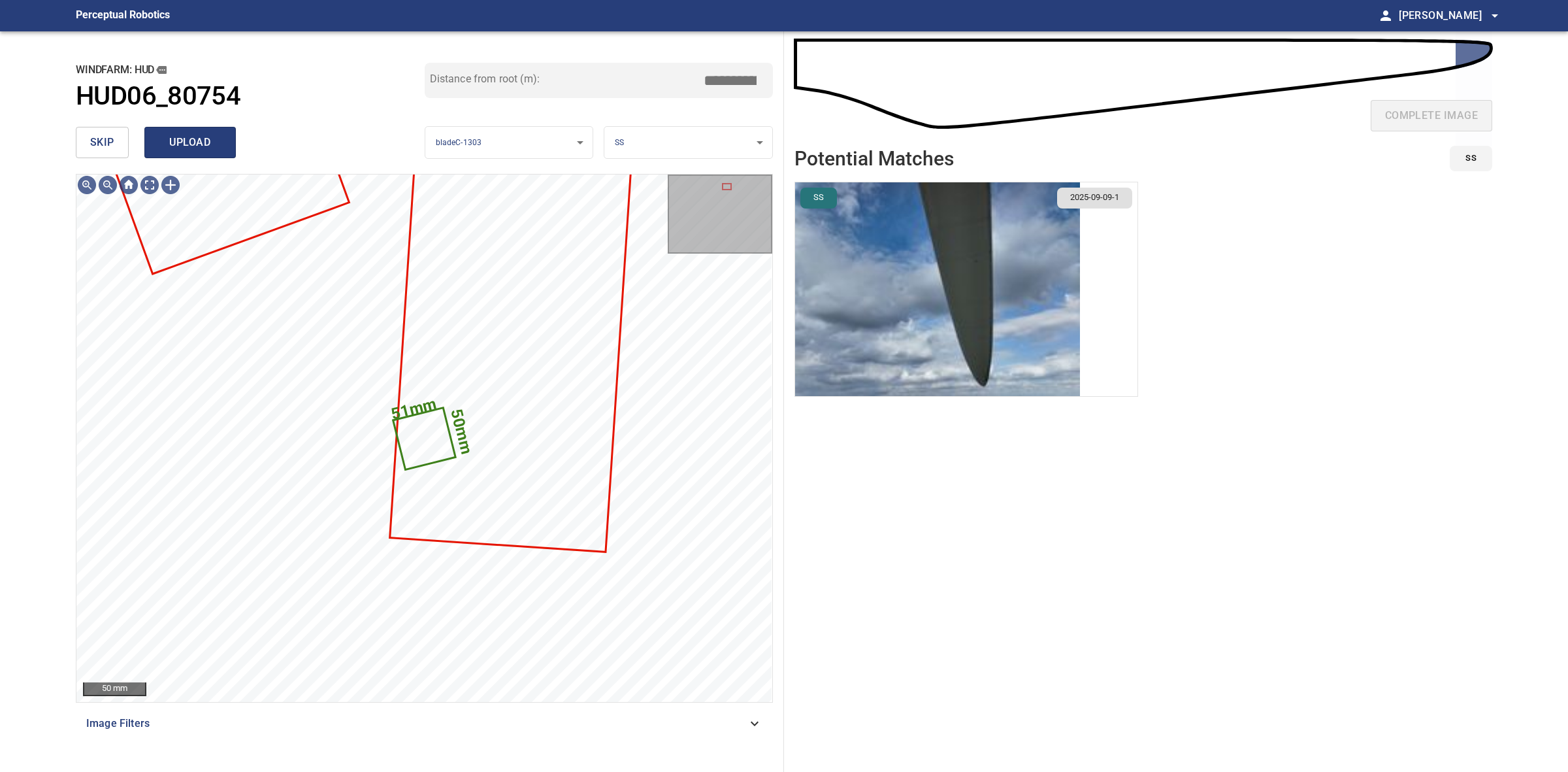
click at [227, 145] on button "upload" at bounding box center [190, 142] width 91 height 31
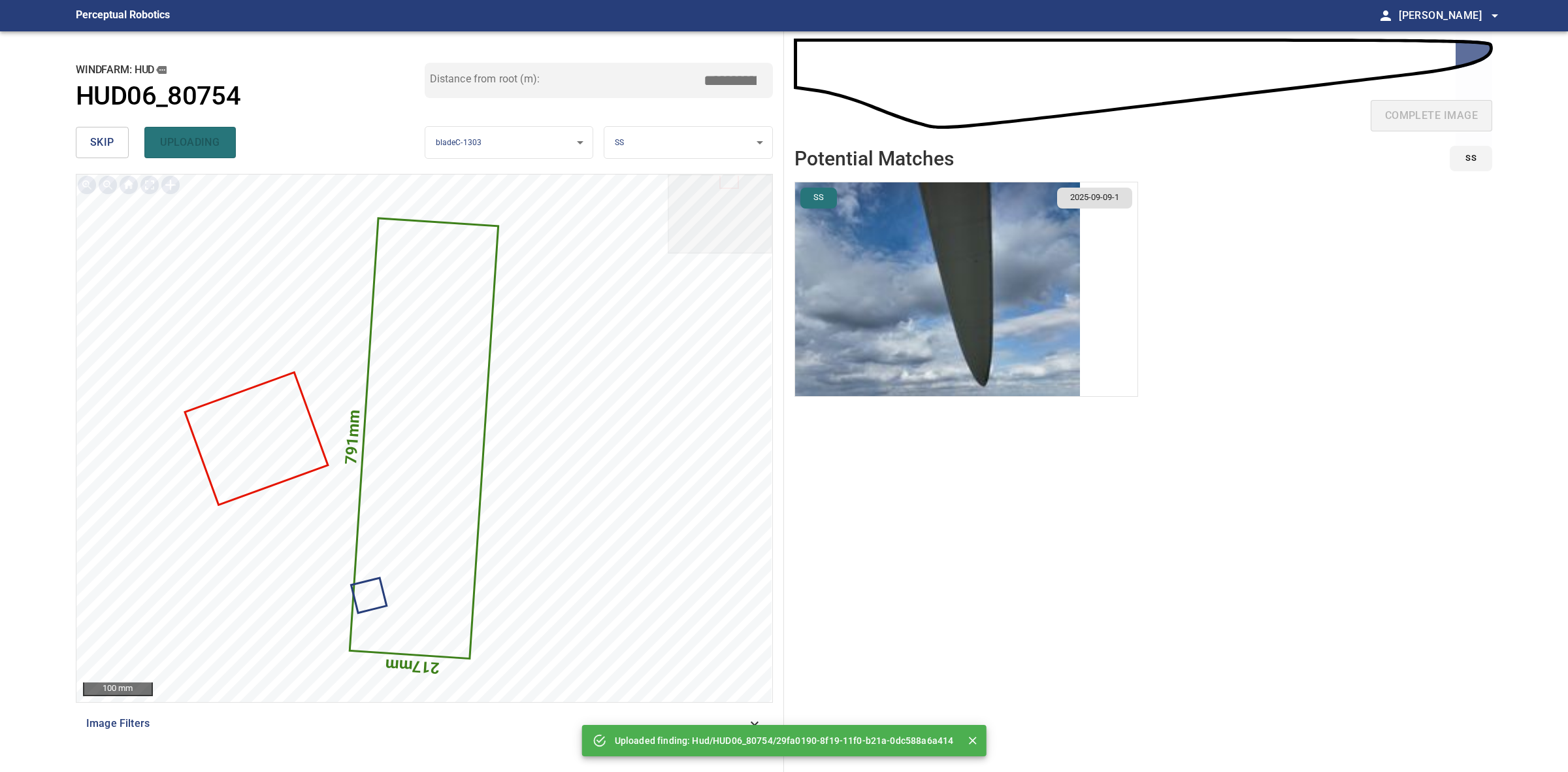
click at [113, 142] on span "skip" at bounding box center [101, 143] width 24 height 18
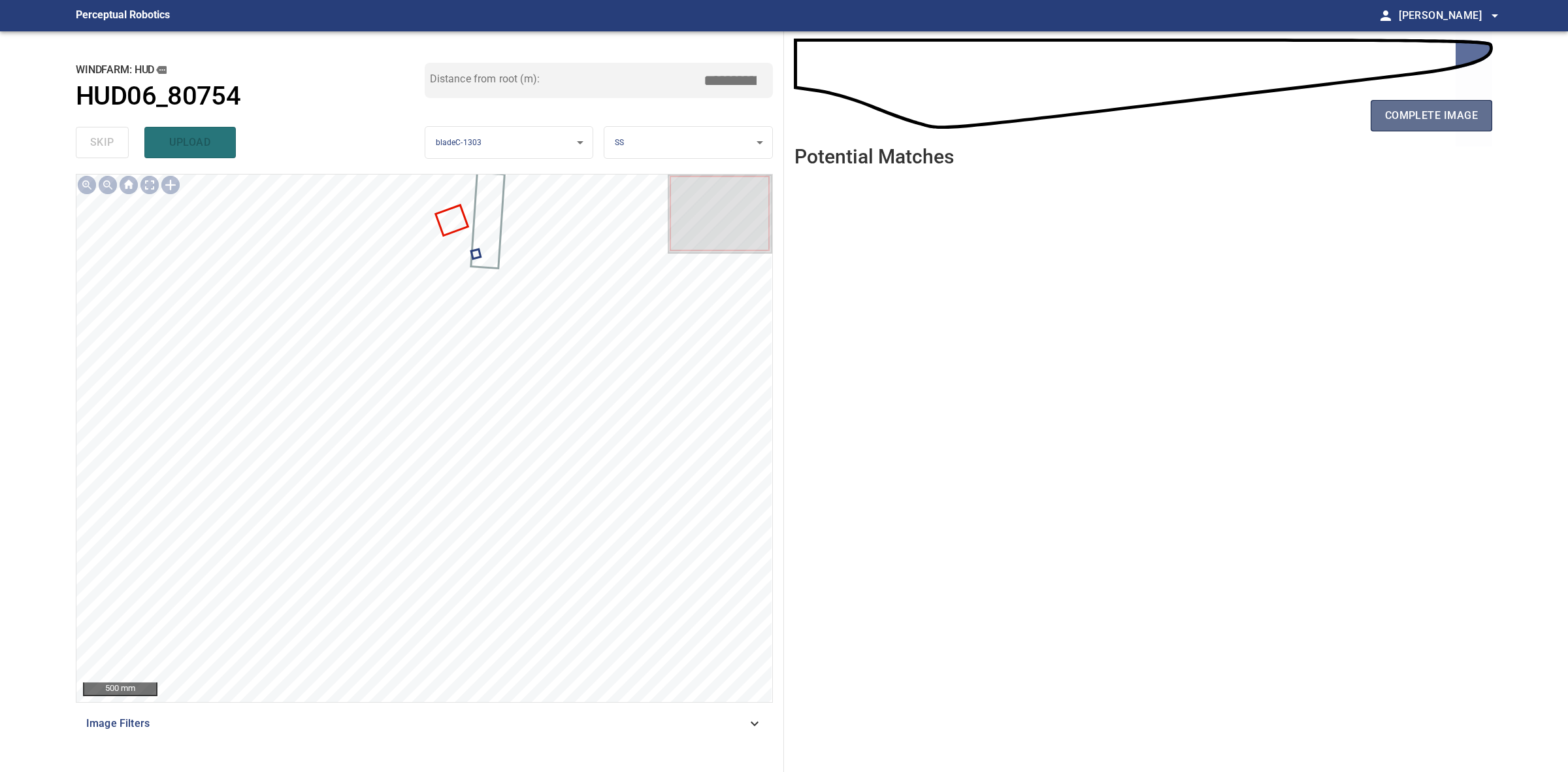
click at [1373, 103] on button "complete image" at bounding box center [1431, 115] width 121 height 31
click at [1457, 107] on span "complete image" at bounding box center [1431, 116] width 93 height 18
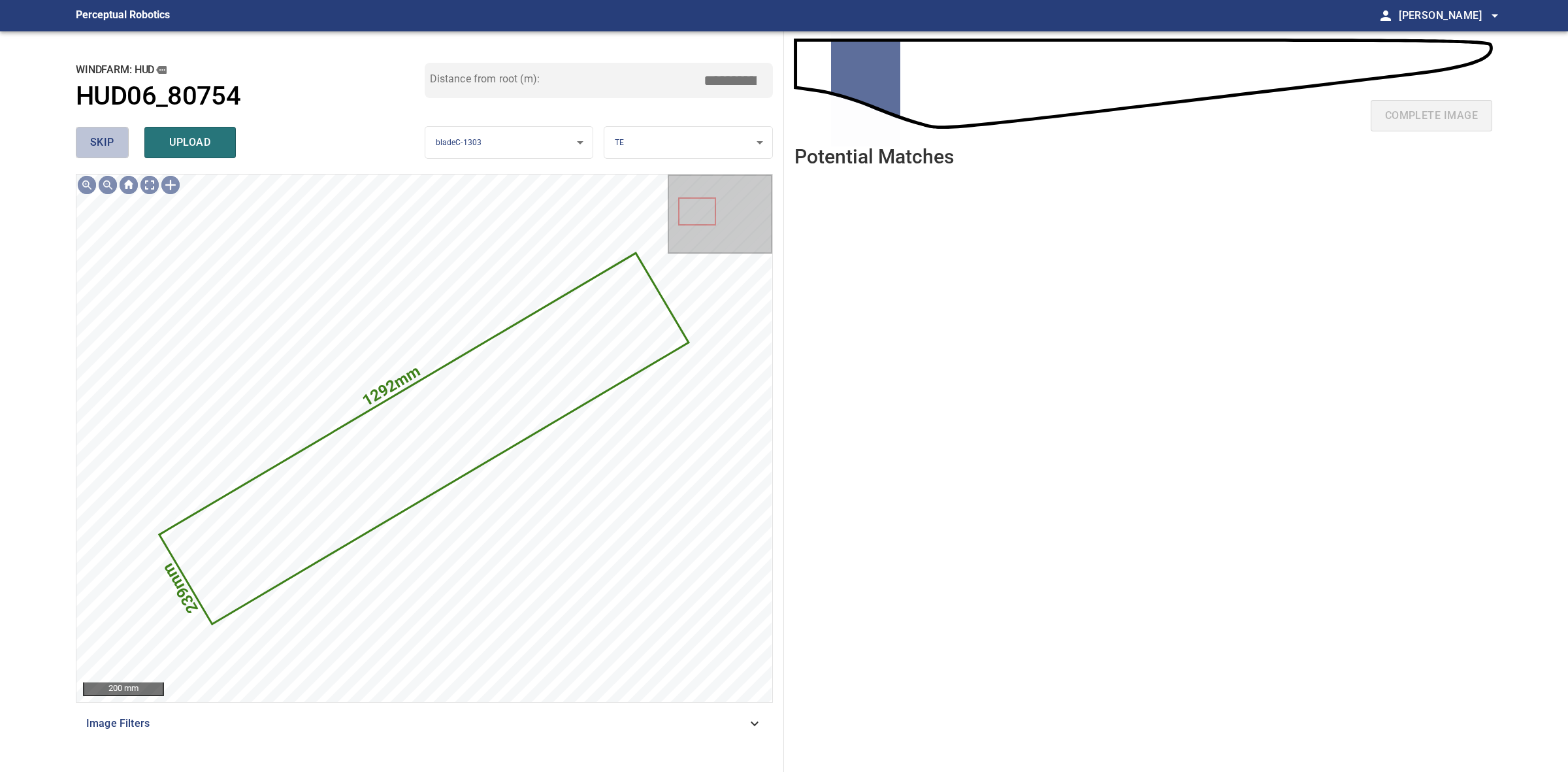
click at [113, 132] on button "skip" at bounding box center [102, 142] width 53 height 31
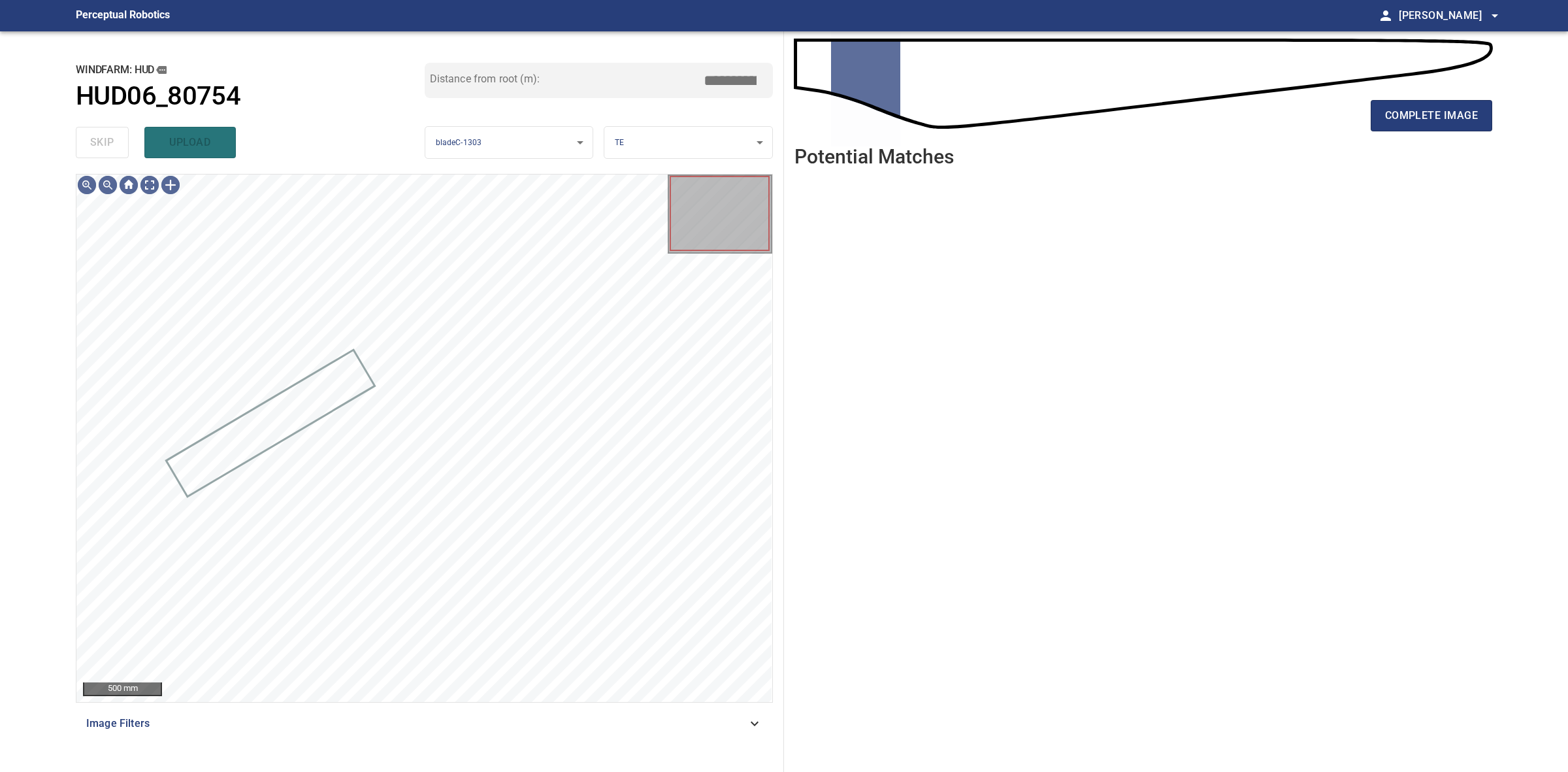
click at [1447, 133] on div "complete image" at bounding box center [1143, 121] width 698 height 52
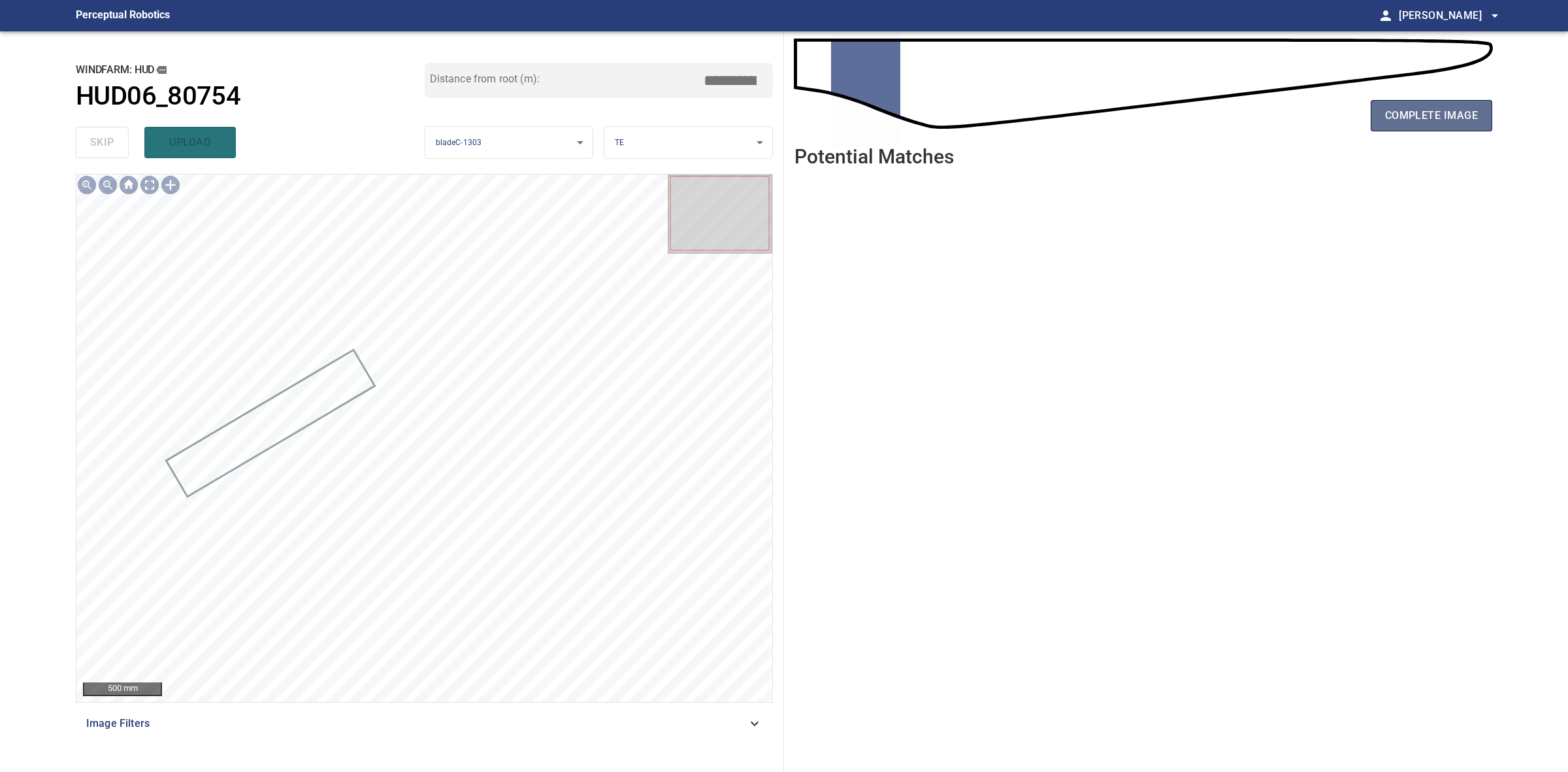
click at [1448, 128] on button "complete image" at bounding box center [1431, 115] width 121 height 31
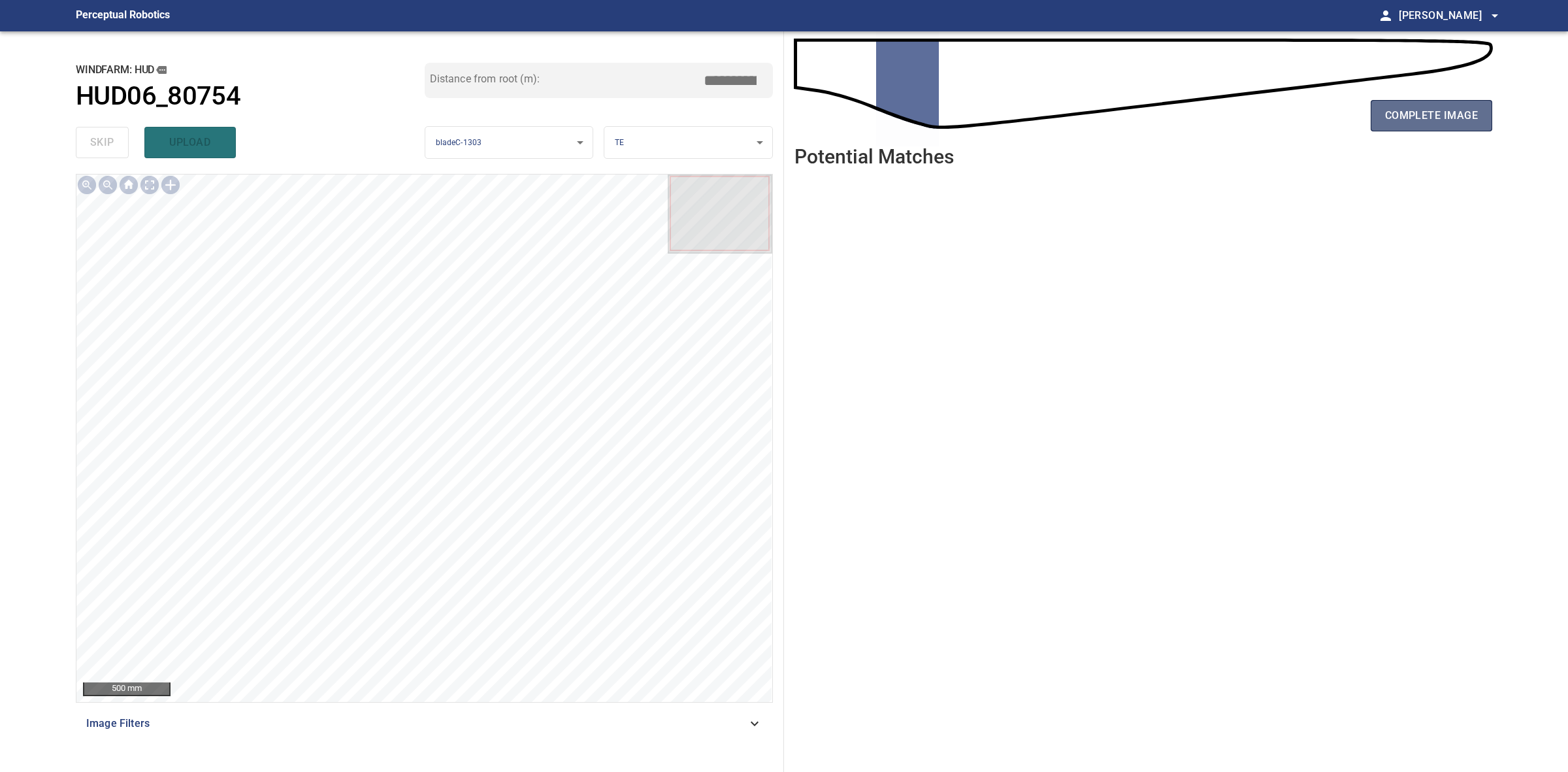
click at [1404, 111] on span "complete image" at bounding box center [1431, 116] width 93 height 18
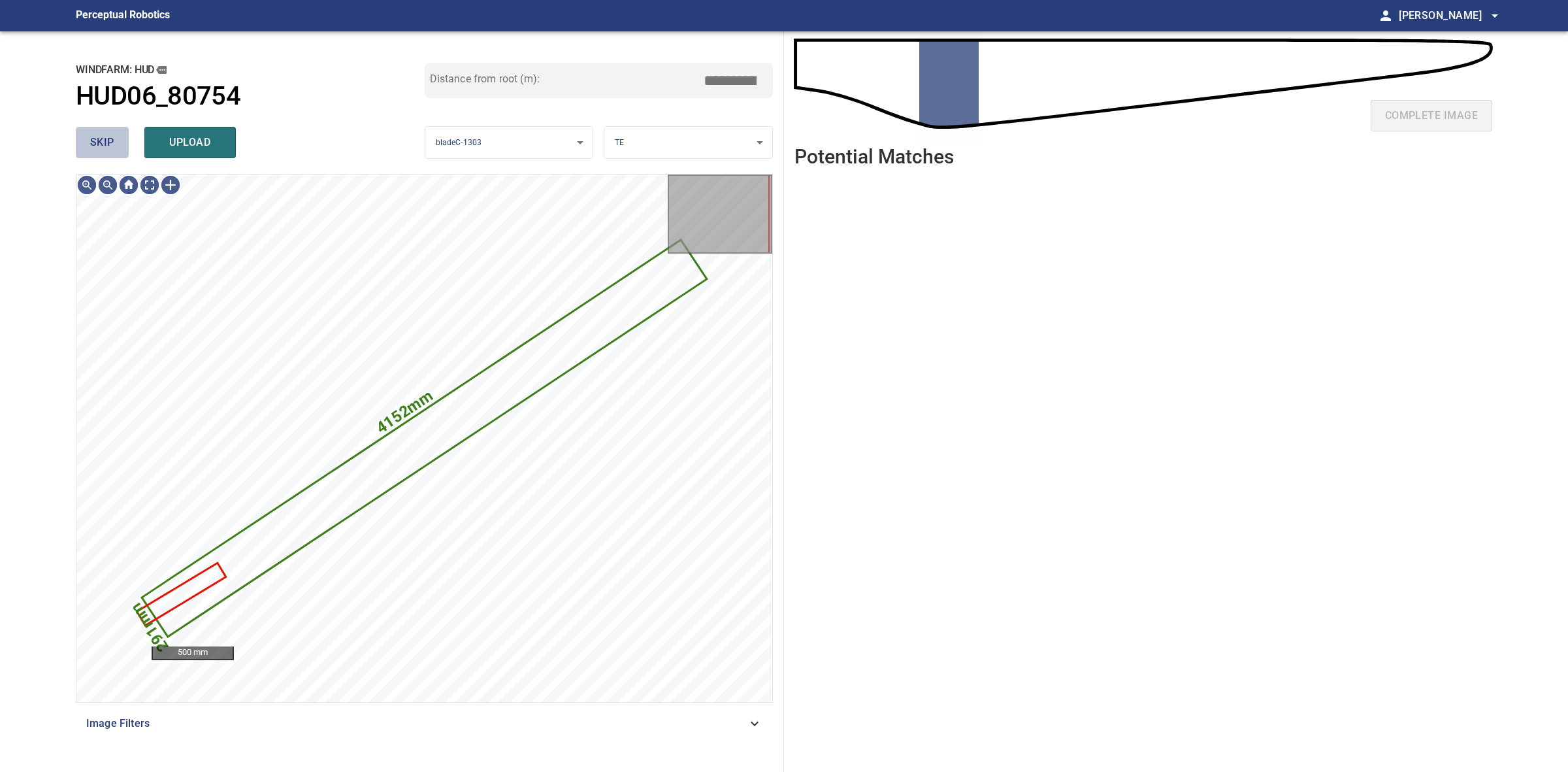
click at [120, 149] on button "skip" at bounding box center [102, 142] width 53 height 31
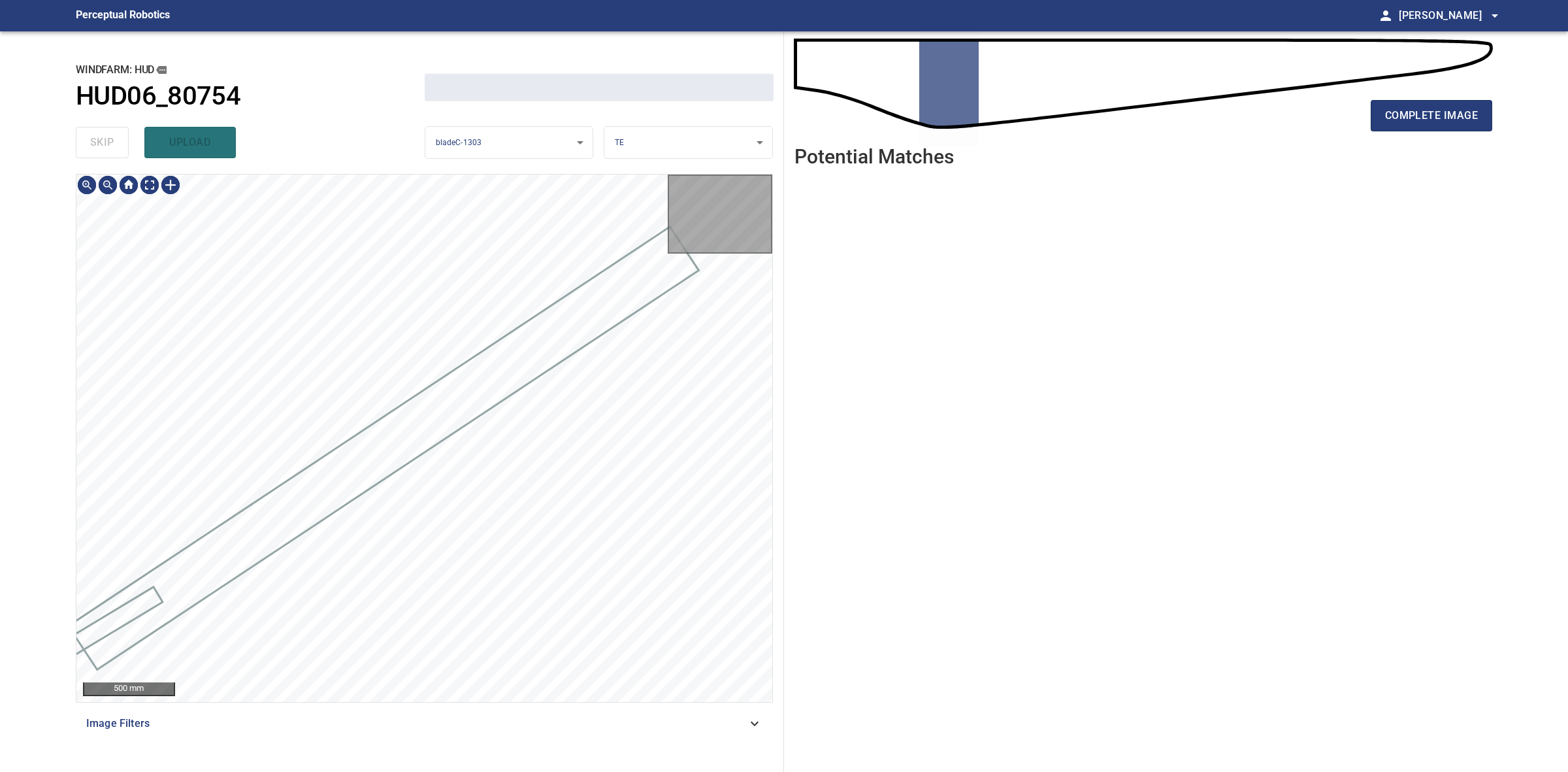
click at [120, 149] on div "skip upload" at bounding box center [250, 142] width 349 height 41
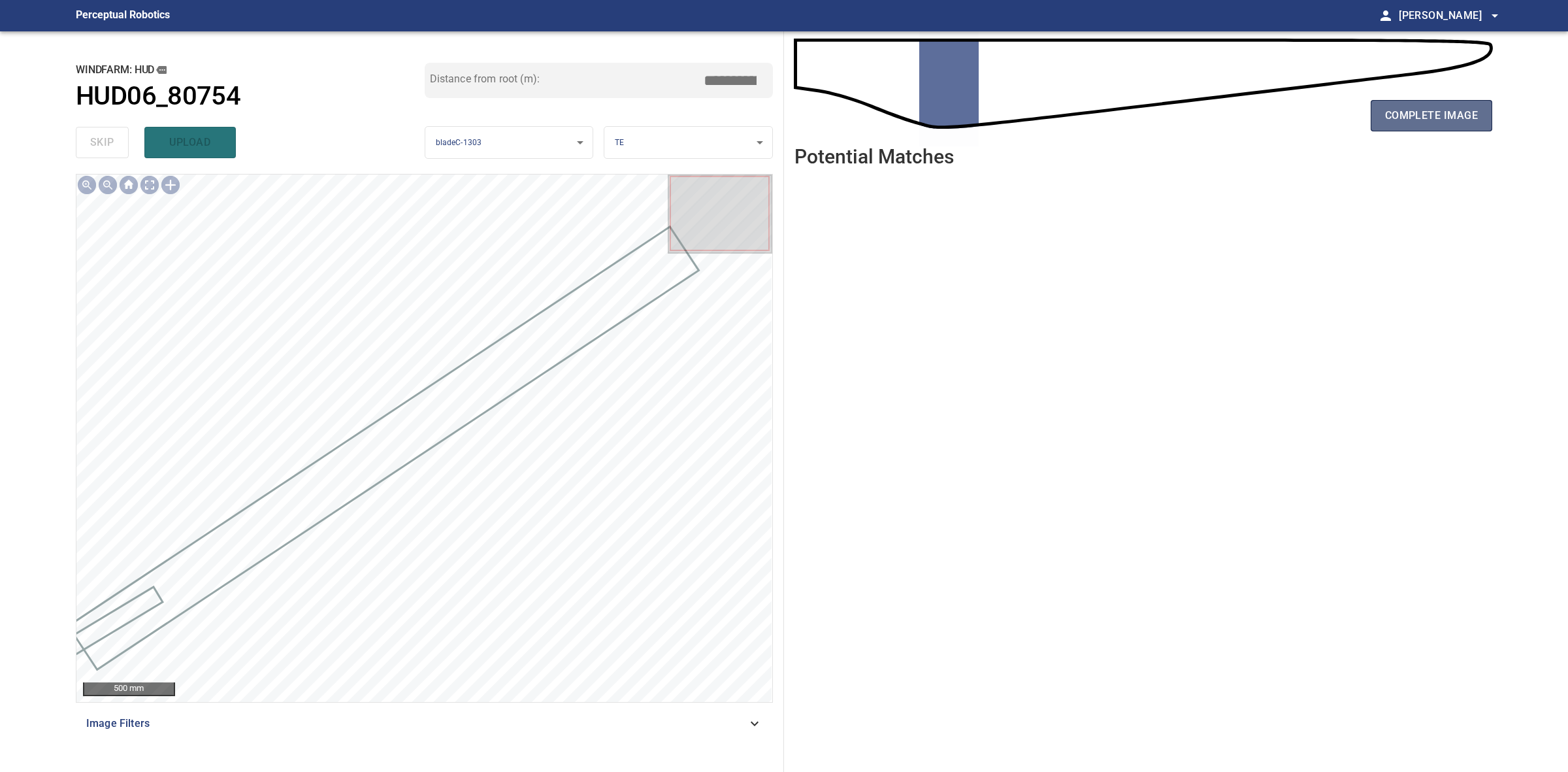
click at [1390, 108] on span "complete image" at bounding box center [1431, 116] width 93 height 18
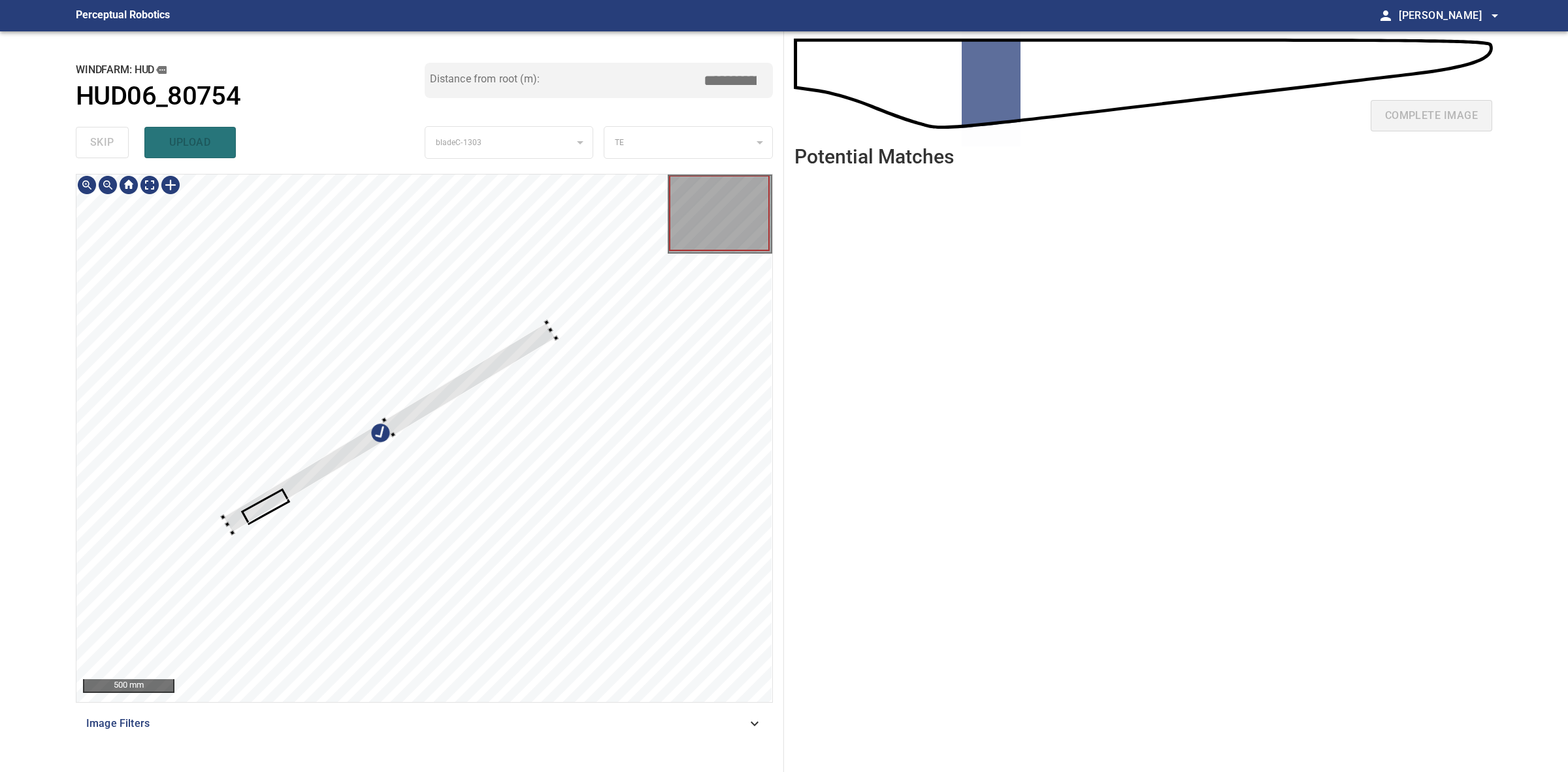
click at [230, 535] on div at bounding box center [425, 438] width 696 height 528
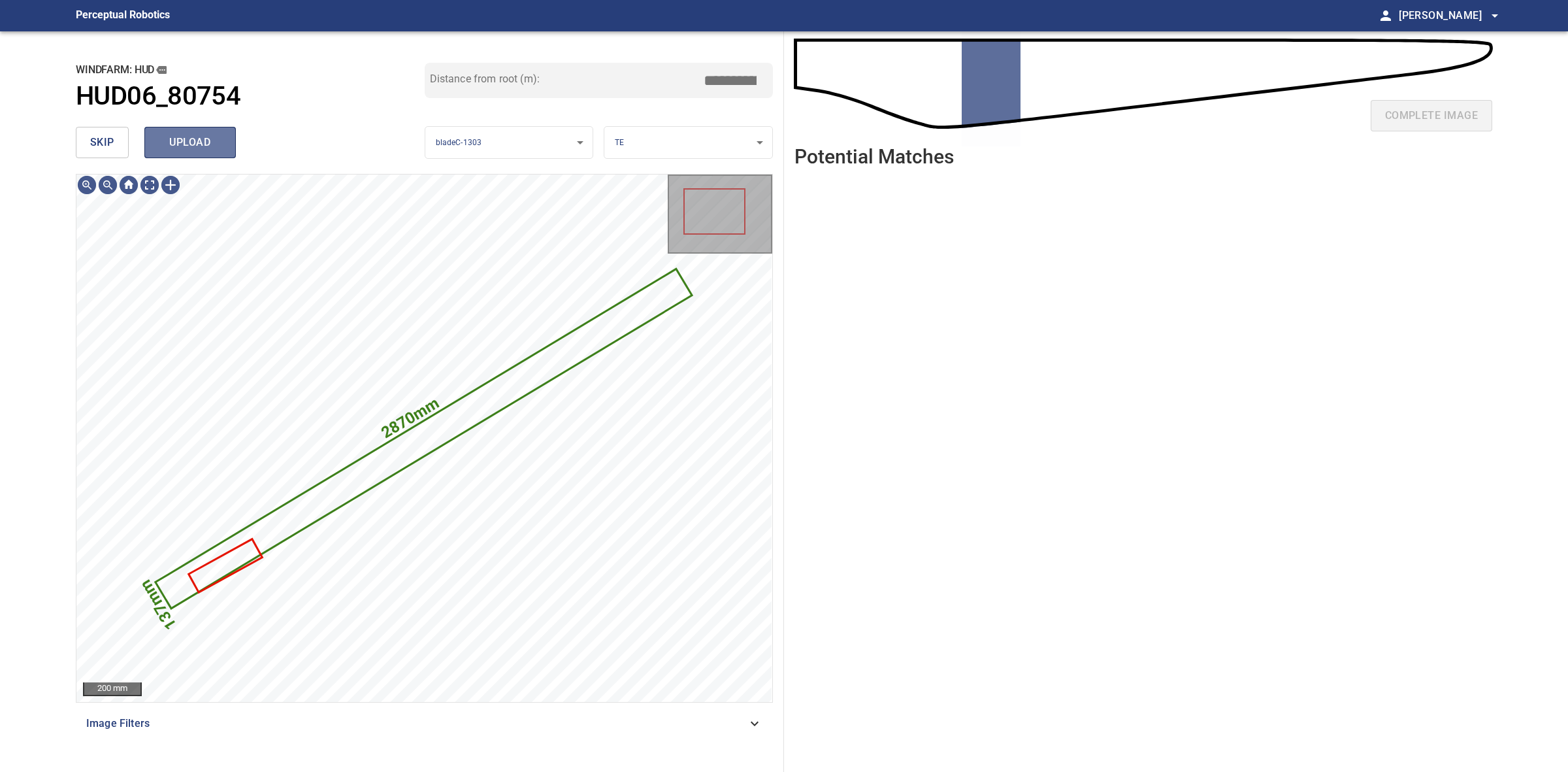
click at [190, 152] on button "upload" at bounding box center [190, 142] width 91 height 31
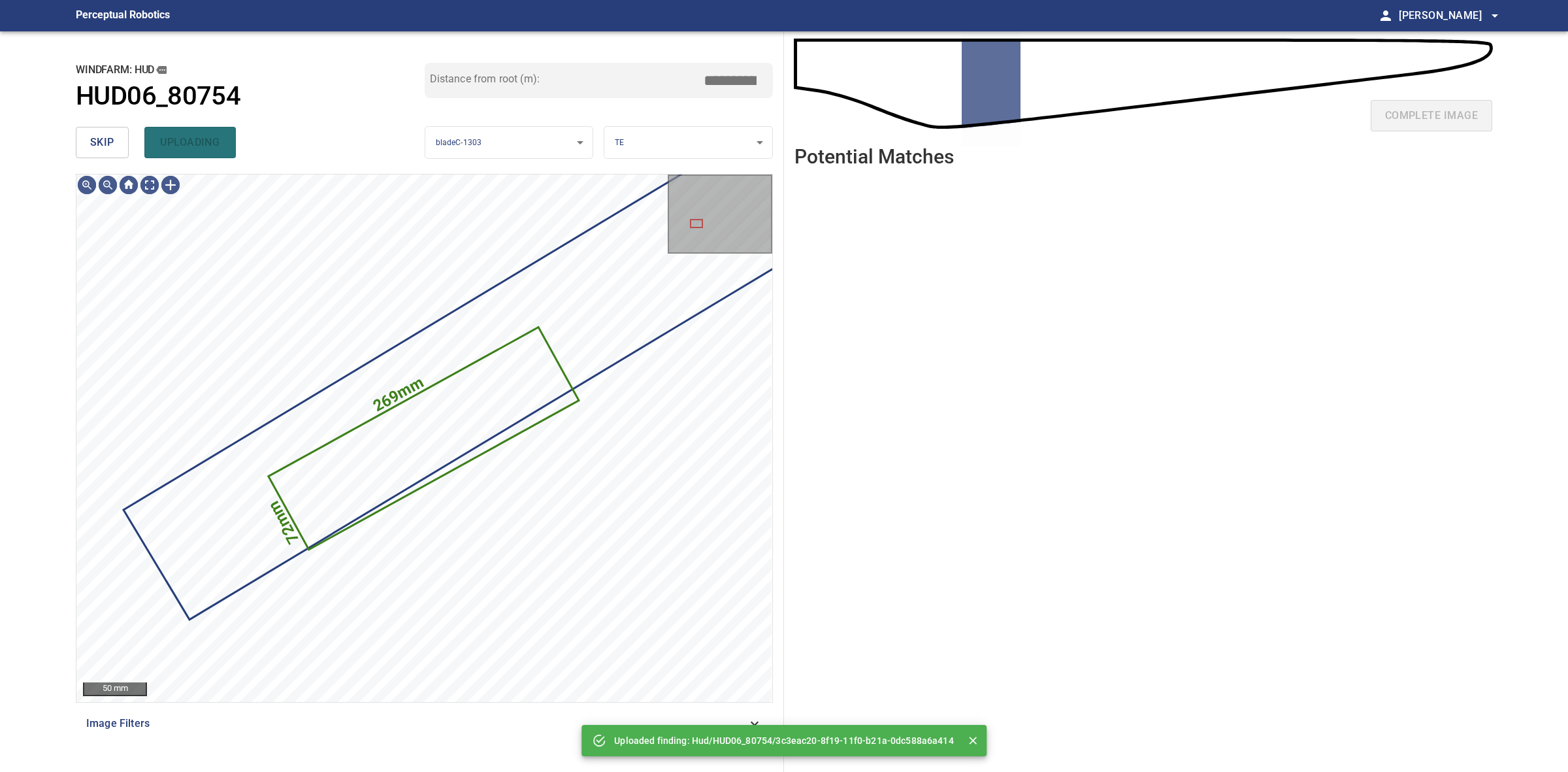
click at [107, 151] on span "skip" at bounding box center [101, 143] width 24 height 18
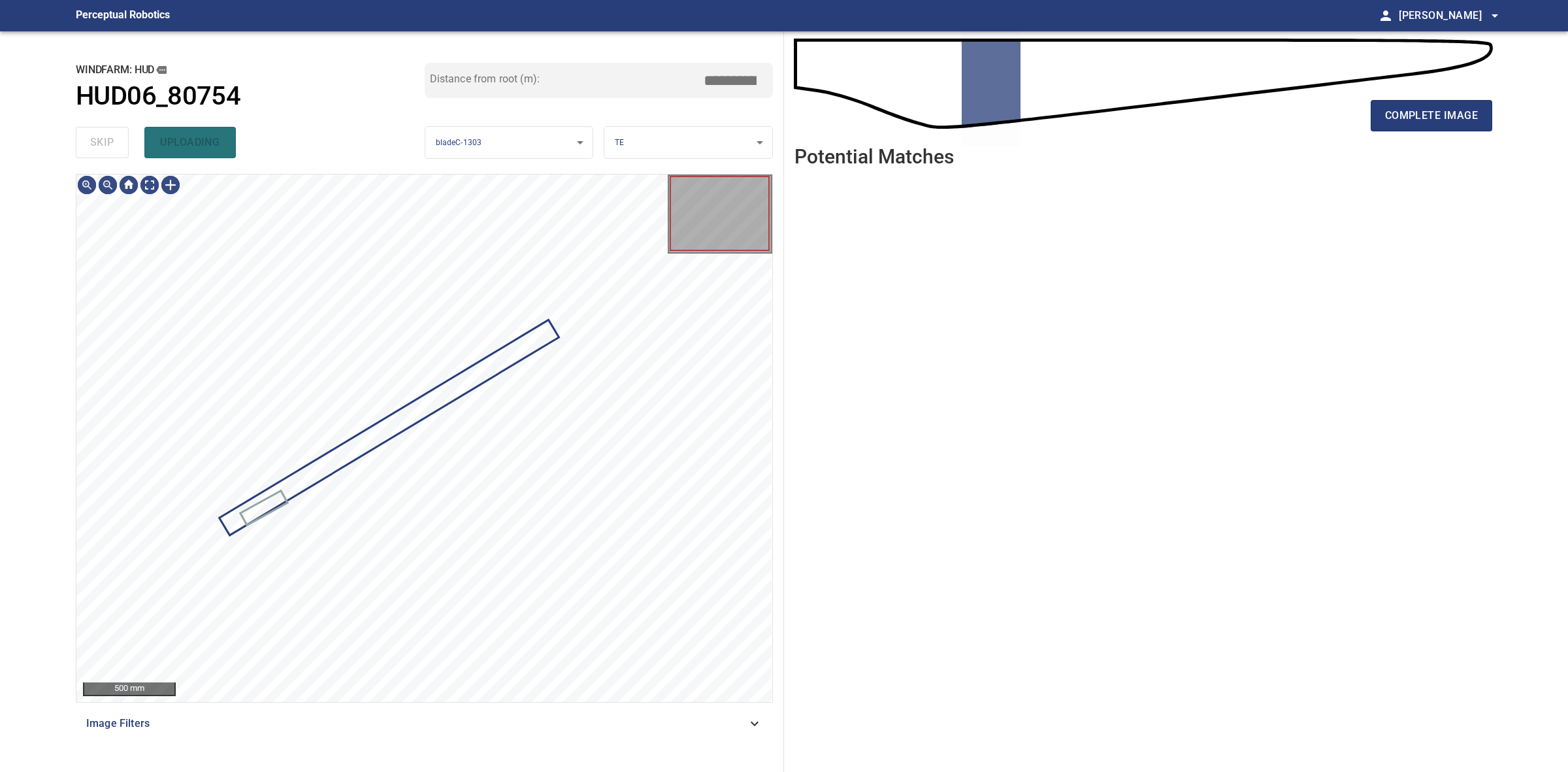
click at [107, 151] on div "skip uploading" at bounding box center [250, 142] width 349 height 41
click at [106, 147] on div "skip uploading" at bounding box center [250, 142] width 349 height 41
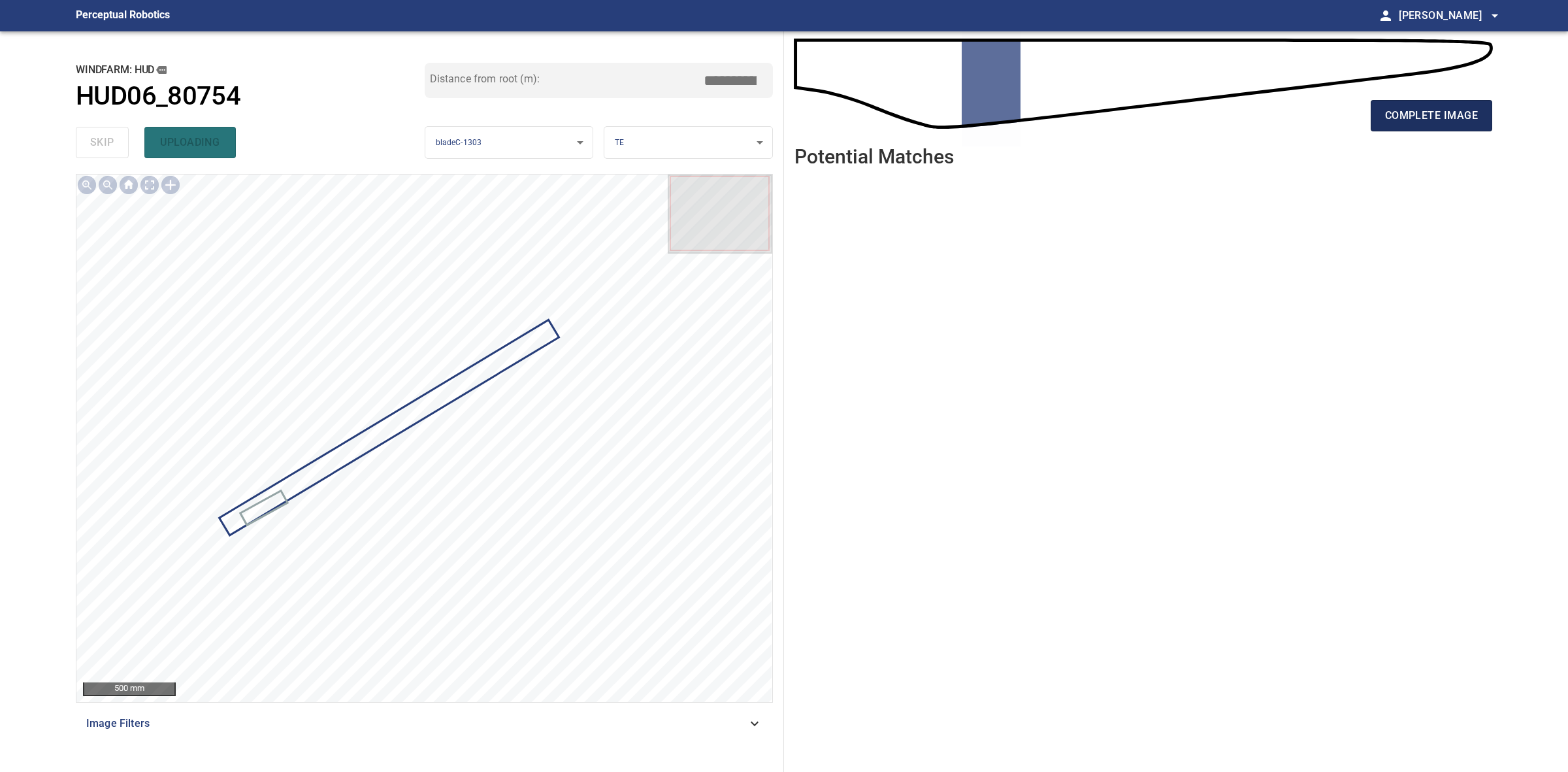
click at [1468, 111] on span "complete image" at bounding box center [1431, 116] width 93 height 18
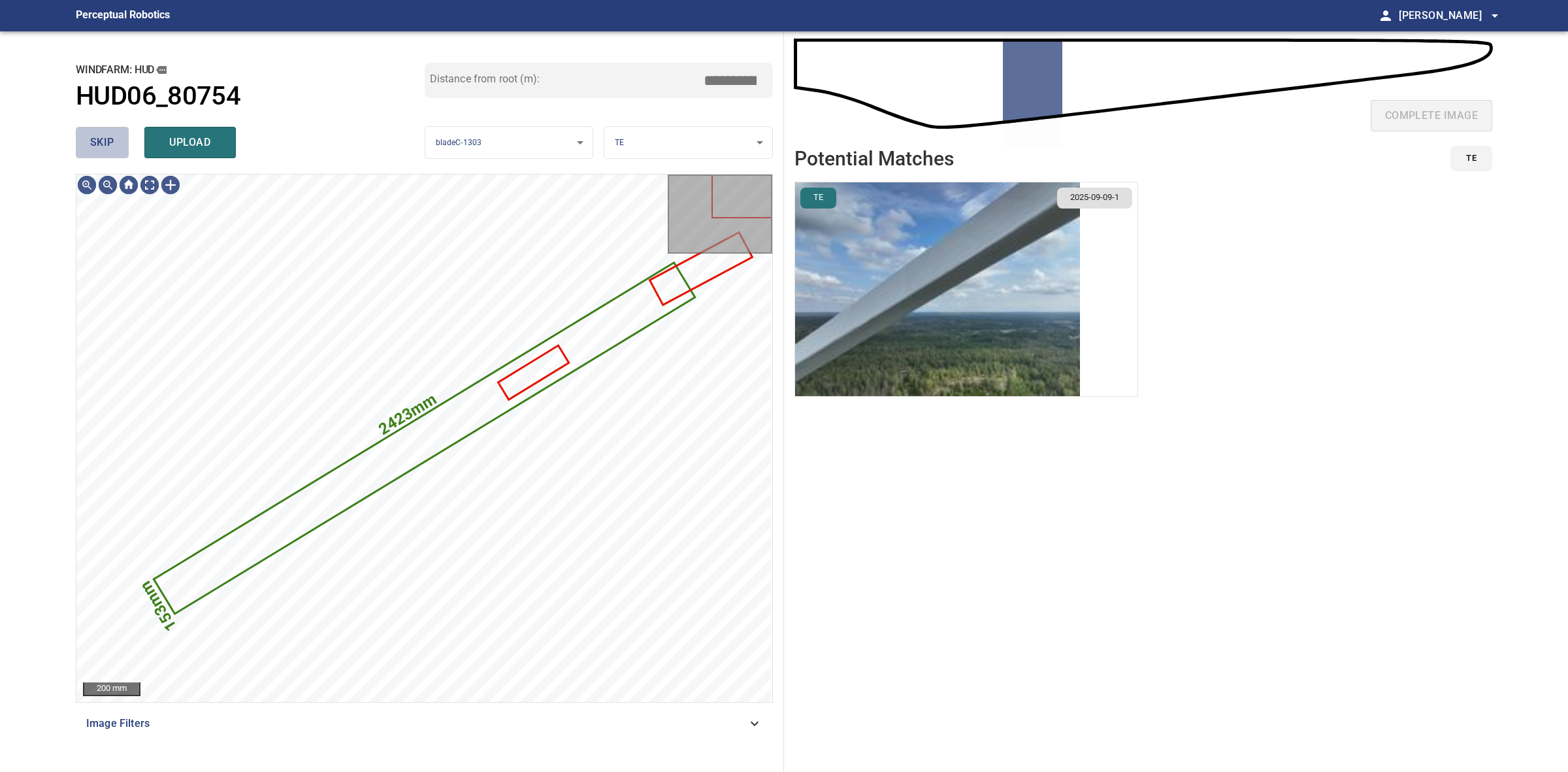
click at [82, 151] on button "skip" at bounding box center [102, 142] width 53 height 31
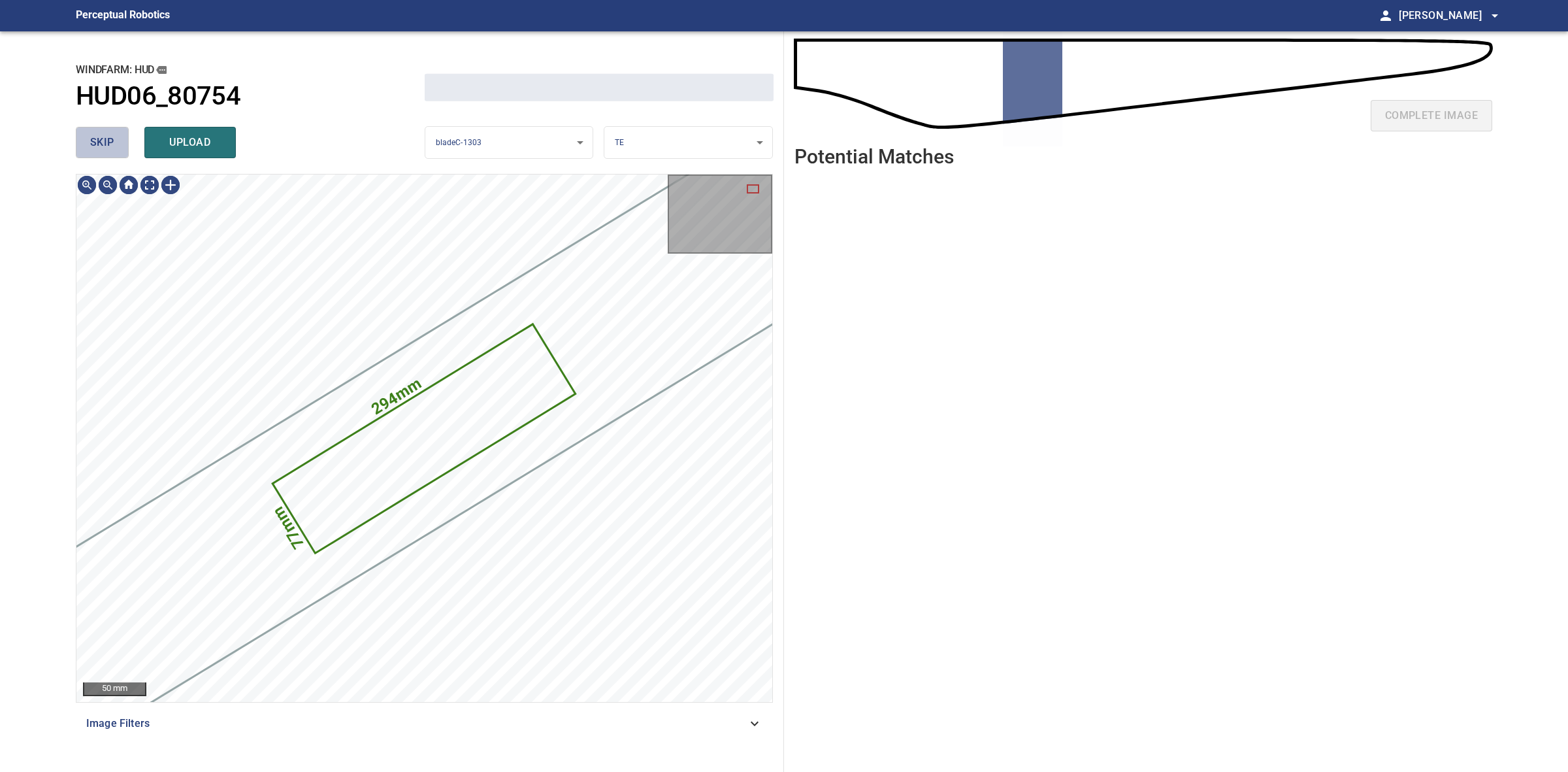
click at [82, 151] on button "skip" at bounding box center [102, 142] width 53 height 31
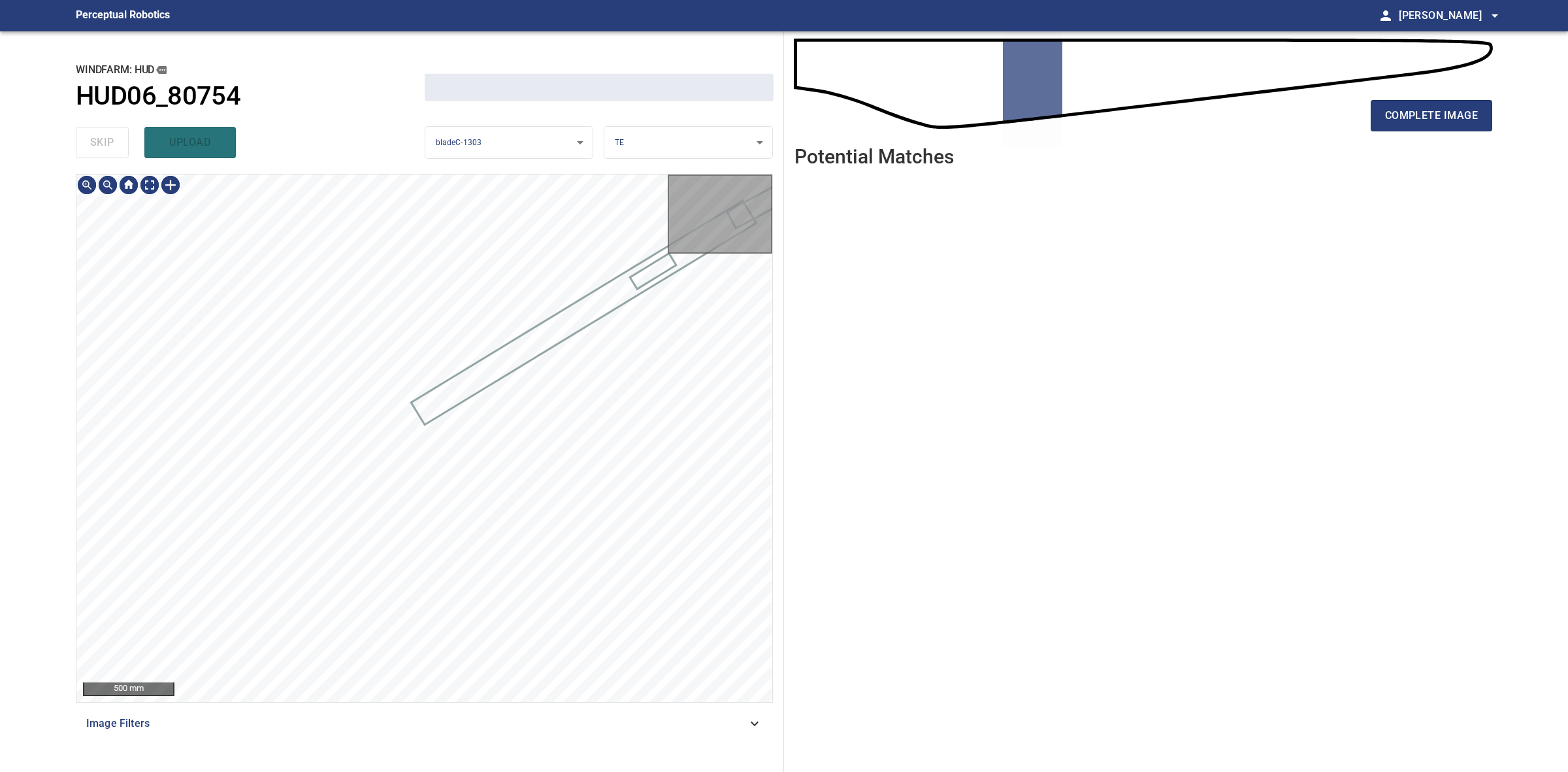
click at [82, 151] on div "skip upload" at bounding box center [250, 142] width 349 height 41
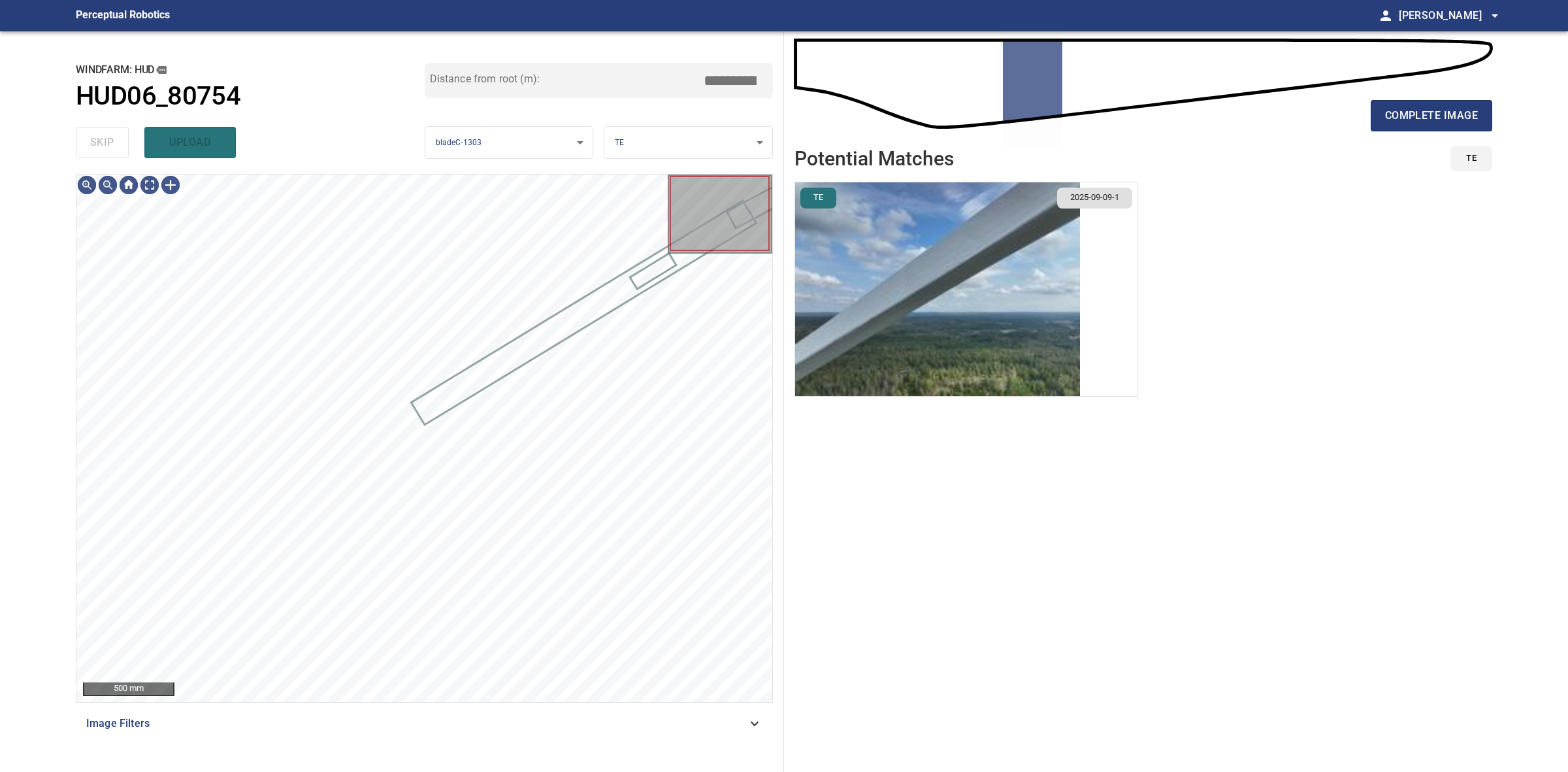
click at [82, 151] on div "skip upload" at bounding box center [250, 142] width 349 height 41
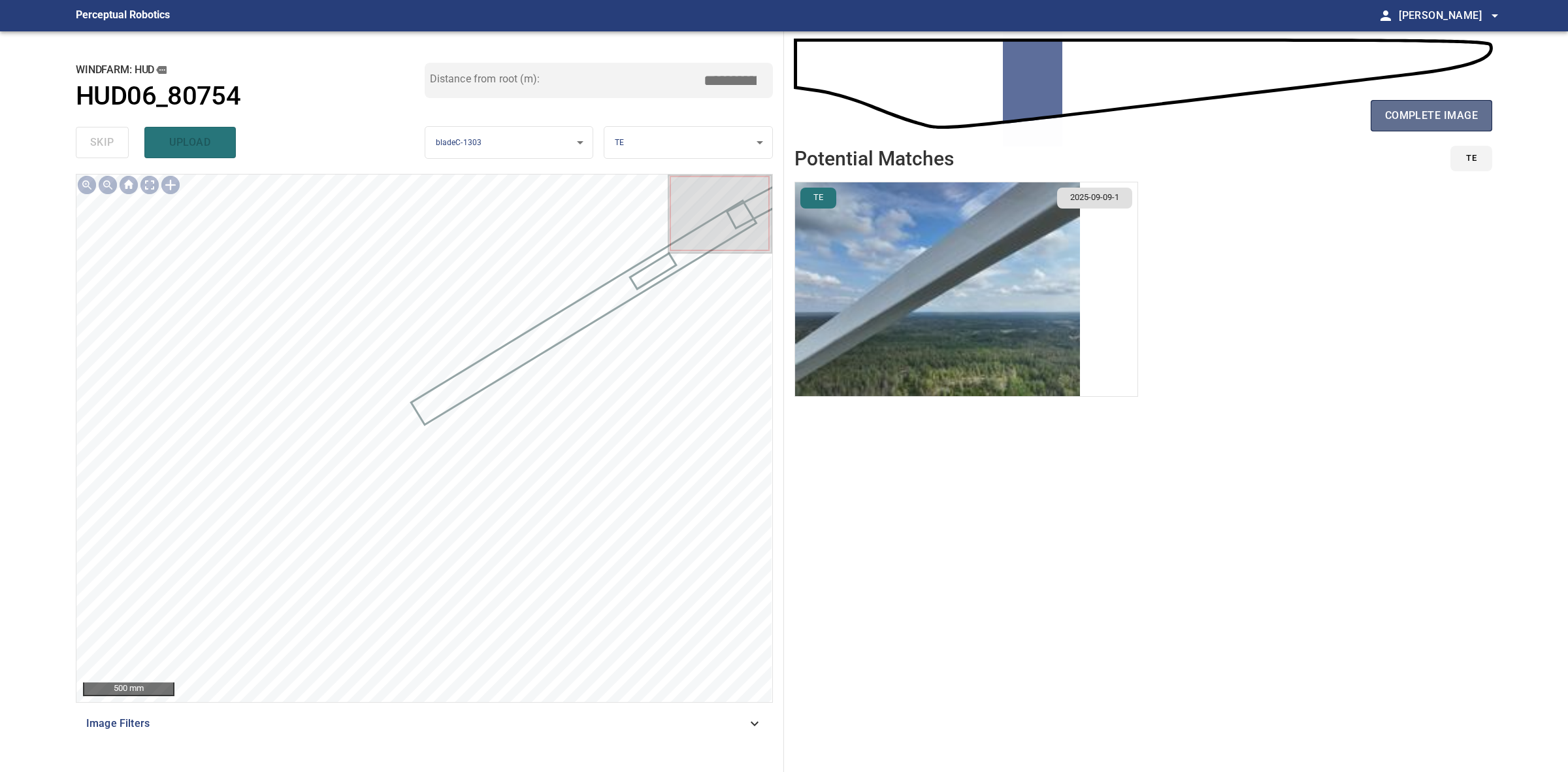
click at [1484, 116] on button "complete image" at bounding box center [1431, 115] width 121 height 31
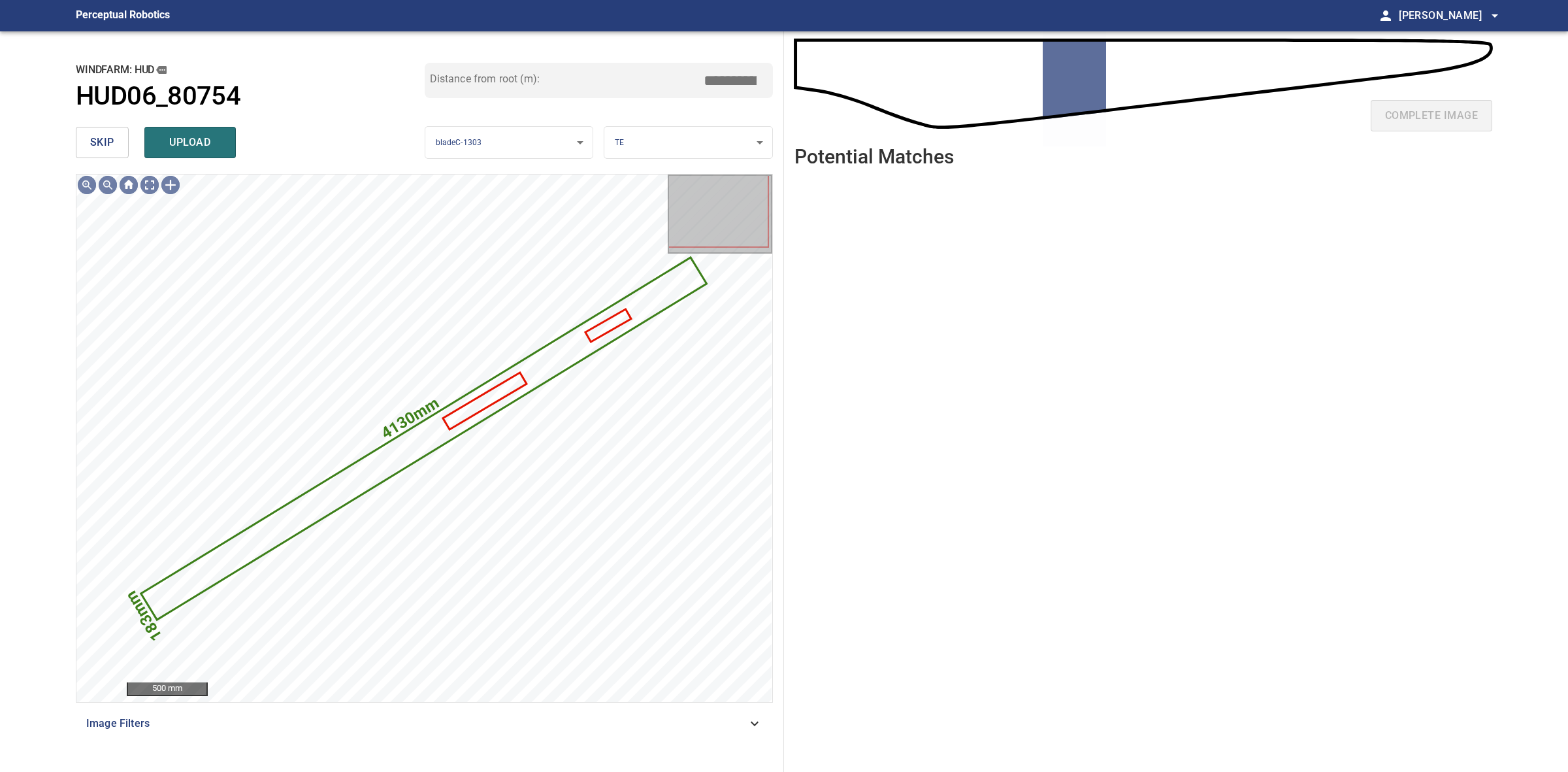
click at [105, 142] on span "skip" at bounding box center [101, 143] width 24 height 18
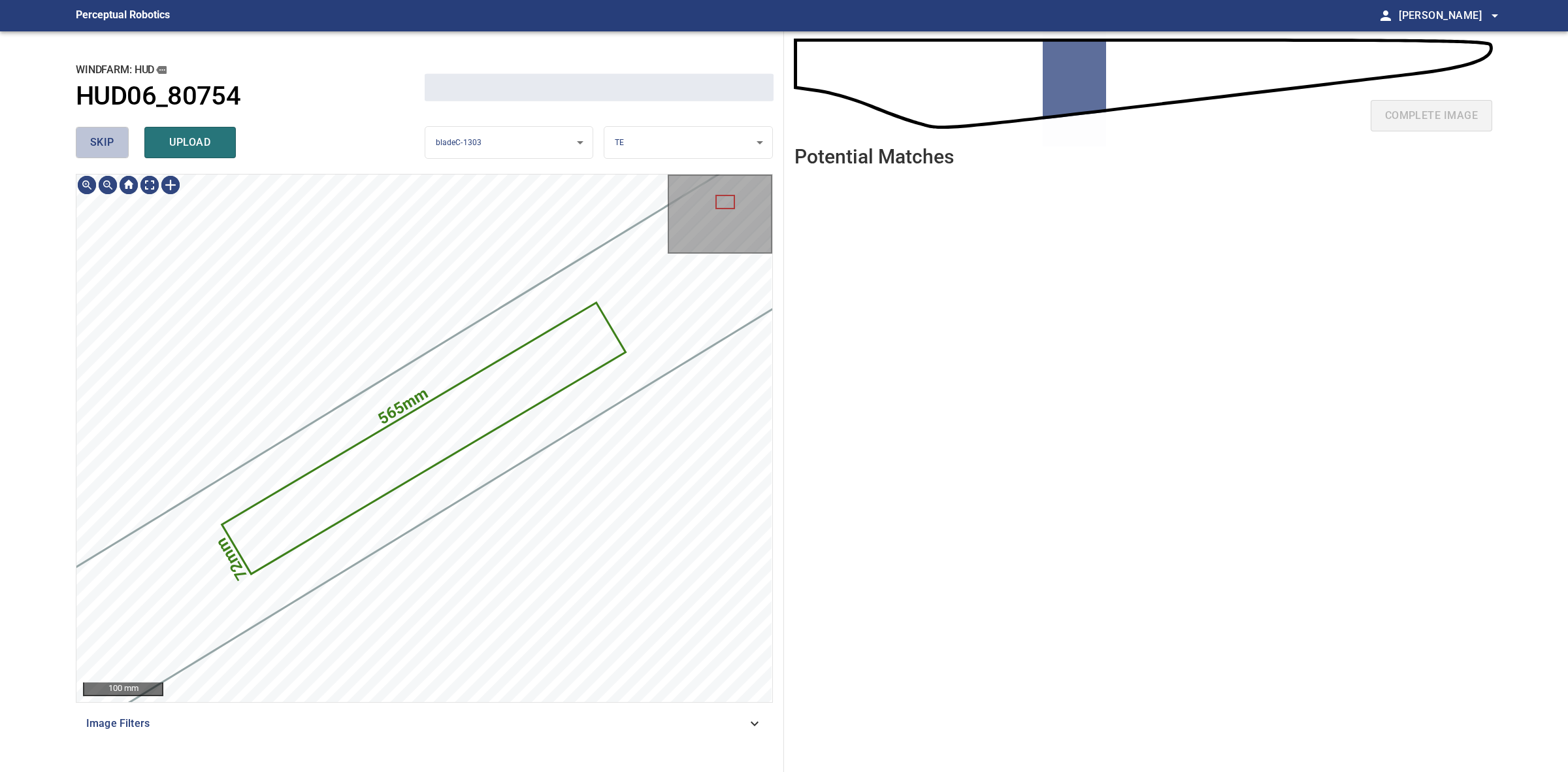
click at [105, 142] on span "skip" at bounding box center [101, 143] width 24 height 18
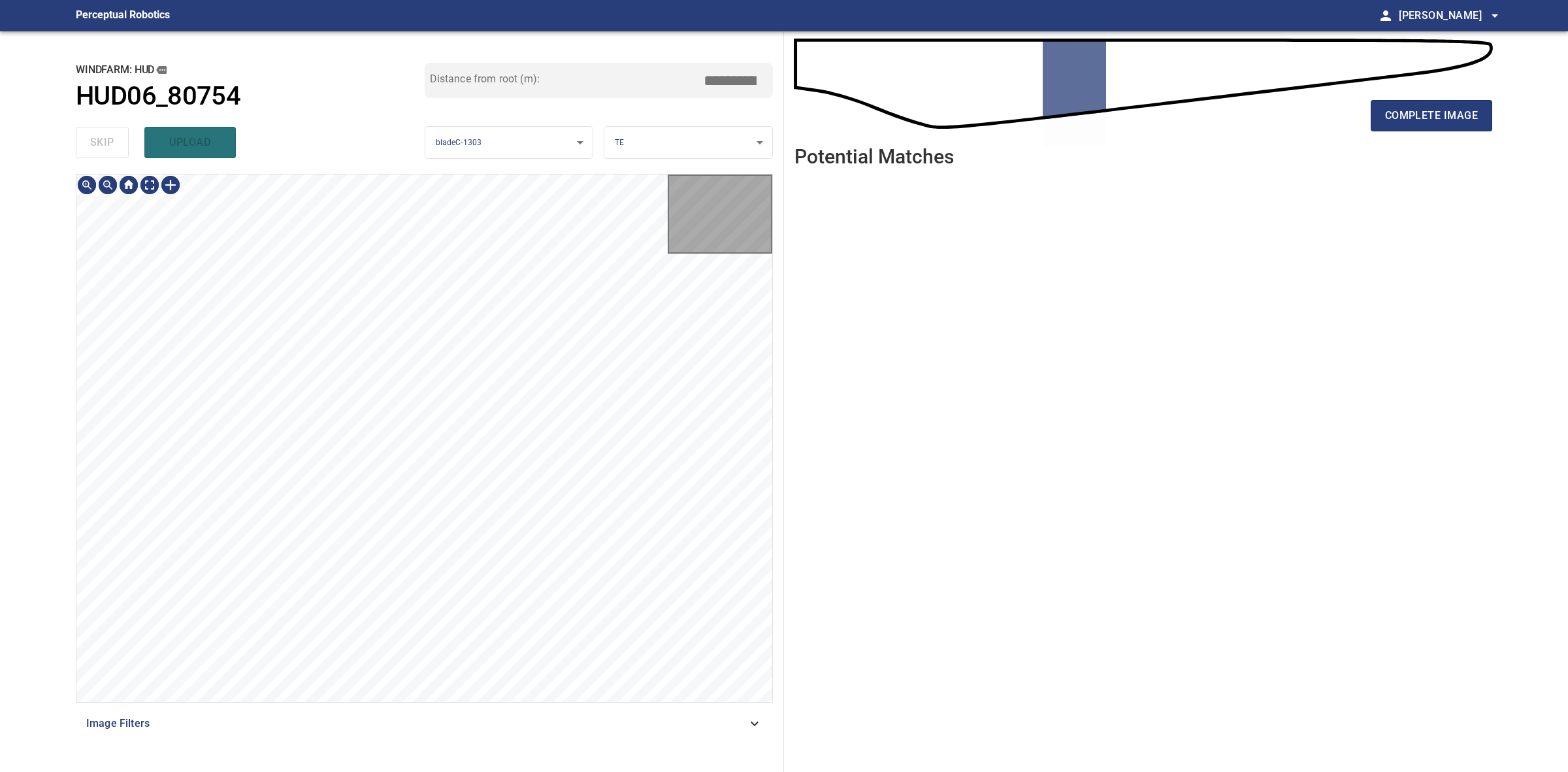
type input "*****"
click at [105, 142] on div "skip upload" at bounding box center [250, 142] width 349 height 41
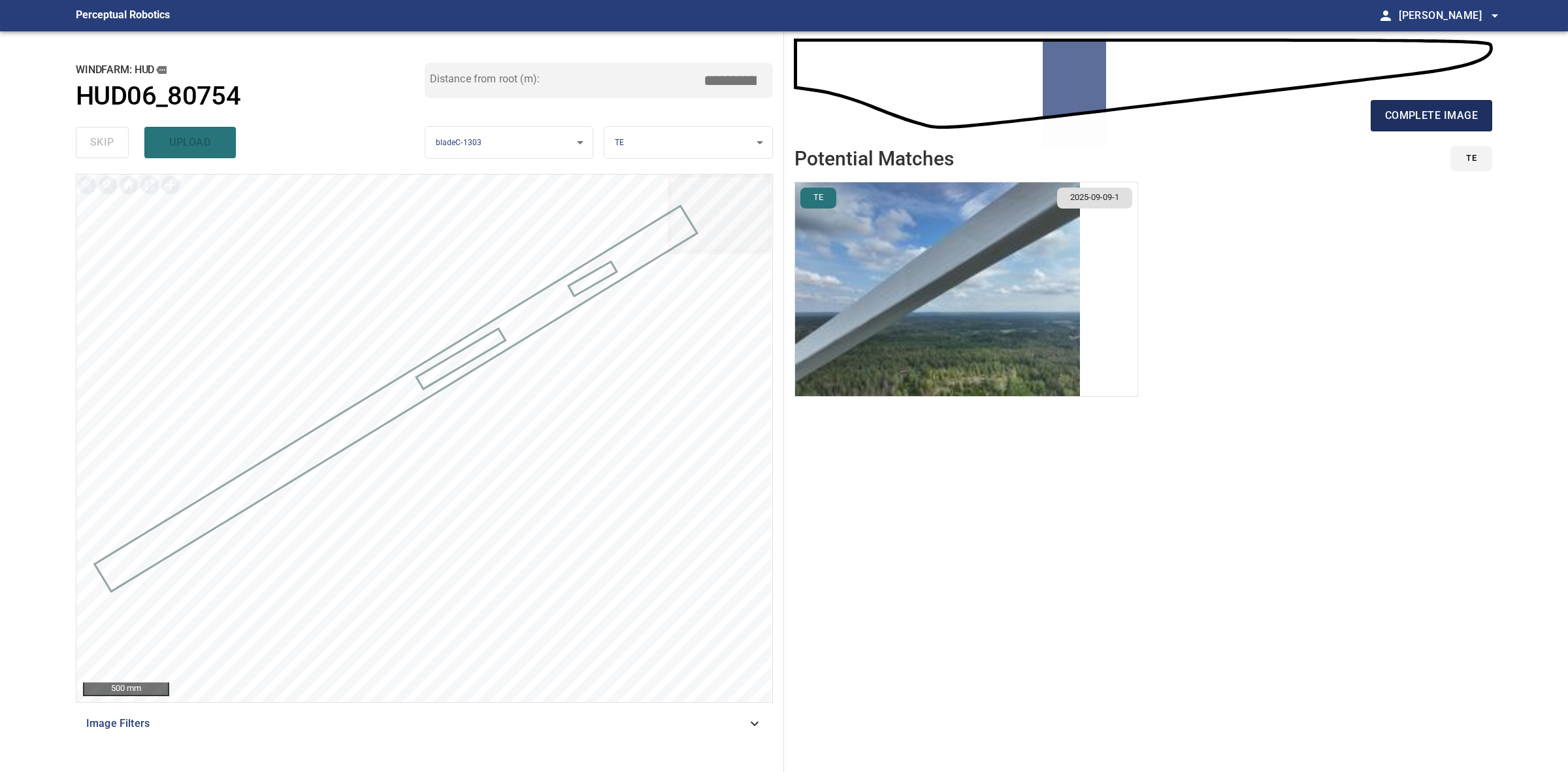
click at [1395, 126] on button "complete image" at bounding box center [1431, 115] width 121 height 31
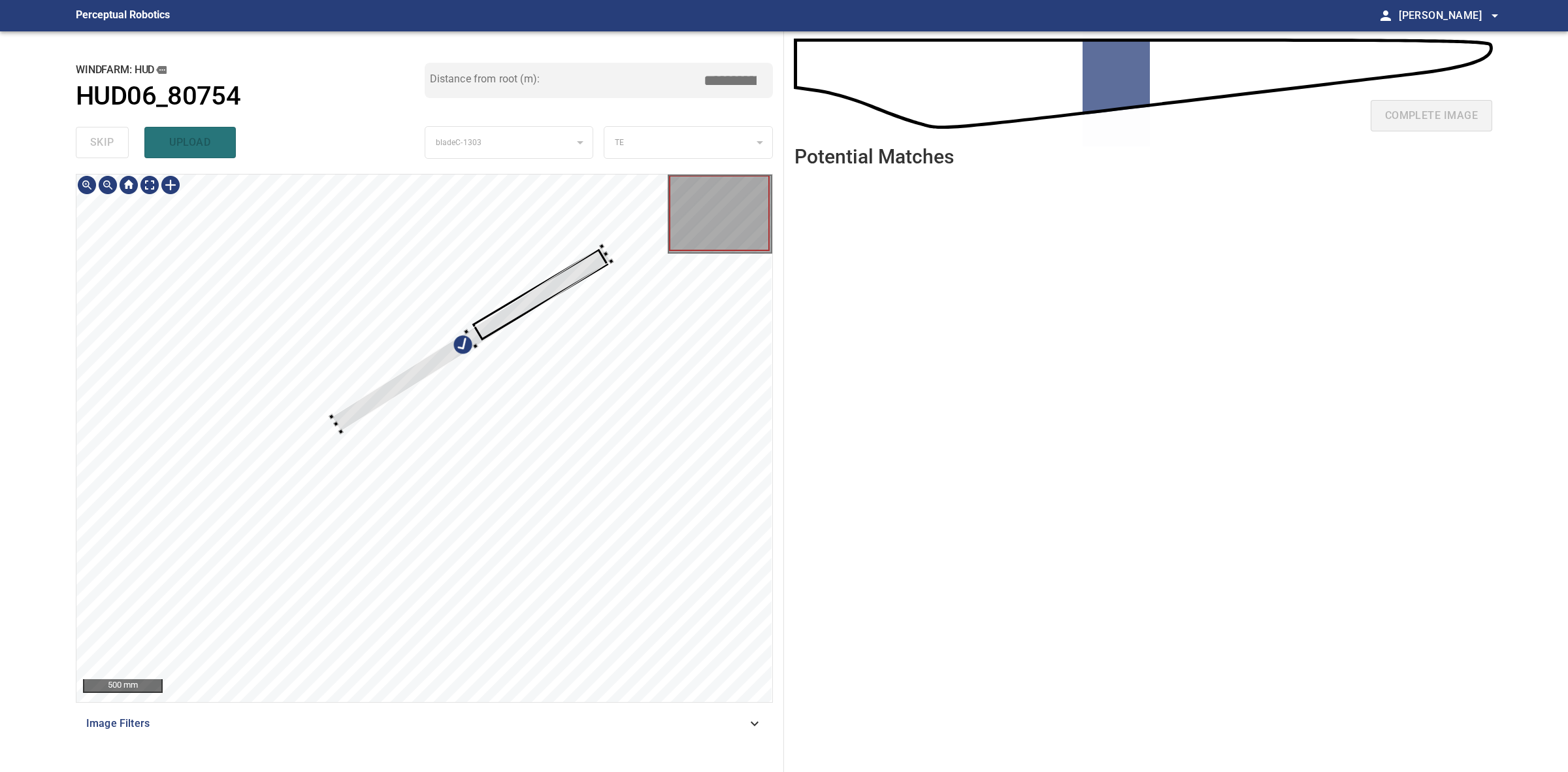
click at [615, 258] on div at bounding box center [425, 438] width 696 height 528
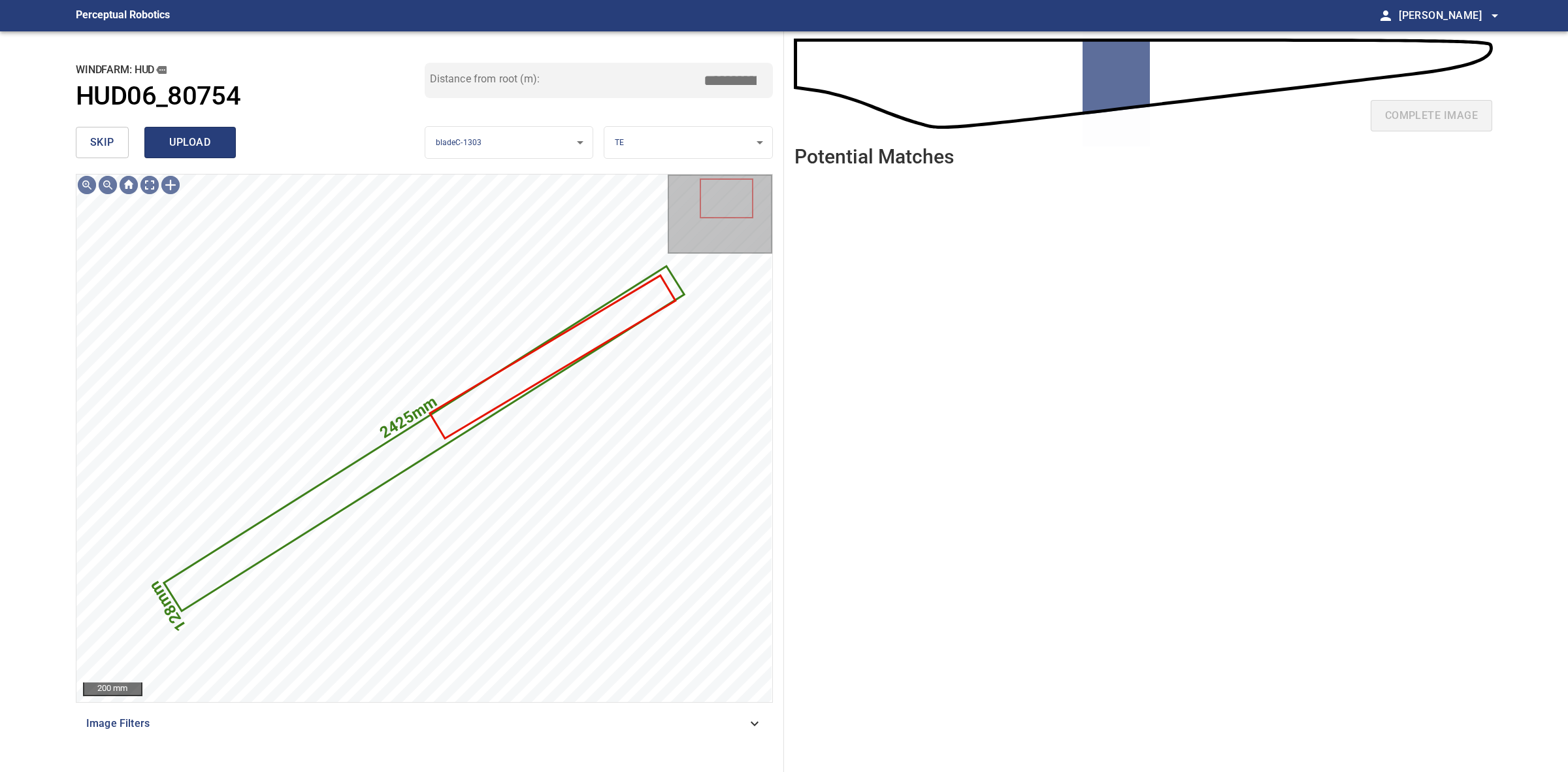
click at [157, 134] on button "upload" at bounding box center [190, 142] width 91 height 31
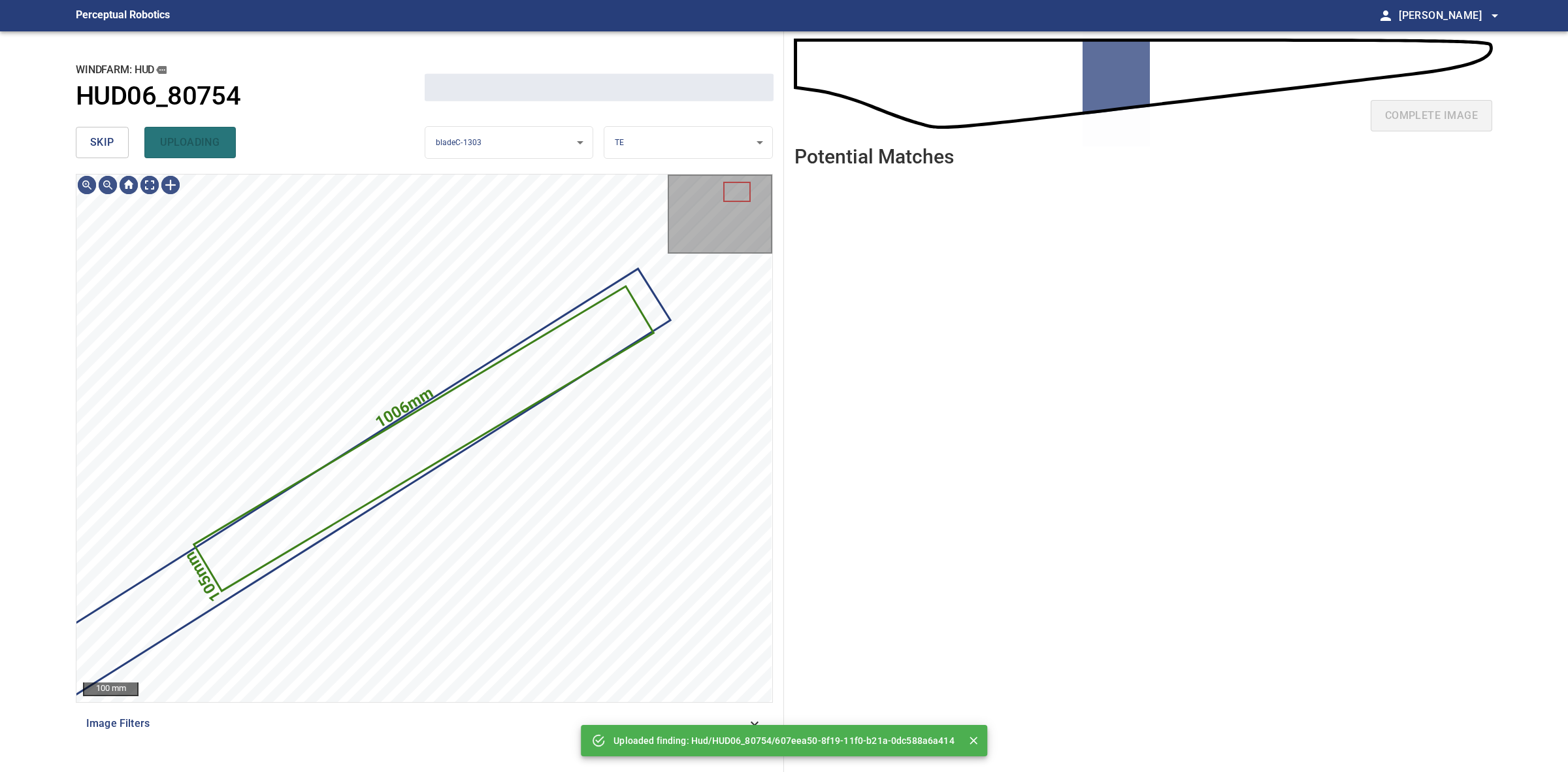
click at [108, 145] on span "skip" at bounding box center [101, 143] width 24 height 18
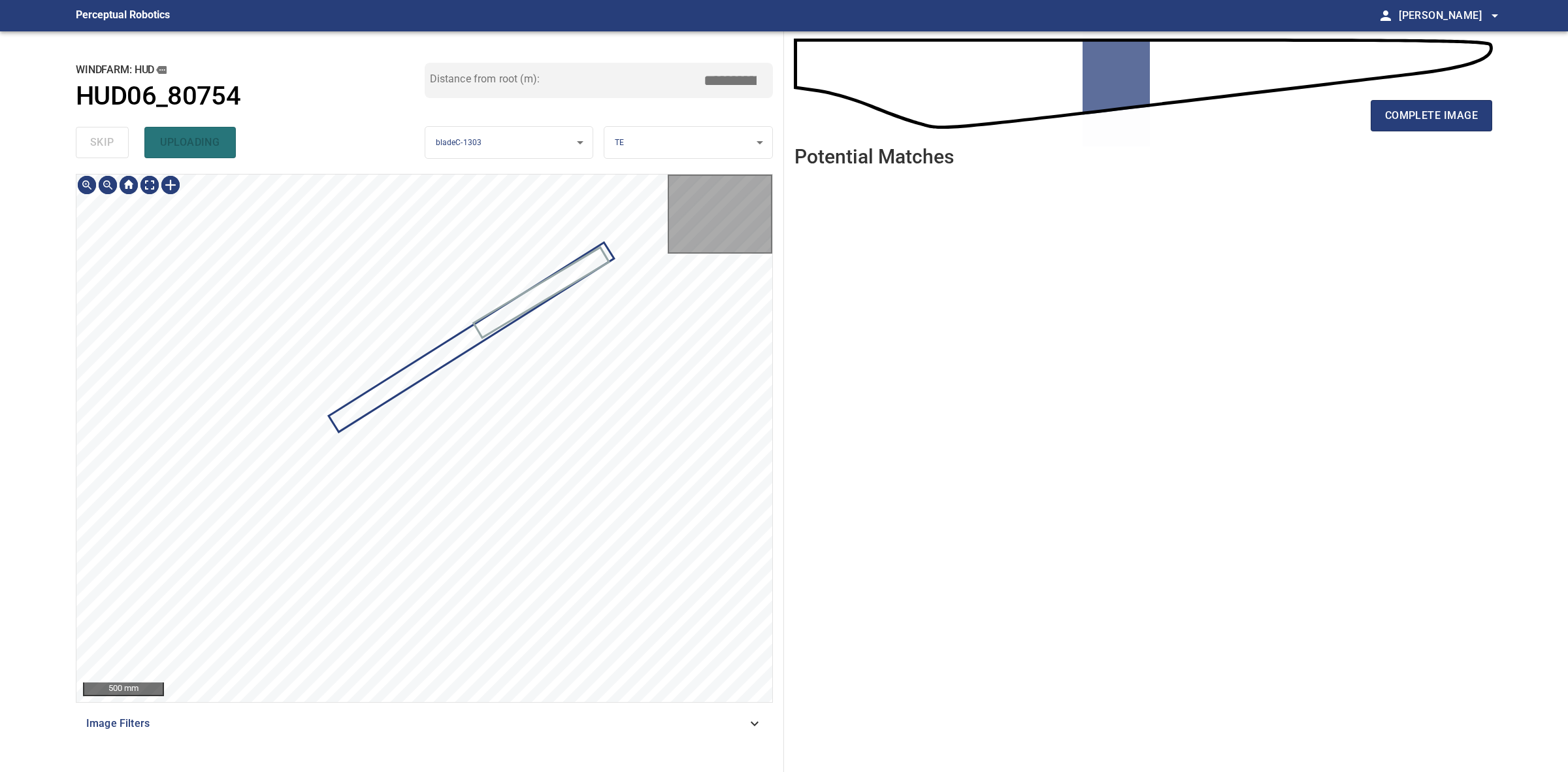
click at [108, 145] on div "skip uploading" at bounding box center [250, 142] width 349 height 41
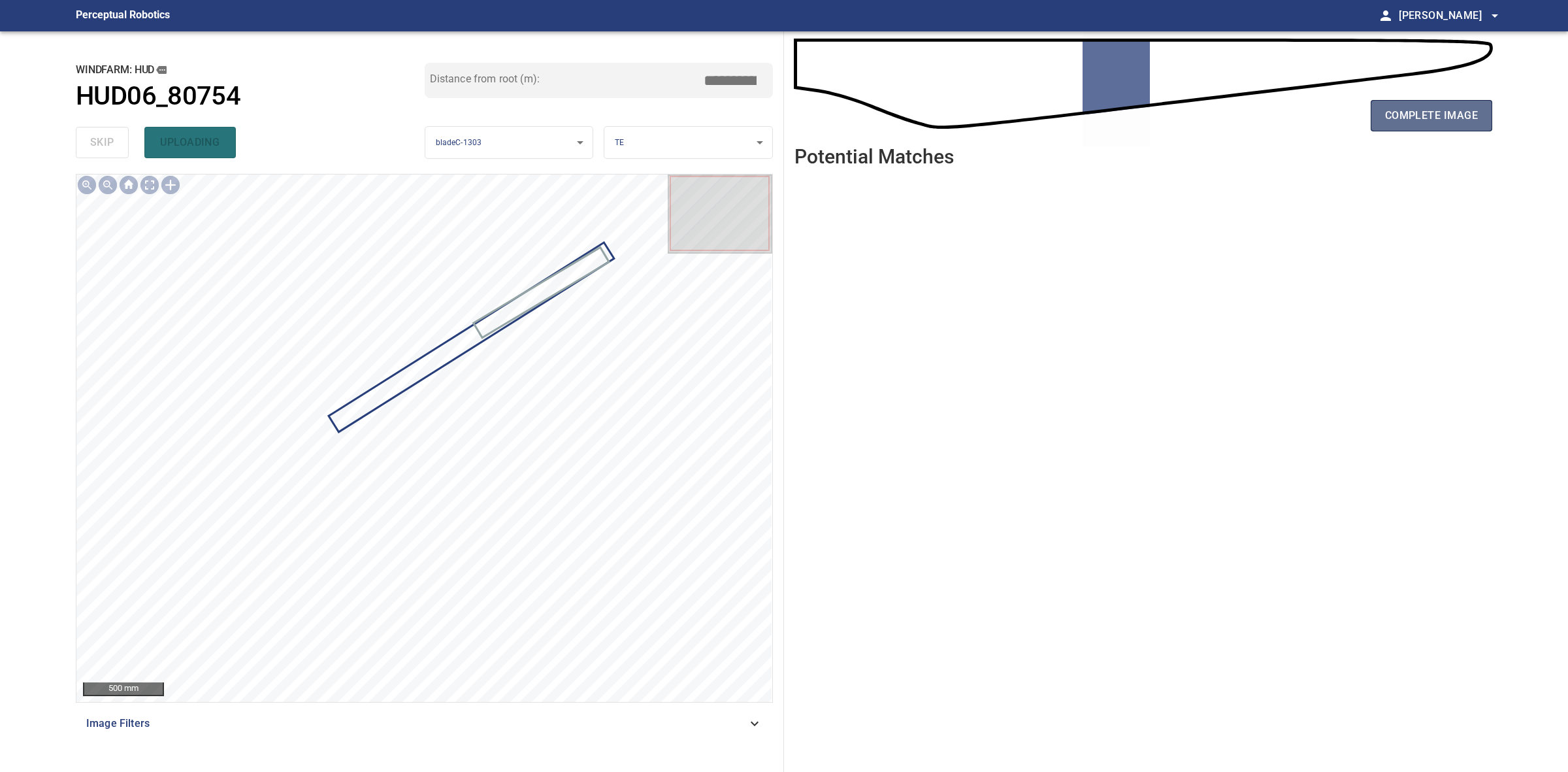
click at [1472, 114] on span "complete image" at bounding box center [1431, 116] width 93 height 18
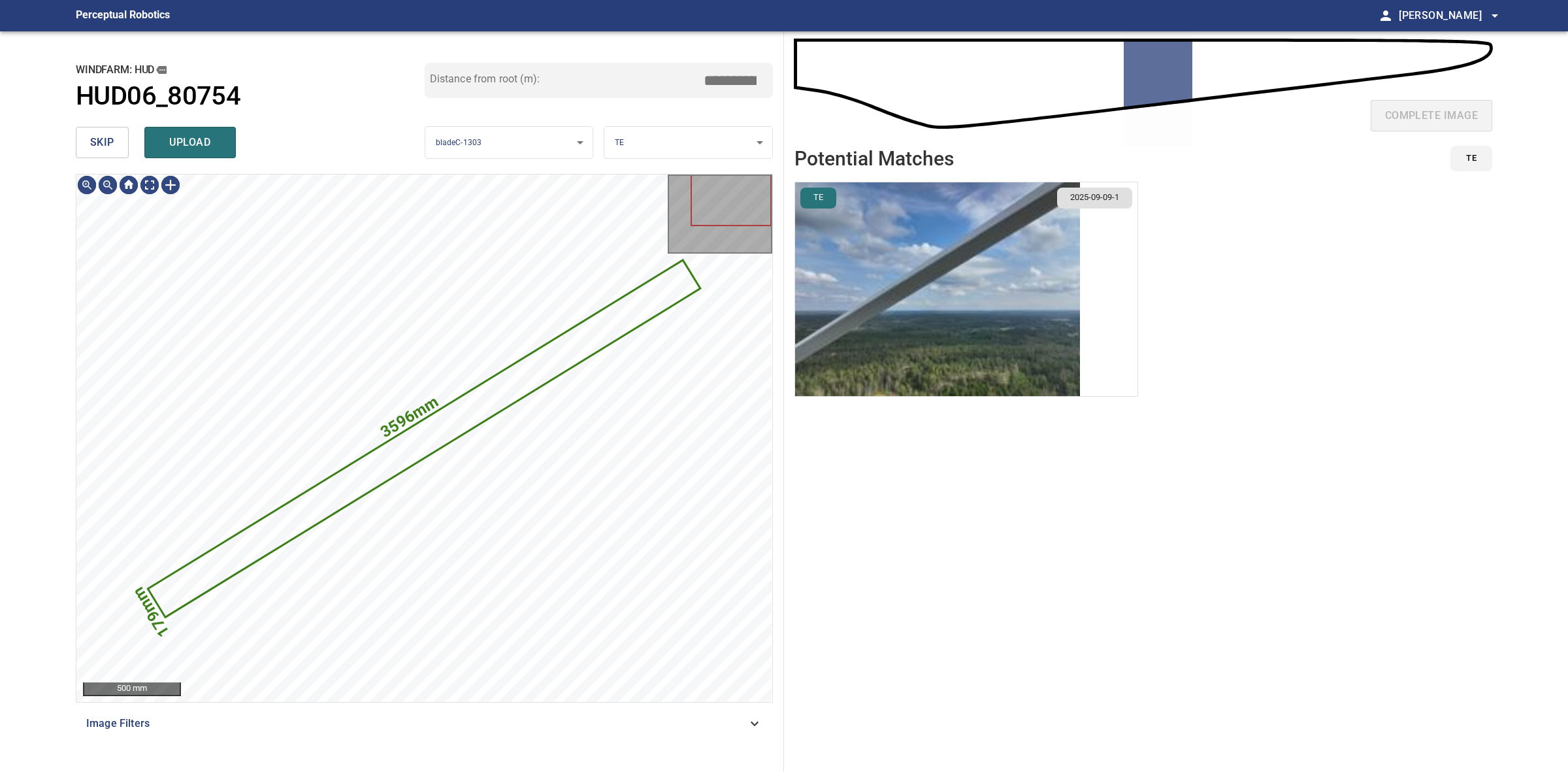
click at [115, 142] on button "skip" at bounding box center [102, 142] width 53 height 31
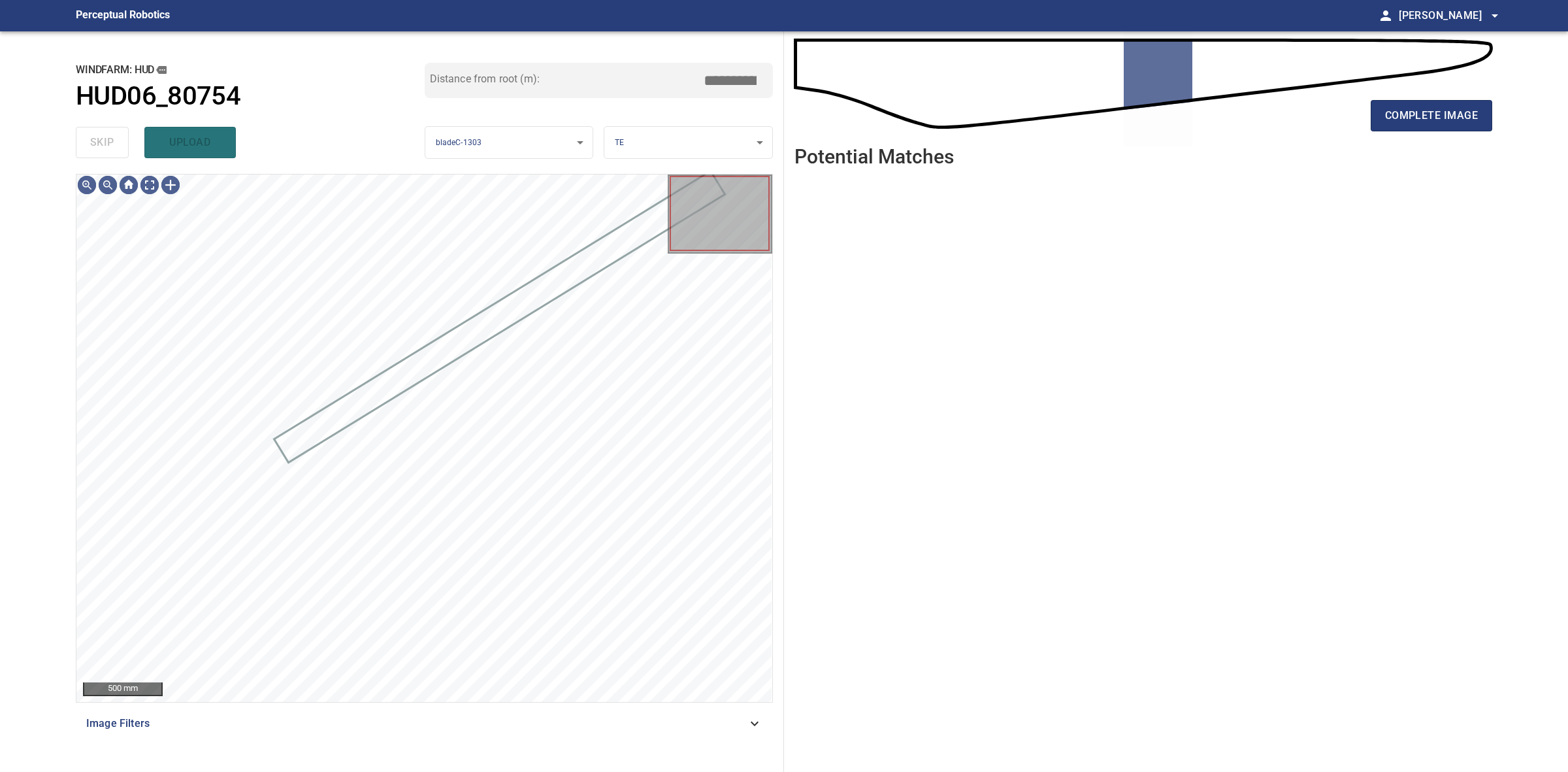
click at [113, 141] on div "skip upload" at bounding box center [250, 142] width 349 height 41
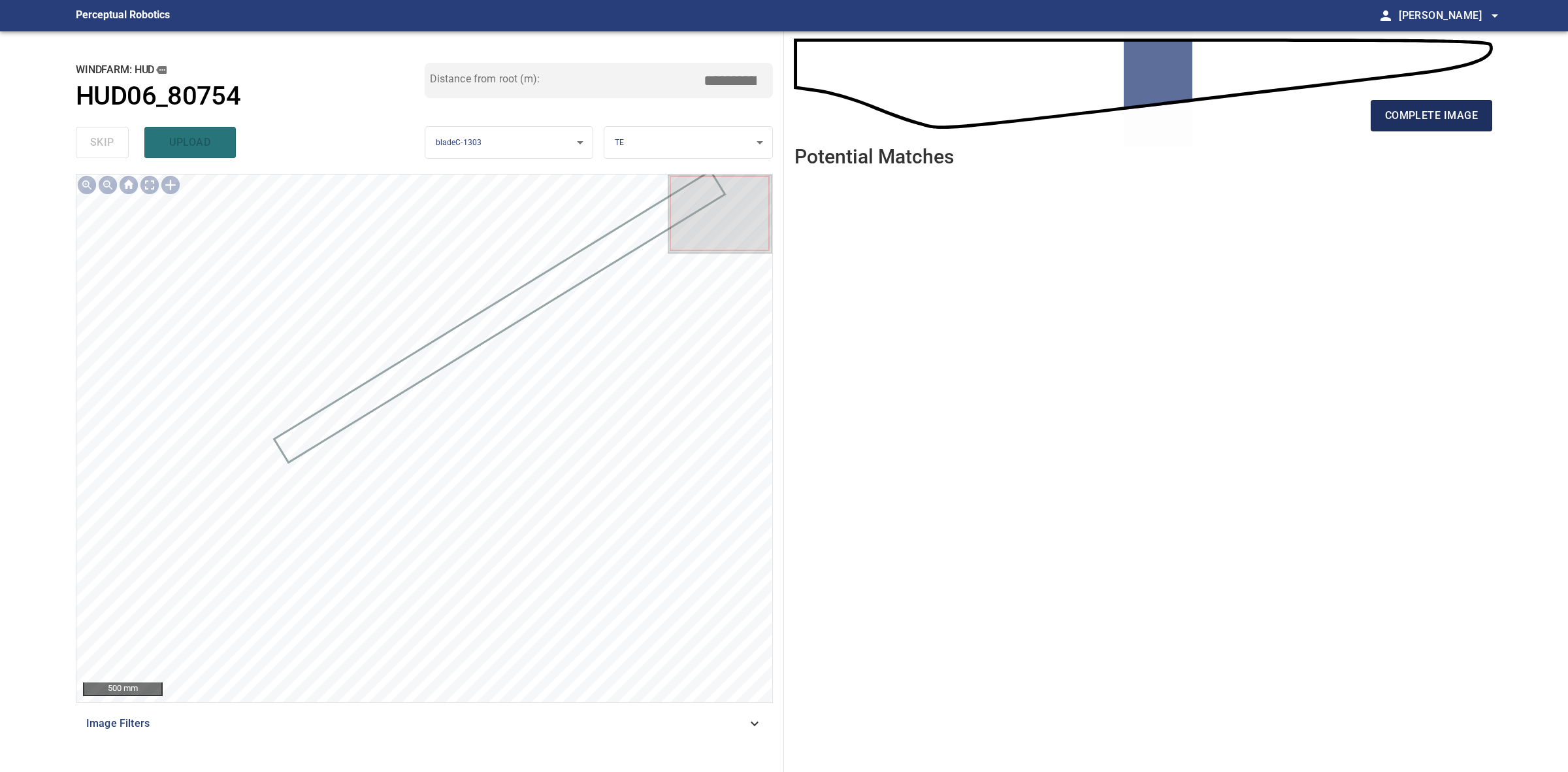
click at [1441, 118] on span "complete image" at bounding box center [1431, 116] width 93 height 18
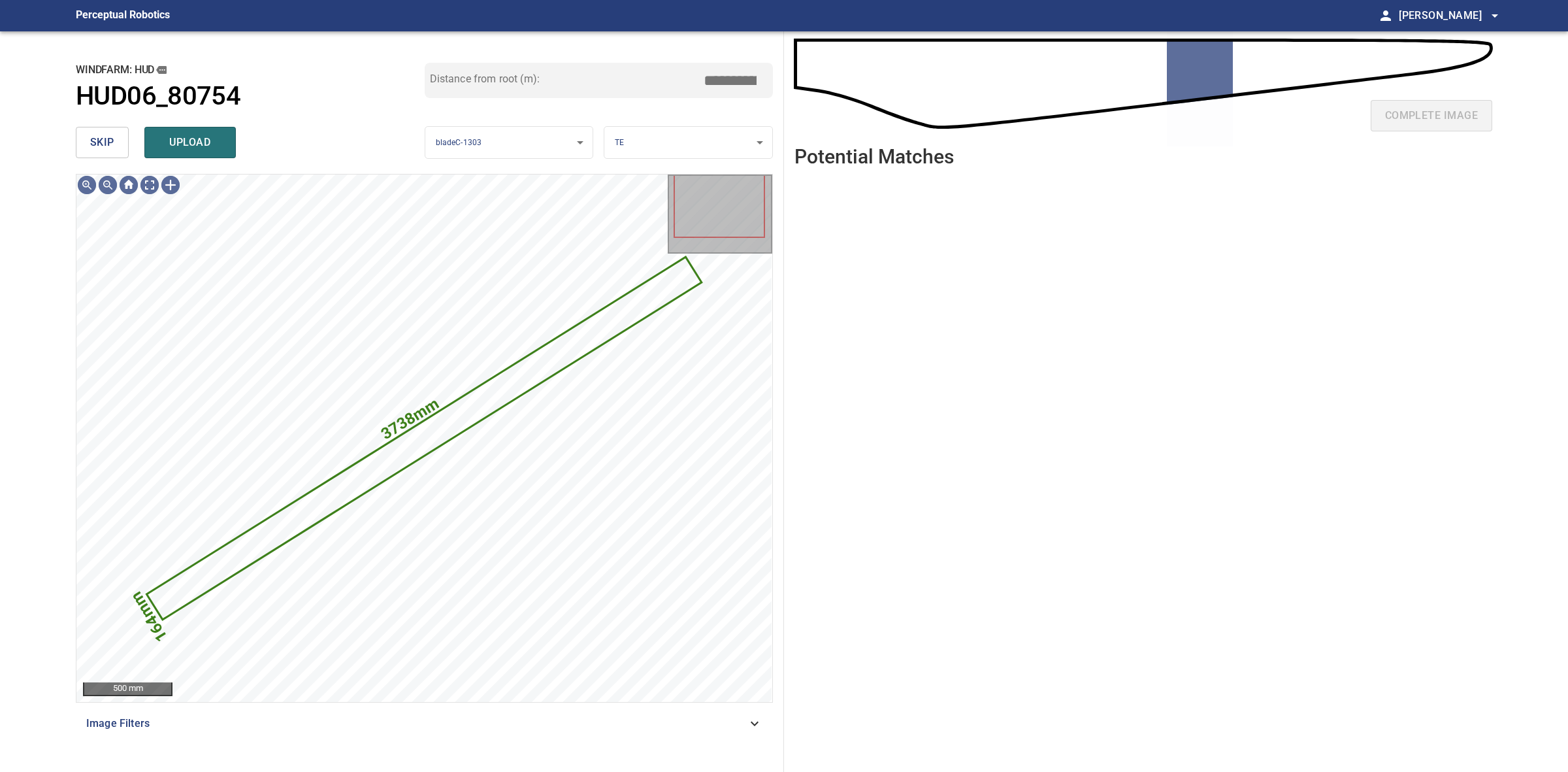
click at [111, 147] on span "skip" at bounding box center [101, 143] width 24 height 18
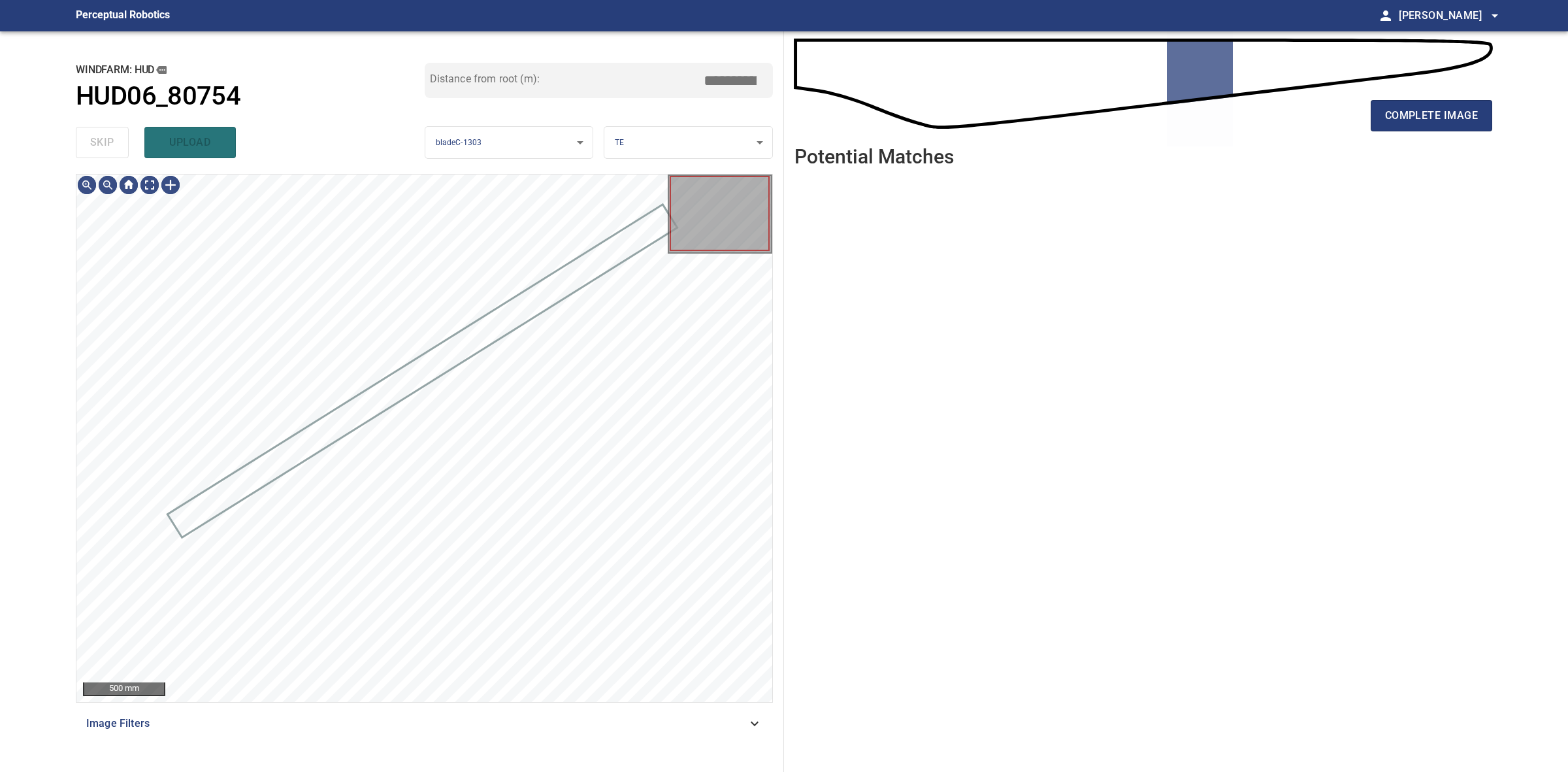
click at [111, 147] on div "skip upload" at bounding box center [250, 142] width 349 height 41
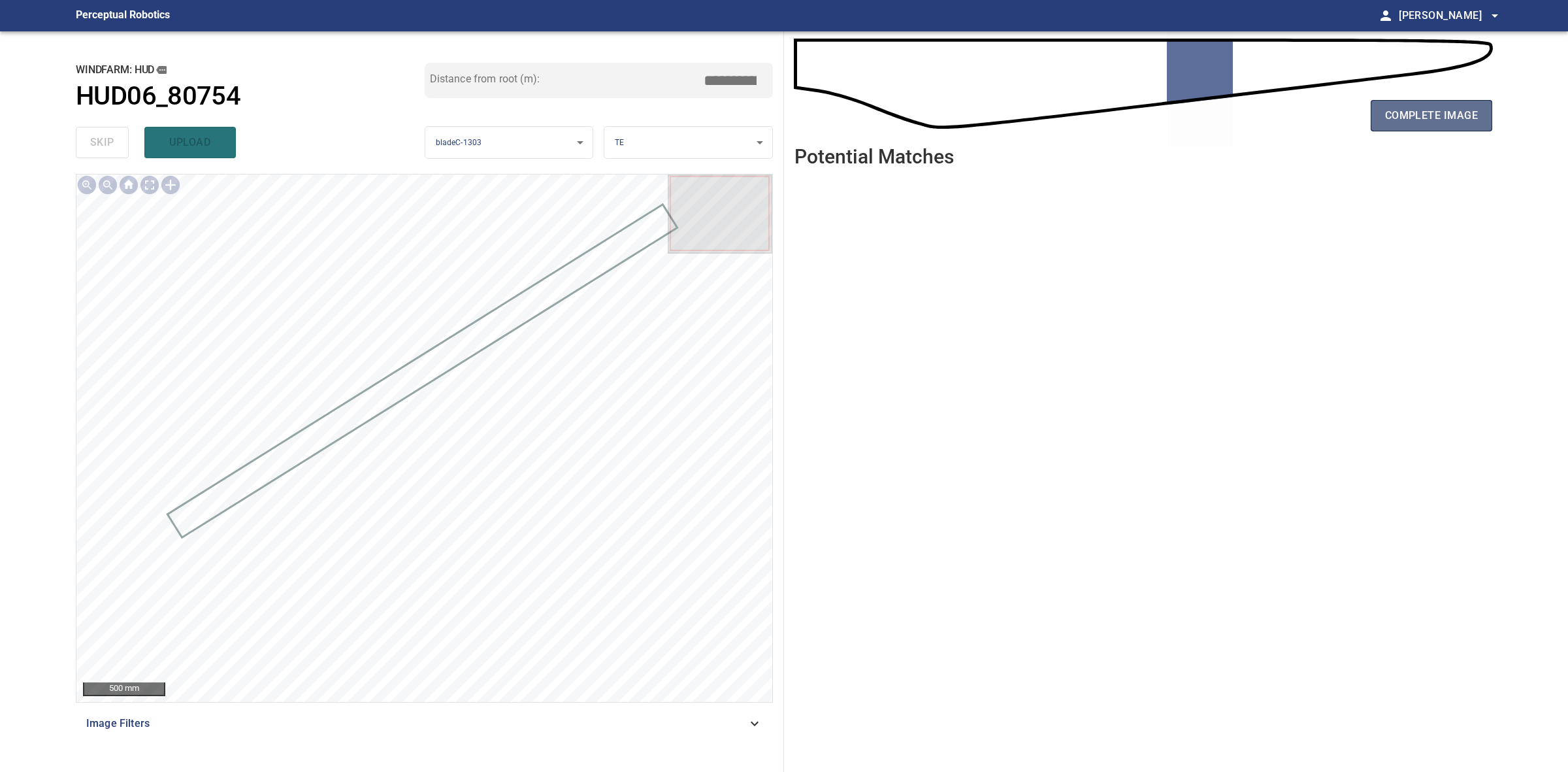
click at [1468, 116] on span "complete image" at bounding box center [1431, 116] width 93 height 18
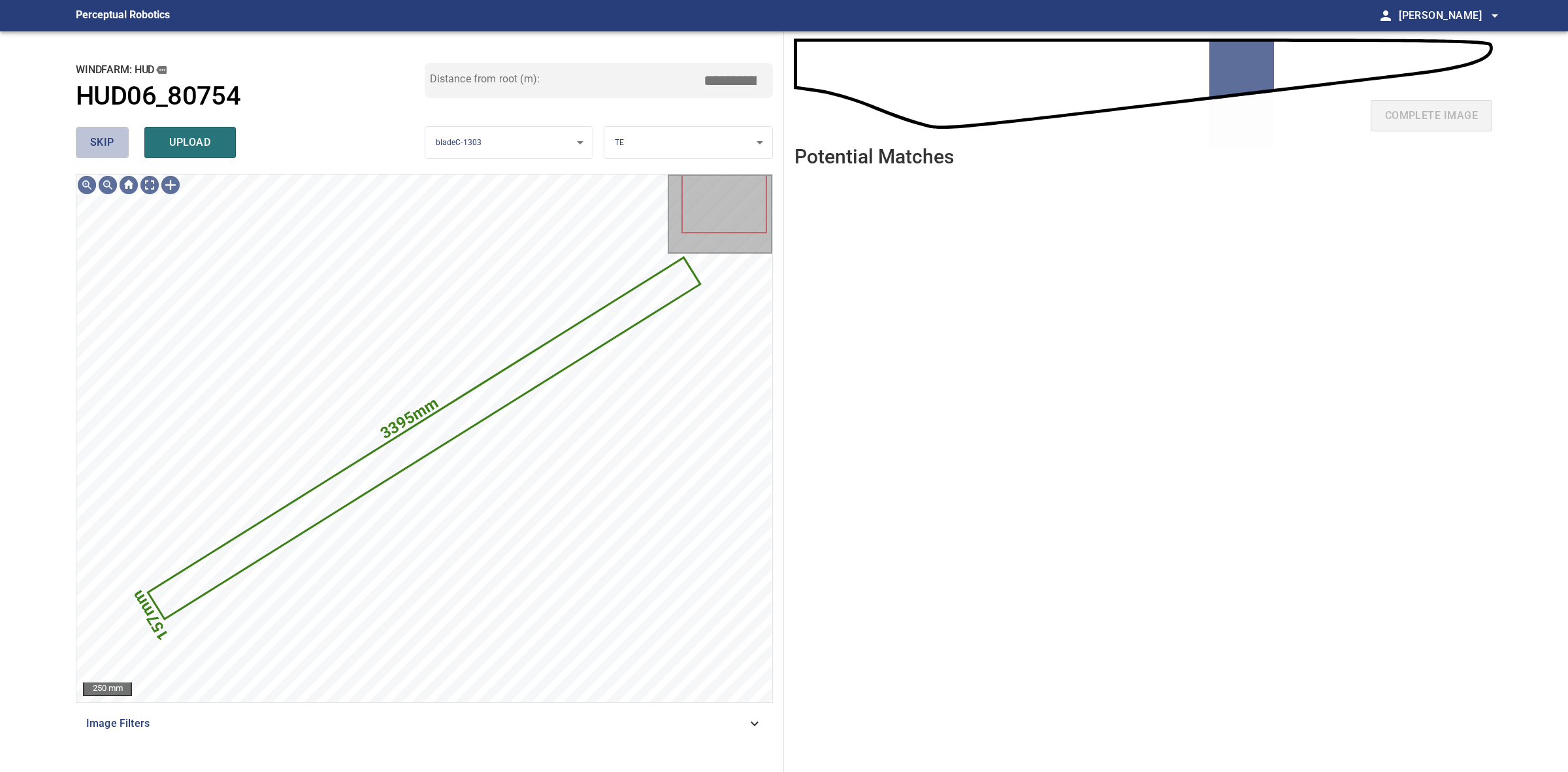
click at [103, 141] on span "skip" at bounding box center [101, 143] width 24 height 18
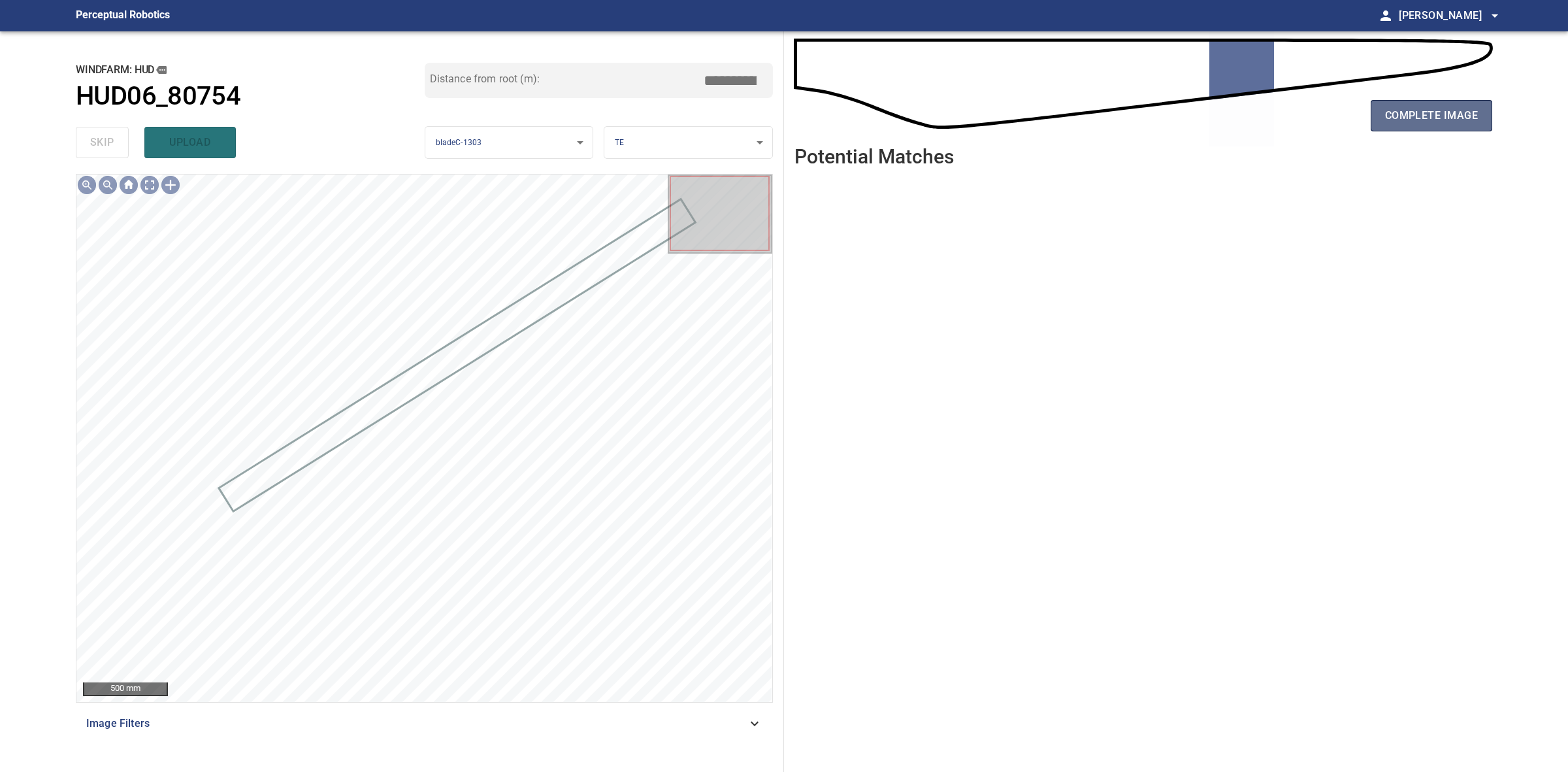
click at [1417, 118] on span "complete image" at bounding box center [1431, 116] width 93 height 18
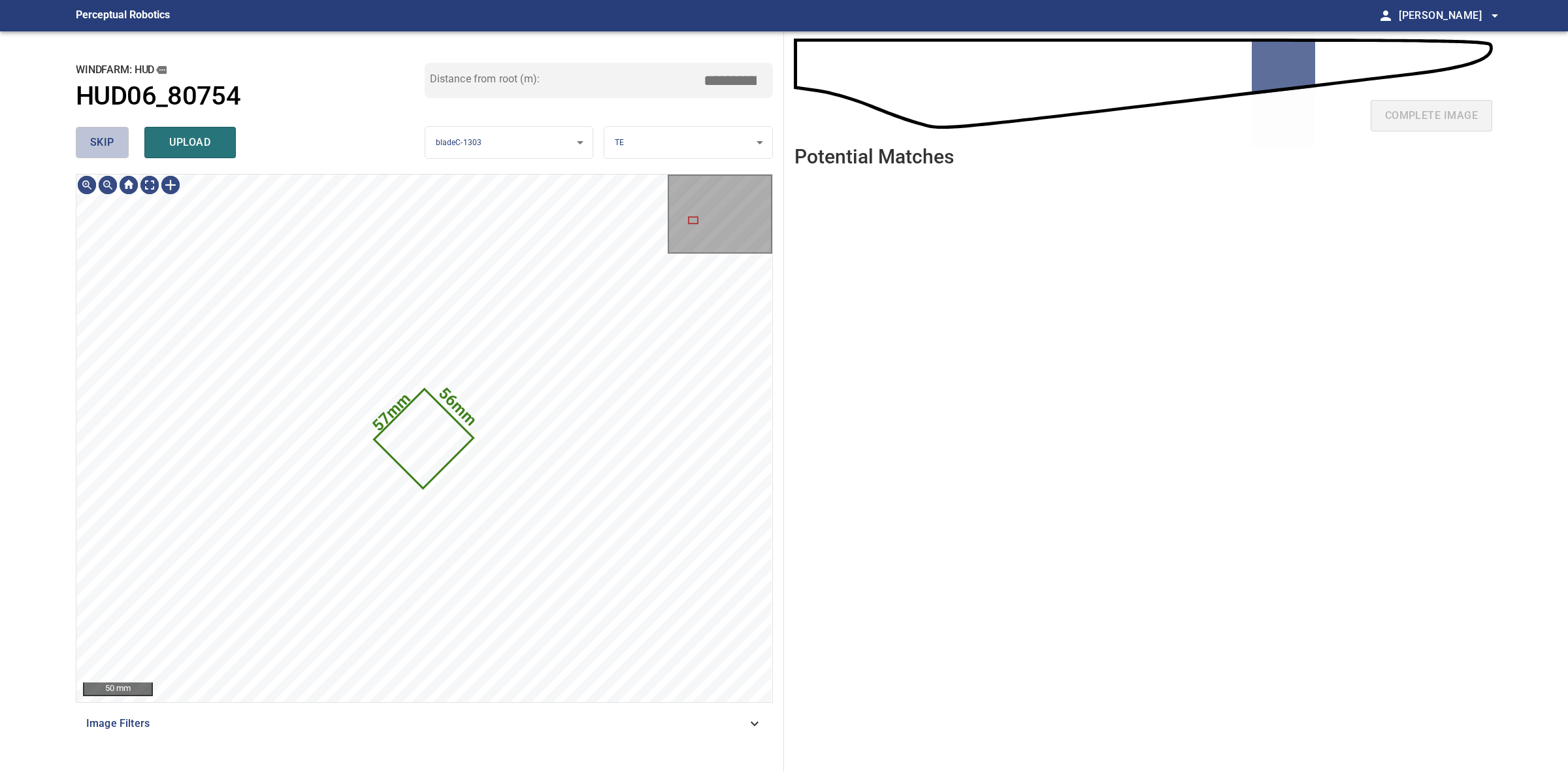
click at [110, 141] on span "skip" at bounding box center [101, 143] width 24 height 18
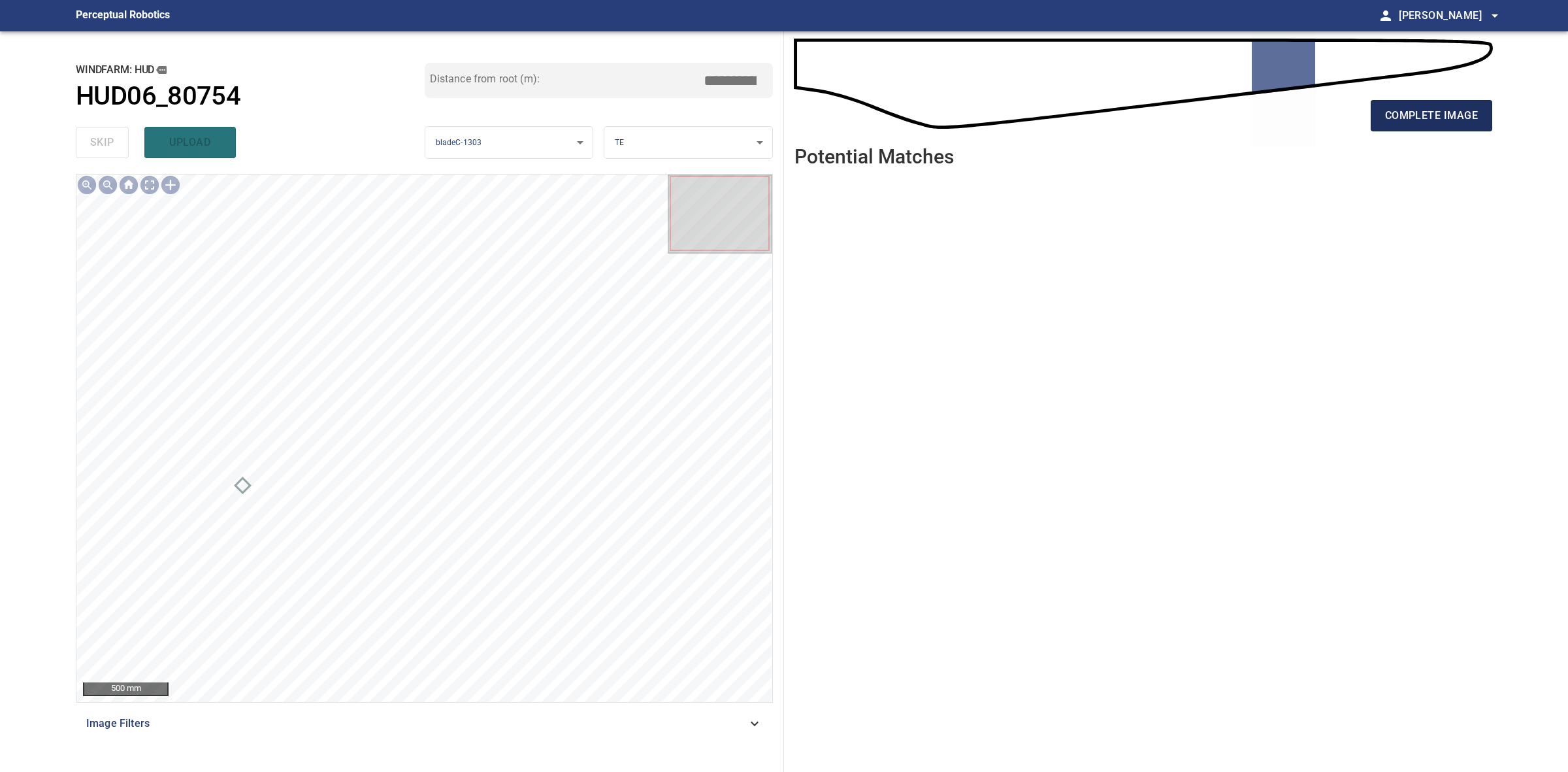
click at [1412, 103] on button "complete image" at bounding box center [1431, 115] width 121 height 31
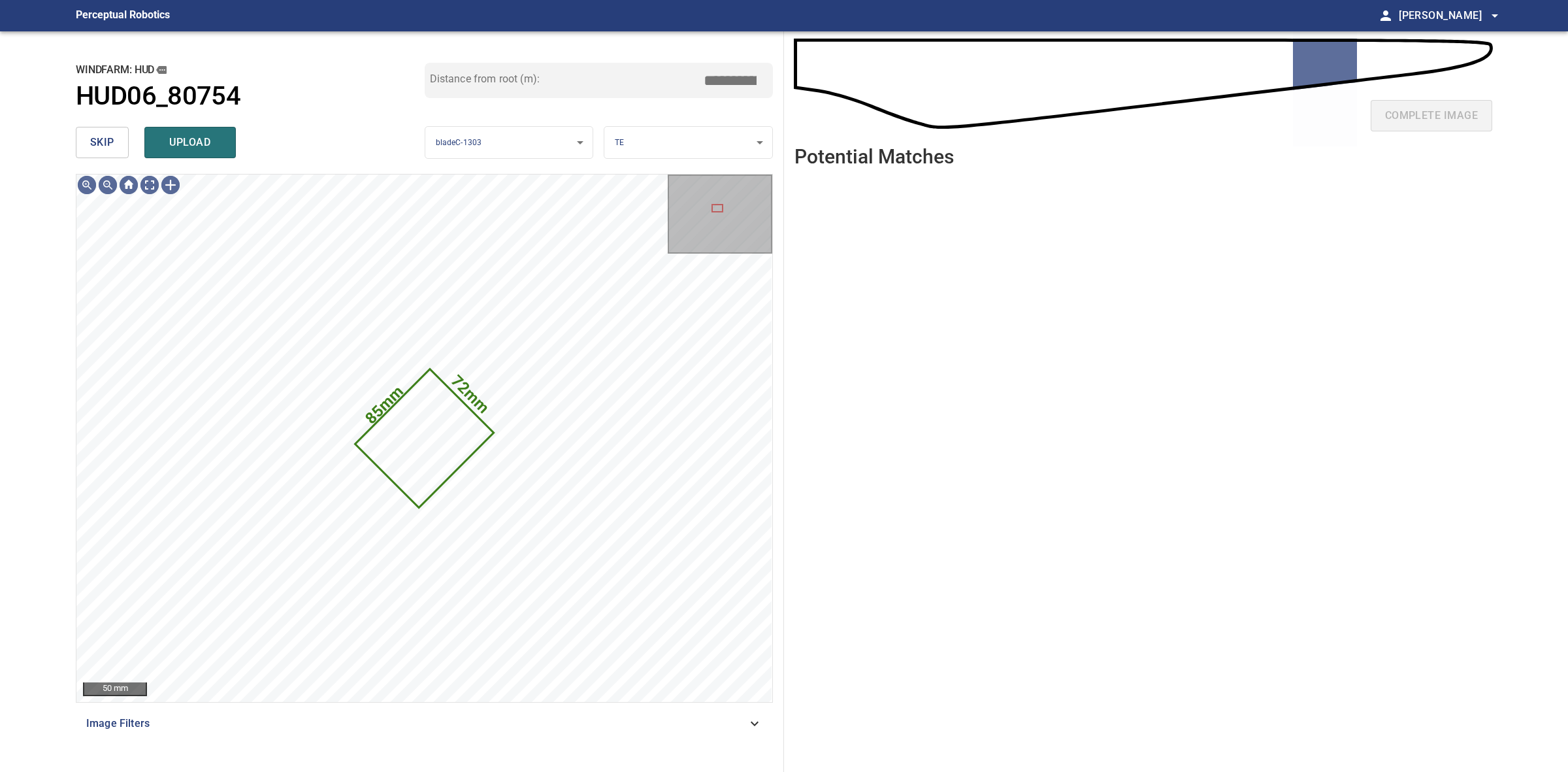
click at [99, 146] on span "skip" at bounding box center [101, 143] width 24 height 18
click at [99, 146] on div "skip upload" at bounding box center [250, 142] width 349 height 41
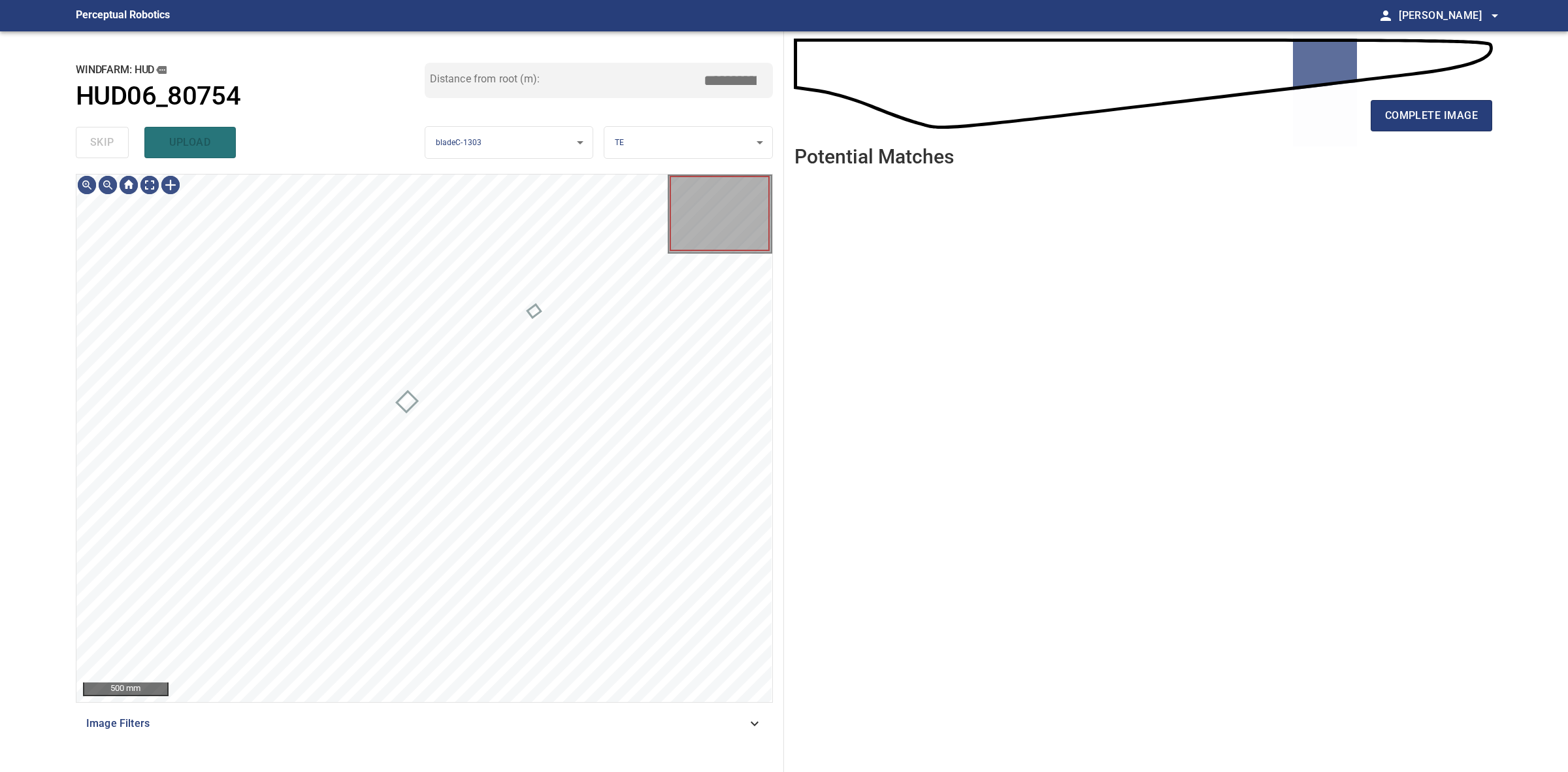
click at [99, 146] on div "skip upload" at bounding box center [250, 142] width 349 height 41
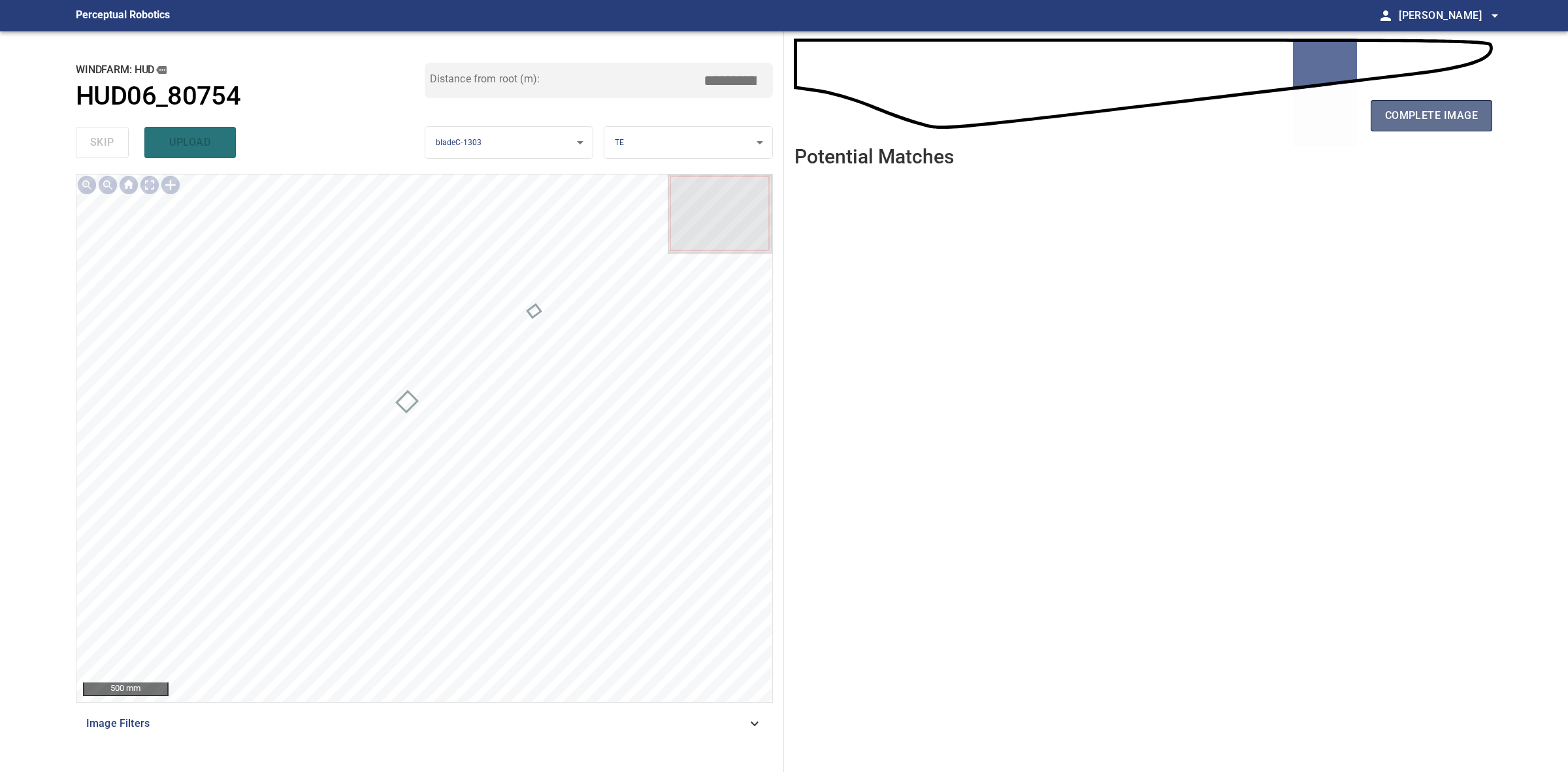
click at [1431, 120] on span "complete image" at bounding box center [1431, 116] width 93 height 18
click at [1405, 125] on button "complete image" at bounding box center [1431, 115] width 121 height 31
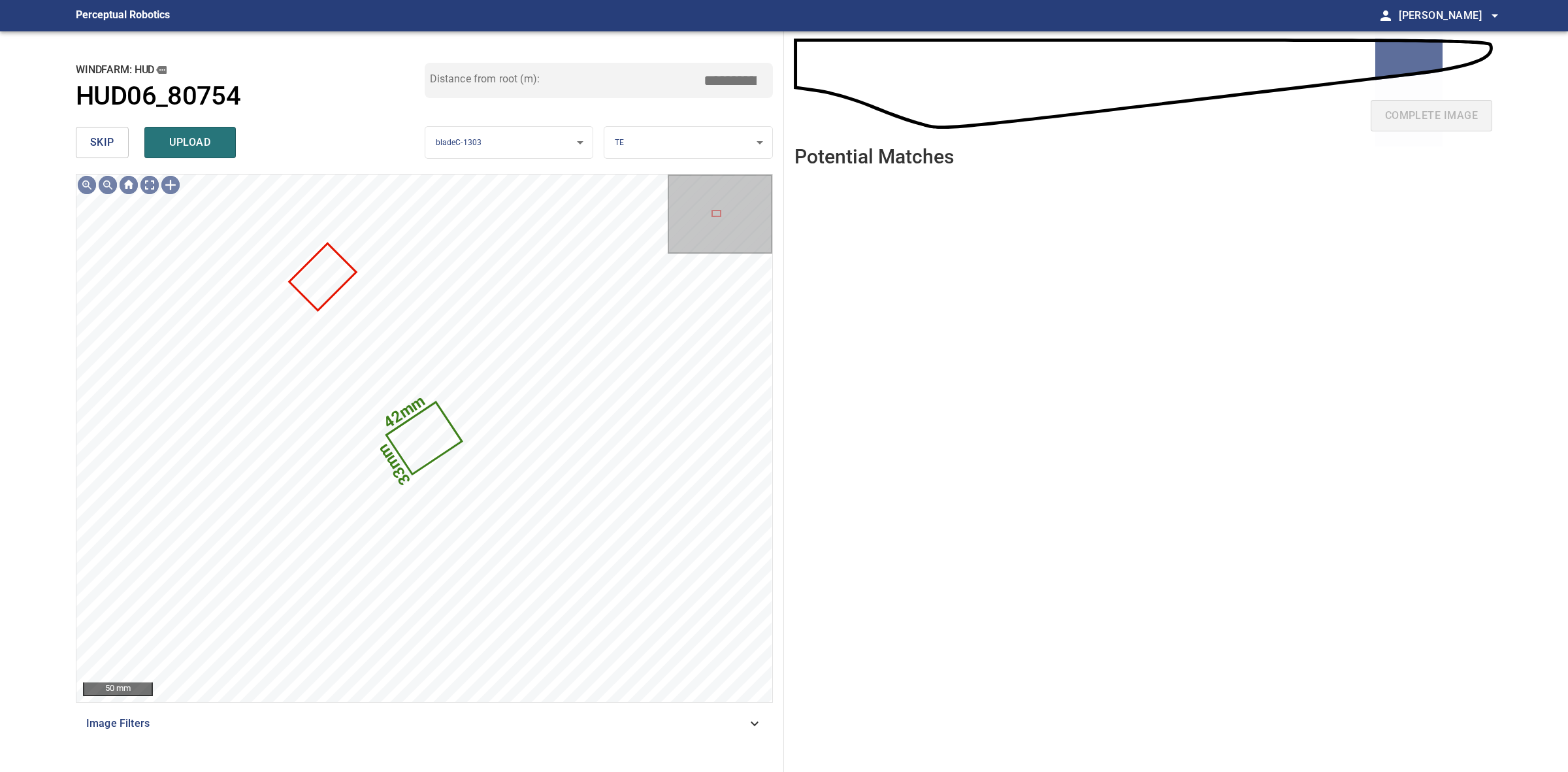
click at [111, 144] on span "skip" at bounding box center [101, 143] width 24 height 18
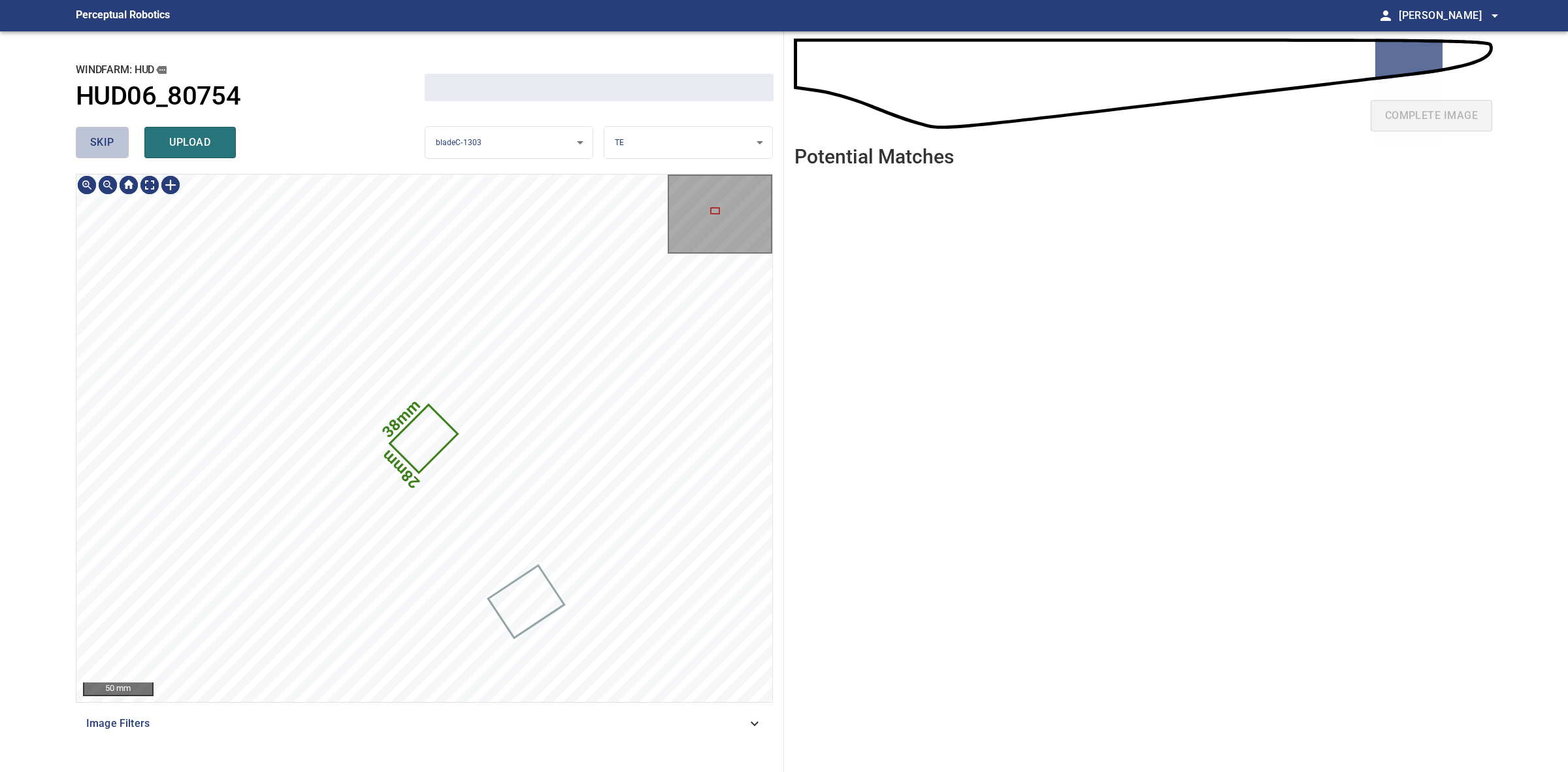
click at [111, 144] on span "skip" at bounding box center [101, 143] width 24 height 18
click at [111, 144] on div "skip upload" at bounding box center [250, 142] width 349 height 41
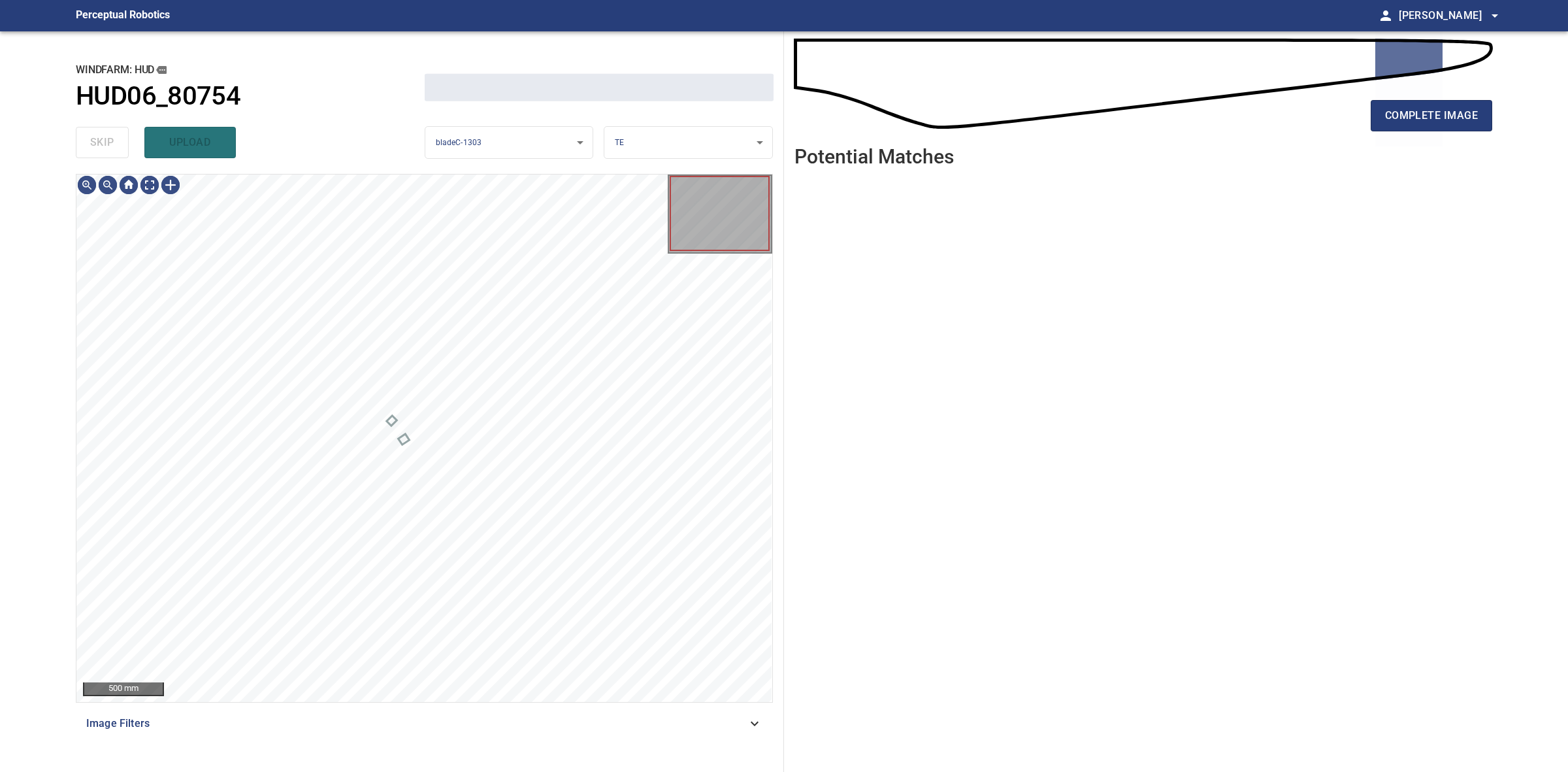
click at [111, 144] on div "skip upload" at bounding box center [250, 142] width 349 height 41
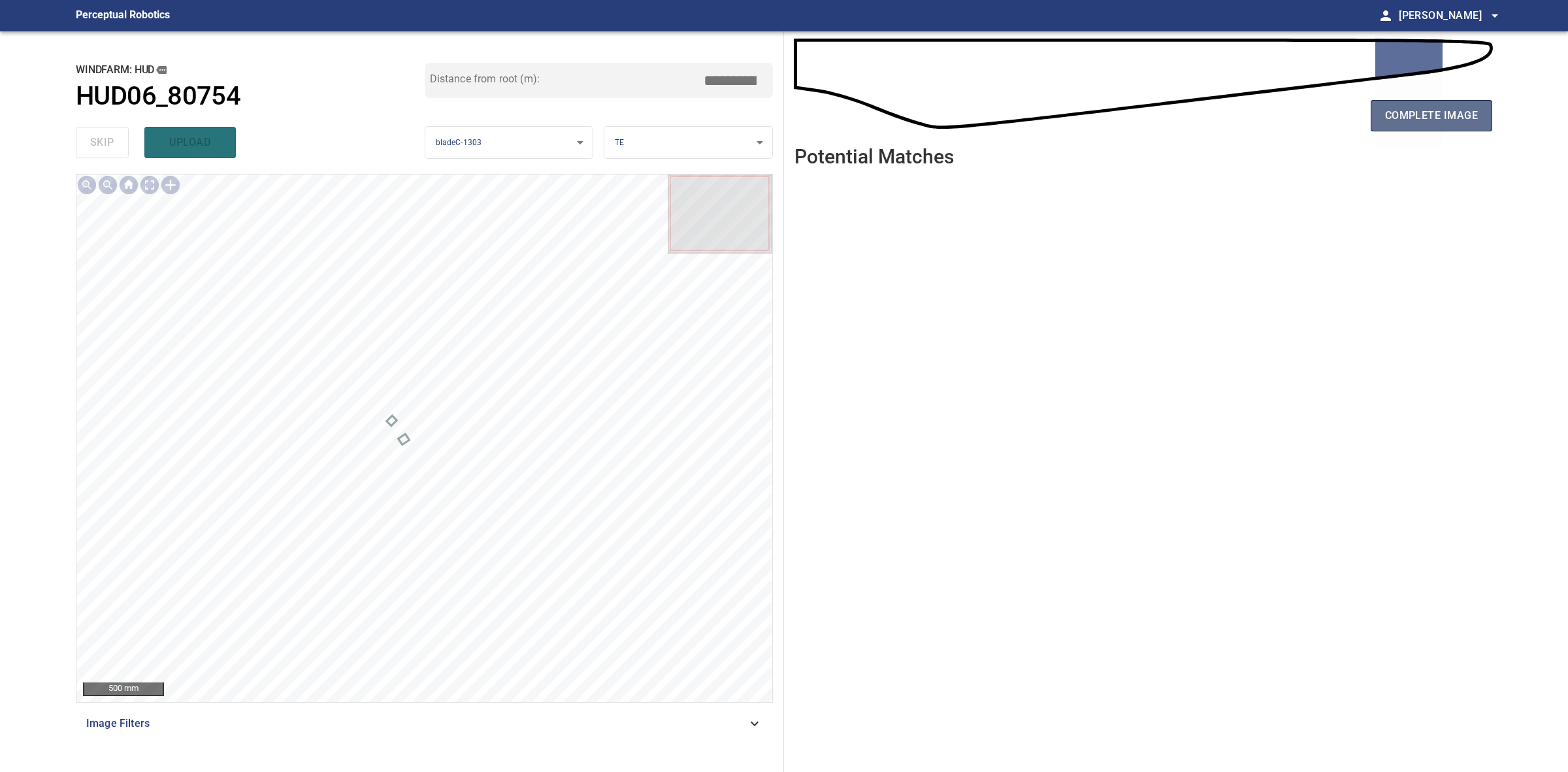
click at [1457, 118] on span "complete image" at bounding box center [1431, 116] width 93 height 18
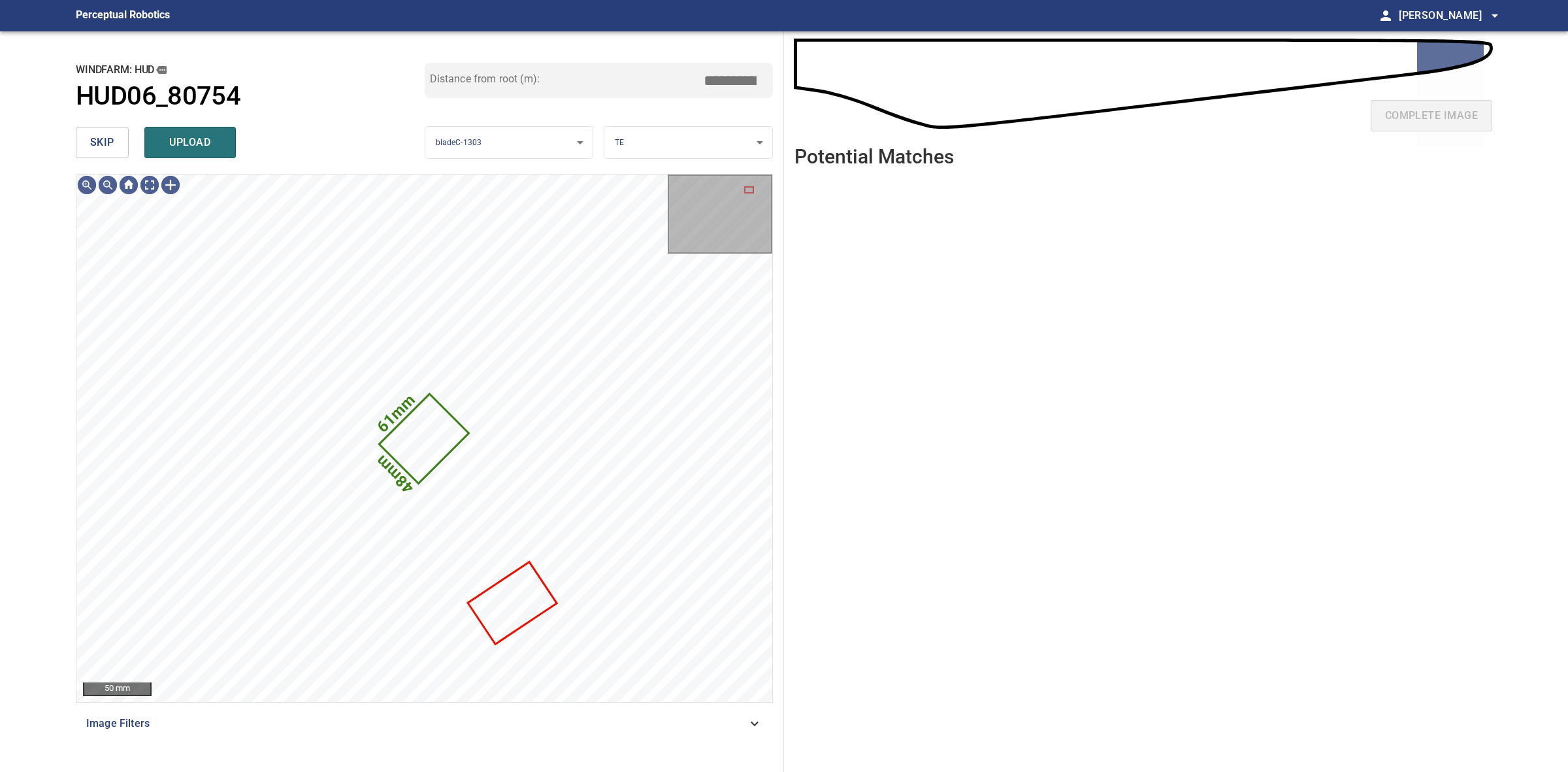
click at [82, 144] on button "skip" at bounding box center [102, 142] width 53 height 31
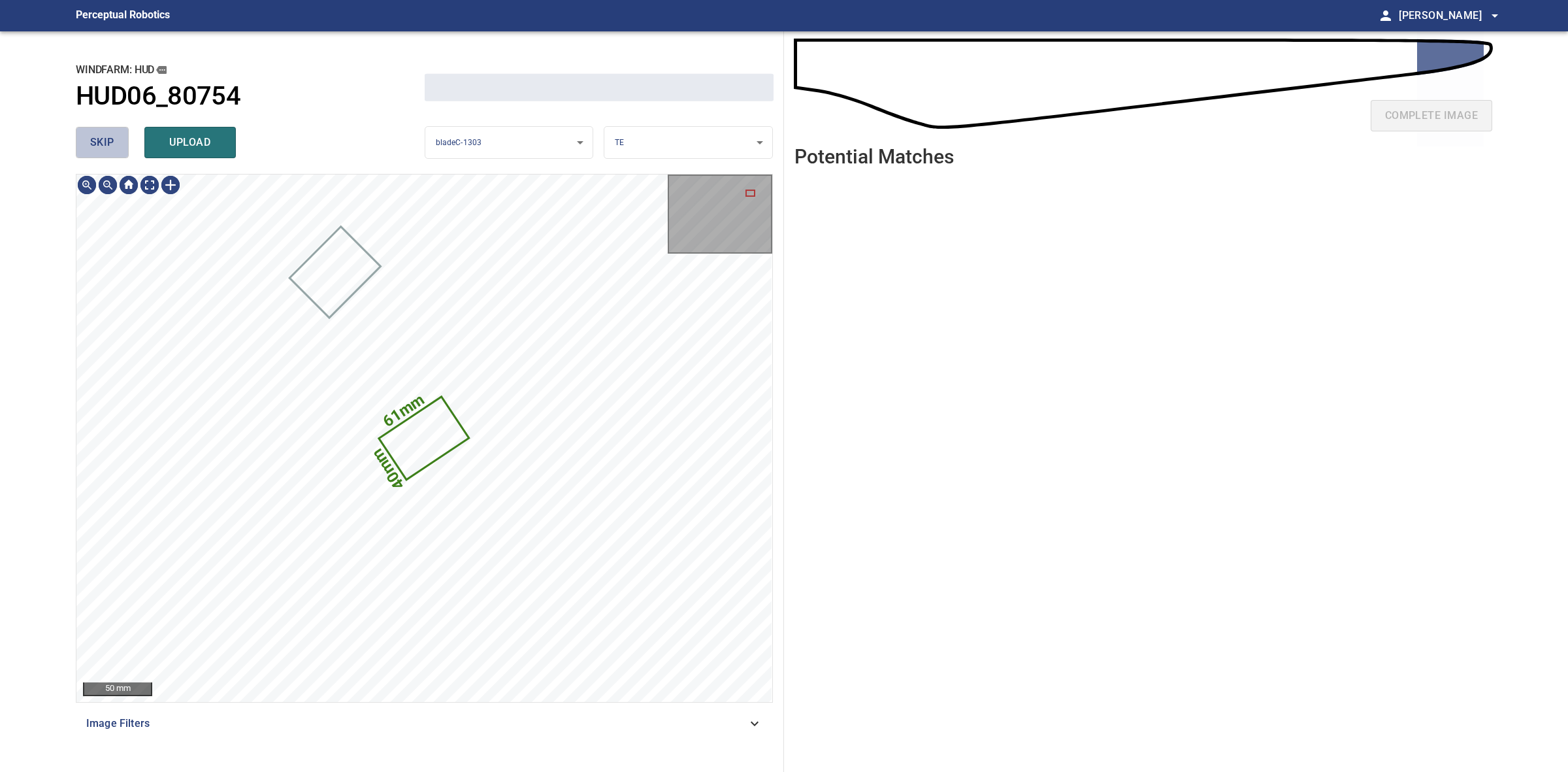
click at [82, 144] on button "skip" at bounding box center [102, 142] width 53 height 31
click at [82, 144] on div "skip upload" at bounding box center [250, 142] width 349 height 41
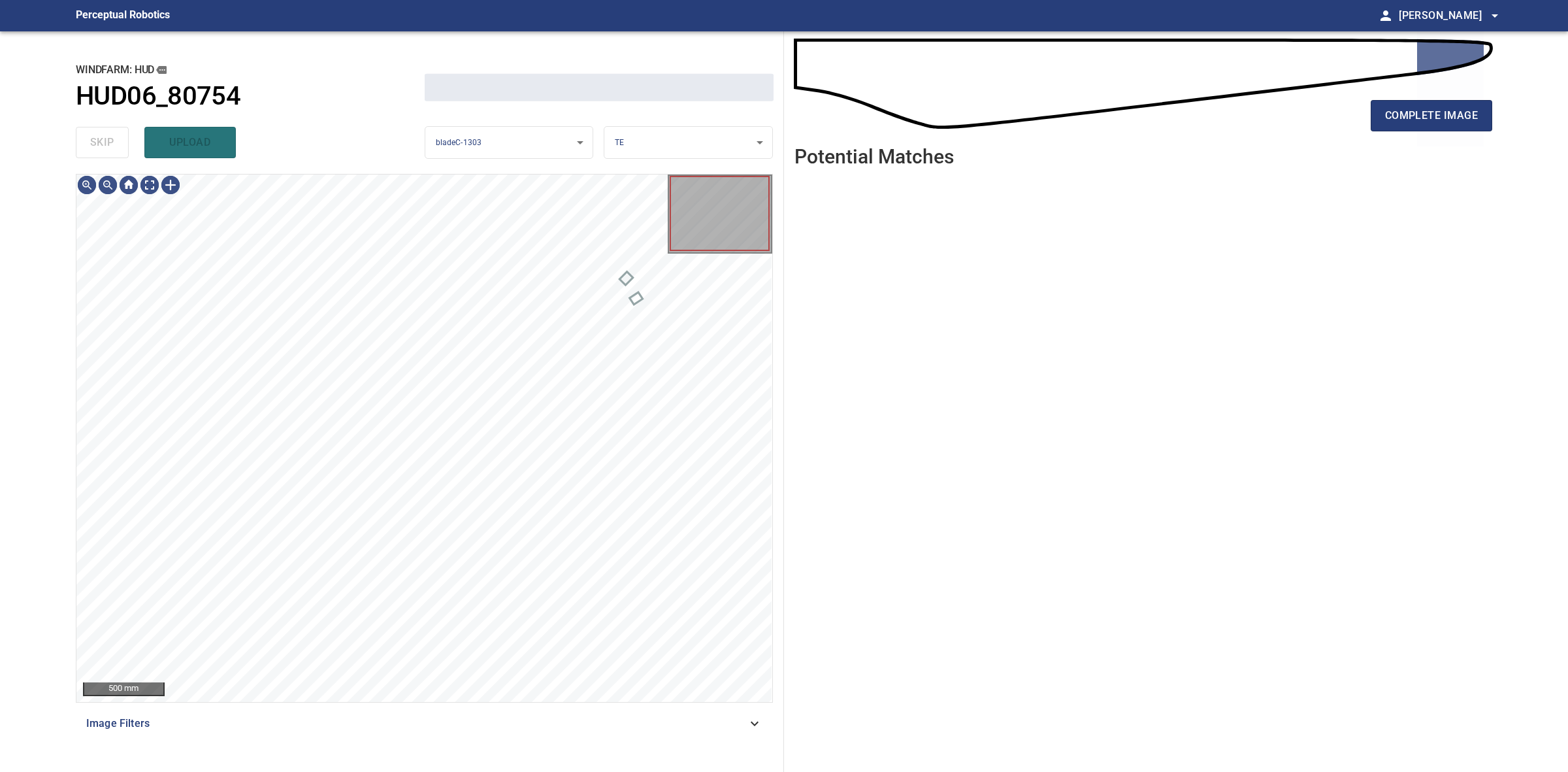
click at [82, 144] on div "skip upload" at bounding box center [250, 142] width 349 height 41
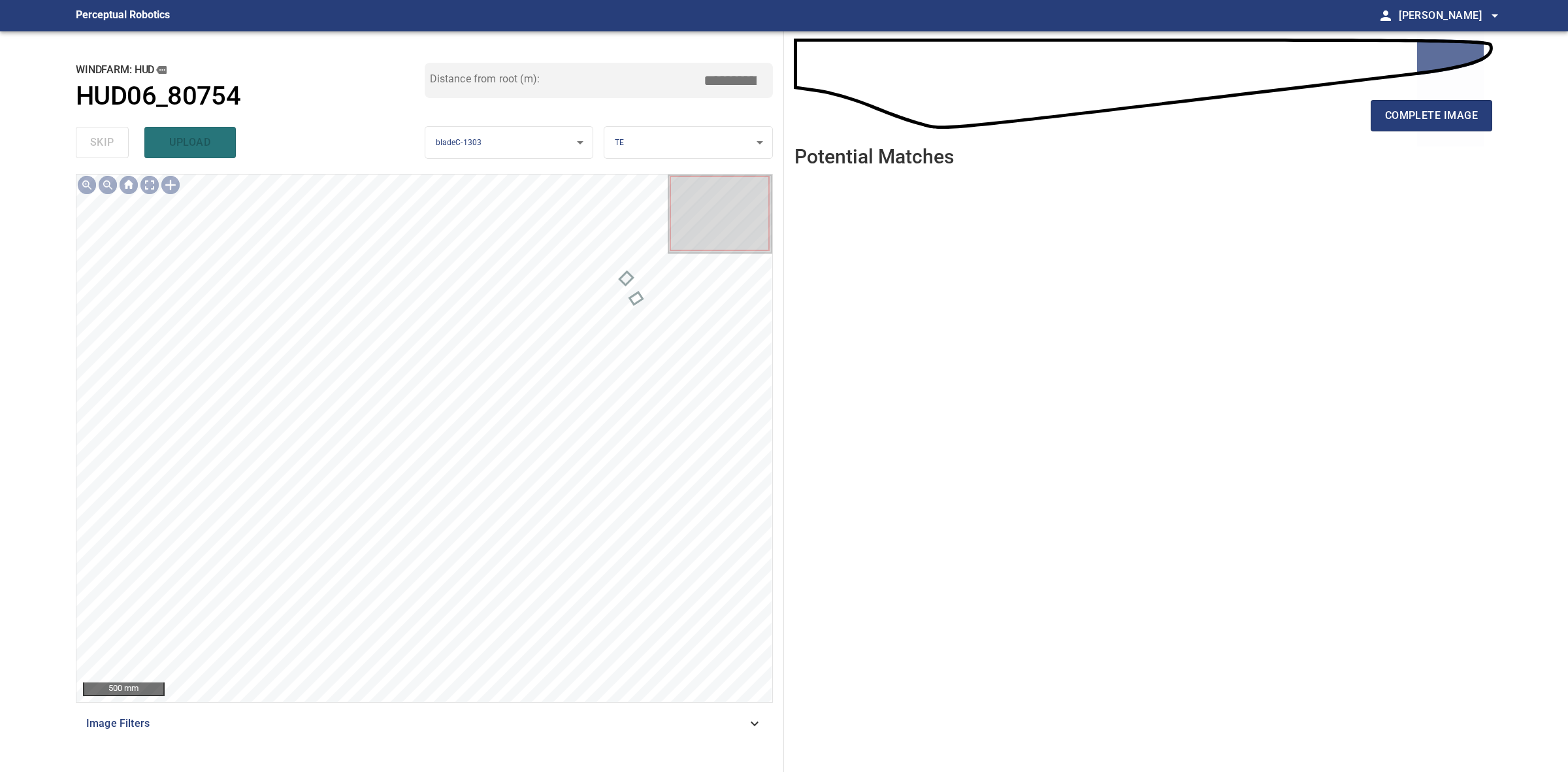
click at [1494, 122] on div "complete image Potential Matches" at bounding box center [1143, 402] width 719 height 741
click at [1487, 122] on button "complete image" at bounding box center [1431, 115] width 121 height 31
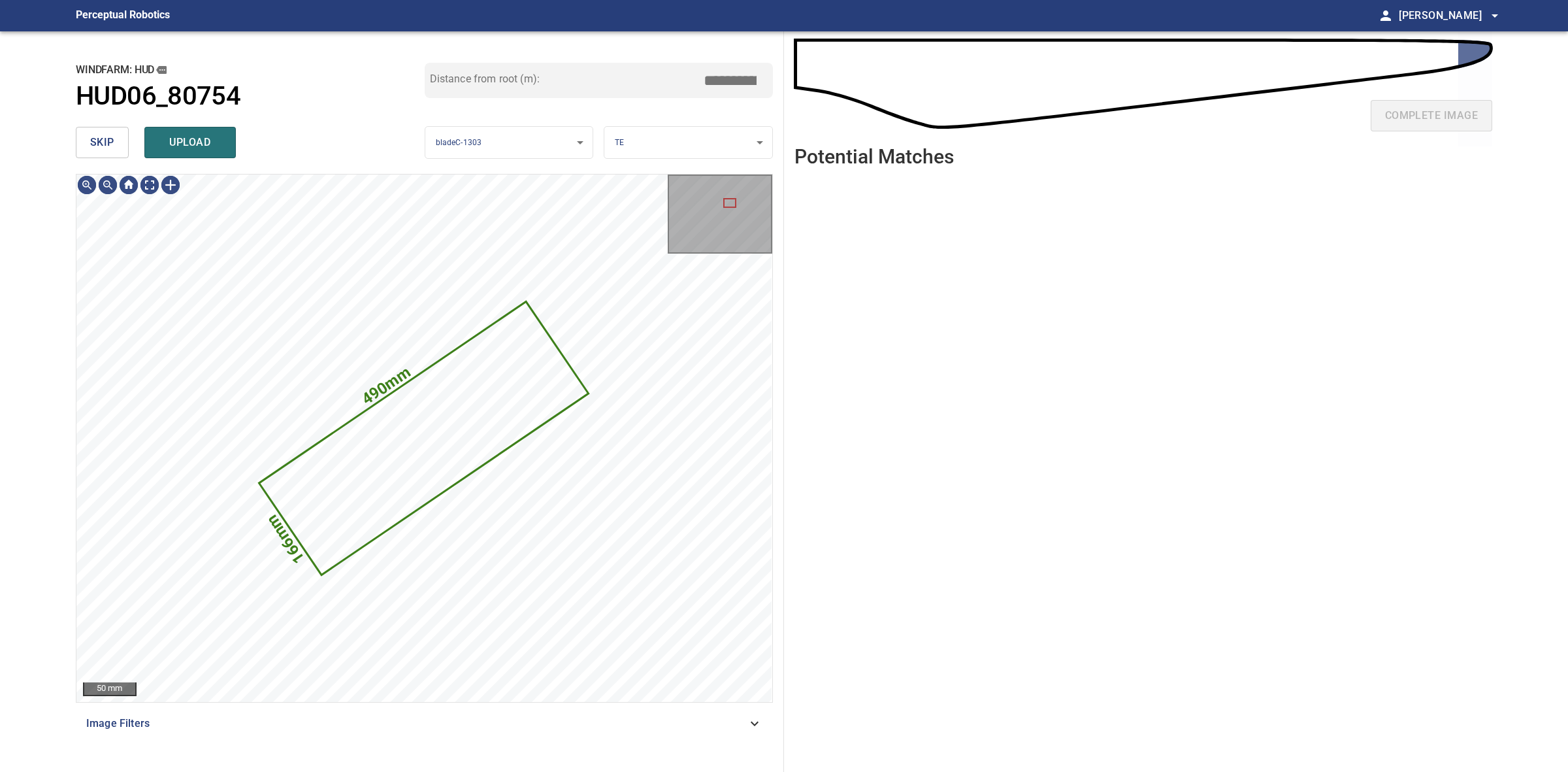
click at [105, 144] on span "skip" at bounding box center [101, 143] width 24 height 18
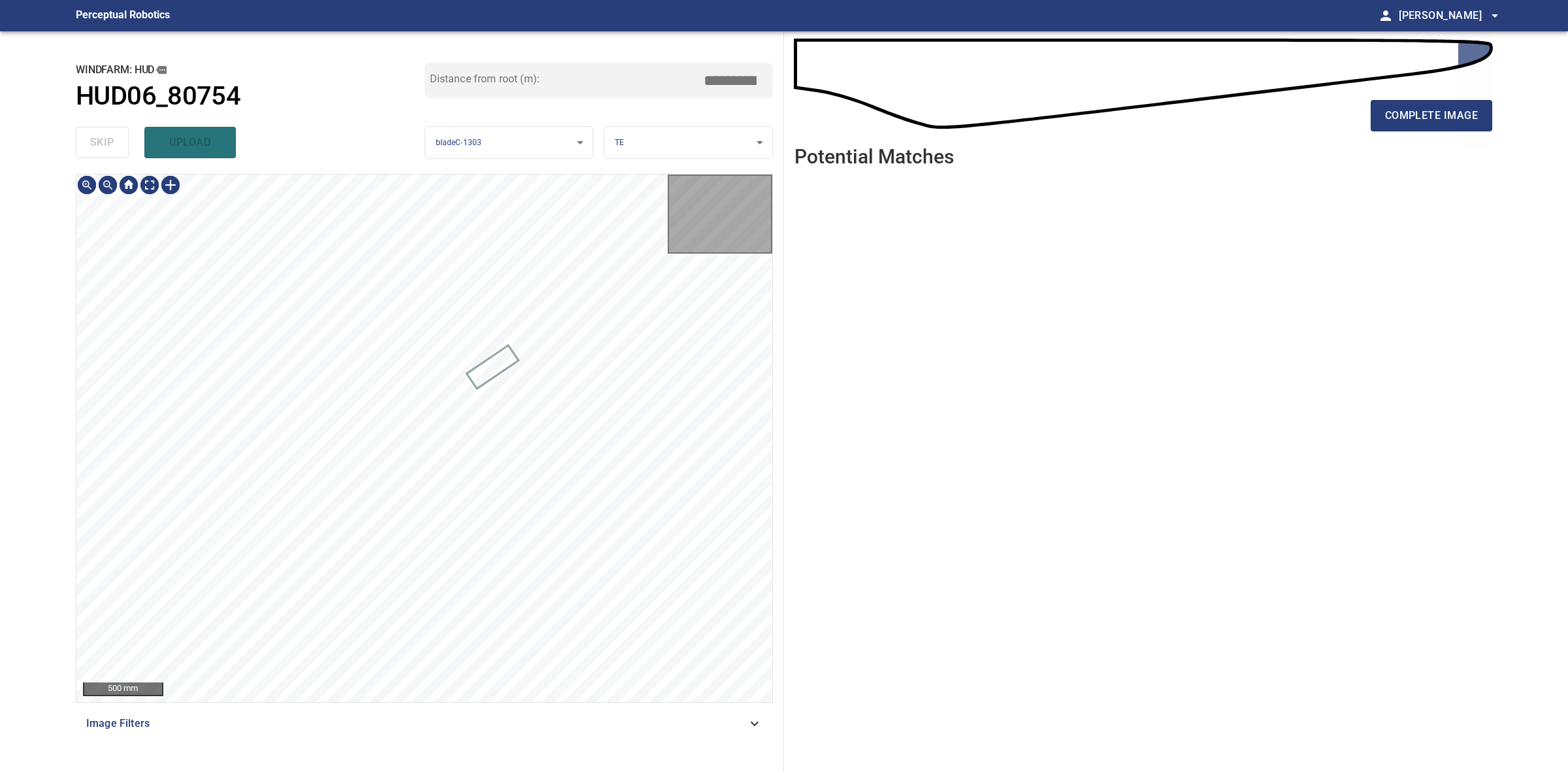
click at [105, 142] on div "skip upload" at bounding box center [250, 142] width 349 height 41
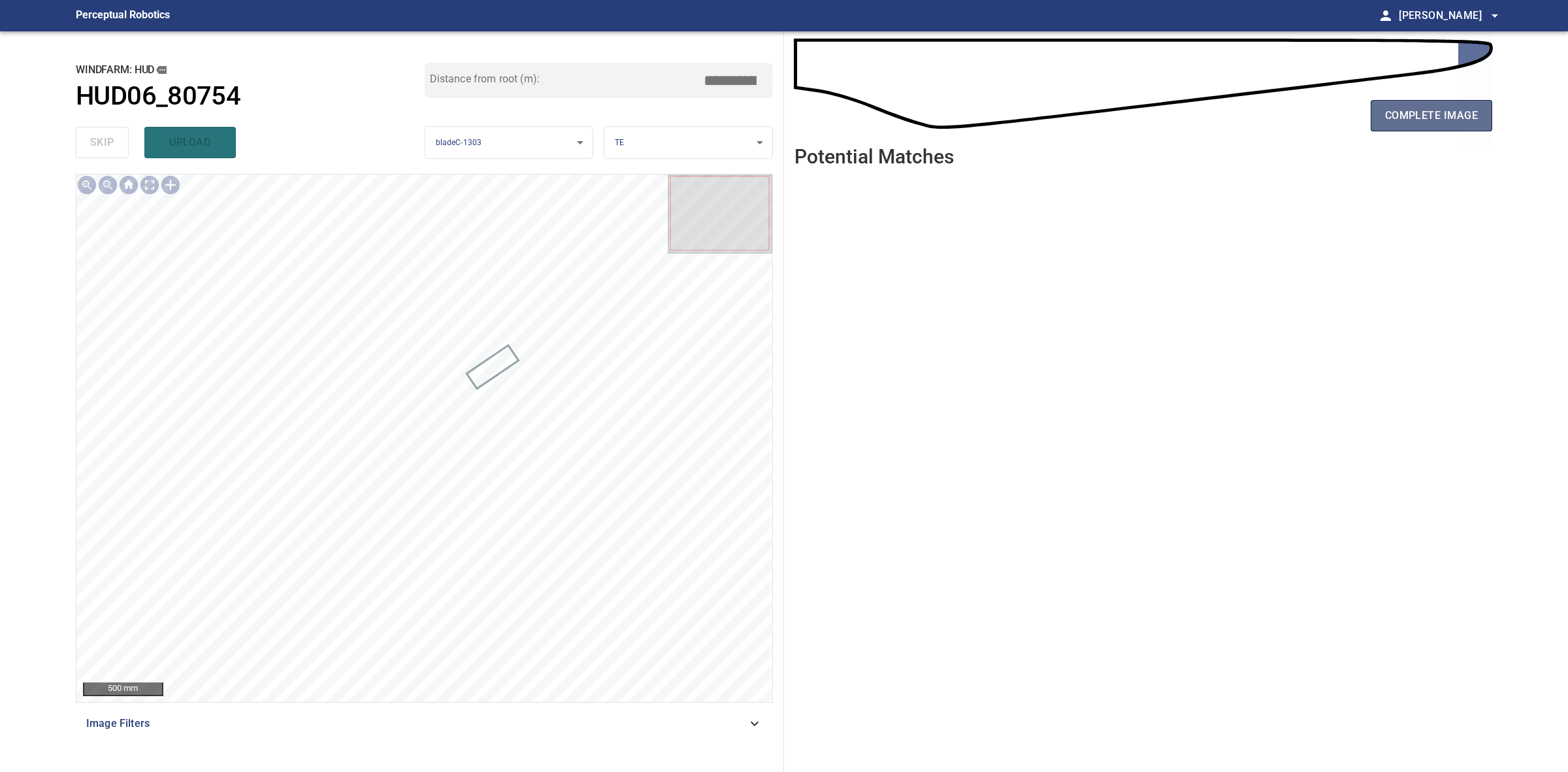
click at [1410, 123] on span "complete image" at bounding box center [1431, 116] width 93 height 18
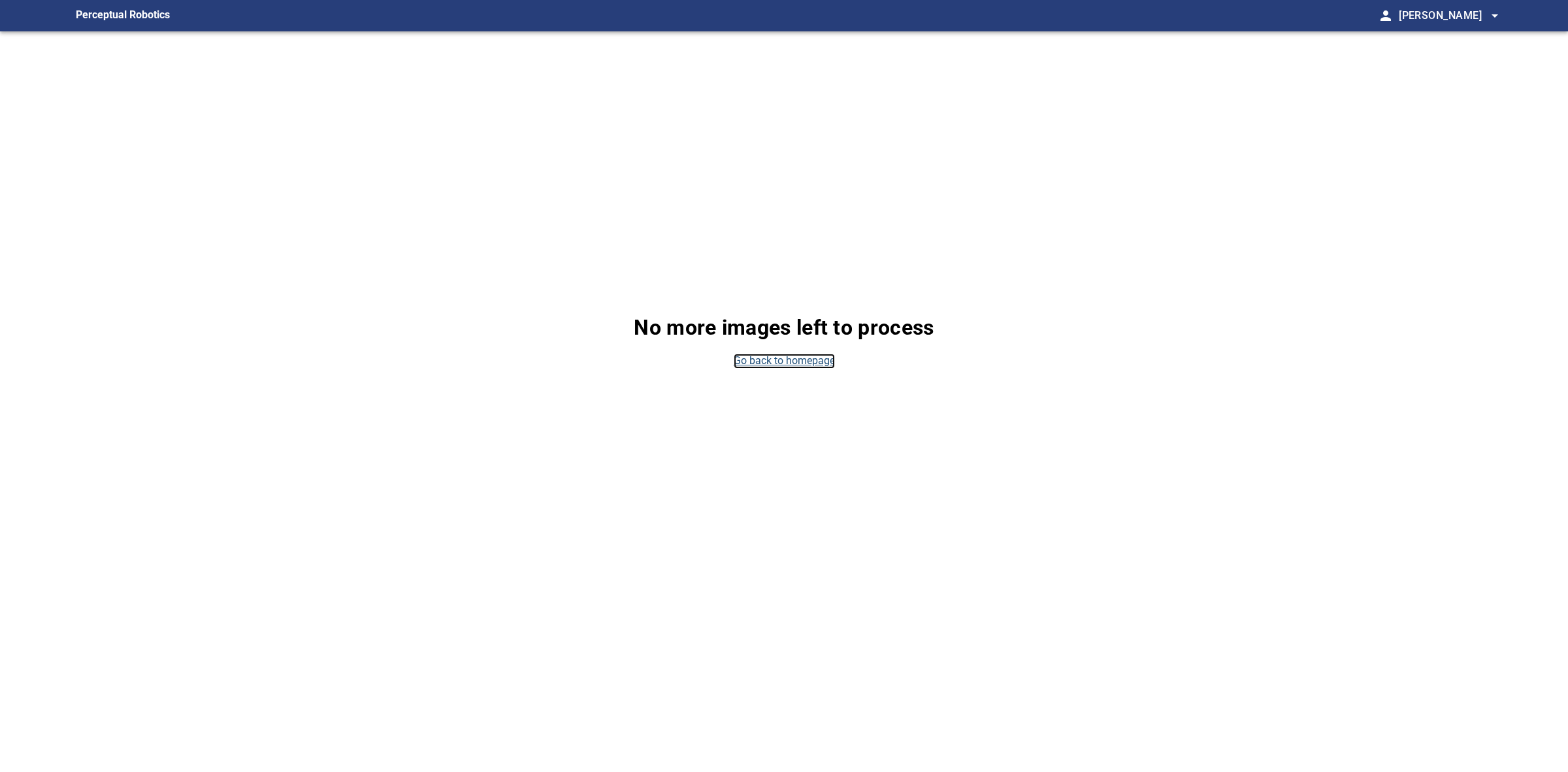
click at [802, 356] on link "Go back to homepage" at bounding box center [784, 361] width 101 height 15
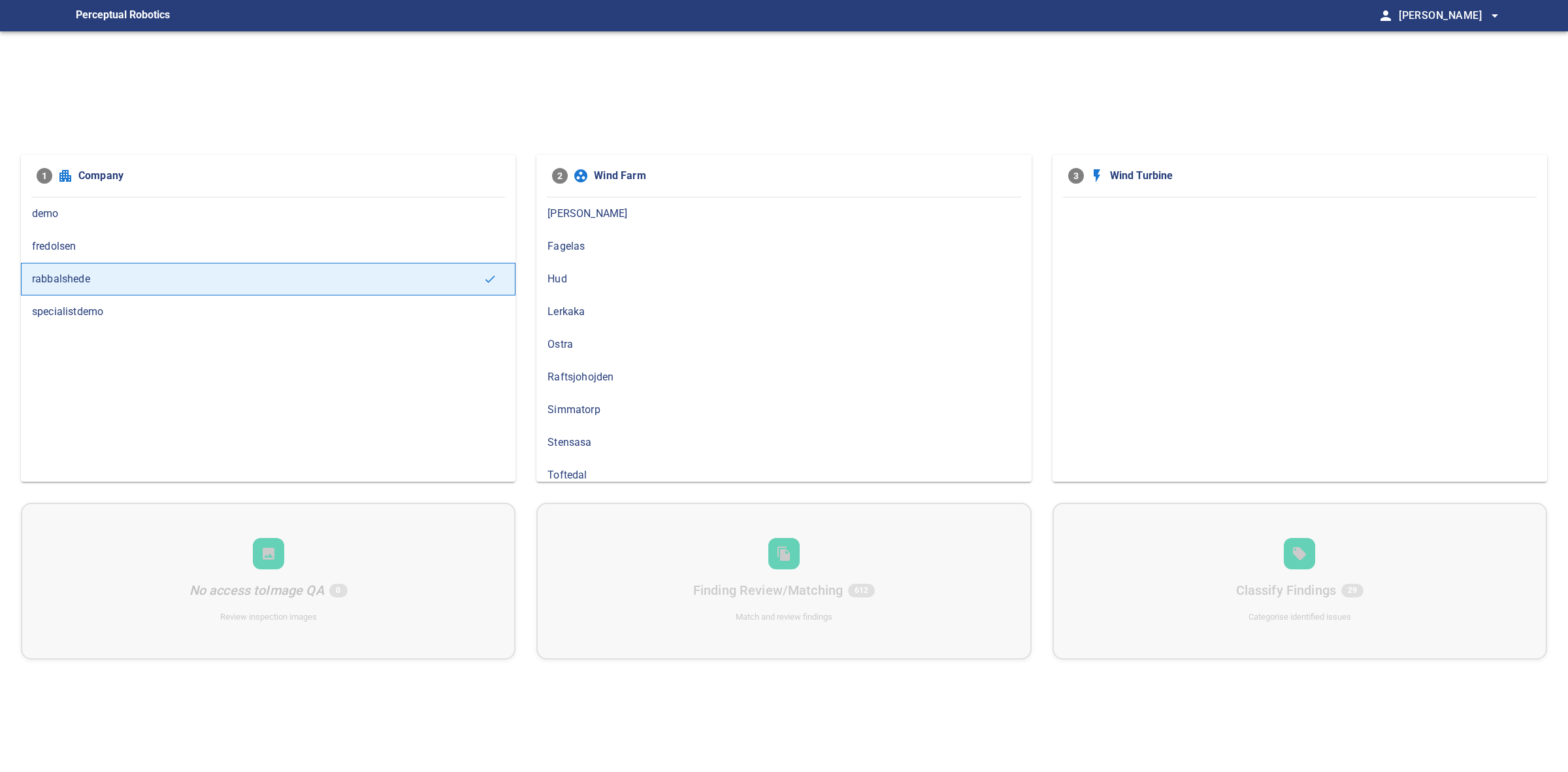
click at [553, 287] on div "Hud" at bounding box center [784, 279] width 495 height 33
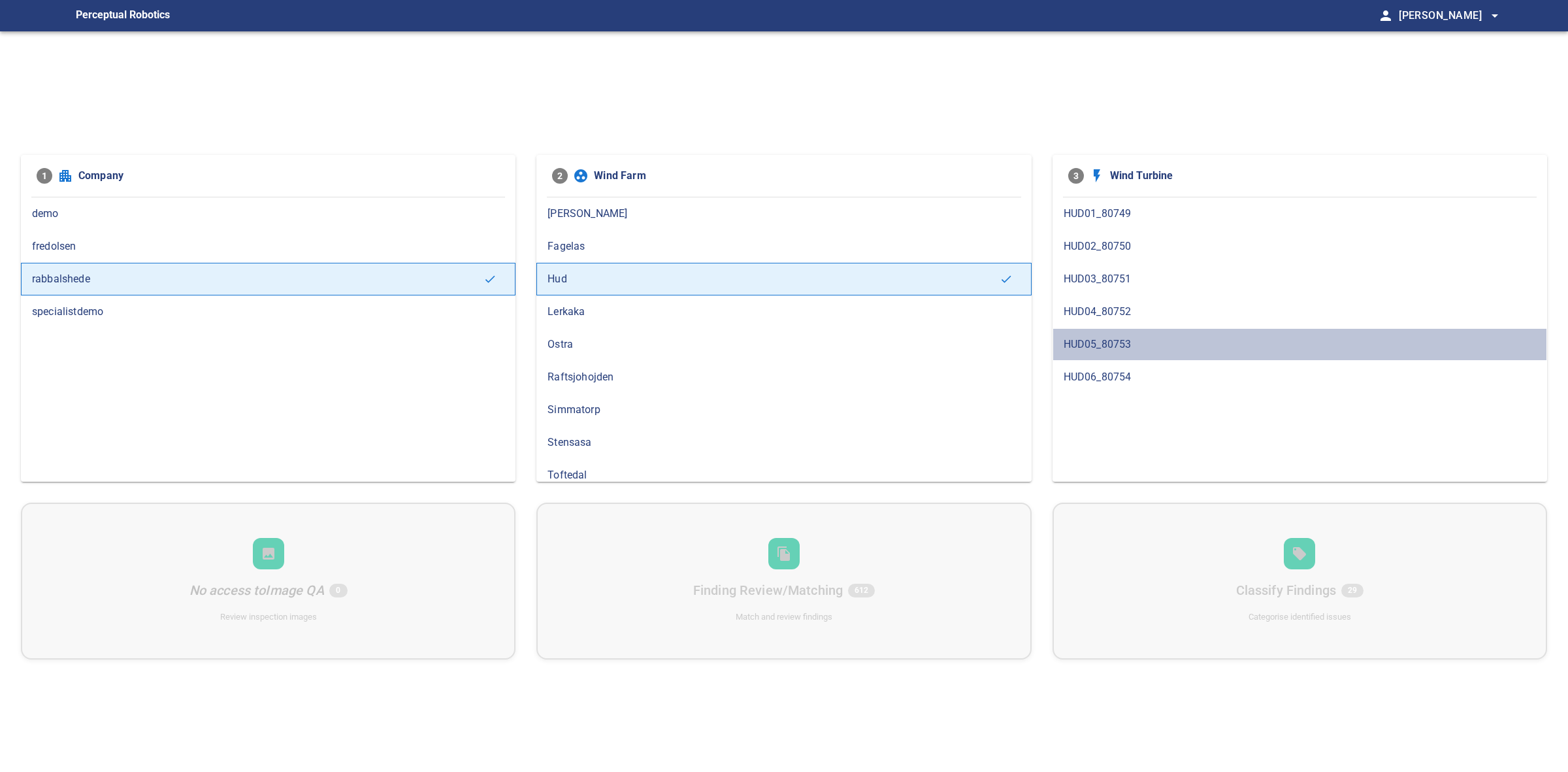
click at [1101, 353] on div "HUD05_80753" at bounding box center [1300, 344] width 495 height 33
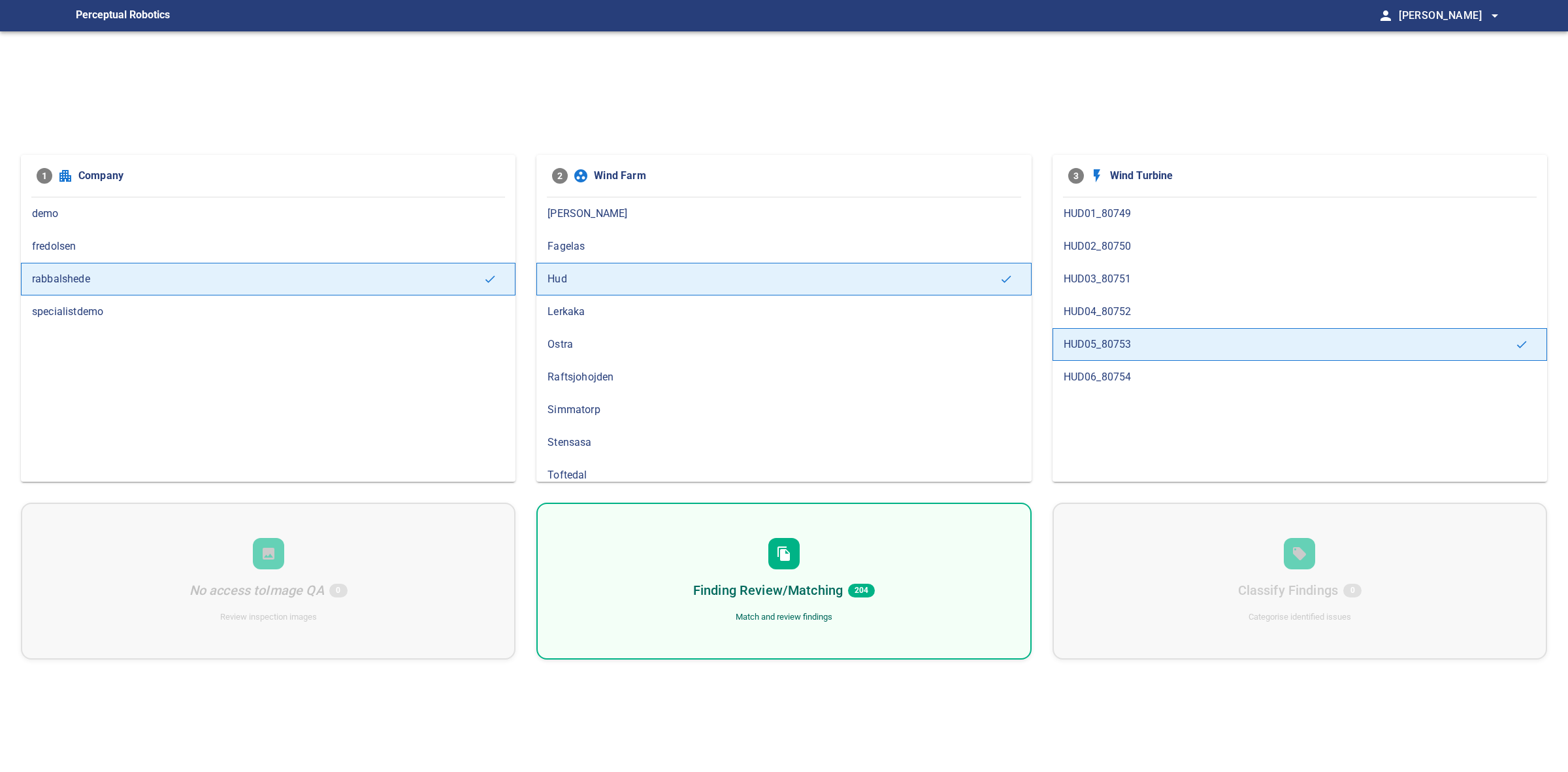
click at [857, 592] on span "204" at bounding box center [861, 591] width 27 height 14
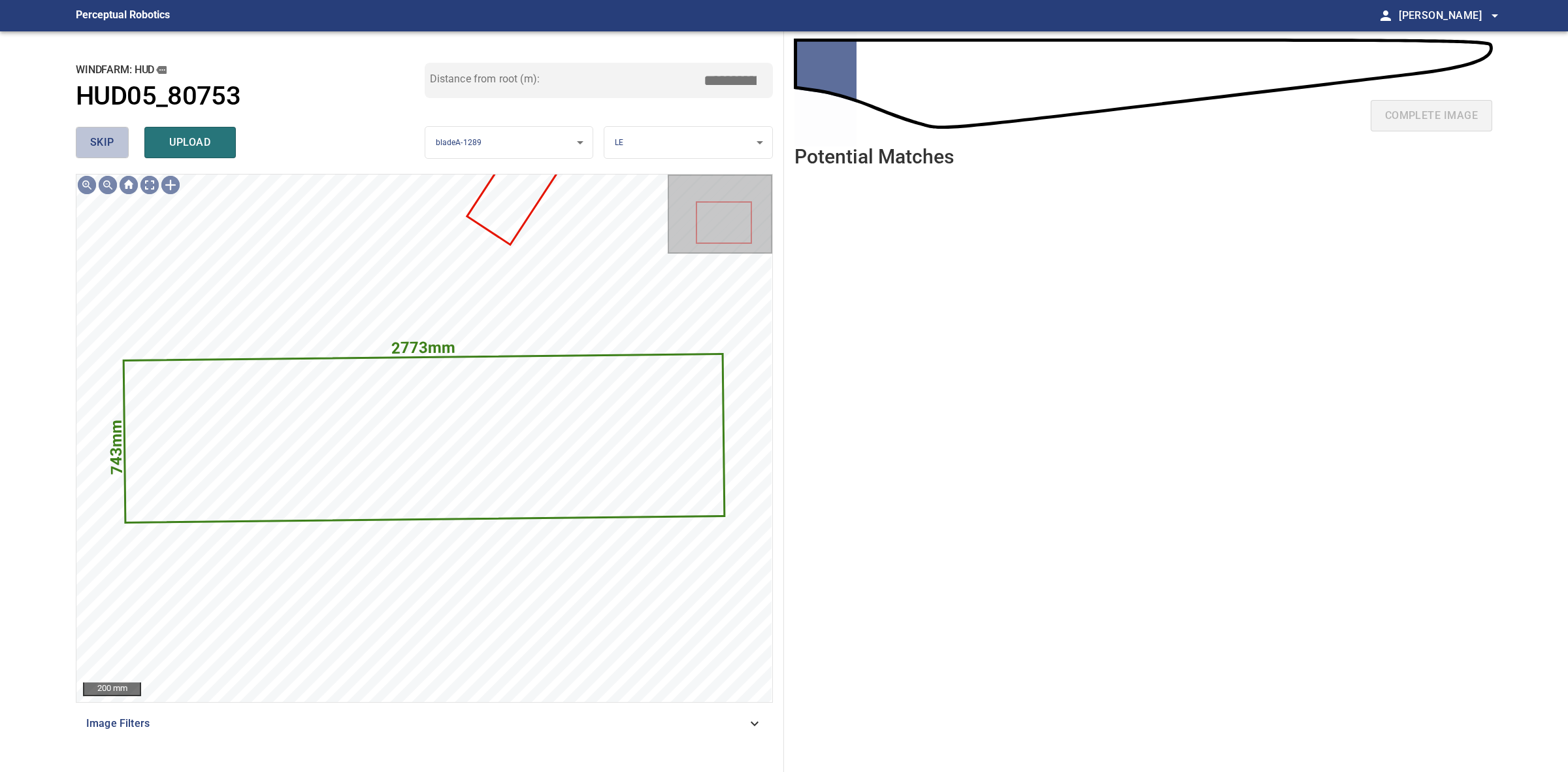
click at [103, 148] on span "skip" at bounding box center [101, 143] width 24 height 18
click at [103, 147] on span "skip" at bounding box center [101, 143] width 24 height 18
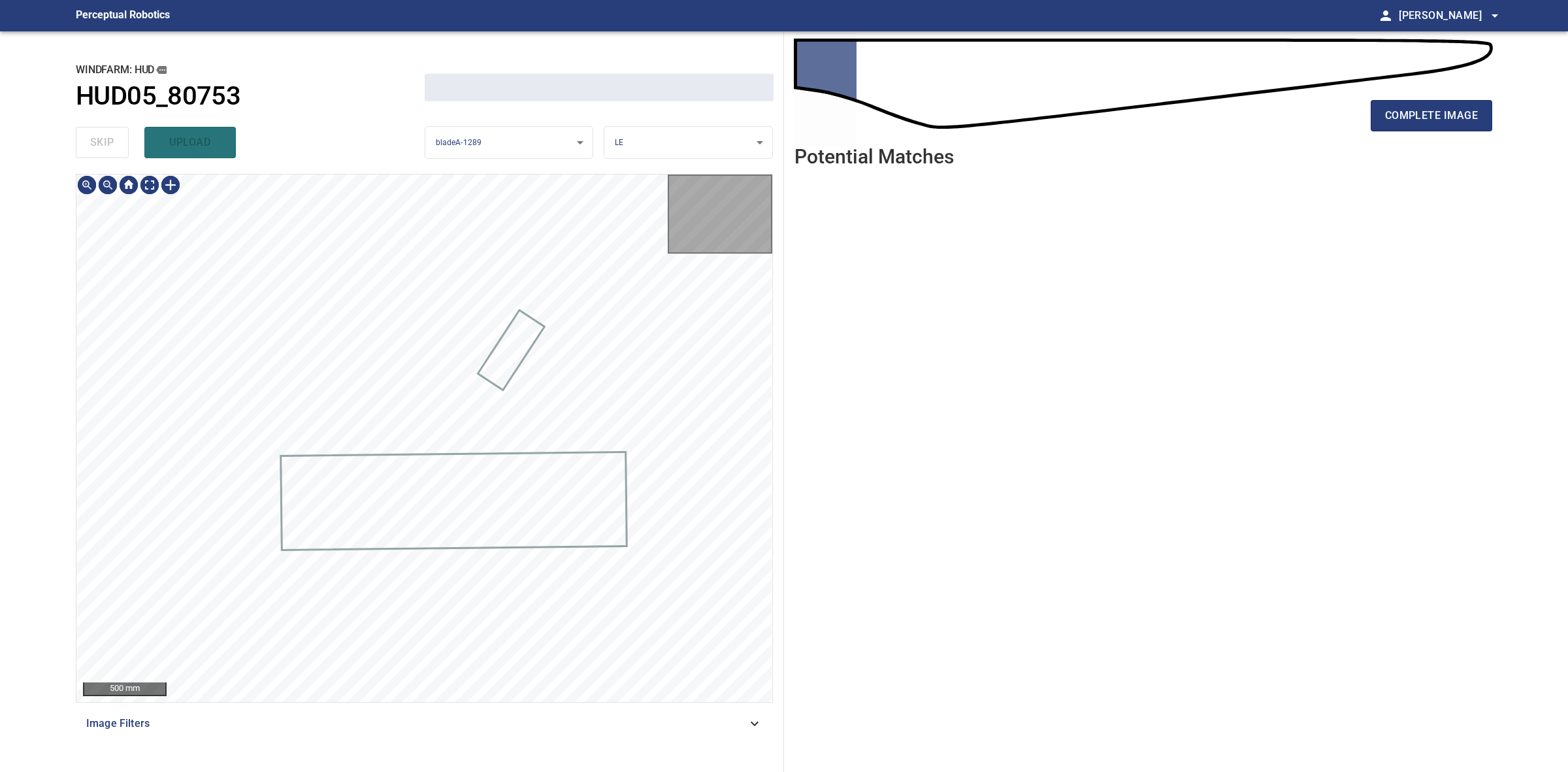
click at [103, 147] on div "skip upload" at bounding box center [250, 142] width 349 height 41
click at [103, 145] on div "skip upload" at bounding box center [250, 142] width 349 height 41
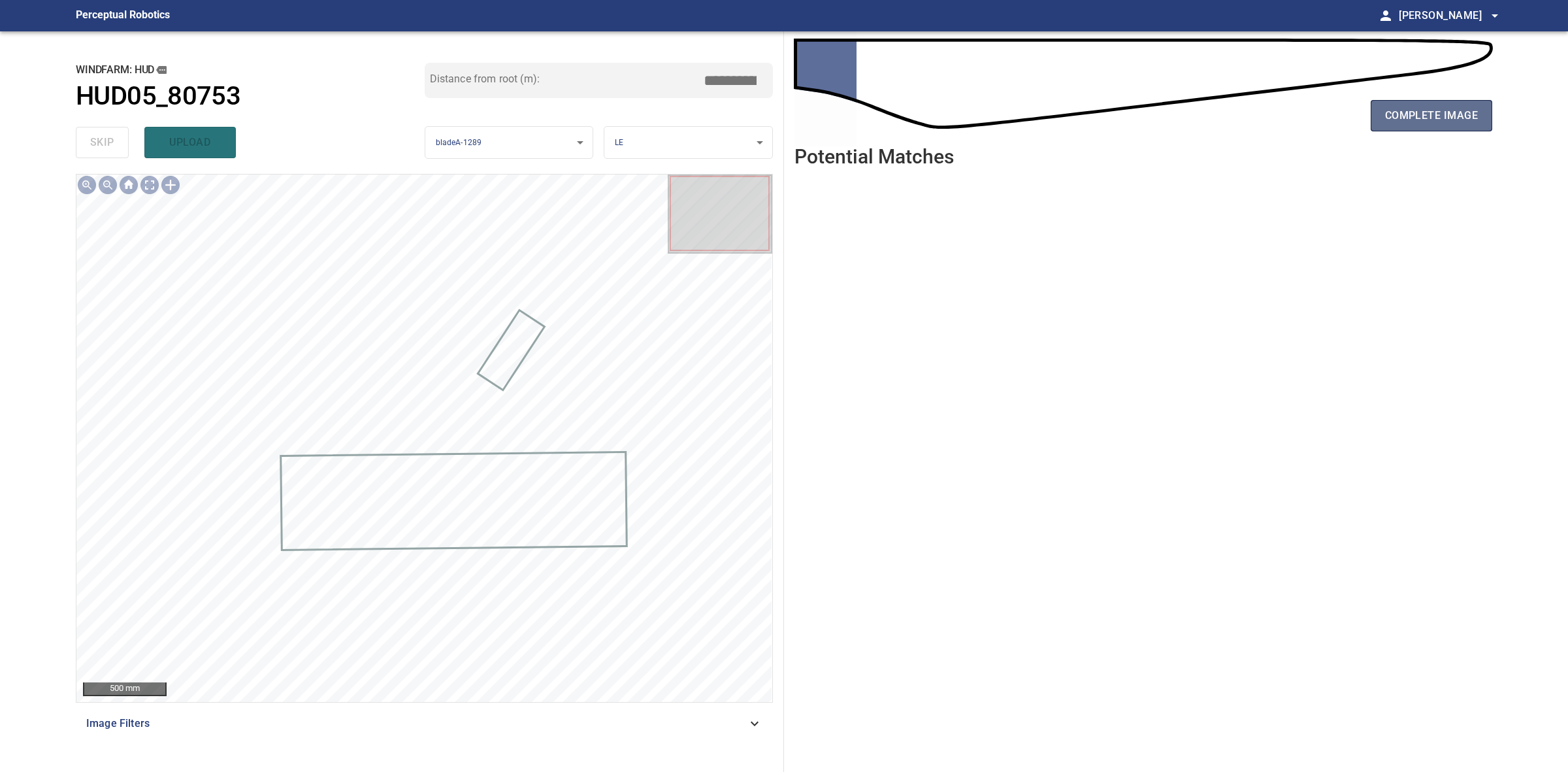
click at [1408, 115] on span "complete image" at bounding box center [1431, 116] width 93 height 18
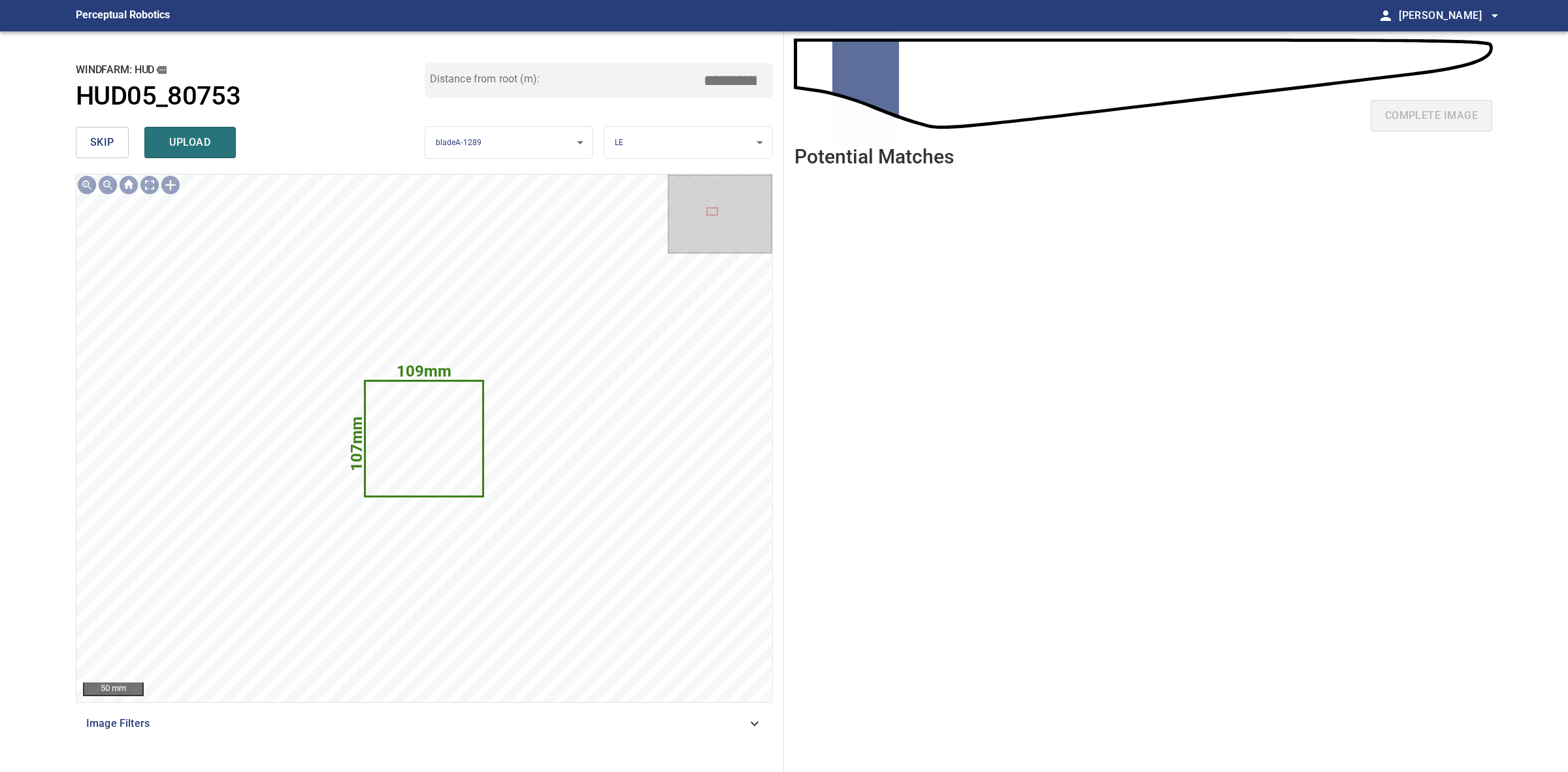
click at [81, 129] on button "skip" at bounding box center [102, 142] width 53 height 31
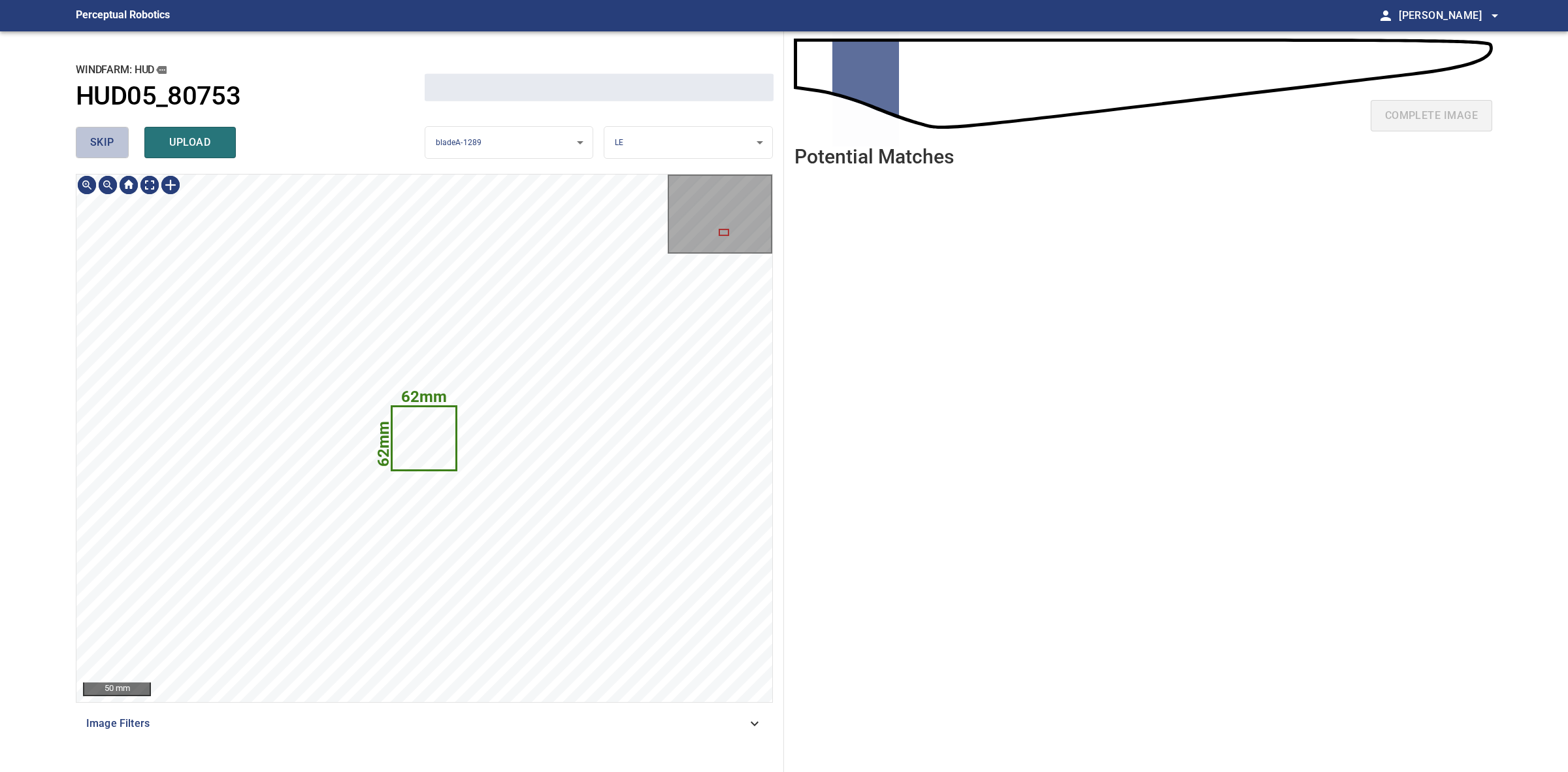
click at [81, 129] on button "skip" at bounding box center [102, 142] width 53 height 31
click at [81, 129] on div "skip upload" at bounding box center [250, 142] width 349 height 41
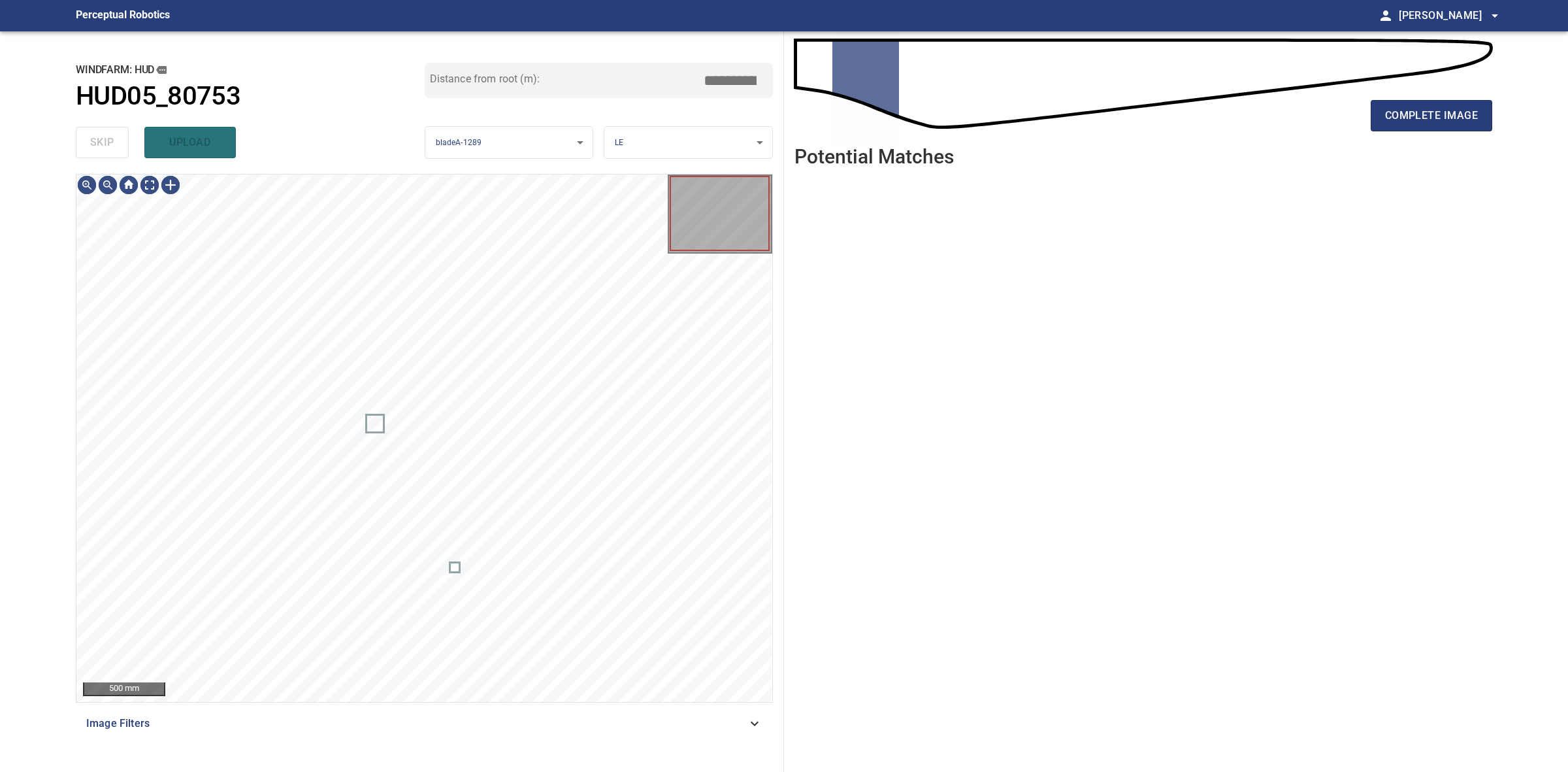
click at [81, 129] on div "skip upload" at bounding box center [250, 142] width 349 height 41
click at [85, 129] on div "skip upload" at bounding box center [250, 142] width 349 height 41
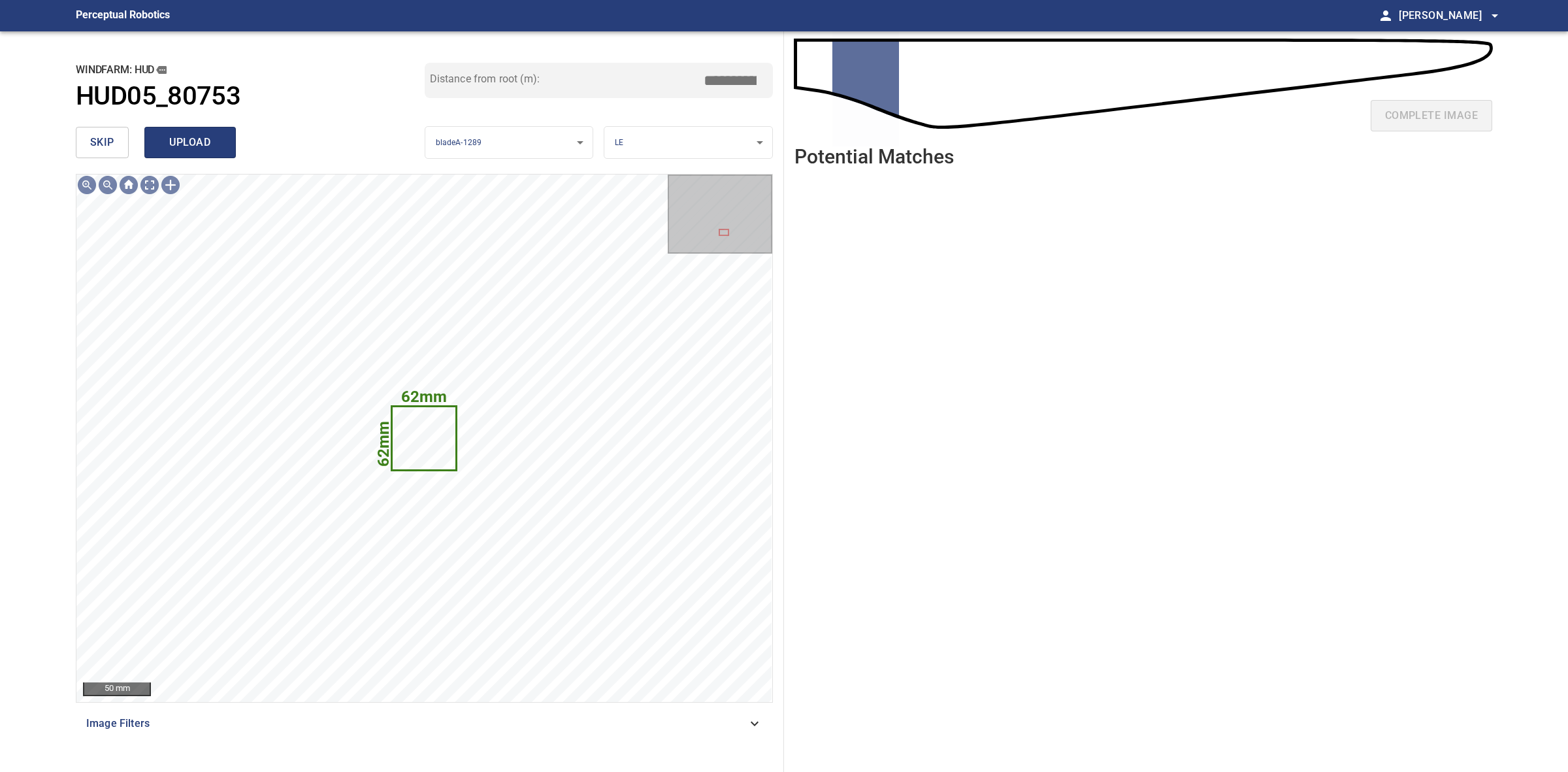
click at [220, 138] on span "upload" at bounding box center [190, 143] width 63 height 18
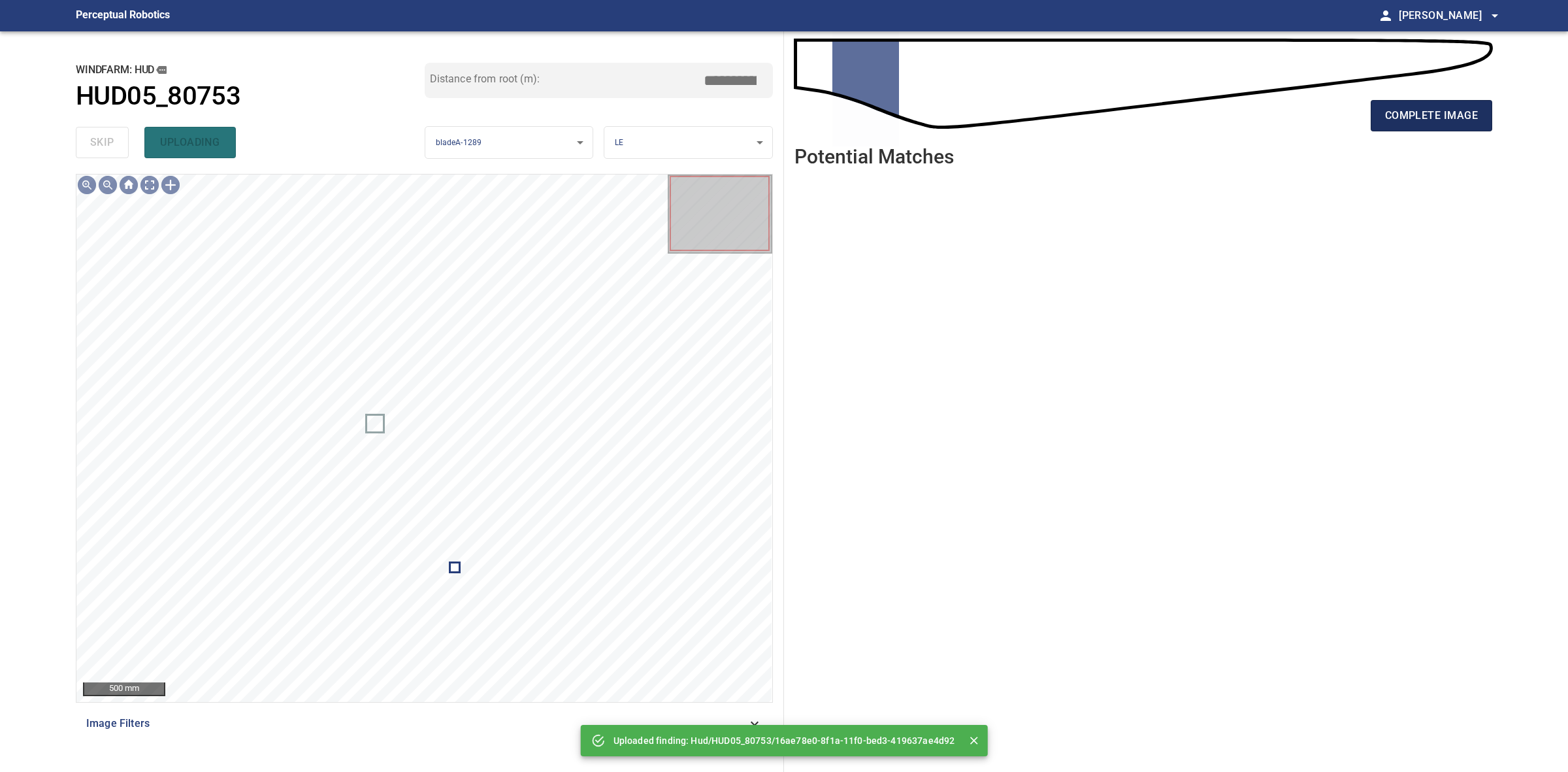
click at [1439, 116] on span "complete image" at bounding box center [1431, 116] width 93 height 18
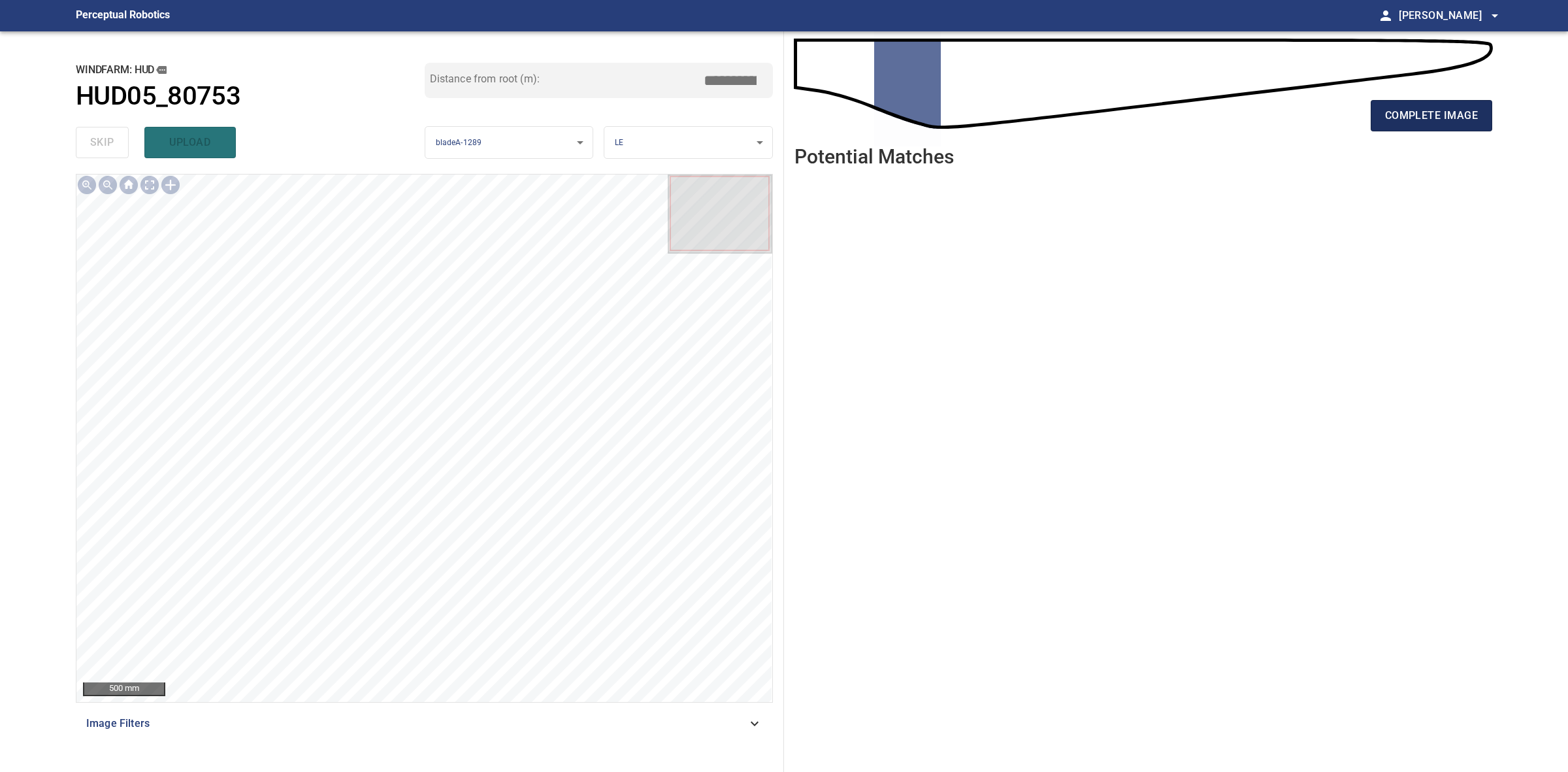
click at [1439, 113] on span "complete image" at bounding box center [1431, 116] width 93 height 18
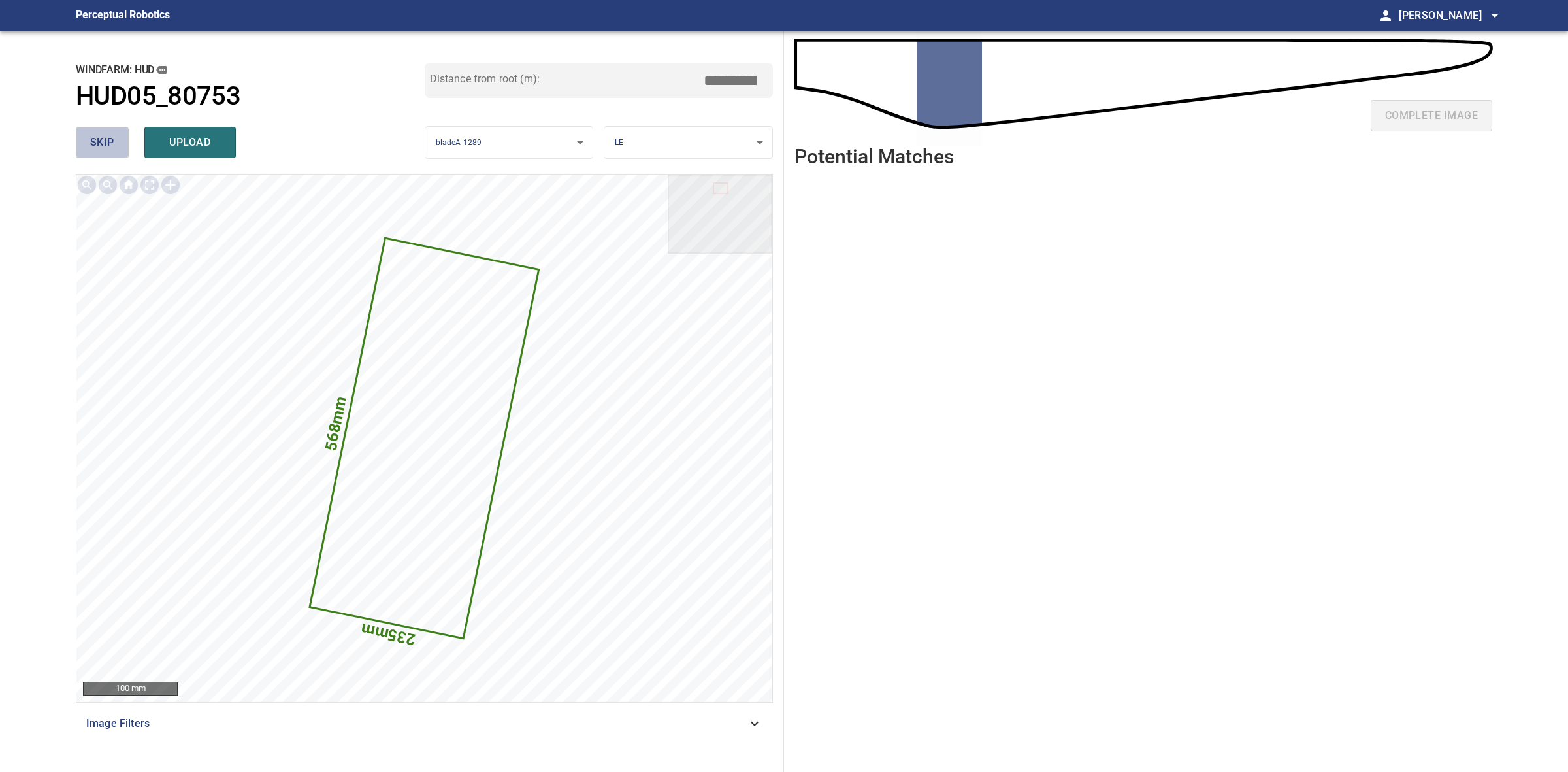
click at [85, 136] on button "skip" at bounding box center [102, 142] width 53 height 31
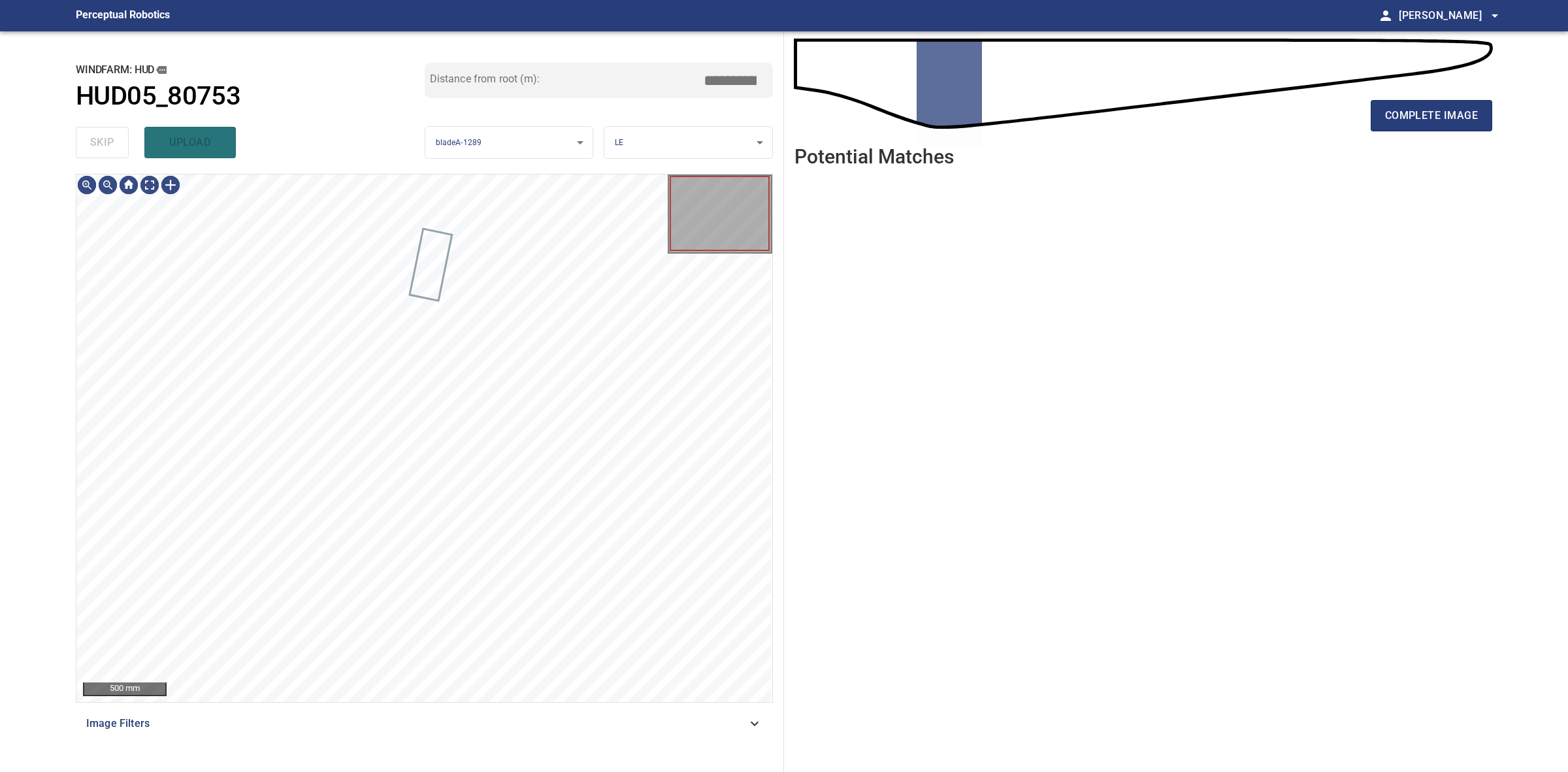
click at [85, 136] on div "skip upload" at bounding box center [250, 142] width 349 height 41
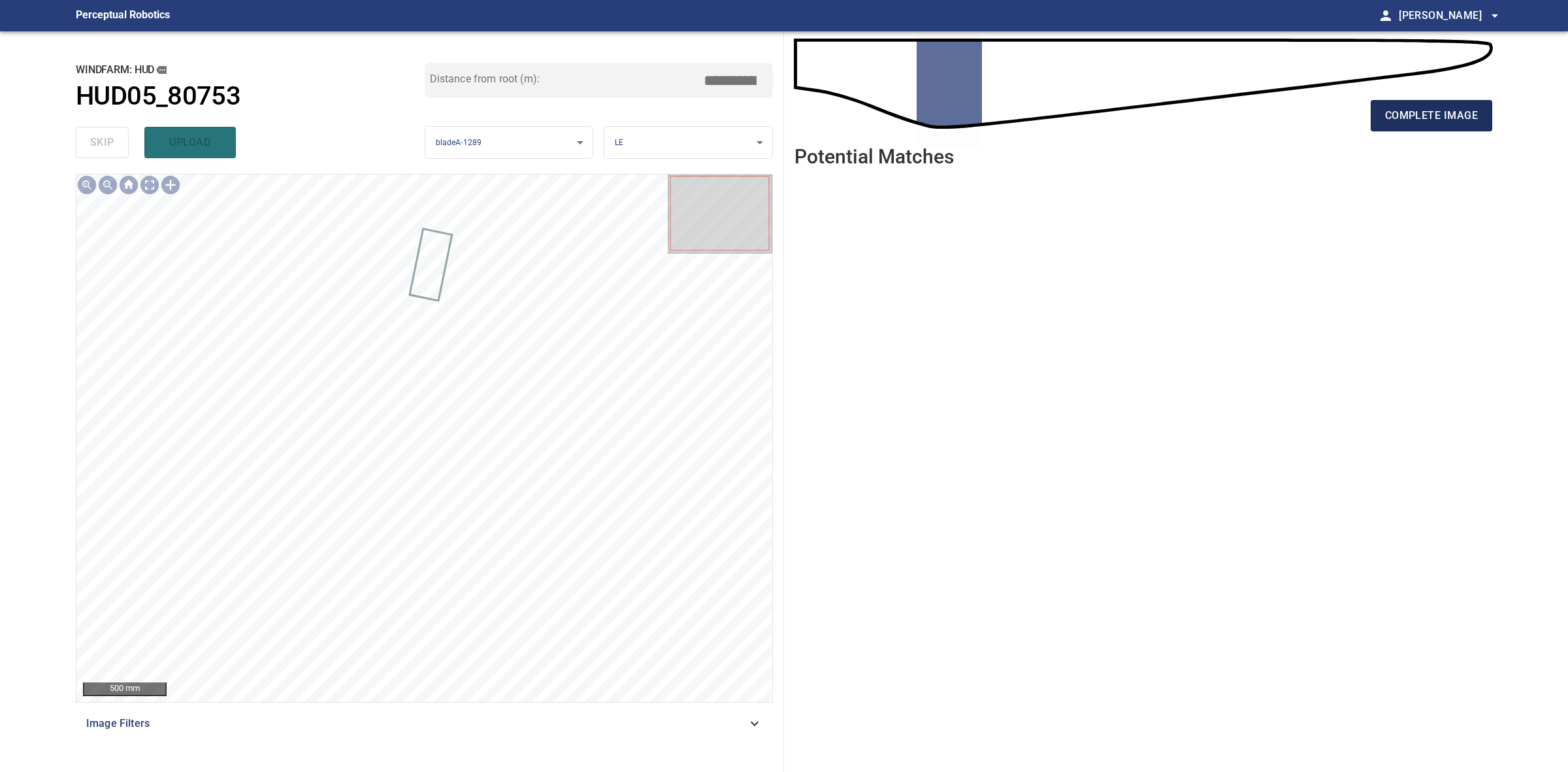
click at [1385, 112] on span "complete image" at bounding box center [1431, 116] width 93 height 18
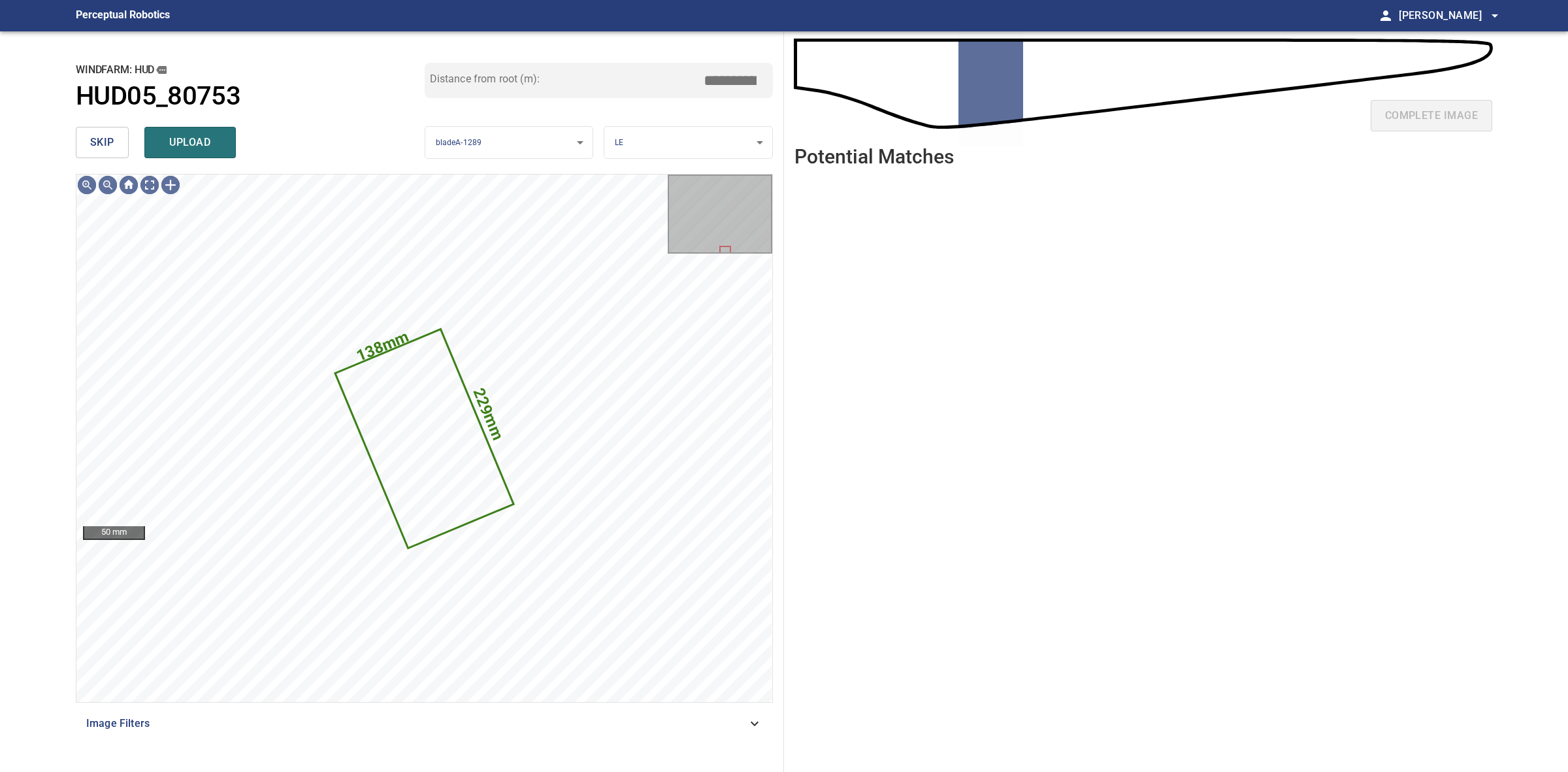
click at [113, 152] on button "skip" at bounding box center [102, 142] width 53 height 31
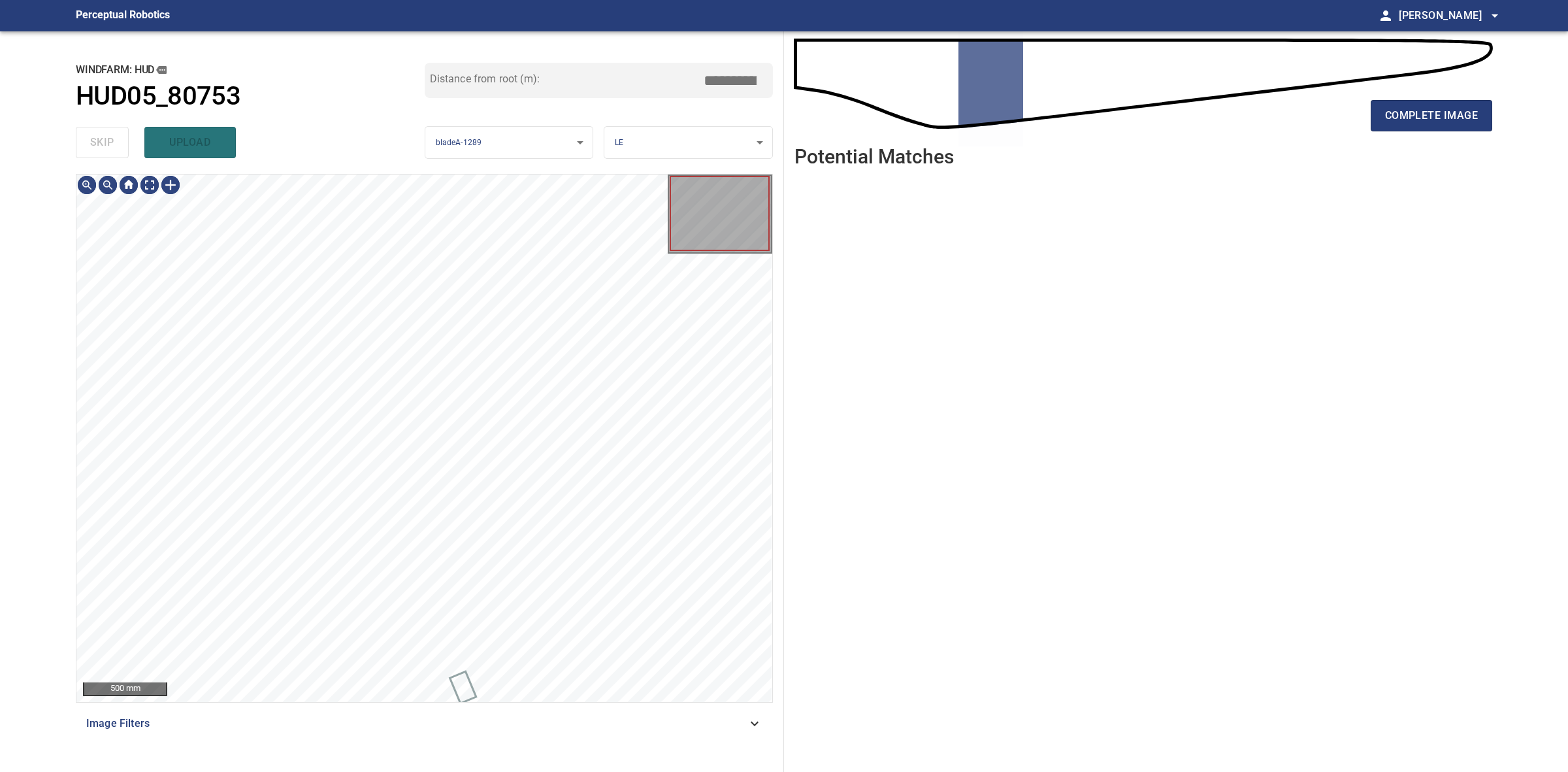
click at [113, 152] on div "skip upload" at bounding box center [250, 142] width 349 height 41
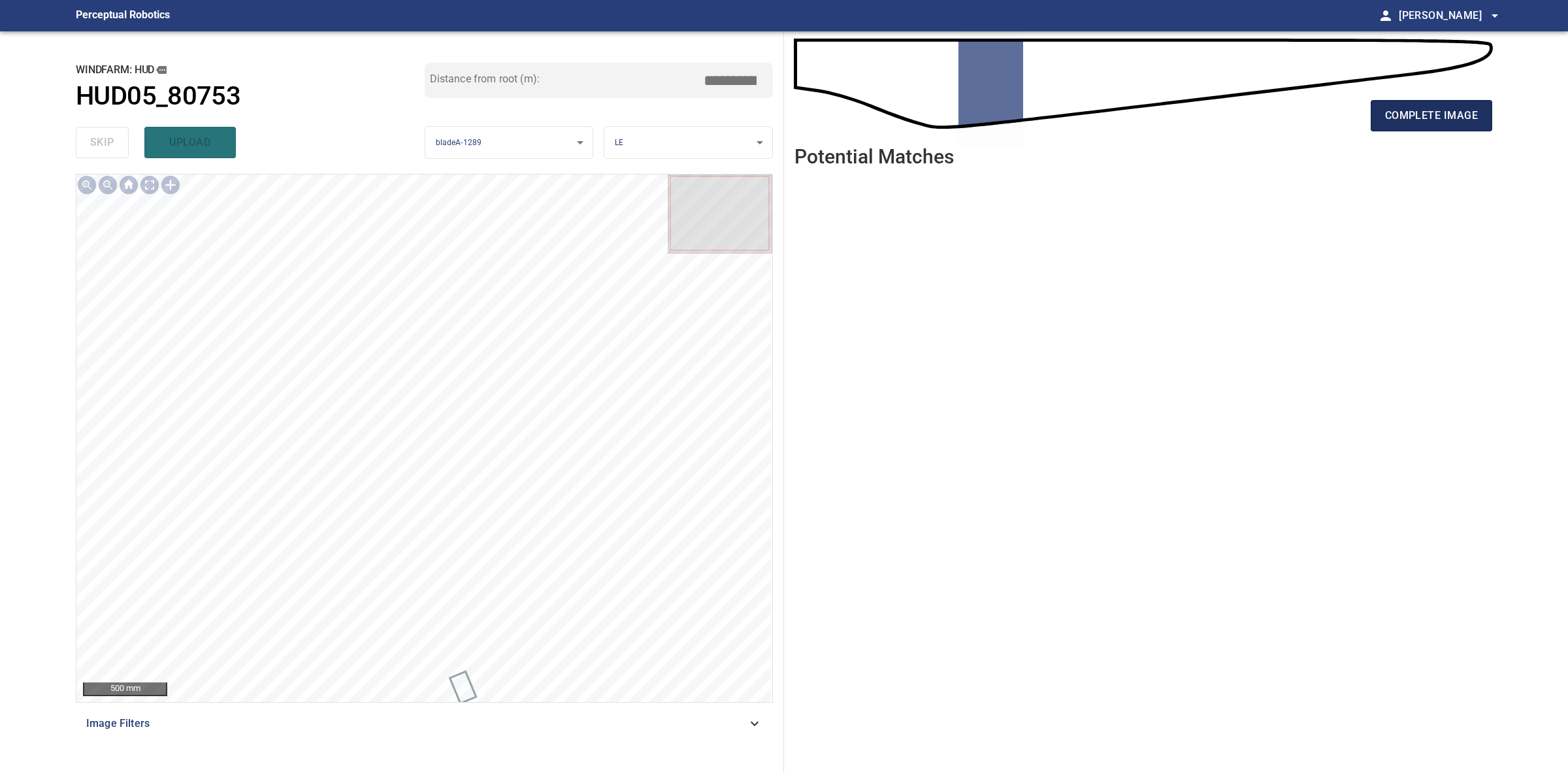
click at [1428, 115] on span "complete image" at bounding box center [1431, 116] width 93 height 18
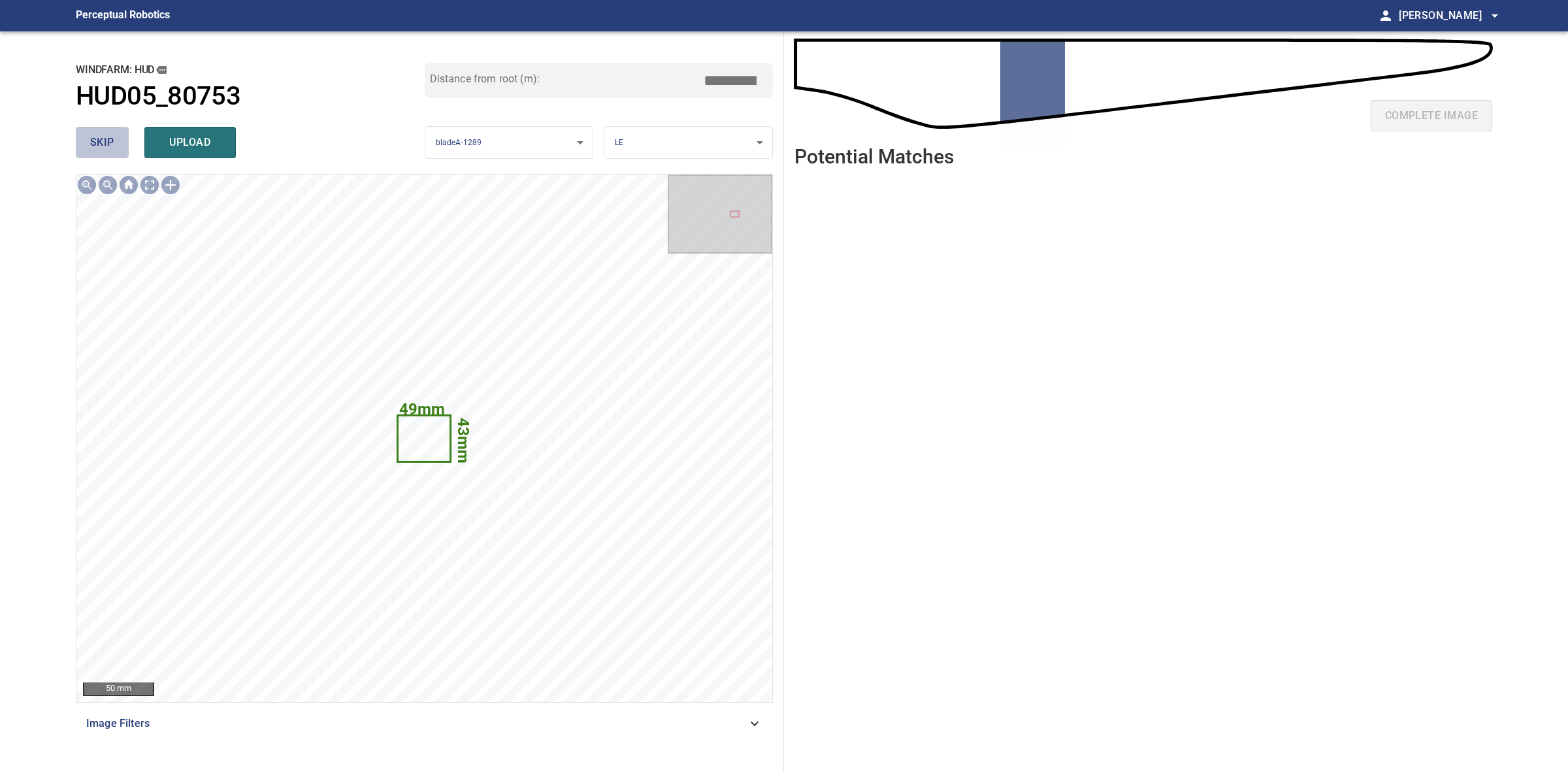
click at [103, 138] on span "skip" at bounding box center [101, 143] width 24 height 18
click at [103, 138] on div "skip upload" at bounding box center [250, 142] width 349 height 41
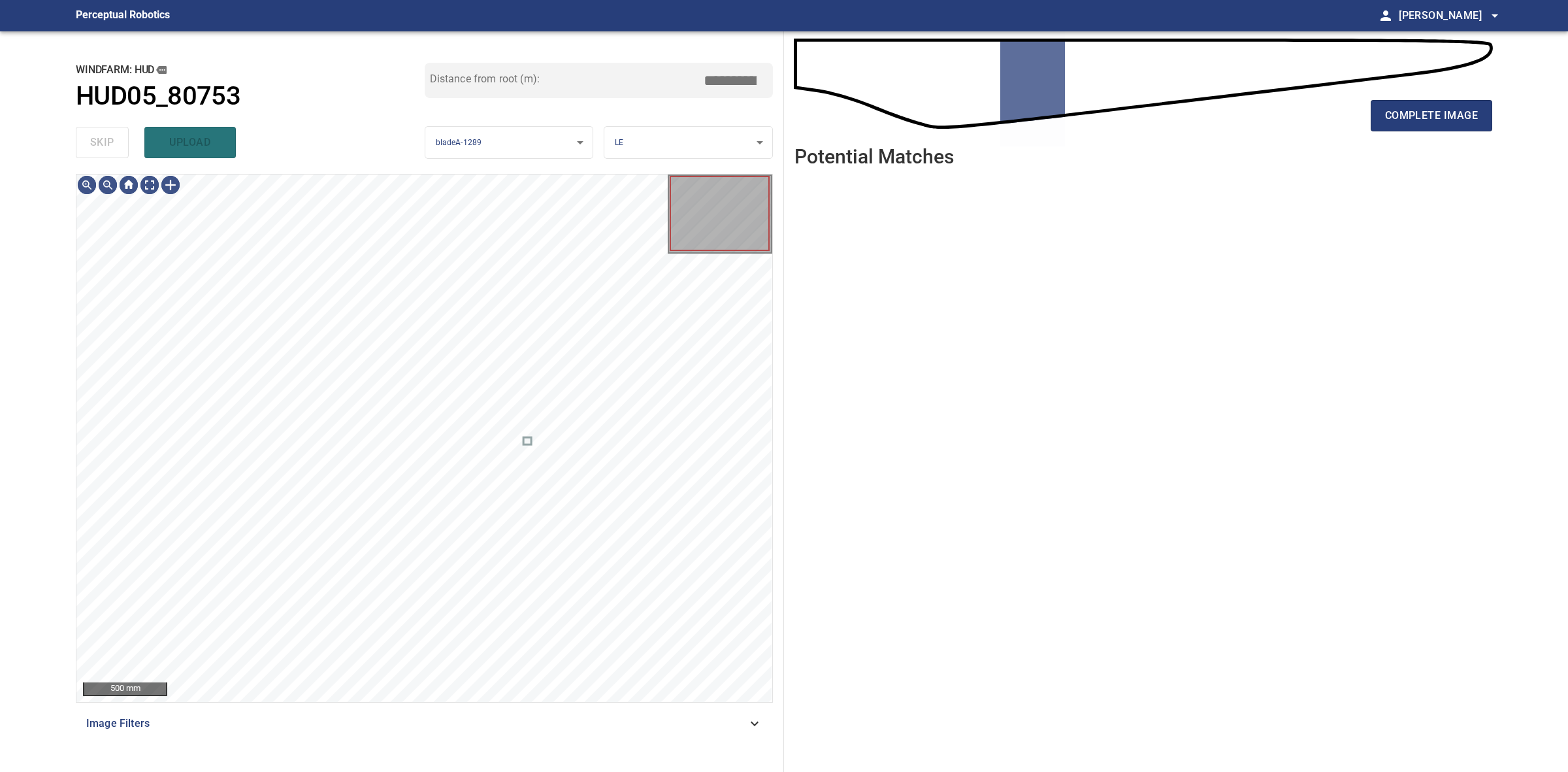
click at [103, 138] on div "skip upload" at bounding box center [250, 142] width 349 height 41
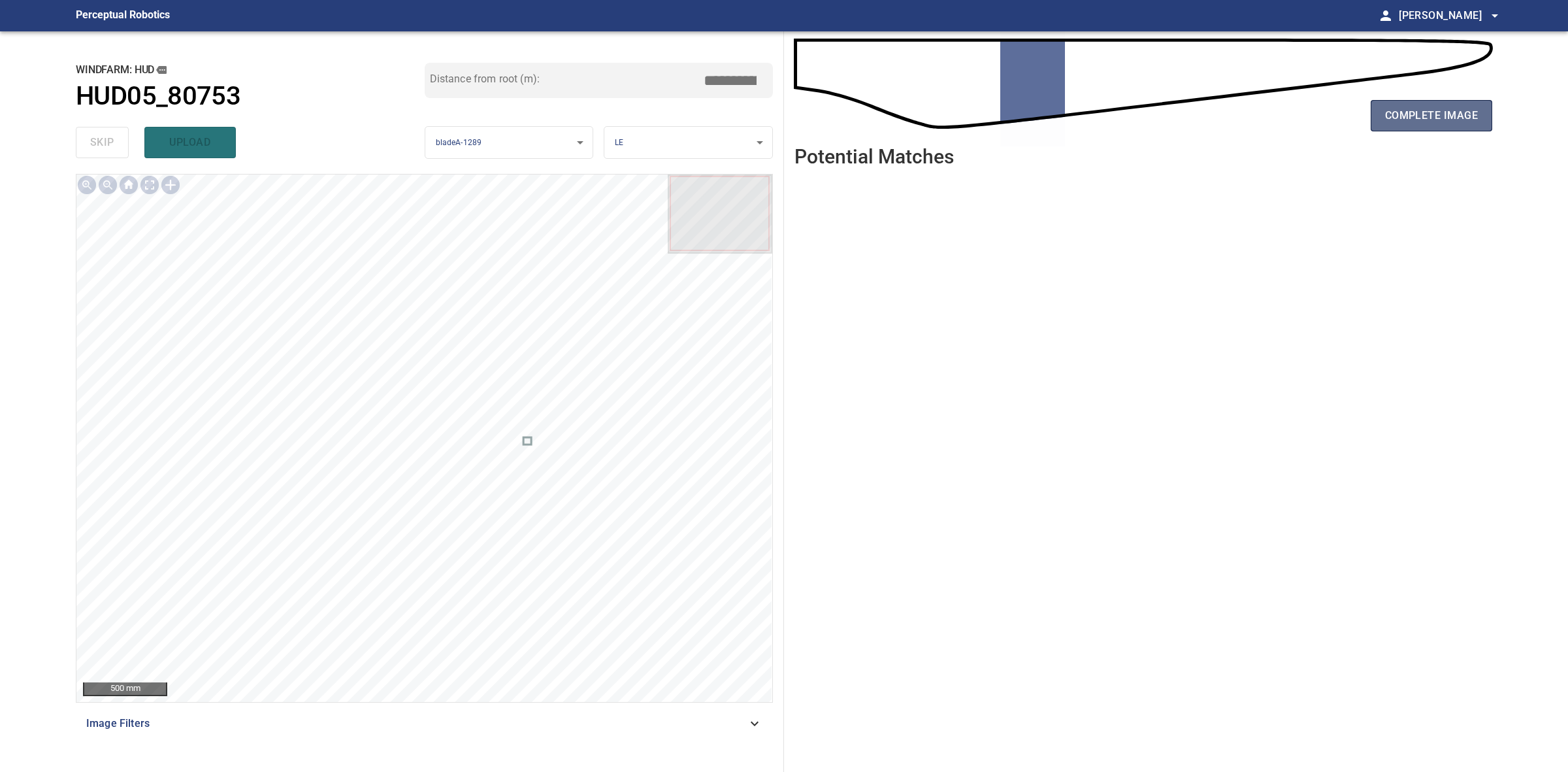
click at [1417, 111] on span "complete image" at bounding box center [1431, 116] width 93 height 18
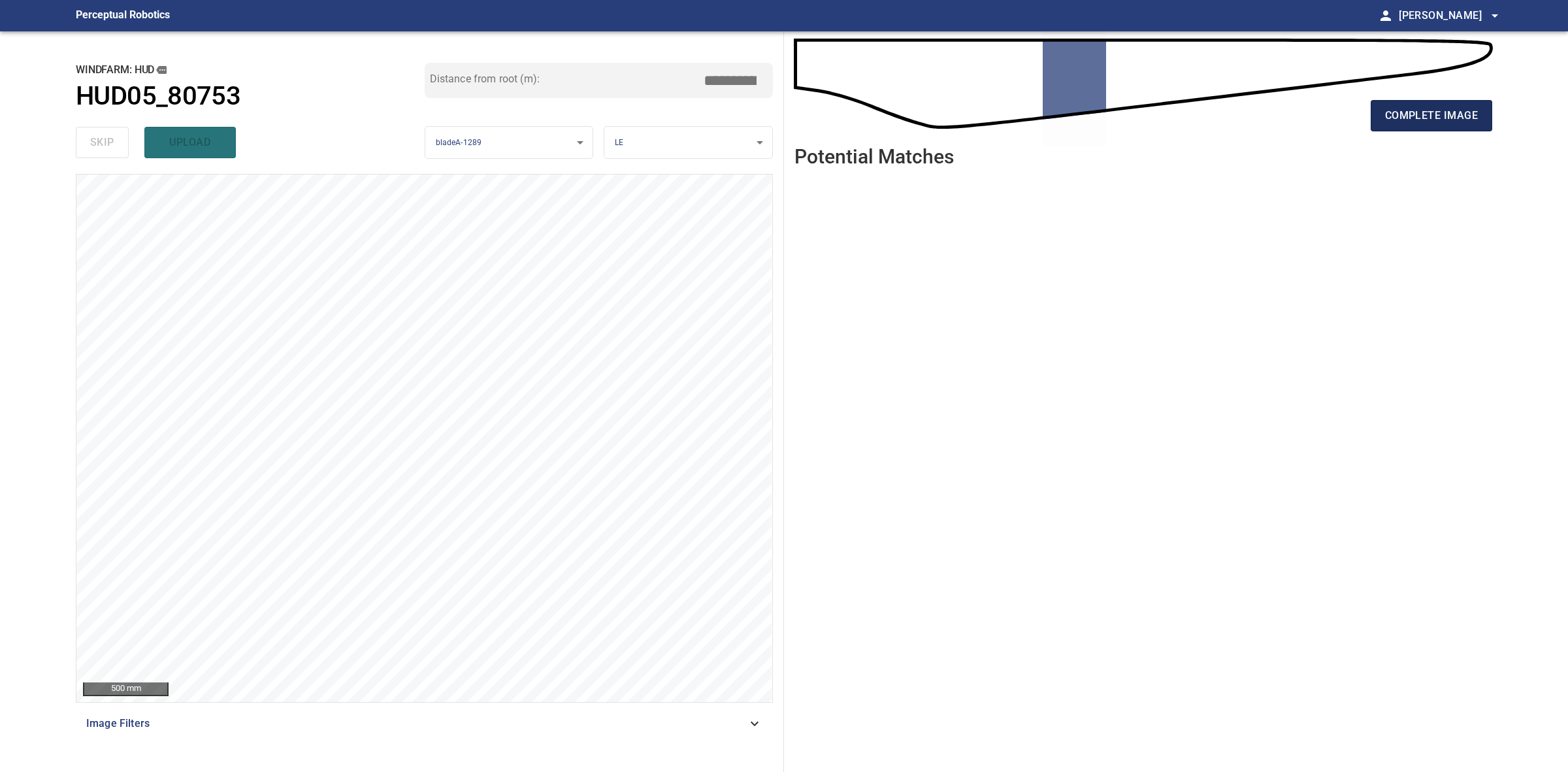
click at [1394, 108] on span "complete image" at bounding box center [1431, 116] width 93 height 18
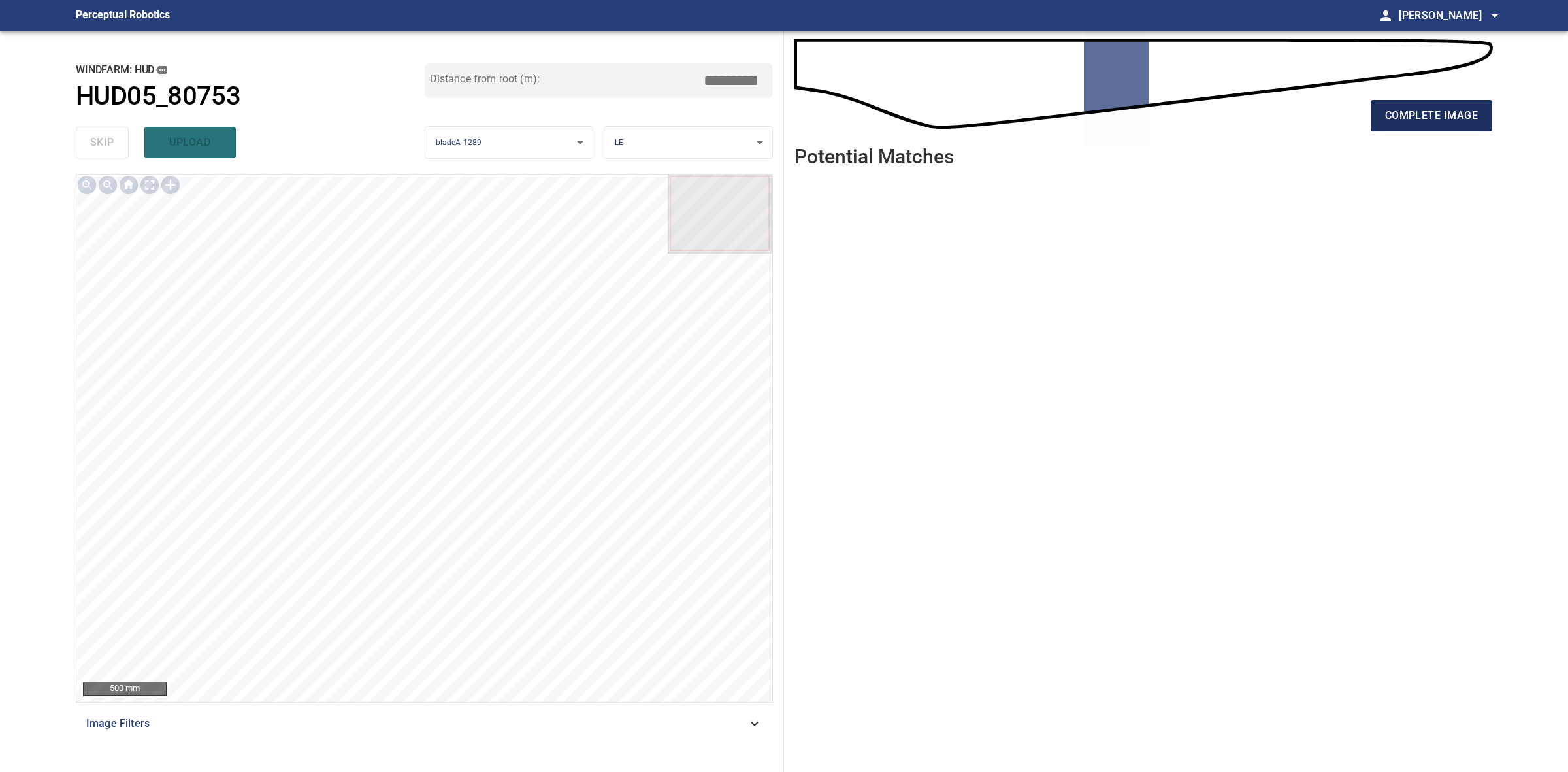
click at [1393, 108] on span "complete image" at bounding box center [1431, 116] width 93 height 18
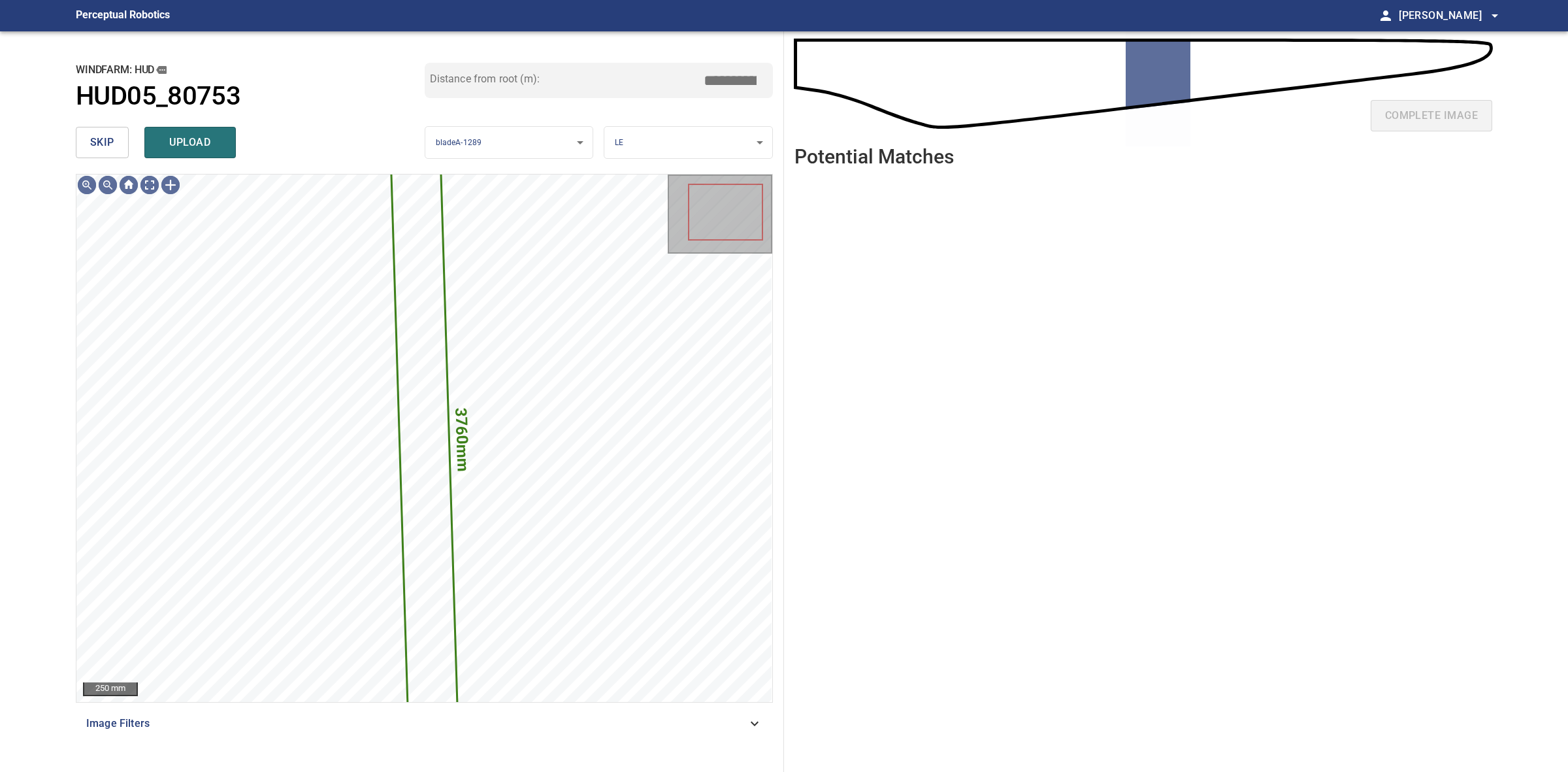
click at [98, 155] on button "skip" at bounding box center [102, 142] width 53 height 31
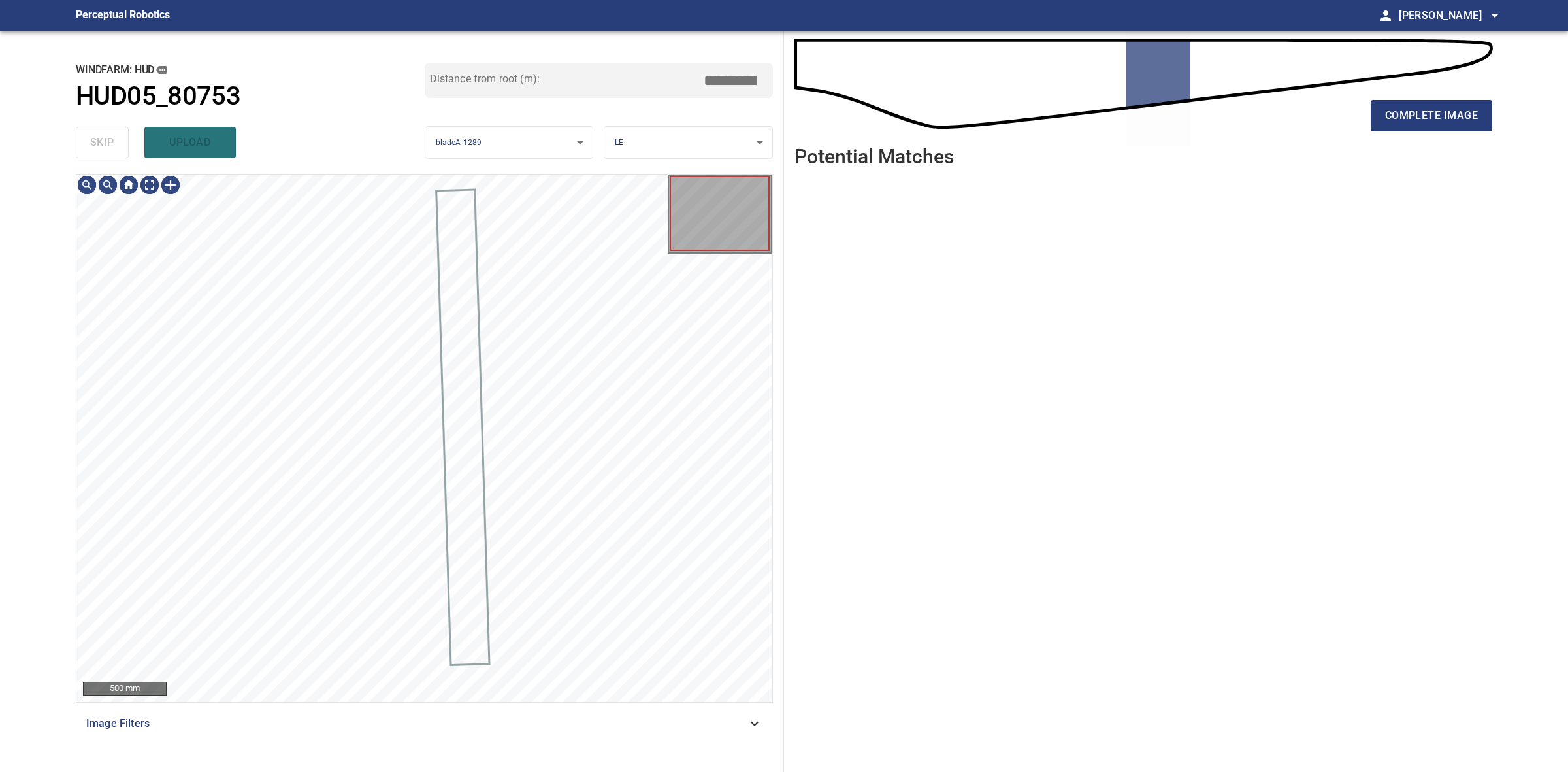
click at [98, 155] on div "skip upload" at bounding box center [250, 142] width 349 height 41
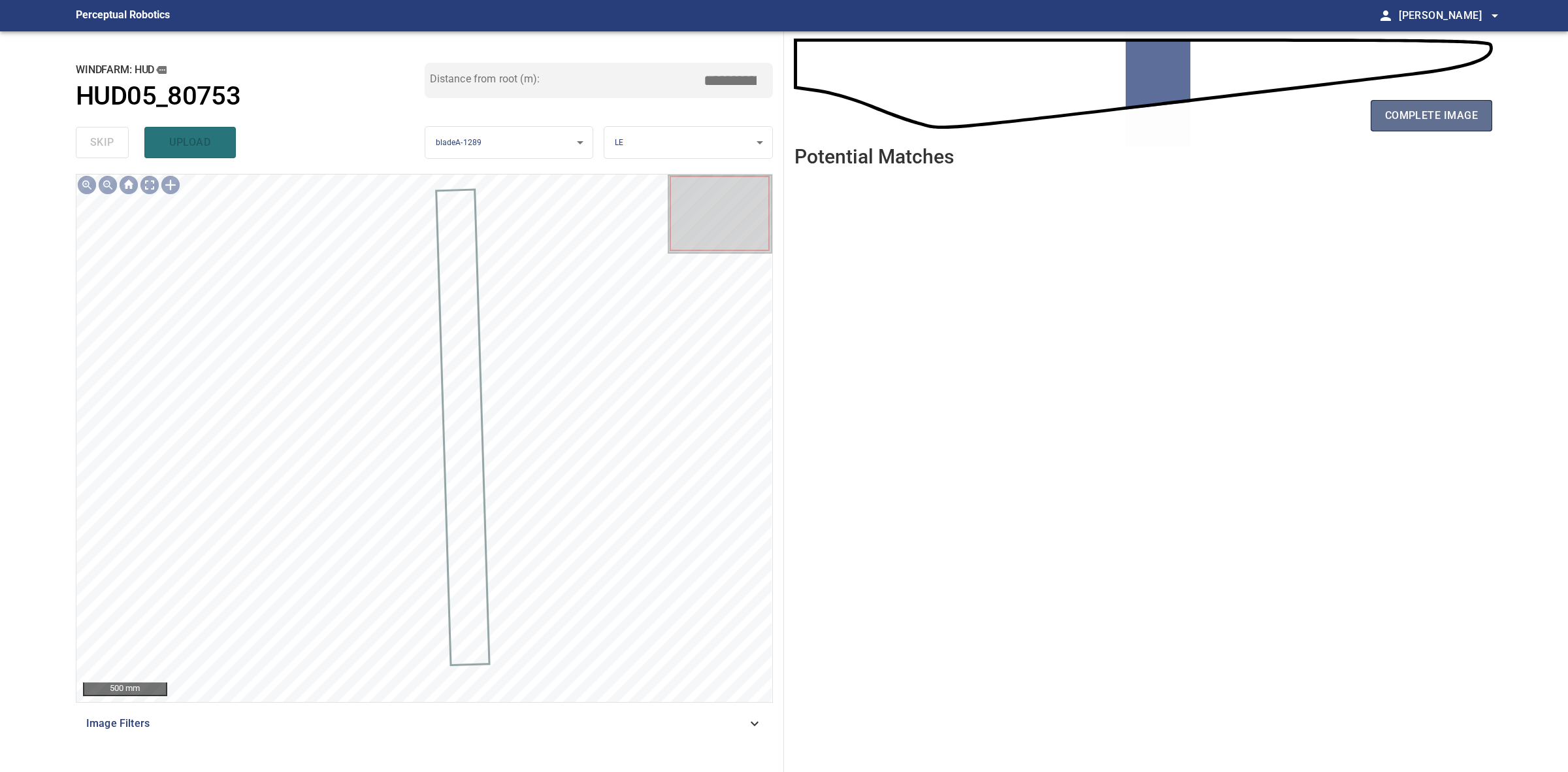
click at [1375, 125] on button "complete image" at bounding box center [1431, 115] width 121 height 31
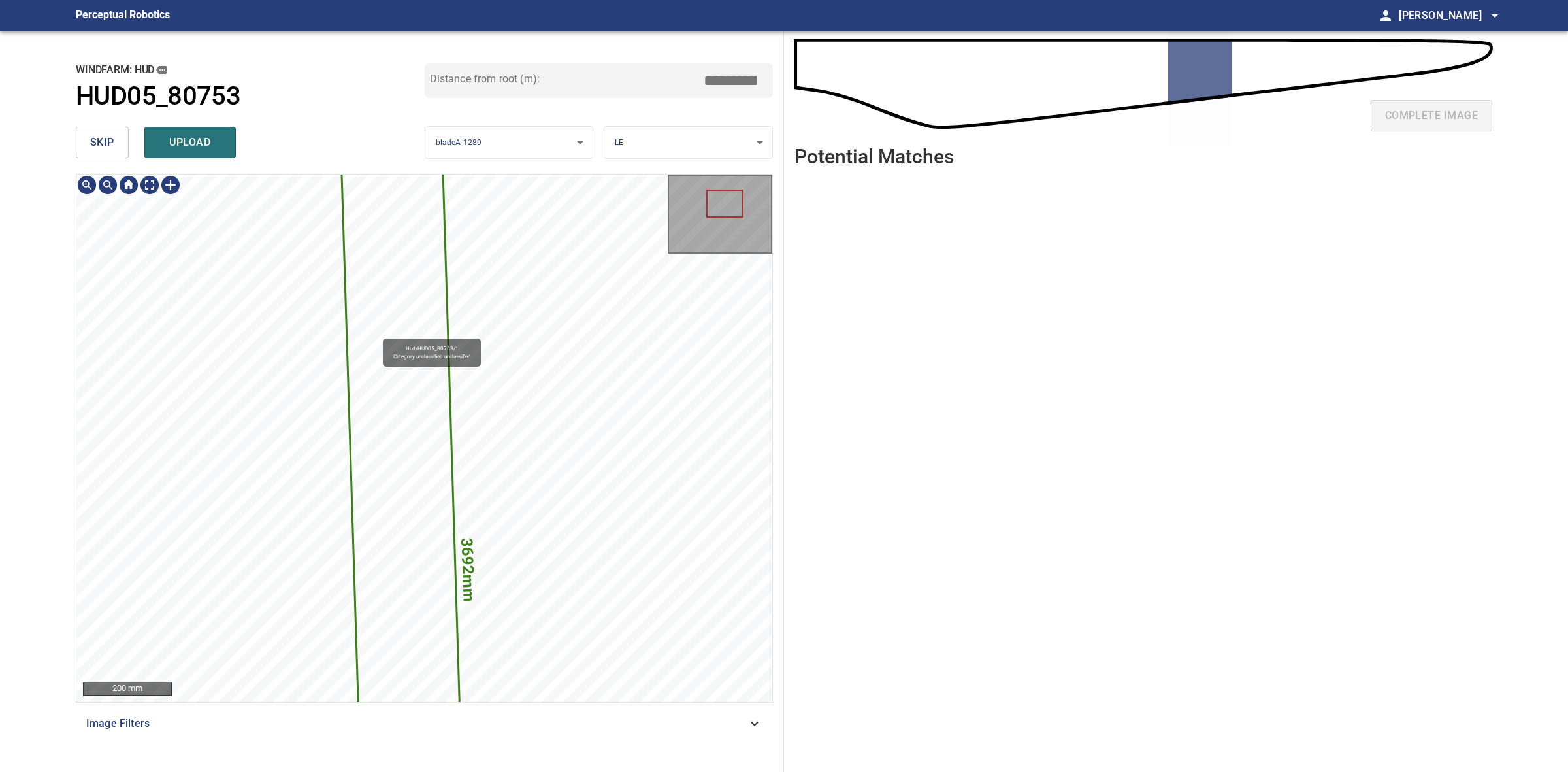
click at [376, 332] on icon at bounding box center [404, 569] width 137 height 1220
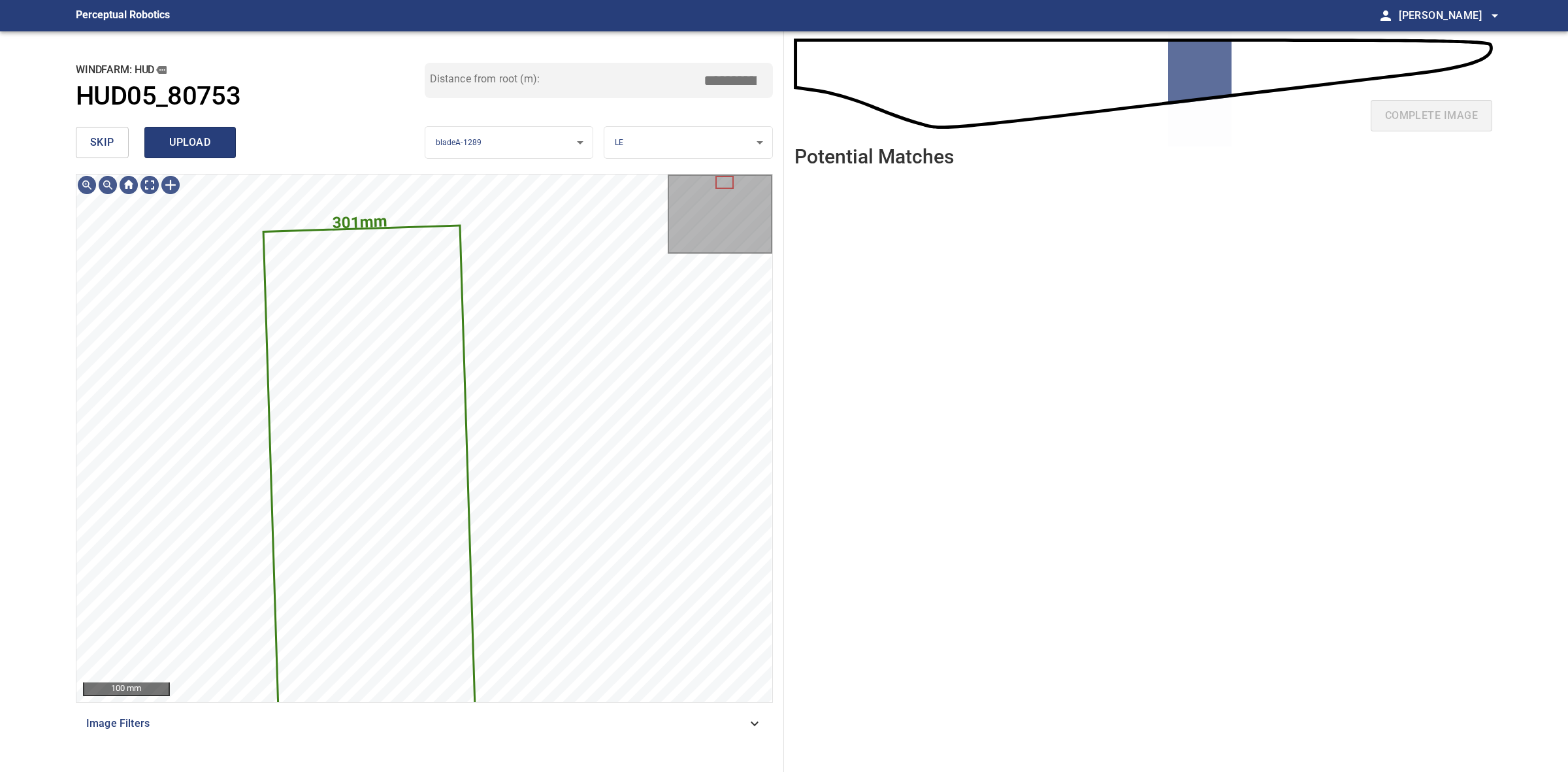
click at [217, 146] on span "upload" at bounding box center [190, 143] width 63 height 18
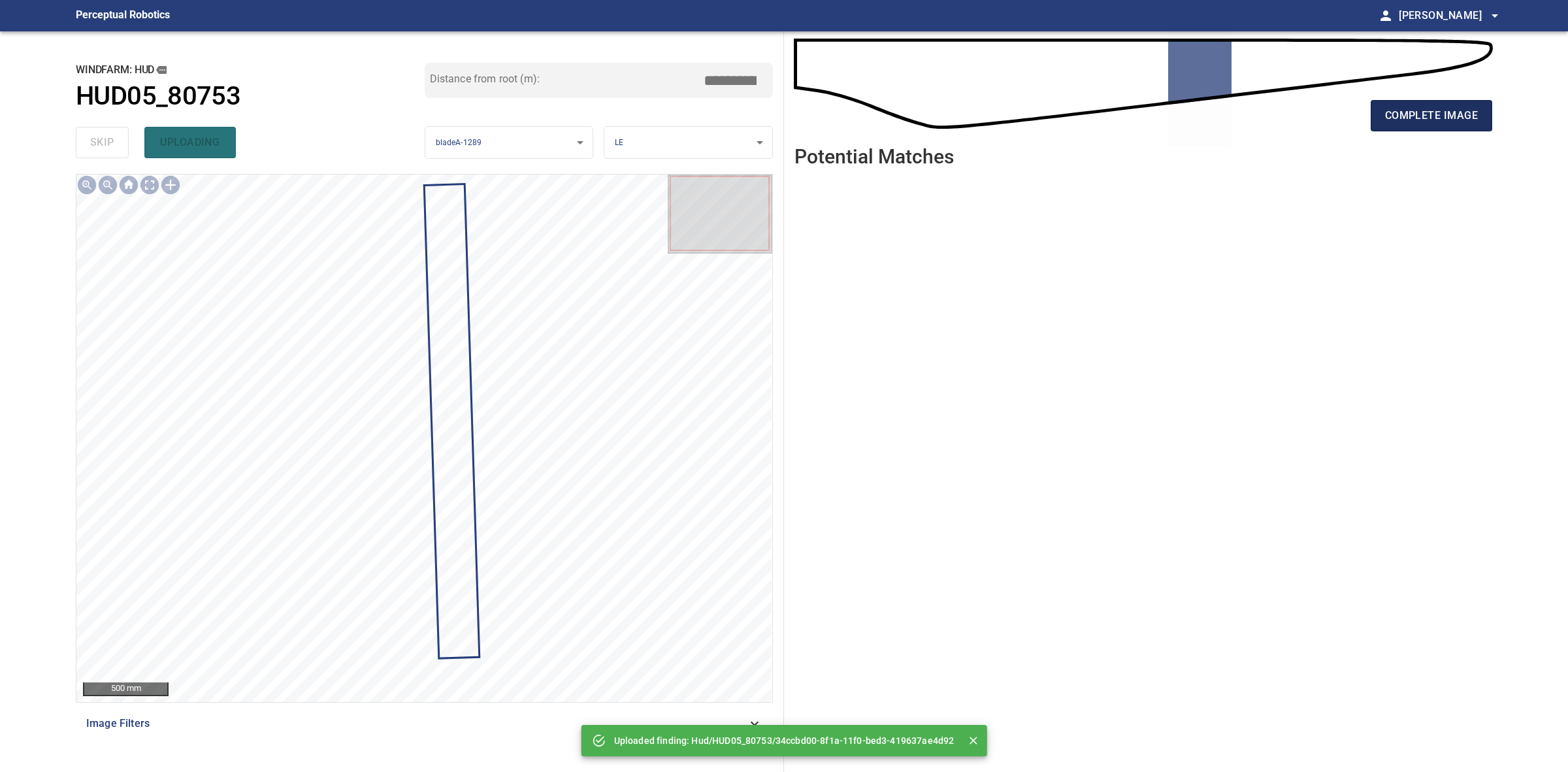
click at [1401, 121] on span "complete image" at bounding box center [1431, 116] width 93 height 18
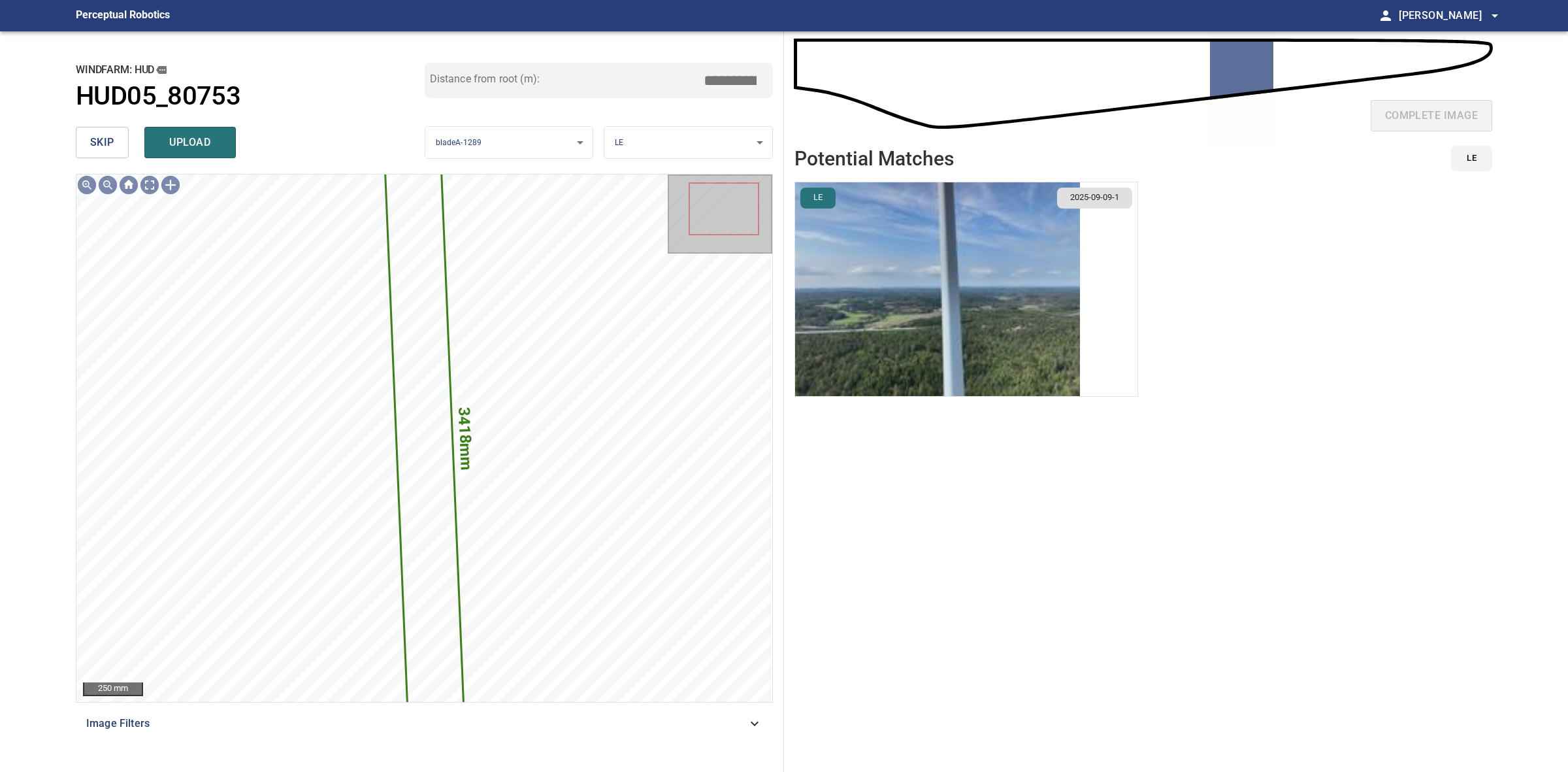
click at [102, 146] on span "skip" at bounding box center [101, 143] width 24 height 18
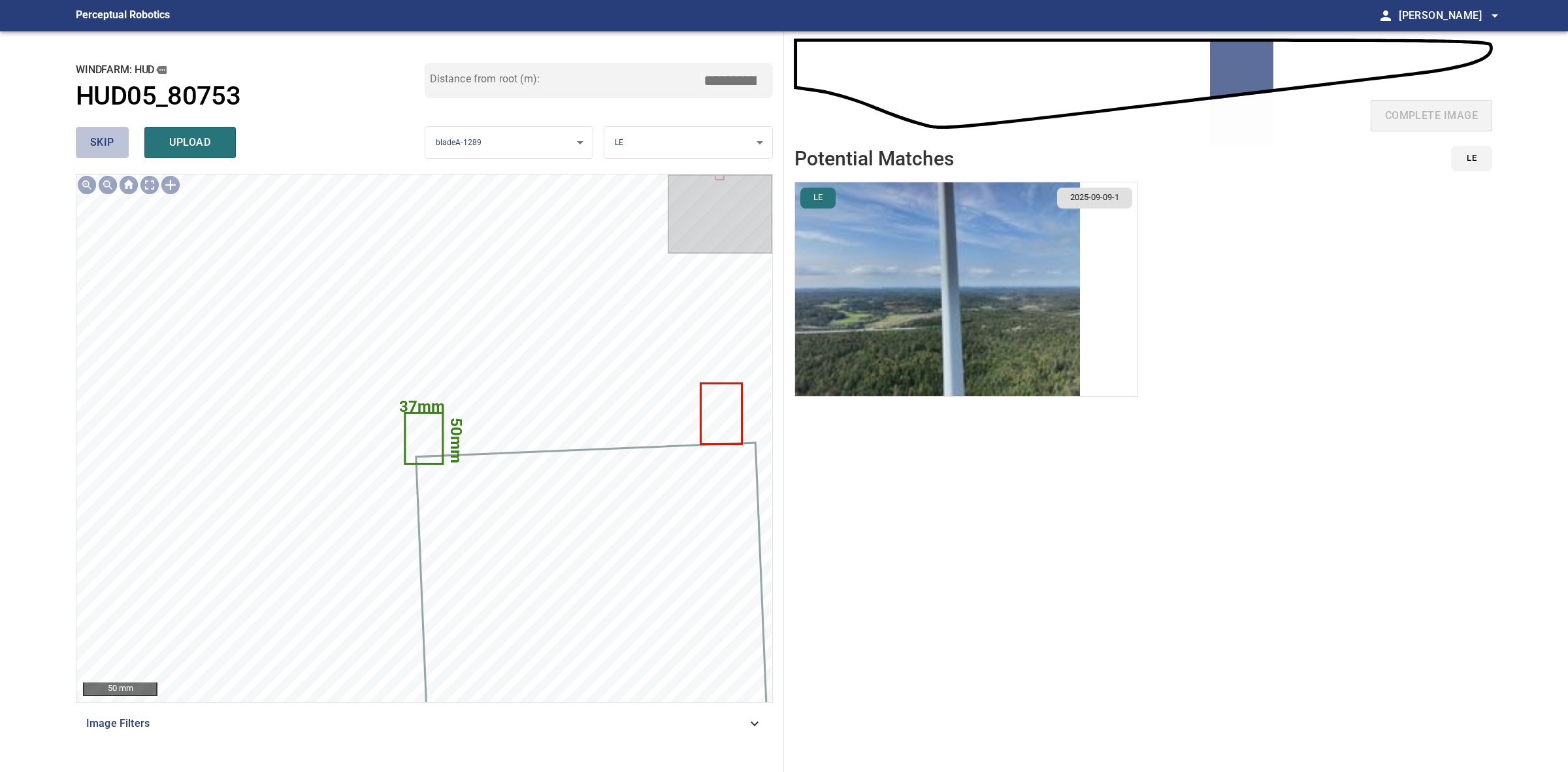
click at [102, 146] on span "skip" at bounding box center [101, 143] width 24 height 18
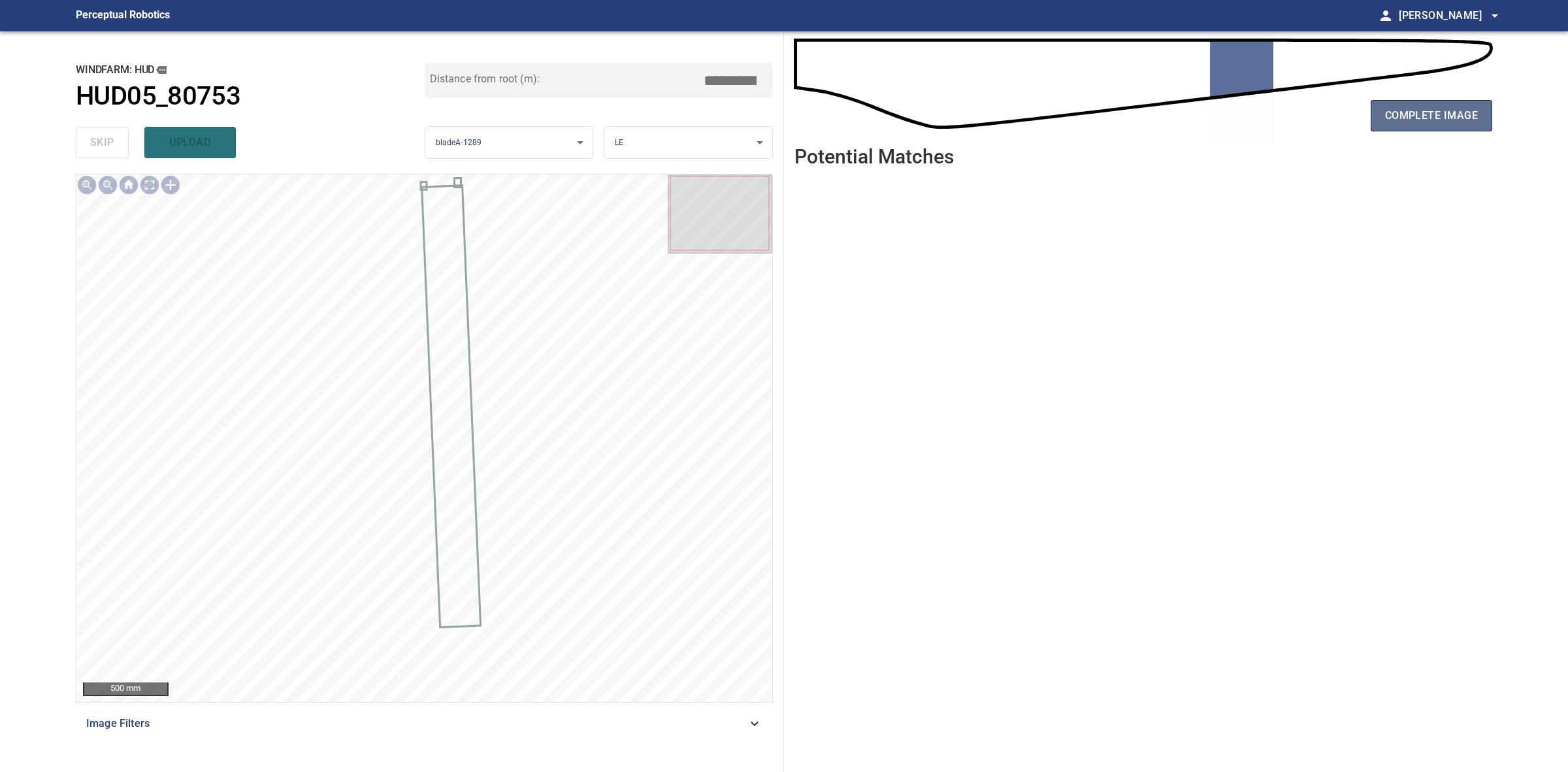
click at [1377, 114] on button "complete image" at bounding box center [1431, 115] width 121 height 31
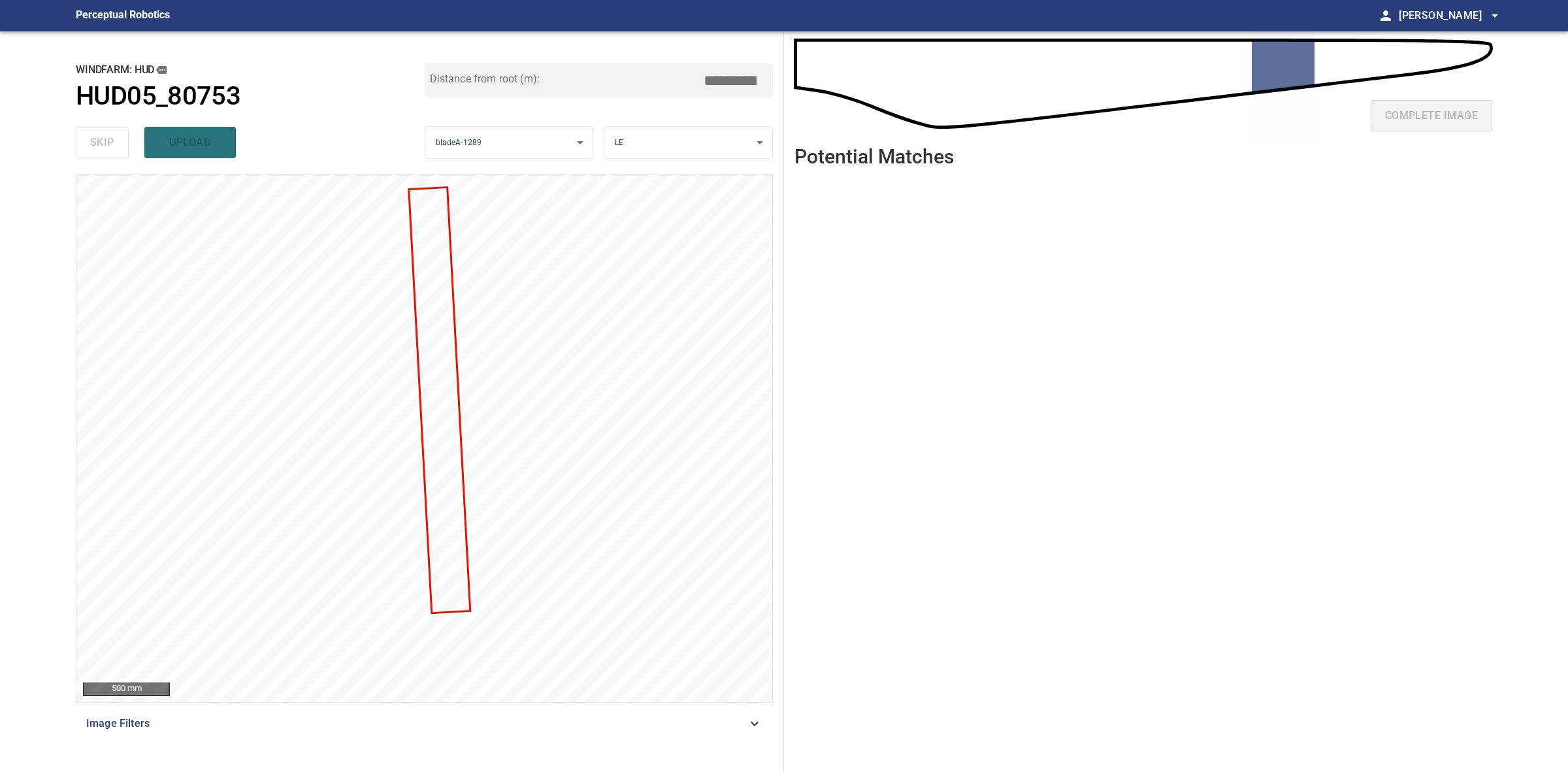
click at [1179, 158] on header "Potential Matches" at bounding box center [1143, 162] width 698 height 32
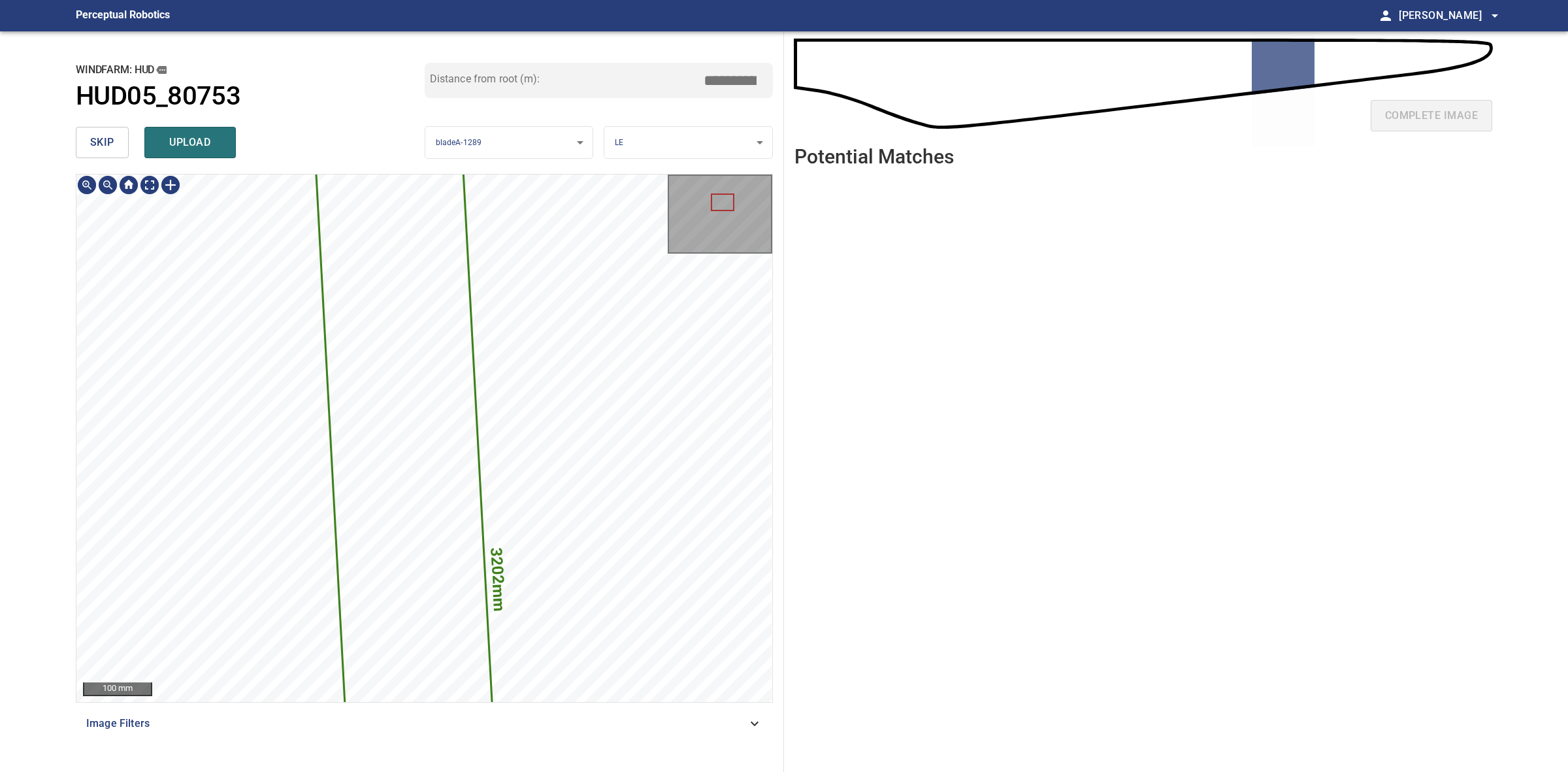
click at [107, 135] on span "skip" at bounding box center [101, 143] width 24 height 18
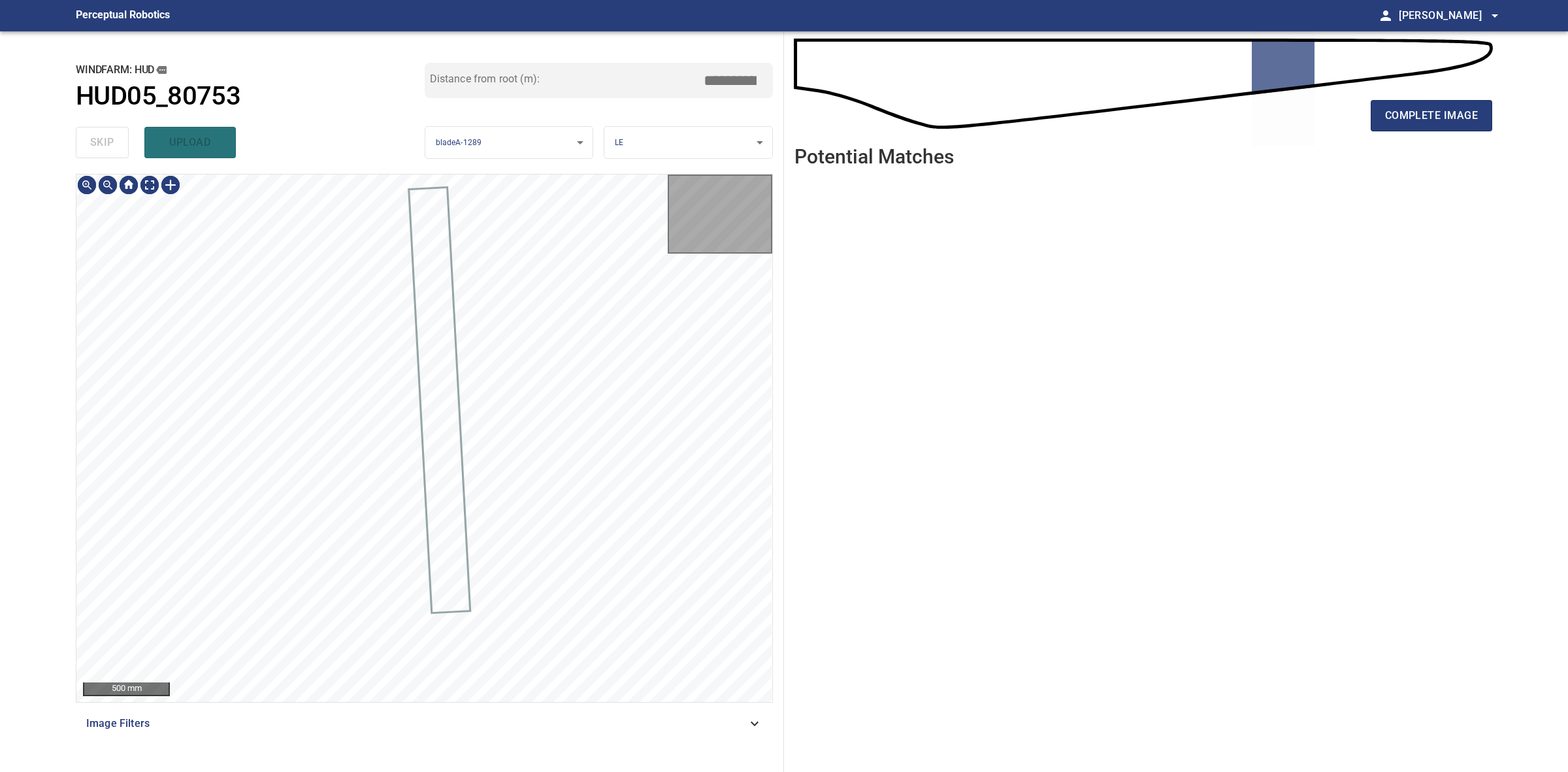
click at [107, 135] on div "skip upload" at bounding box center [250, 142] width 349 height 41
drag, startPoint x: 107, startPoint y: 135, endPoint x: 1064, endPoint y: 138, distance: 957.0
click at [108, 135] on div "skip upload" at bounding box center [250, 142] width 349 height 41
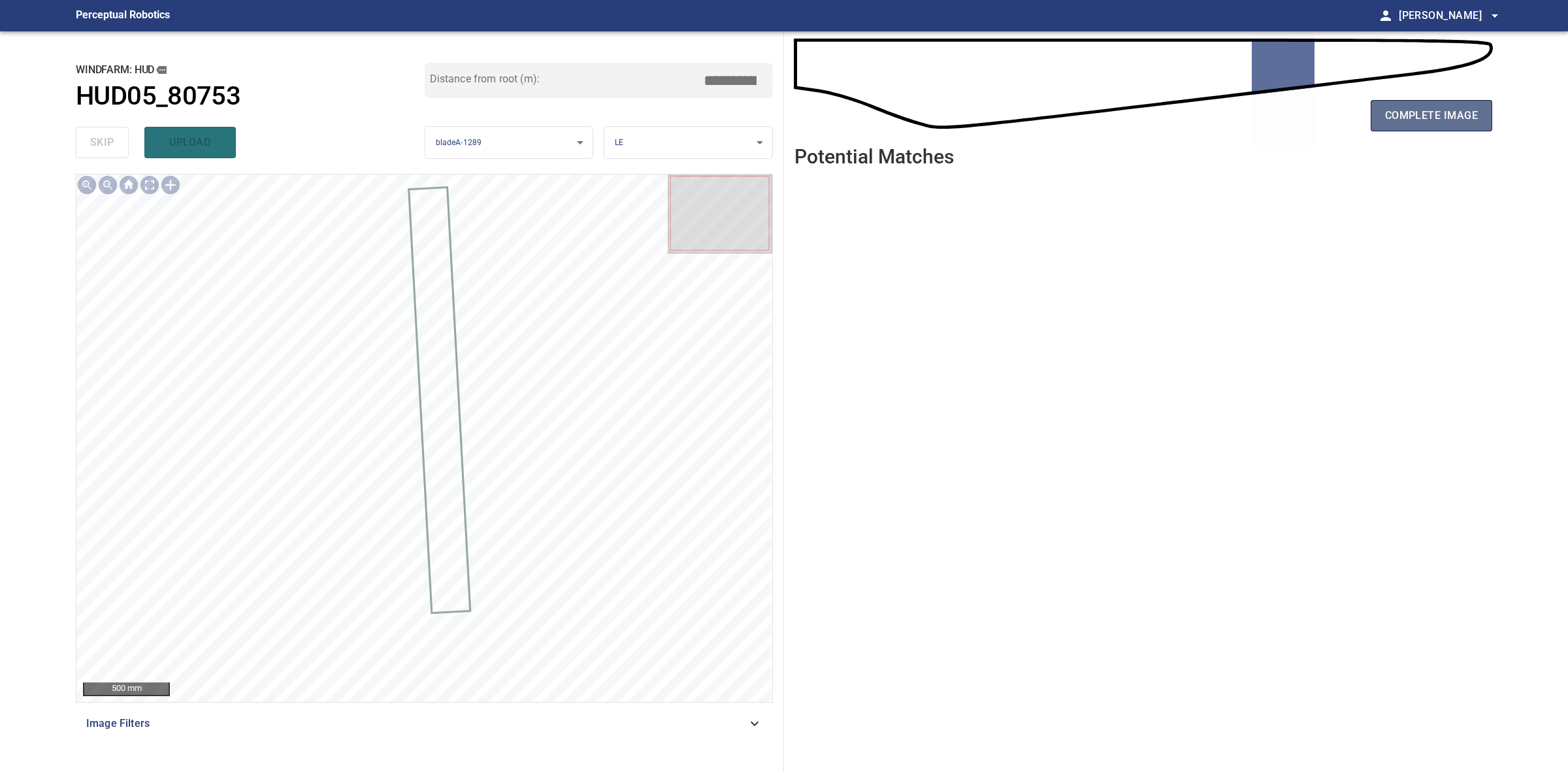
click at [1441, 121] on span "complete image" at bounding box center [1431, 116] width 93 height 18
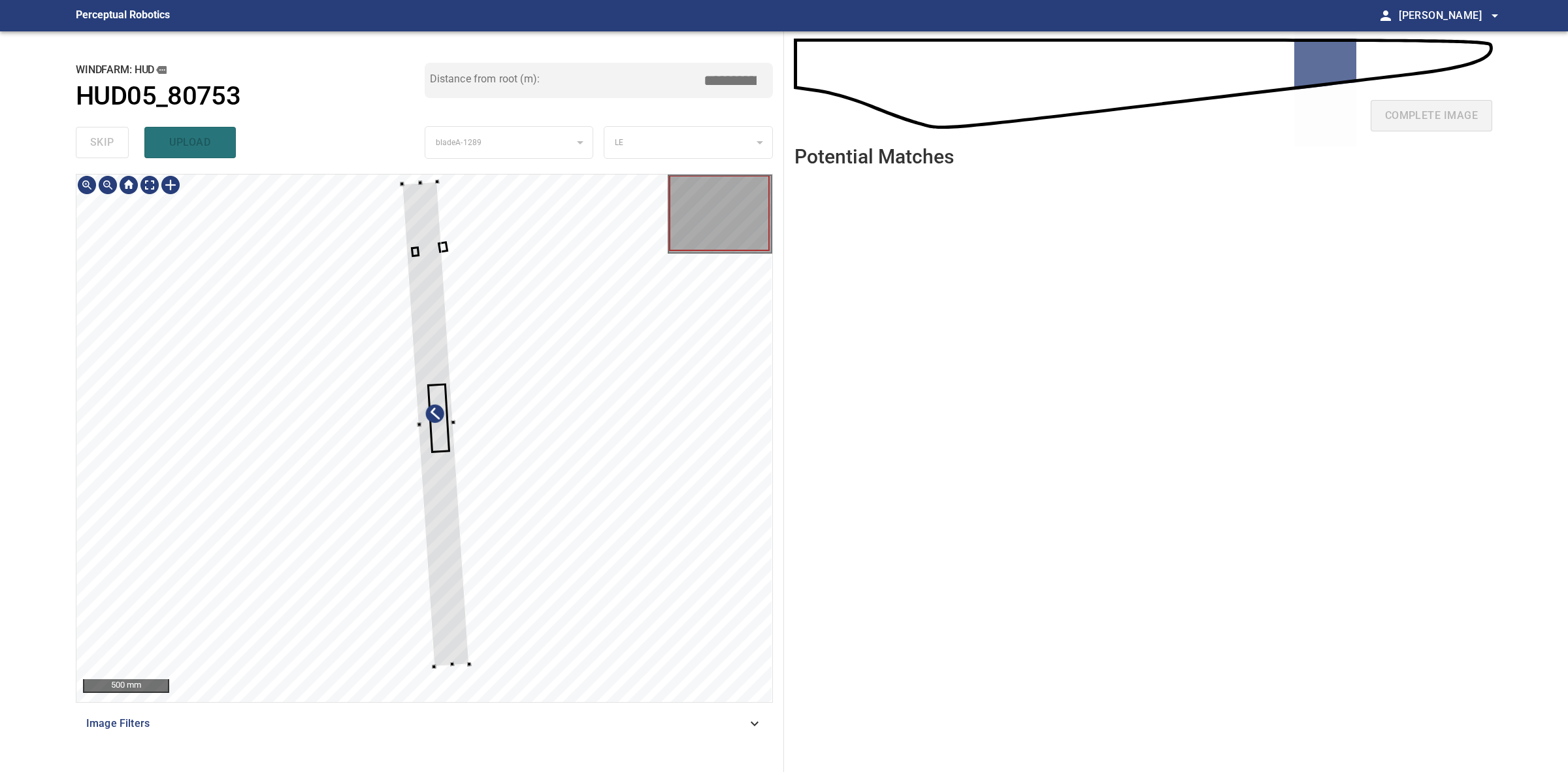
click at [455, 658] on div at bounding box center [435, 424] width 67 height 485
click at [445, 449] on div at bounding box center [428, 317] width 53 height 277
click at [449, 396] on div at bounding box center [436, 345] width 53 height 274
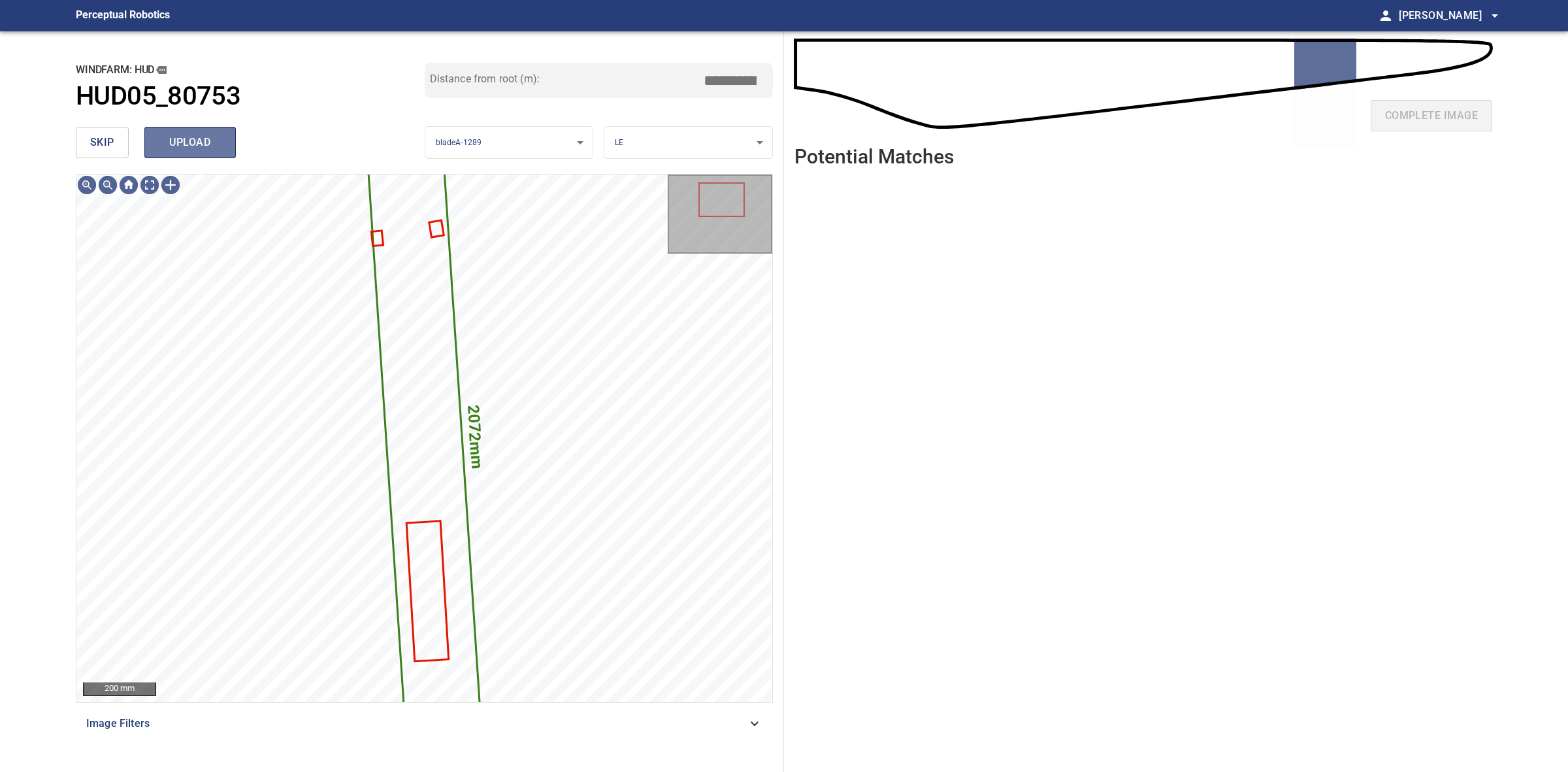
click at [190, 142] on span "upload" at bounding box center [190, 143] width 63 height 18
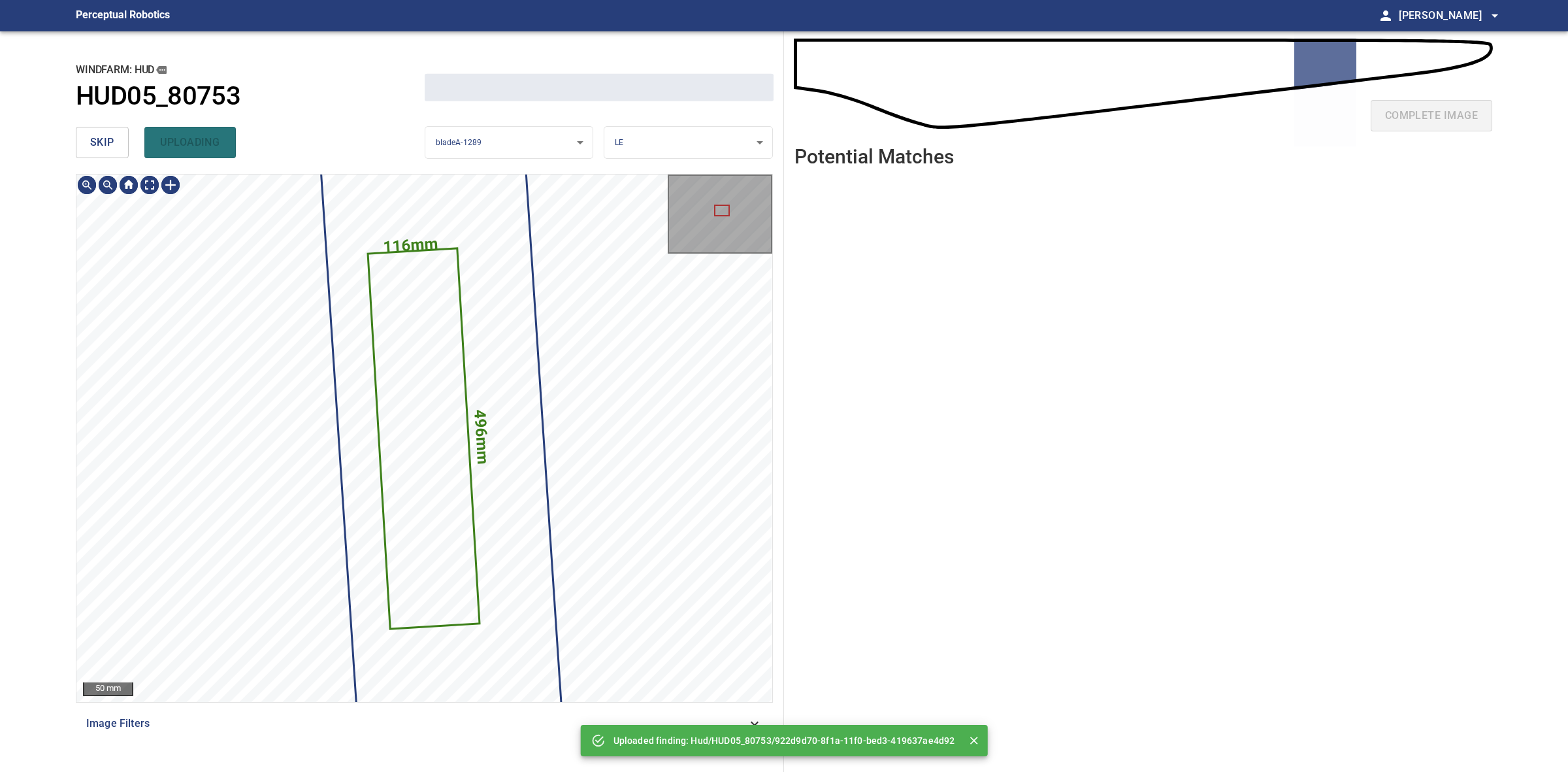
click at [118, 144] on button "skip" at bounding box center [102, 142] width 53 height 31
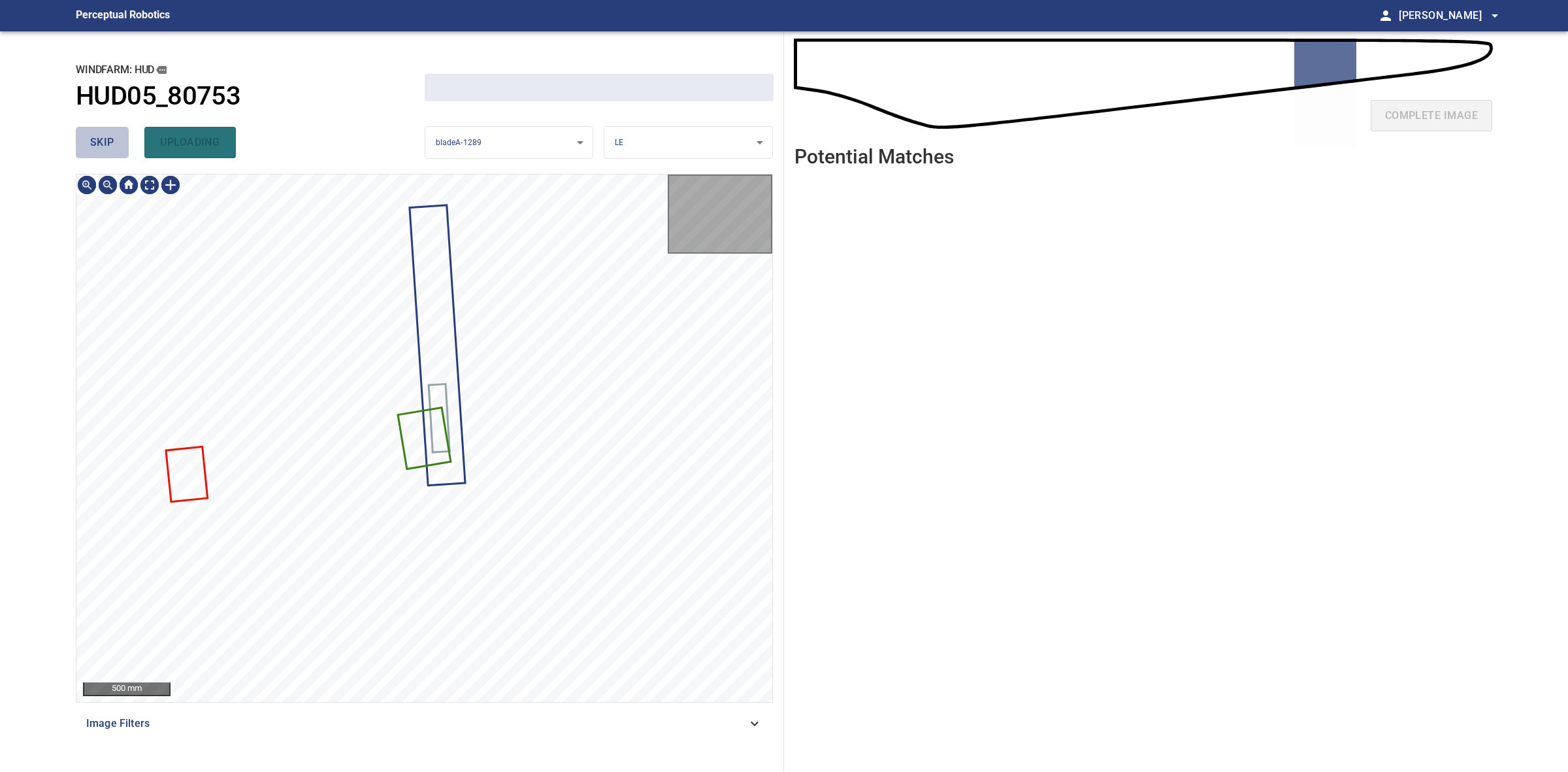
click at [118, 144] on button "skip" at bounding box center [102, 142] width 53 height 31
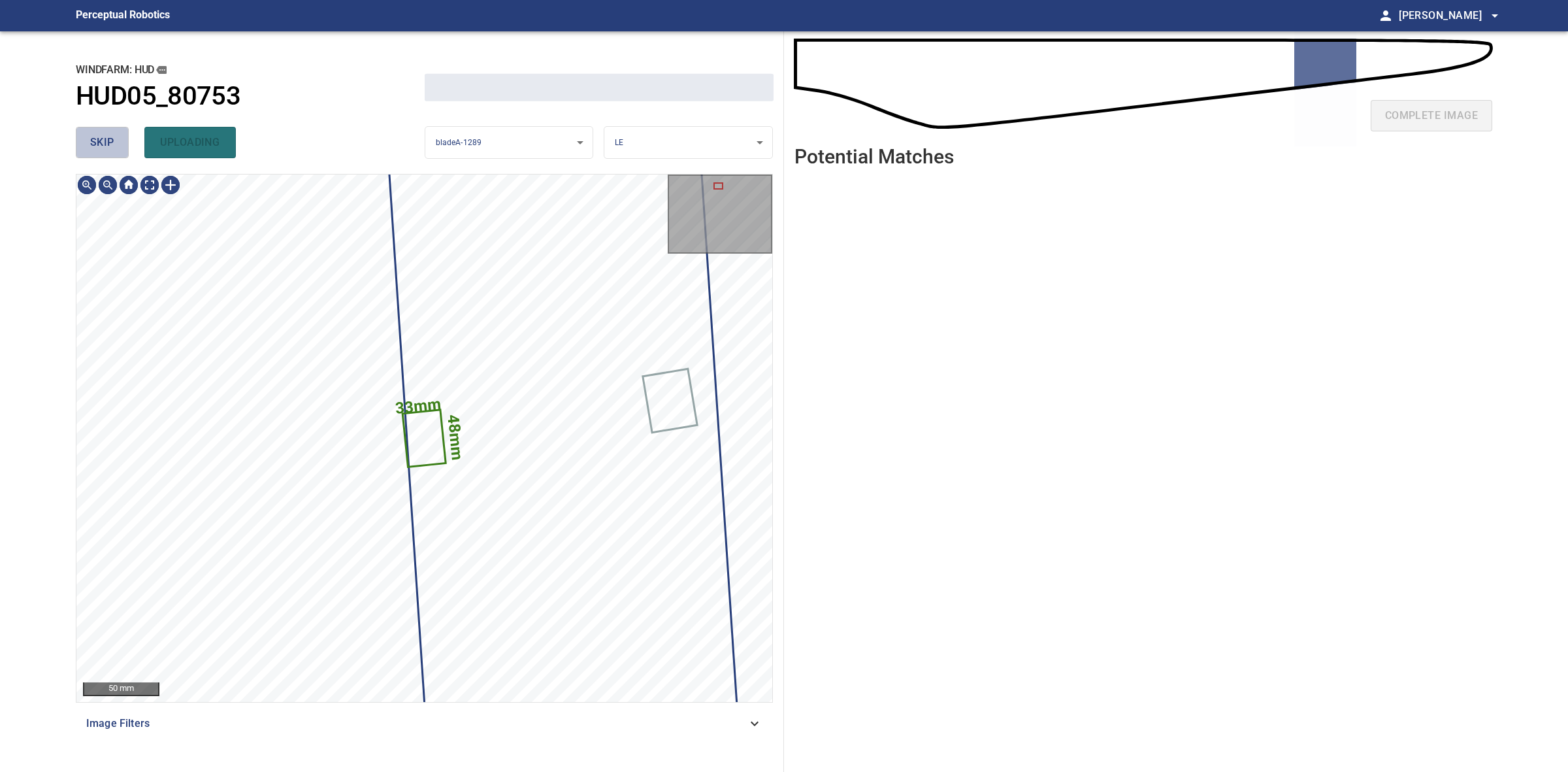
click at [118, 144] on button "skip" at bounding box center [102, 142] width 53 height 31
click at [117, 144] on div "skip uploading" at bounding box center [250, 142] width 349 height 41
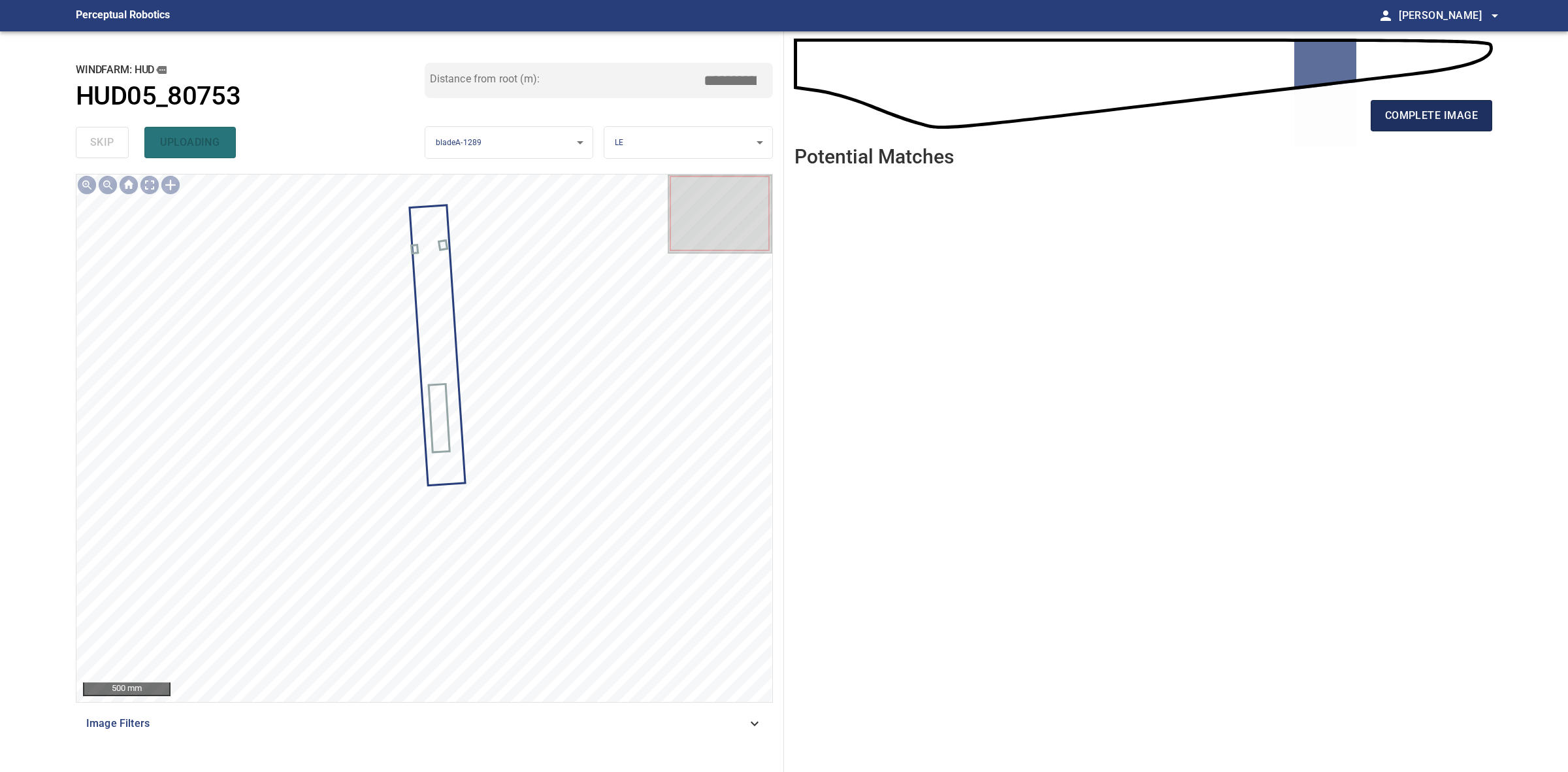
click at [1413, 116] on span "complete image" at bounding box center [1431, 116] width 93 height 18
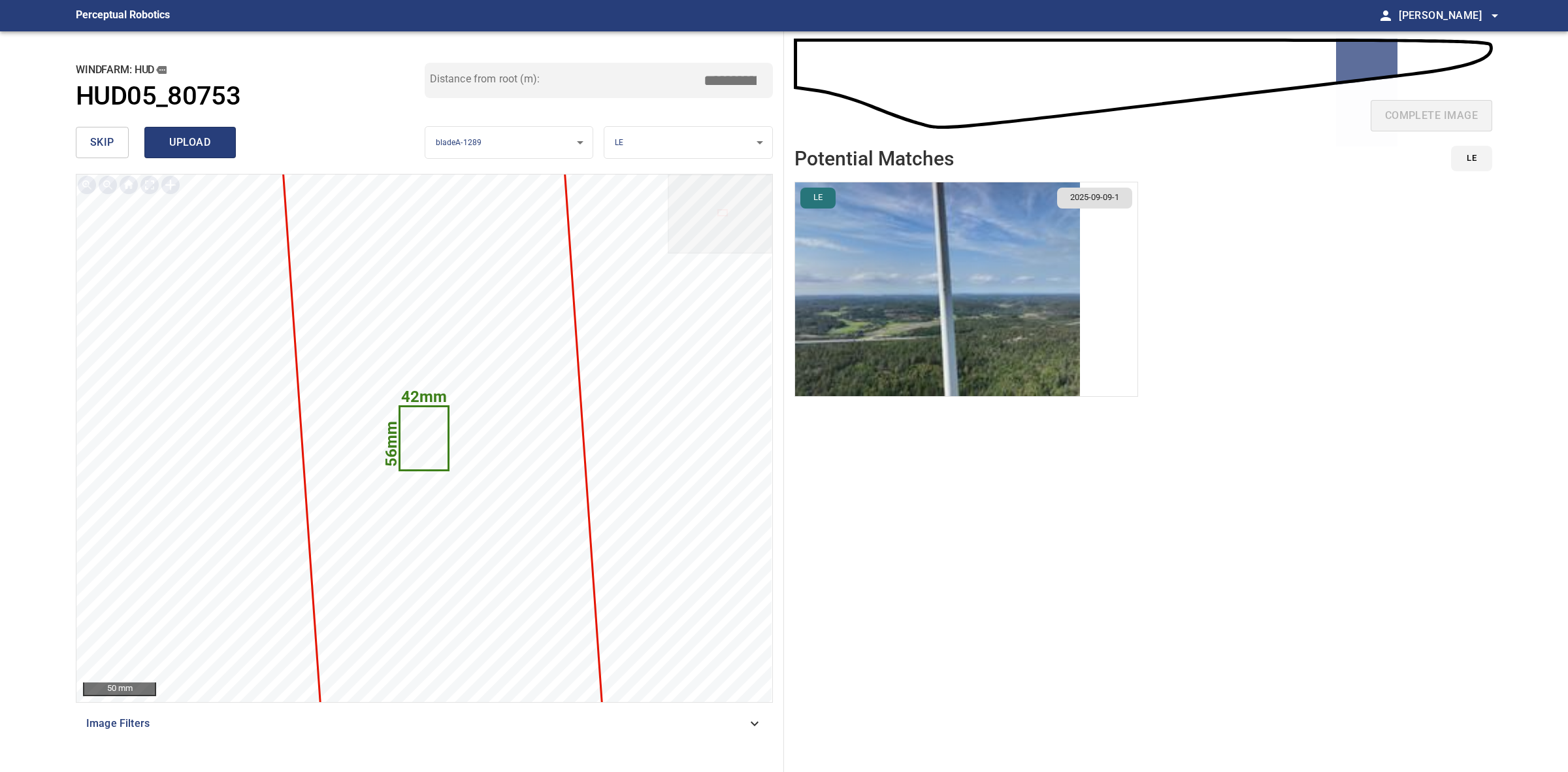
click at [213, 142] on span "upload" at bounding box center [190, 143] width 63 height 18
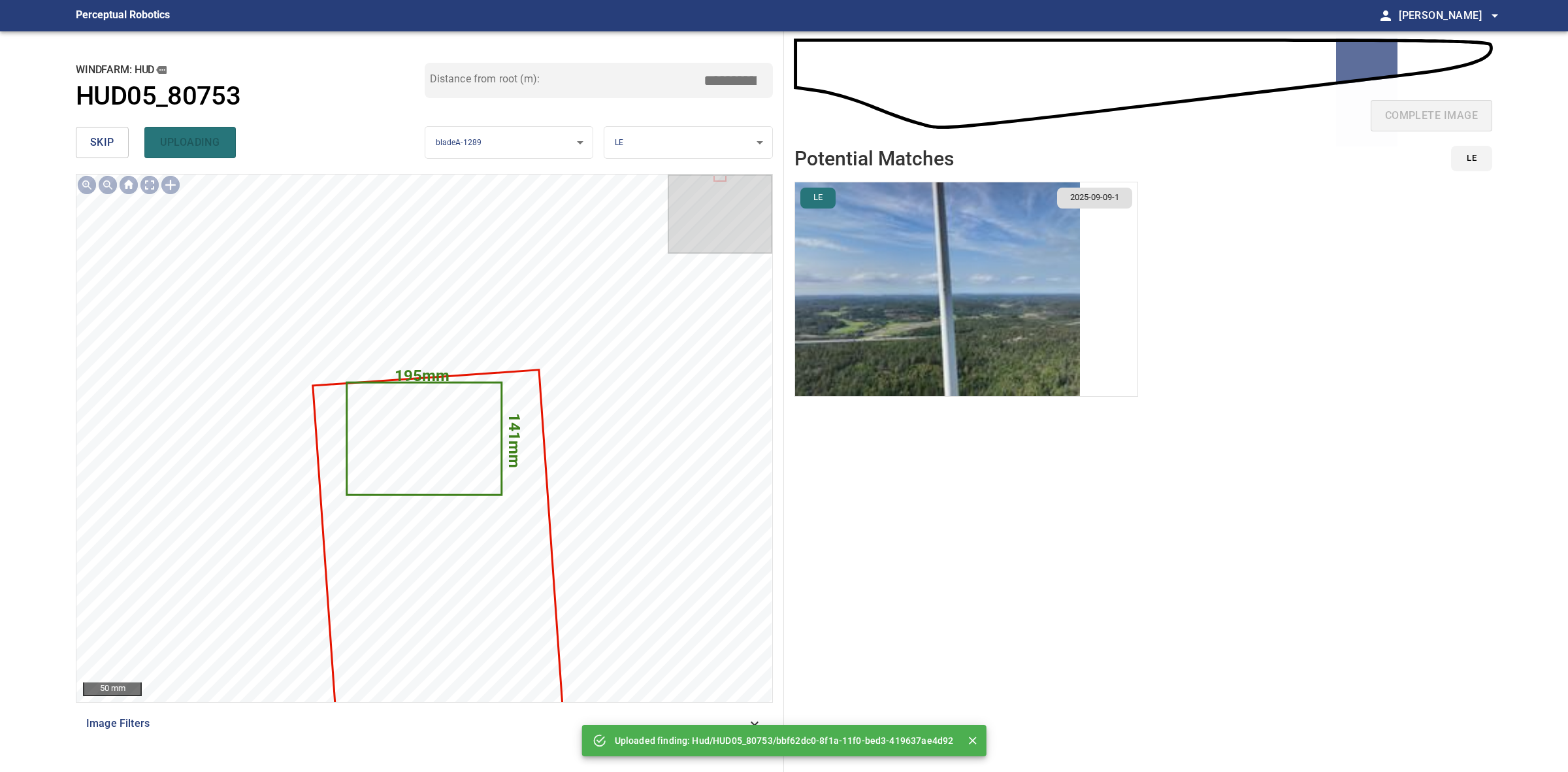
click at [100, 141] on span "skip" at bounding box center [101, 143] width 24 height 18
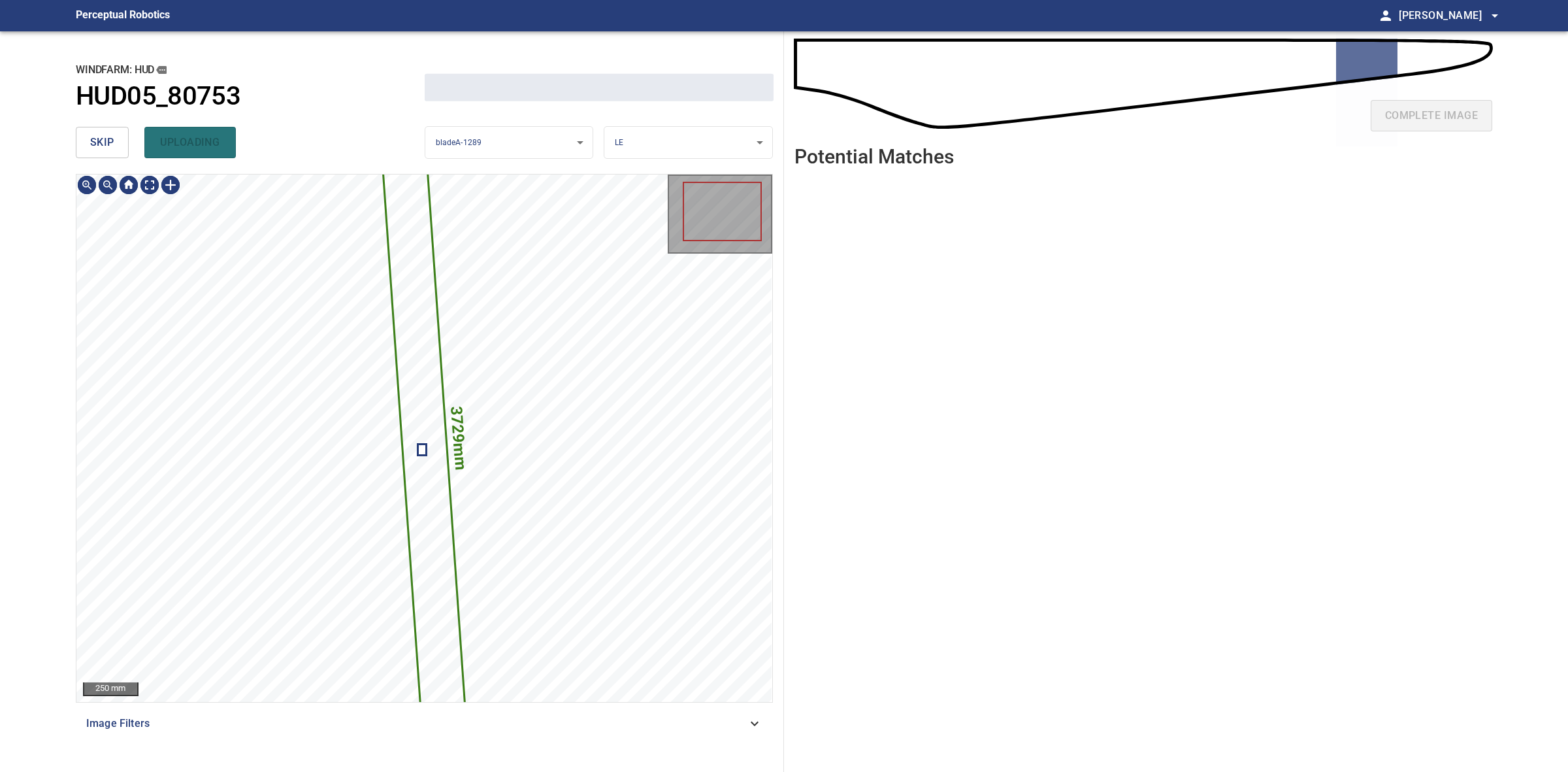
click at [100, 141] on span "skip" at bounding box center [101, 143] width 24 height 18
click at [100, 141] on div "skip uploading" at bounding box center [250, 142] width 349 height 41
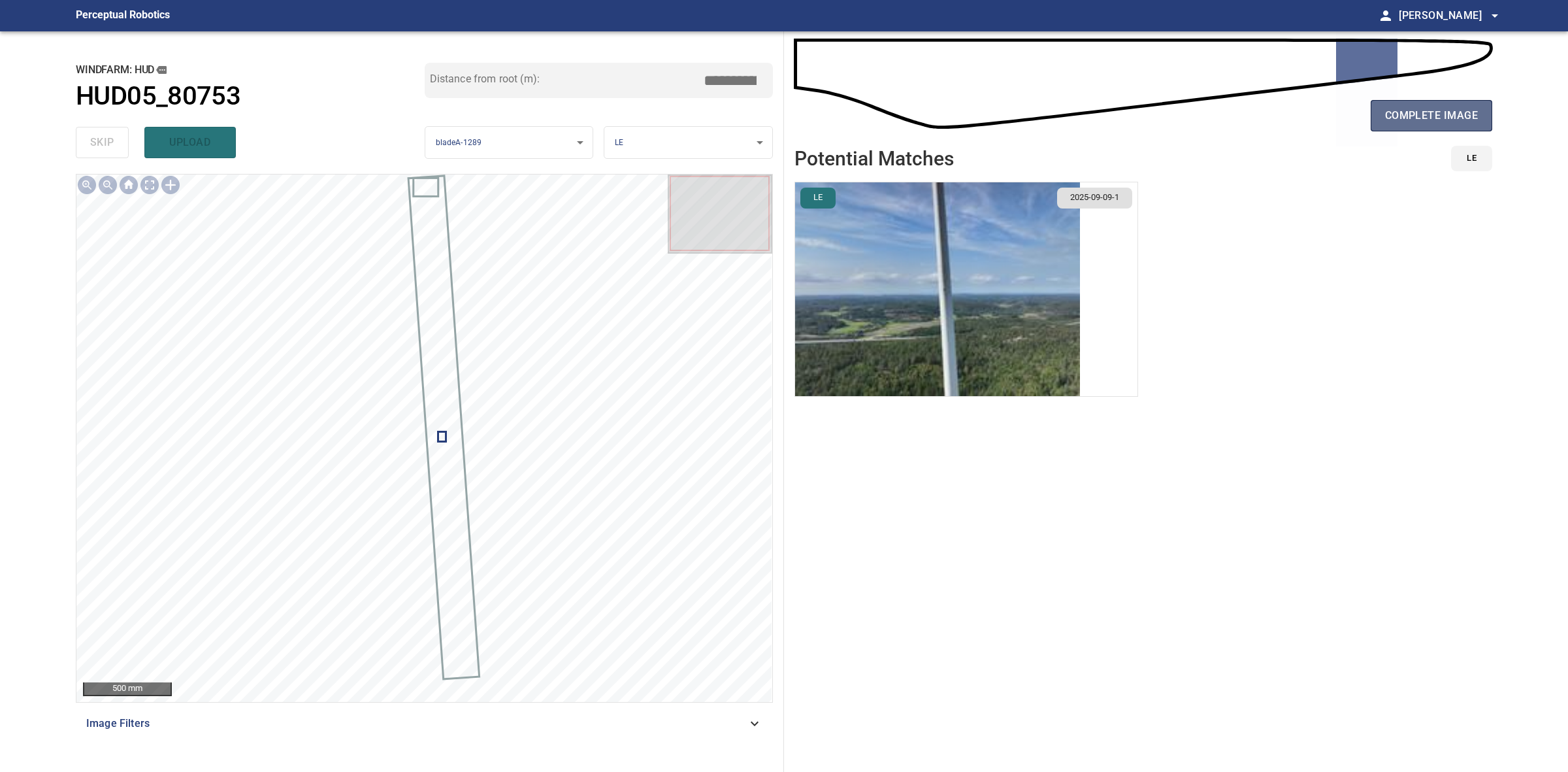
click at [1438, 126] on button "complete image" at bounding box center [1431, 115] width 121 height 31
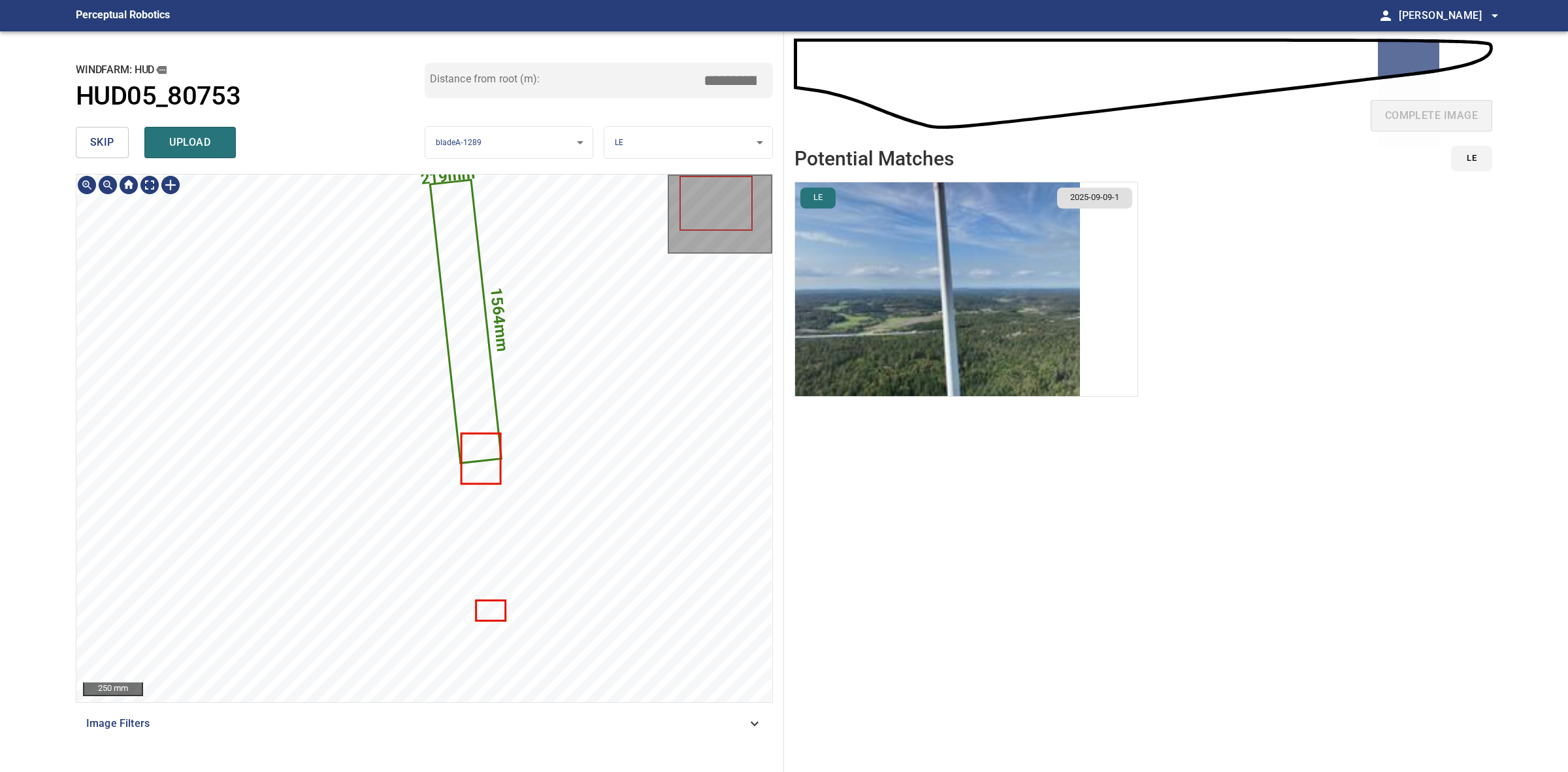
click at [481, 374] on icon at bounding box center [466, 322] width 69 height 281
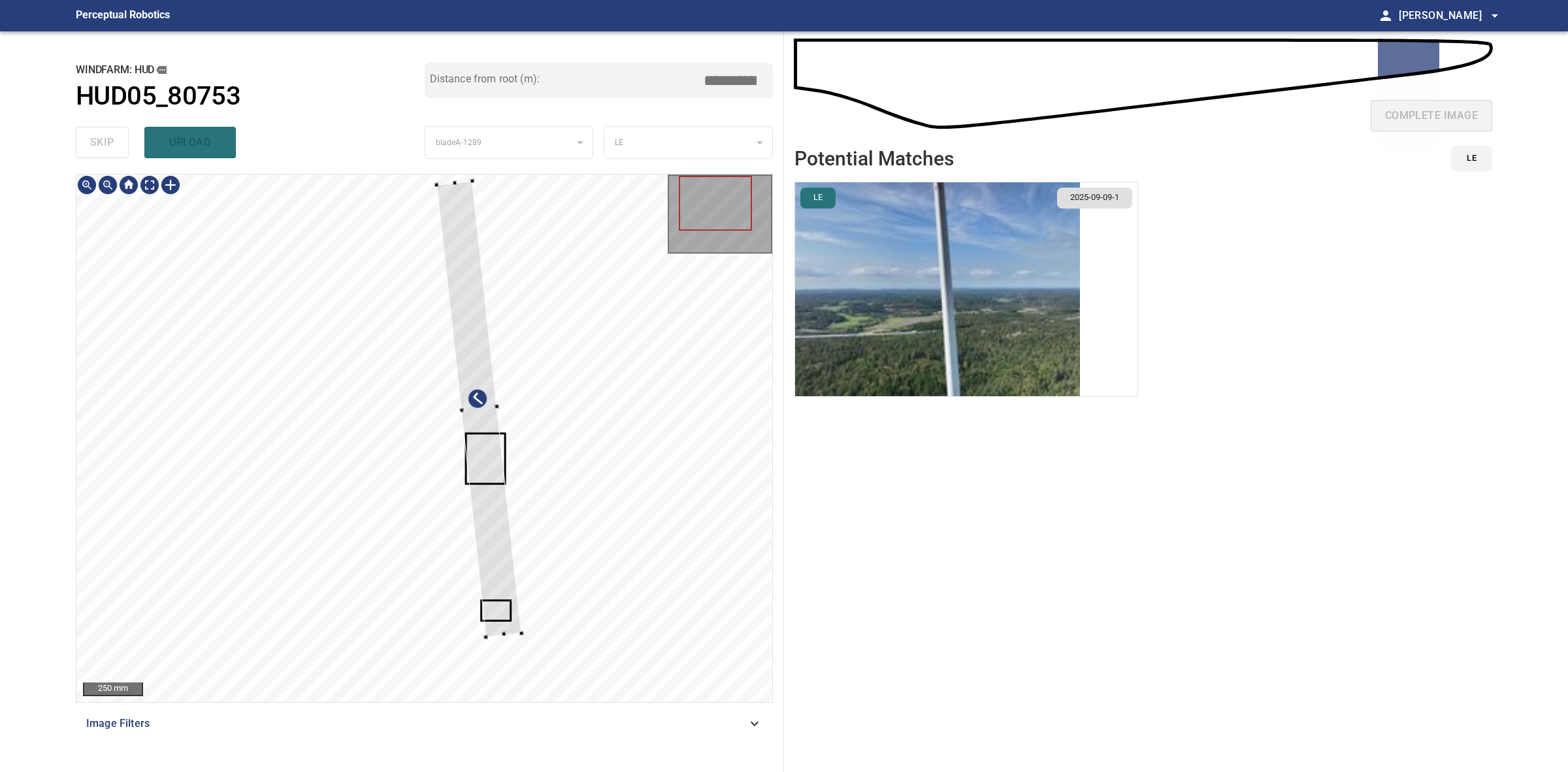
click at [521, 636] on div at bounding box center [425, 438] width 696 height 528
click at [501, 581] on div at bounding box center [478, 411] width 68 height 448
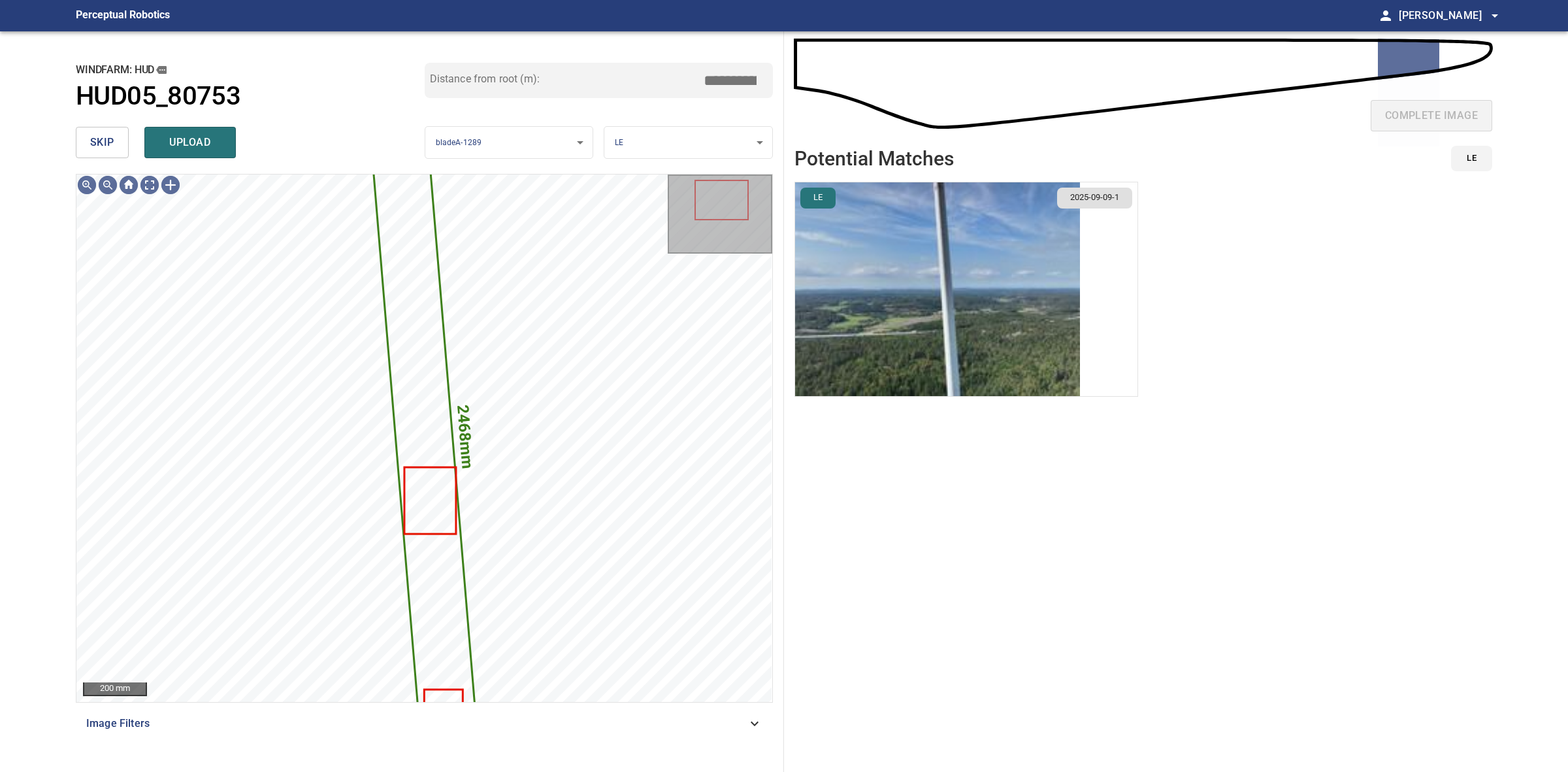
click at [915, 227] on img "button" at bounding box center [937, 289] width 285 height 214
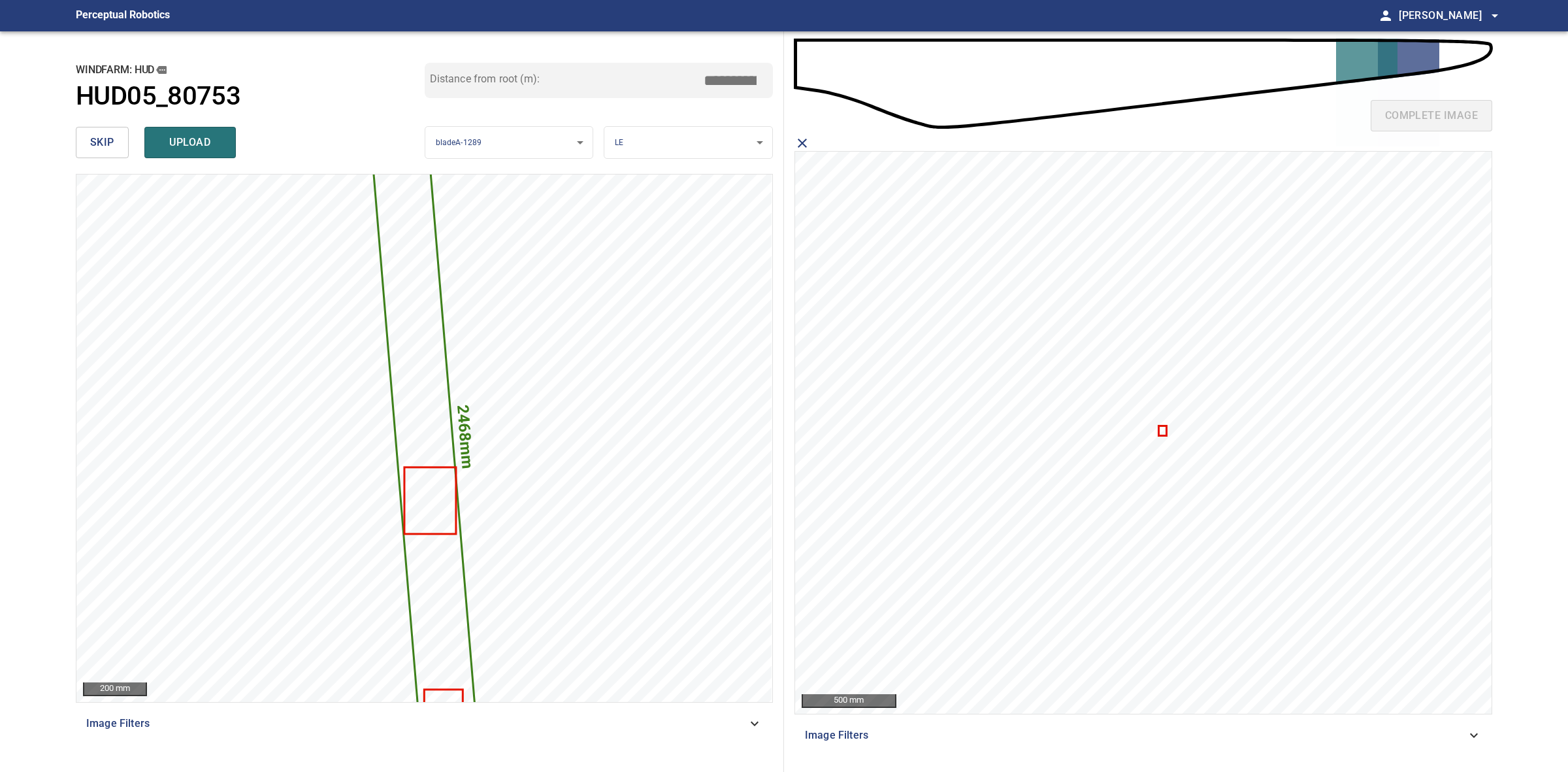
drag, startPoint x: 733, startPoint y: 82, endPoint x: 717, endPoint y: 81, distance: 16.0
click at [717, 81] on input "*****" at bounding box center [735, 80] width 65 height 25
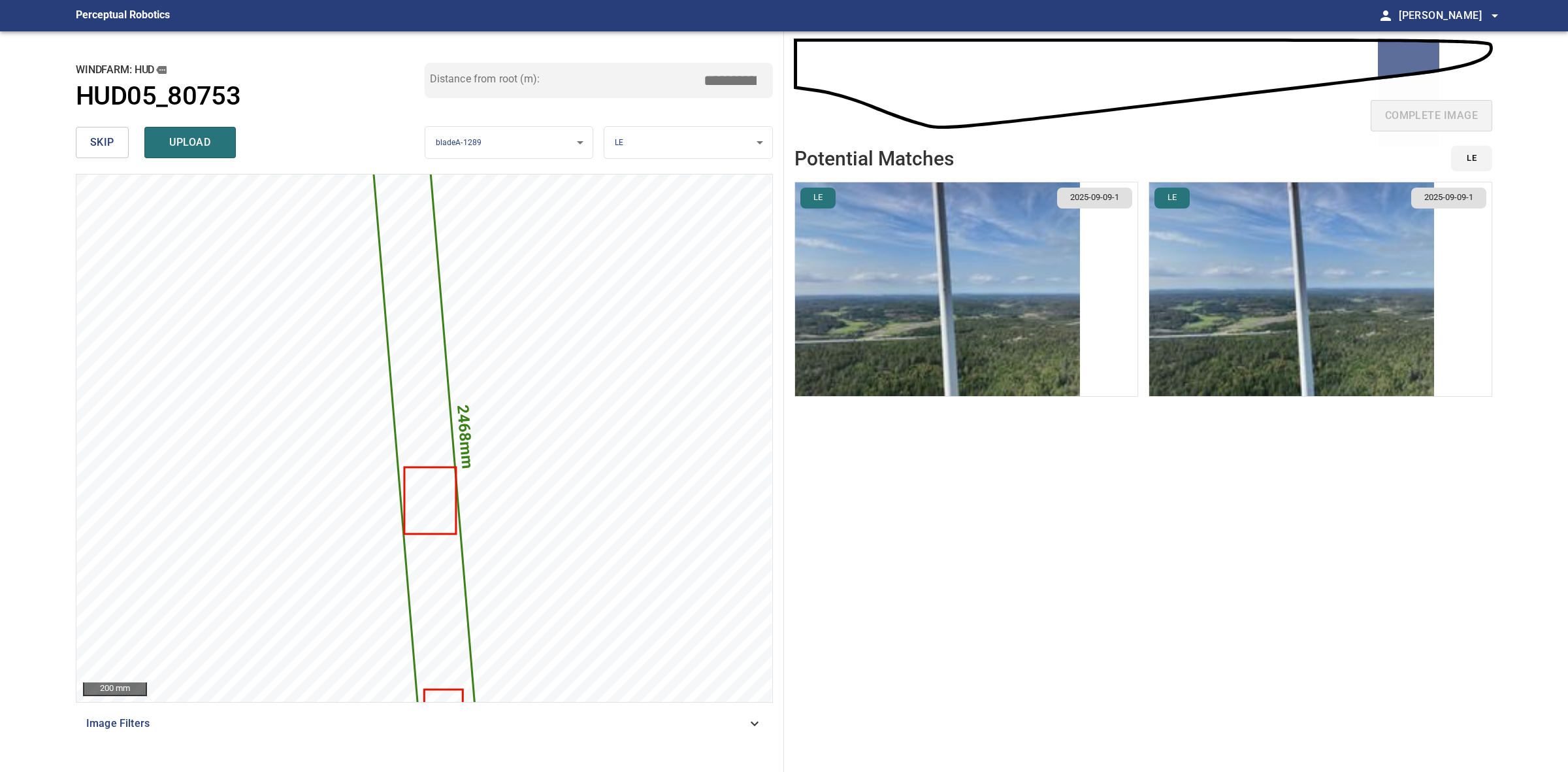
type input "*****"
click at [1001, 283] on img "button" at bounding box center [937, 289] width 285 height 214
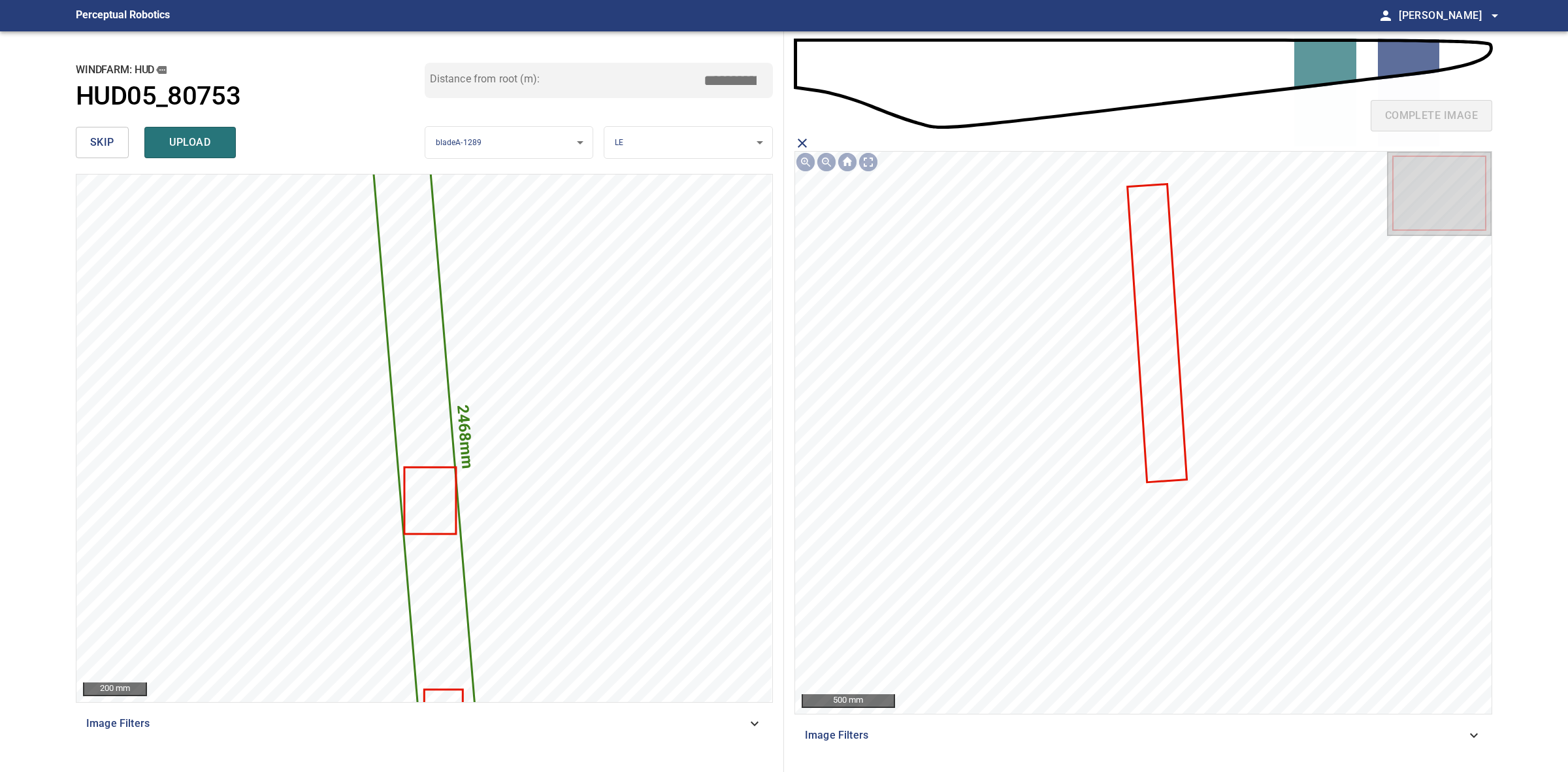
click at [1142, 326] on icon at bounding box center [1157, 333] width 58 height 296
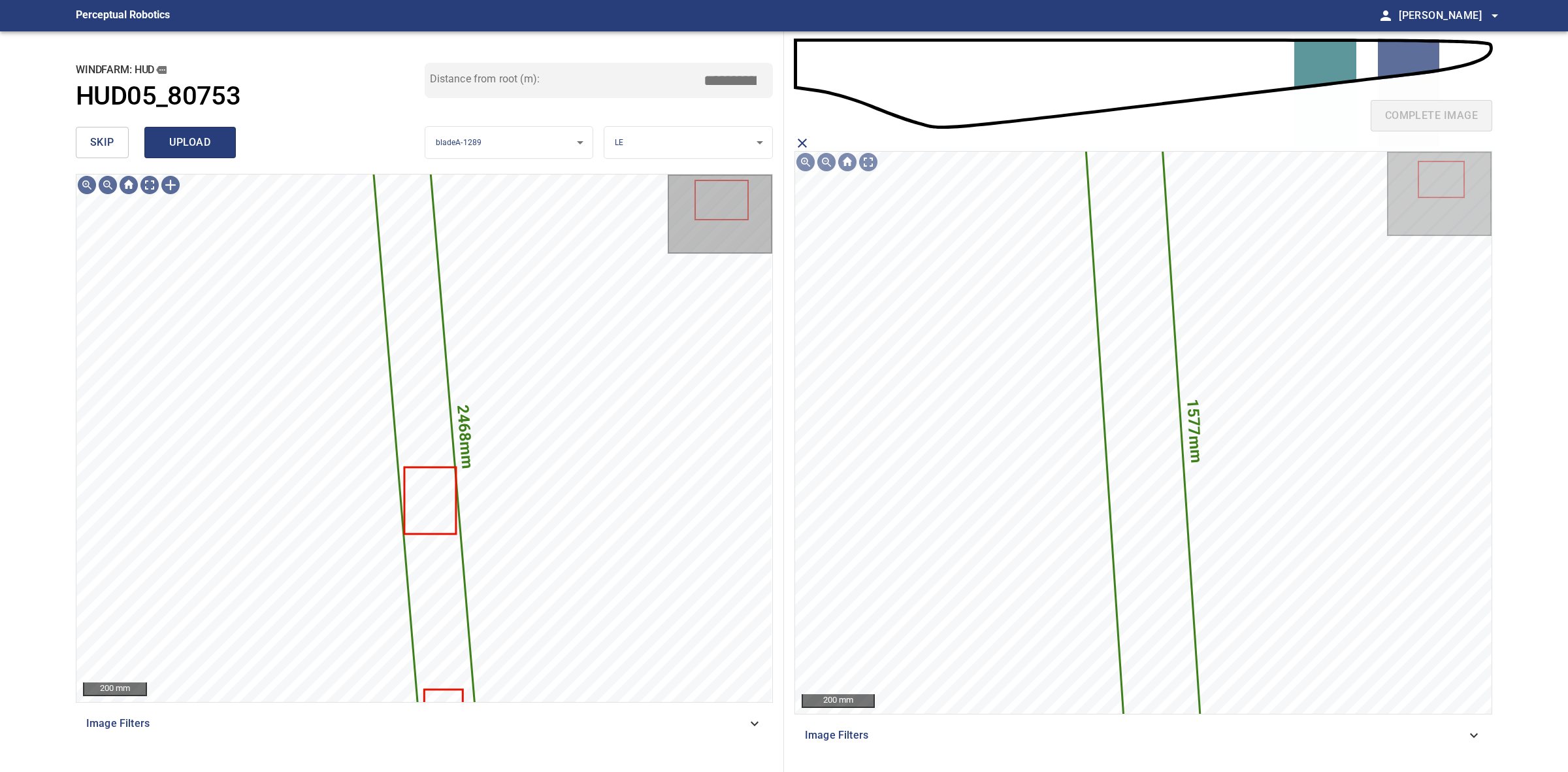
click at [209, 134] on span "upload" at bounding box center [190, 143] width 63 height 18
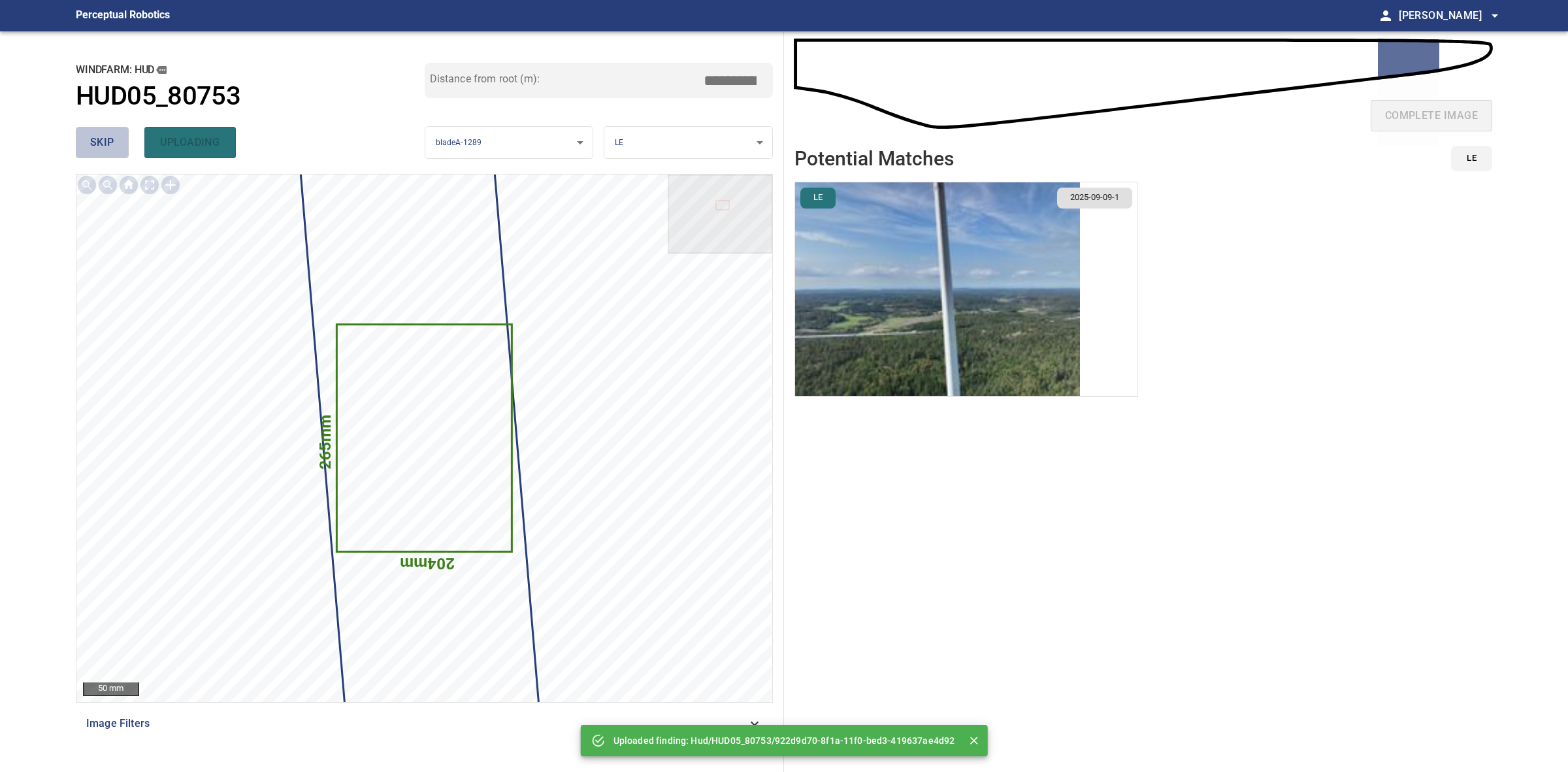
click at [121, 147] on button "skip" at bounding box center [102, 142] width 53 height 31
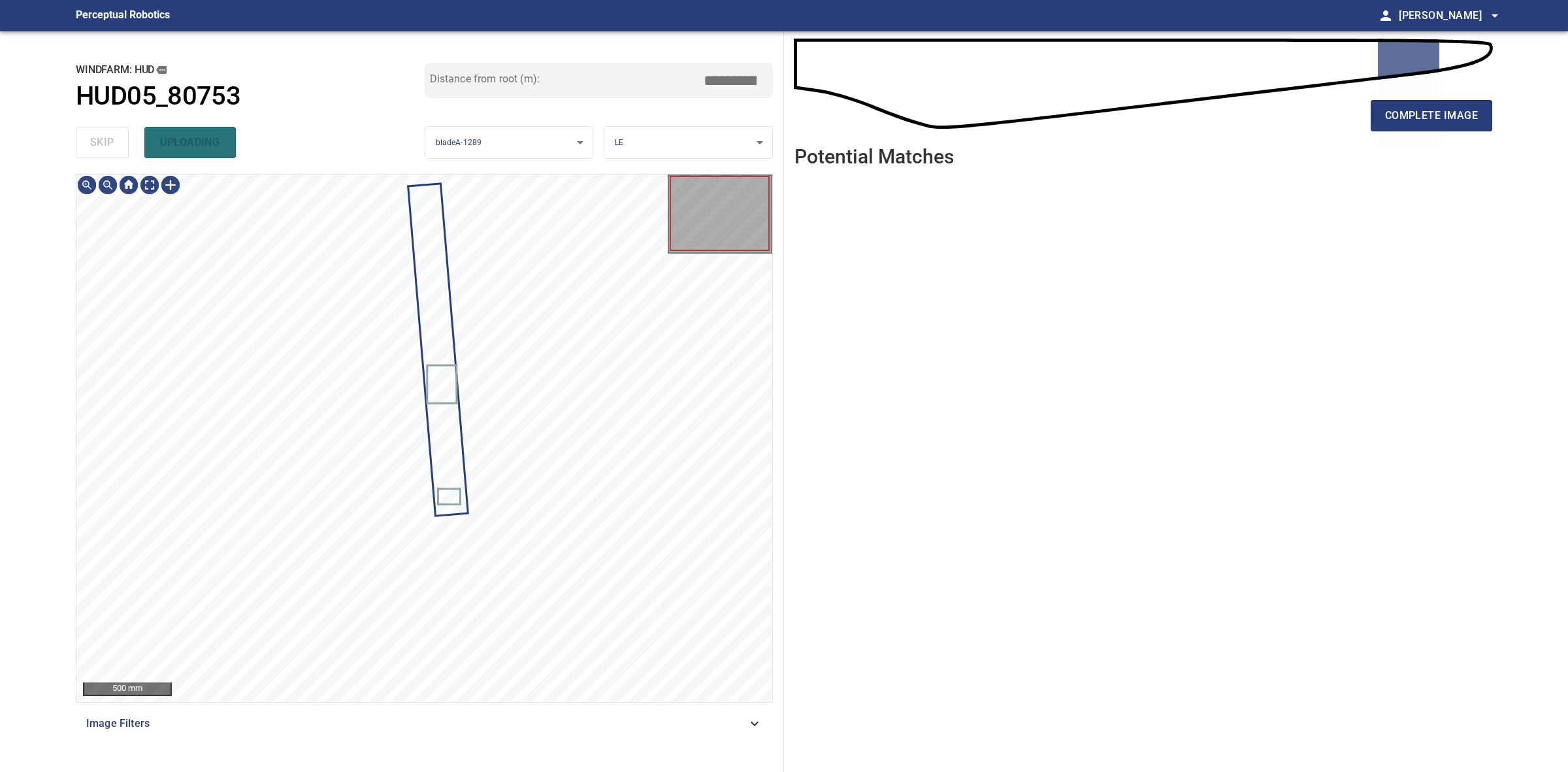
click at [121, 147] on div "skip uploading" at bounding box center [250, 142] width 349 height 41
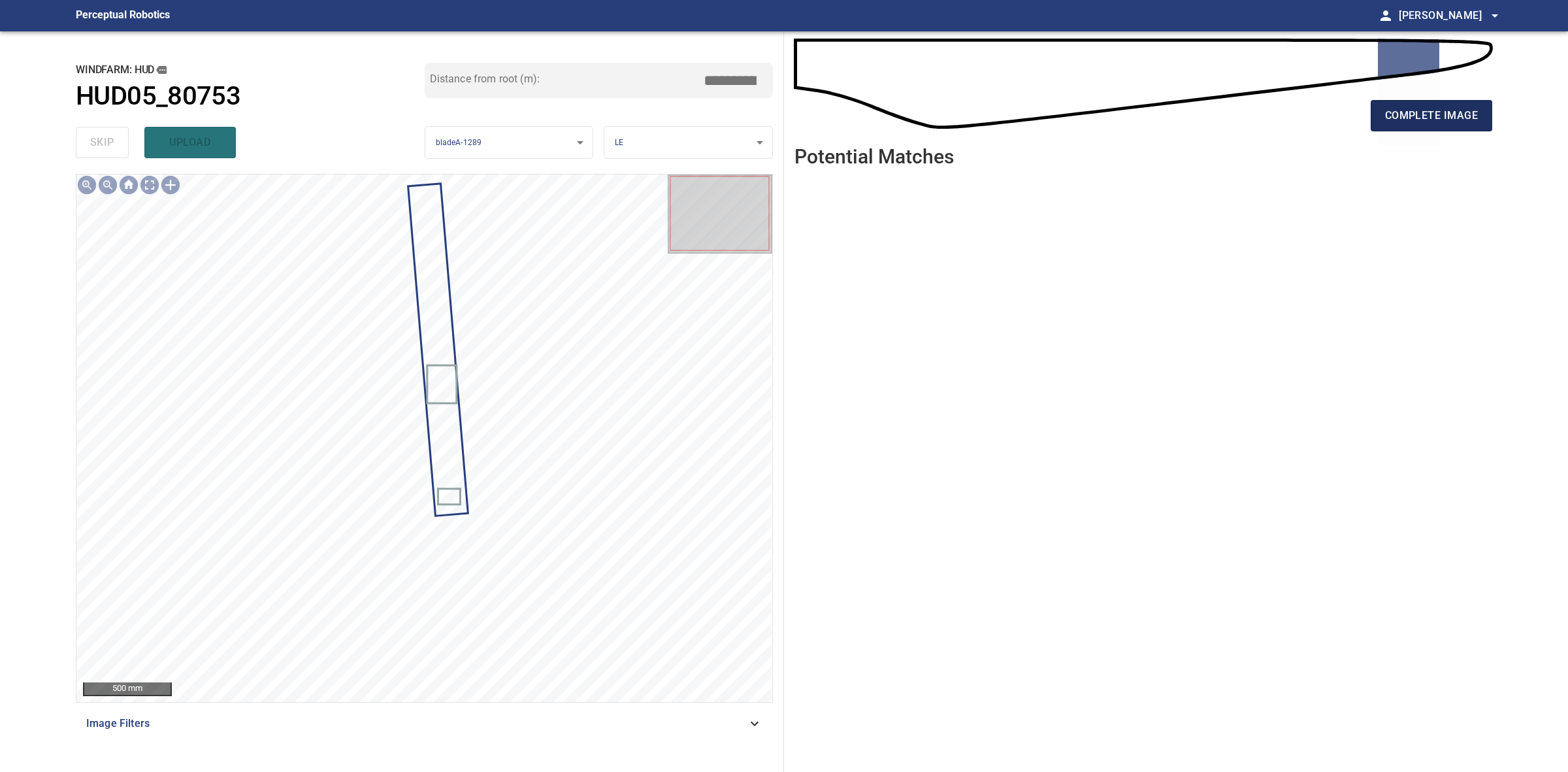
click at [1406, 115] on span "complete image" at bounding box center [1431, 116] width 93 height 18
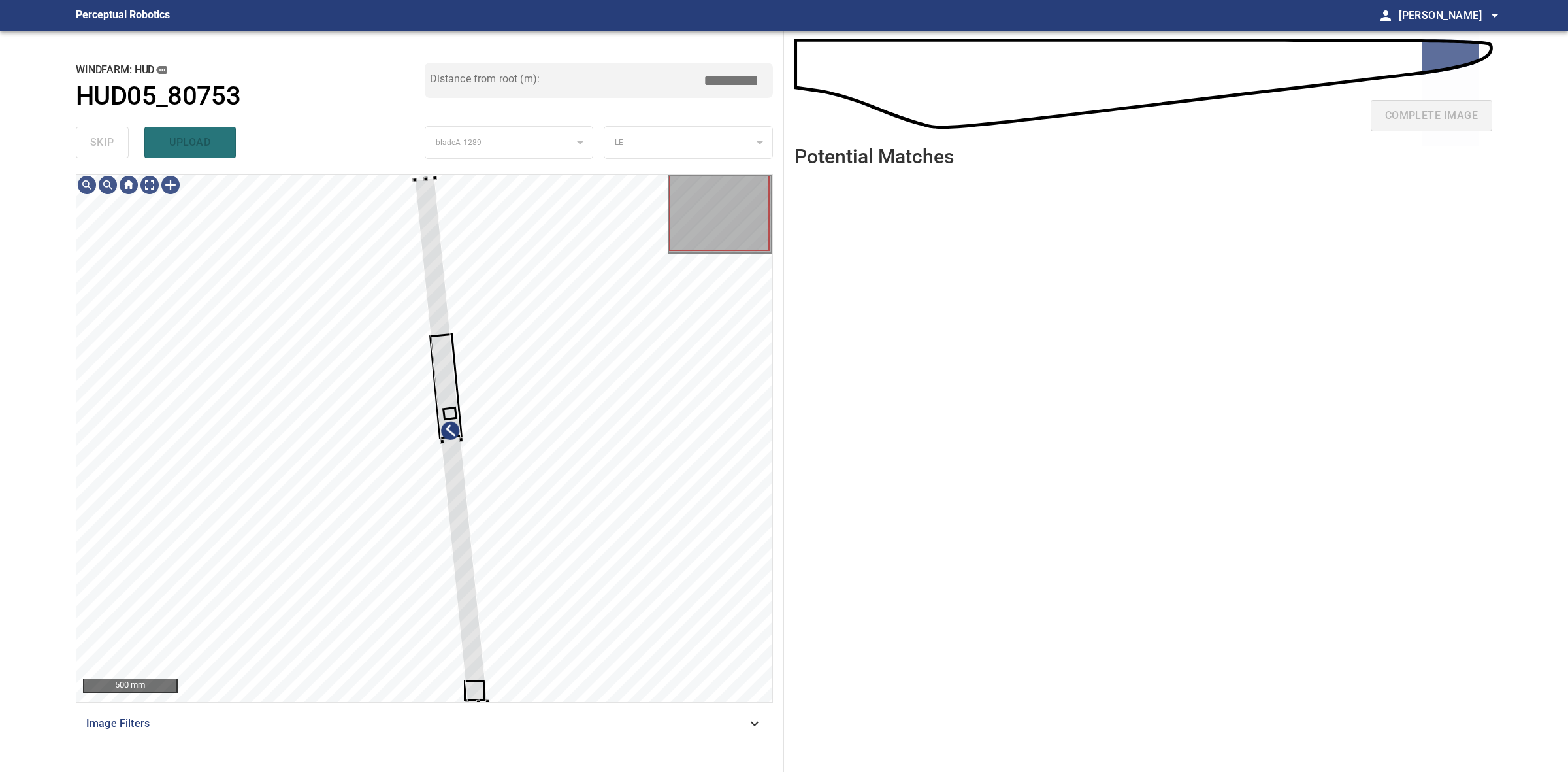
click at [490, 707] on div "500 mm Image Filters" at bounding box center [425, 467] width 697 height 588
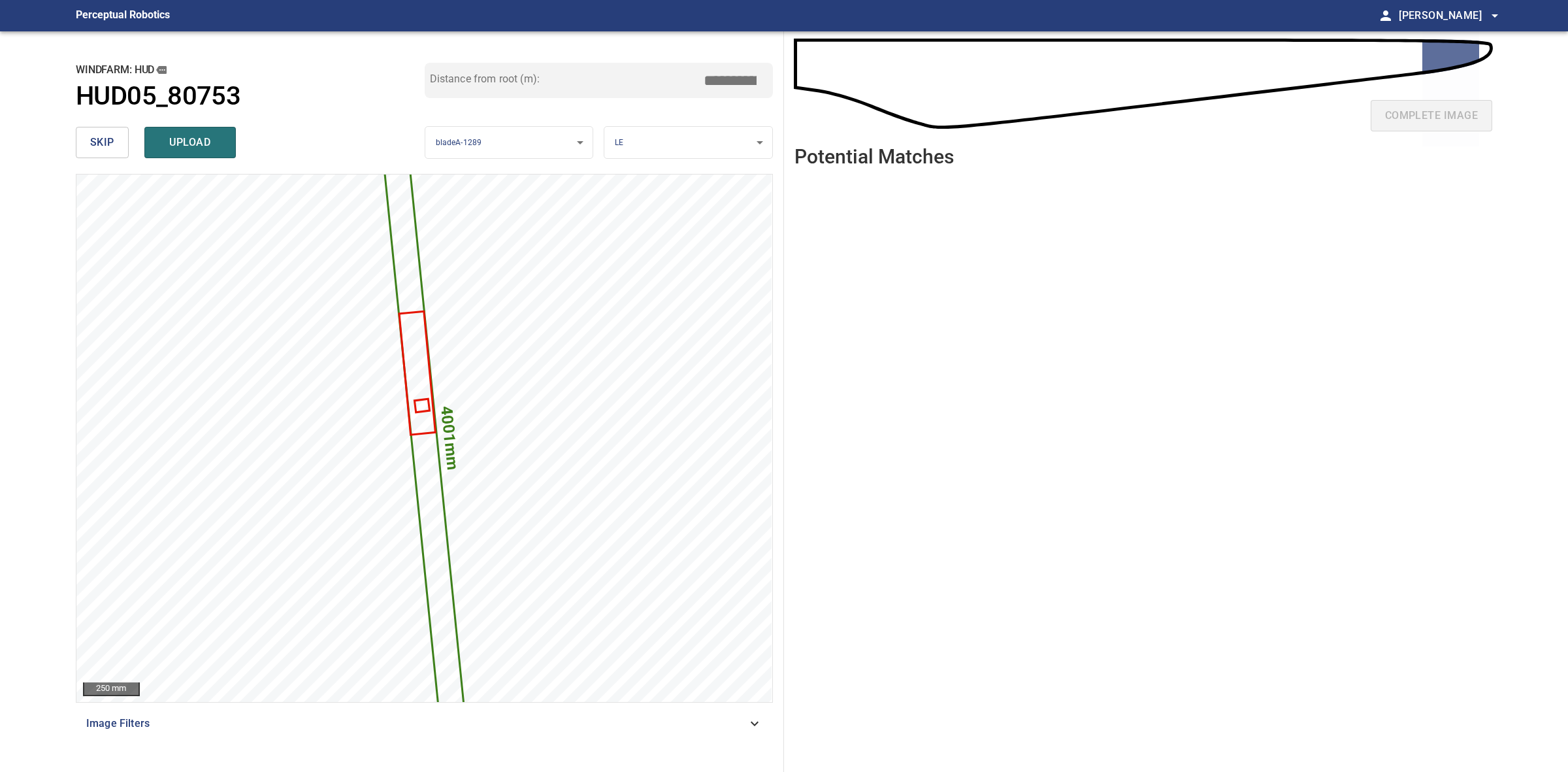
drag, startPoint x: 733, startPoint y: 75, endPoint x: 726, endPoint y: 74, distance: 7.1
click at [726, 74] on input "*****" at bounding box center [735, 80] width 65 height 25
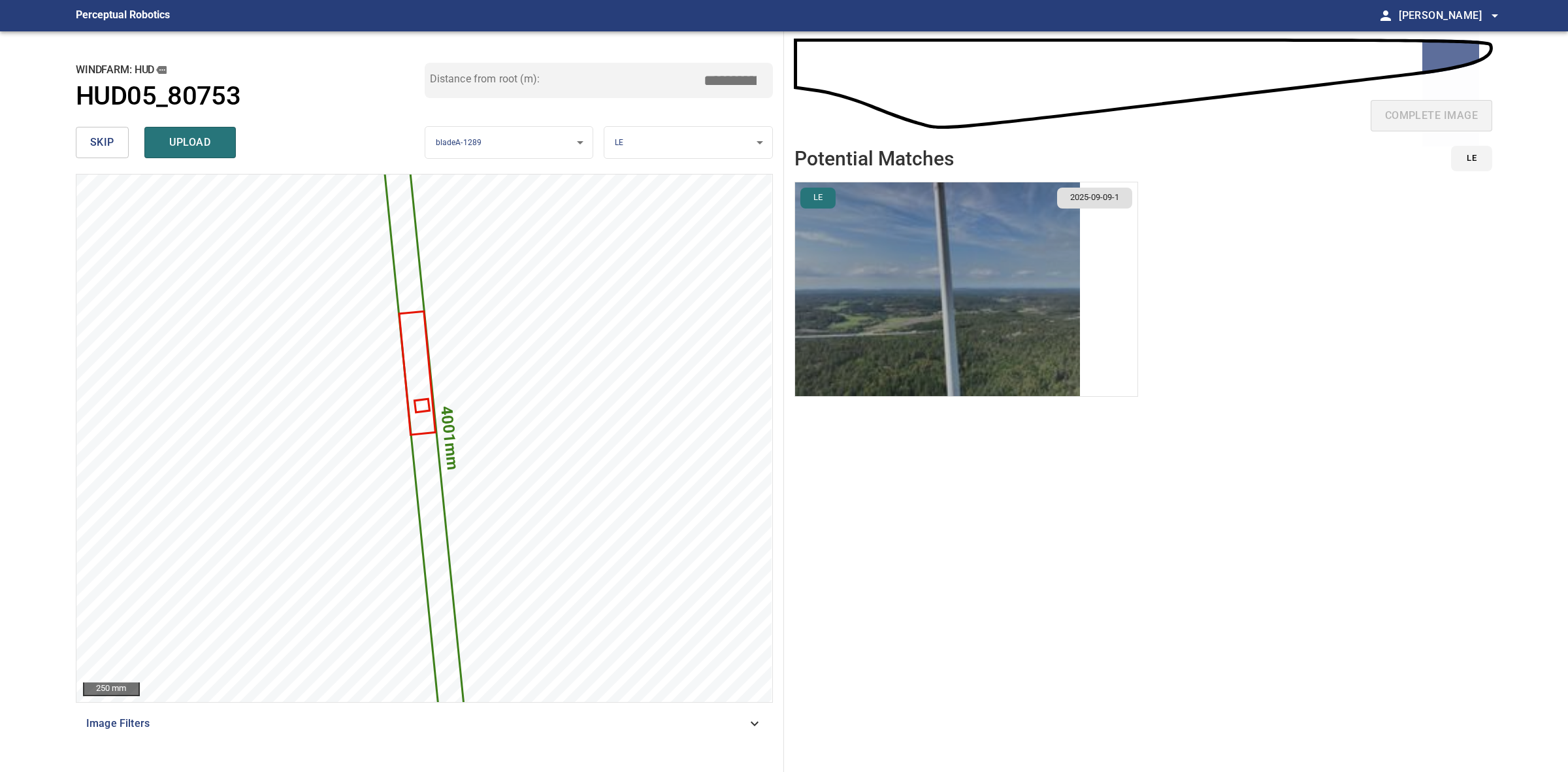
click at [1023, 270] on img "button" at bounding box center [937, 289] width 285 height 214
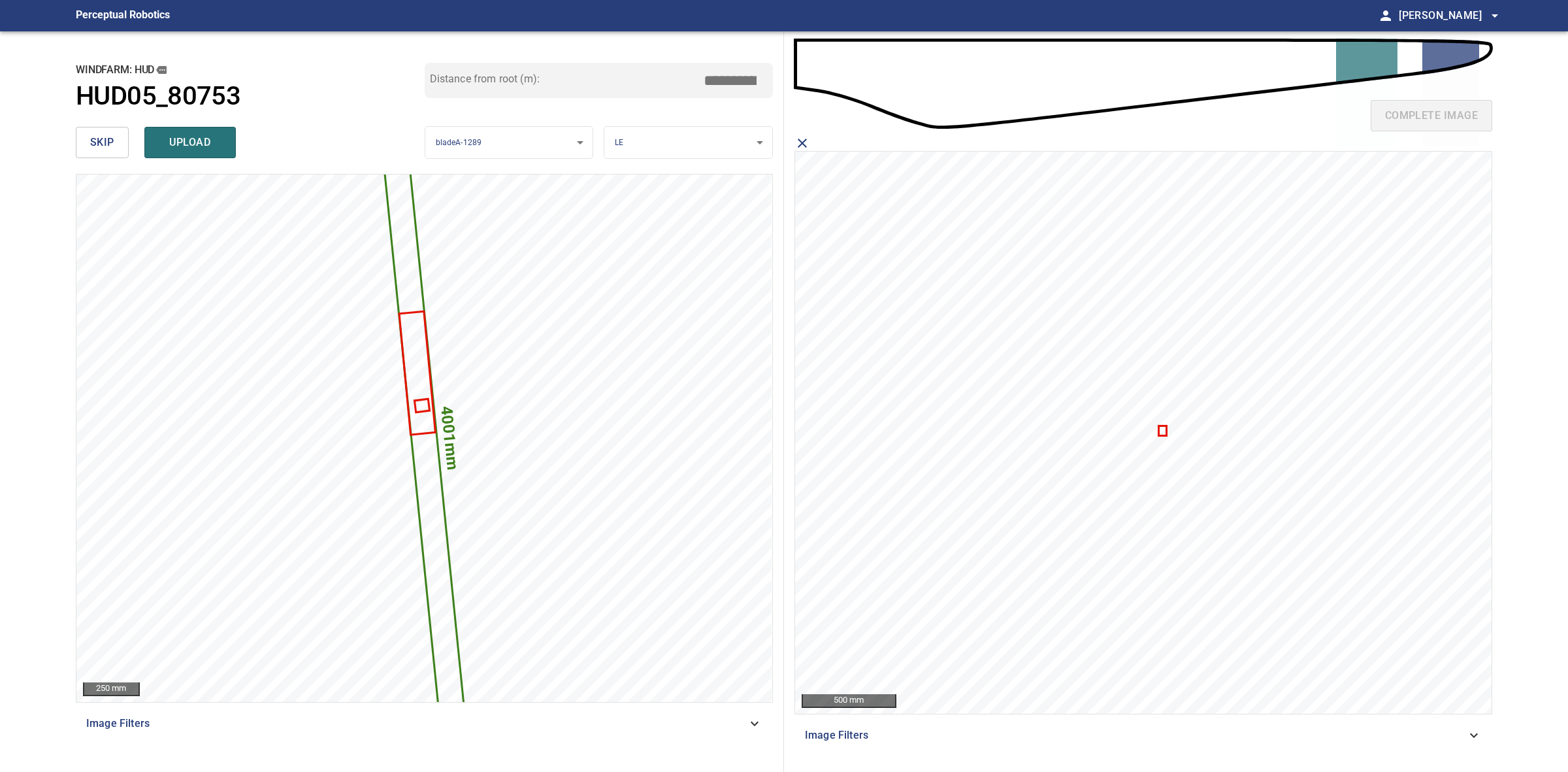
click at [725, 80] on input "*****" at bounding box center [735, 80] width 65 height 25
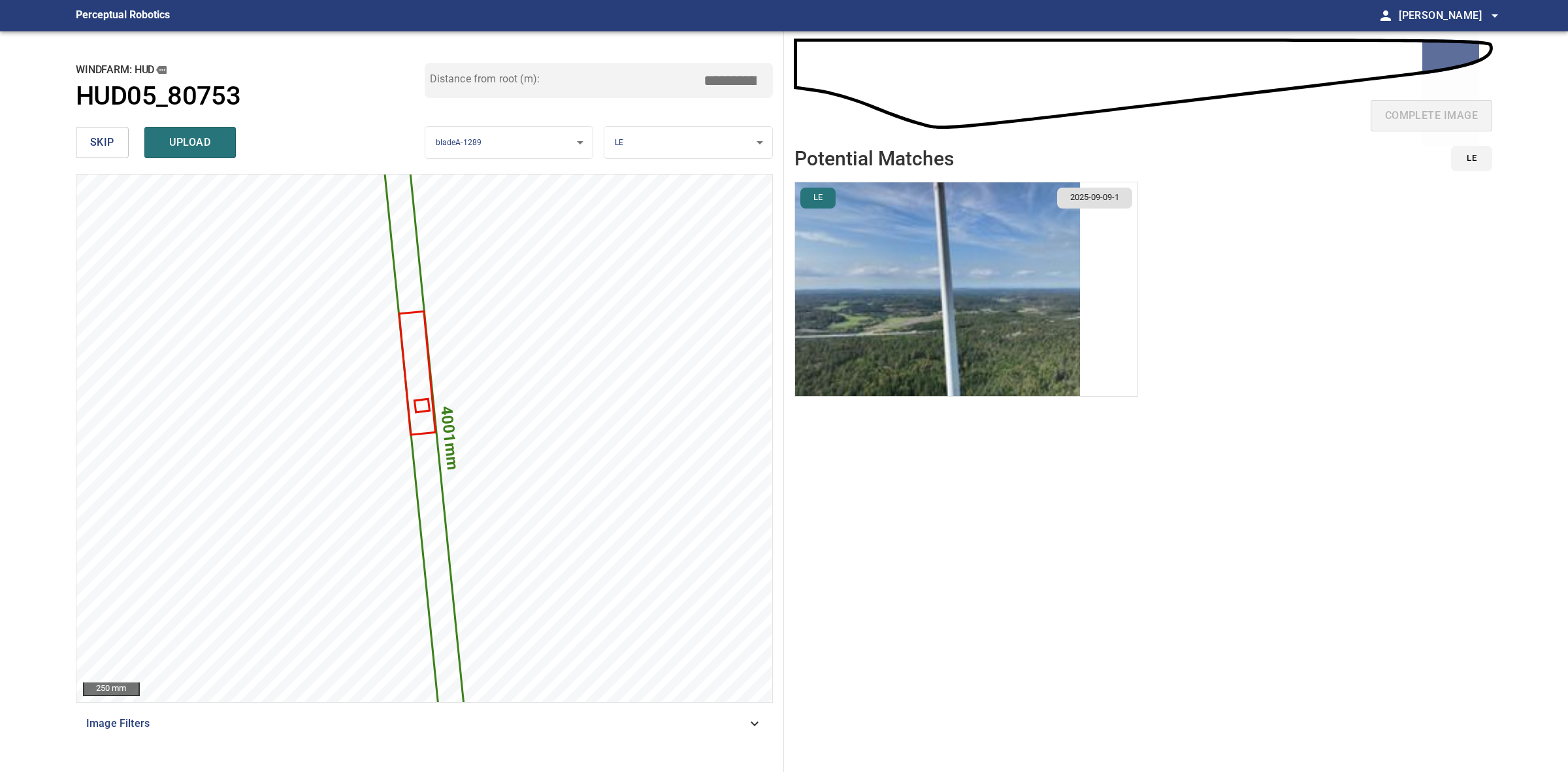
click at [892, 260] on img "button" at bounding box center [937, 289] width 285 height 214
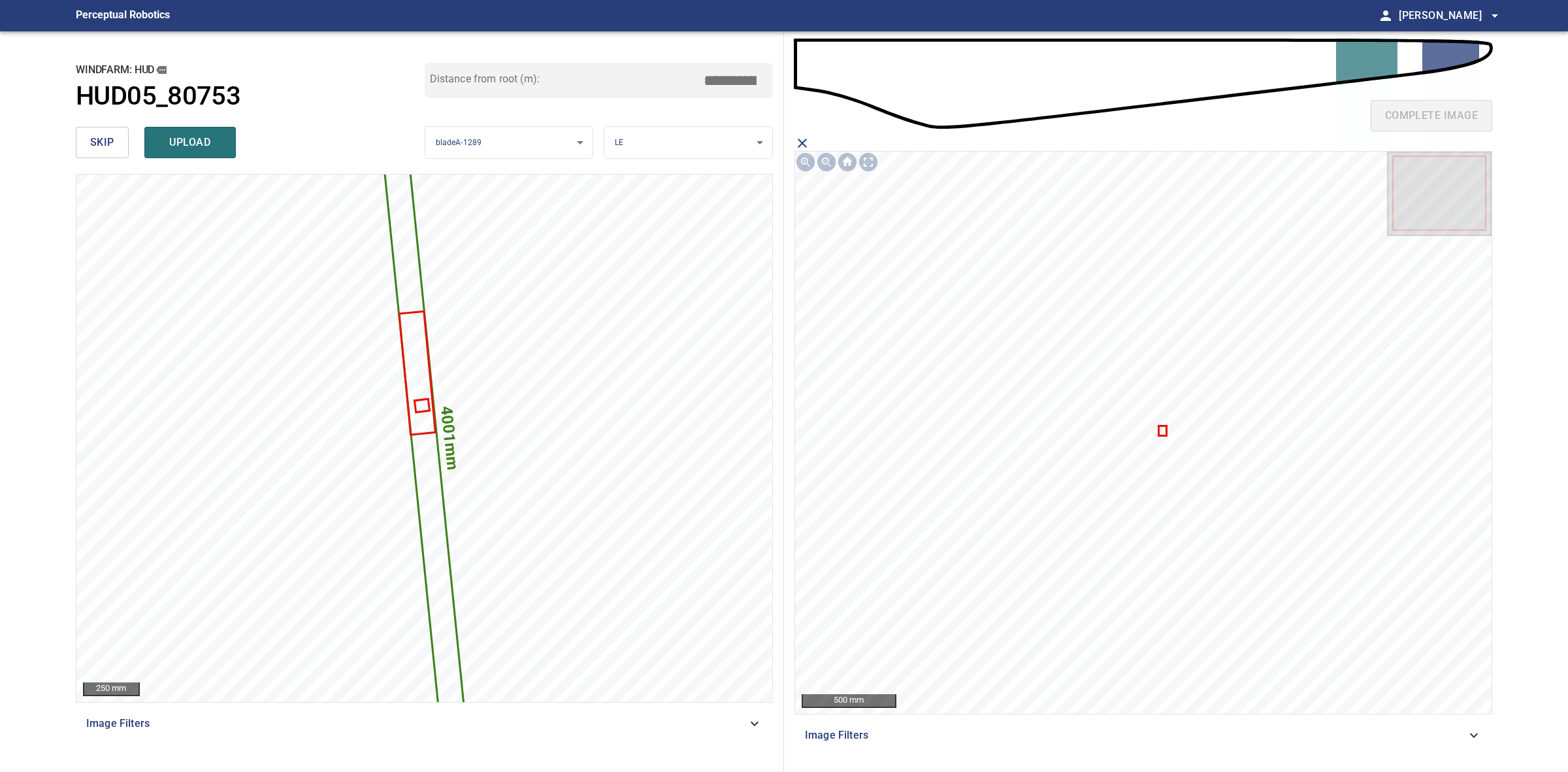
drag, startPoint x: 730, startPoint y: 77, endPoint x: 720, endPoint y: 70, distance: 12.2
click at [720, 70] on input "*****" at bounding box center [735, 80] width 65 height 25
drag, startPoint x: 720, startPoint y: 58, endPoint x: 733, endPoint y: 69, distance: 17.0
click at [723, 58] on div "**********" at bounding box center [425, 402] width 719 height 741
click at [726, 77] on input "*****" at bounding box center [735, 80] width 65 height 25
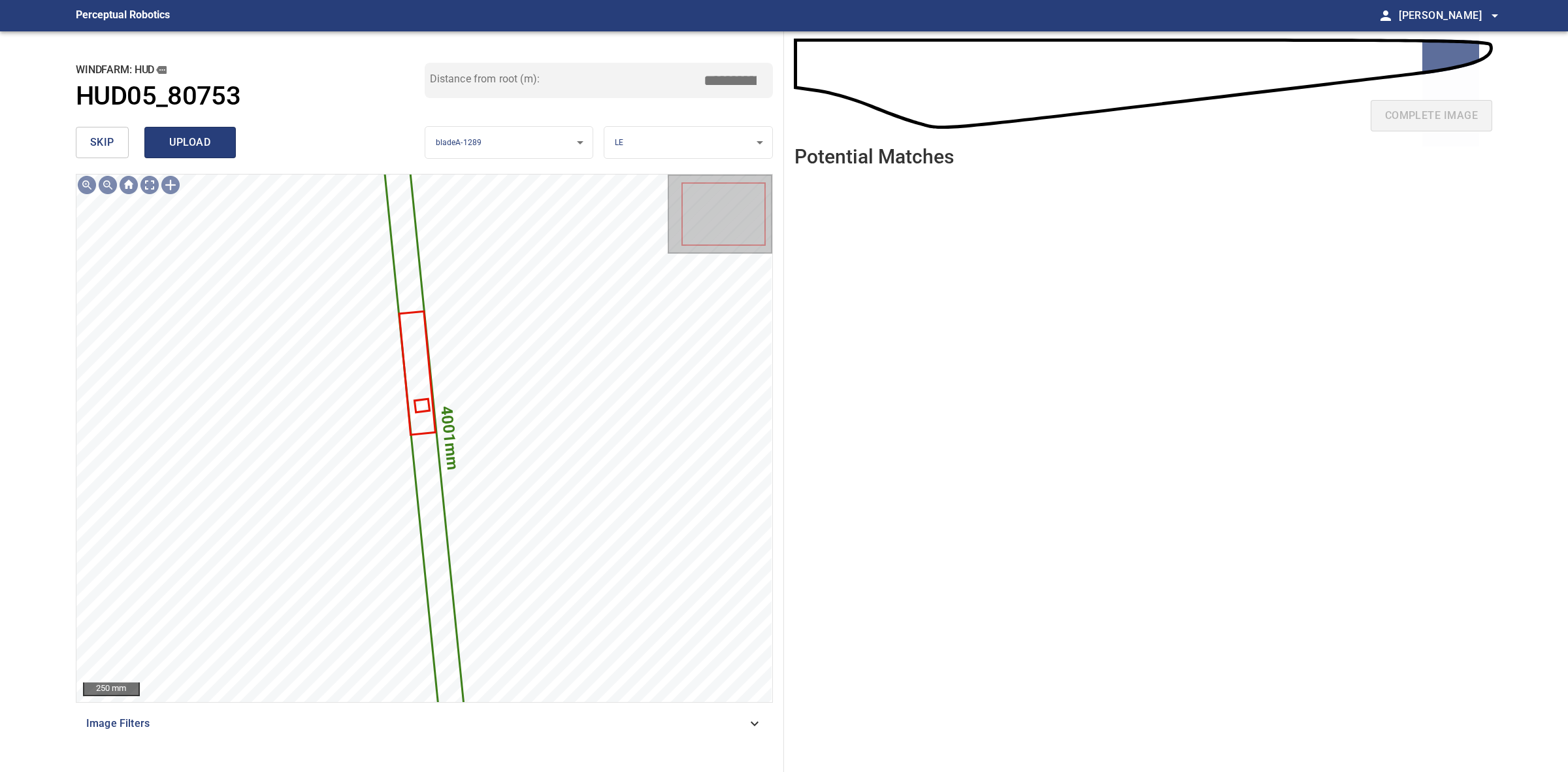
type input "*****"
click at [213, 141] on span "upload" at bounding box center [190, 143] width 63 height 18
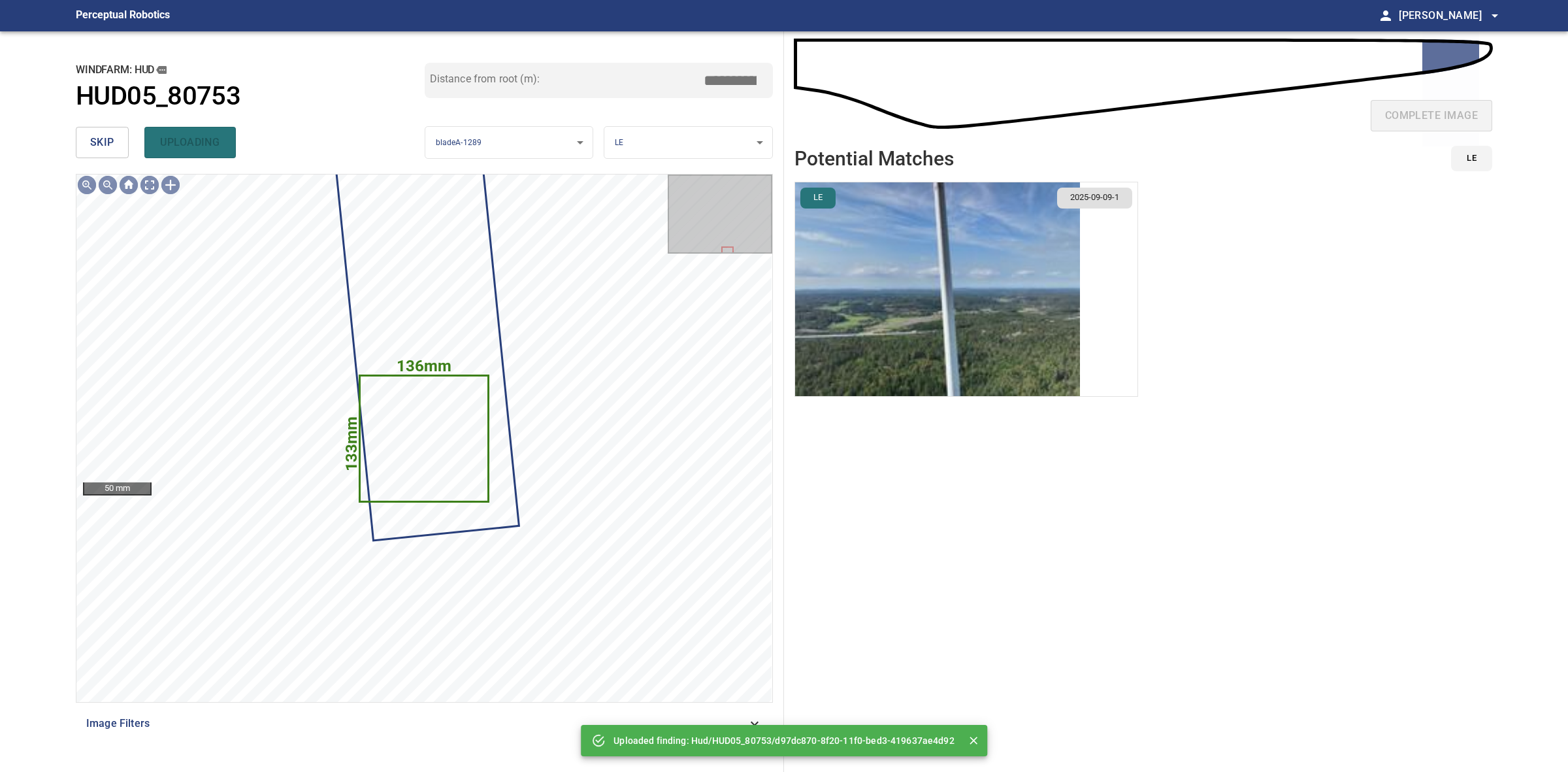
click at [120, 144] on button "skip" at bounding box center [102, 142] width 53 height 31
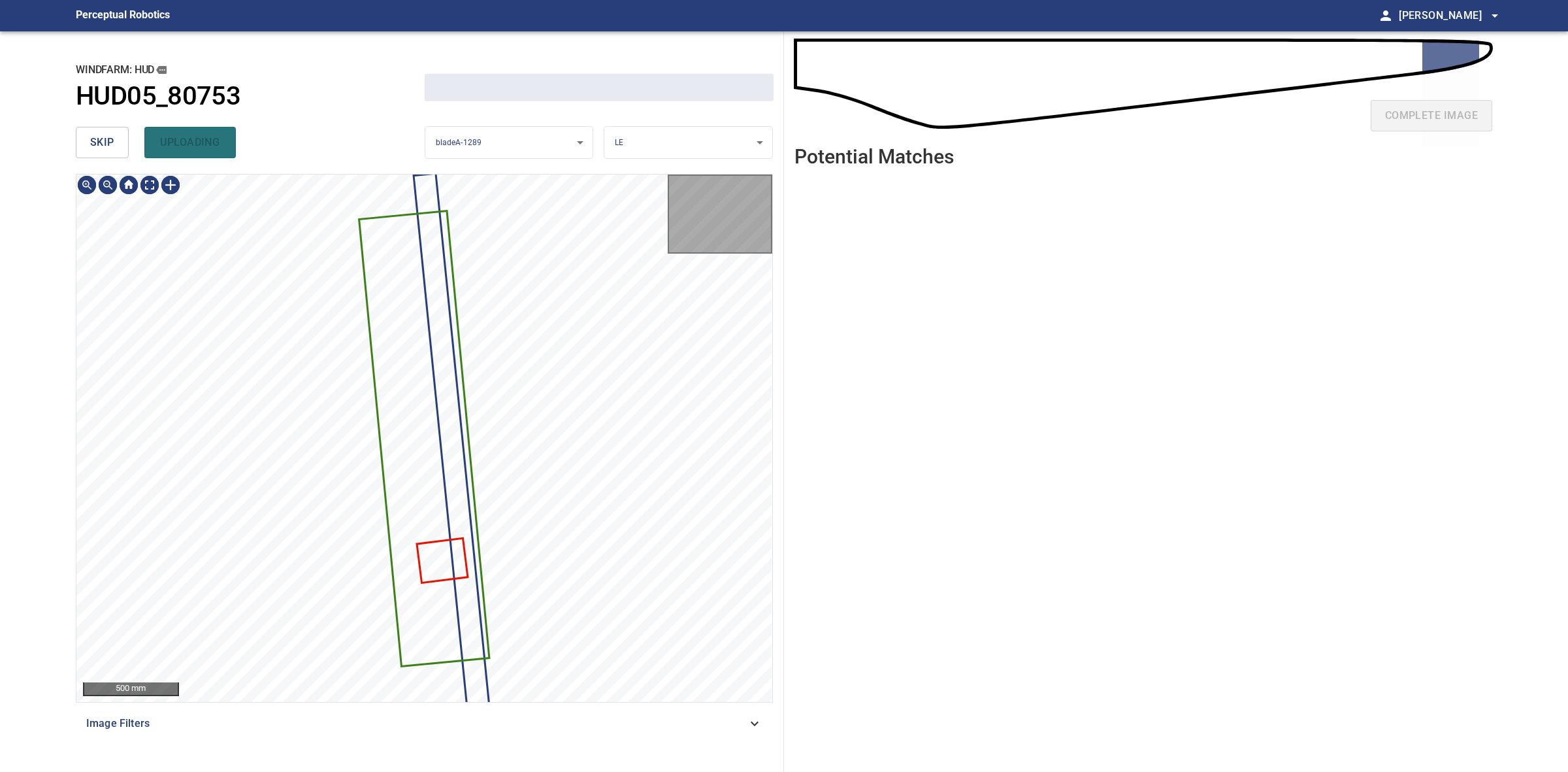
click at [120, 144] on button "skip" at bounding box center [102, 142] width 53 height 31
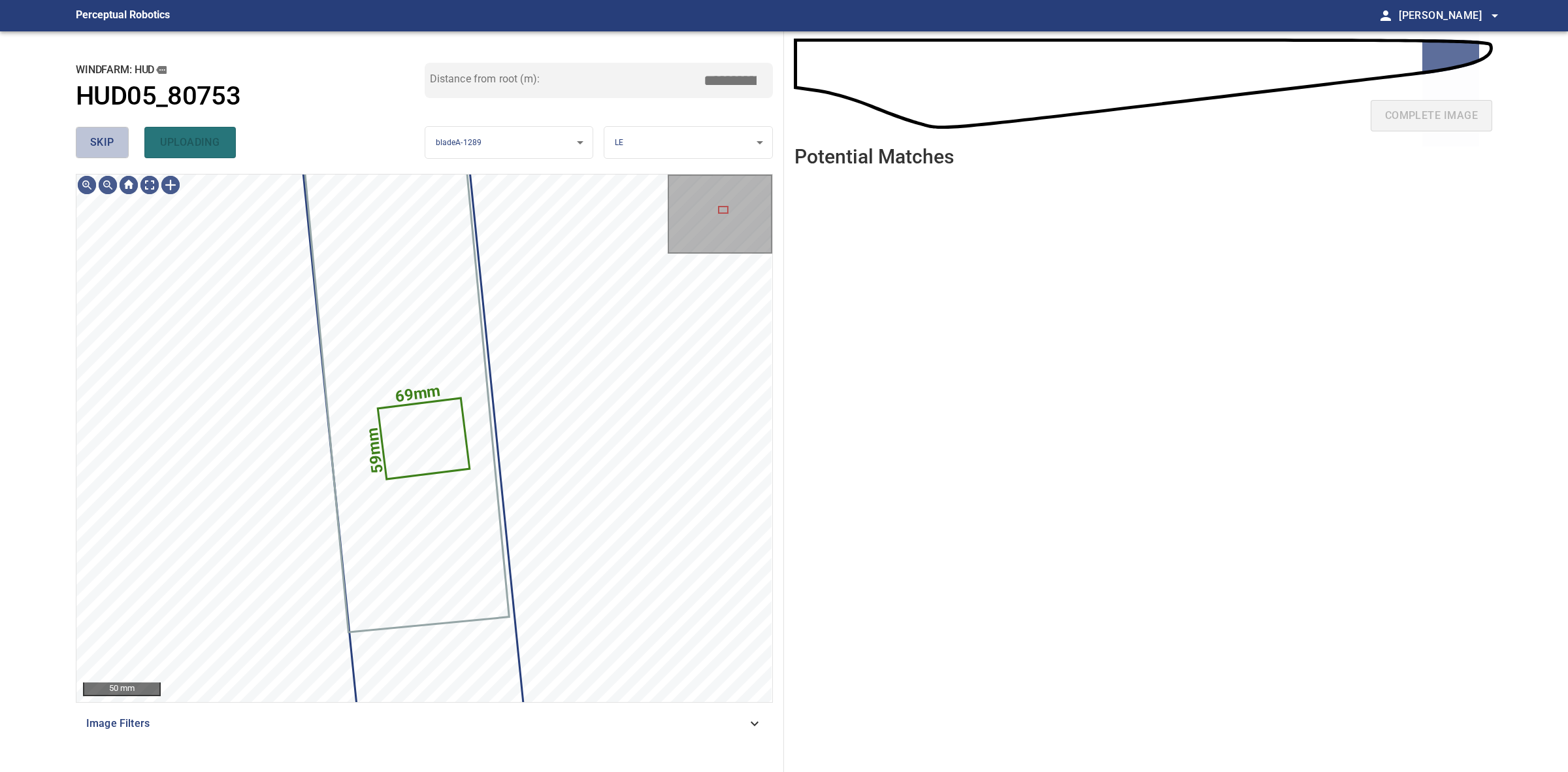
click at [120, 144] on button "skip" at bounding box center [102, 142] width 53 height 31
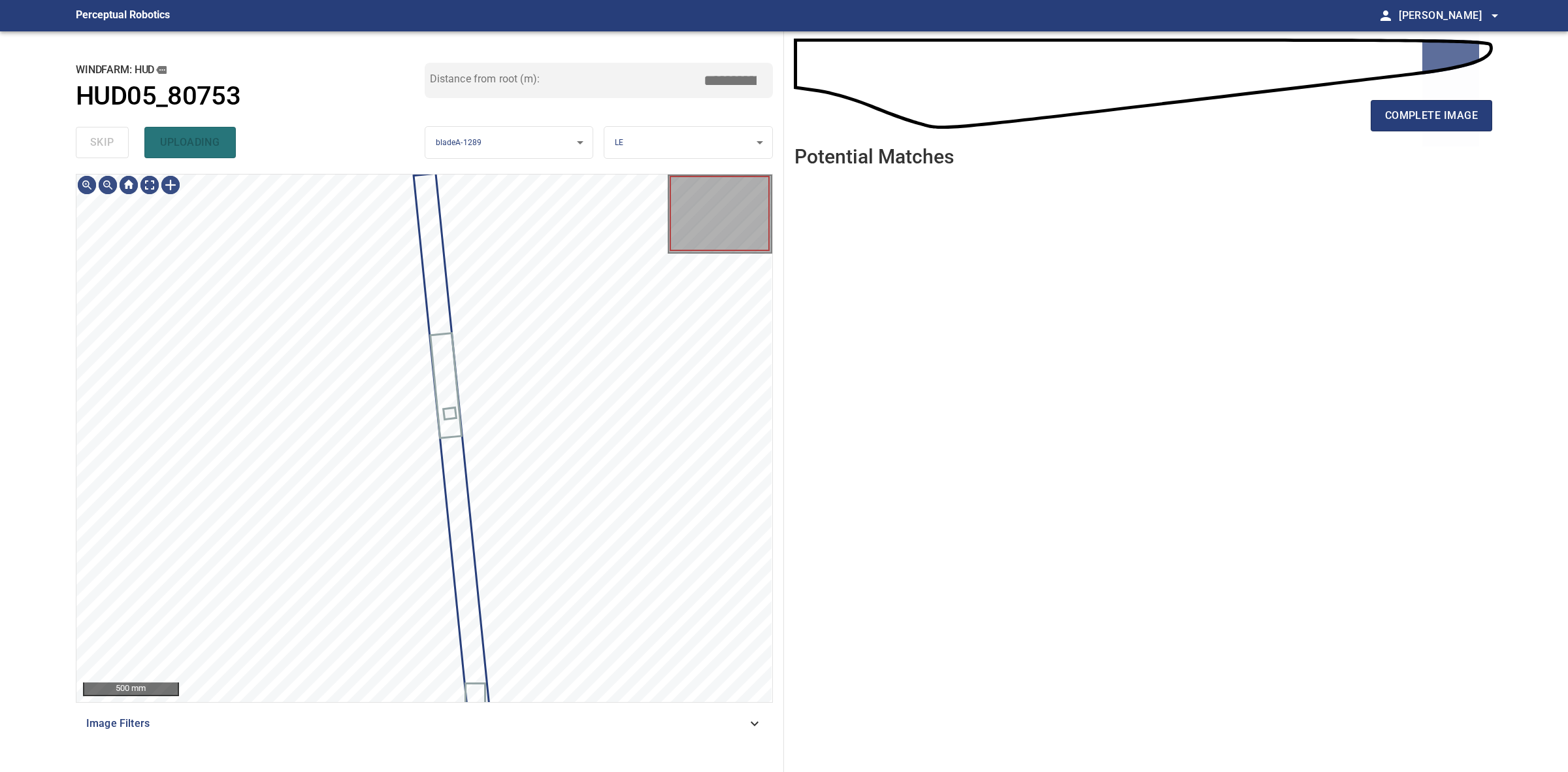
click at [120, 144] on div "skip uploading" at bounding box center [250, 142] width 349 height 41
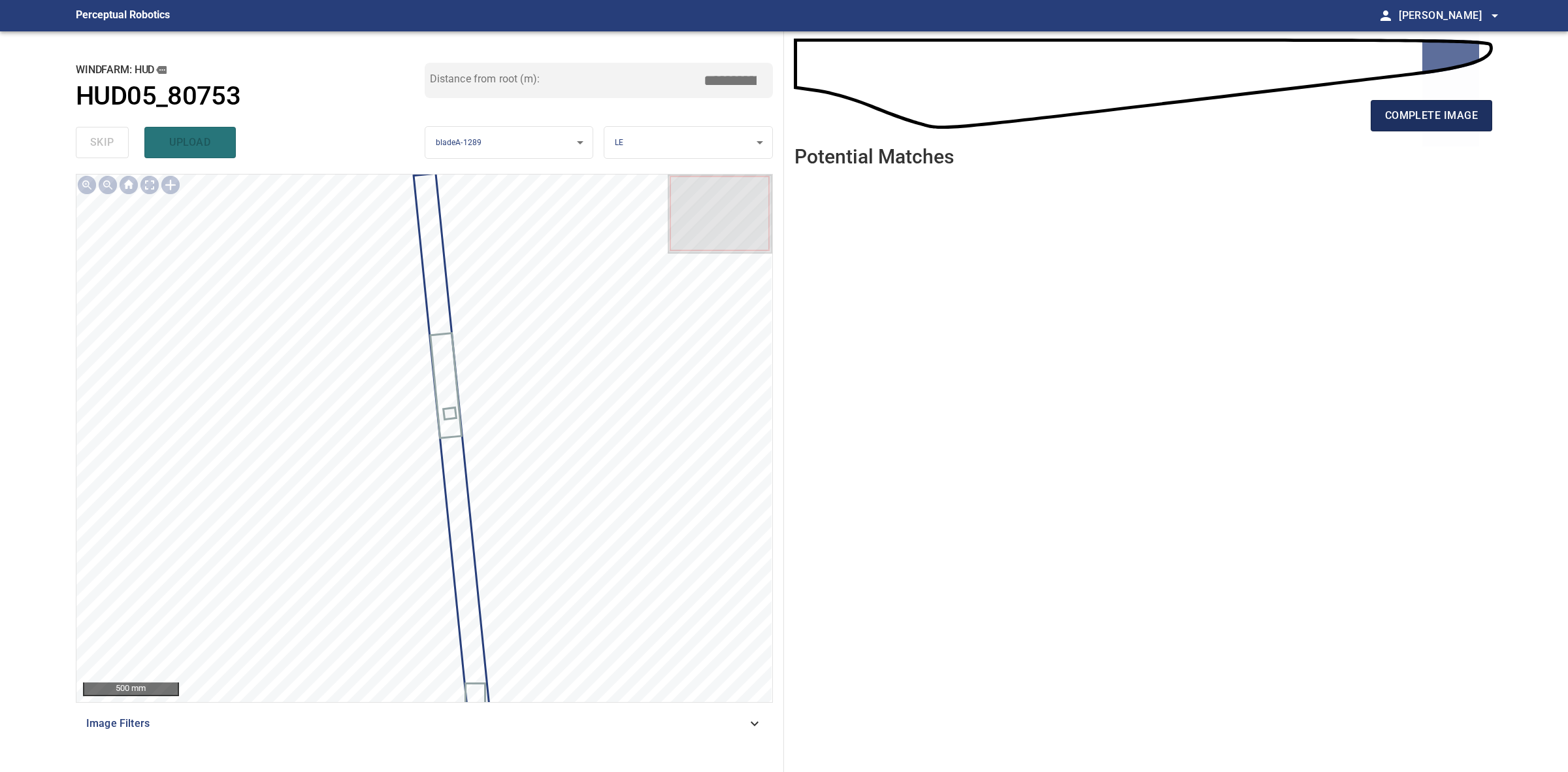
click at [1464, 119] on span "complete image" at bounding box center [1431, 116] width 93 height 18
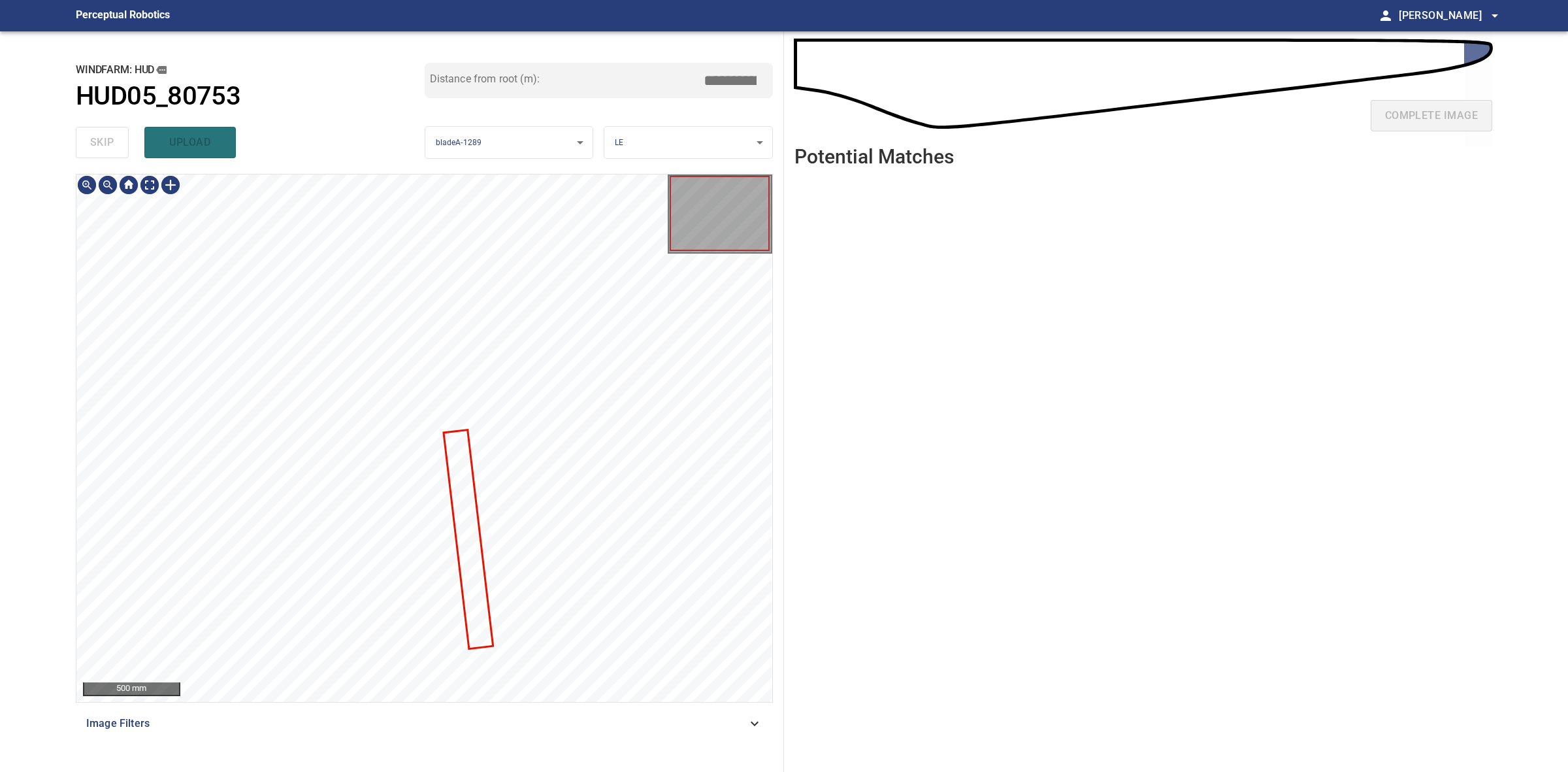
click at [468, 451] on div at bounding box center [425, 438] width 696 height 528
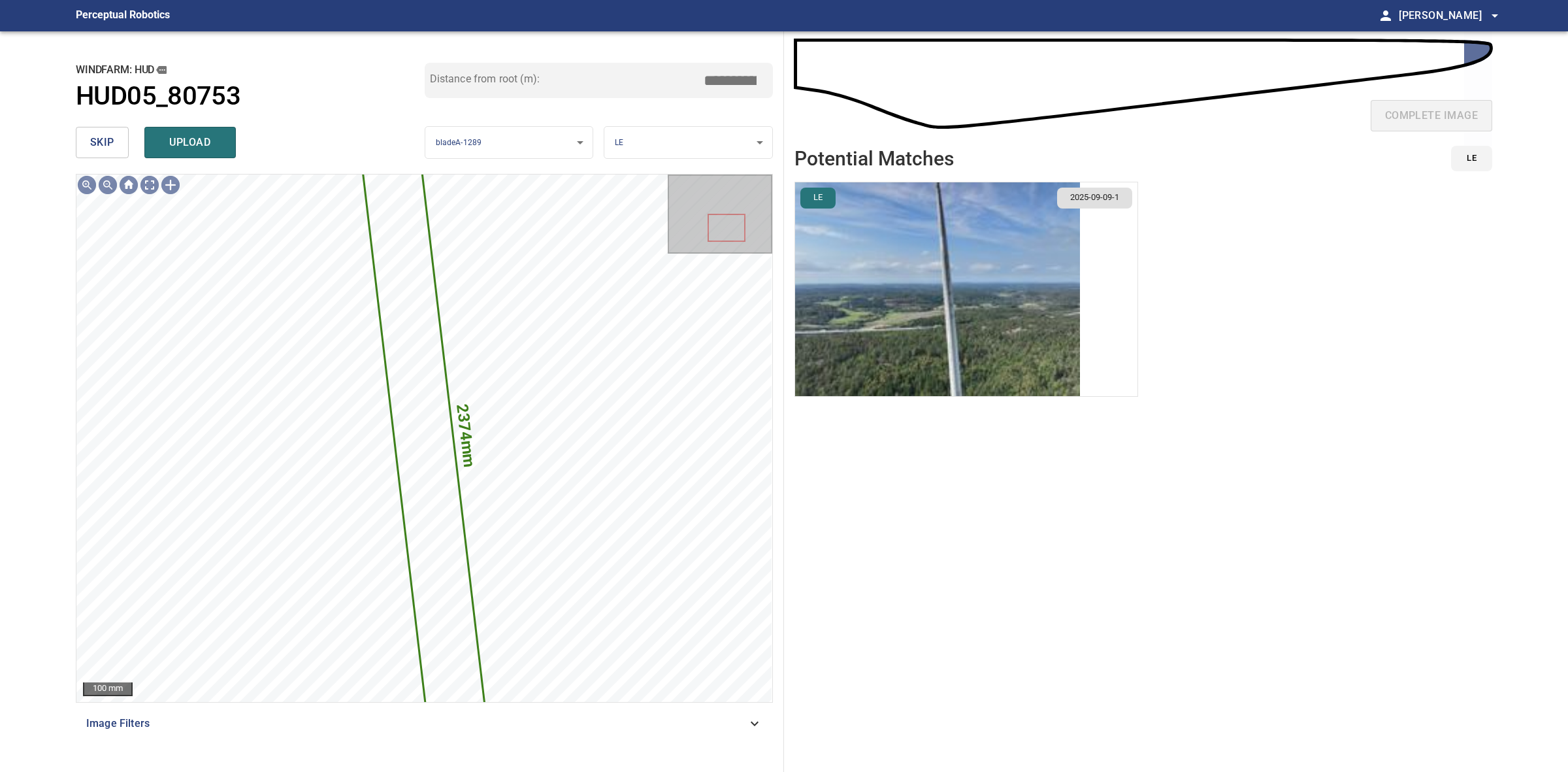
click at [994, 257] on img "button" at bounding box center [937, 289] width 285 height 214
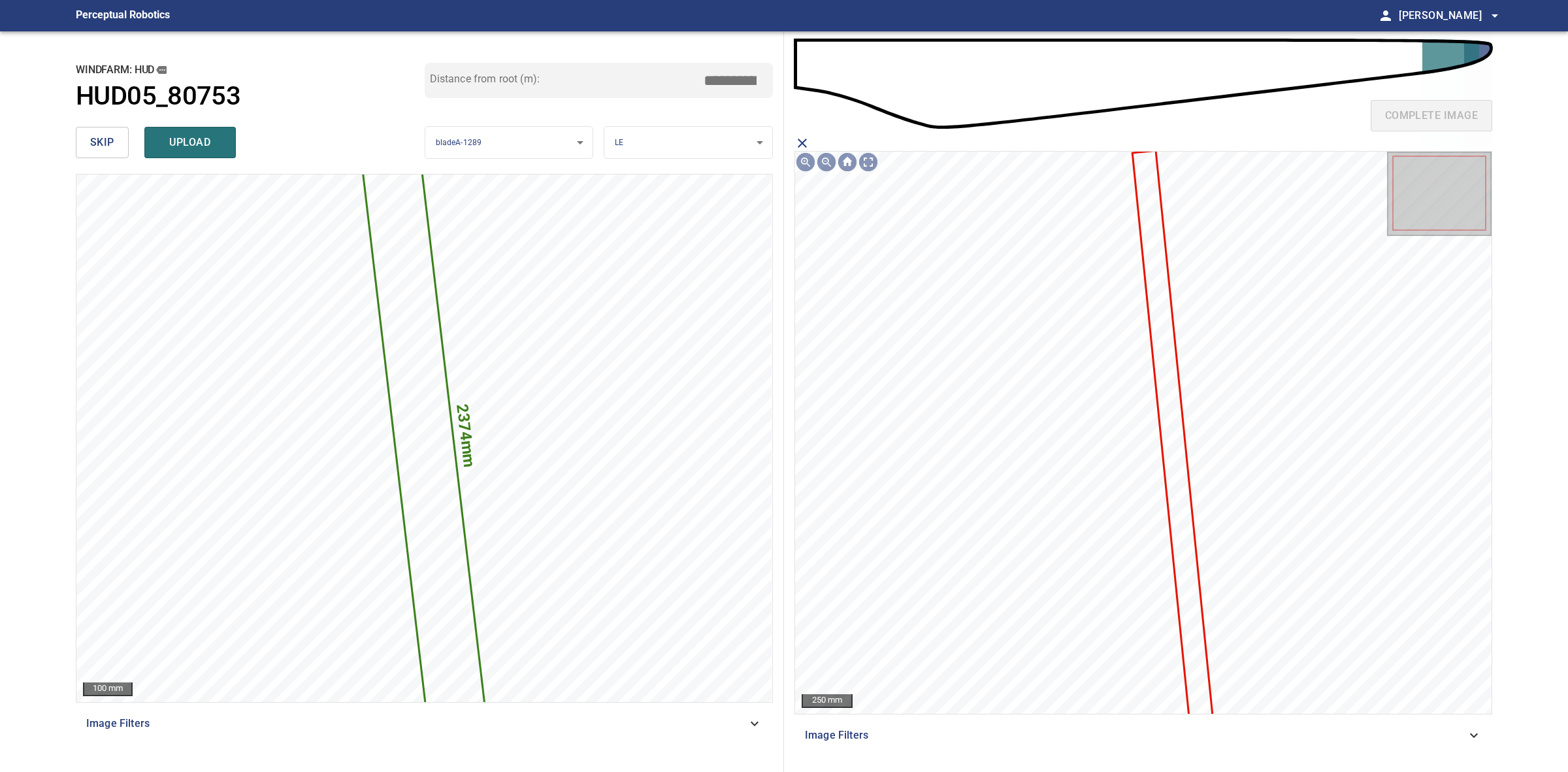
click at [1167, 309] on icon at bounding box center [1173, 435] width 78 height 568
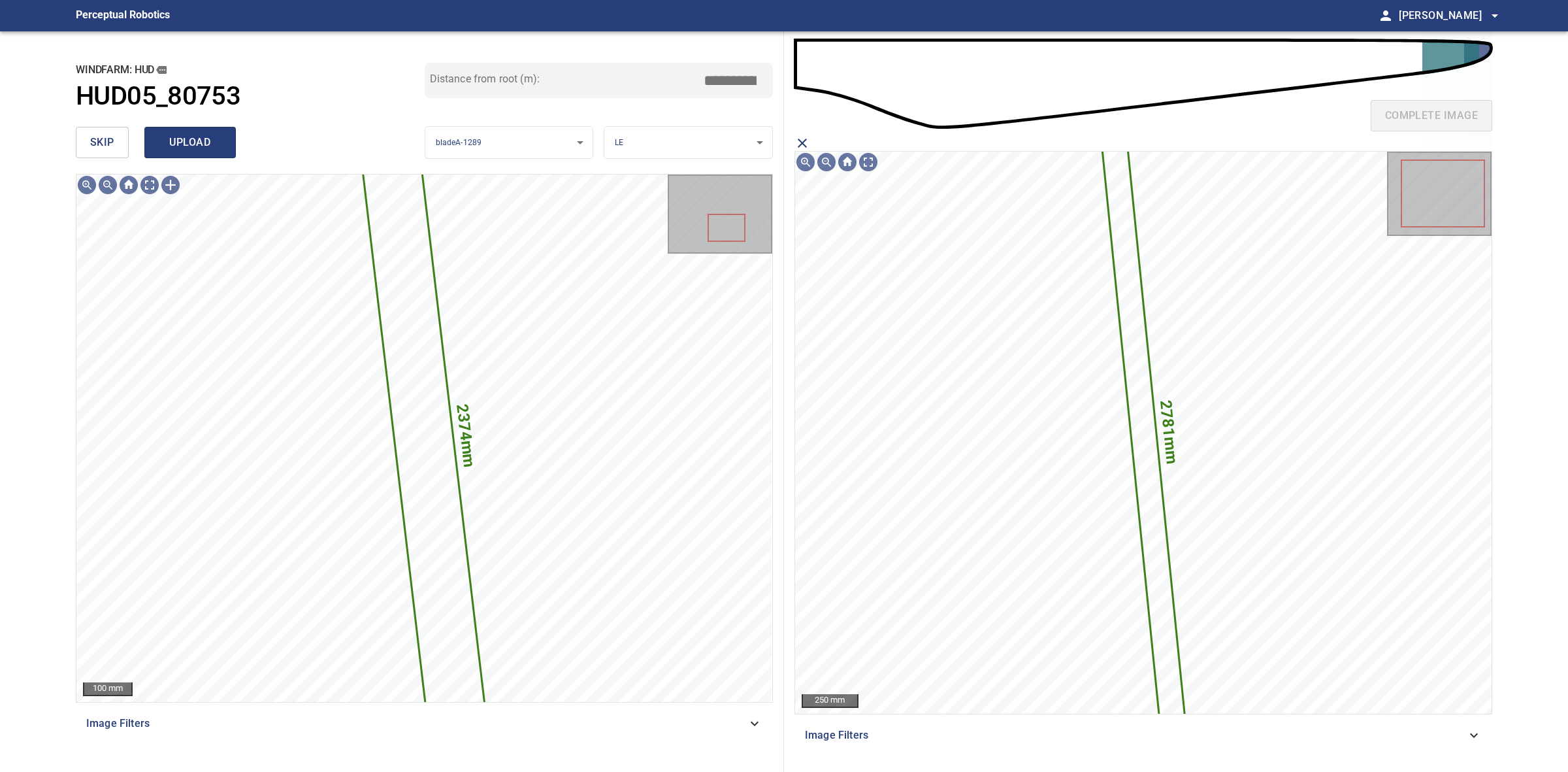
click at [184, 138] on span "upload" at bounding box center [190, 143] width 63 height 18
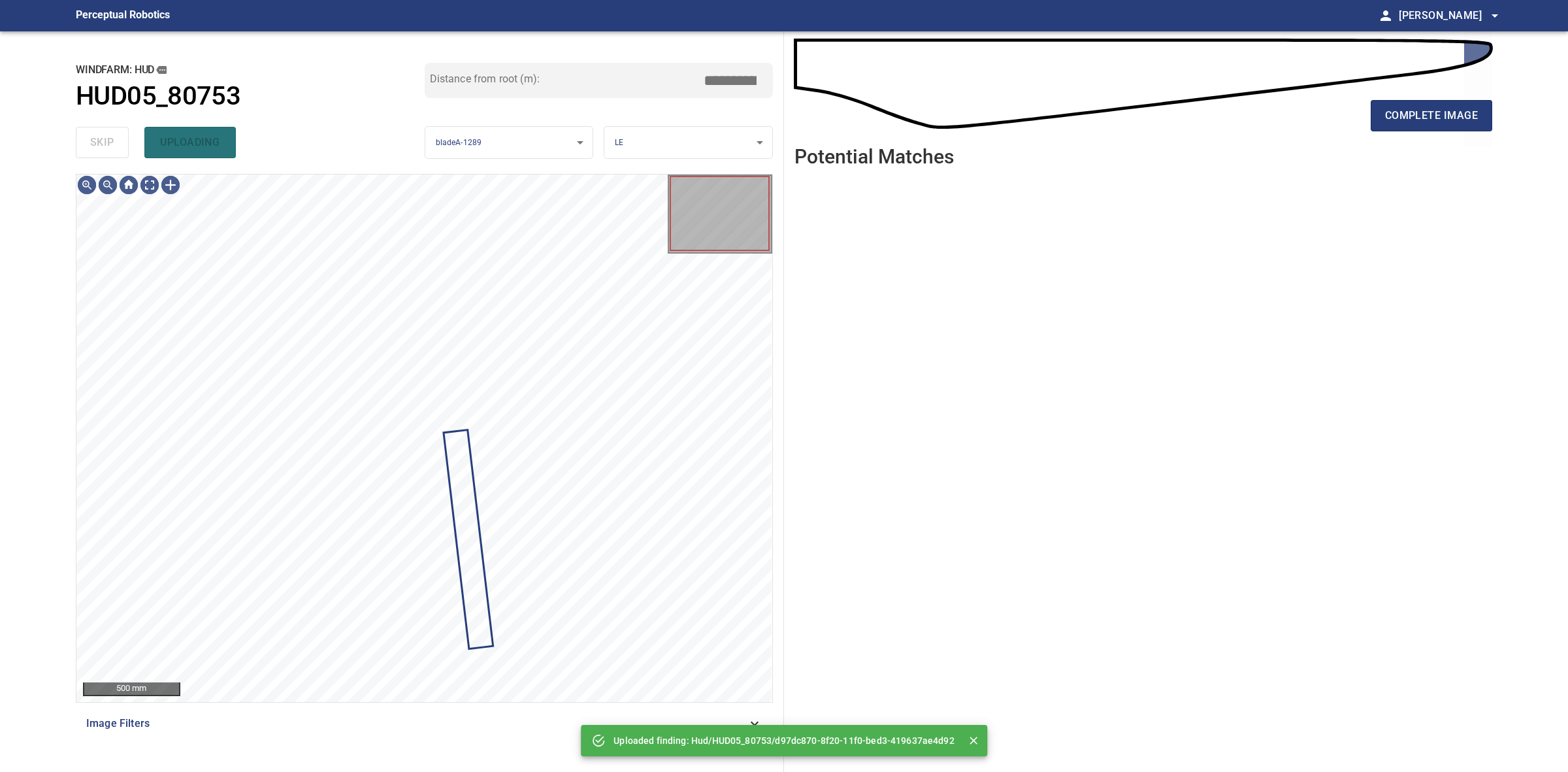
click at [106, 145] on div "skip uploading" at bounding box center [250, 142] width 349 height 41
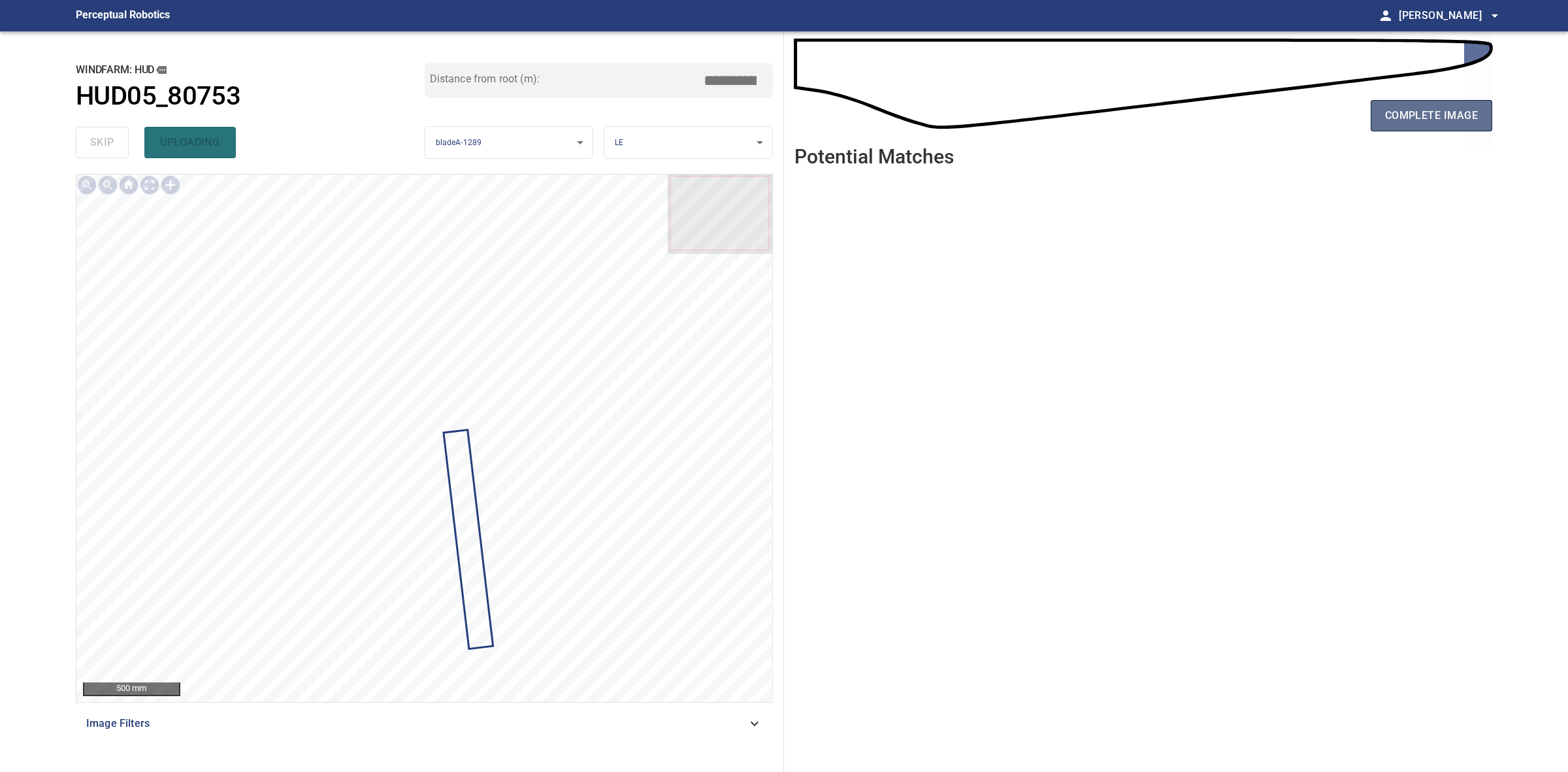
click at [1416, 118] on span "complete image" at bounding box center [1431, 116] width 93 height 18
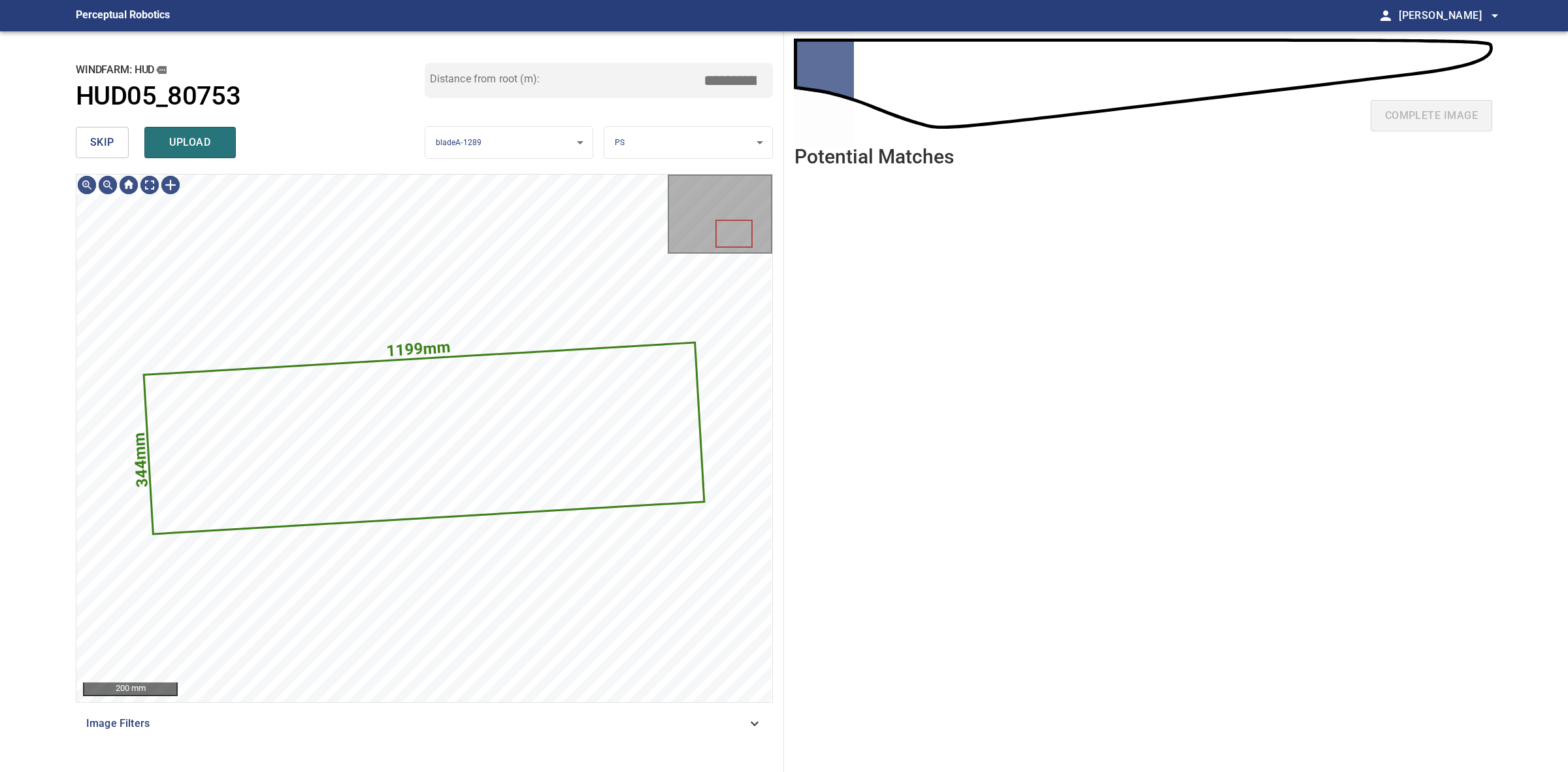
click at [108, 129] on button "skip" at bounding box center [102, 142] width 53 height 31
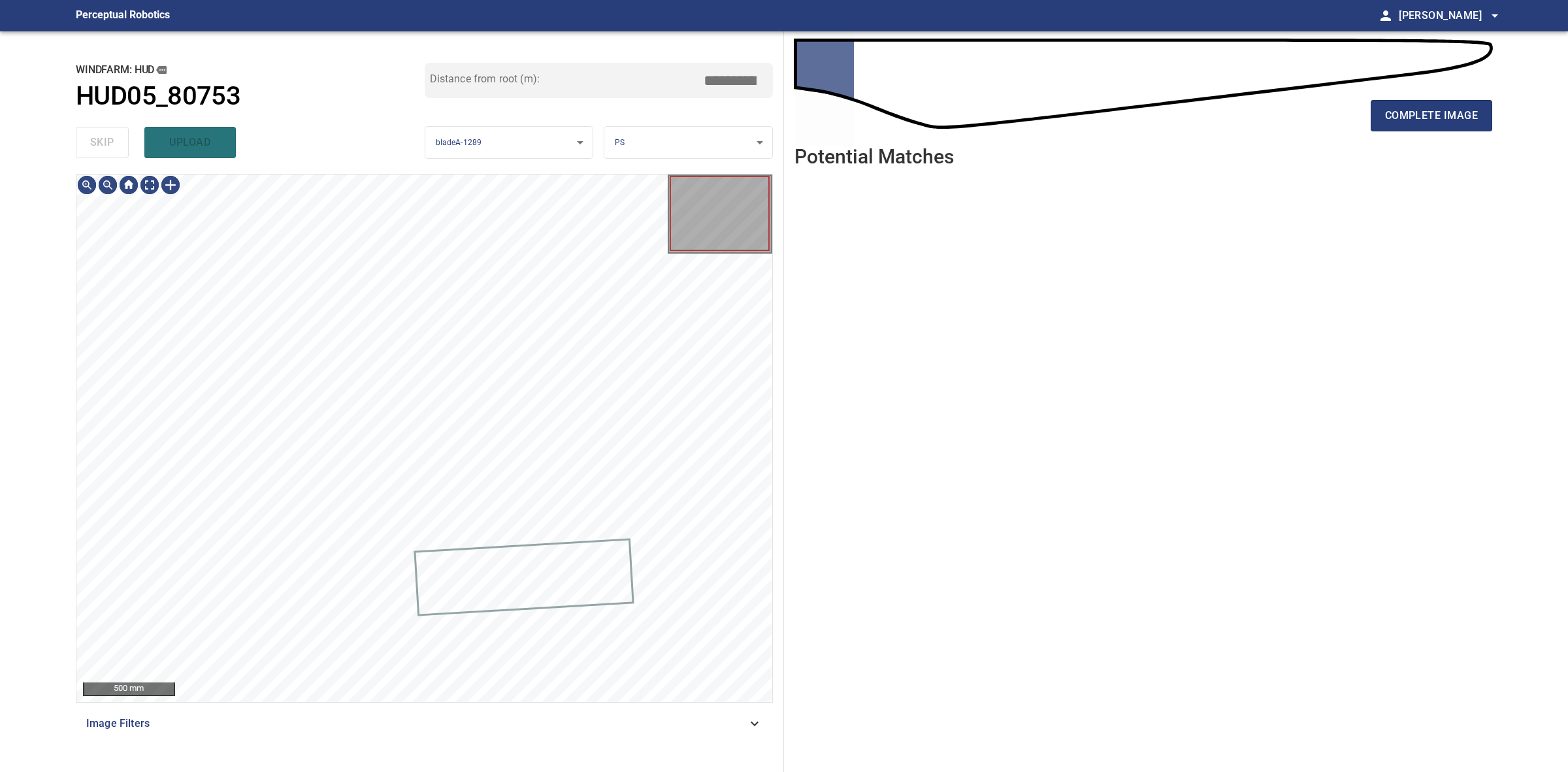
click at [108, 129] on div "skip upload" at bounding box center [250, 142] width 349 height 41
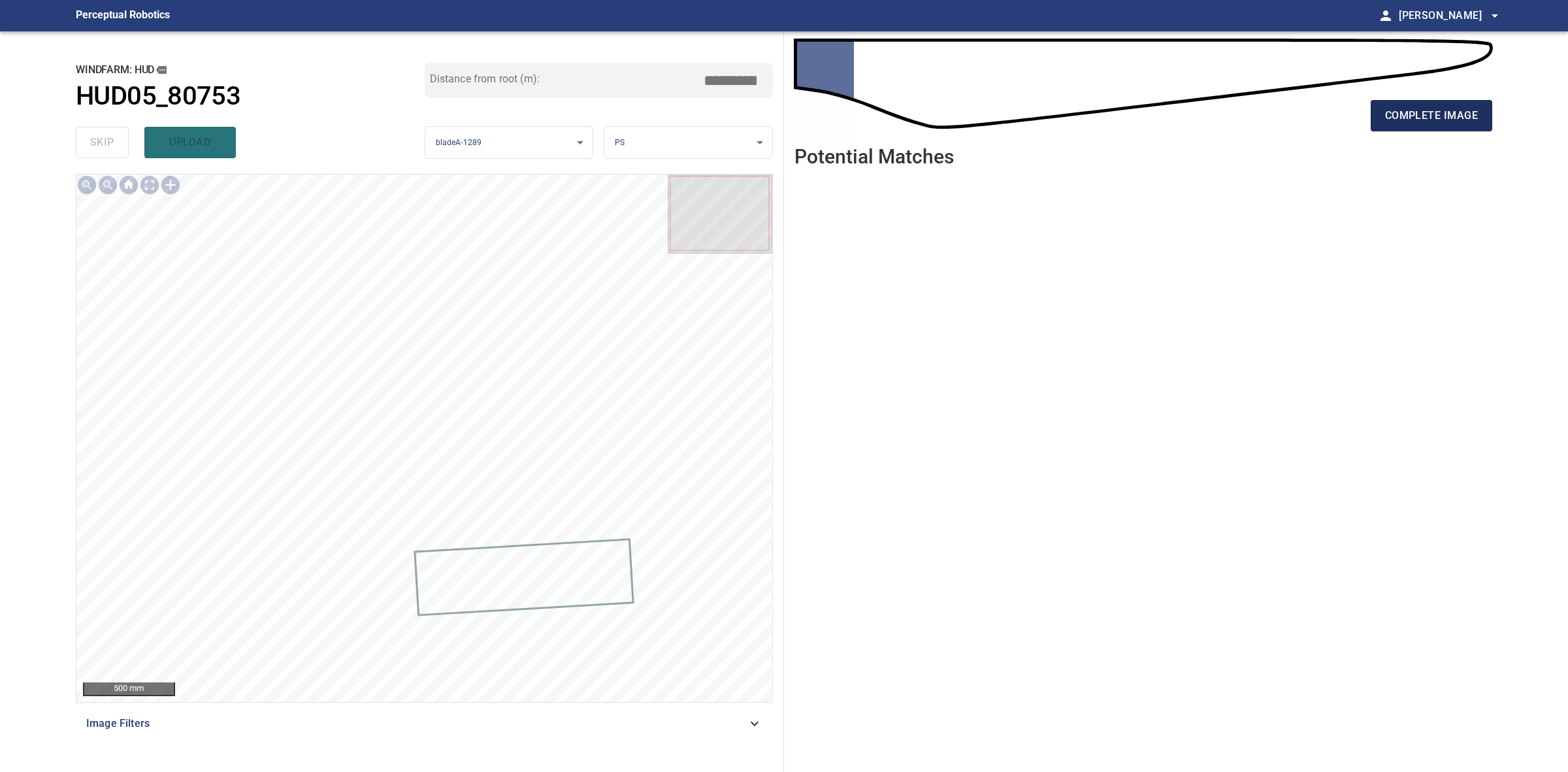
click at [1394, 123] on span "complete image" at bounding box center [1431, 116] width 93 height 18
click at [1419, 120] on span "complete image" at bounding box center [1431, 116] width 93 height 18
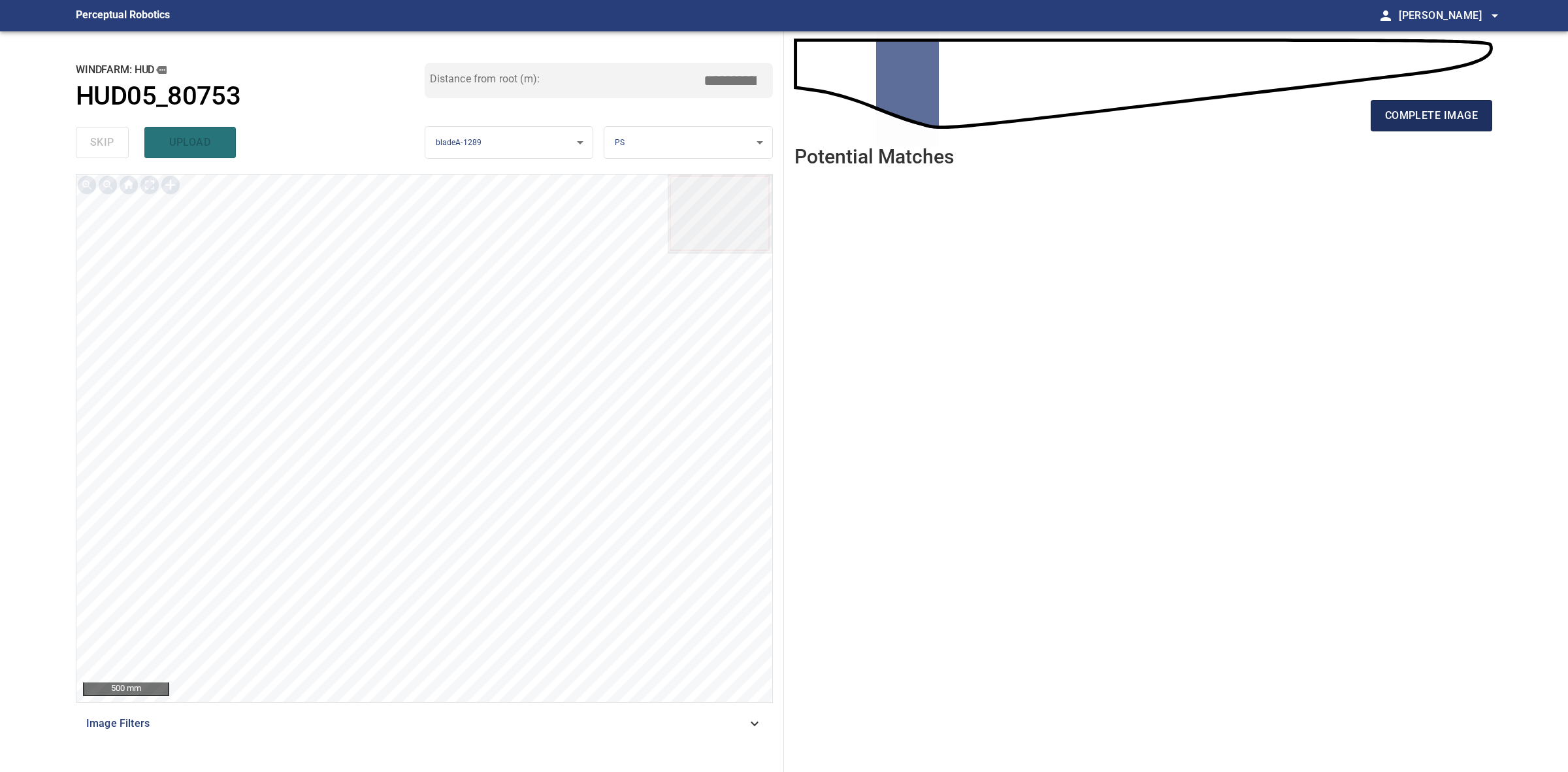
click at [1417, 118] on span "complete image" at bounding box center [1431, 116] width 93 height 18
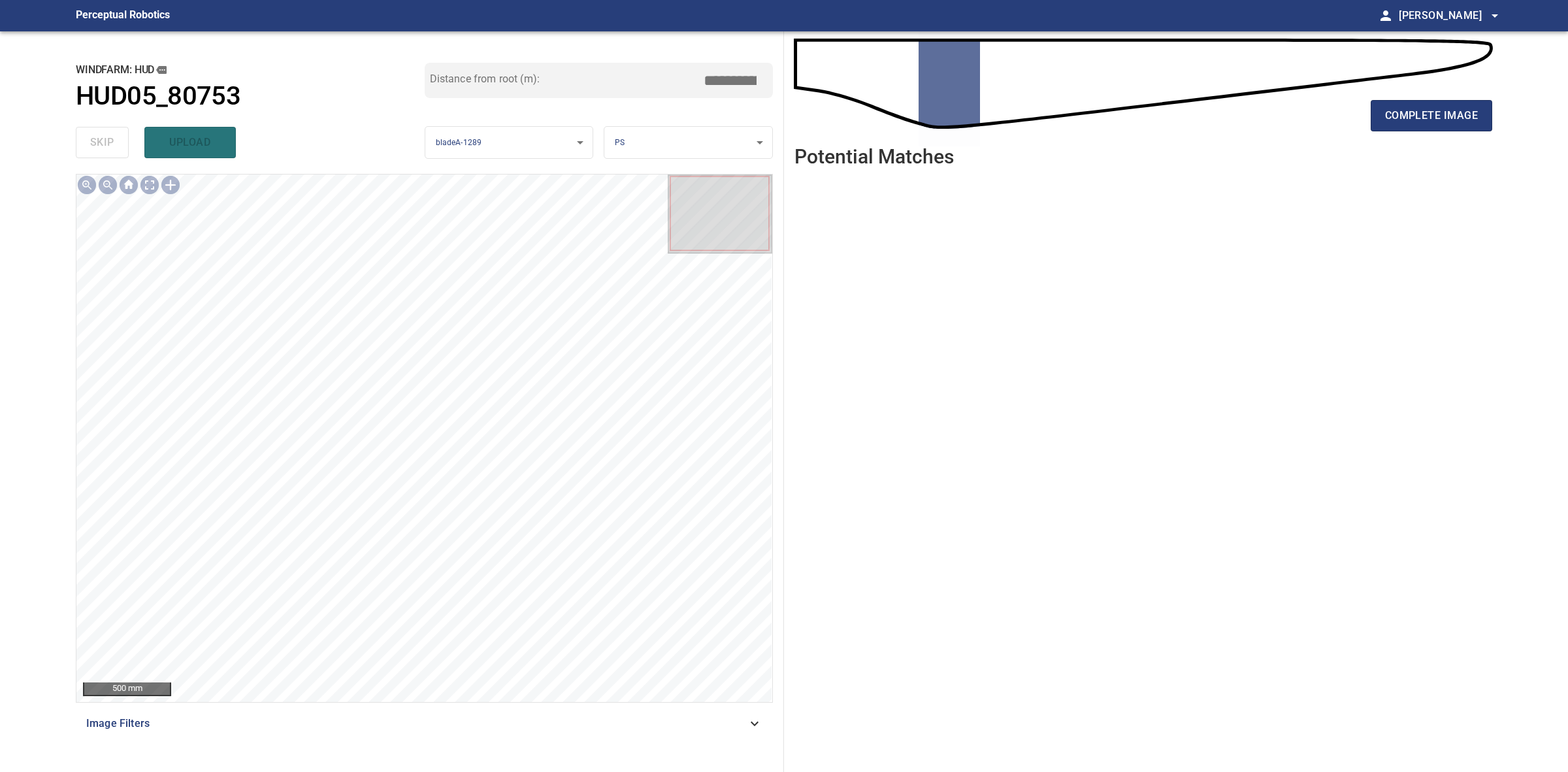
click at [1415, 112] on span "complete image" at bounding box center [1431, 116] width 93 height 18
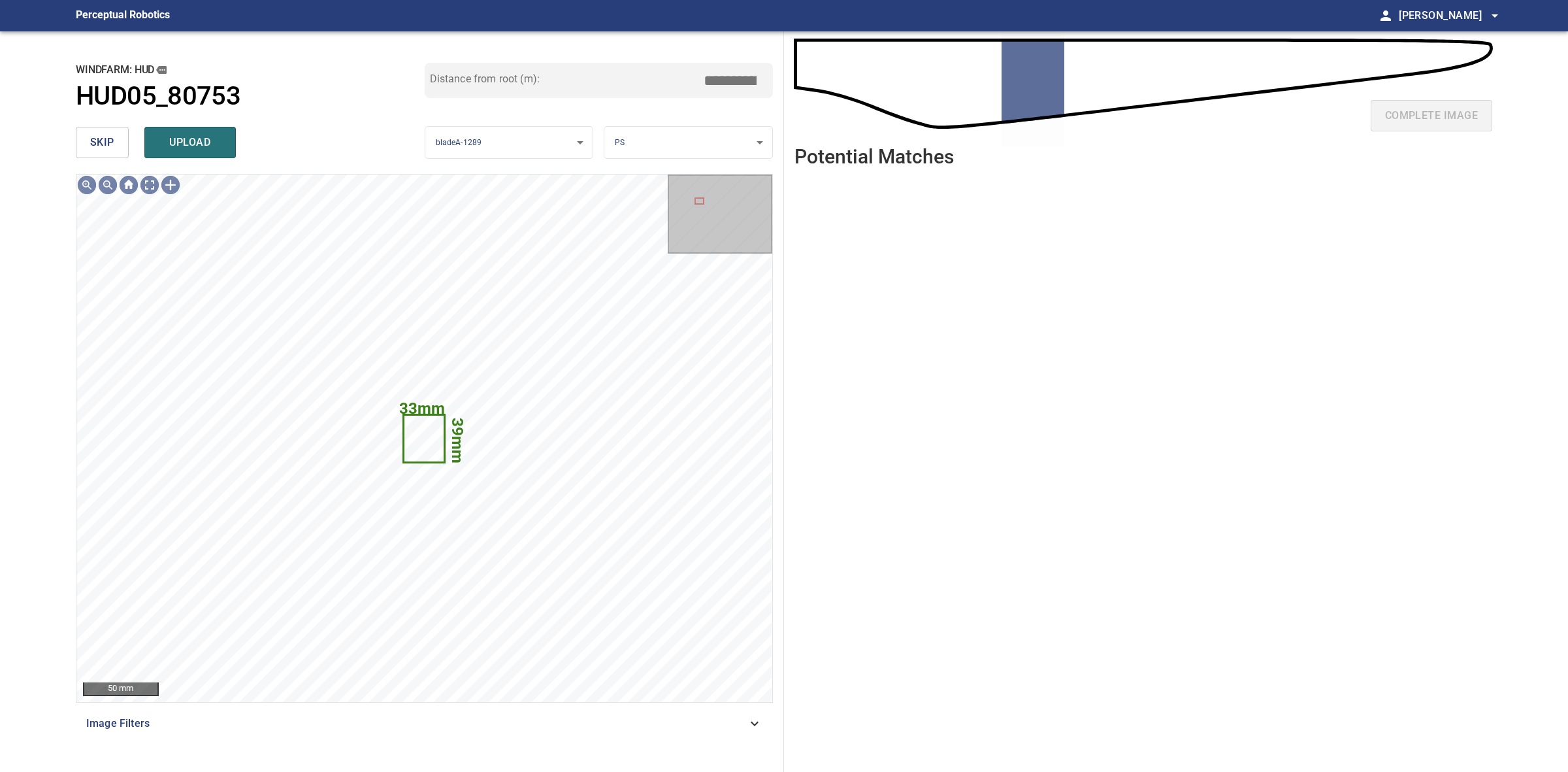
click at [83, 141] on button "skip" at bounding box center [102, 142] width 53 height 31
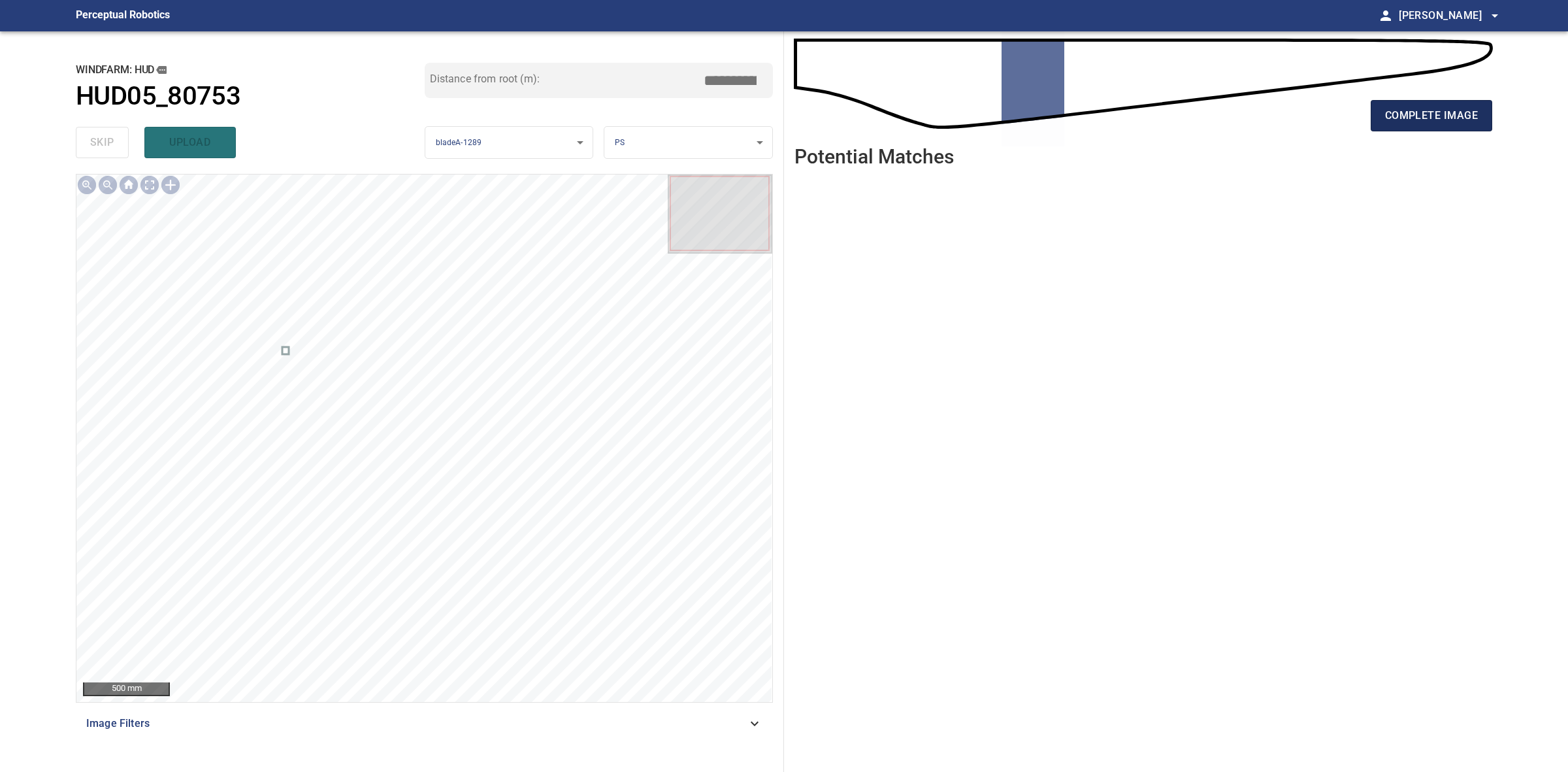
click at [1374, 129] on button "complete image" at bounding box center [1431, 115] width 121 height 31
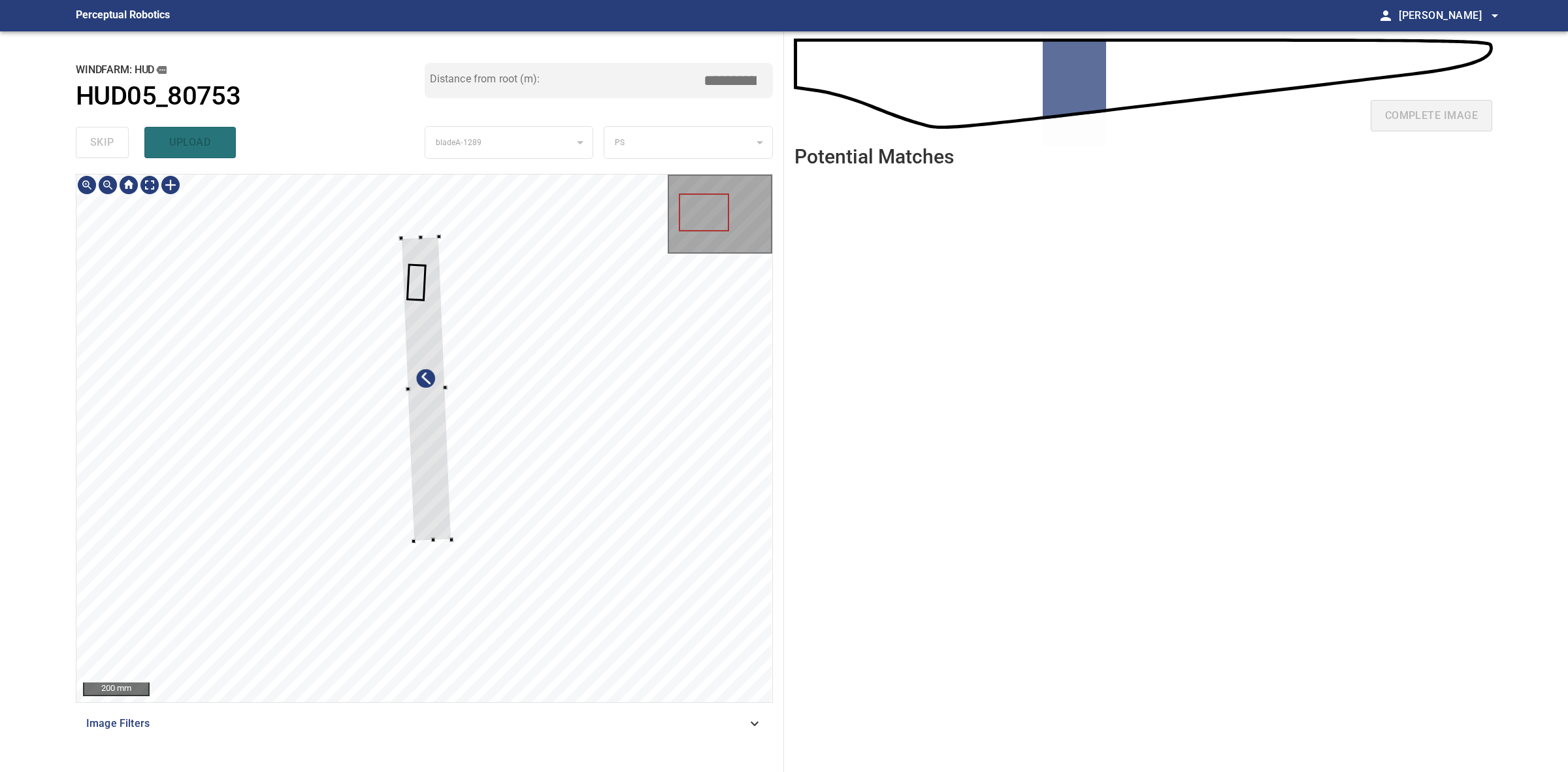
click at [439, 239] on div at bounding box center [438, 236] width 4 height 4
click at [435, 270] on div at bounding box center [425, 404] width 51 height 297
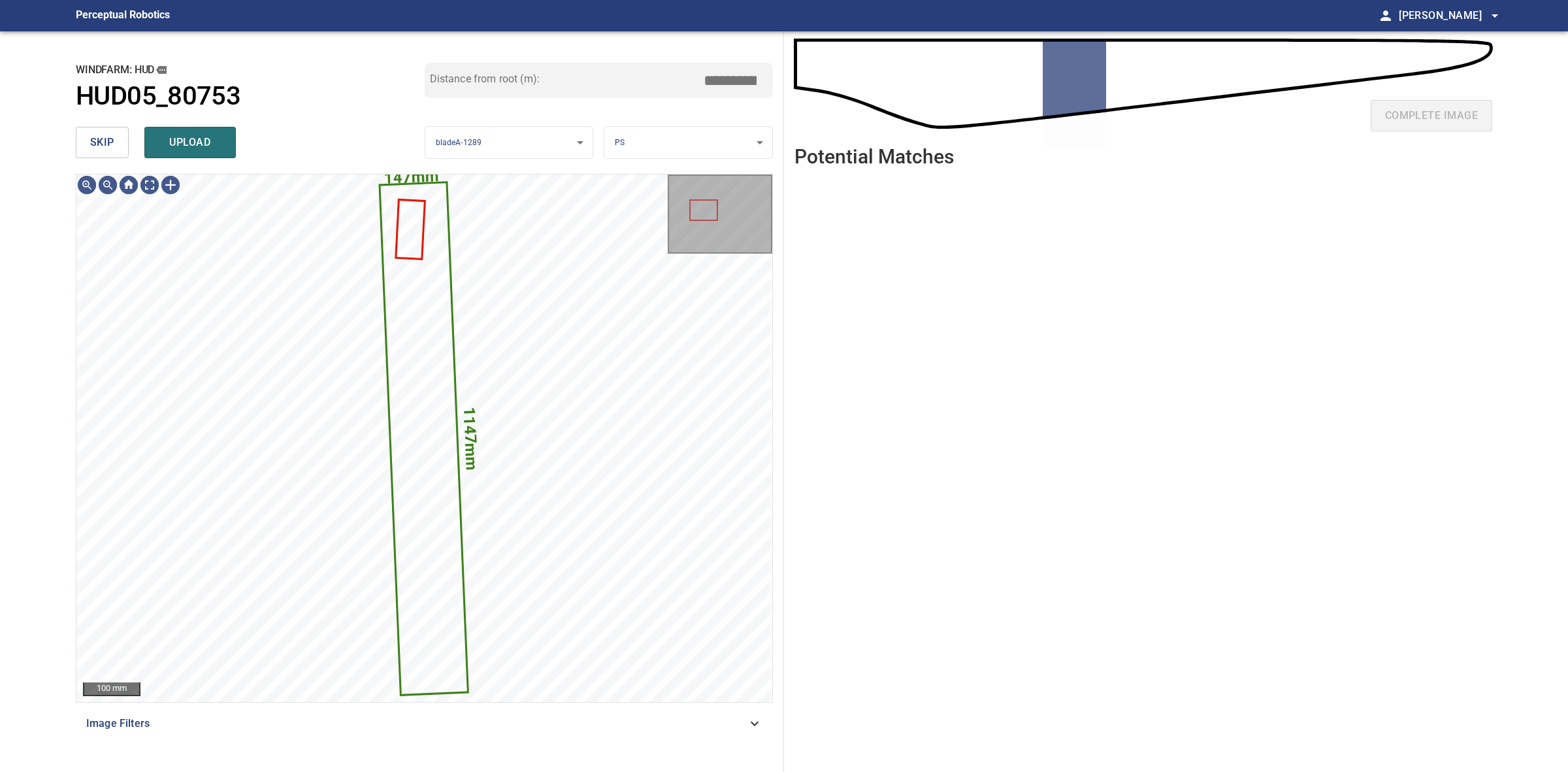
click at [213, 145] on span "upload" at bounding box center [190, 143] width 63 height 18
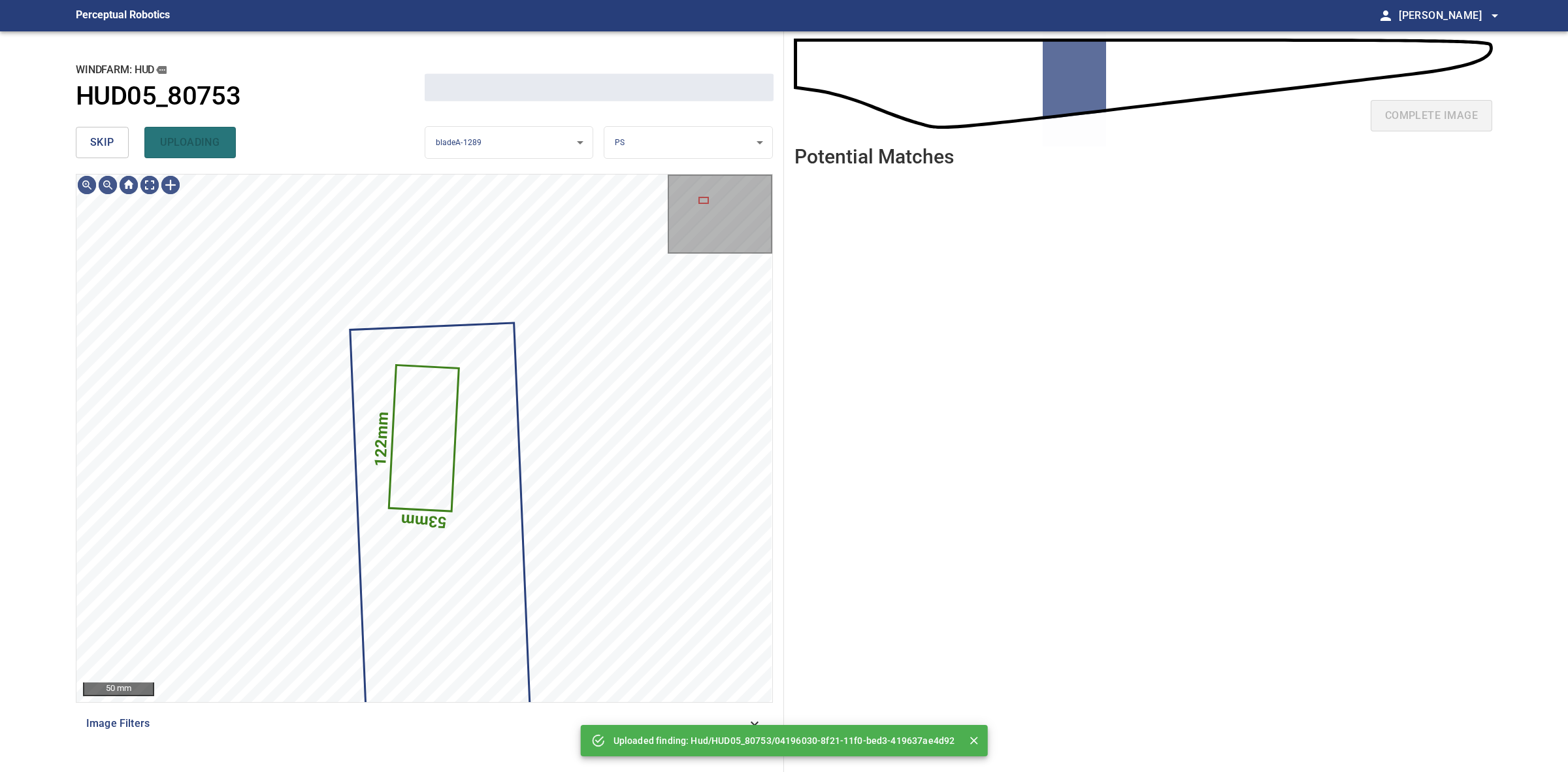
click at [118, 144] on button "skip" at bounding box center [102, 142] width 53 height 31
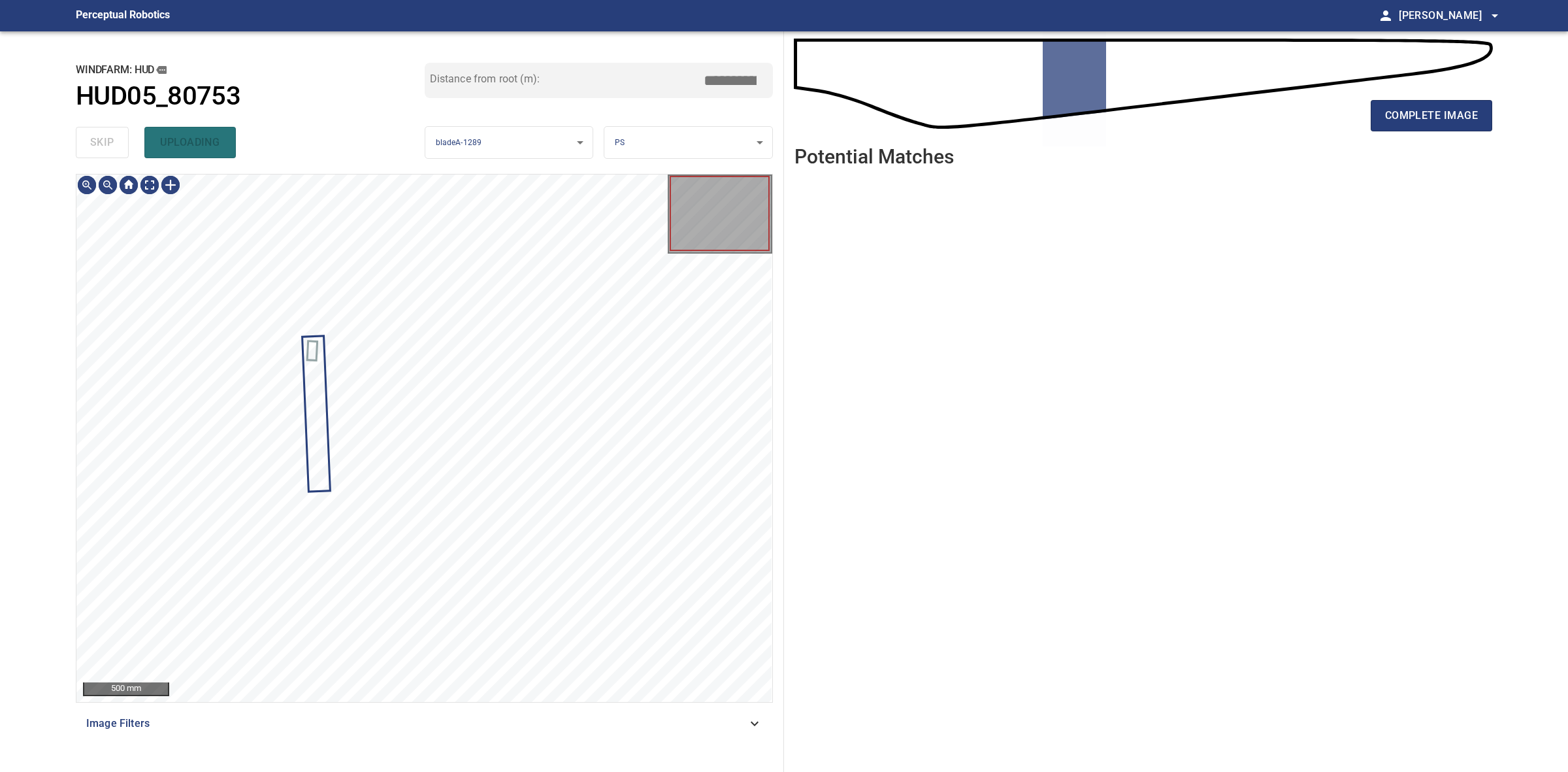
click at [118, 144] on div "skip uploading" at bounding box center [250, 142] width 349 height 41
drag, startPoint x: 118, startPoint y: 144, endPoint x: 164, endPoint y: 144, distance: 46.0
click at [117, 144] on div "skip uploading" at bounding box center [250, 142] width 349 height 41
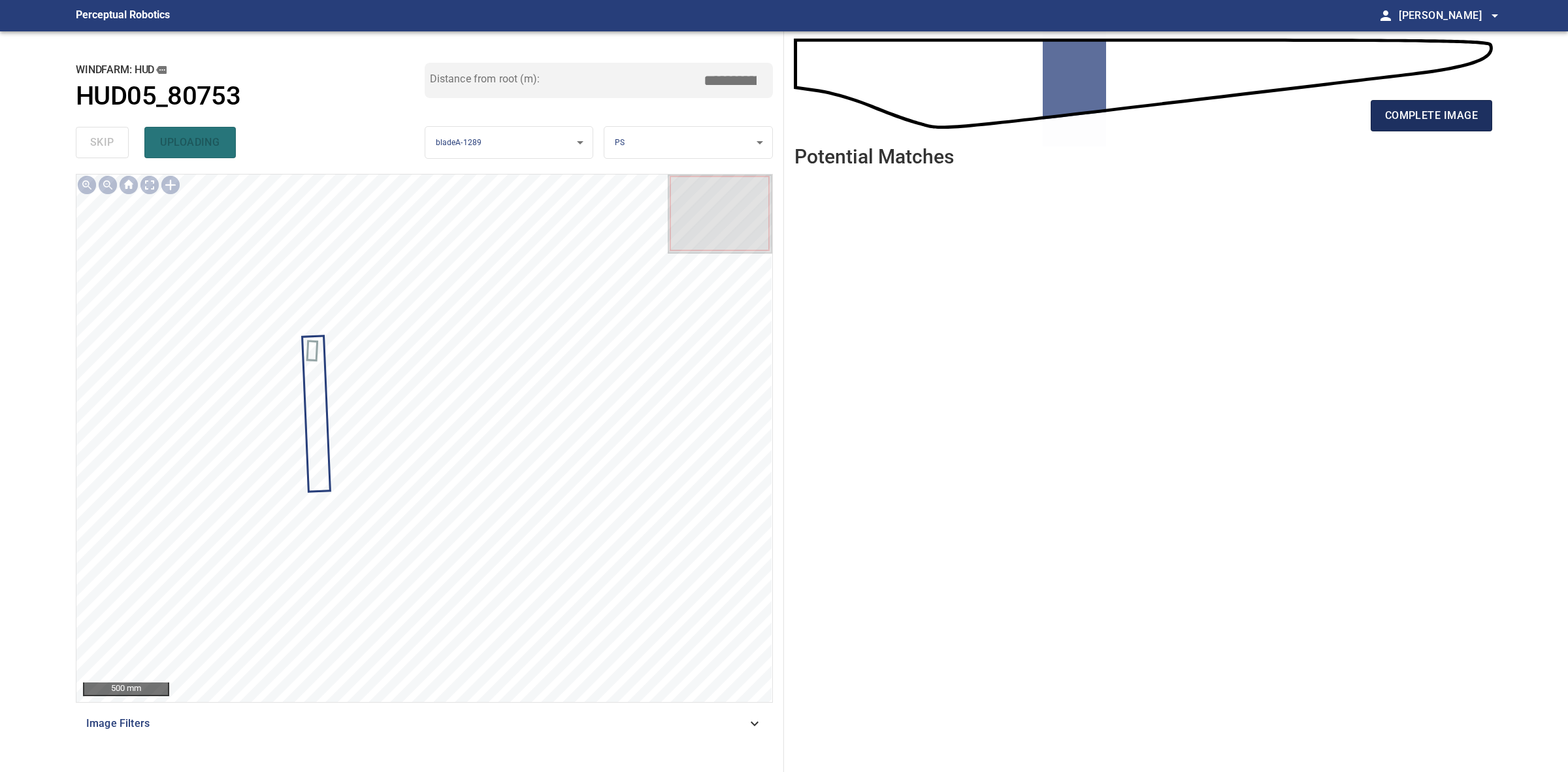
click at [1404, 119] on span "complete image" at bounding box center [1431, 116] width 93 height 18
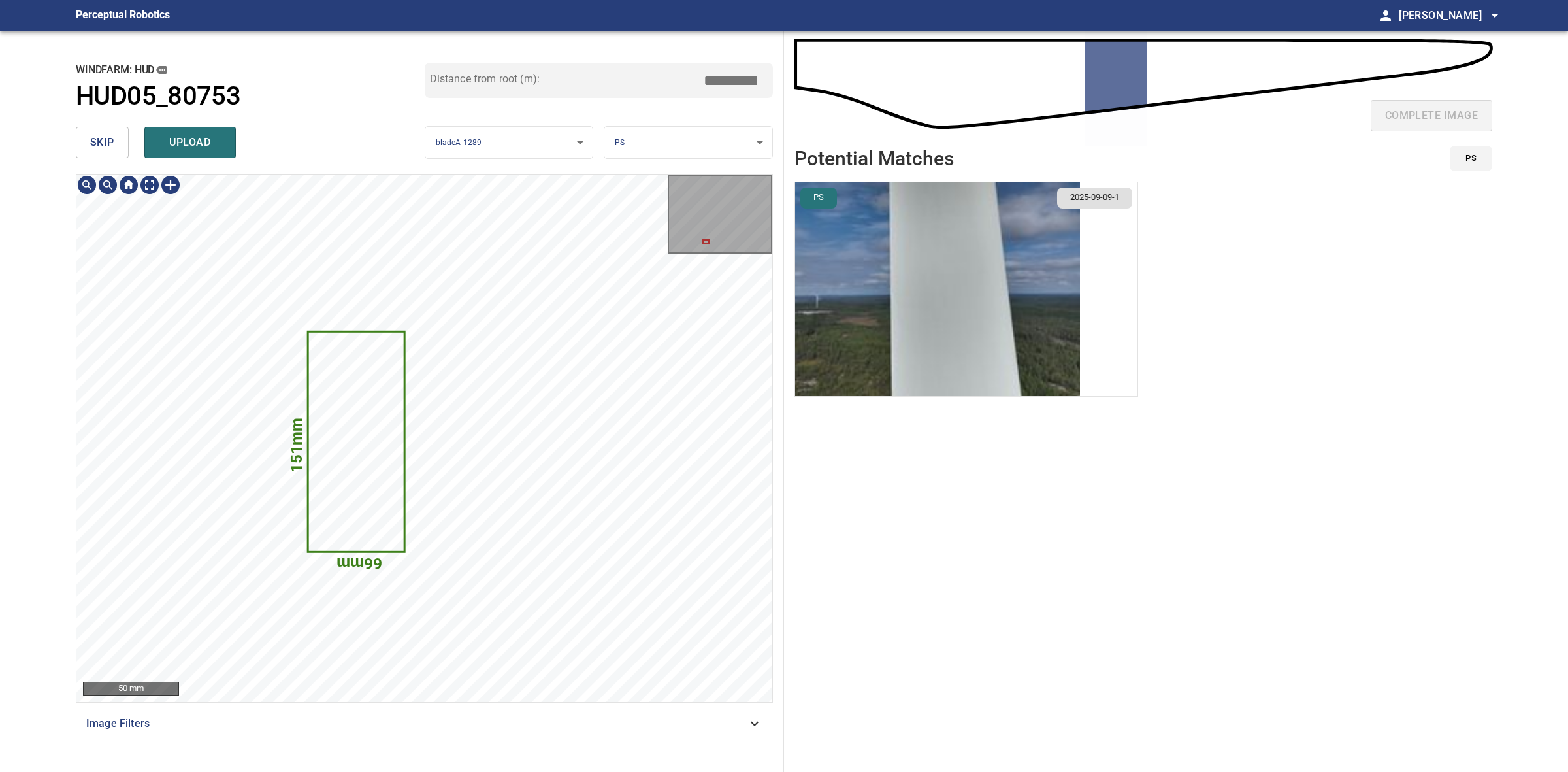
click at [383, 466] on icon at bounding box center [356, 442] width 94 height 218
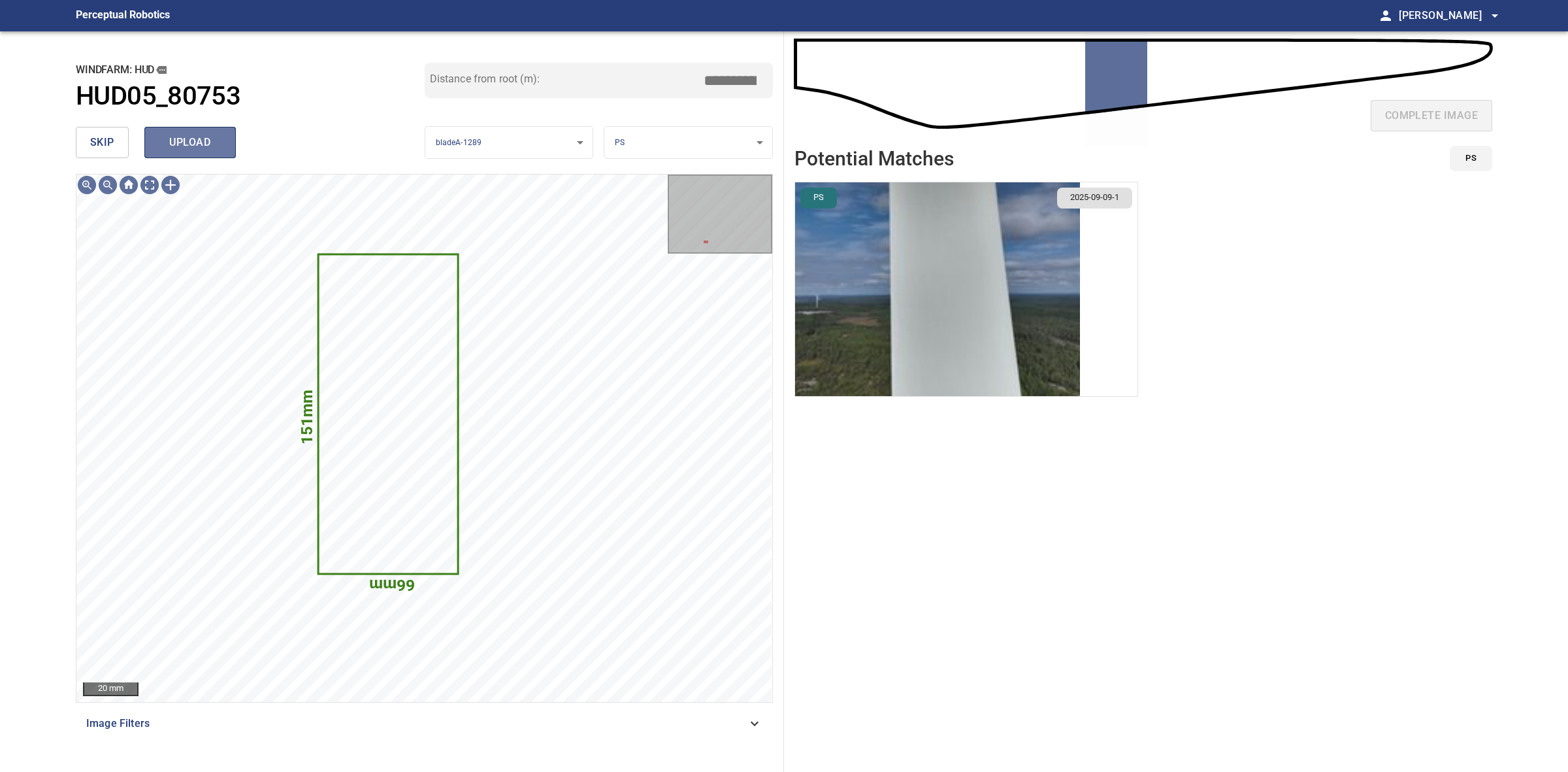
click at [219, 144] on span "upload" at bounding box center [190, 143] width 63 height 18
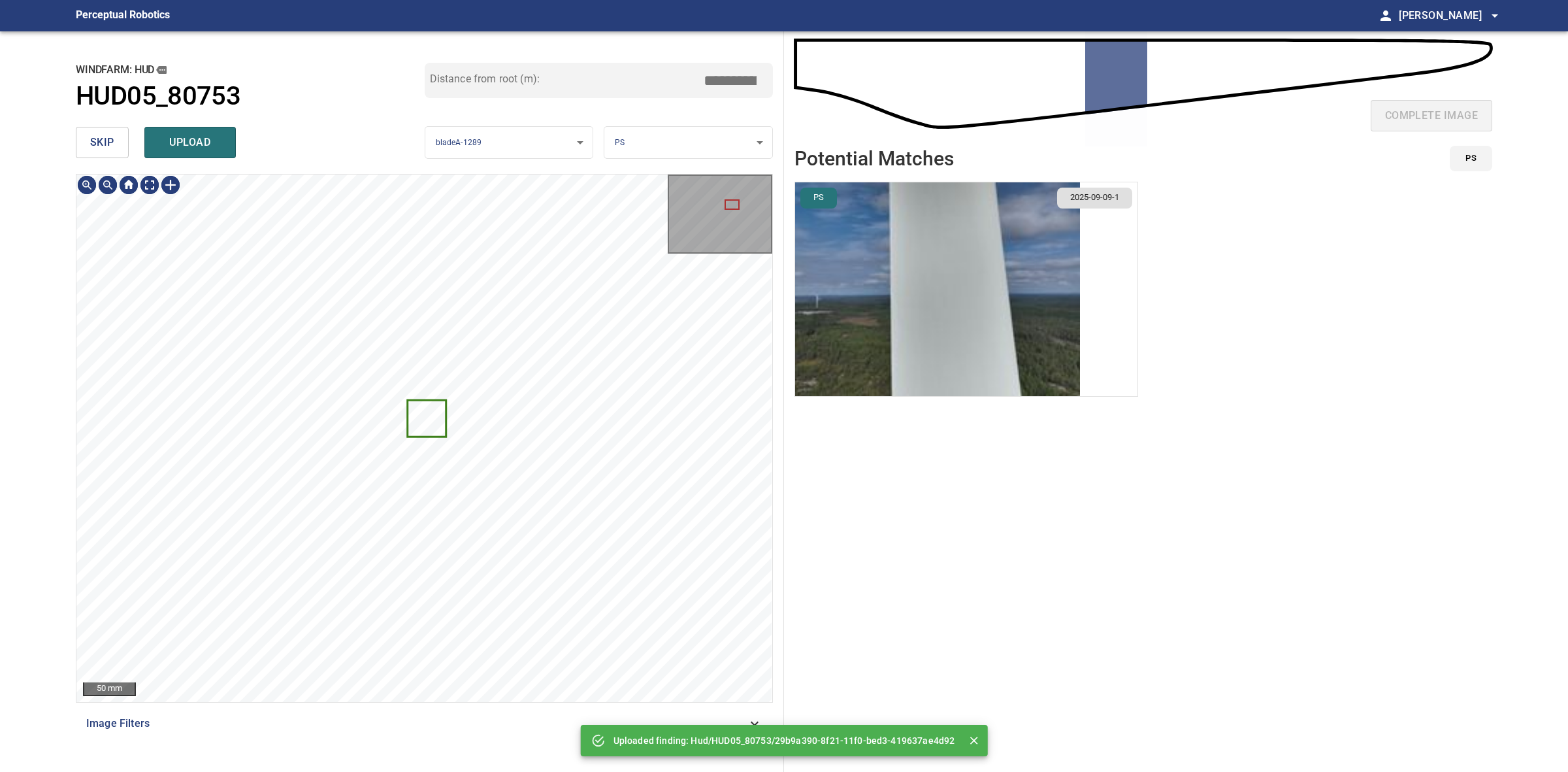
click at [112, 144] on span "skip" at bounding box center [101, 143] width 24 height 18
click at [112, 144] on div "skip upload" at bounding box center [250, 142] width 349 height 41
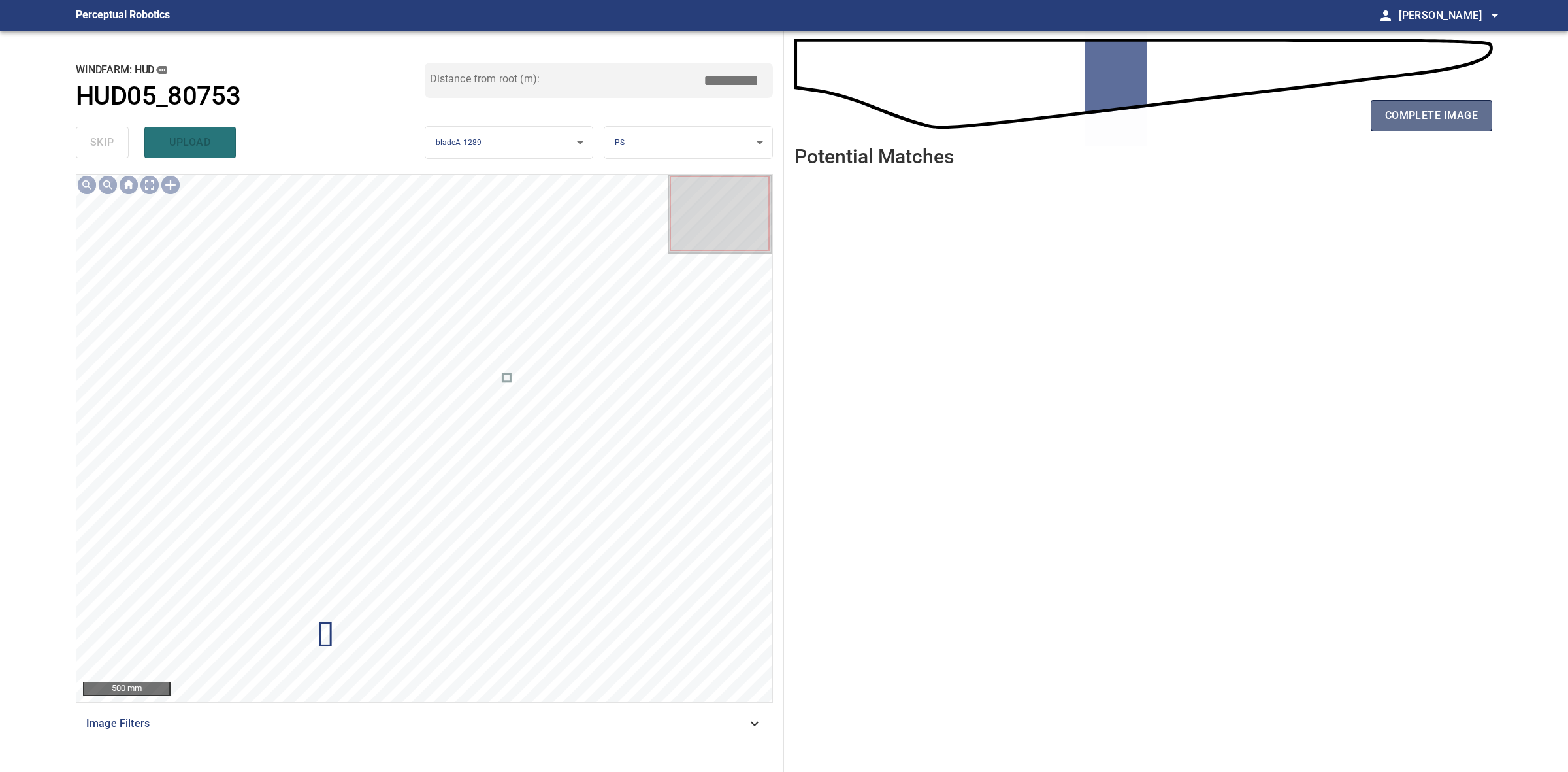
click at [1390, 125] on button "complete image" at bounding box center [1431, 115] width 121 height 31
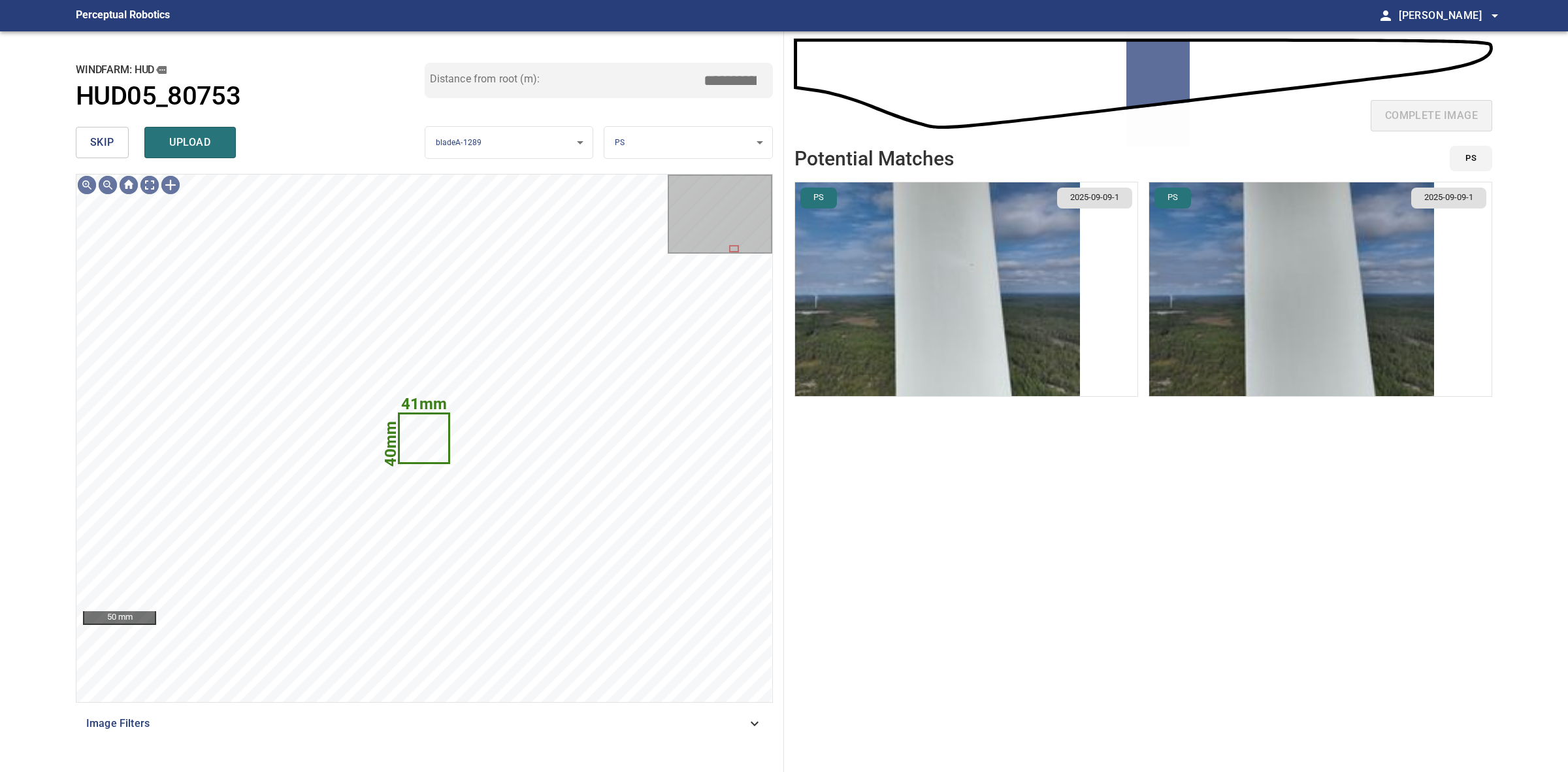
click at [110, 142] on span "skip" at bounding box center [101, 143] width 24 height 18
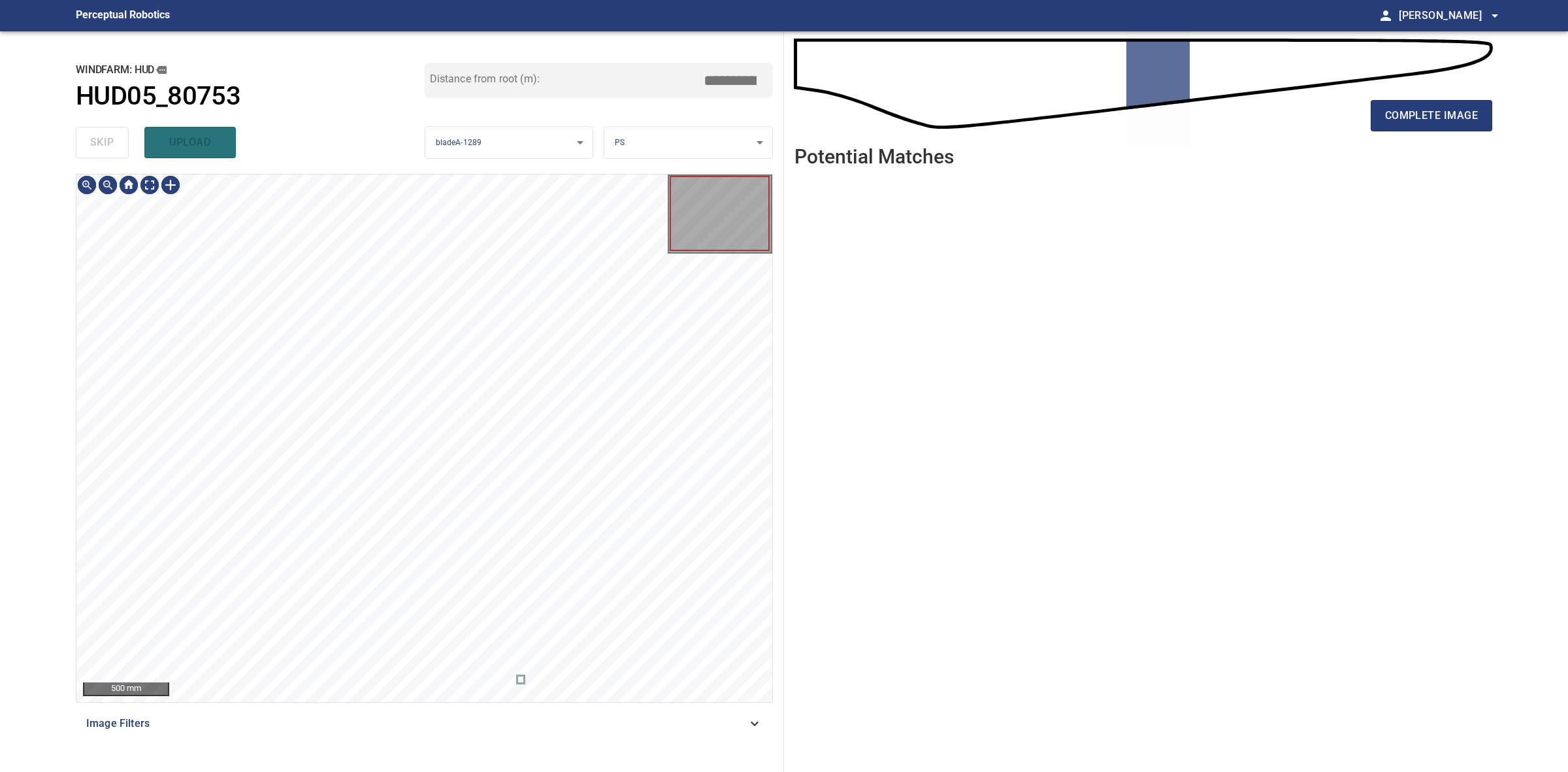
click at [110, 142] on div "skip upload" at bounding box center [250, 142] width 349 height 41
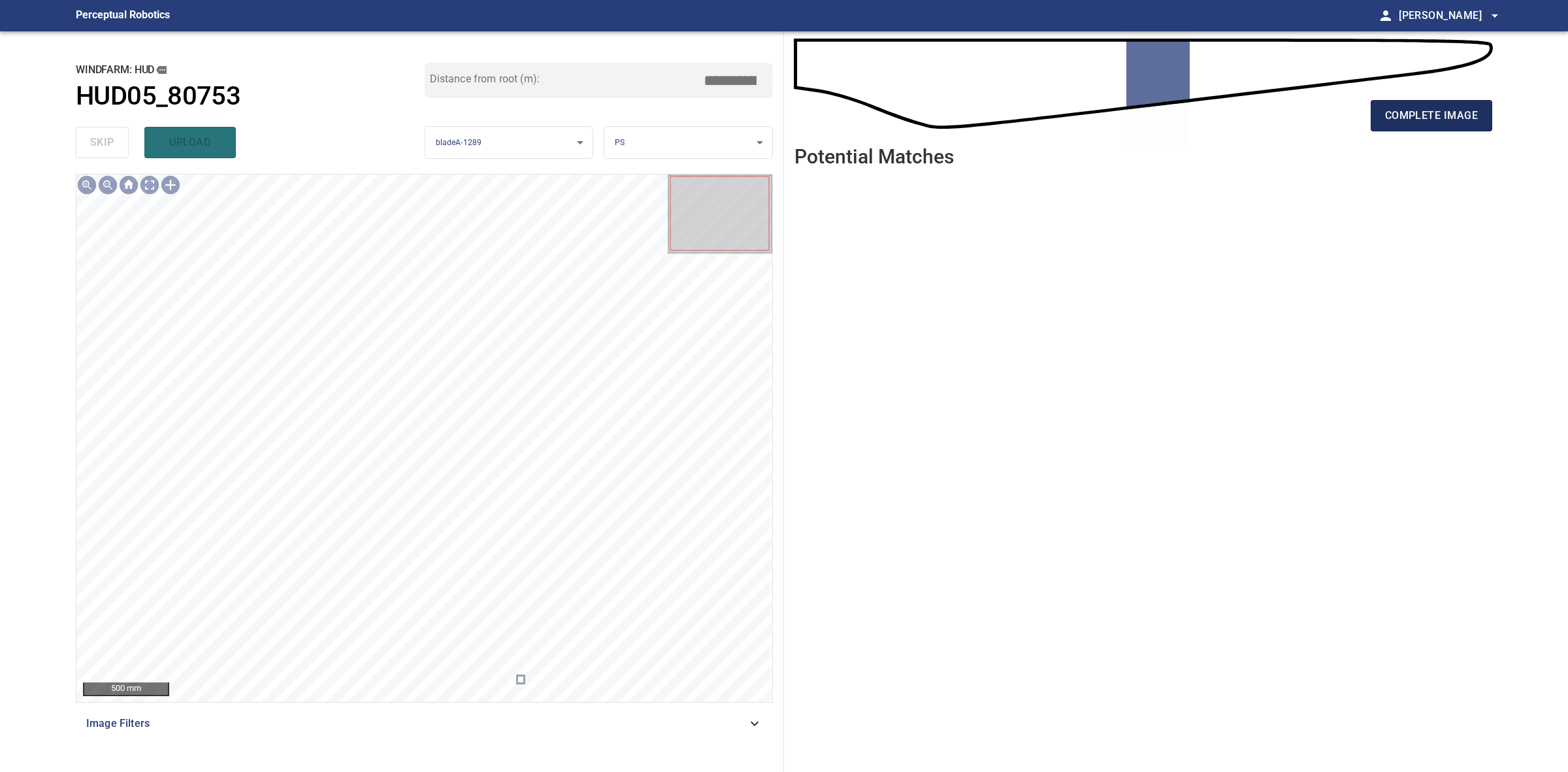
click at [1454, 128] on button "complete image" at bounding box center [1431, 115] width 121 height 31
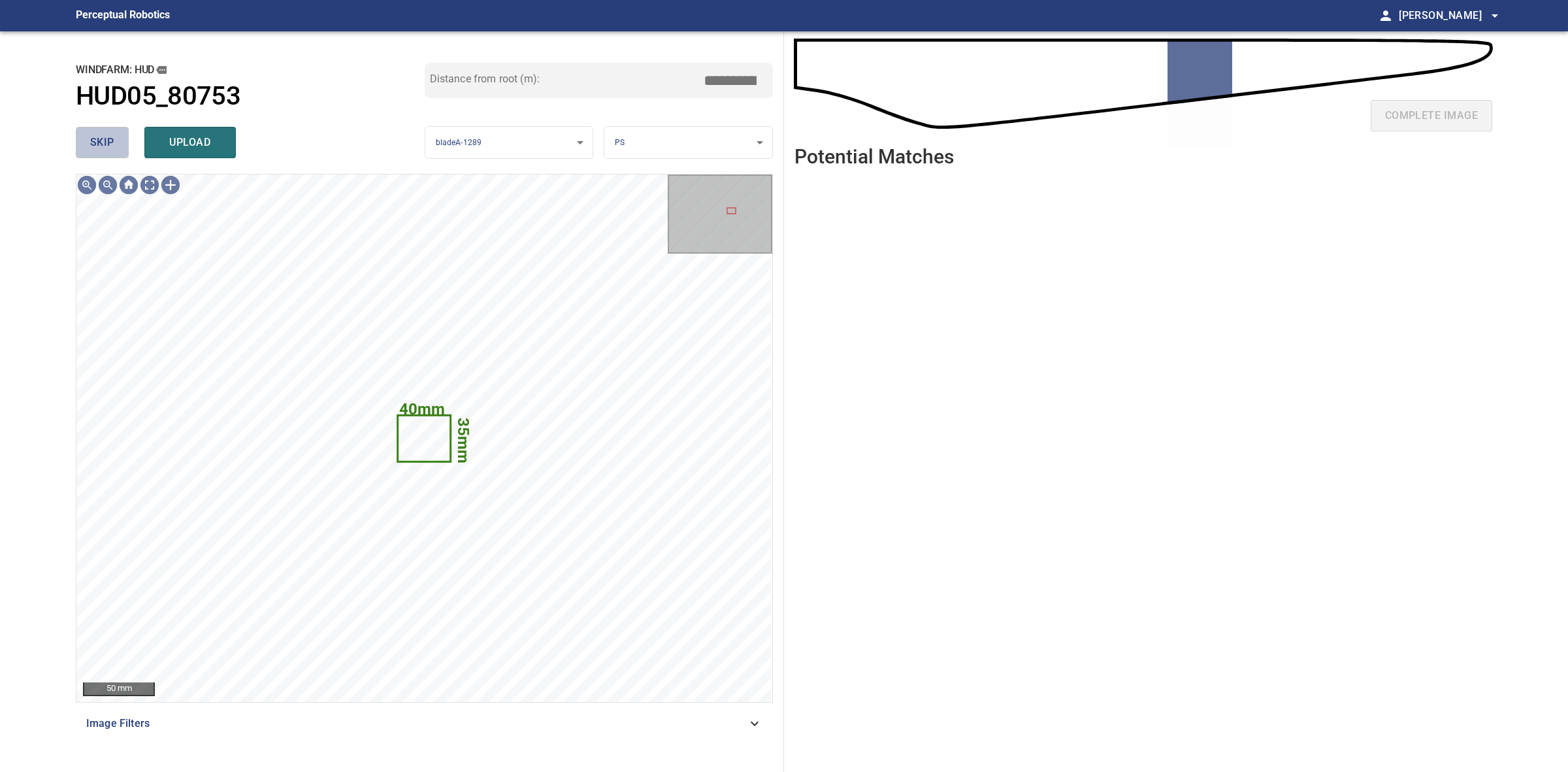
click at [107, 144] on span "skip" at bounding box center [101, 143] width 24 height 18
click at [107, 144] on div "skip upload" at bounding box center [250, 142] width 349 height 41
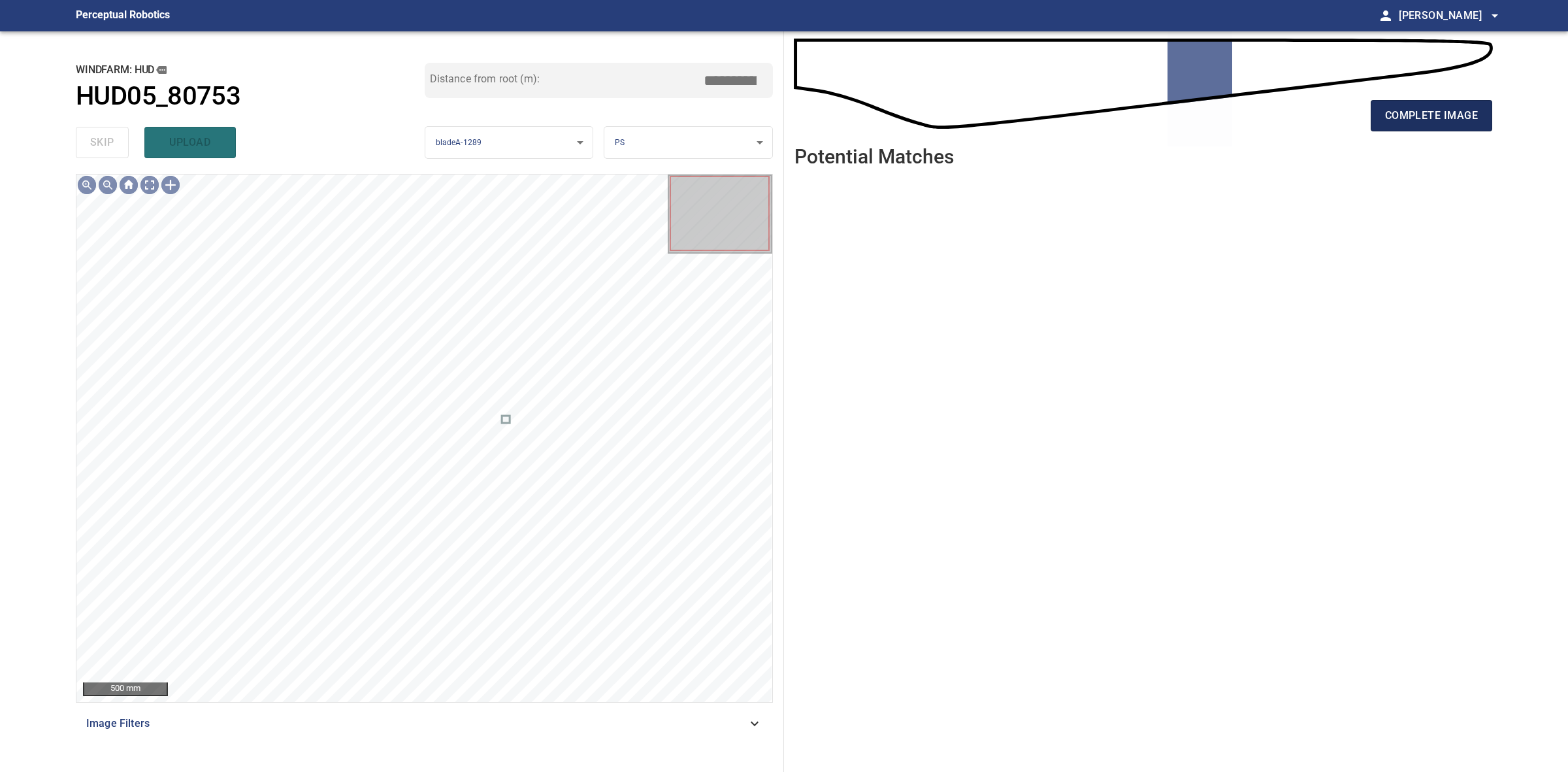
click at [1410, 116] on span "complete image" at bounding box center [1431, 116] width 93 height 18
click at [1421, 116] on span "complete image" at bounding box center [1431, 116] width 93 height 18
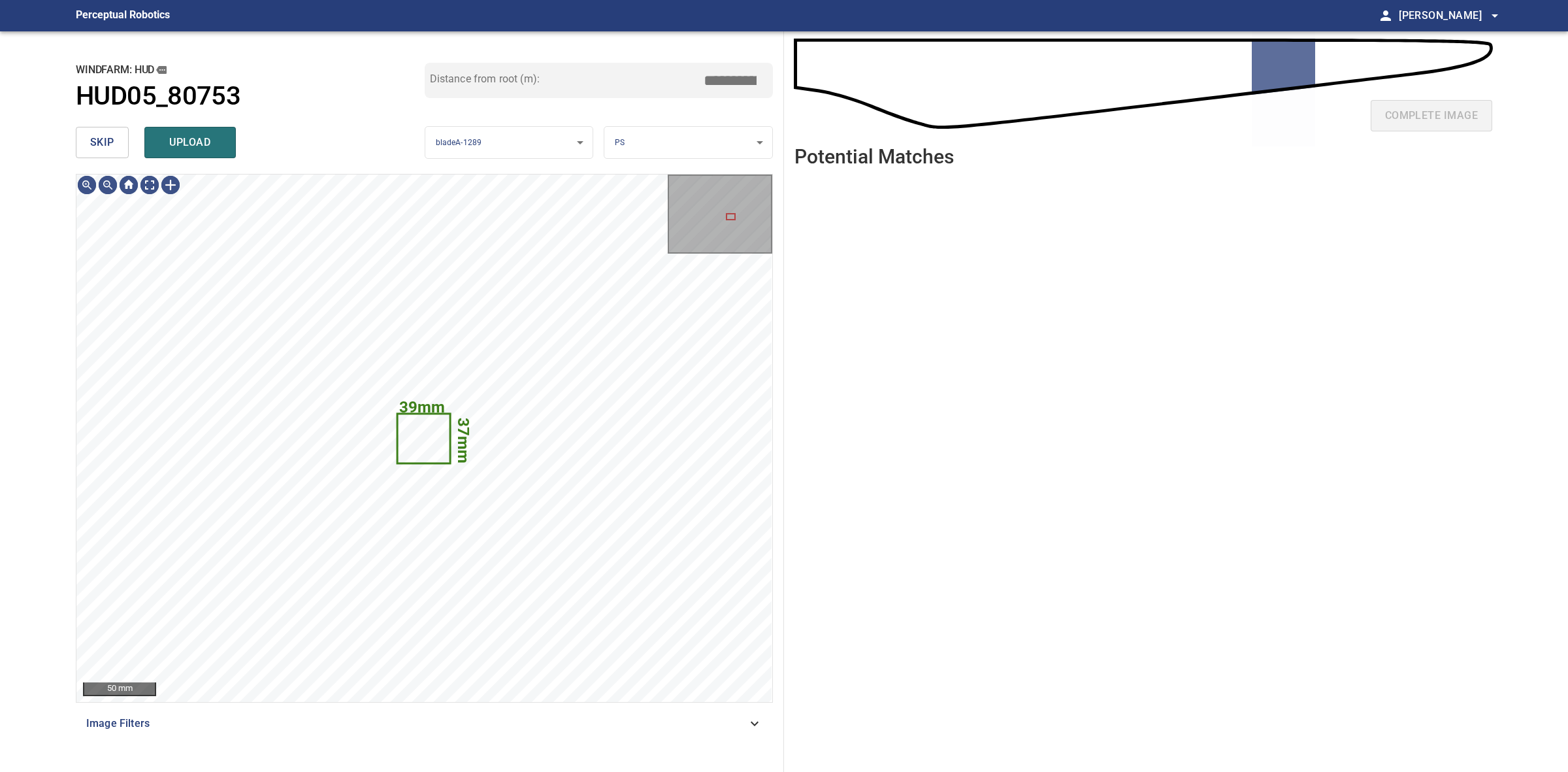
click at [100, 139] on span "skip" at bounding box center [101, 143] width 24 height 18
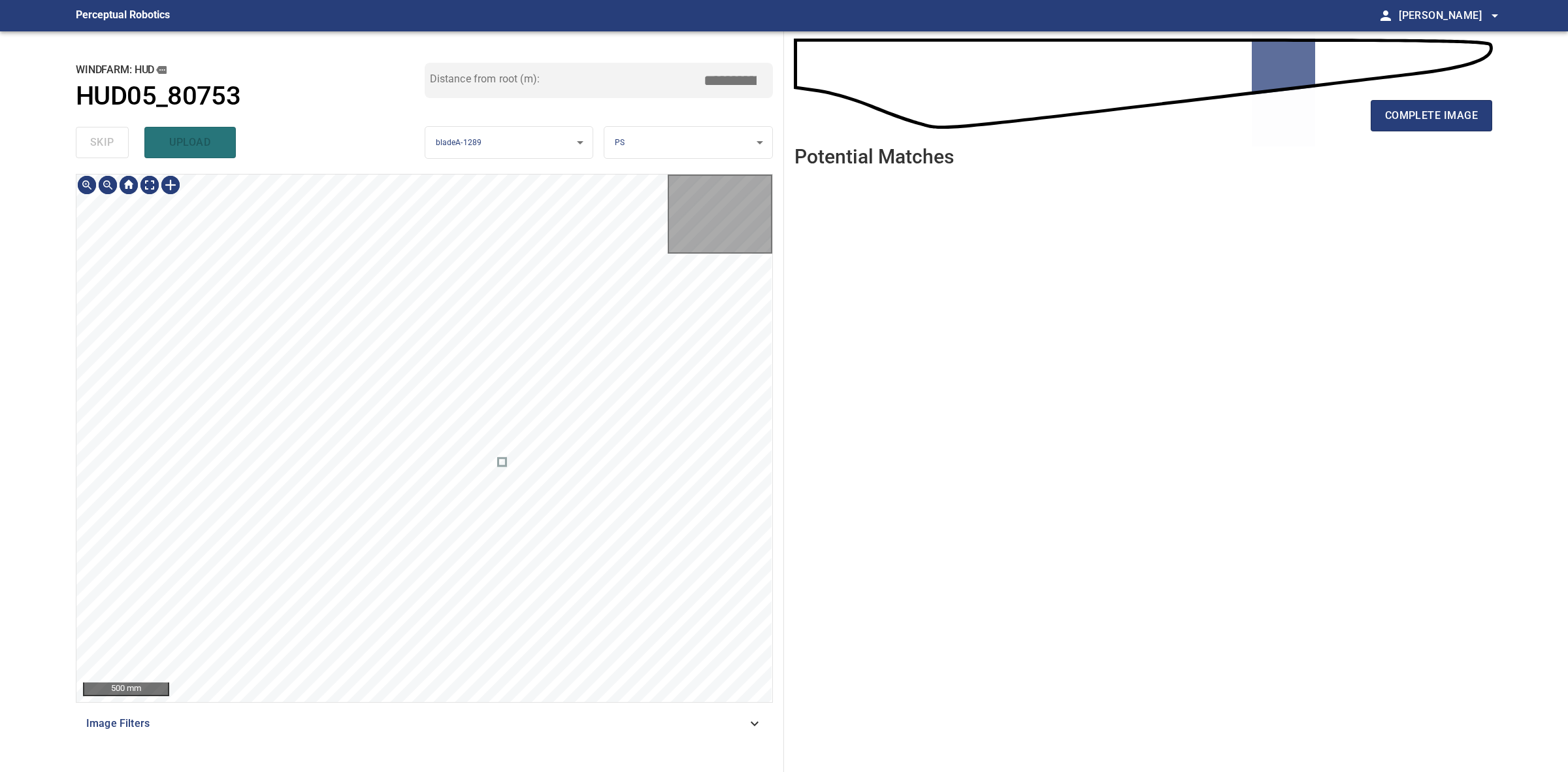
click at [100, 139] on div "skip upload" at bounding box center [250, 142] width 349 height 41
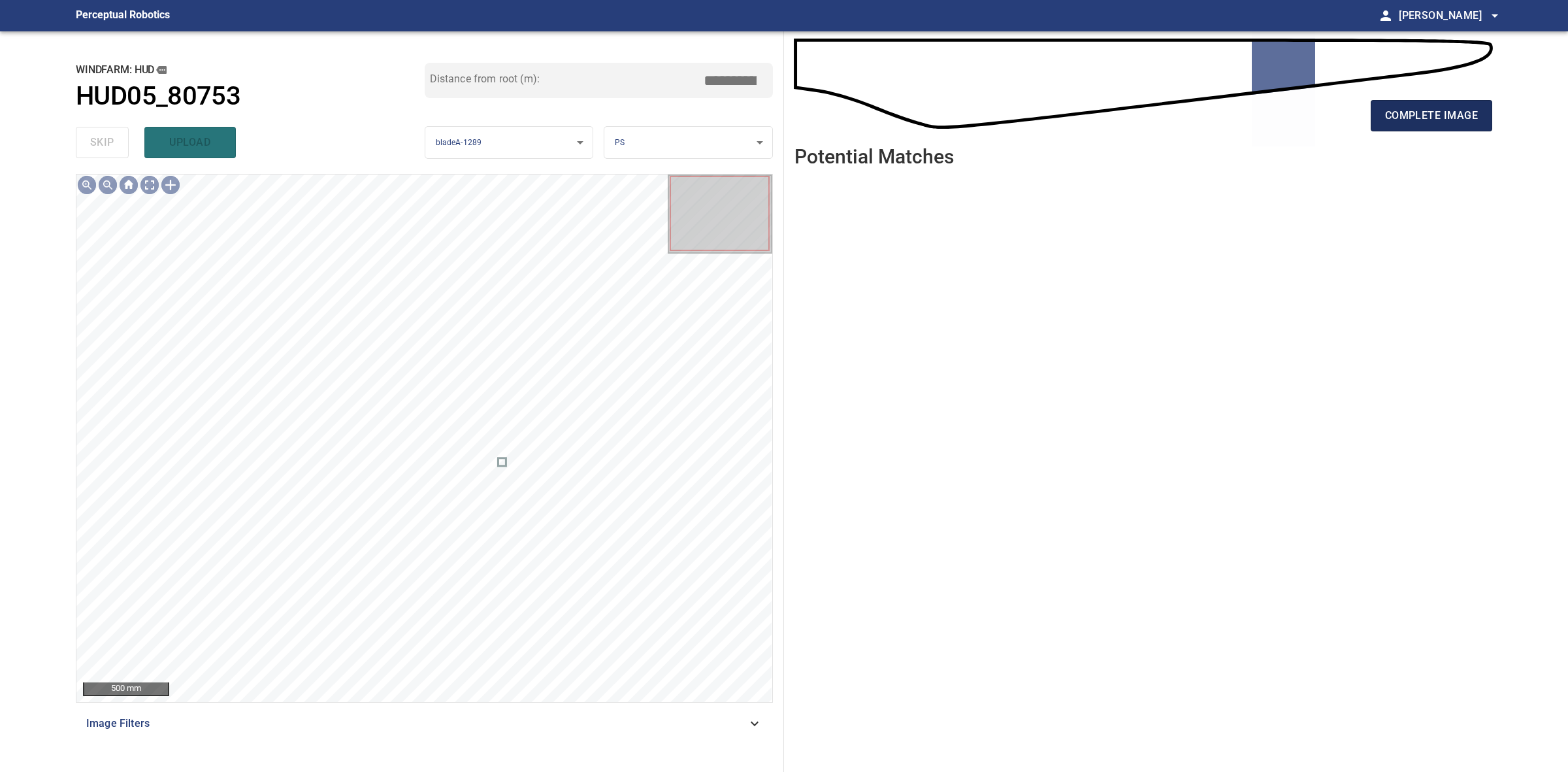
click at [1382, 108] on button "complete image" at bounding box center [1431, 115] width 121 height 31
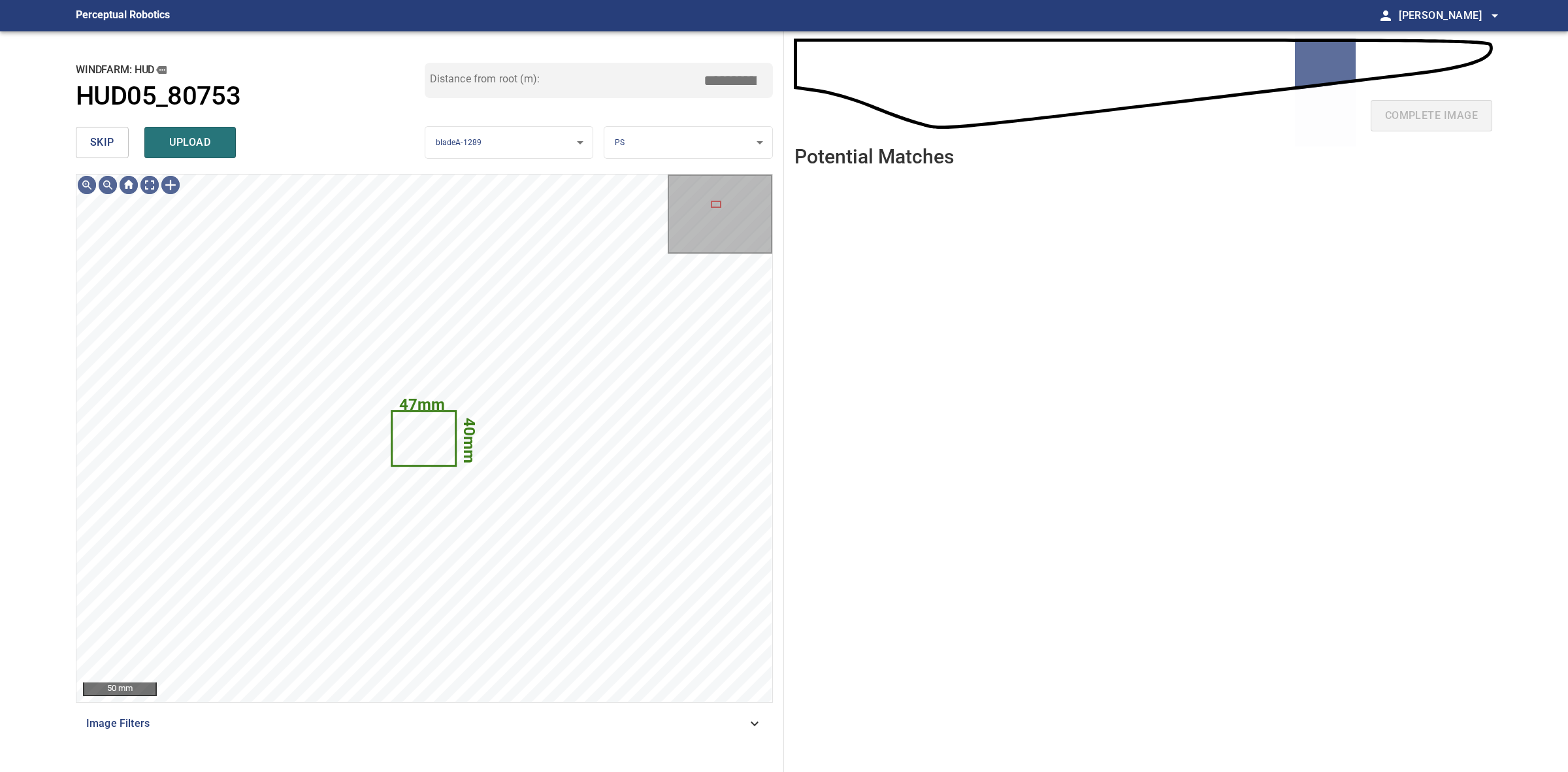
click at [110, 132] on button "skip" at bounding box center [102, 142] width 53 height 31
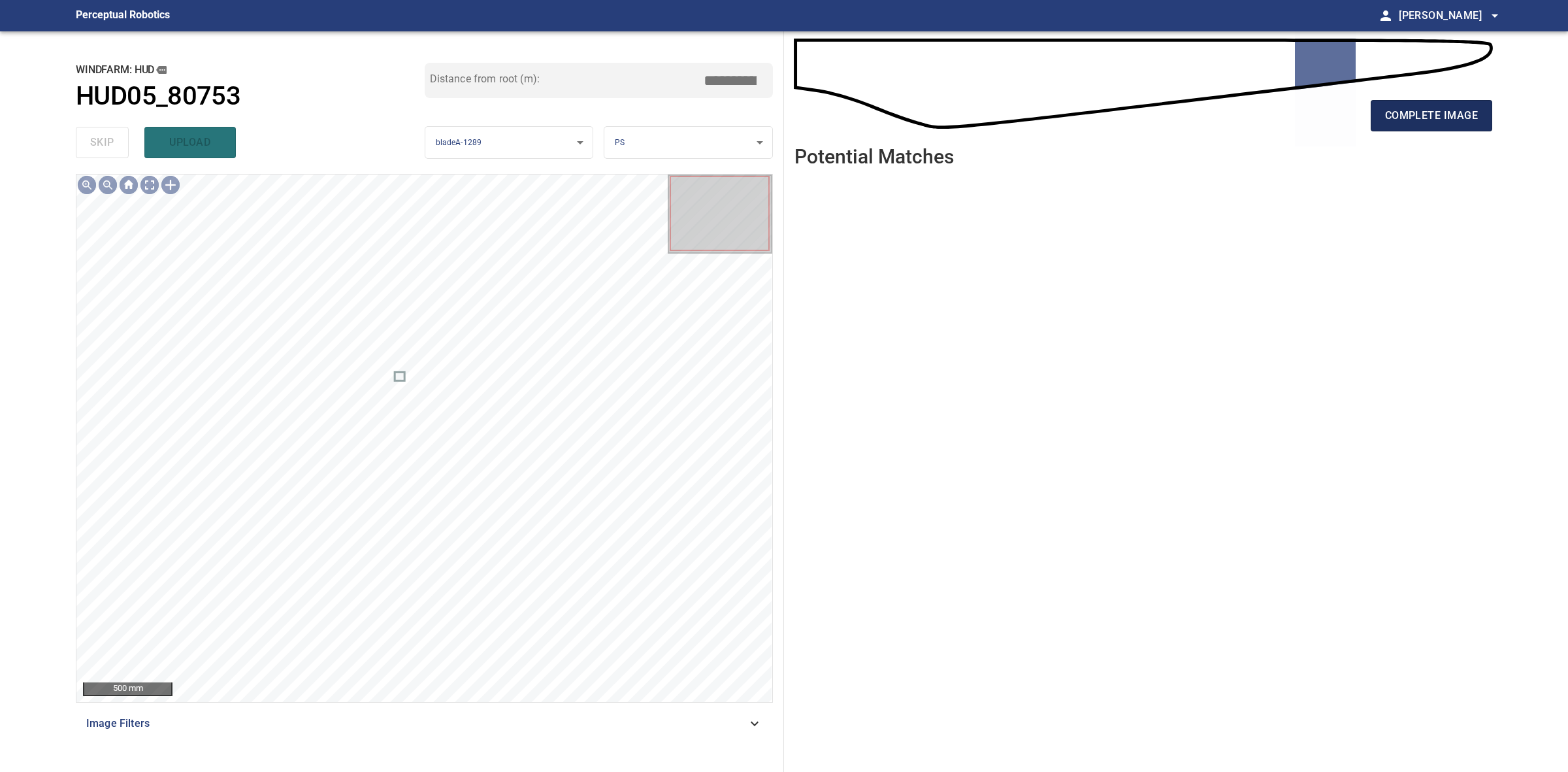
click at [1389, 116] on span "complete image" at bounding box center [1431, 116] width 93 height 18
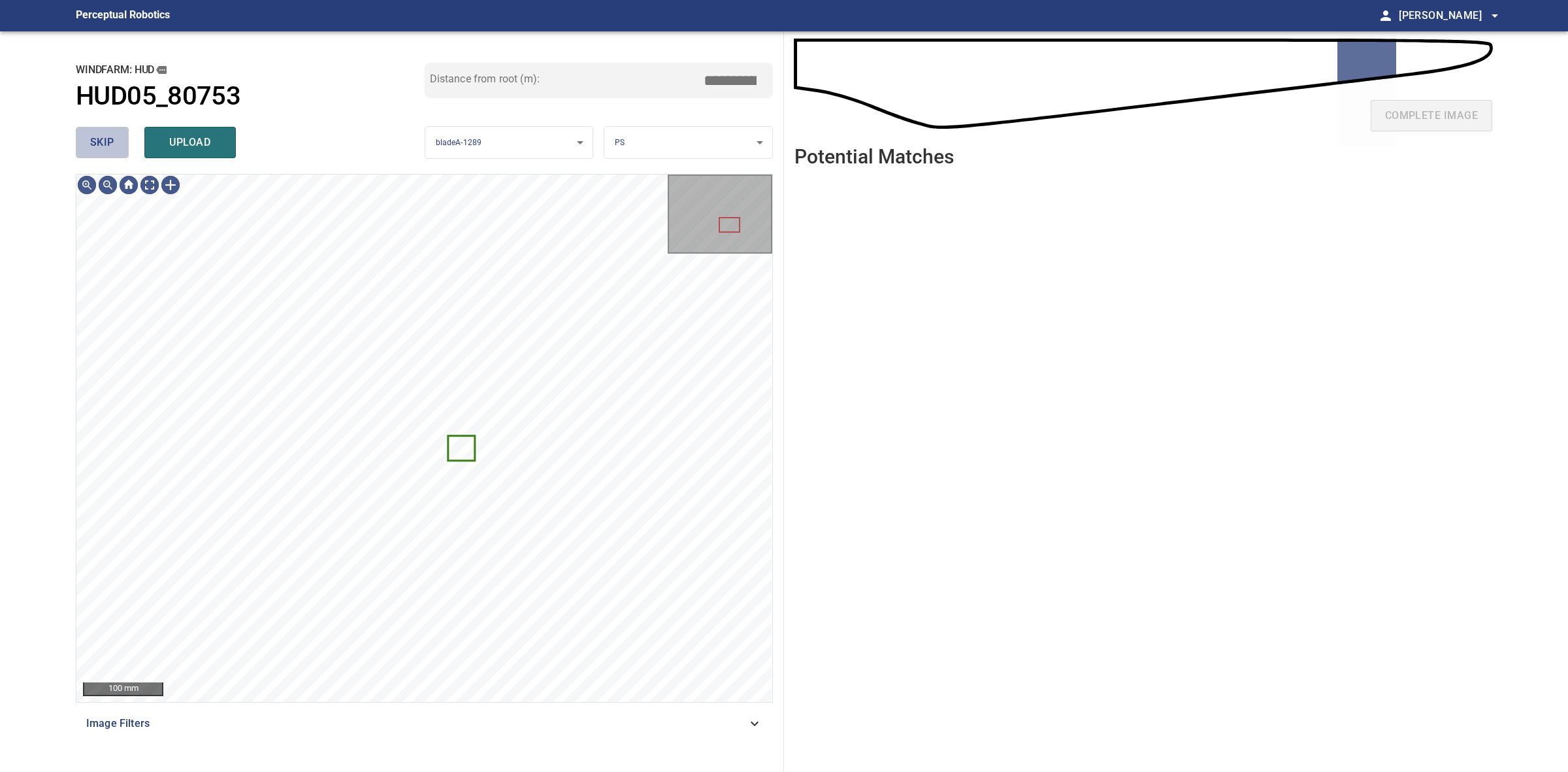
click at [81, 147] on button "skip" at bounding box center [102, 142] width 53 height 31
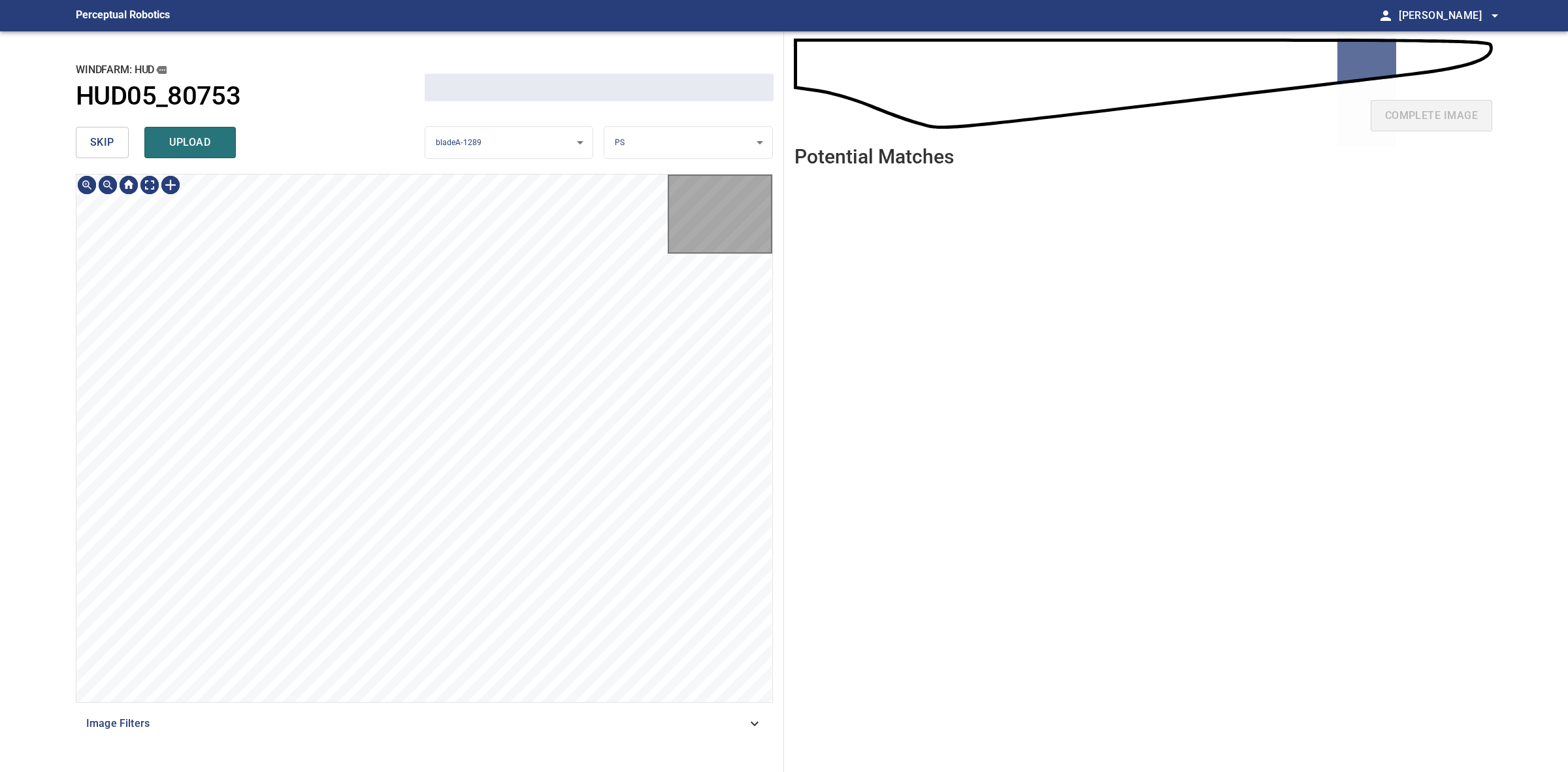
click at [81, 147] on button "skip" at bounding box center [102, 142] width 53 height 31
click at [81, 147] on div "skip upload" at bounding box center [250, 142] width 349 height 41
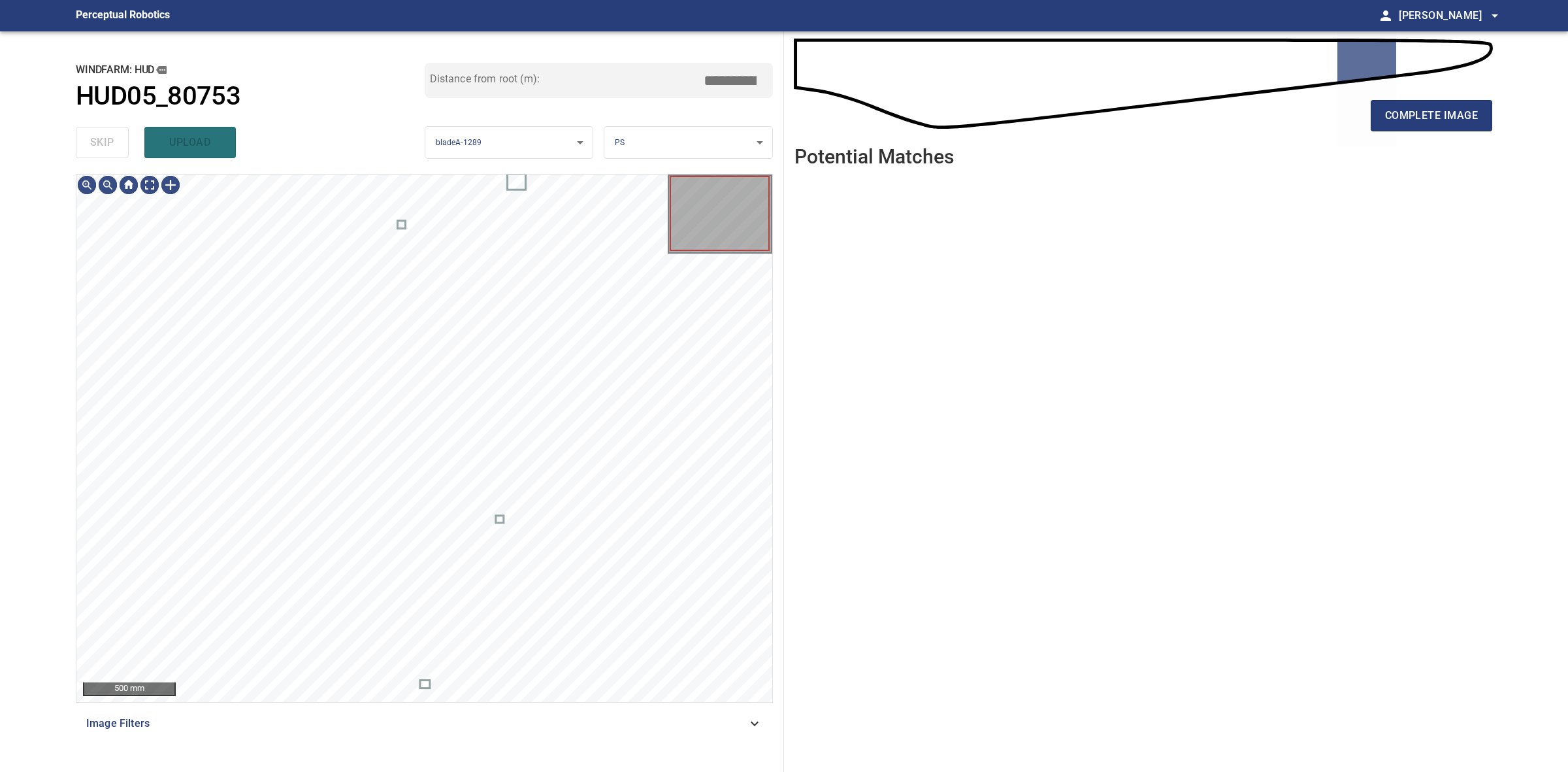
type input "*****"
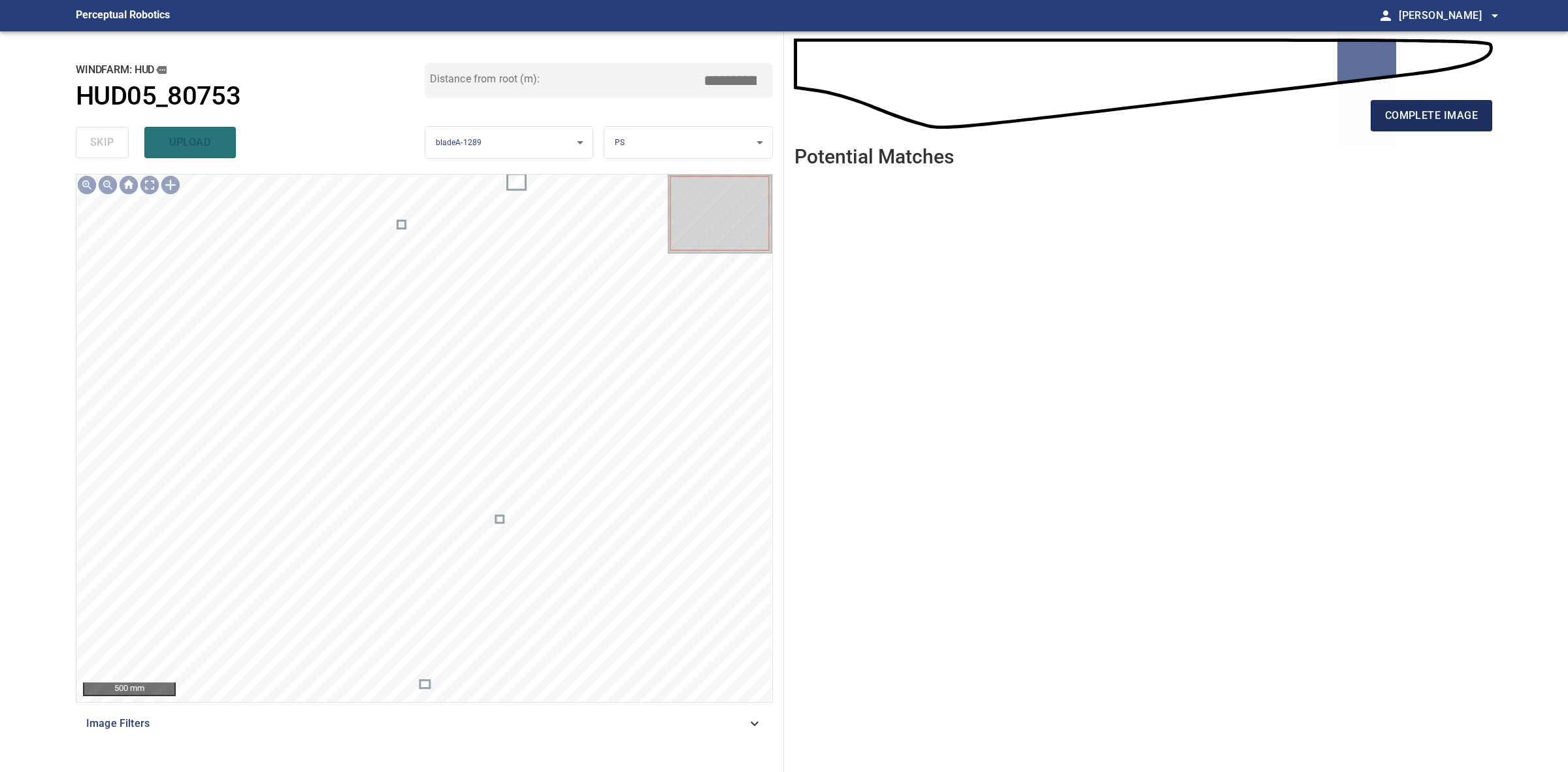
click at [1385, 108] on span "complete image" at bounding box center [1431, 116] width 93 height 18
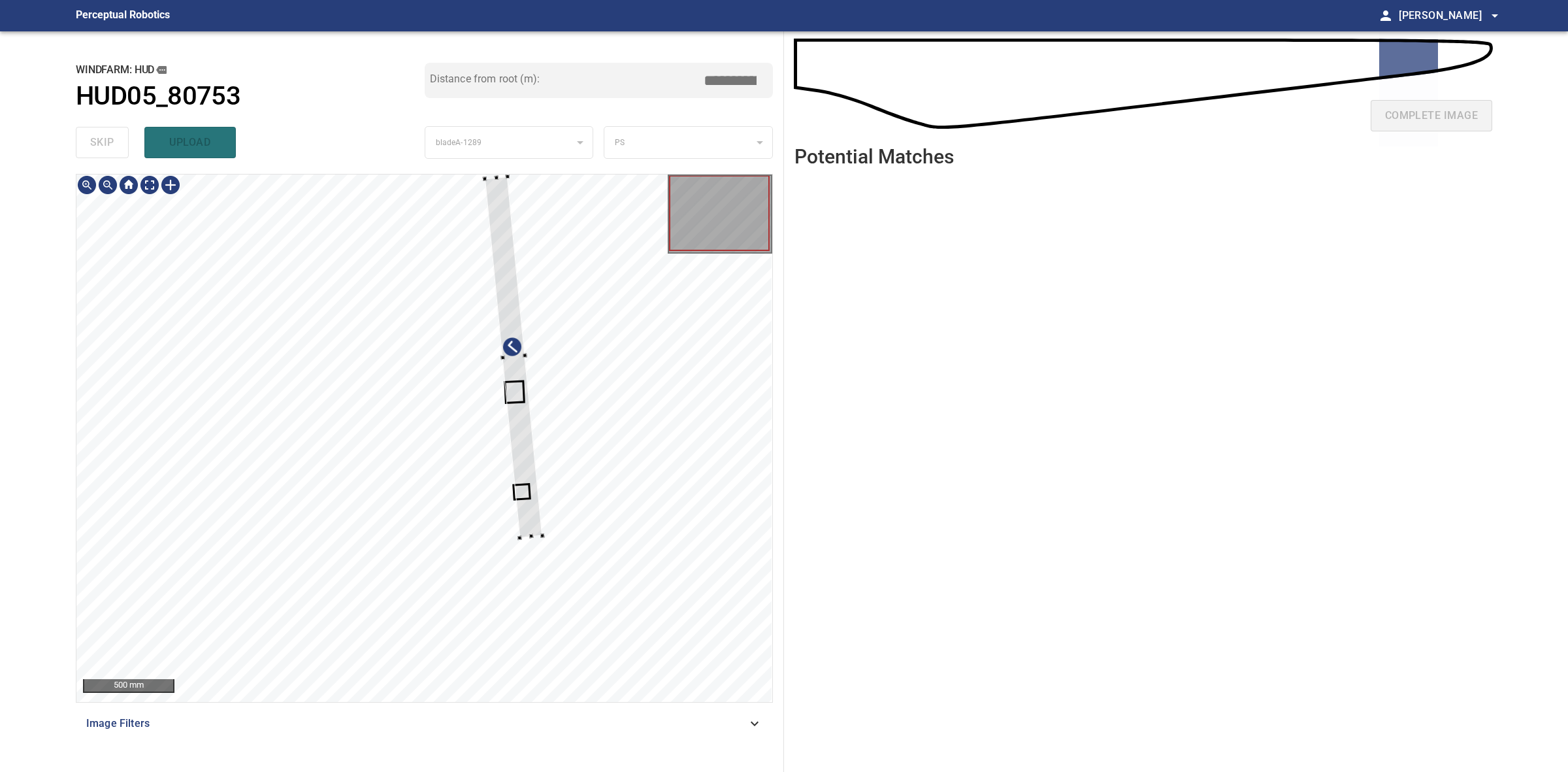
click at [544, 535] on div at bounding box center [543, 536] width 5 height 5
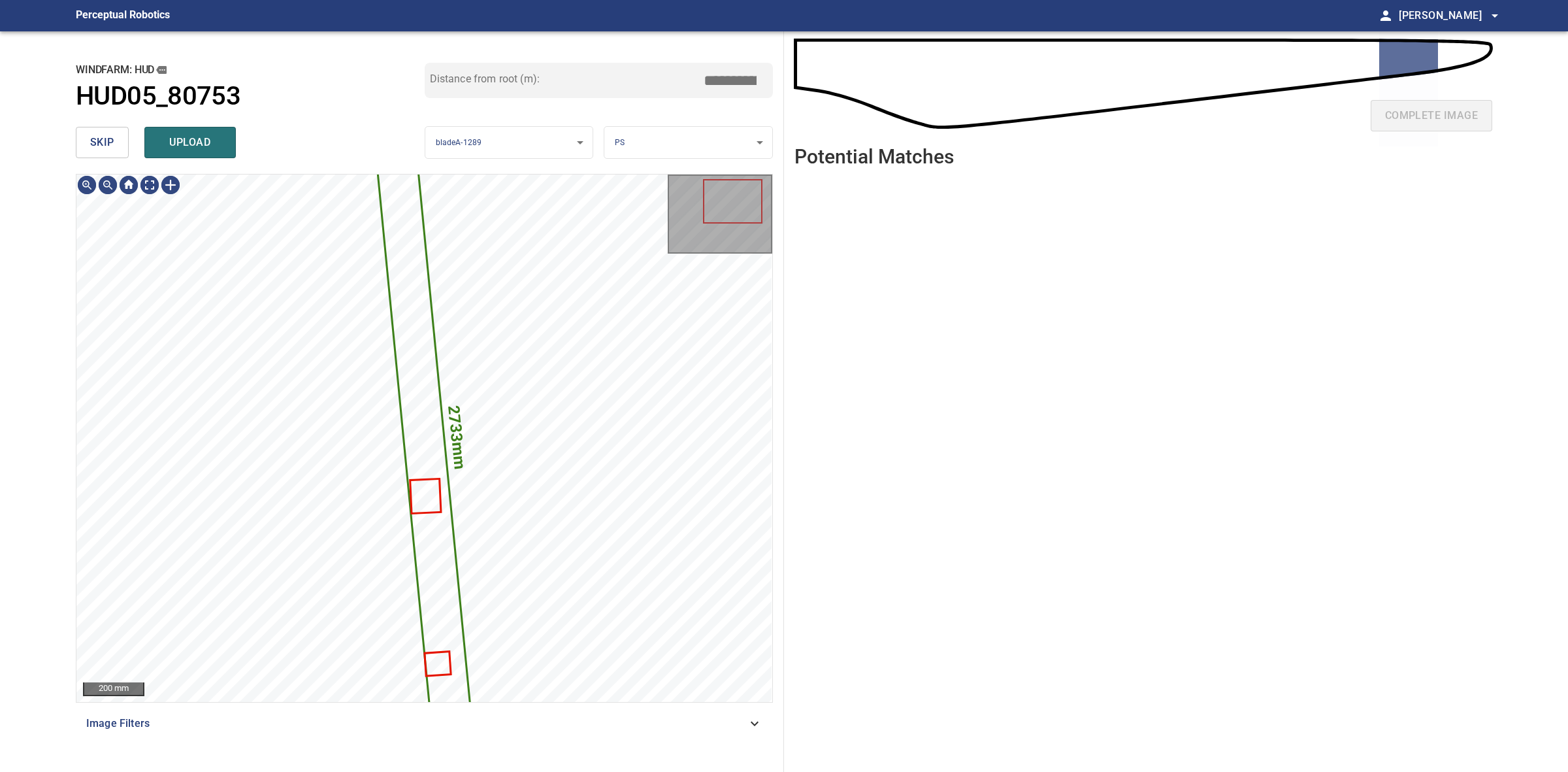
click at [650, 138] on body "**********" at bounding box center [784, 386] width 1568 height 772
click at [650, 138] on li "LE" at bounding box center [688, 143] width 167 height 22
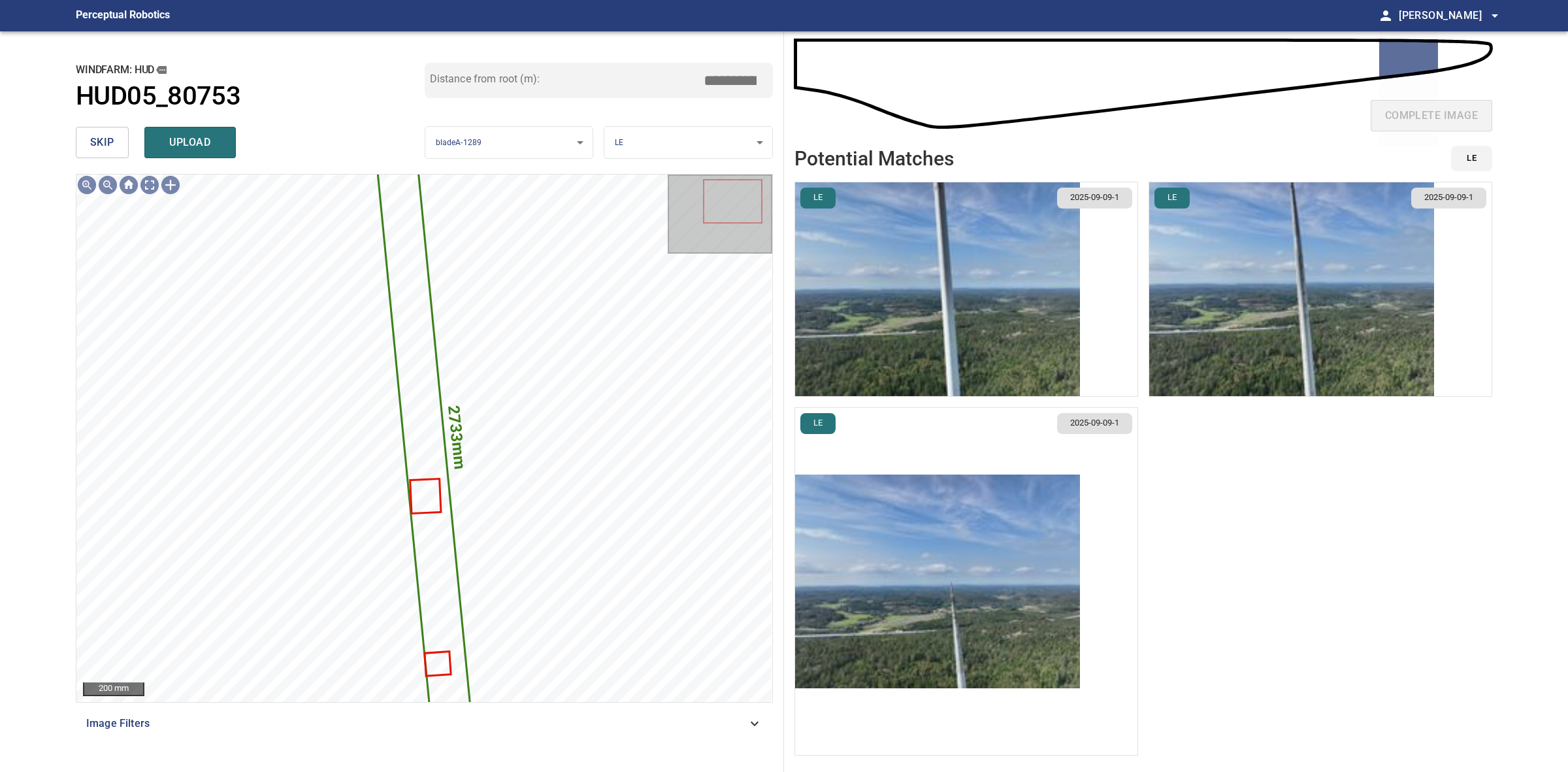
click at [1352, 299] on img "button" at bounding box center [1292, 289] width 285 height 214
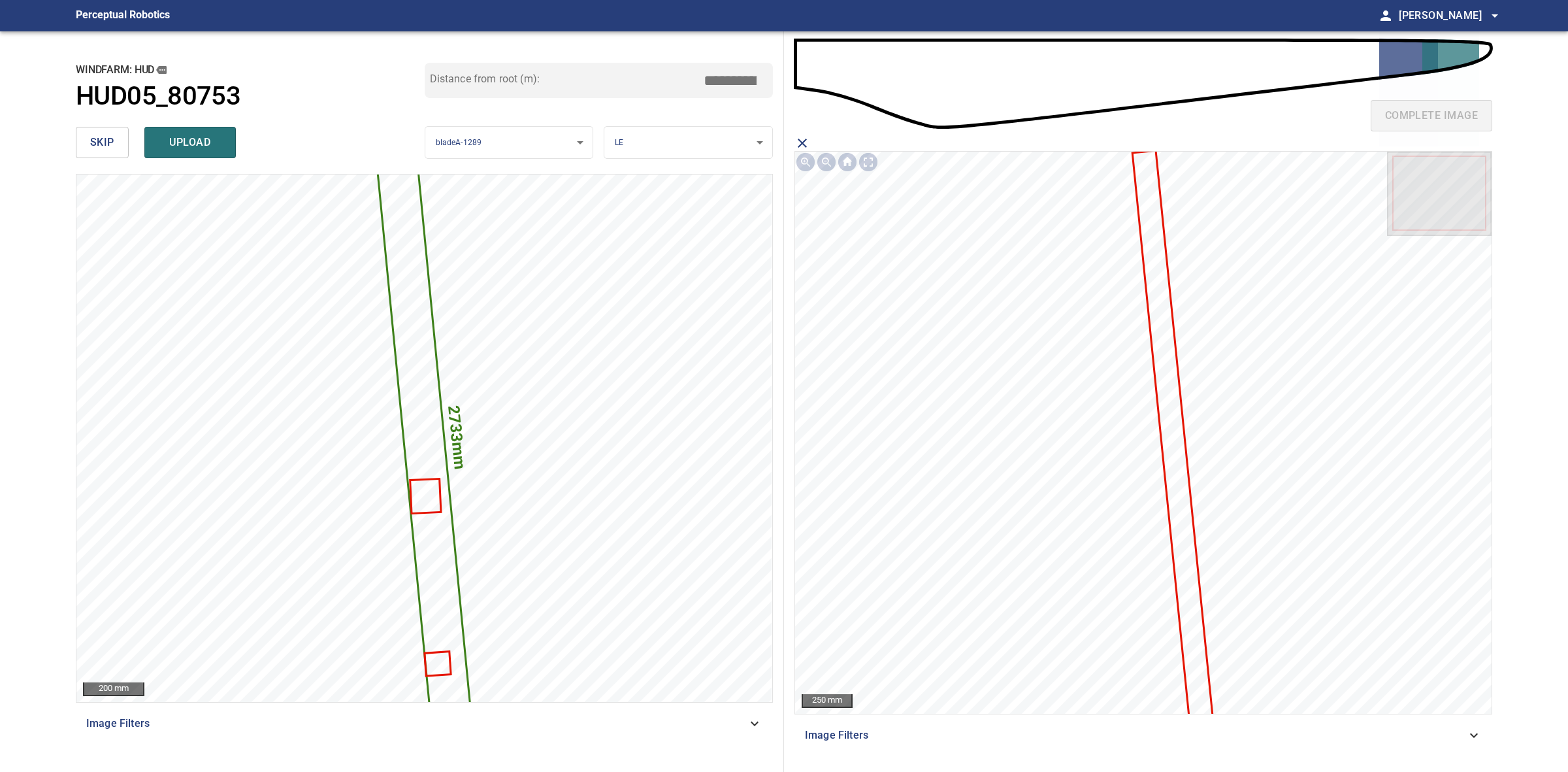
click at [1166, 338] on icon at bounding box center [1173, 435] width 78 height 568
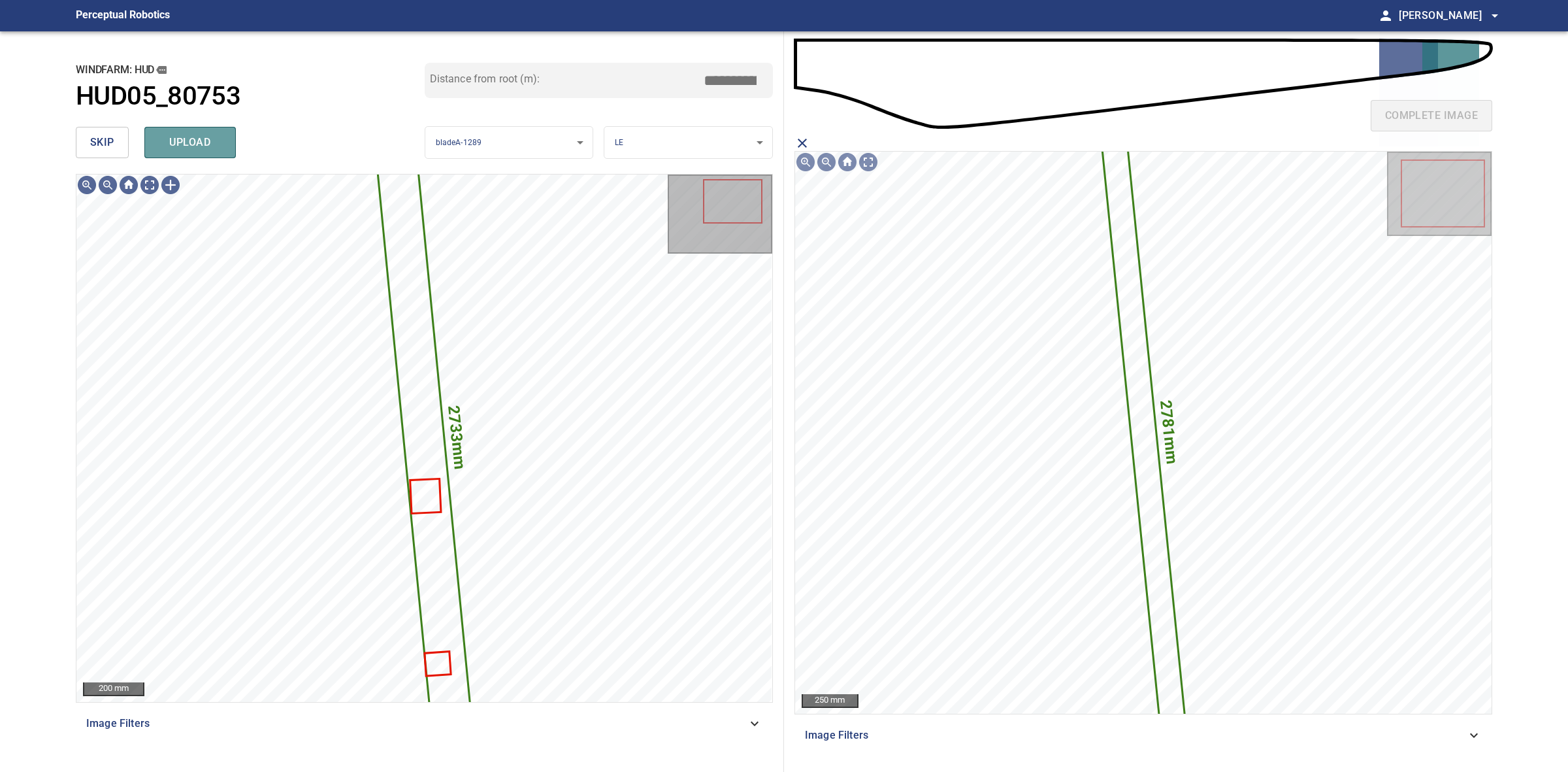
click at [184, 139] on span "upload" at bounding box center [190, 143] width 63 height 18
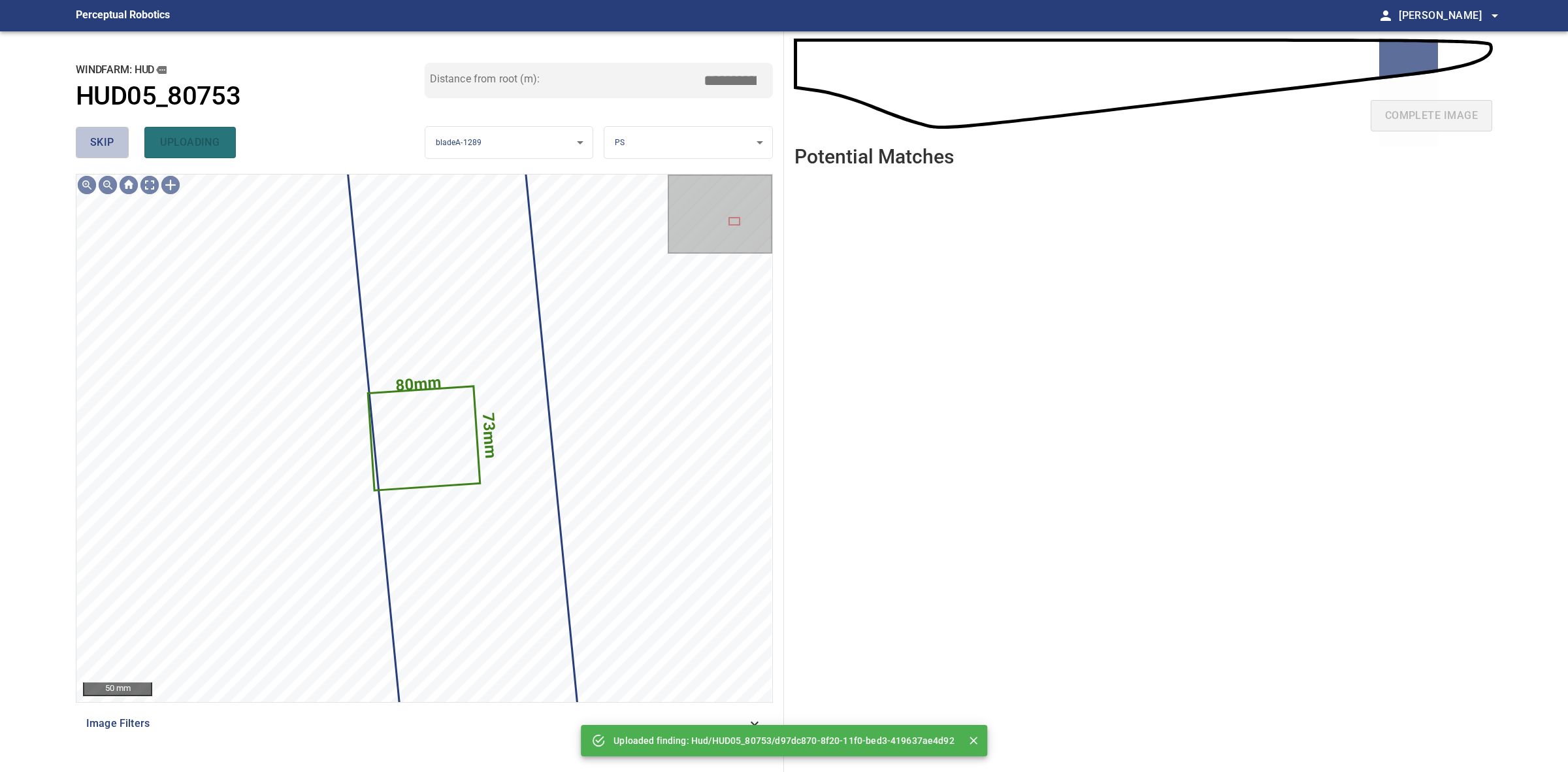
click at [125, 141] on button "skip" at bounding box center [102, 142] width 53 height 31
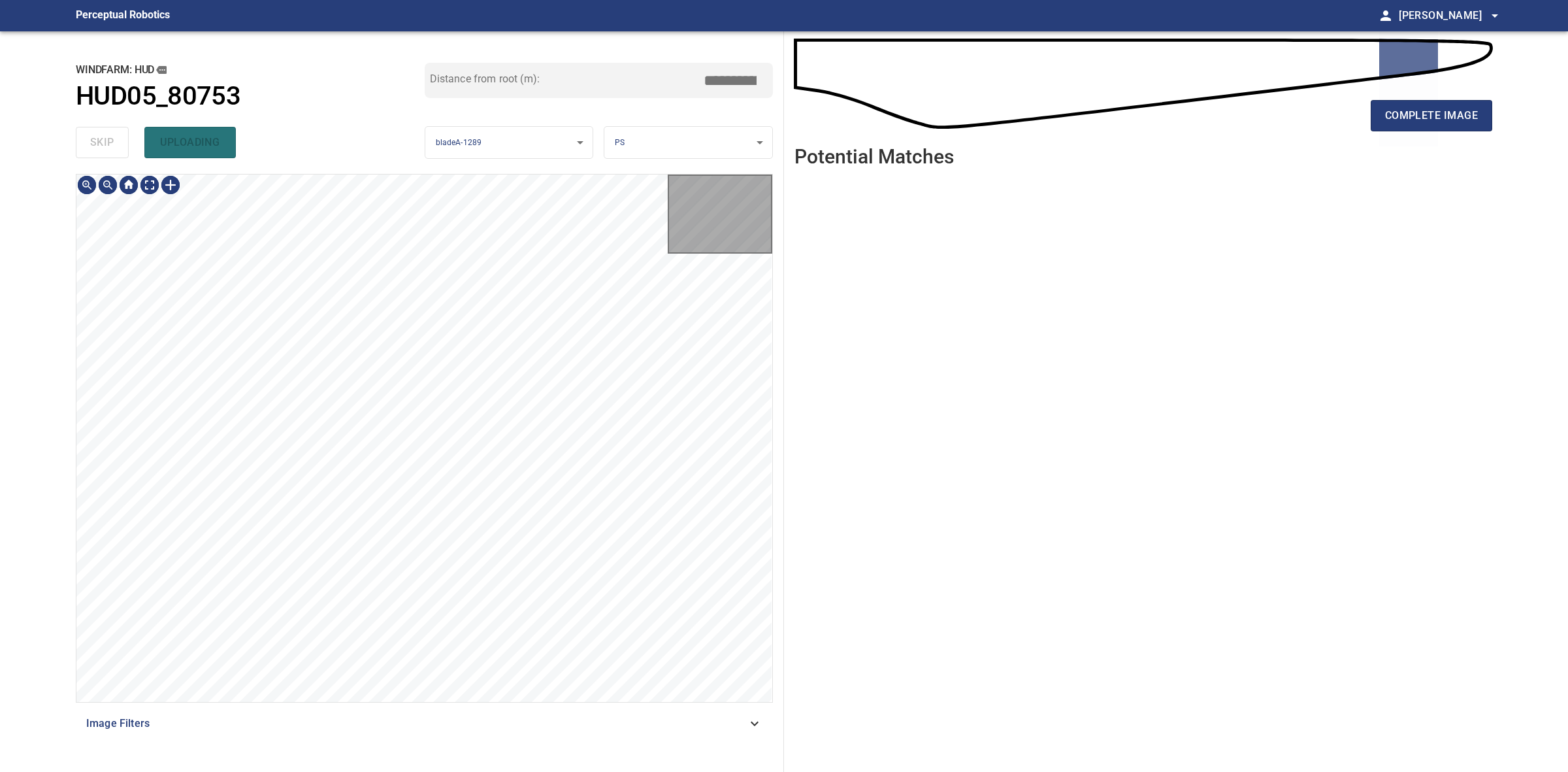
click at [124, 141] on div "skip uploading" at bounding box center [250, 142] width 349 height 41
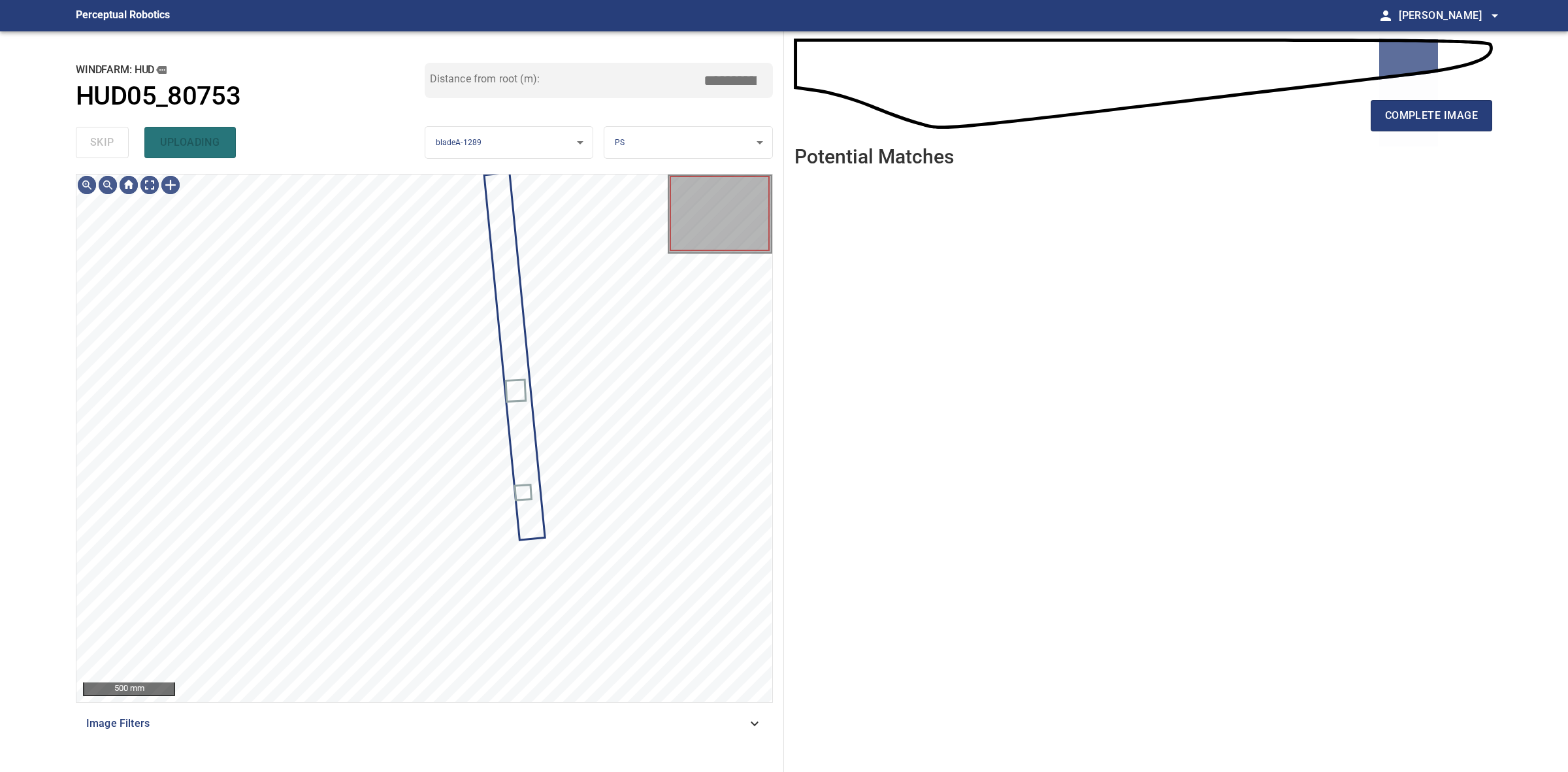
click at [123, 141] on div "skip uploading" at bounding box center [250, 142] width 349 height 41
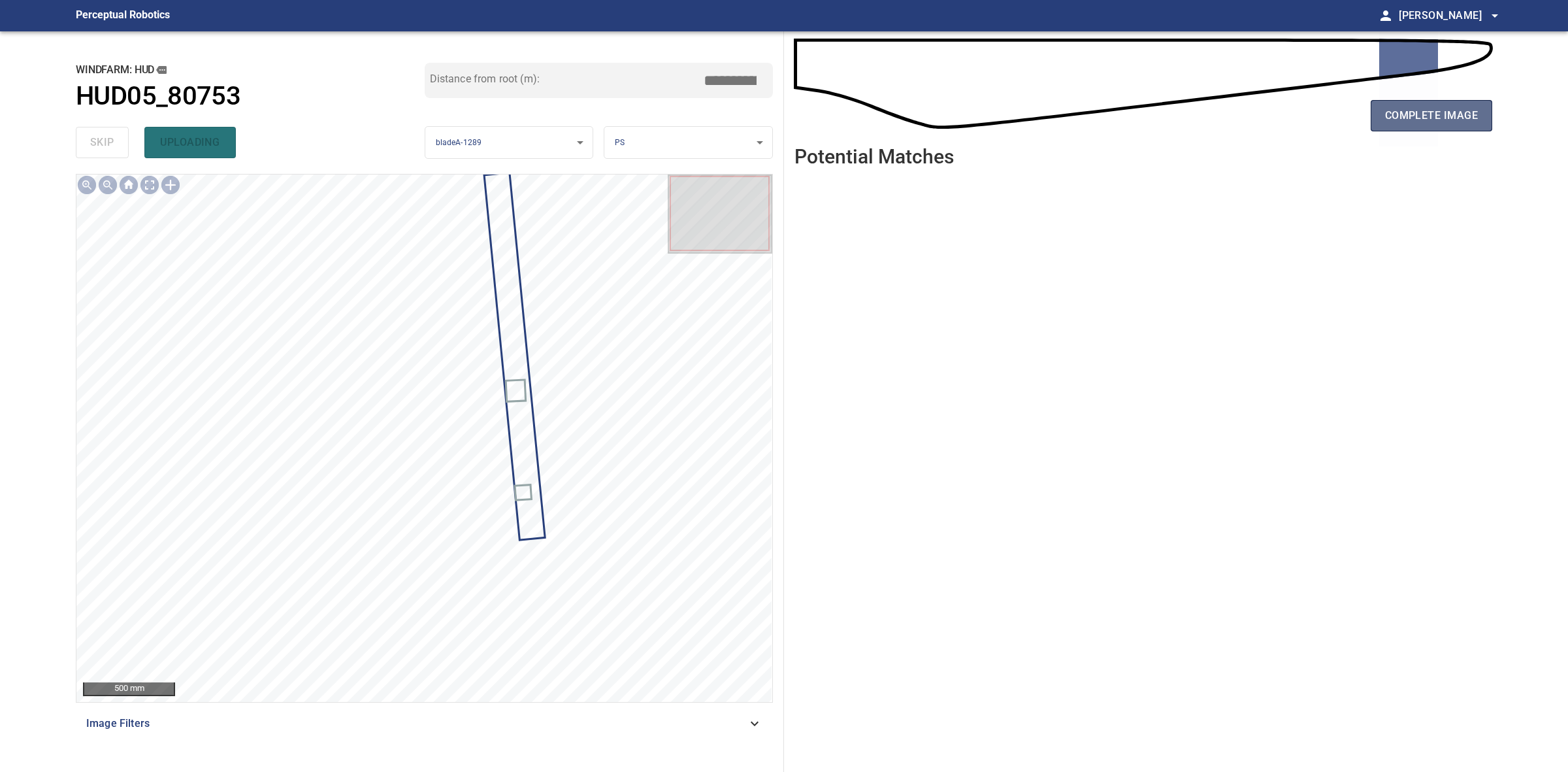
click at [1395, 115] on span "complete image" at bounding box center [1431, 116] width 93 height 18
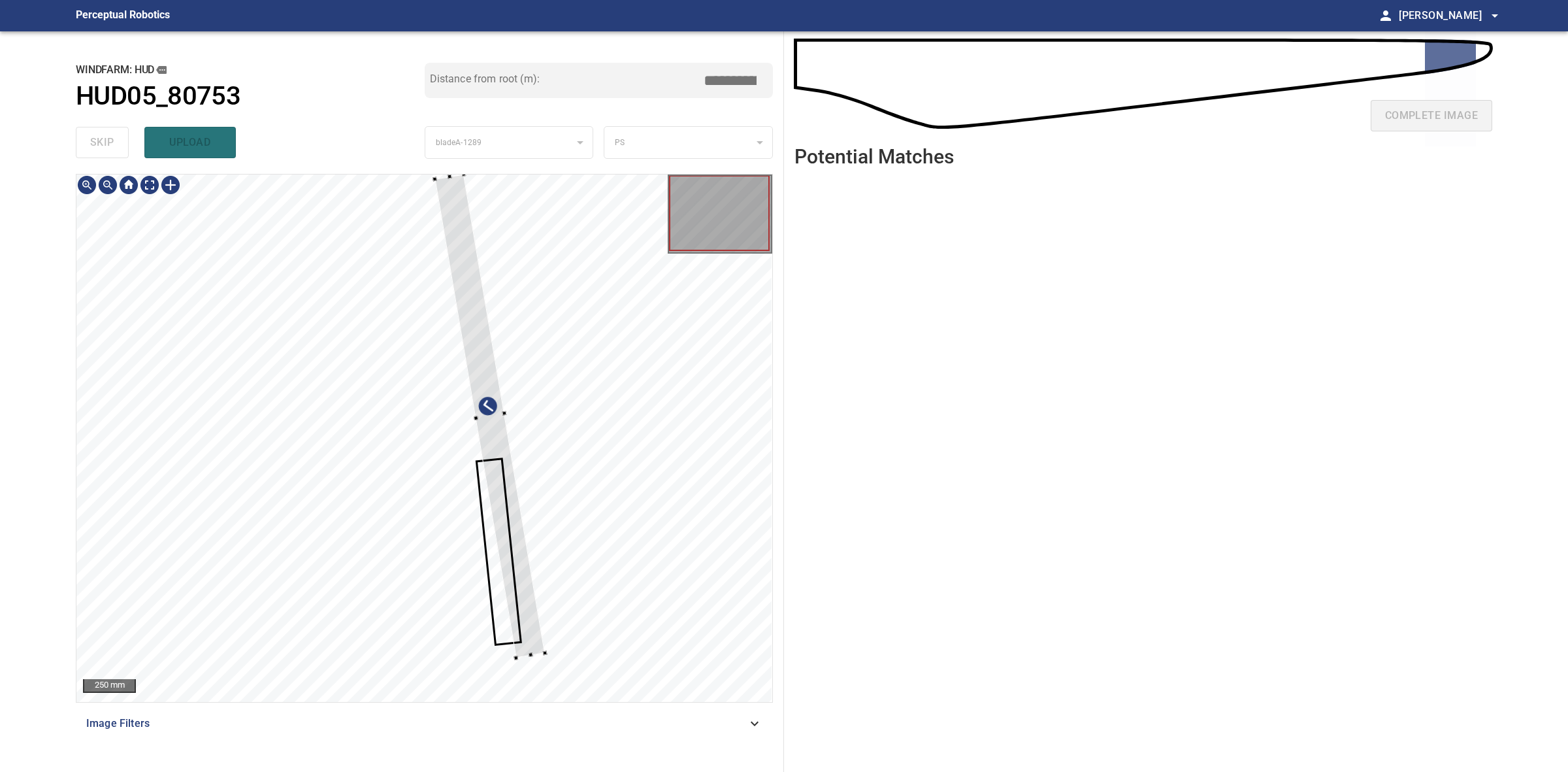
click at [495, 670] on div at bounding box center [425, 438] width 696 height 528
click at [490, 668] on div at bounding box center [425, 438] width 696 height 528
click at [529, 644] on div at bounding box center [425, 438] width 696 height 528
click at [484, 409] on div at bounding box center [481, 407] width 91 height 486
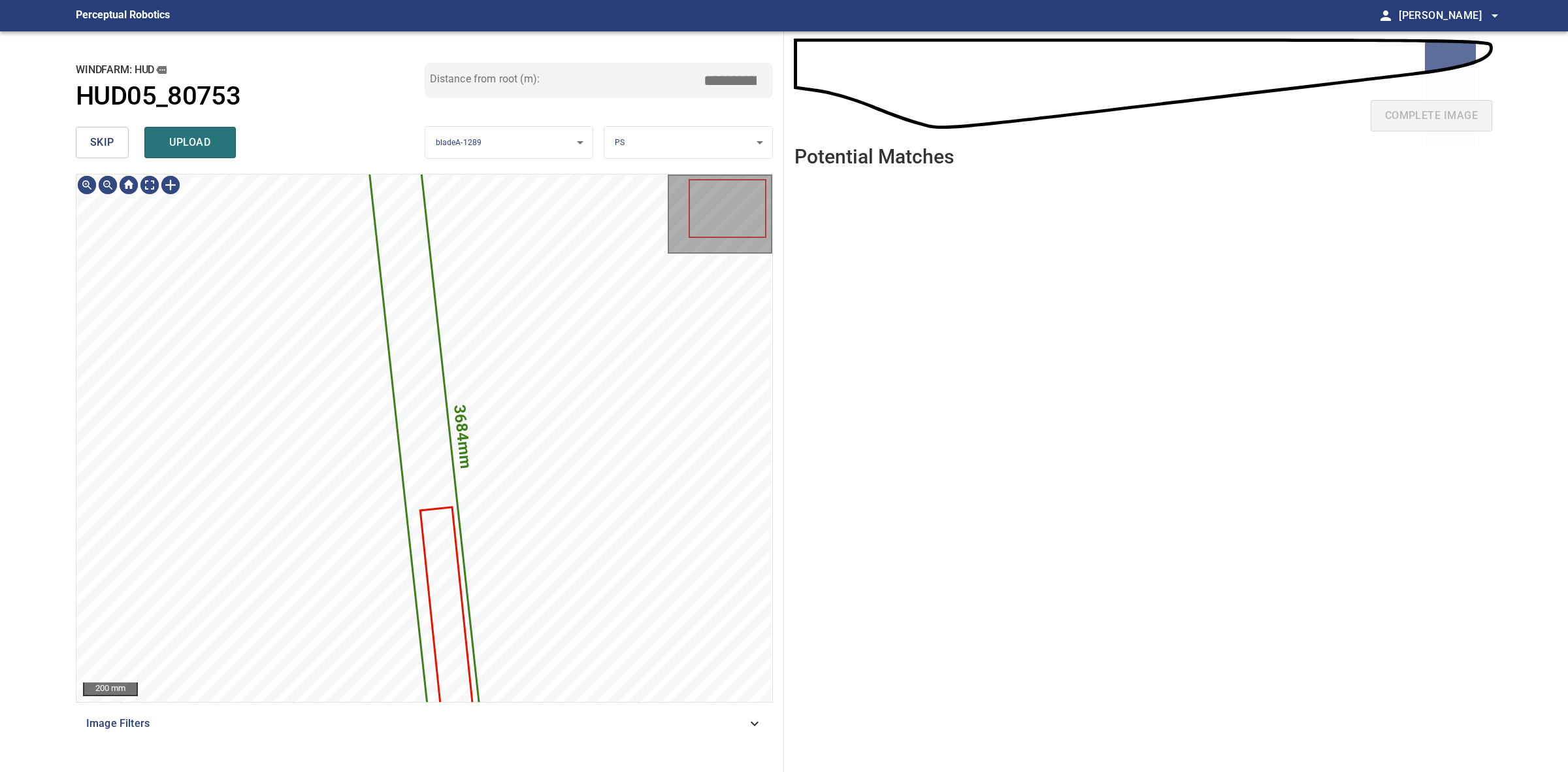
click at [642, 147] on body "**********" at bounding box center [784, 386] width 1568 height 772
click at [642, 147] on li "LE" at bounding box center [688, 143] width 167 height 22
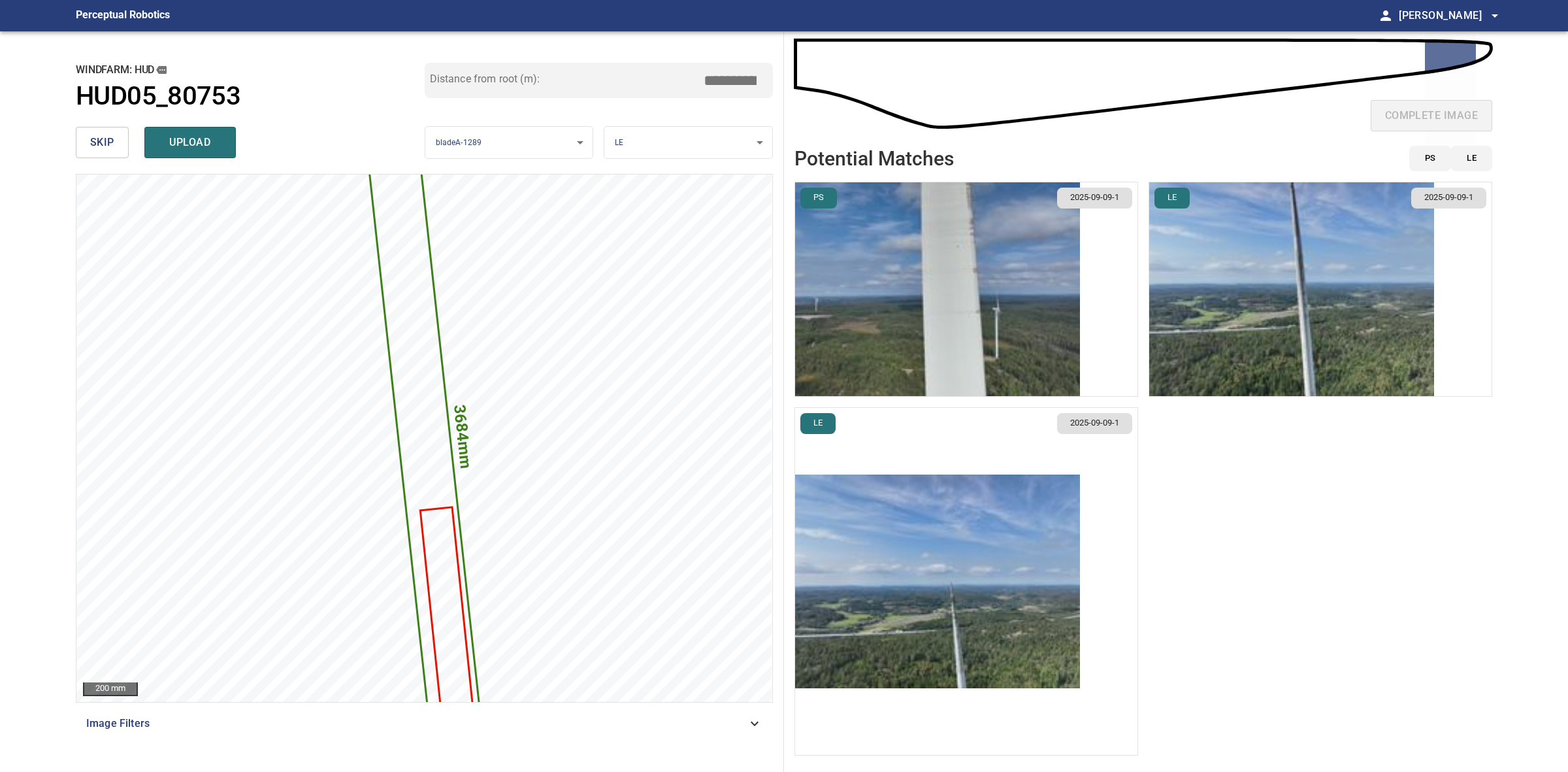
click at [1259, 295] on img "button" at bounding box center [1292, 289] width 285 height 214
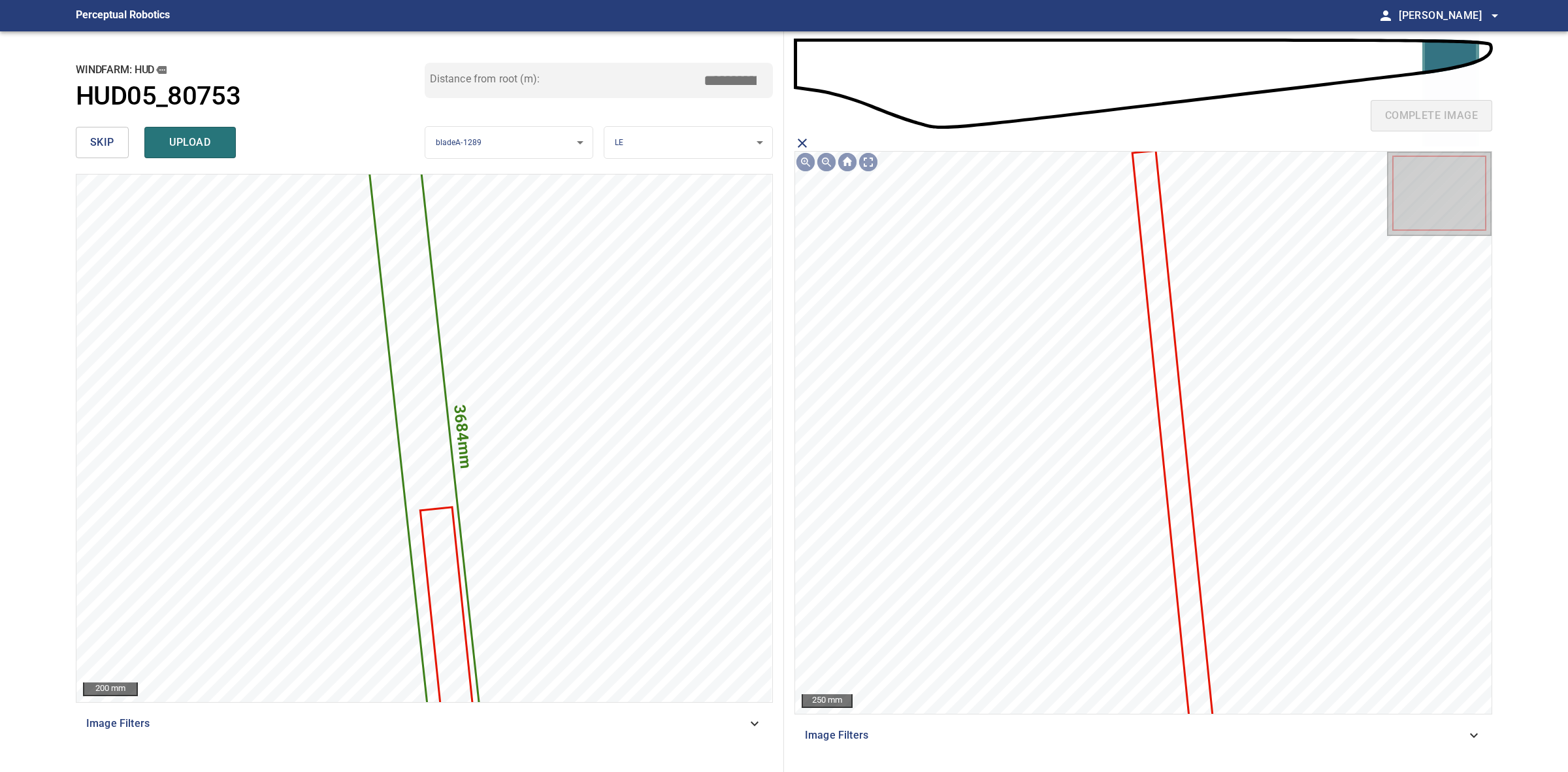
click at [1159, 335] on icon at bounding box center [1173, 435] width 78 height 568
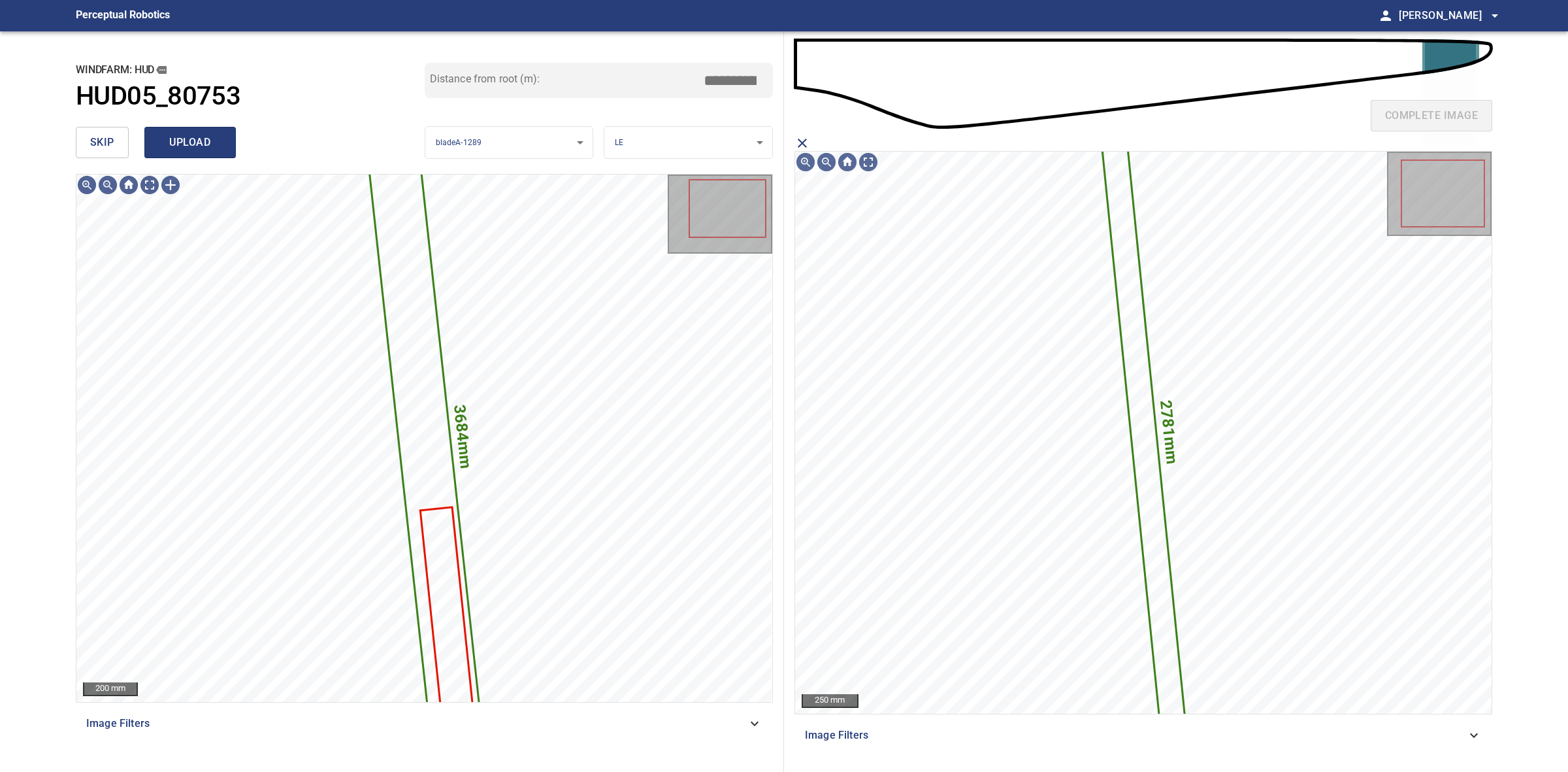
click at [203, 138] on span "upload" at bounding box center [190, 143] width 63 height 18
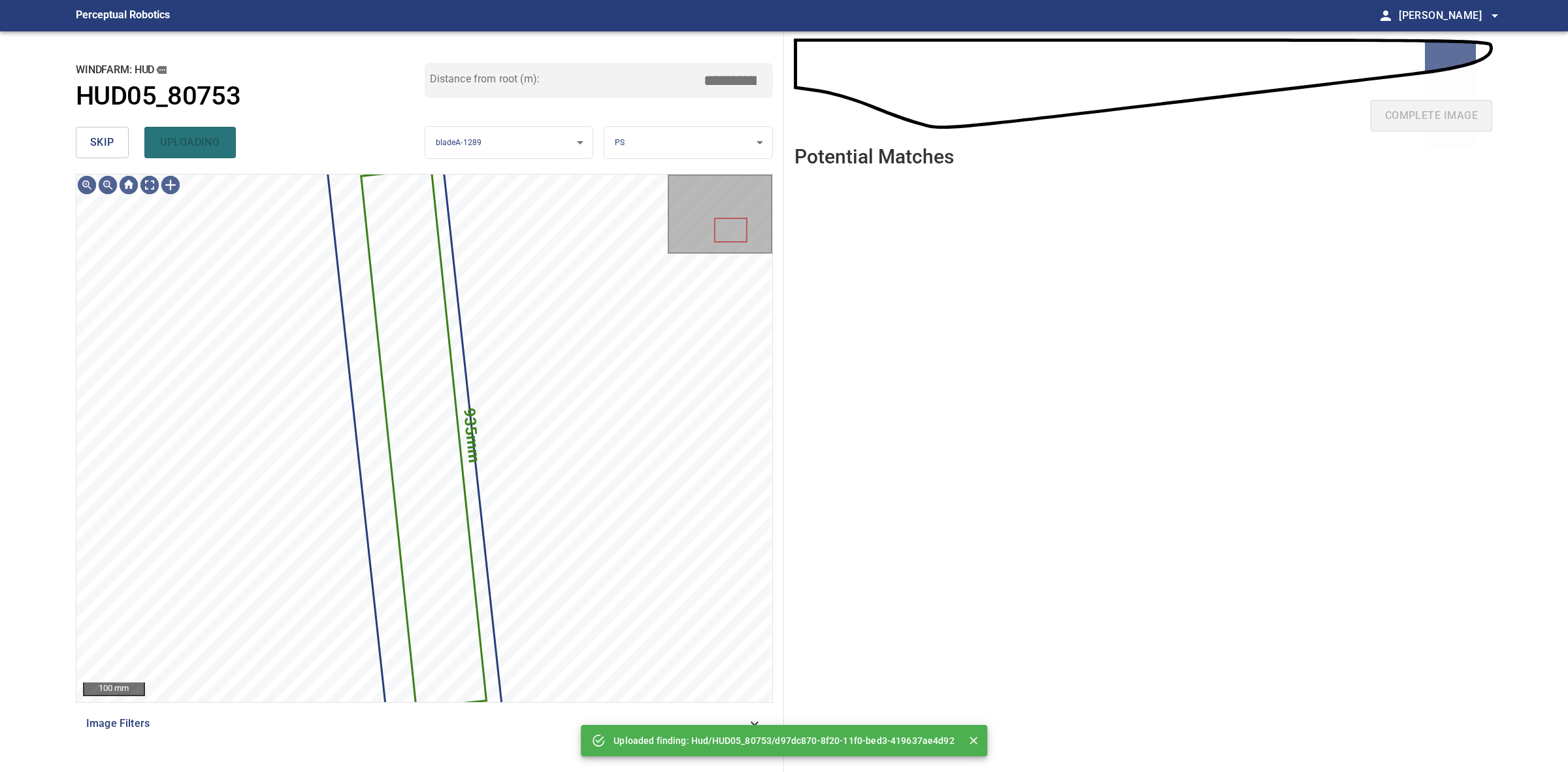
click at [106, 141] on span "skip" at bounding box center [101, 143] width 24 height 18
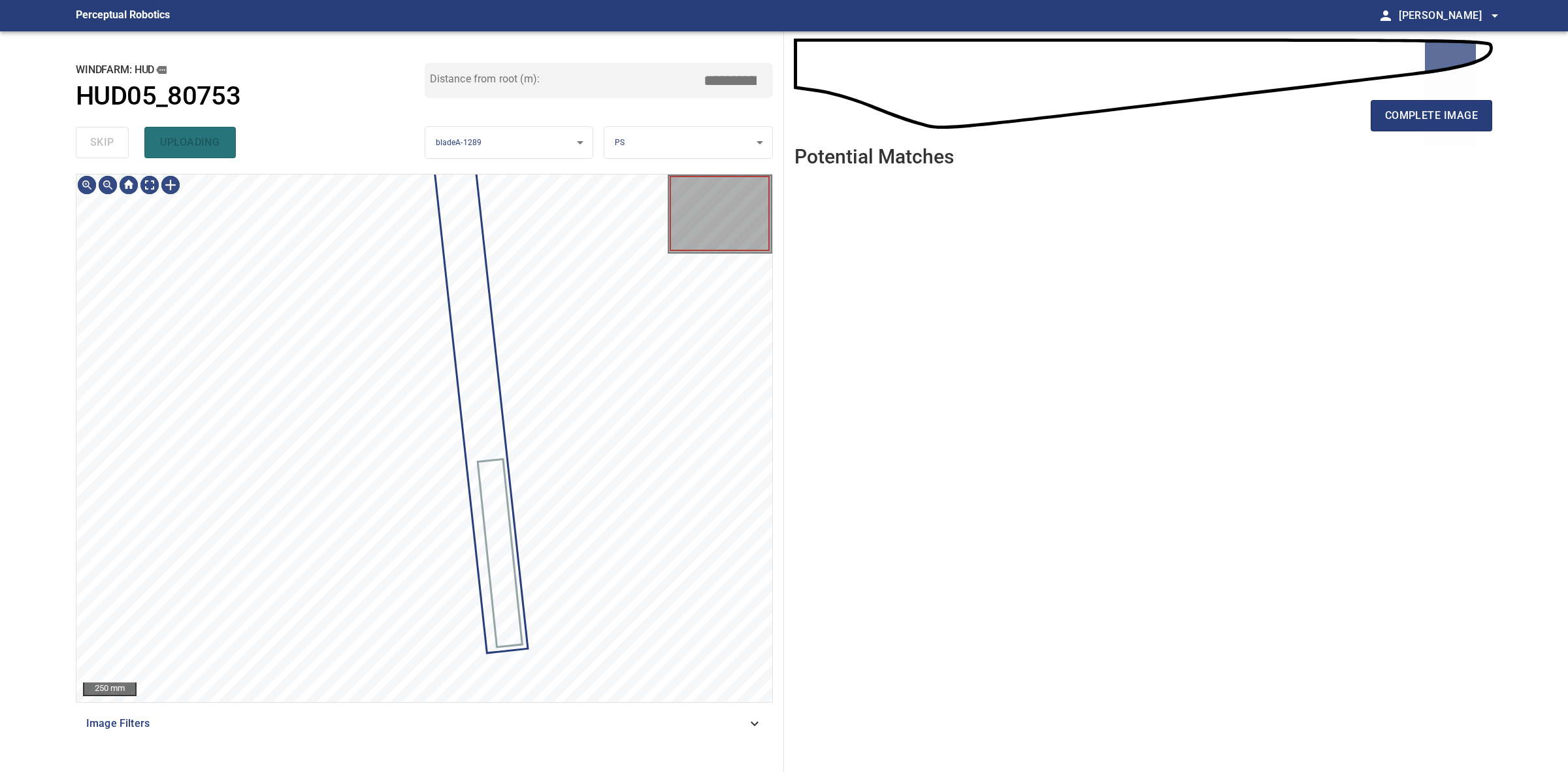
click at [106, 141] on div "skip uploading" at bounding box center [250, 142] width 349 height 41
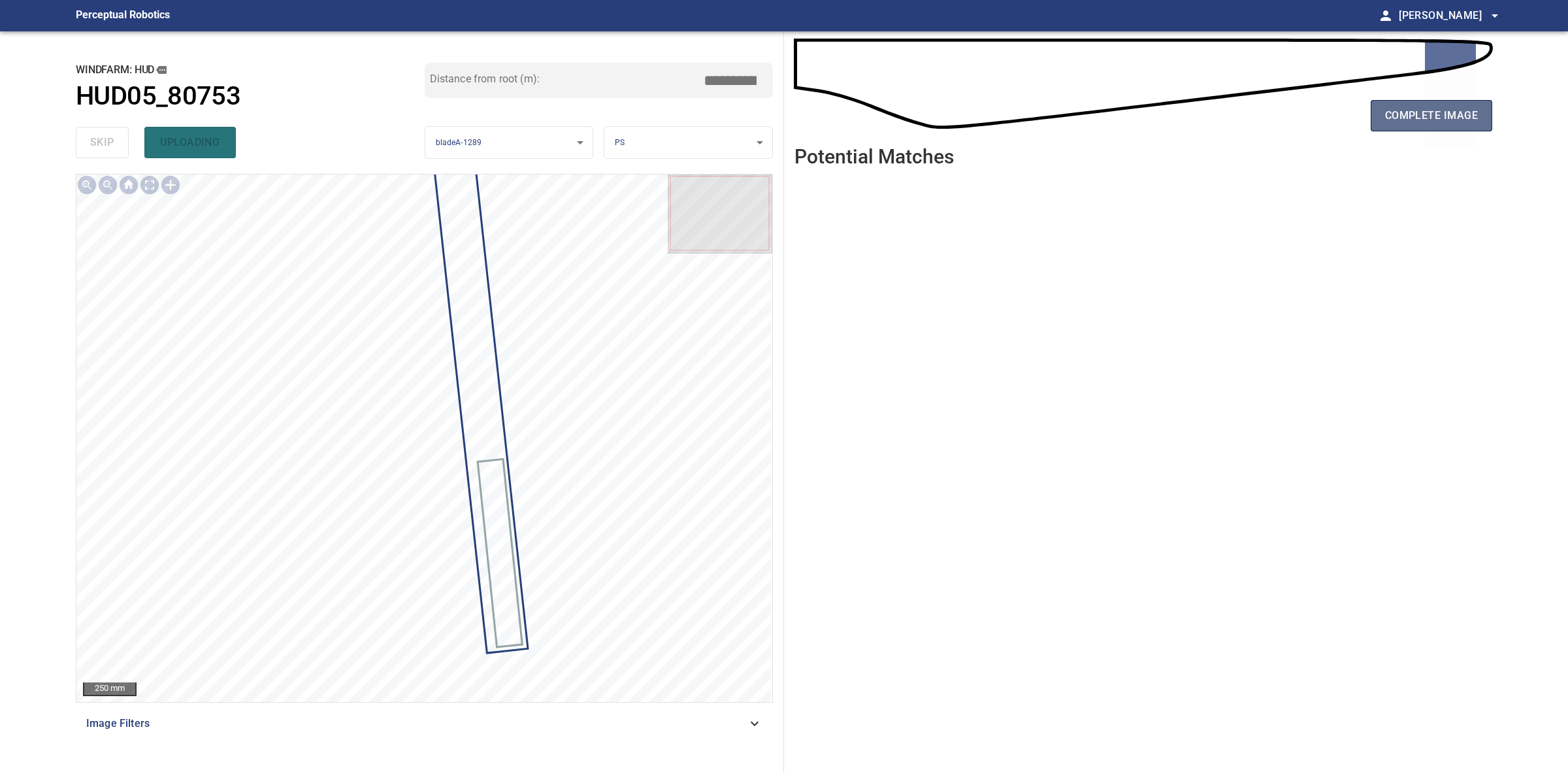
click at [1444, 118] on span "complete image" at bounding box center [1431, 116] width 93 height 18
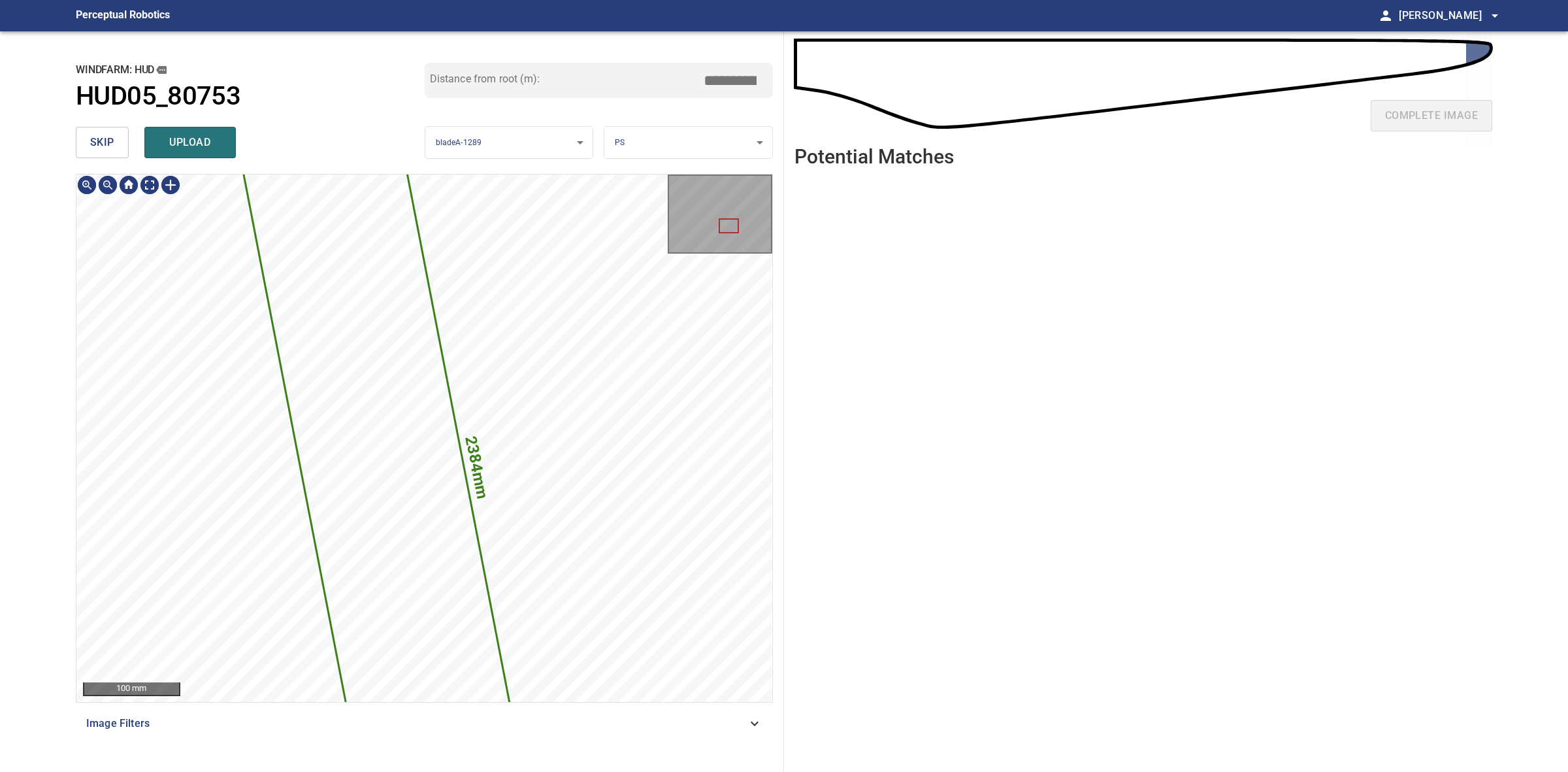
click at [651, 771] on html "**********" at bounding box center [784, 386] width 1568 height 772
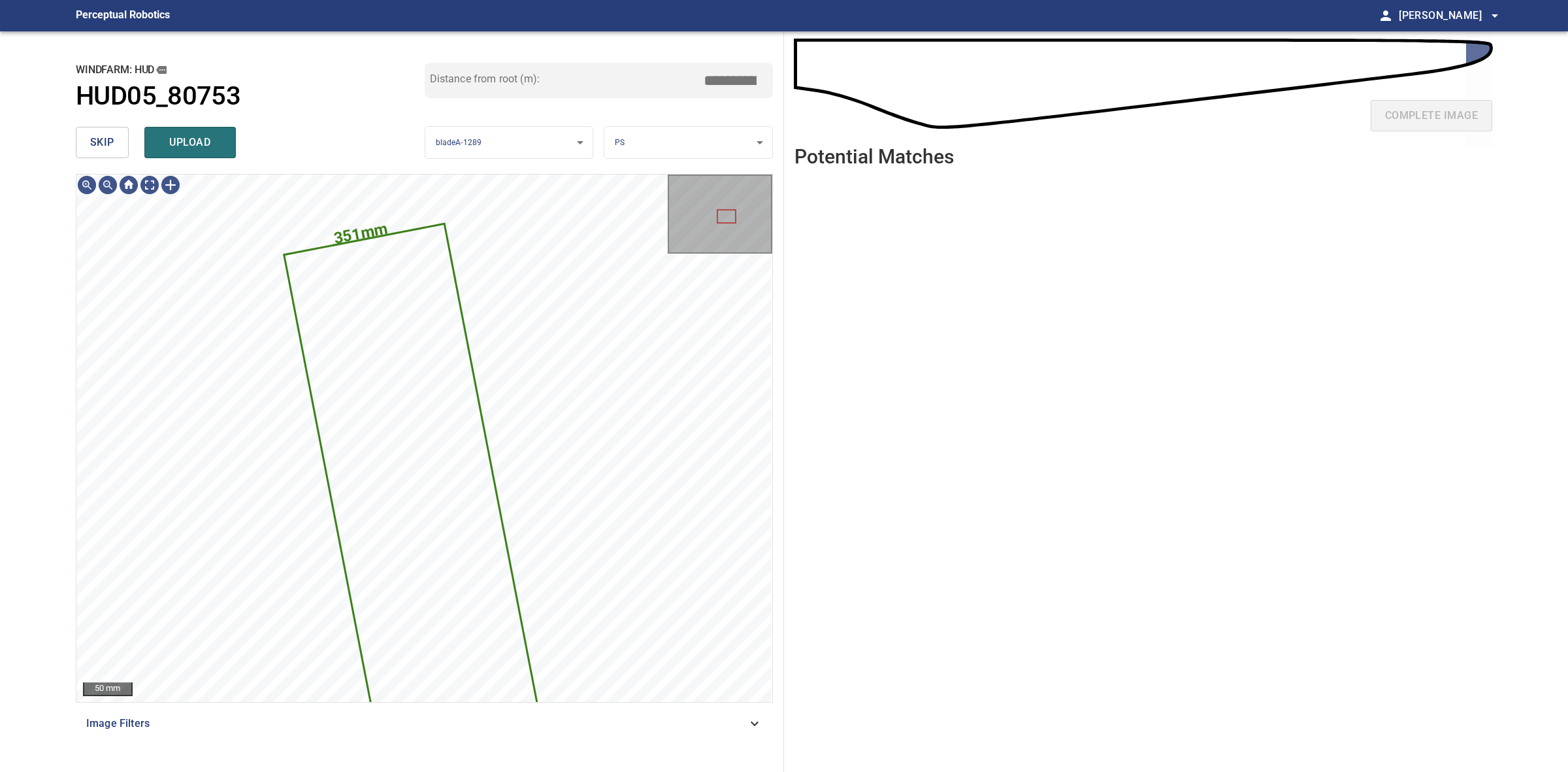
click at [703, 131] on body "**********" at bounding box center [784, 386] width 1568 height 772
click at [703, 132] on li "LE" at bounding box center [688, 143] width 167 height 22
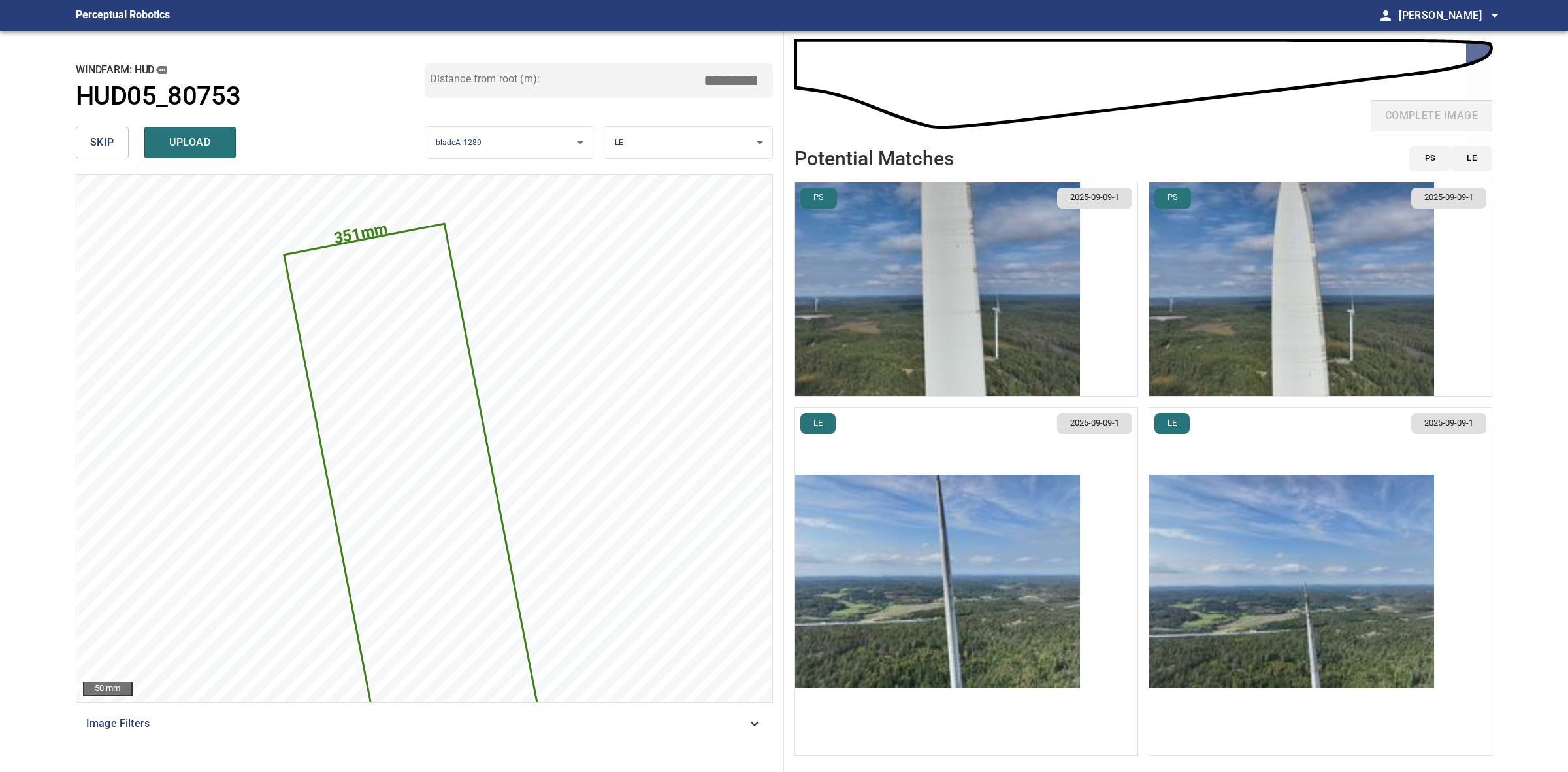
click at [1006, 515] on img "button" at bounding box center [937, 581] width 285 height 214
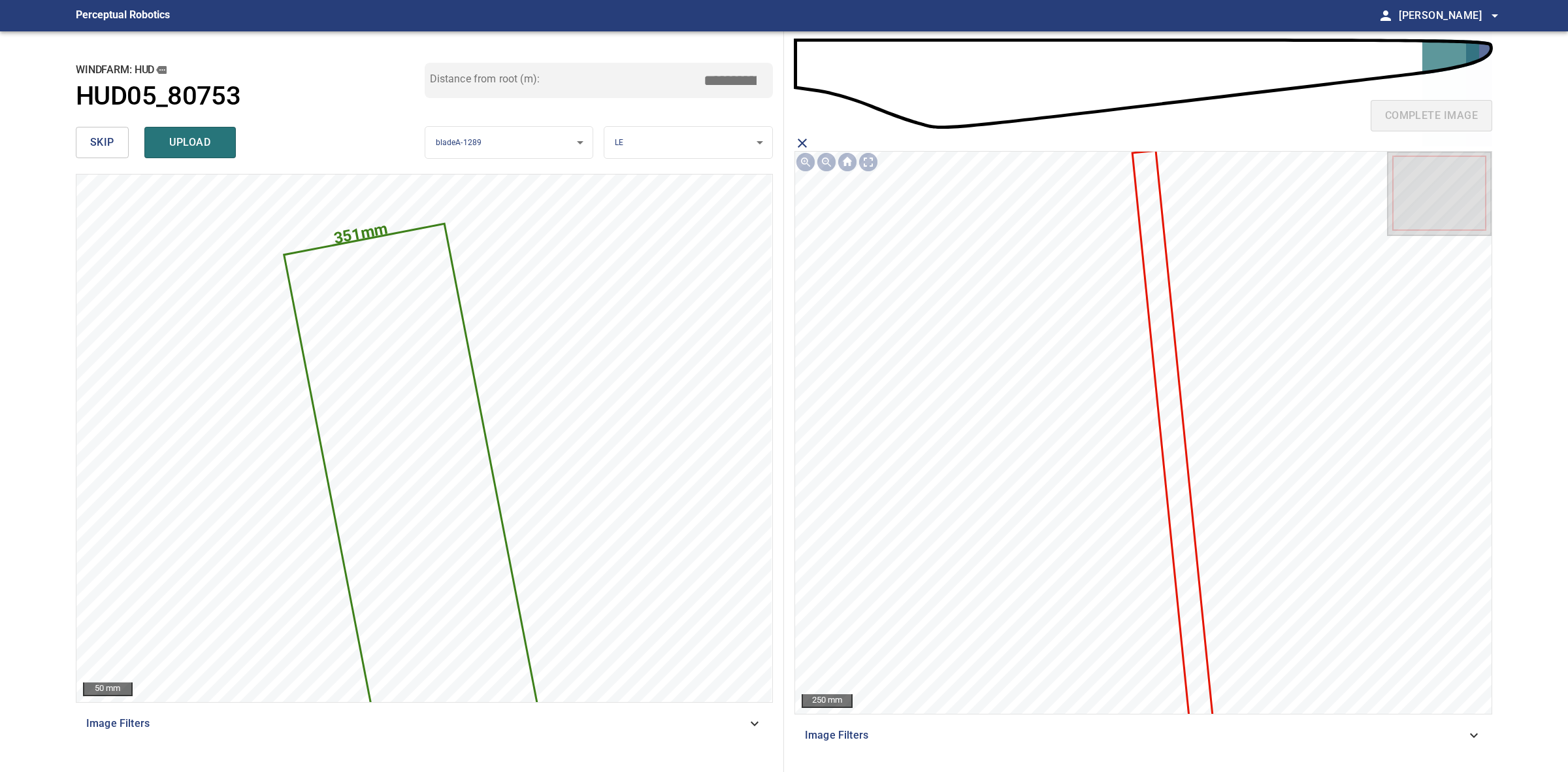
click at [1155, 237] on icon at bounding box center [1173, 435] width 78 height 568
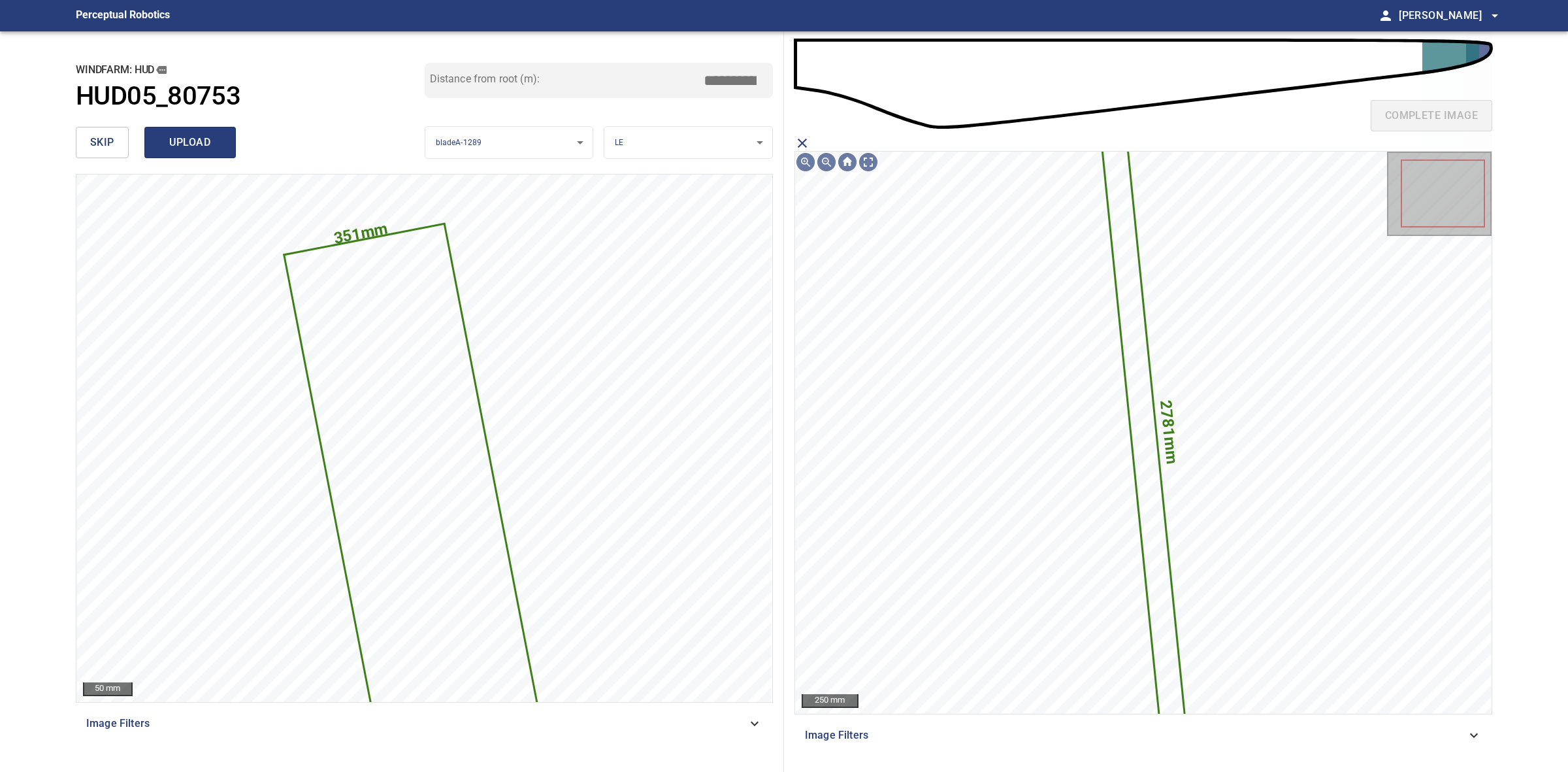
click at [194, 136] on span "upload" at bounding box center [190, 143] width 63 height 18
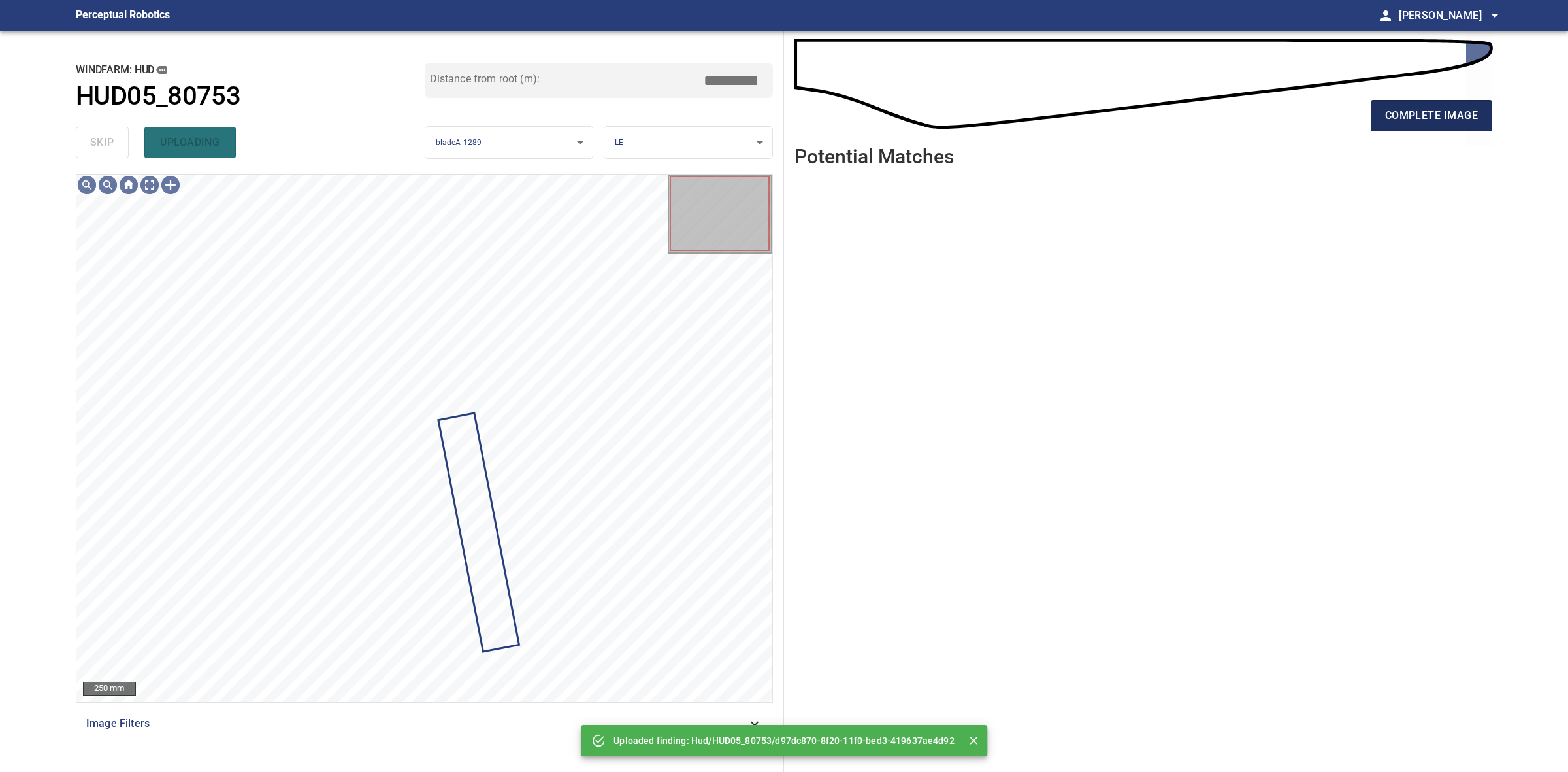
click at [1449, 115] on span "complete image" at bounding box center [1431, 116] width 93 height 18
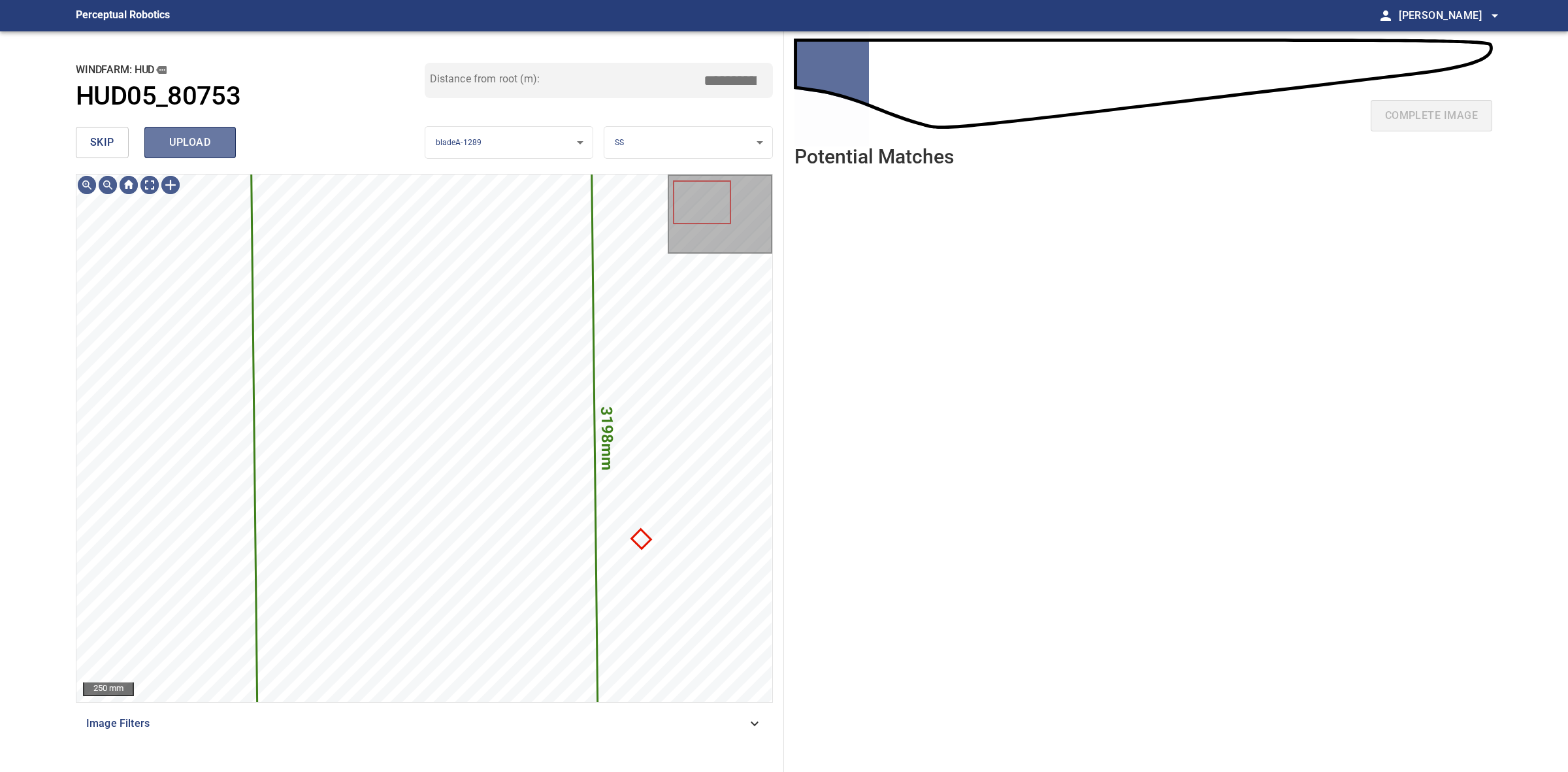
click at [177, 144] on span "upload" at bounding box center [190, 143] width 63 height 18
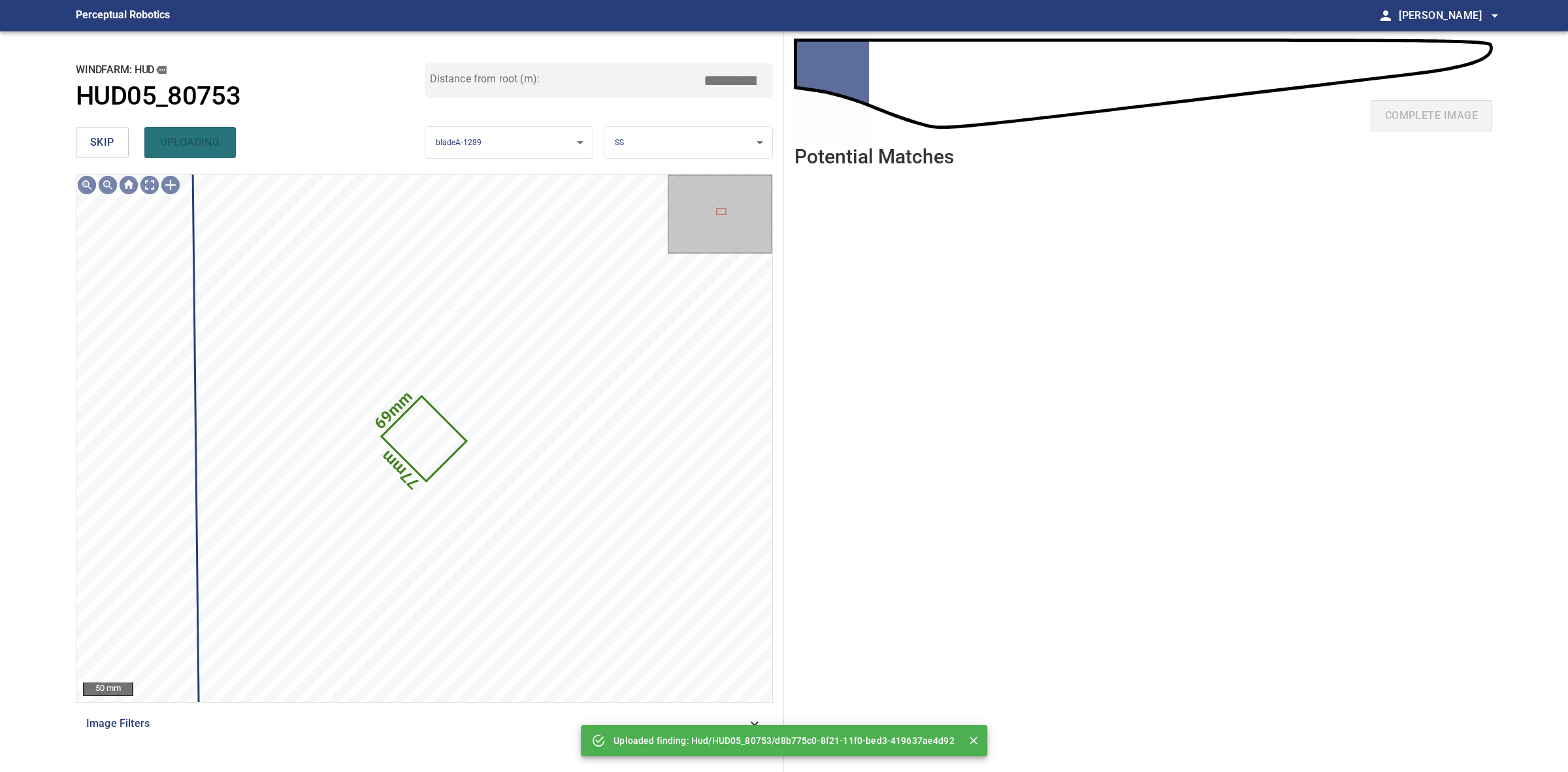
click at [101, 134] on span "skip" at bounding box center [101, 143] width 24 height 18
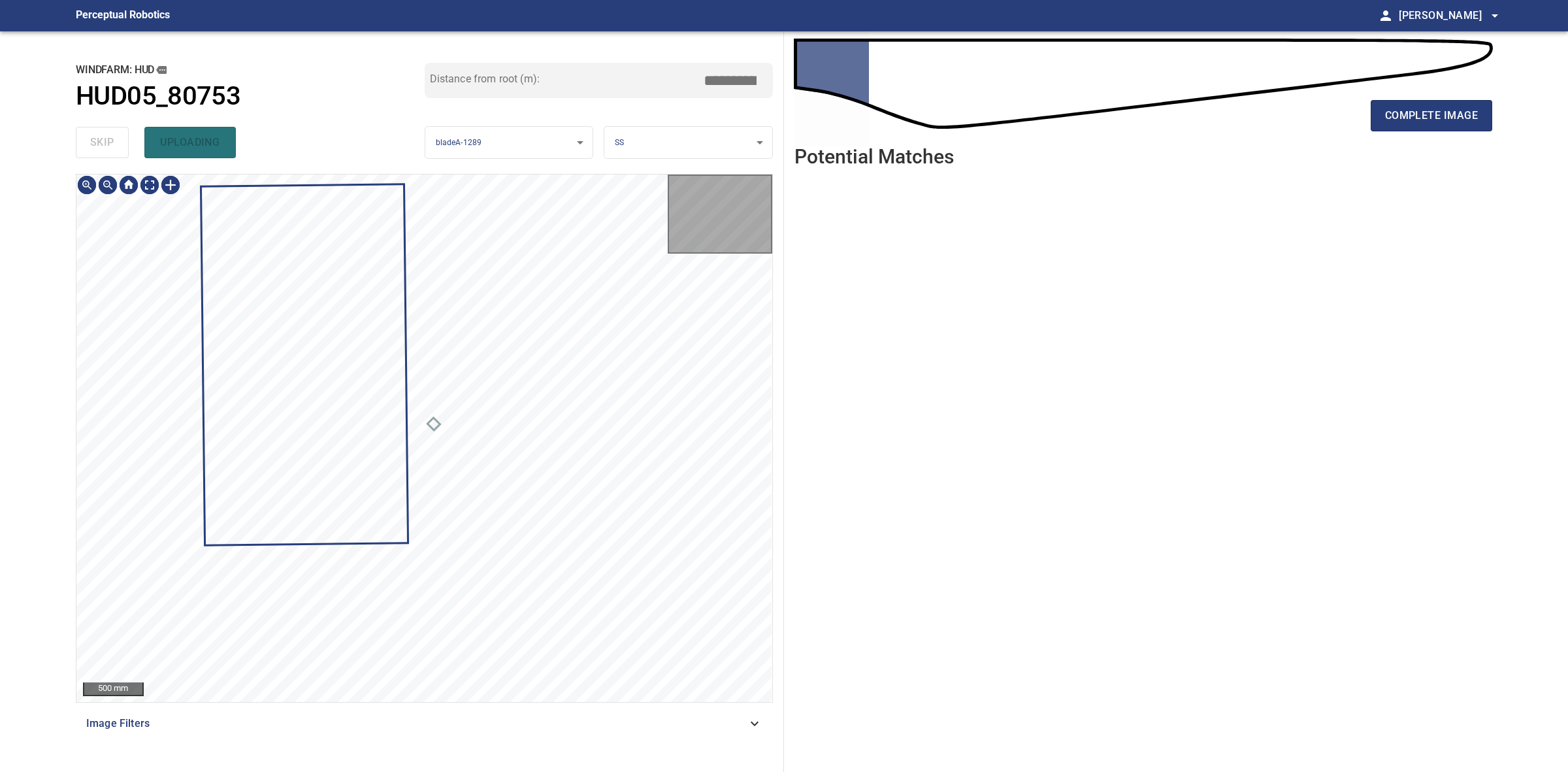
click at [101, 134] on div "skip uploading" at bounding box center [250, 142] width 349 height 41
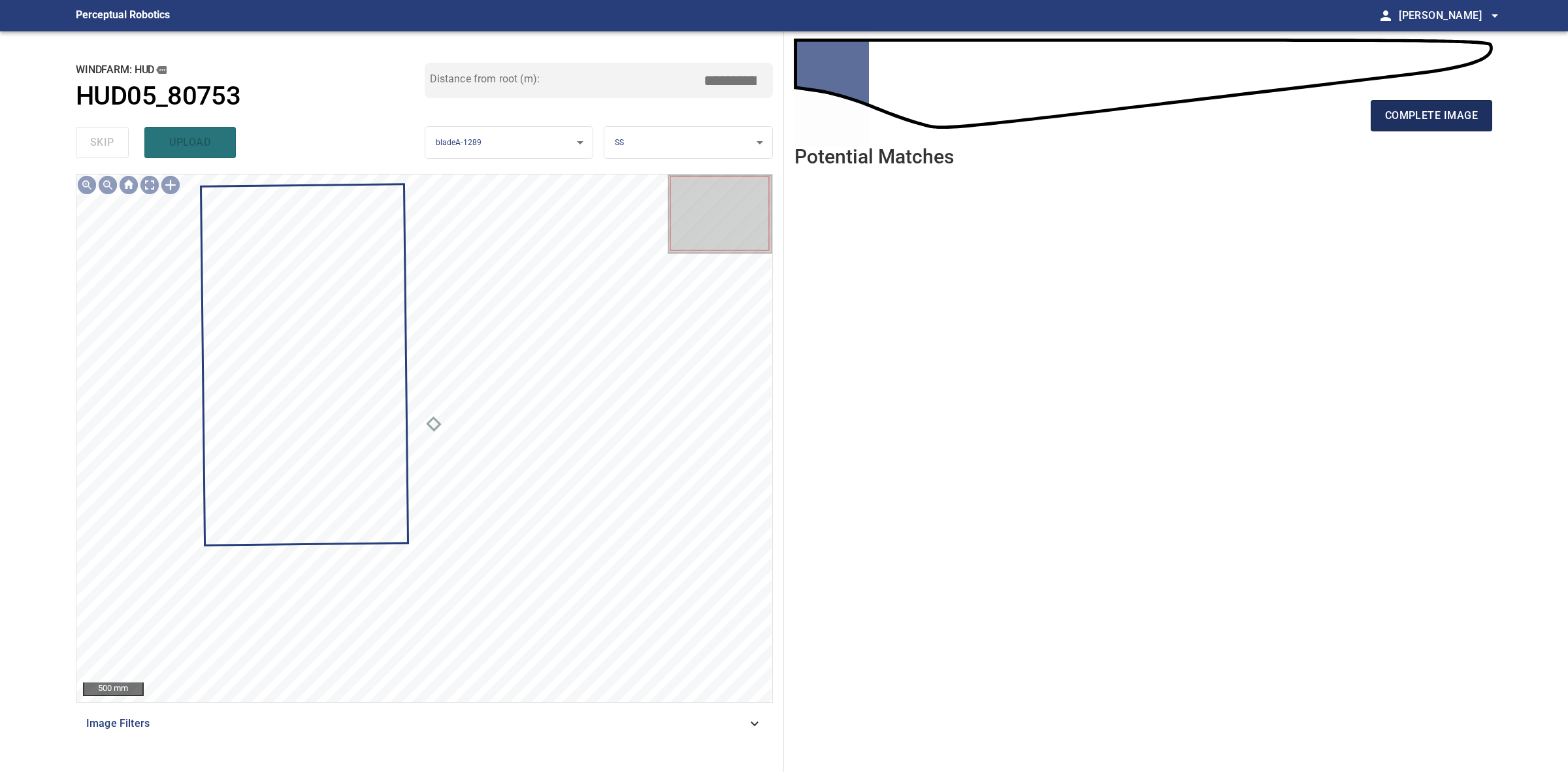
click at [1431, 111] on span "complete image" at bounding box center [1431, 116] width 93 height 18
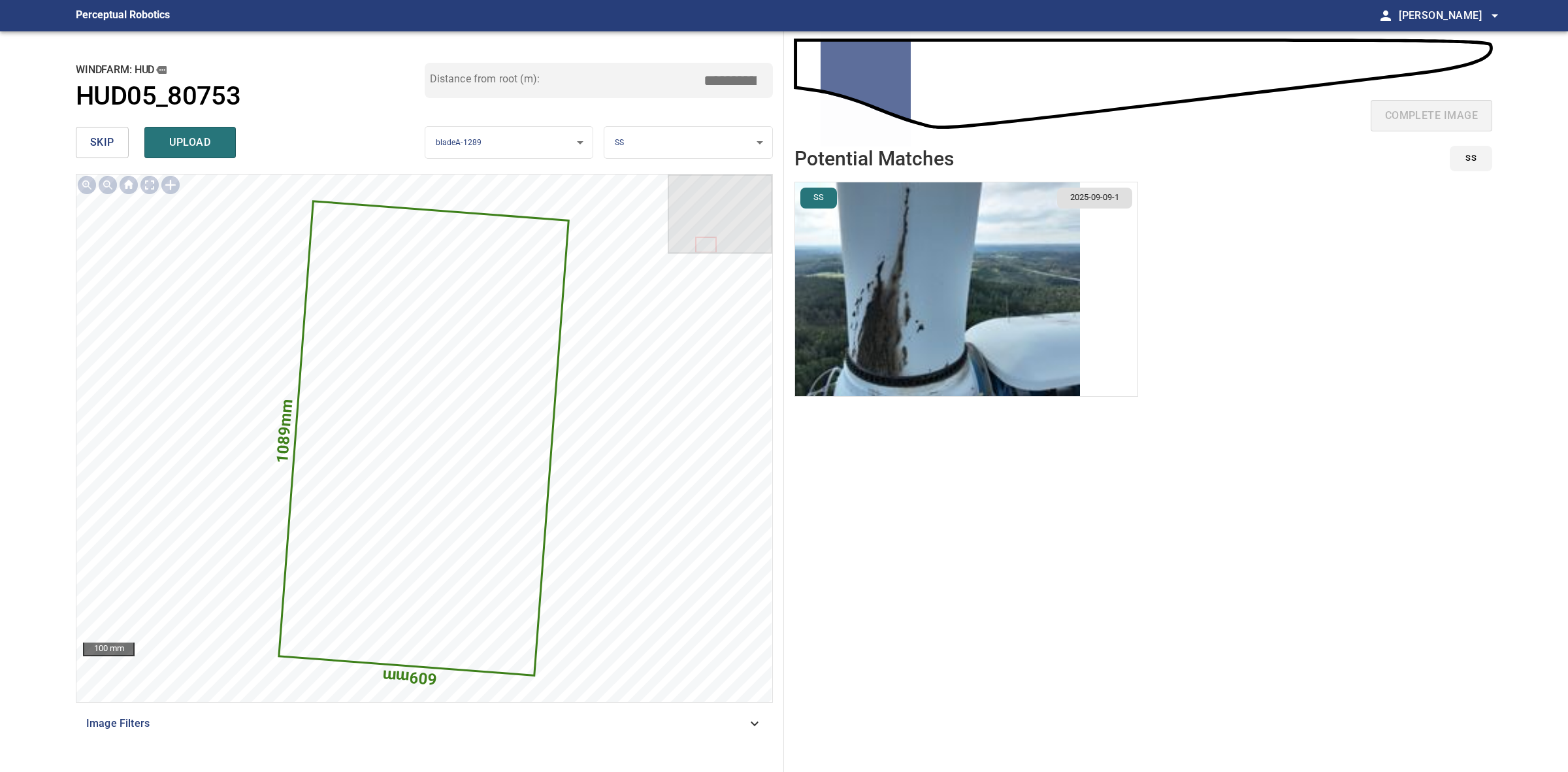
click at [1044, 357] on img "button" at bounding box center [937, 289] width 285 height 214
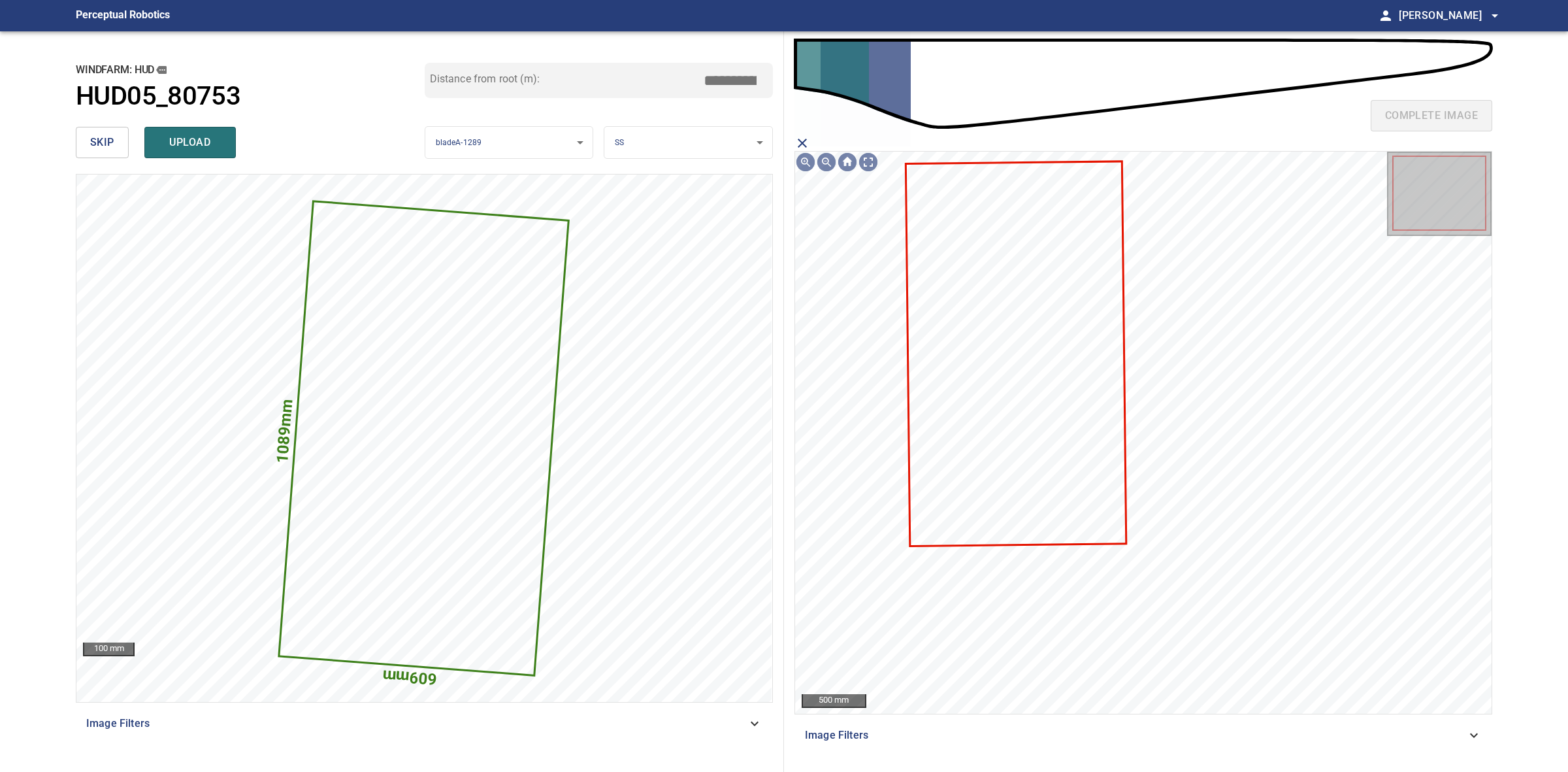
click at [1066, 403] on icon at bounding box center [1016, 354] width 219 height 383
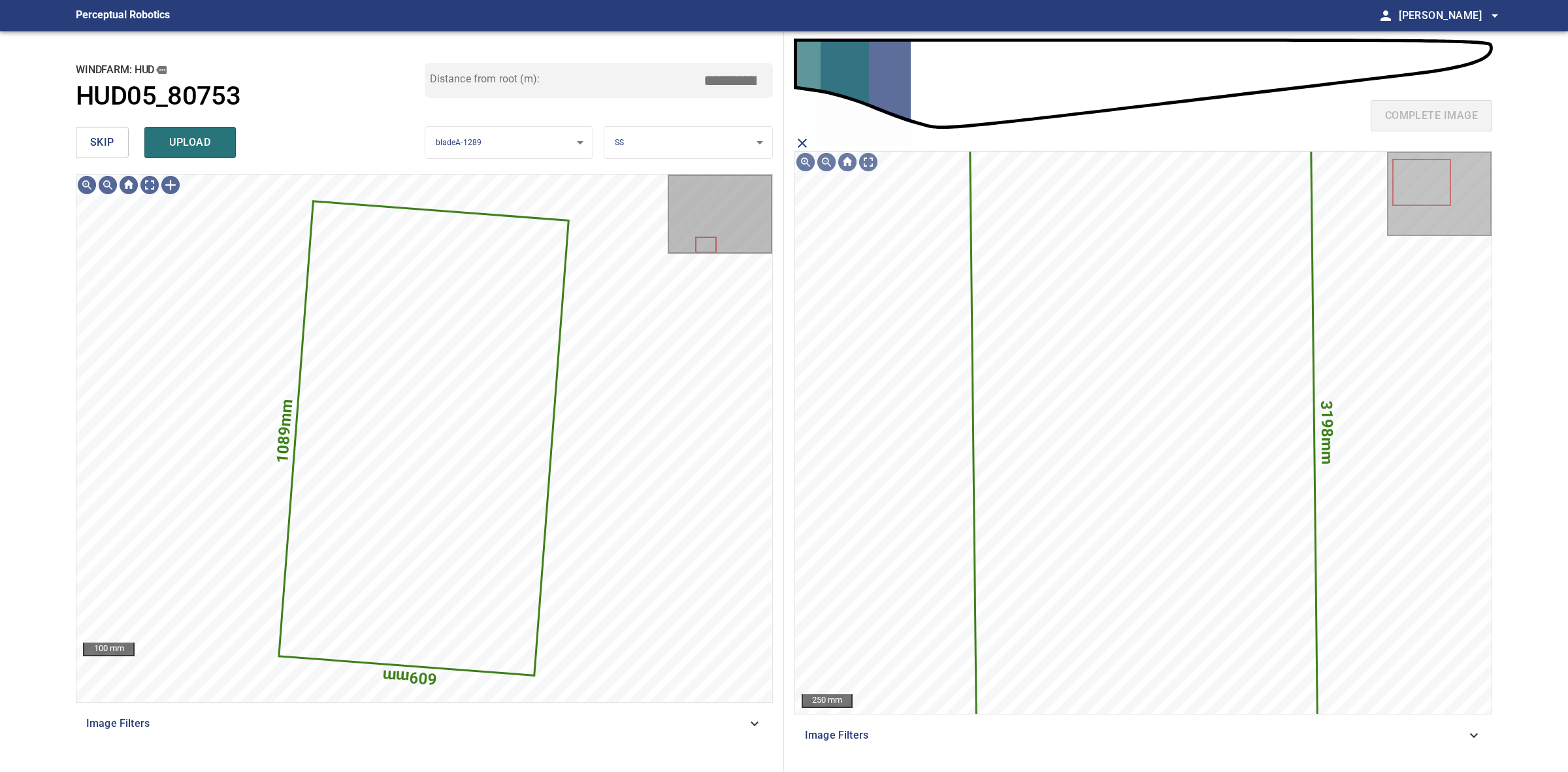
click at [181, 125] on div "skip upload" at bounding box center [250, 142] width 349 height 41
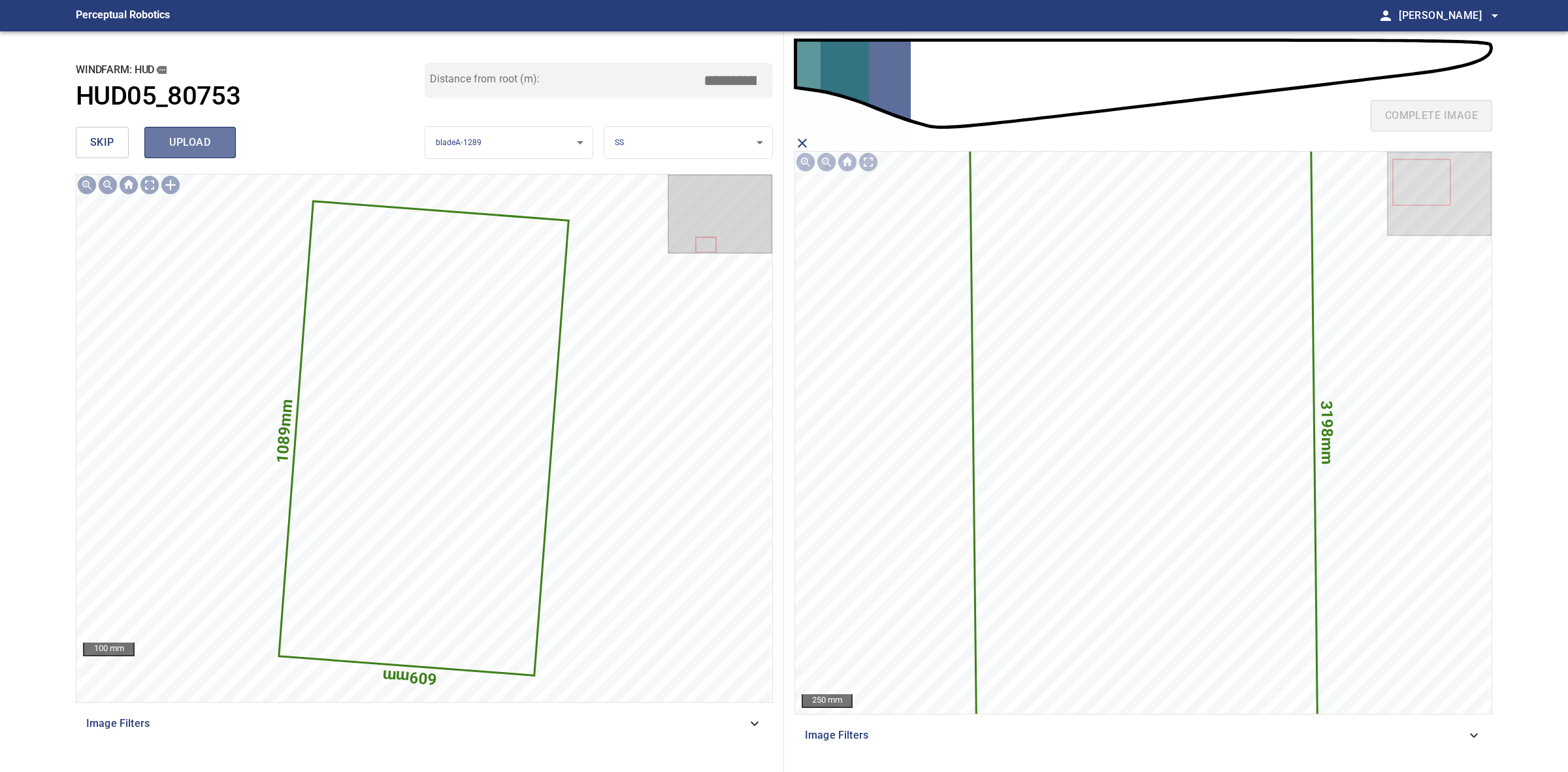
click at [180, 134] on span "upload" at bounding box center [190, 143] width 63 height 18
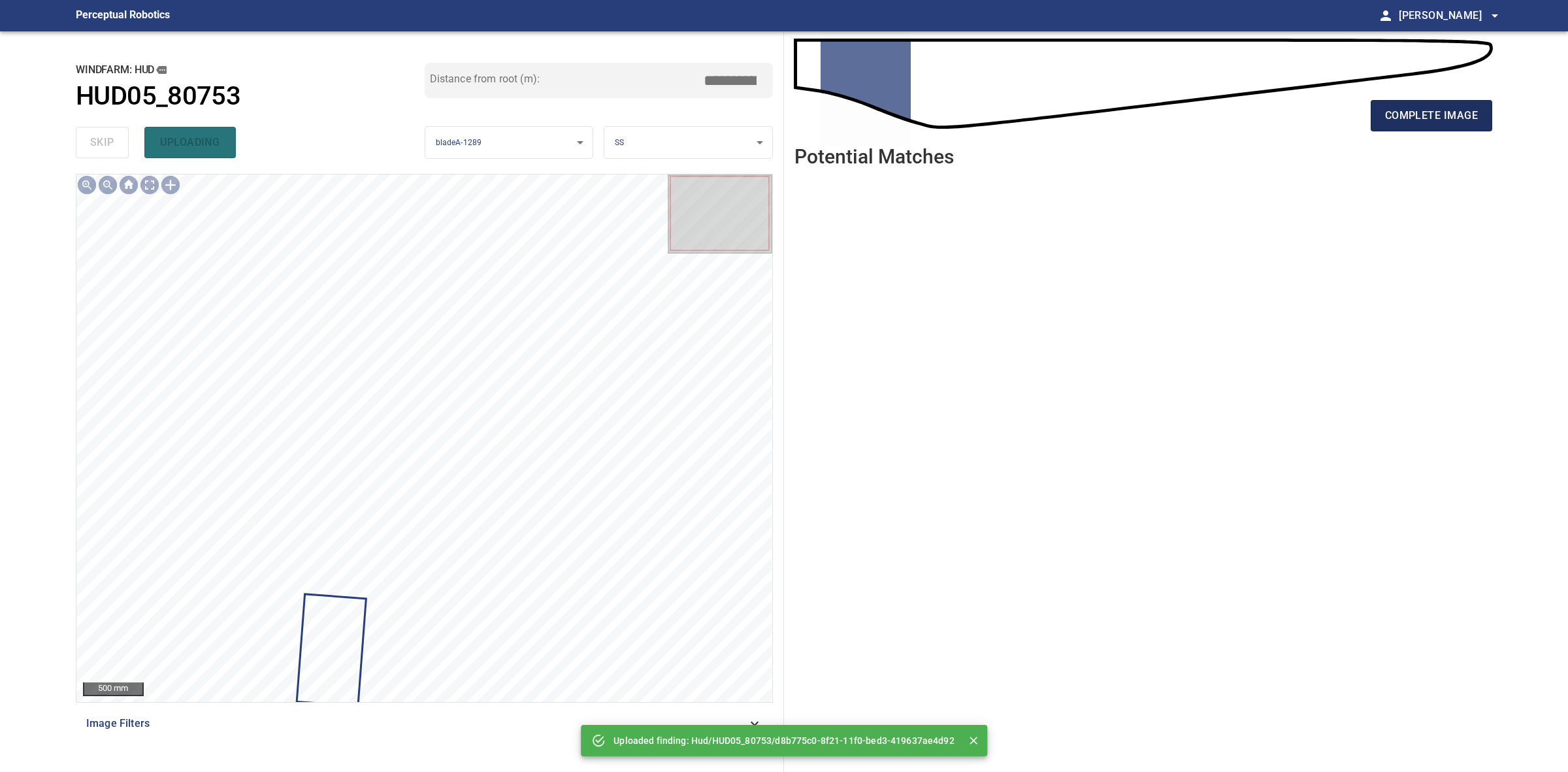
click at [1381, 129] on button "complete image" at bounding box center [1431, 115] width 121 height 31
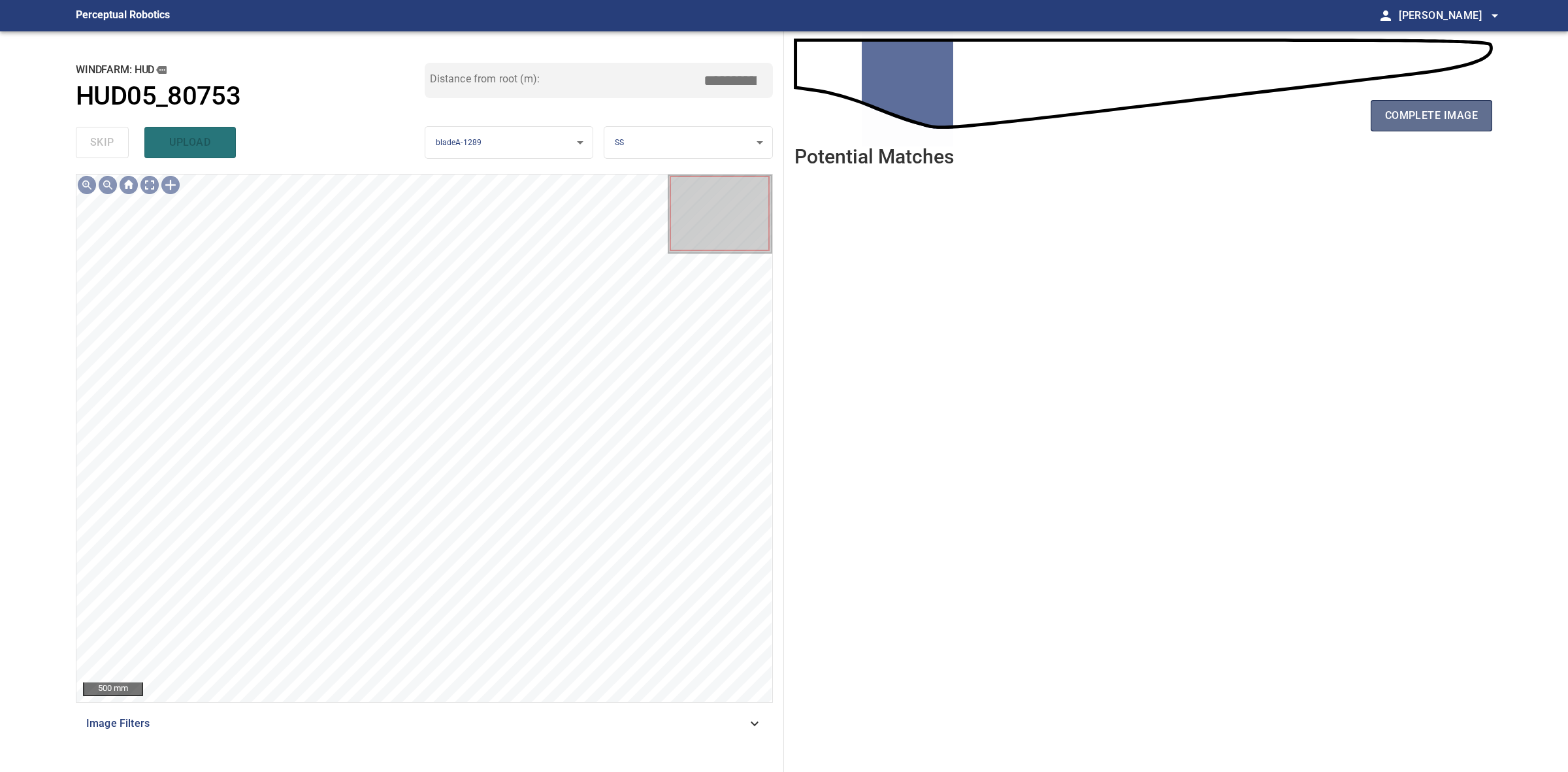
click at [1457, 119] on span "complete image" at bounding box center [1431, 116] width 93 height 18
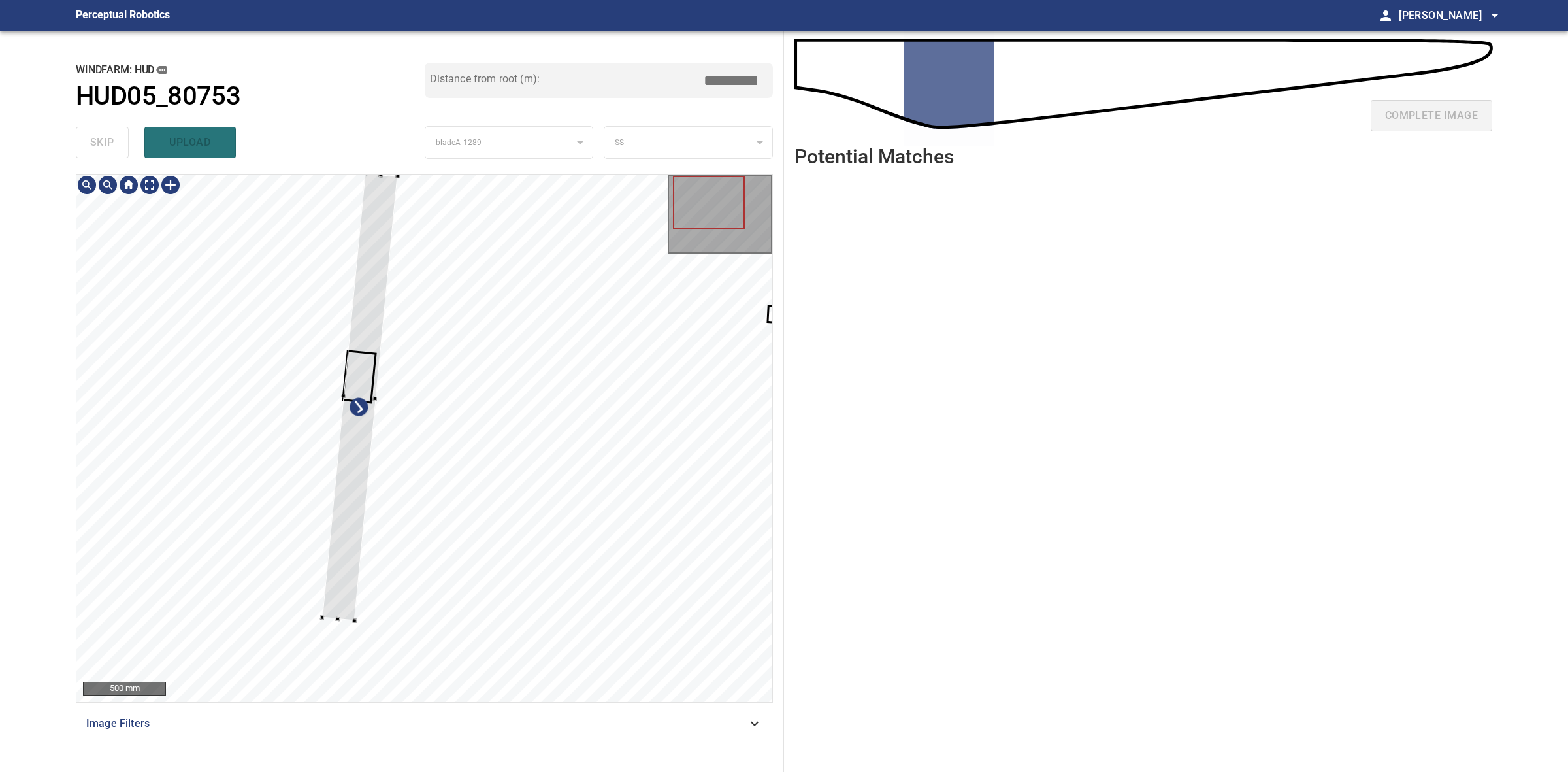
click at [352, 631] on div at bounding box center [425, 438] width 696 height 528
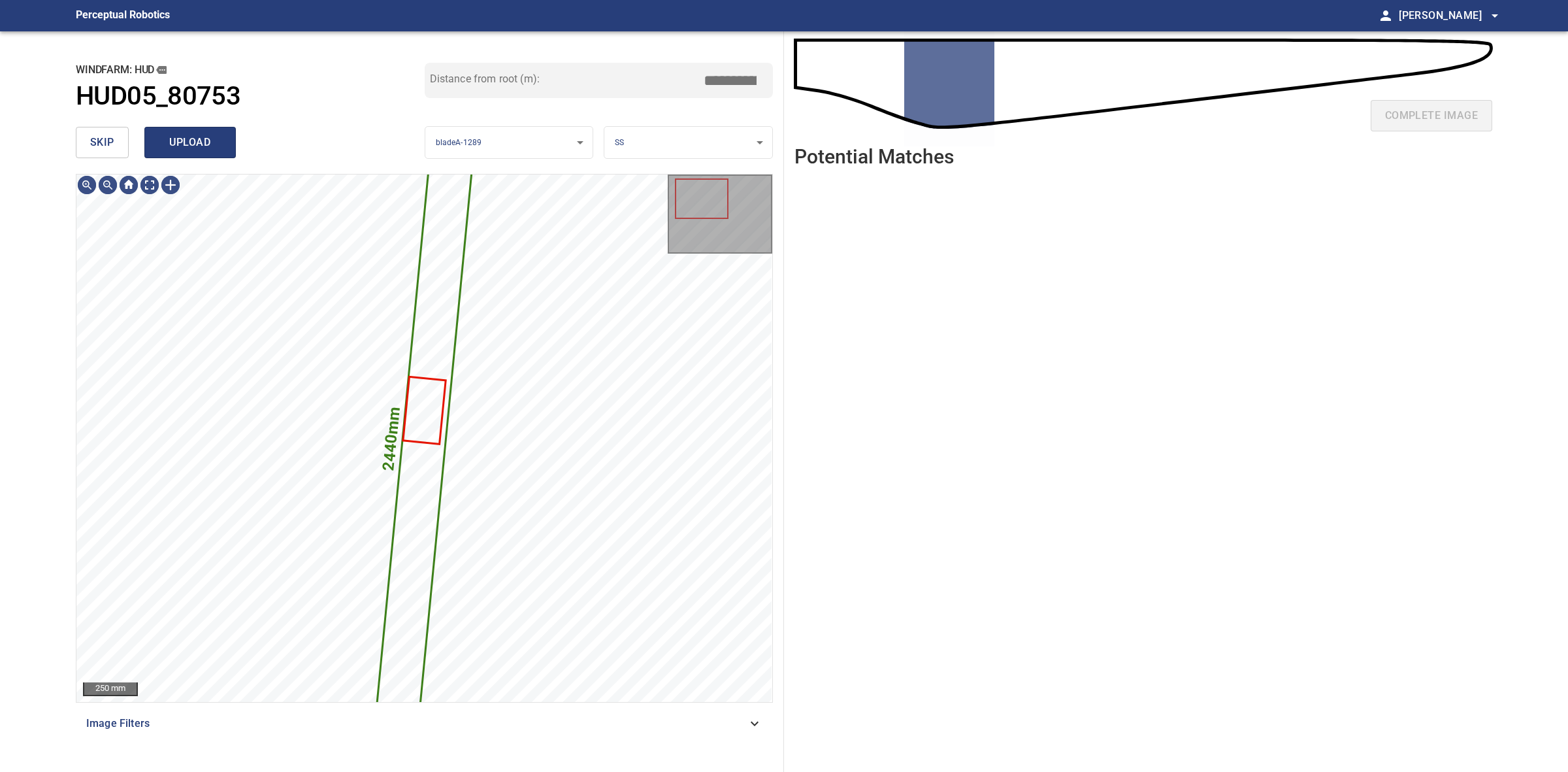
click at [174, 147] on span "upload" at bounding box center [190, 143] width 63 height 18
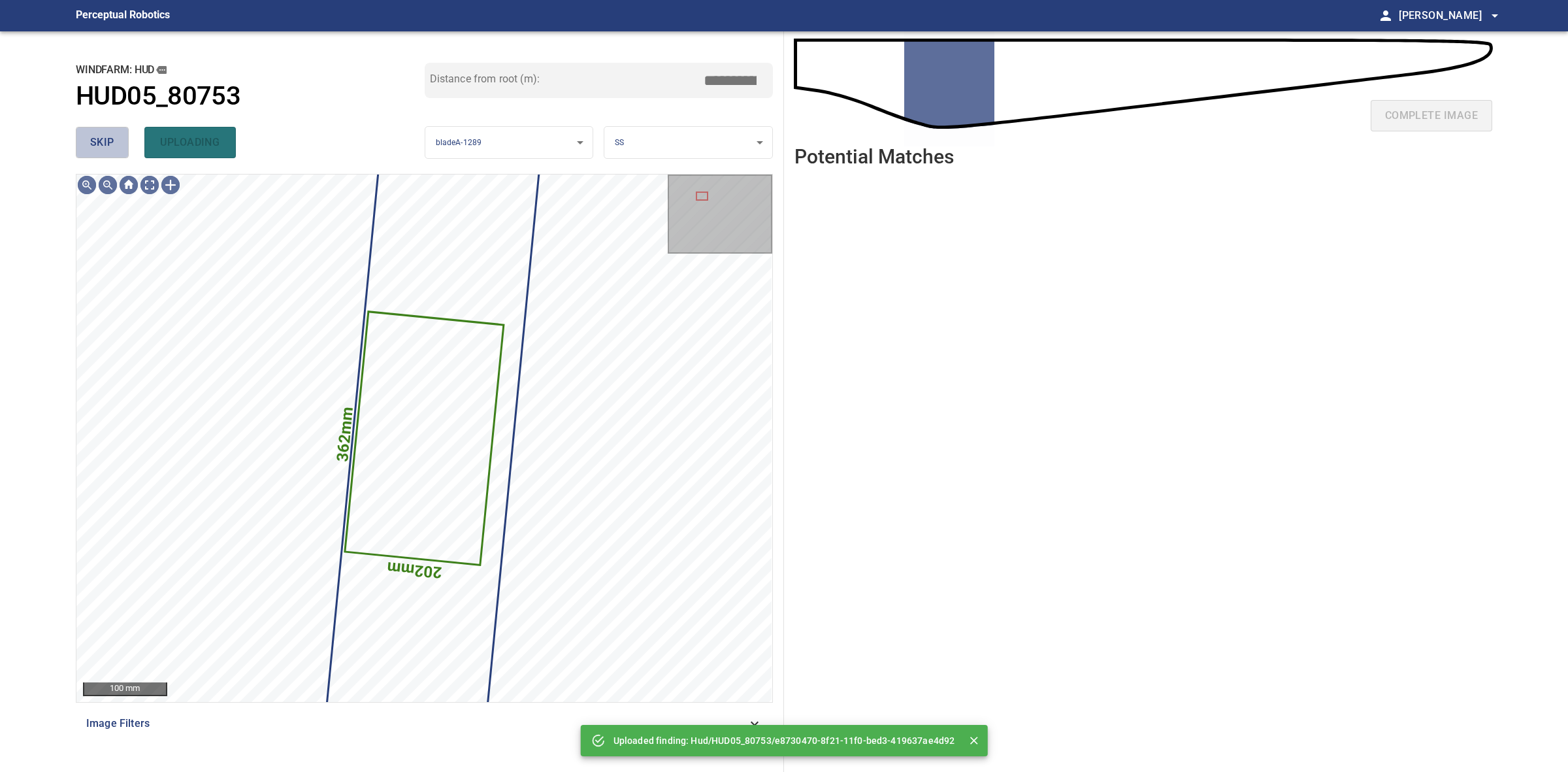
click at [109, 138] on span "skip" at bounding box center [101, 143] width 24 height 18
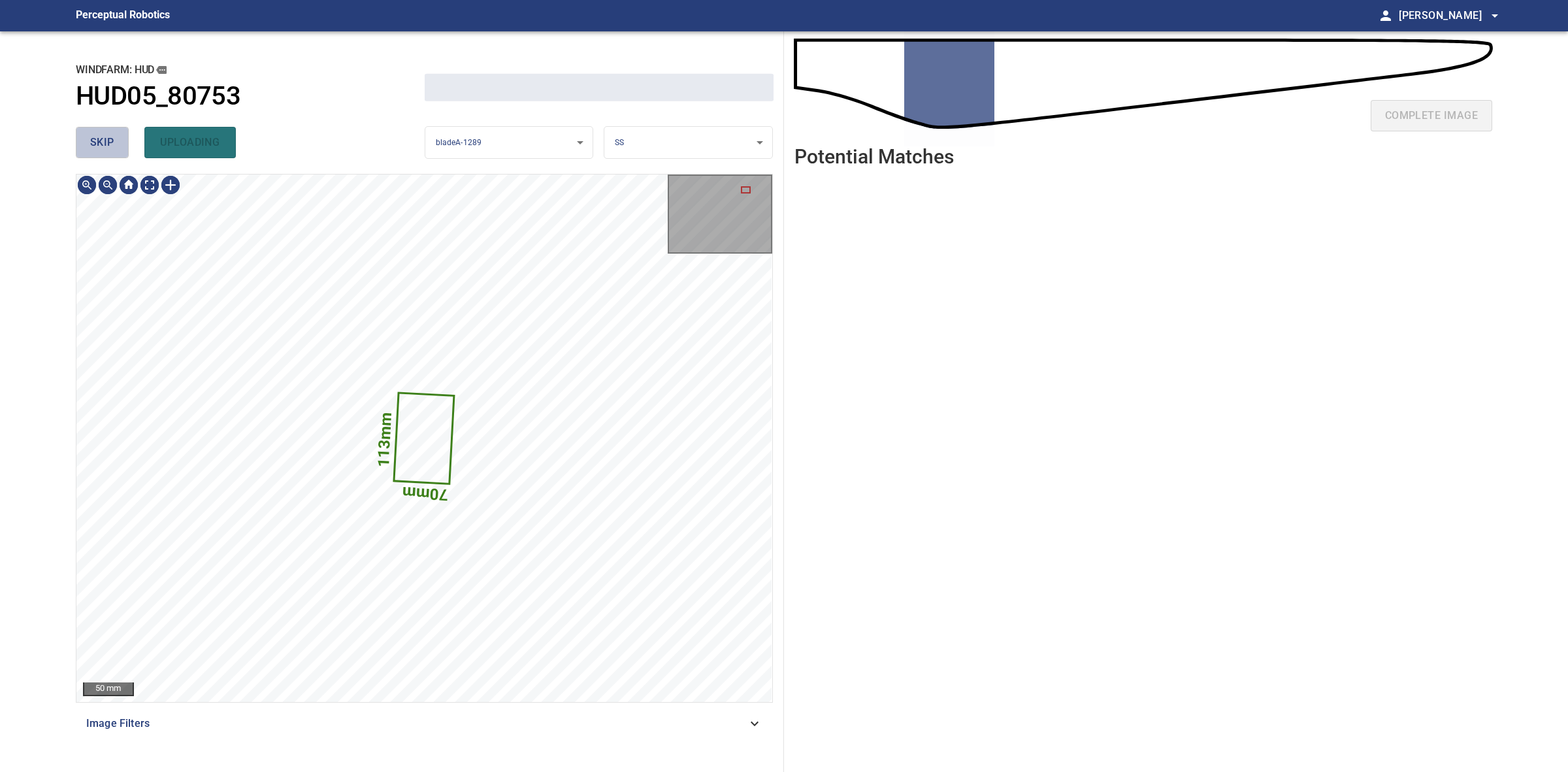
click at [109, 138] on span "skip" at bounding box center [101, 143] width 24 height 18
click at [109, 138] on div "skip uploading" at bounding box center [250, 142] width 349 height 41
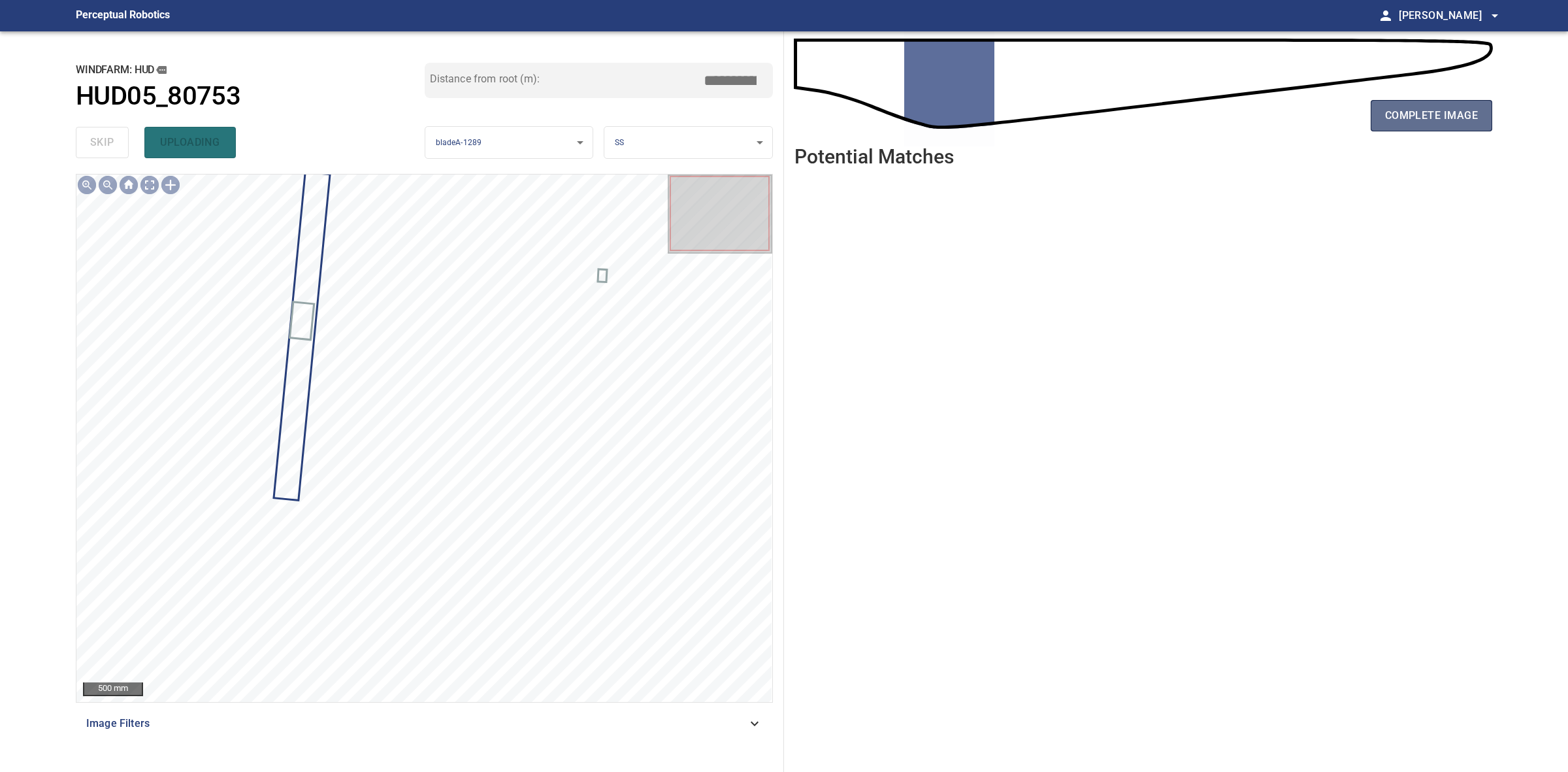
click at [1404, 116] on span "complete image" at bounding box center [1431, 116] width 93 height 18
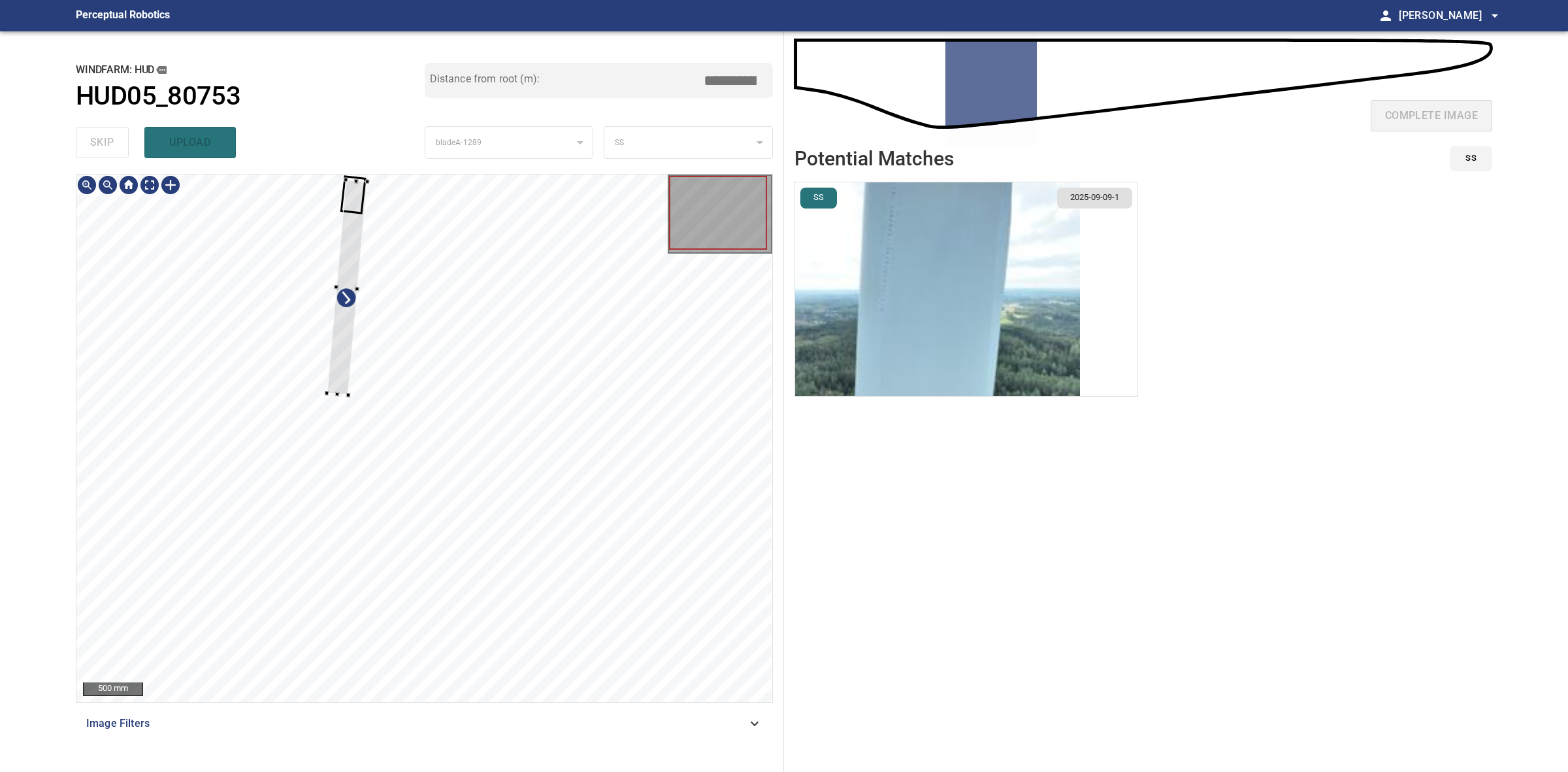
click at [351, 167] on div "**********" at bounding box center [425, 402] width 719 height 741
click at [316, 704] on div "500 mm Image Filters" at bounding box center [425, 467] width 697 height 588
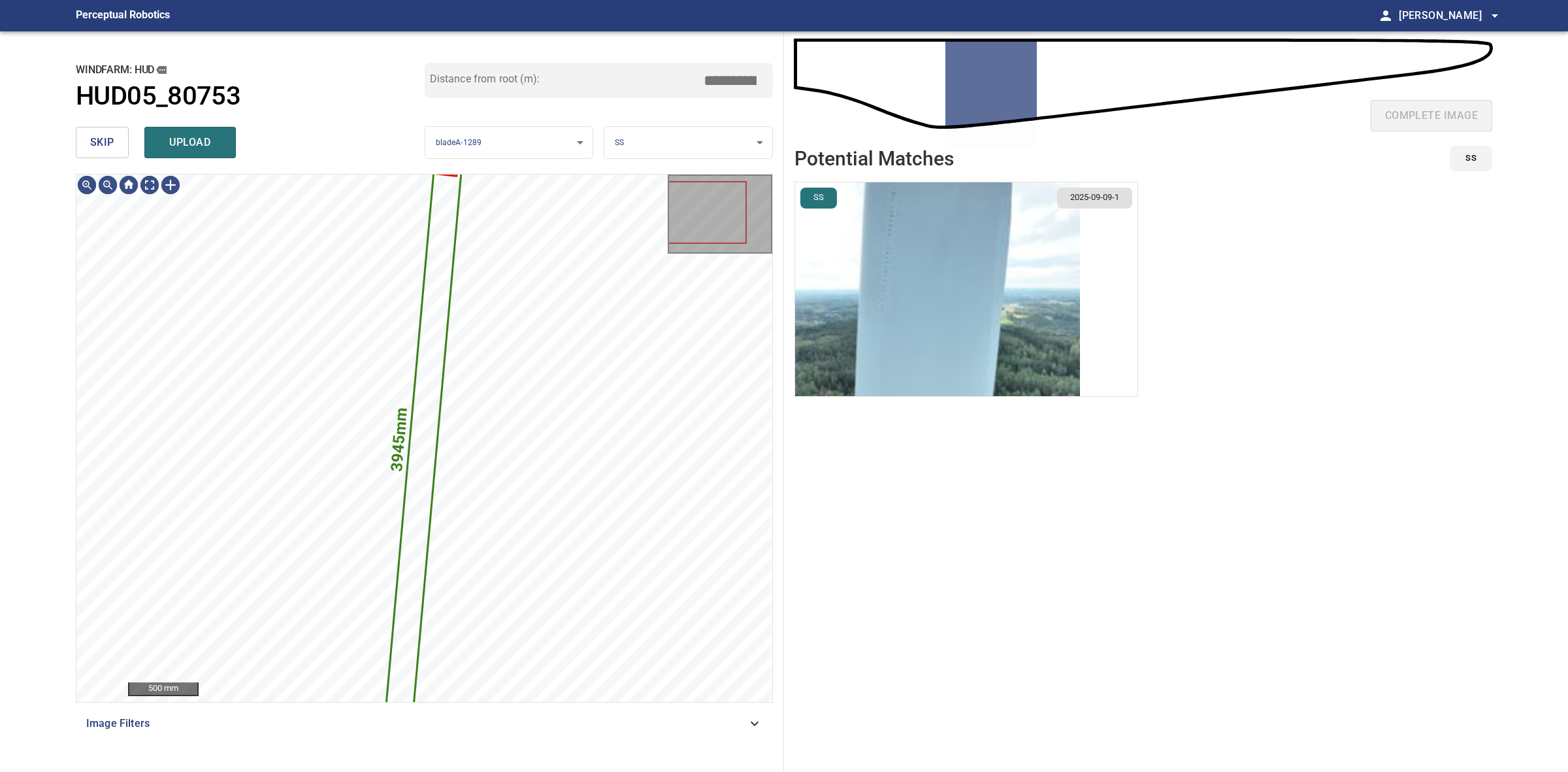
click at [888, 311] on img "button" at bounding box center [937, 289] width 285 height 214
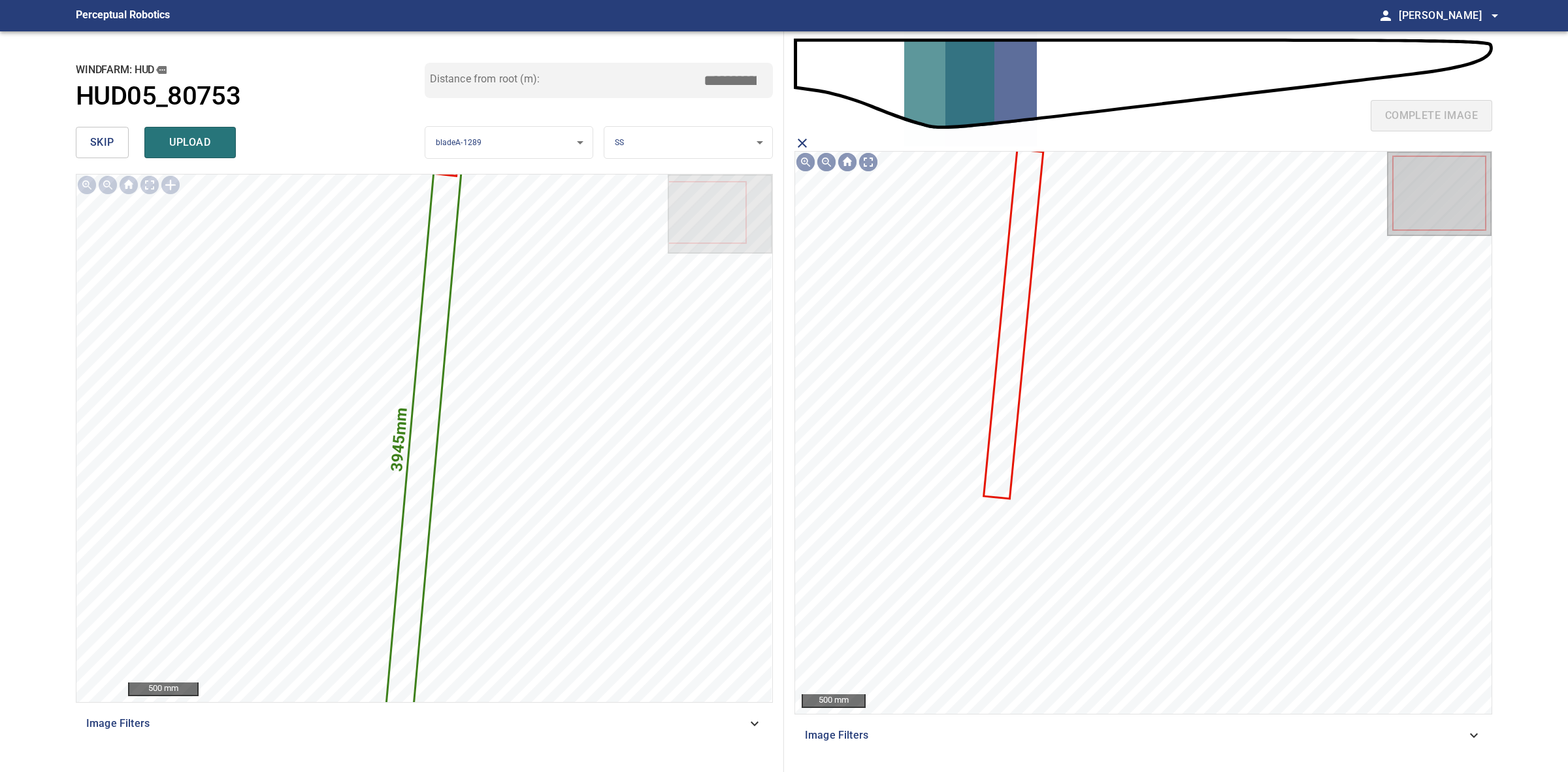
click at [1016, 365] on icon at bounding box center [1013, 324] width 58 height 348
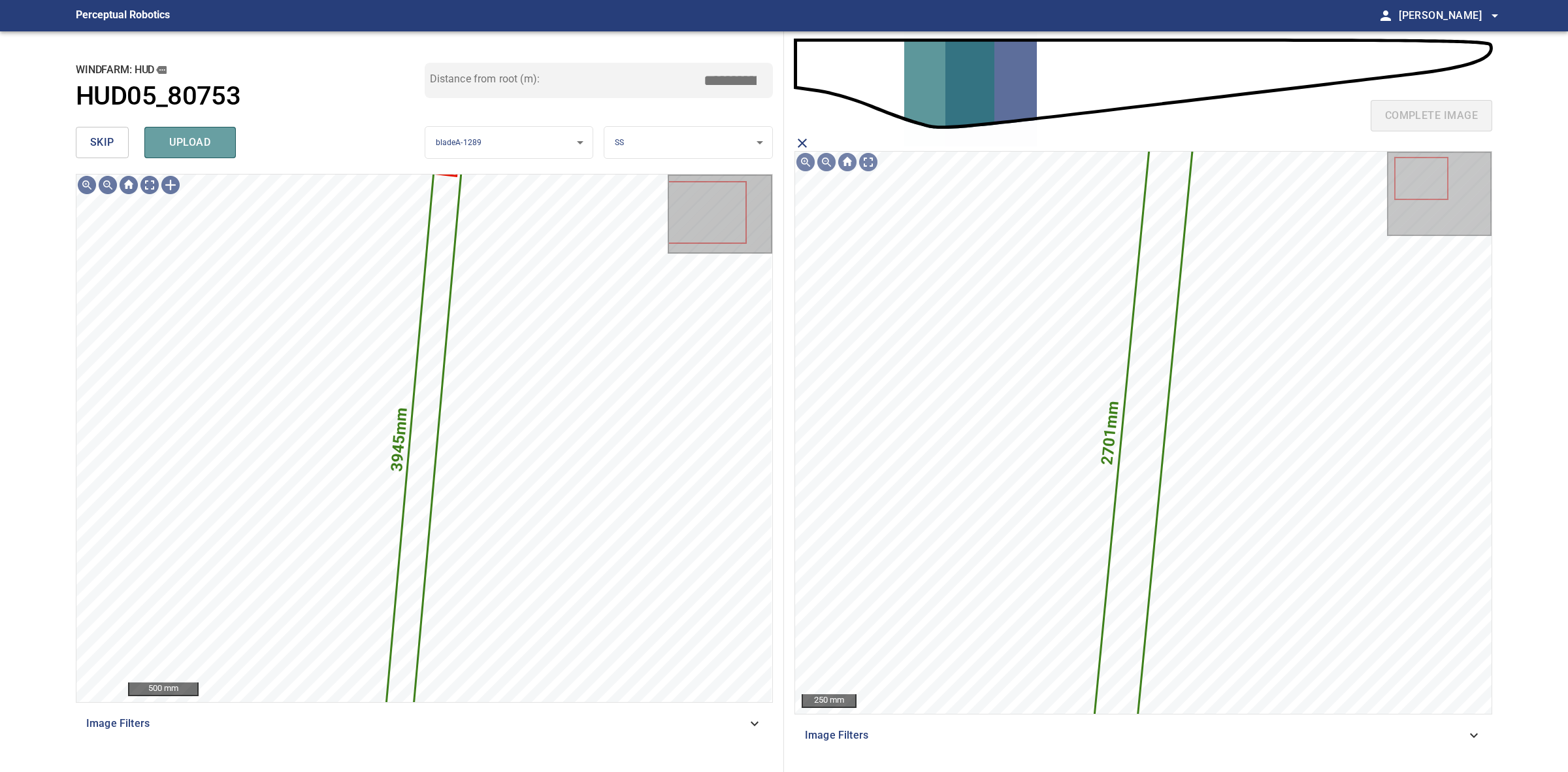
click at [217, 148] on span "upload" at bounding box center [190, 143] width 63 height 18
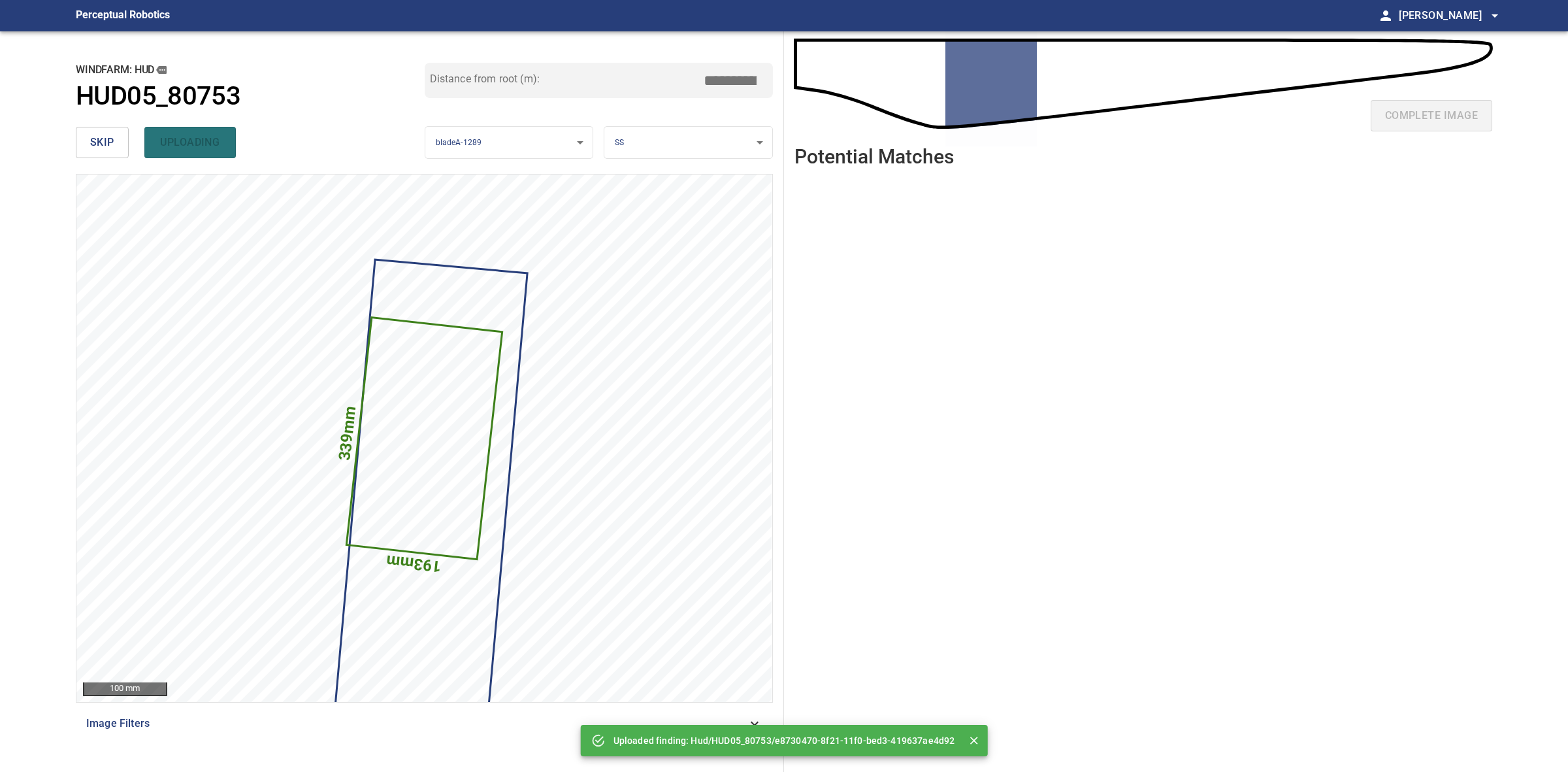
click at [97, 131] on button "skip" at bounding box center [102, 142] width 53 height 31
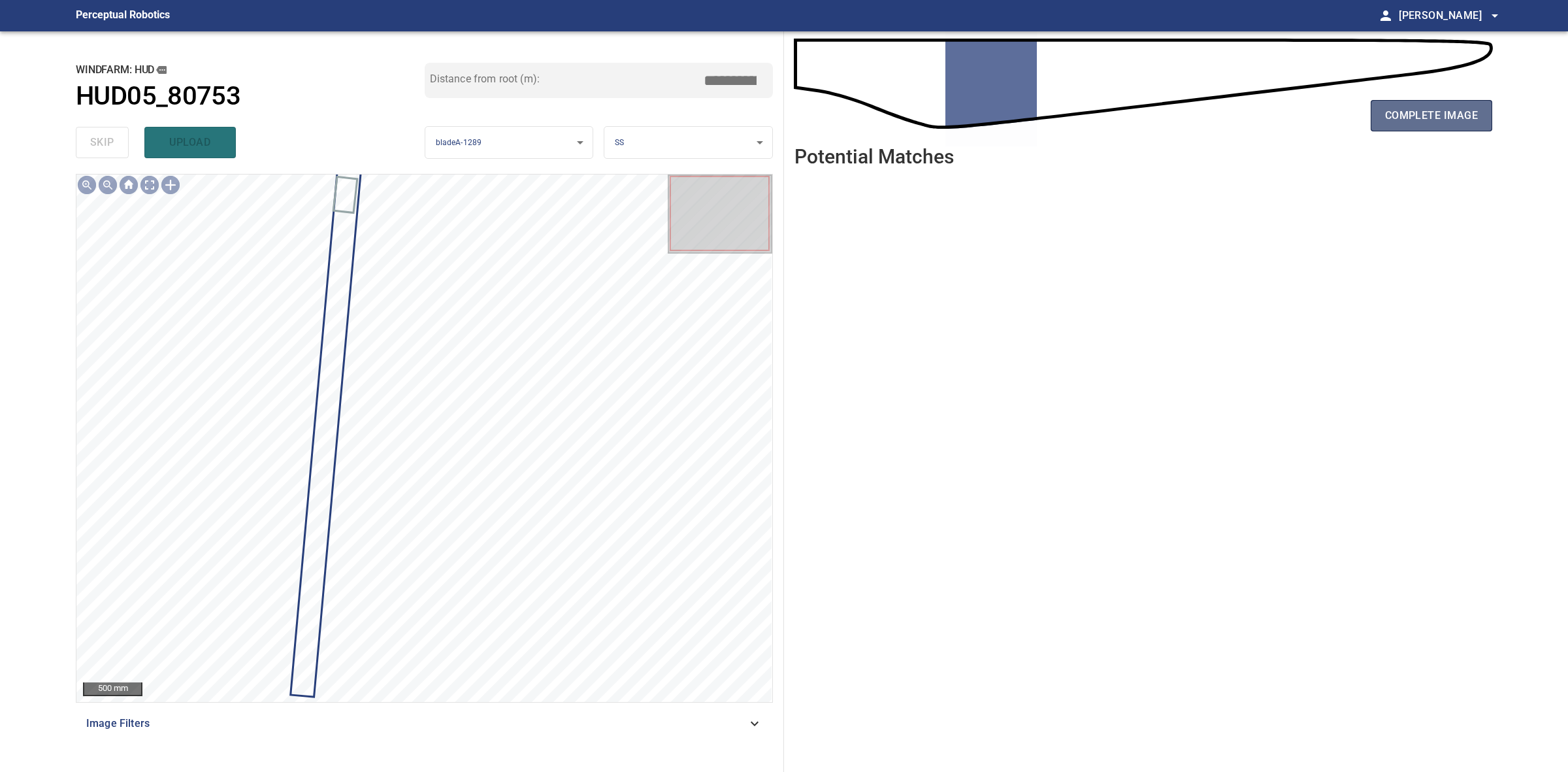
click at [1391, 103] on button "complete image" at bounding box center [1431, 115] width 121 height 31
